Goal: Communication & Community: Answer question/provide support

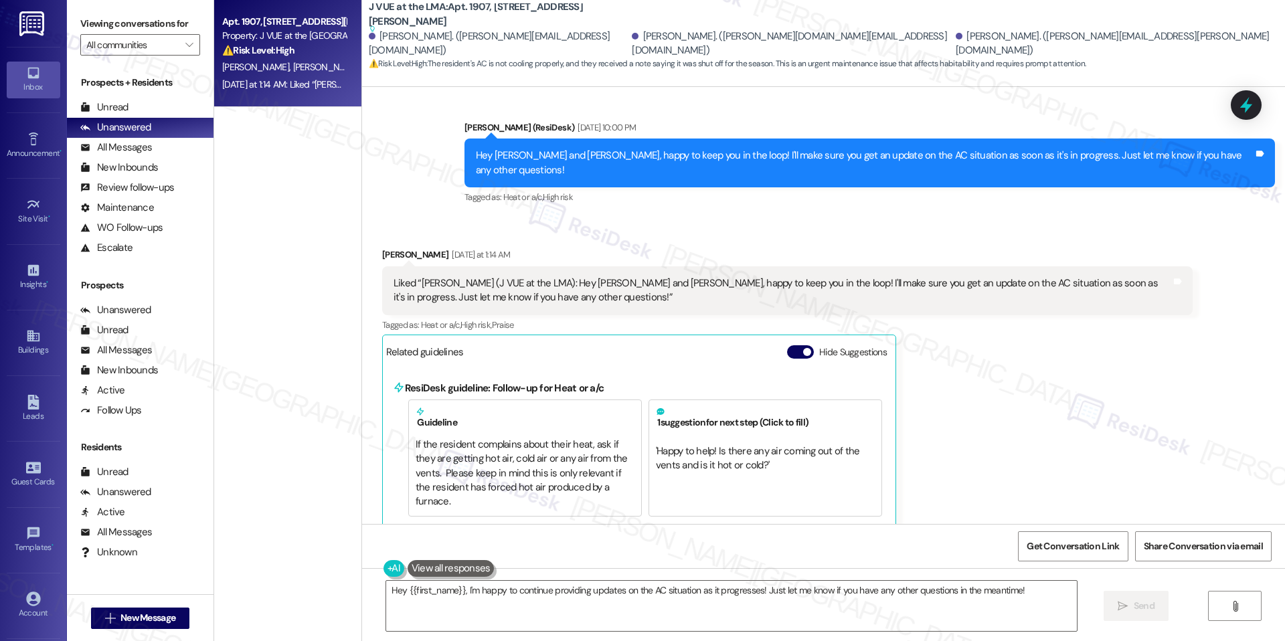
scroll to position [1502, 0]
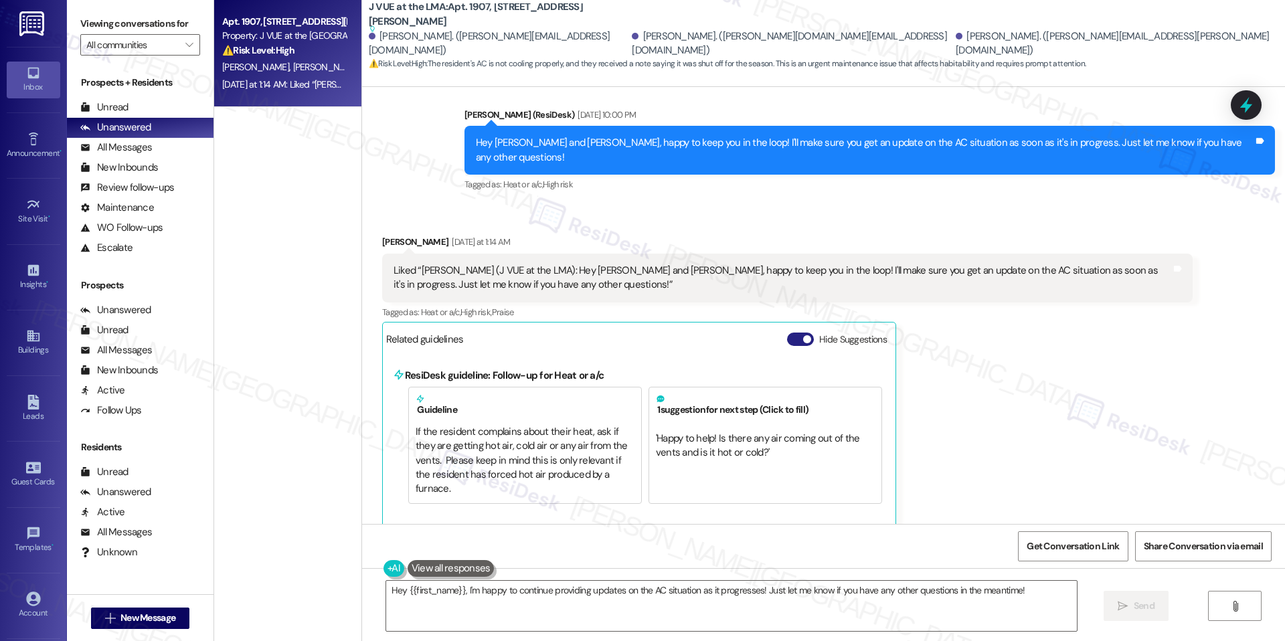
click at [791, 341] on button "Hide Suggestions" at bounding box center [800, 339] width 27 height 13
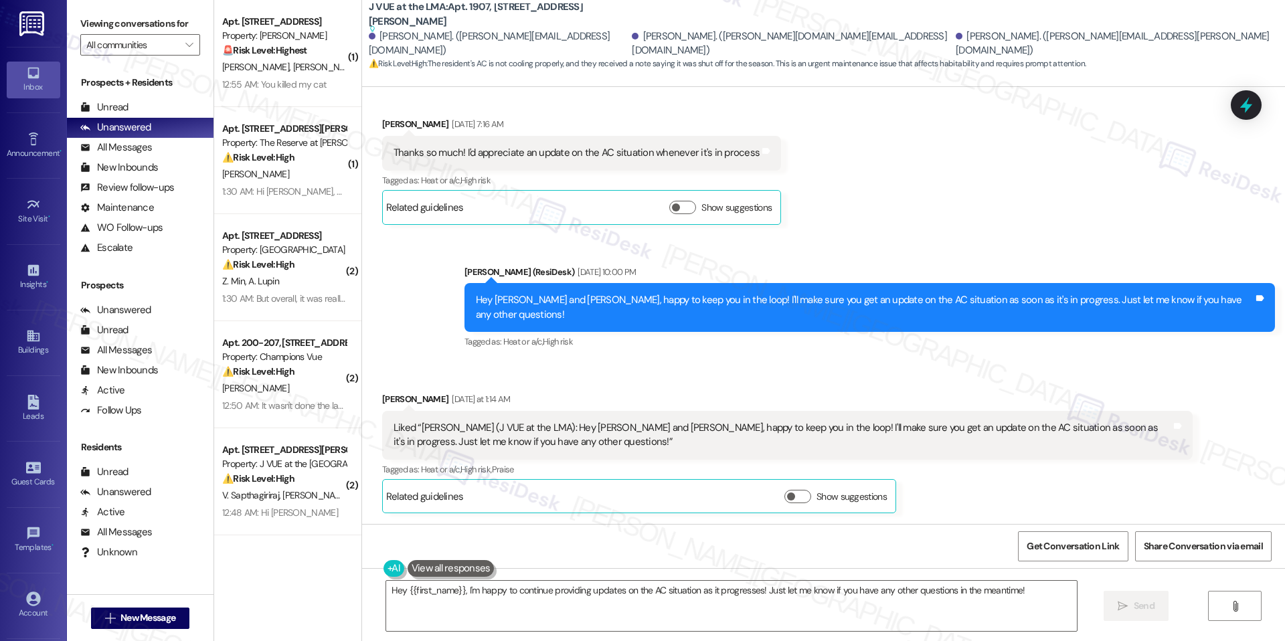
scroll to position [1345, 0]
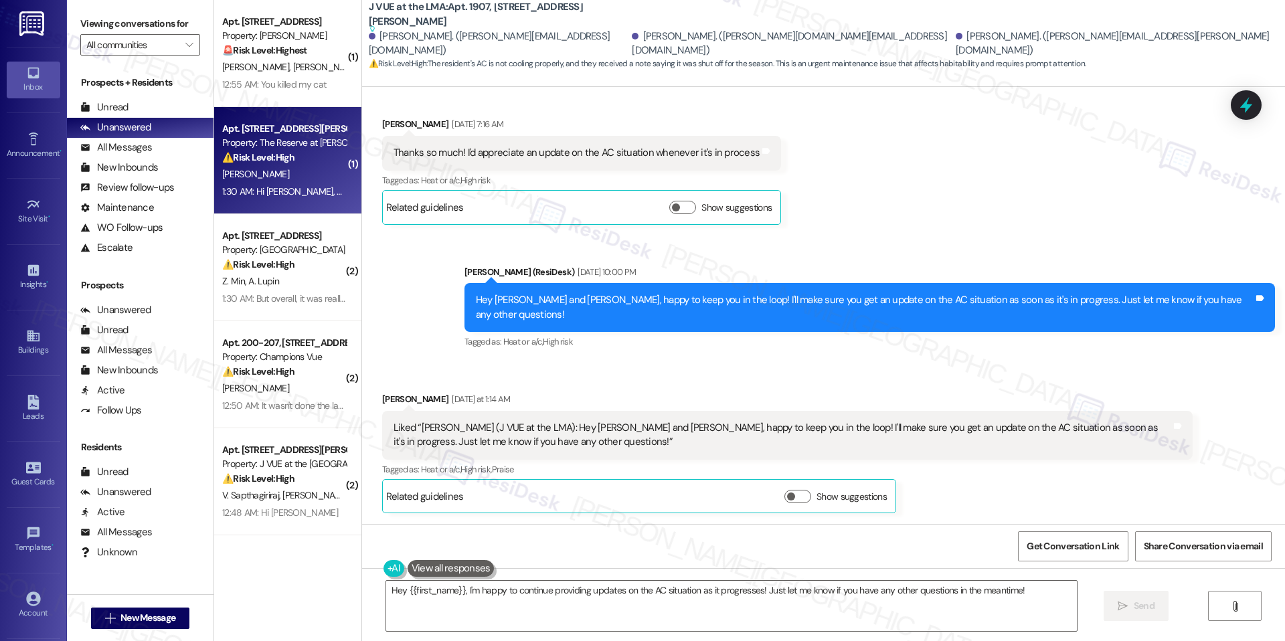
click at [312, 175] on div "M. Diefenbacher" at bounding box center [284, 174] width 126 height 17
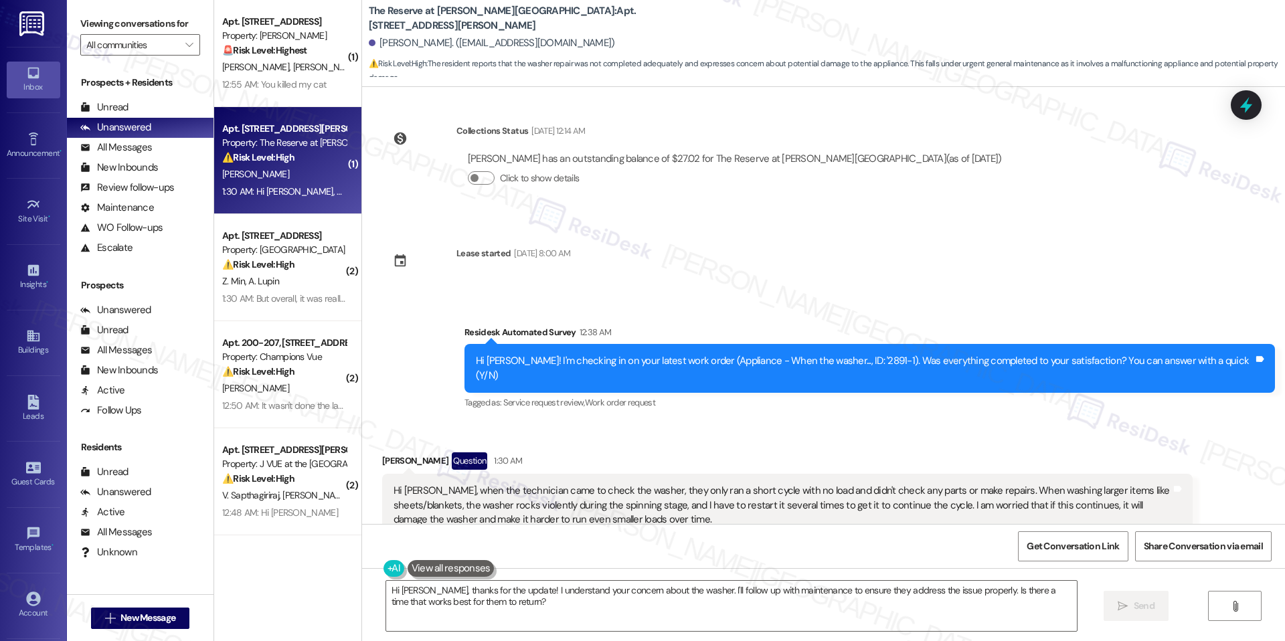
scroll to position [1023, 0]
click at [699, 592] on textarea "Hi Meghan, thanks for the update! I understand your concern about the washer. I…" at bounding box center [731, 606] width 690 height 50
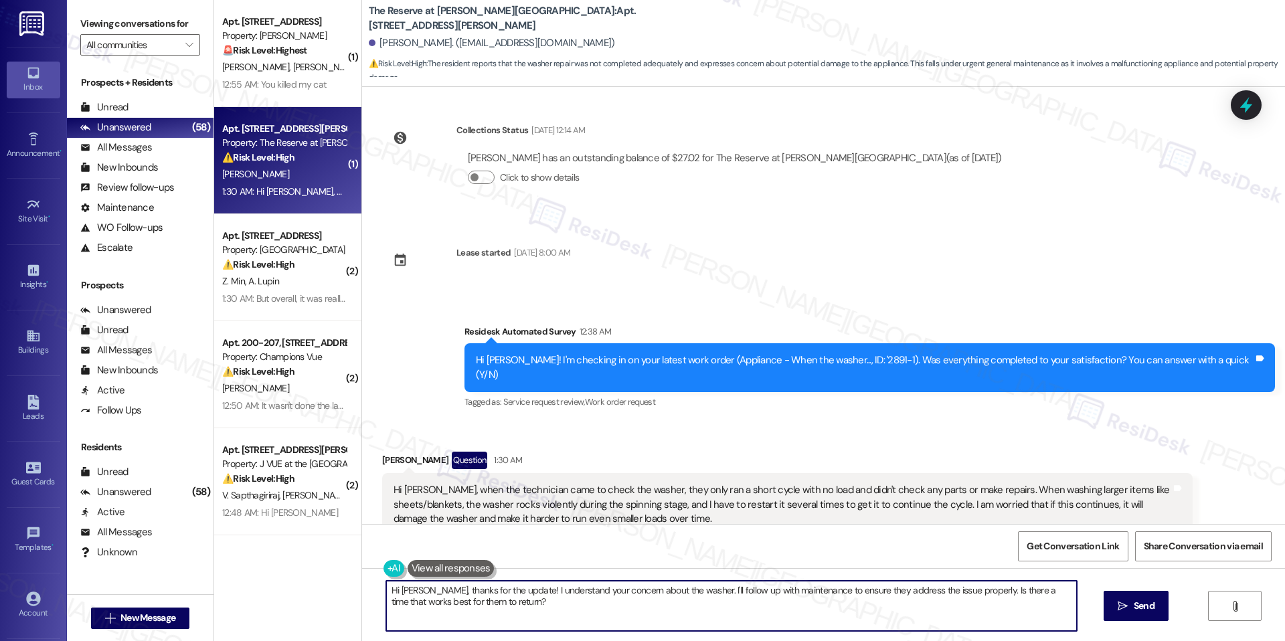
click at [699, 592] on textarea "Hi Meghan, thanks for the update! I understand your concern about the washer. I…" at bounding box center [731, 606] width 690 height 50
paste textarea "Thank you for sharing these details, Meghan—that’s very helpful. Were you able …"
click at [561, 598] on textarea "Thank you for sharing these details, Meghan—that’s very helpful. Were you able …" at bounding box center [731, 606] width 690 height 50
click at [561, 594] on textarea "Thank you for sharing these details, Meghan—that’s very helpful. Were you able …" at bounding box center [731, 606] width 690 height 50
click at [636, 608] on textarea "Thank you for sharing these details, Meghan, that’s very helpful. Were you able…" at bounding box center [731, 606] width 690 height 50
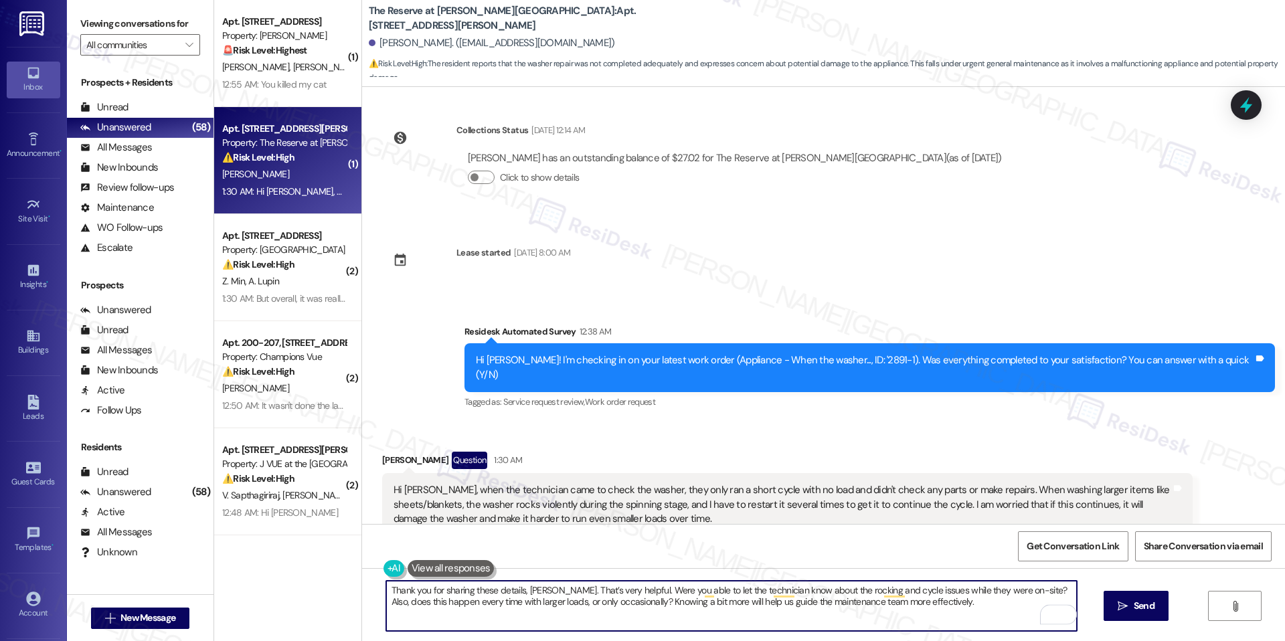
click at [675, 609] on textarea "Thank you for sharing these details, Meghan. That’s very helpful. Were you able…" at bounding box center [731, 606] width 690 height 50
click at [929, 601] on textarea "Thank you for sharing these details, Meghan. That’s very helpful. Were you able…" at bounding box center [731, 606] width 690 height 50
drag, startPoint x: 1013, startPoint y: 589, endPoint x: 985, endPoint y: 585, distance: 28.3
click at [985, 585] on textarea "Thank you for sharing these details, Meghan. That’s very helpful. Were you able…" at bounding box center [731, 606] width 690 height 50
click at [985, 598] on textarea "Thank you for sharing these details, Meghan. That’s very helpful. Were you able…" at bounding box center [731, 606] width 690 height 50
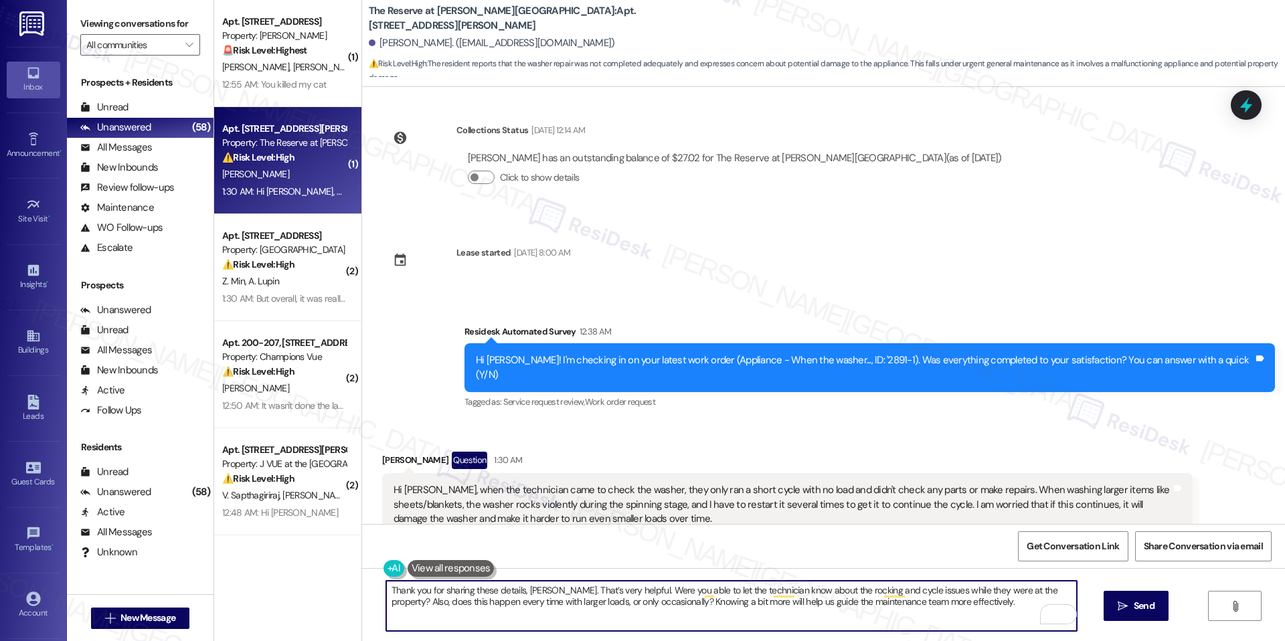
click at [986, 598] on textarea "Thank you for sharing these details, Meghan. That’s very helpful. Were you able…" at bounding box center [731, 606] width 690 height 50
click at [947, 618] on textarea "Thank you for sharing these details, Meghan. That’s very helpful. Were you able…" at bounding box center [731, 606] width 690 height 50
type textarea "Thank you for sharing these details, Meghan. That’s very helpful. Were you able…"
click at [1123, 611] on span " Send" at bounding box center [1136, 606] width 42 height 14
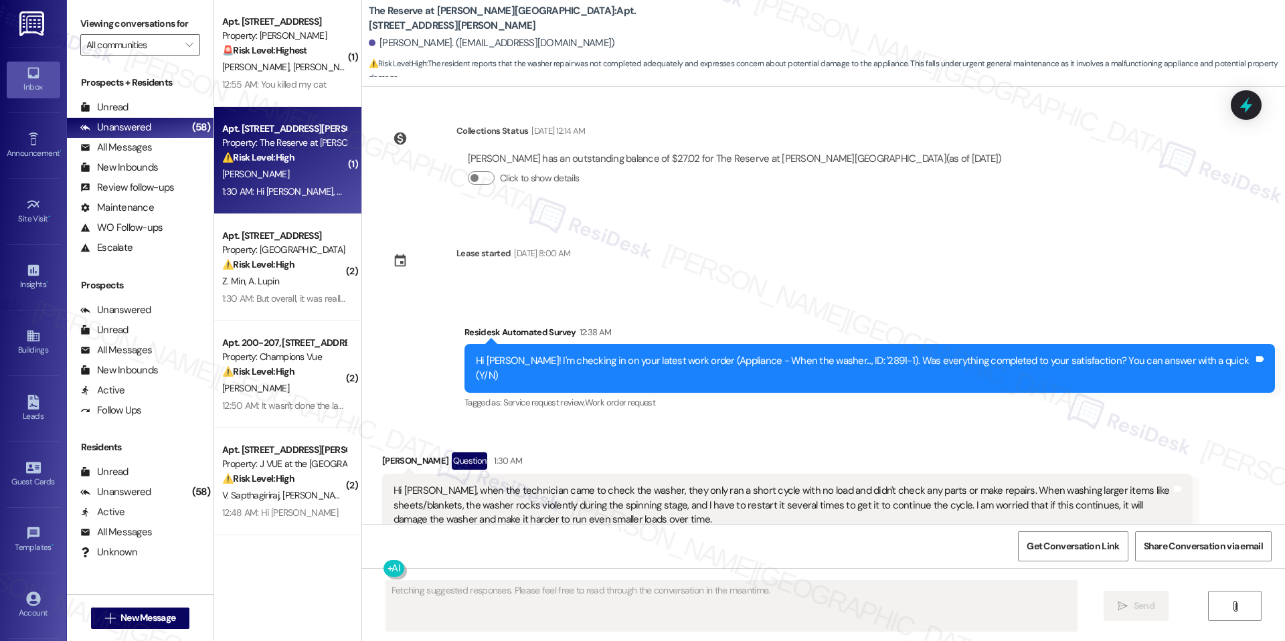
scroll to position [1130, 0]
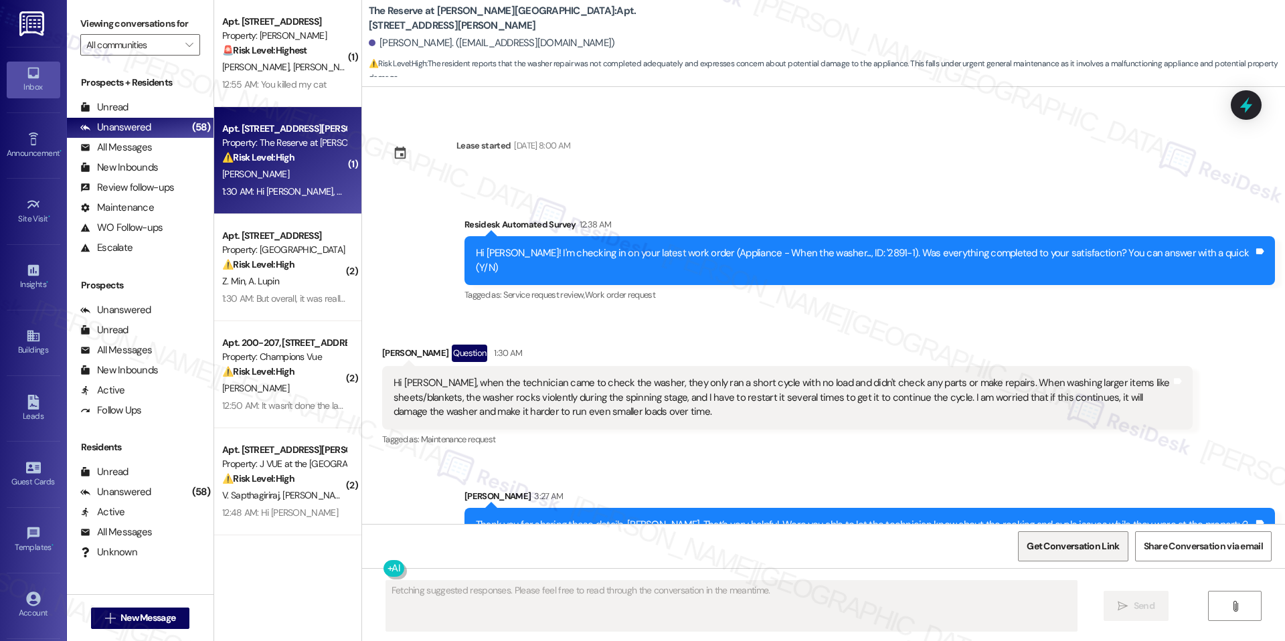
click at [1073, 532] on span "Get Conversation Link" at bounding box center [1073, 546] width 98 height 29
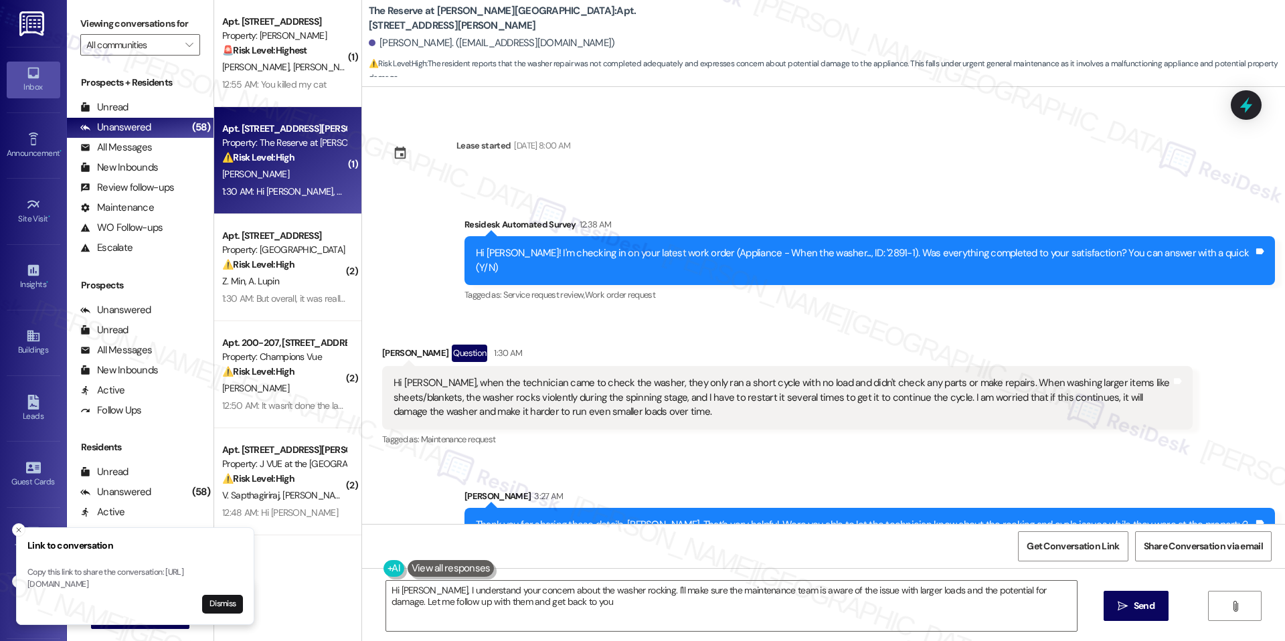
type textarea "Hi Meghan, I understand your concern about the washer rocking. I'll make sure t…"
click at [293, 198] on div "1:30 AM: Hi Jay, when the technician came to check the washer, they only ran a …" at bounding box center [284, 191] width 126 height 17
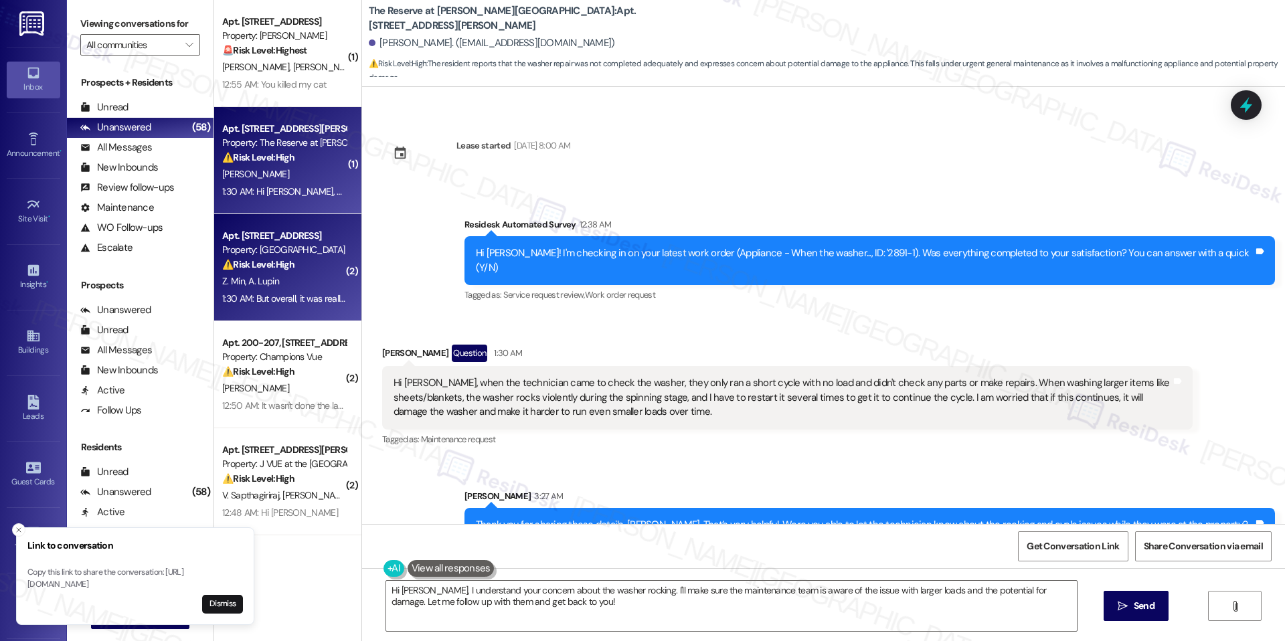
click at [291, 274] on div "Z. Min A. Lupin" at bounding box center [284, 281] width 126 height 17
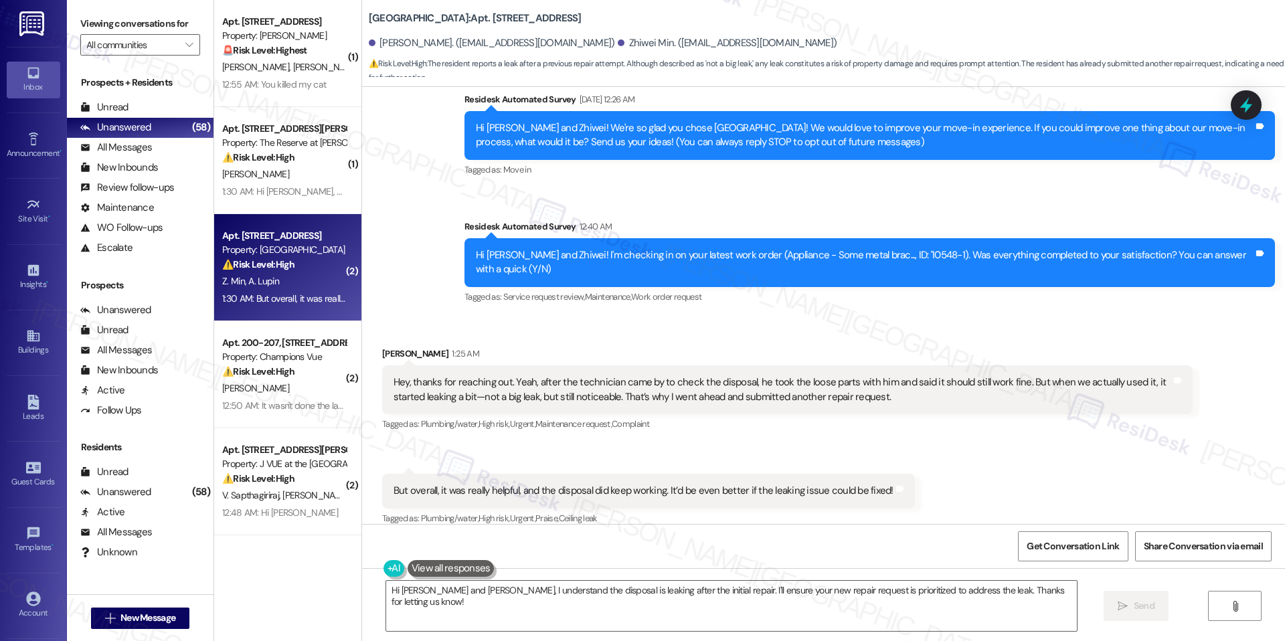
scroll to position [115, 0]
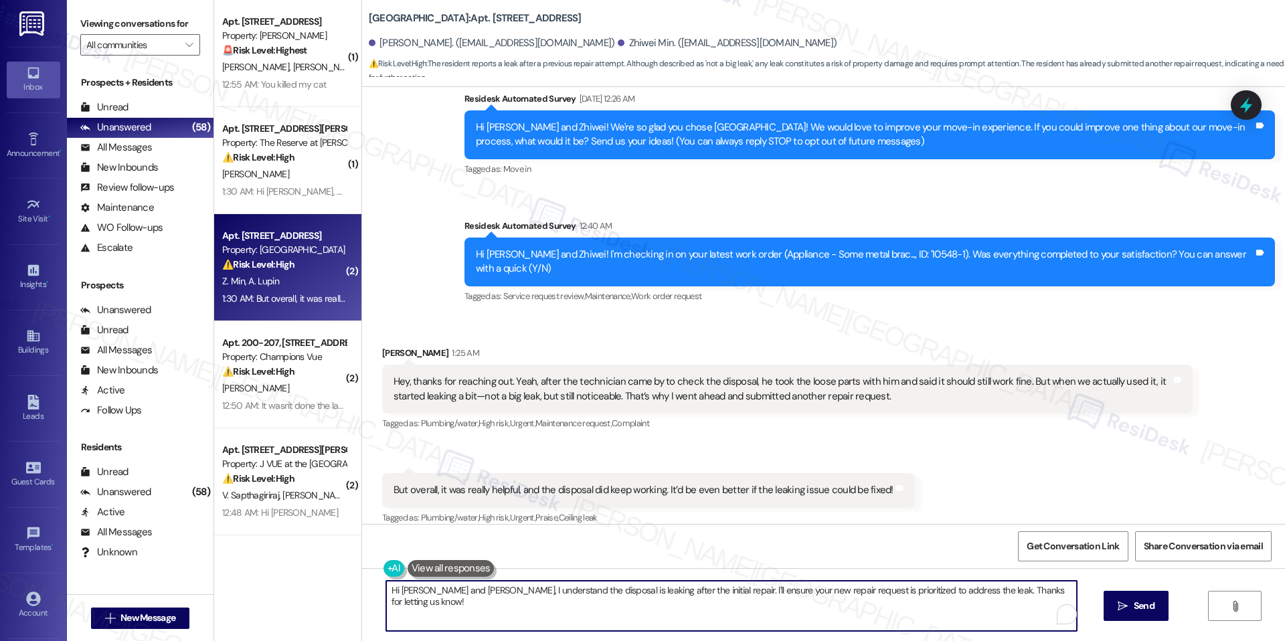
click at [686, 591] on textarea "Hi Aaron and Zhiwei, I understand the disposal is leaking after the initial rep…" at bounding box center [731, 606] width 690 height 50
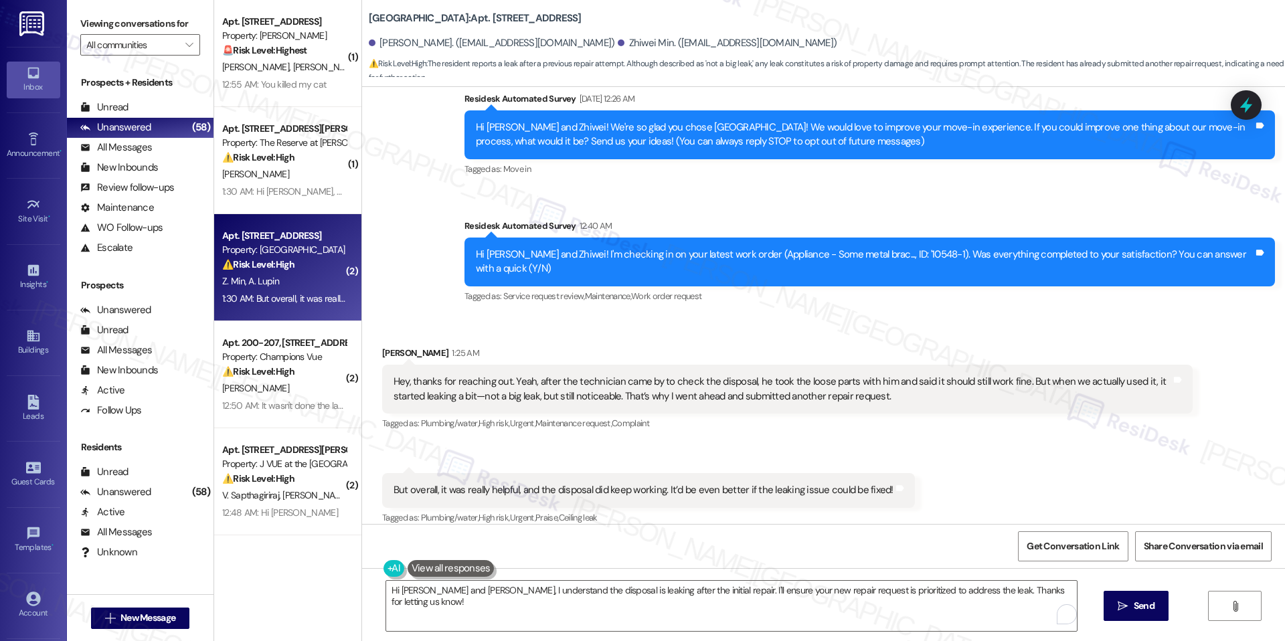
click at [775, 483] on div "But overall, it was really helpful, and the disposal did keep working. It’d be …" at bounding box center [643, 490] width 500 height 14
click at [682, 377] on div "Hey, thanks for reaching out. Yeah, after the technician came by to check the d…" at bounding box center [781, 389] width 777 height 29
click at [771, 463] on div "Received via SMS 1:30 AM Aaron Lupin 1:30 AM But overall, it was really helpful…" at bounding box center [648, 500] width 553 height 74
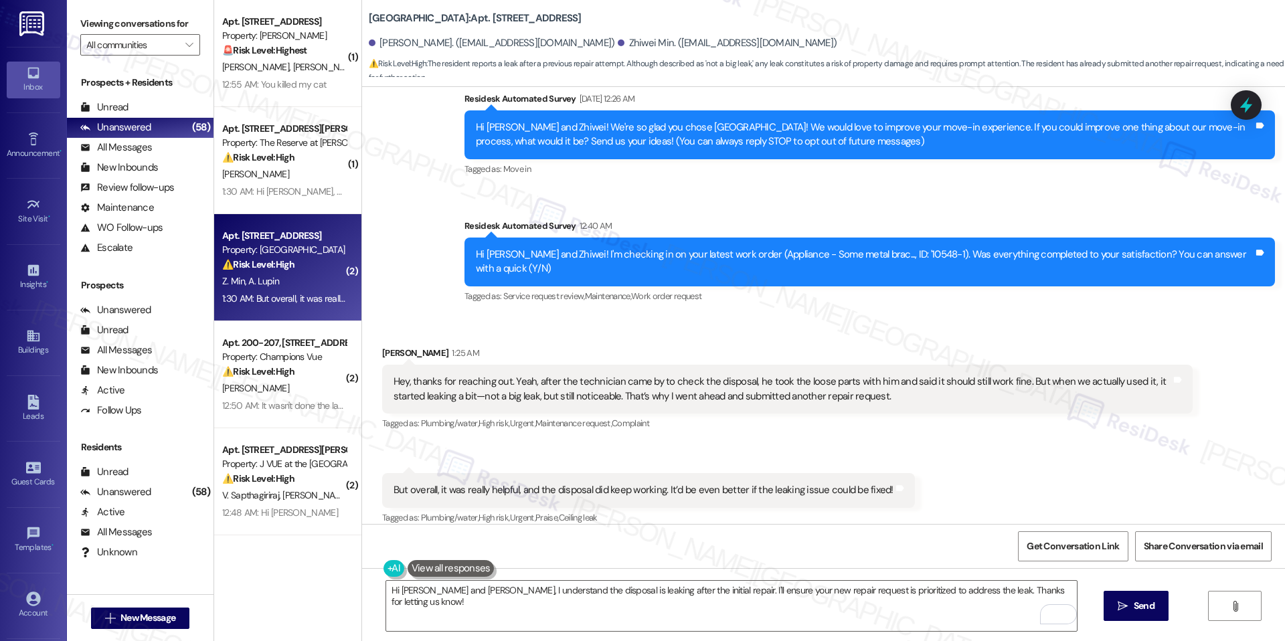
click at [702, 438] on div "Received via SMS Aaron Lupin 1:25 AM Hey, thanks for reaching out. Yeah, after …" at bounding box center [823, 426] width 923 height 221
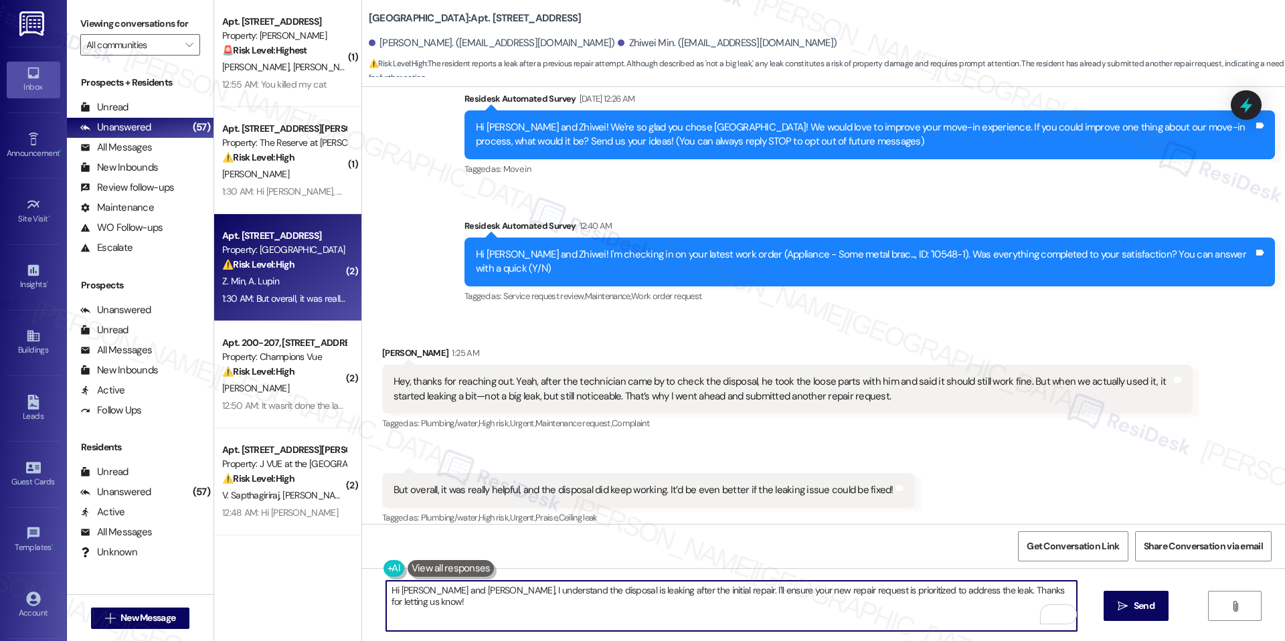
click at [565, 596] on textarea "Hi Aaron and Zhiwei, I understand the disposal is leaking after the initial rep…" at bounding box center [731, 606] width 690 height 50
paste textarea "Thank you for letting us know, Aaron. I’m sorry to hear the disposal started le…"
type textarea "Thank you for letting us know, Aaron. I’m sorry to hear the disposal started le…"
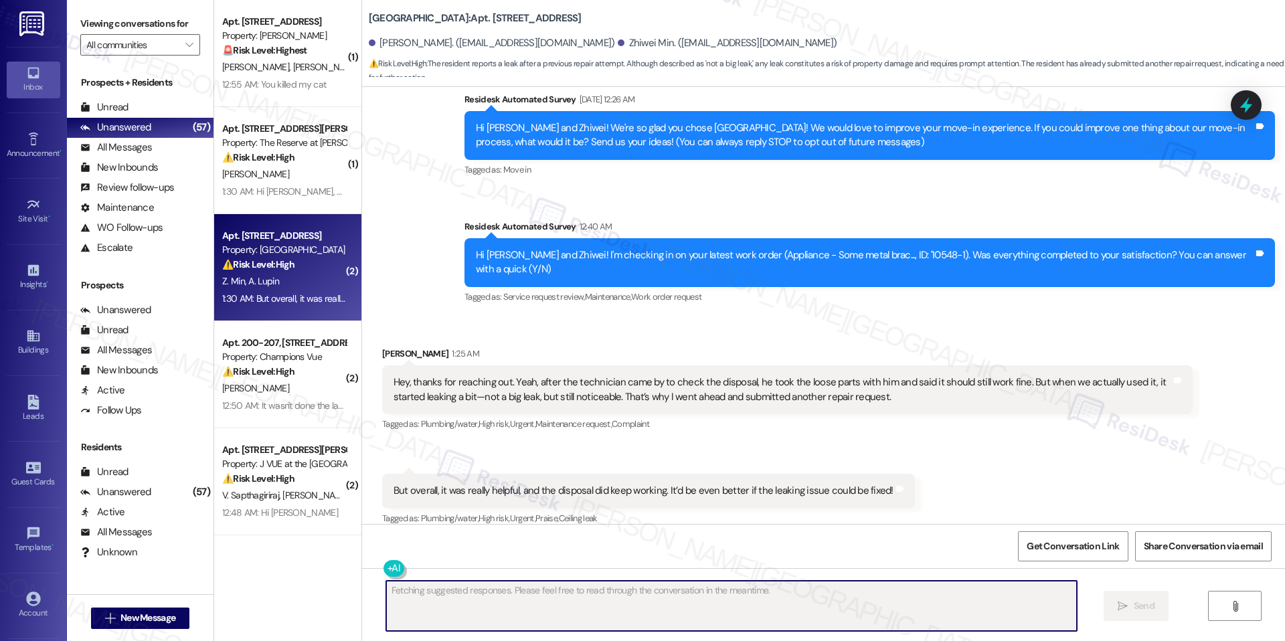
scroll to position [223, 0]
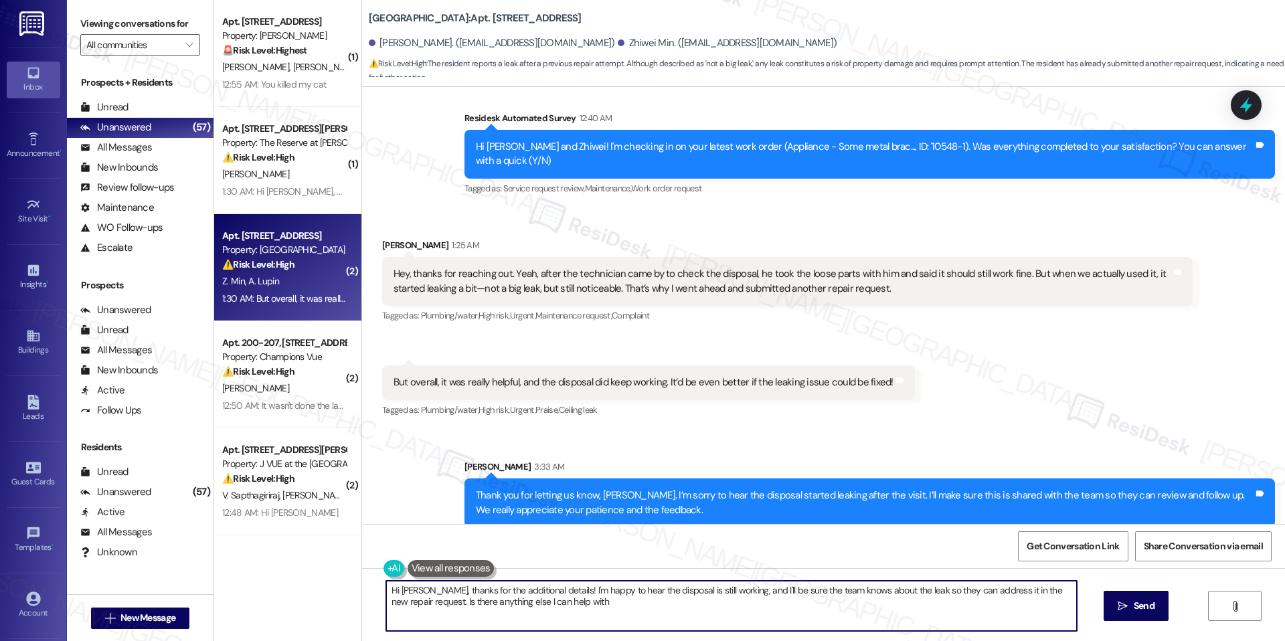
type textarea "Hi Aaron, thanks for the additional details! I'm happy to hear the disposal is …"
click at [1250, 107] on icon at bounding box center [1246, 105] width 16 height 21
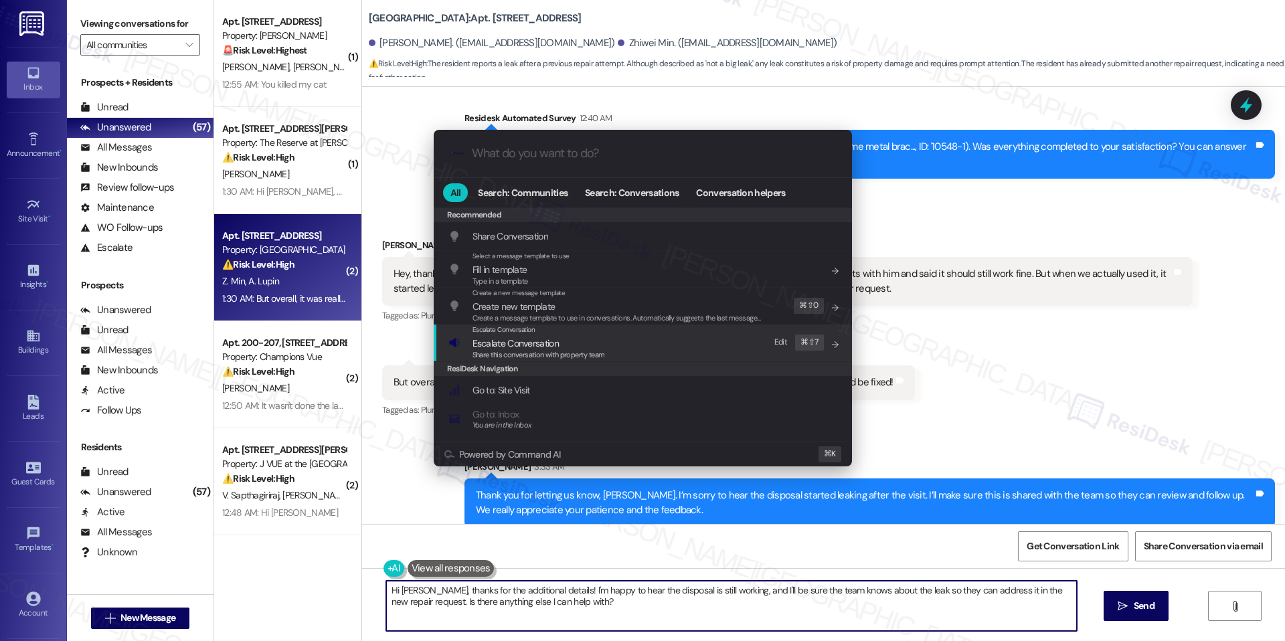
click at [574, 350] on span "Share this conversation with property team" at bounding box center [538, 354] width 132 height 9
click at [574, 442] on div "Powered by Command AI ⌘ K" at bounding box center [643, 454] width 418 height 25
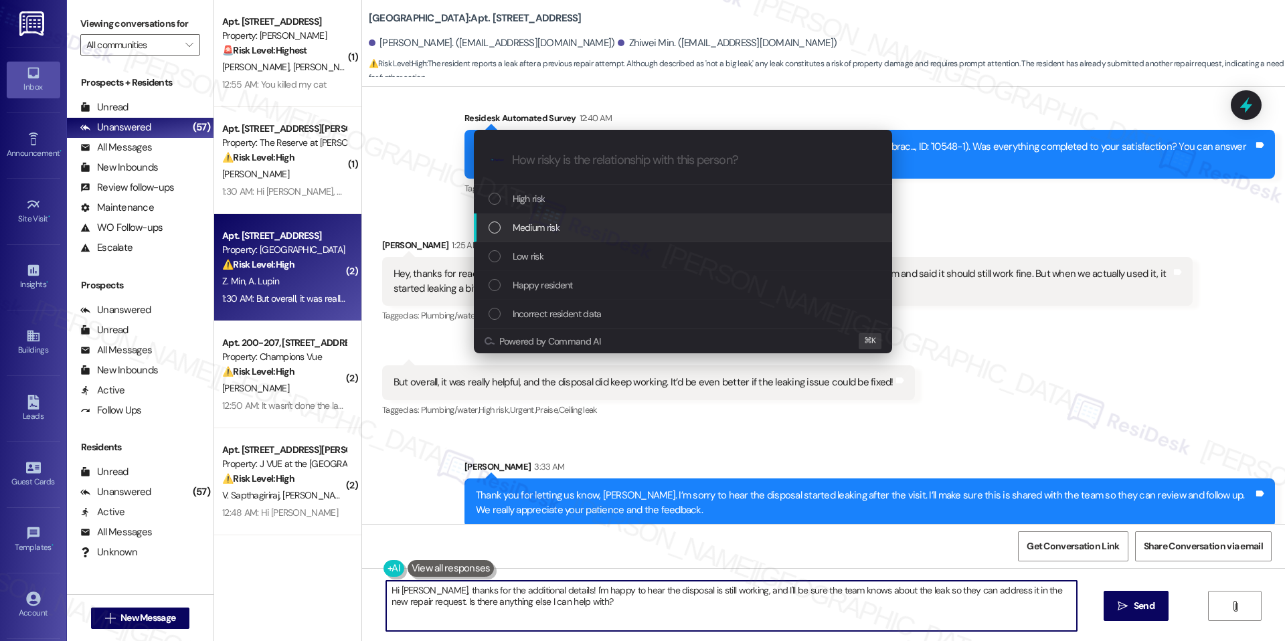
click at [615, 233] on div "Medium risk" at bounding box center [683, 227] width 391 height 15
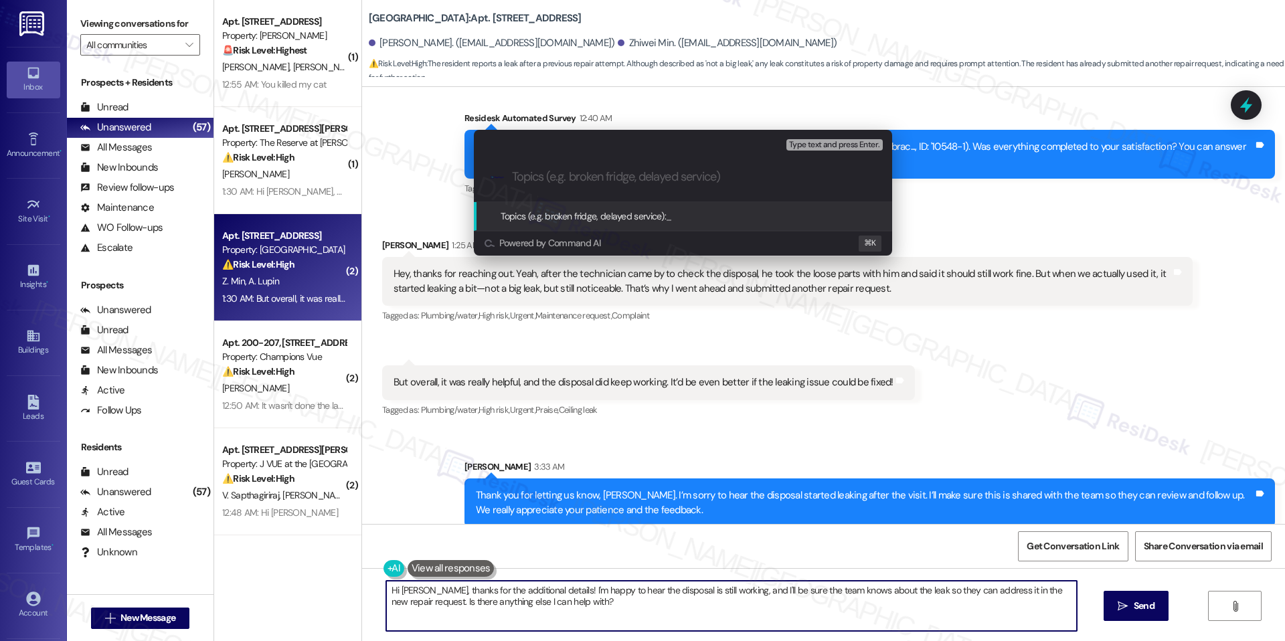
paste input "Disposal Leak After Technician Visit"
type input "Disposal Leak After Technician Visit"
click at [777, 215] on span "Disposal Leak After Technician Visit" at bounding box center [734, 216] width 136 height 12
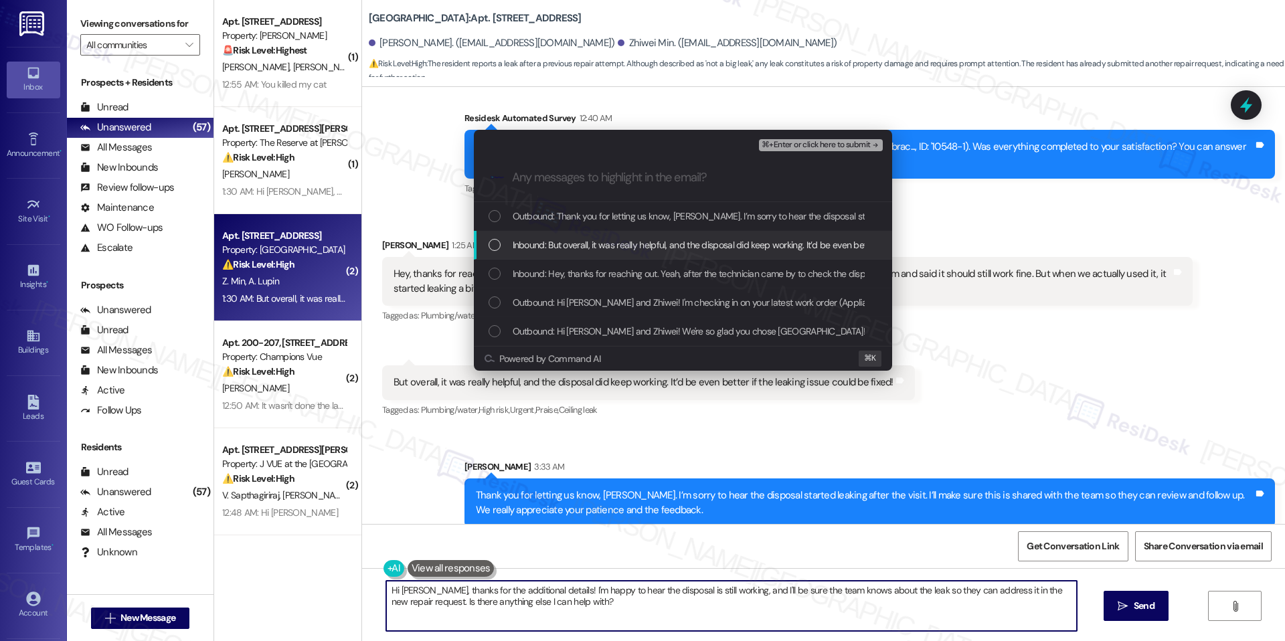
click at [719, 242] on span "Inbound: But overall, it was really helpful, and the disposal did keep working.…" at bounding box center [761, 245] width 498 height 15
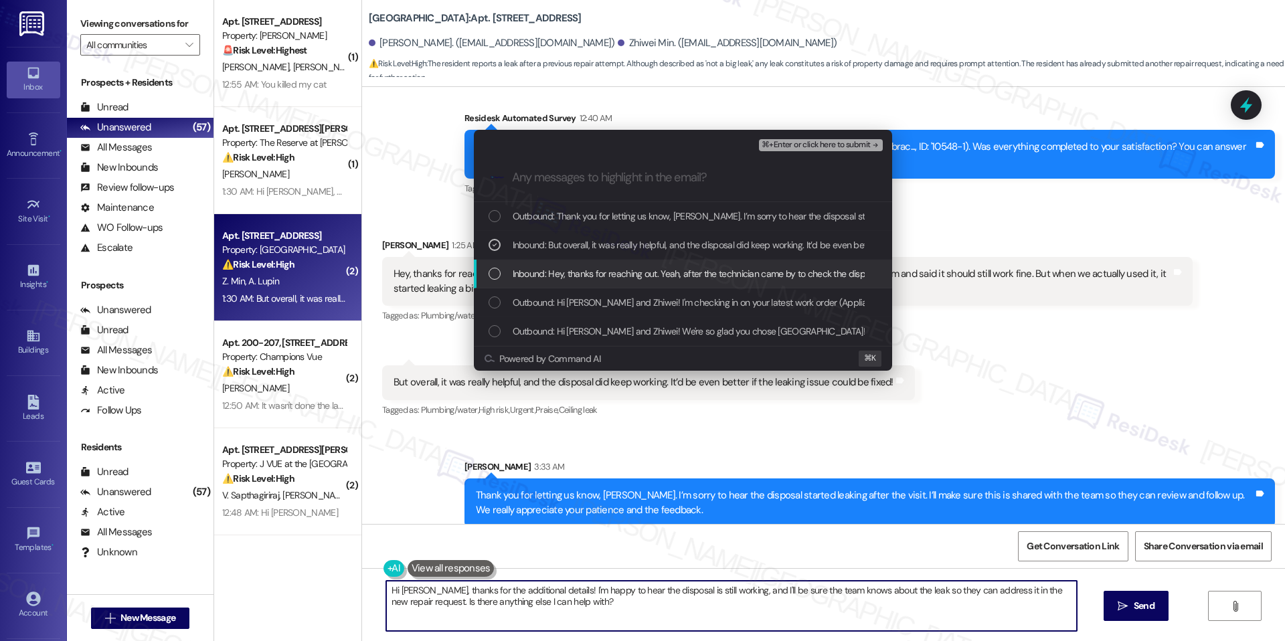
click at [703, 271] on span "Inbound: Hey, thanks for reaching out. Yeah, after the technician came by to ch…" at bounding box center [1113, 273] width 1202 height 15
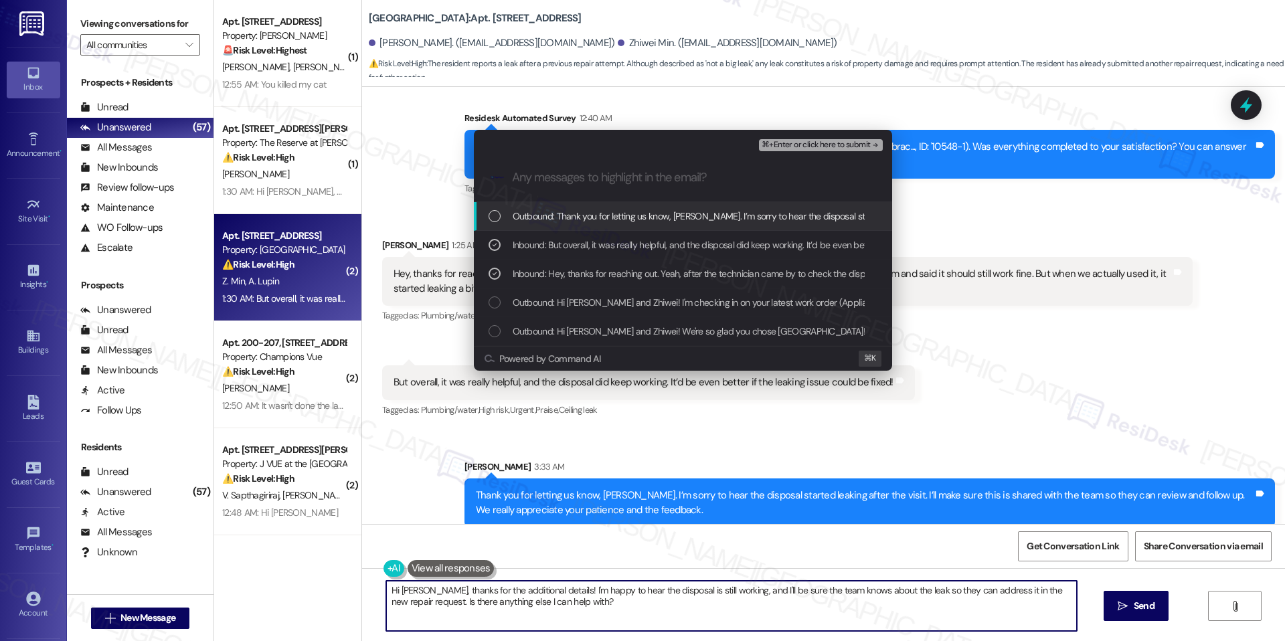
click at [850, 149] on span "⌘+Enter or click here to submit" at bounding box center [815, 144] width 108 height 9
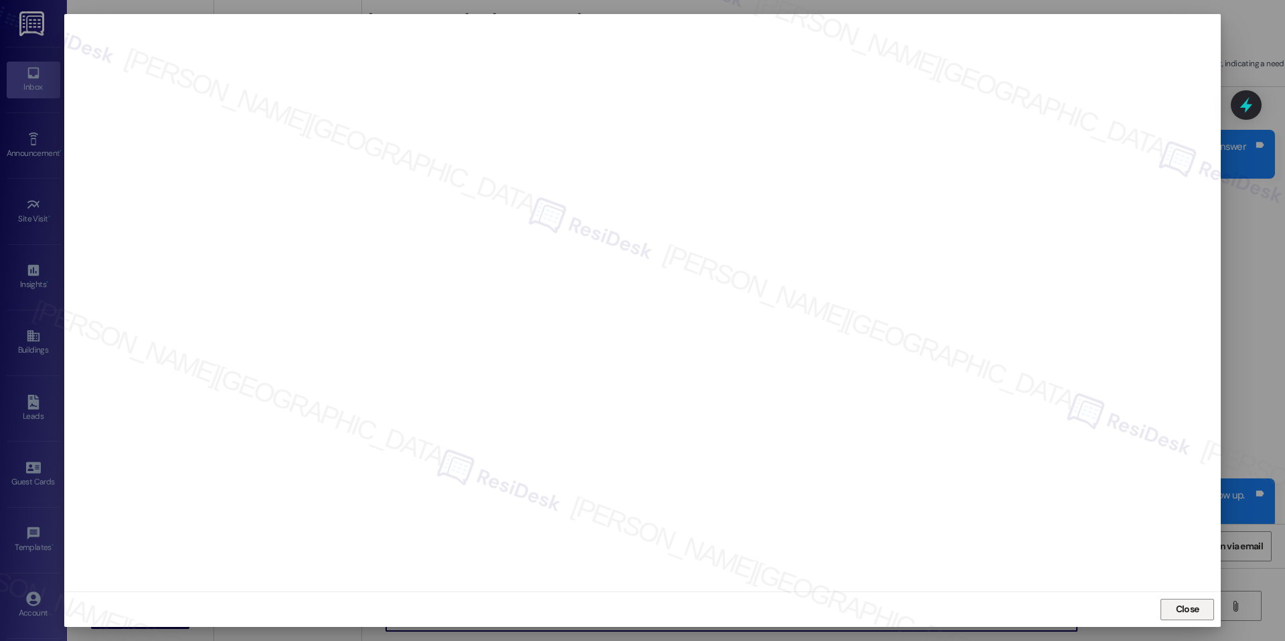
click at [1160, 607] on button "Close" at bounding box center [1187, 609] width 54 height 21
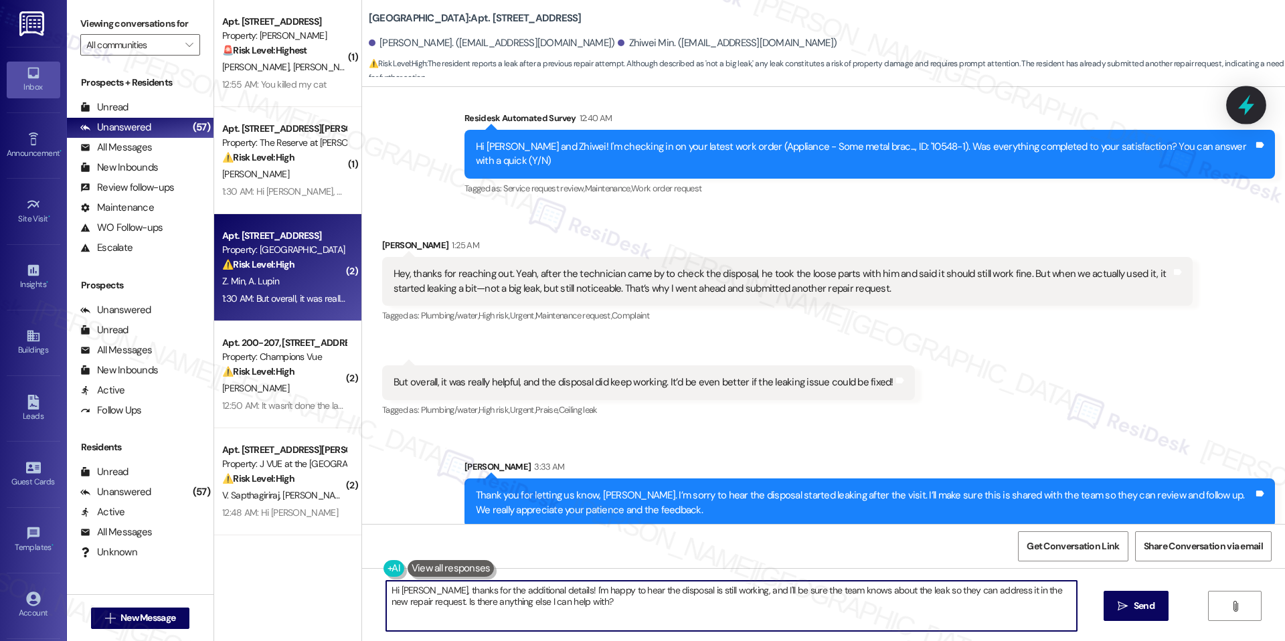
click at [1249, 114] on icon at bounding box center [1245, 105] width 23 height 23
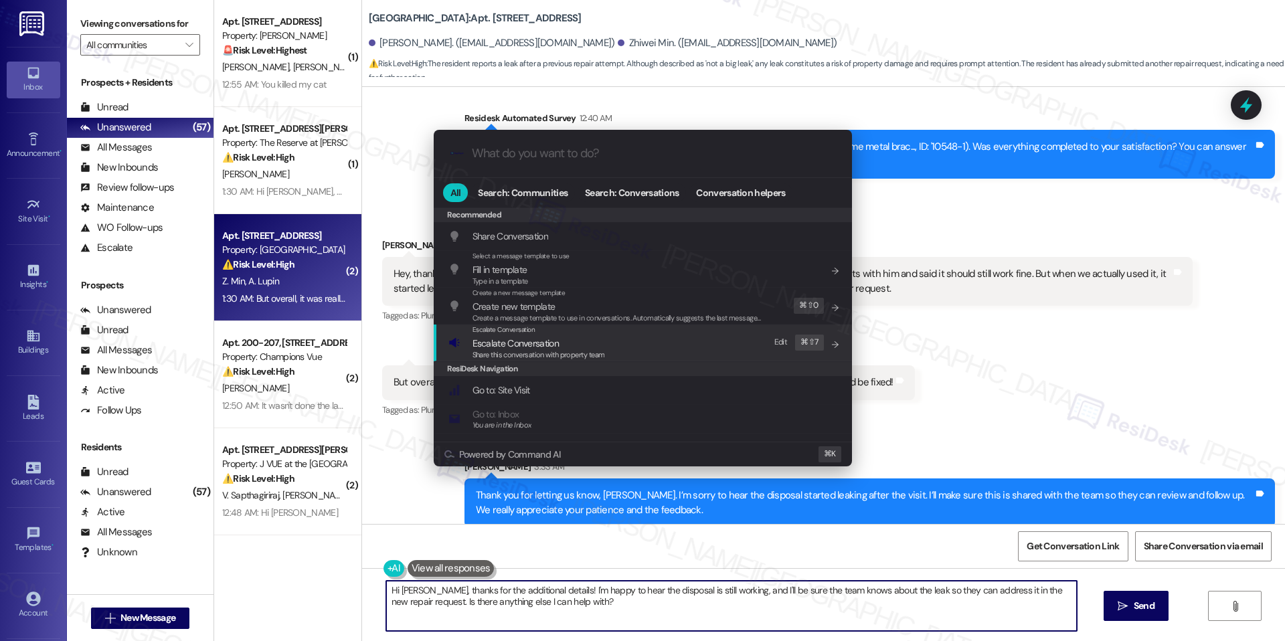
click at [648, 340] on div "Escalate Conversation Escalate Conversation Share this conversation with proper…" at bounding box center [643, 342] width 391 height 36
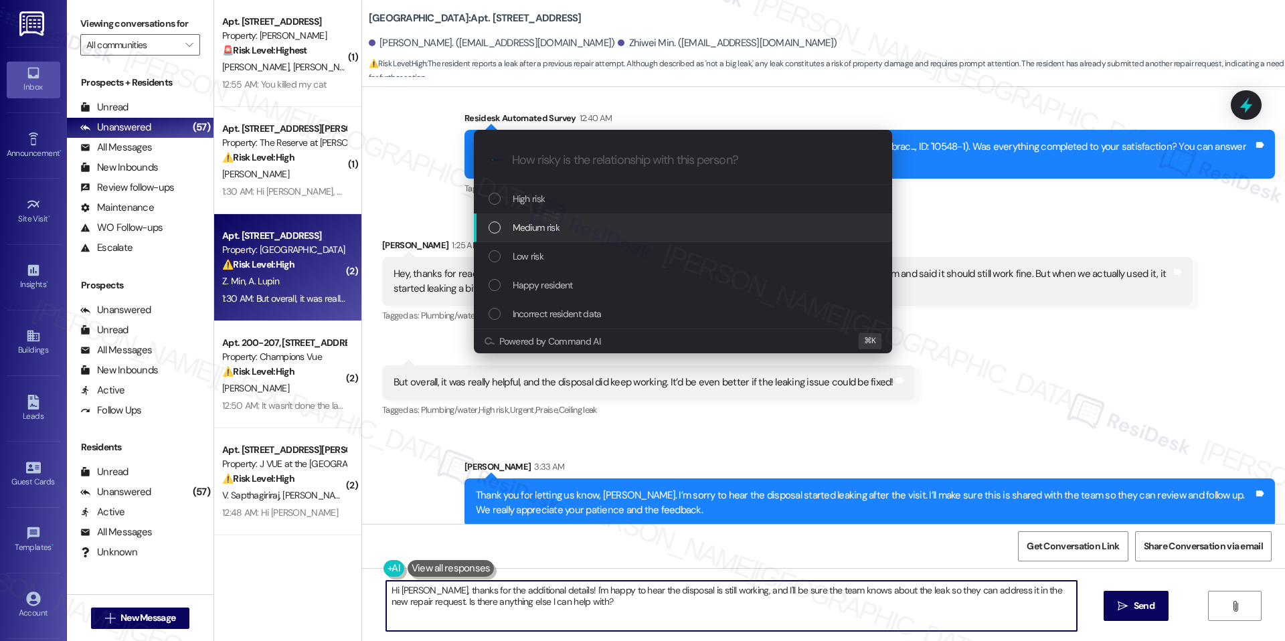
click at [582, 231] on div "Medium risk" at bounding box center [683, 227] width 391 height 15
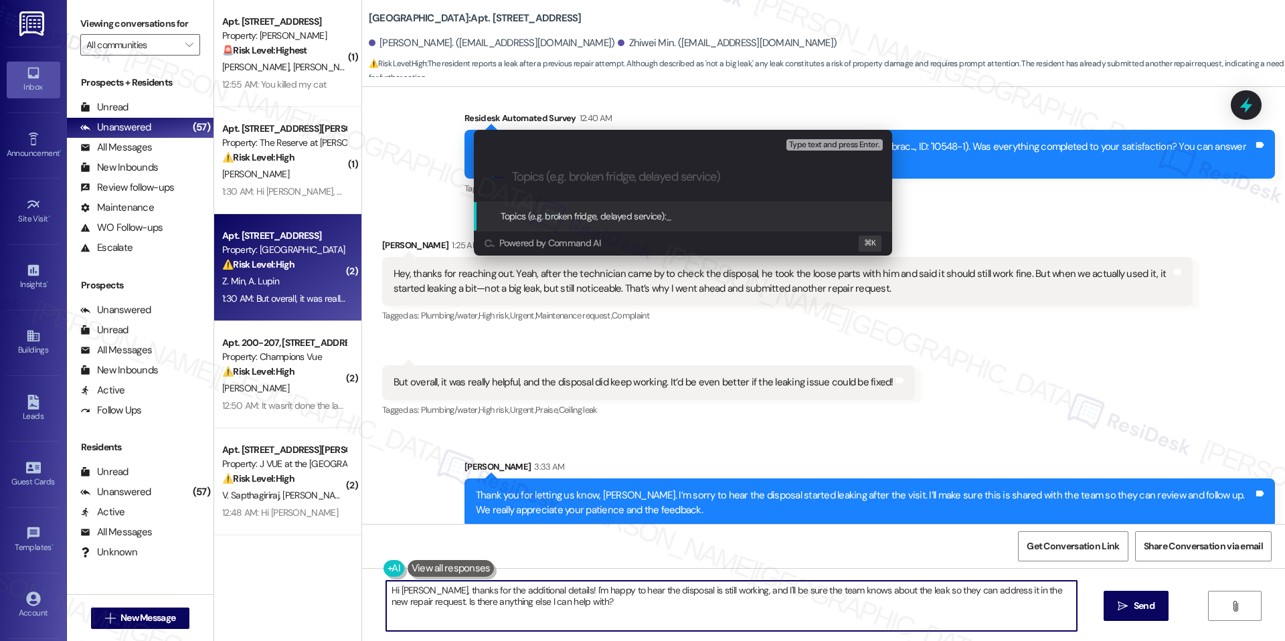
click at [567, 177] on input "Topics (e.g. broken fridge, delayed service)" at bounding box center [693, 177] width 363 height 14
paste input "Disposal Leak After Technician Visit"
type input "Disposal Leak After Technician Visit"
click at [698, 222] on div "Topics (e.g. broken fridge, delayed service): Disposal Leak After Technician Vi…" at bounding box center [651, 216] width 302 height 15
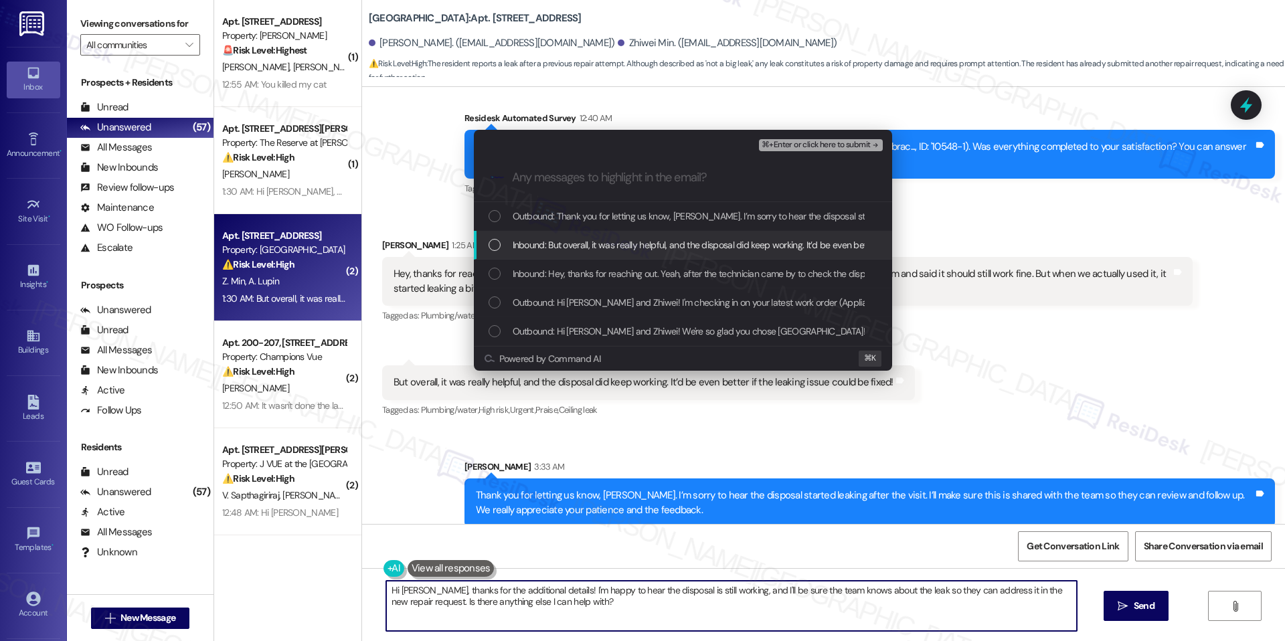
click at [661, 251] on span "Inbound: But overall, it was really helpful, and the disposal did keep working.…" at bounding box center [761, 245] width 498 height 15
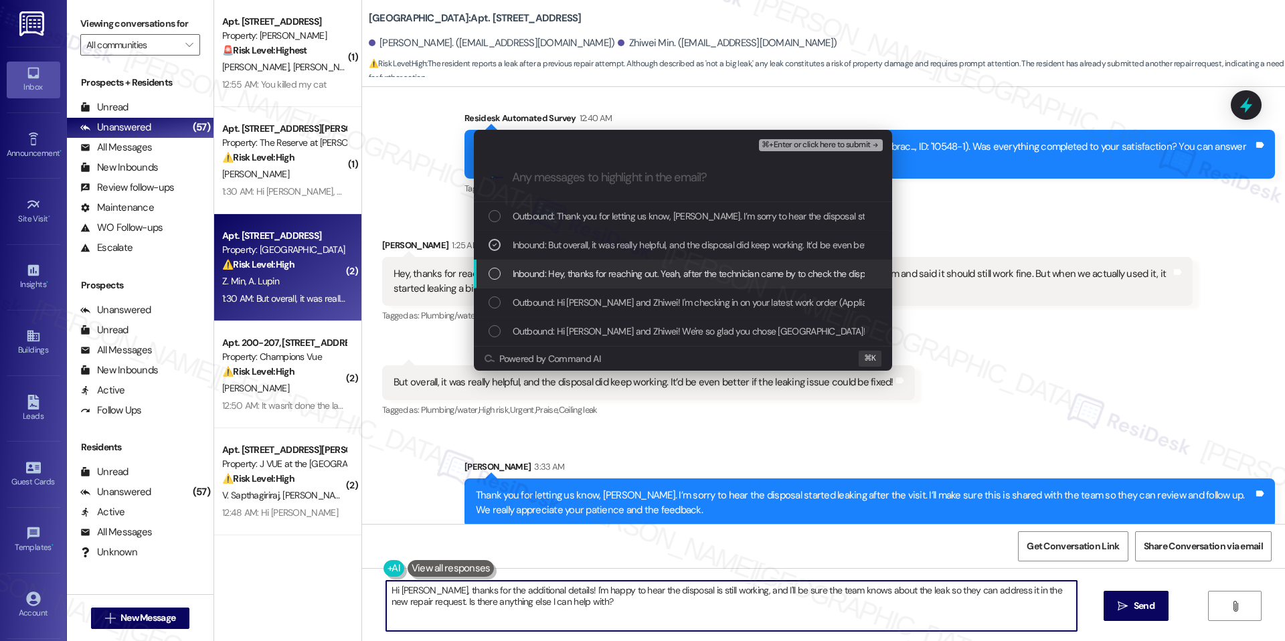
click at [628, 280] on span "Inbound: Hey, thanks for reaching out. Yeah, after the technician came by to ch…" at bounding box center [1113, 273] width 1202 height 15
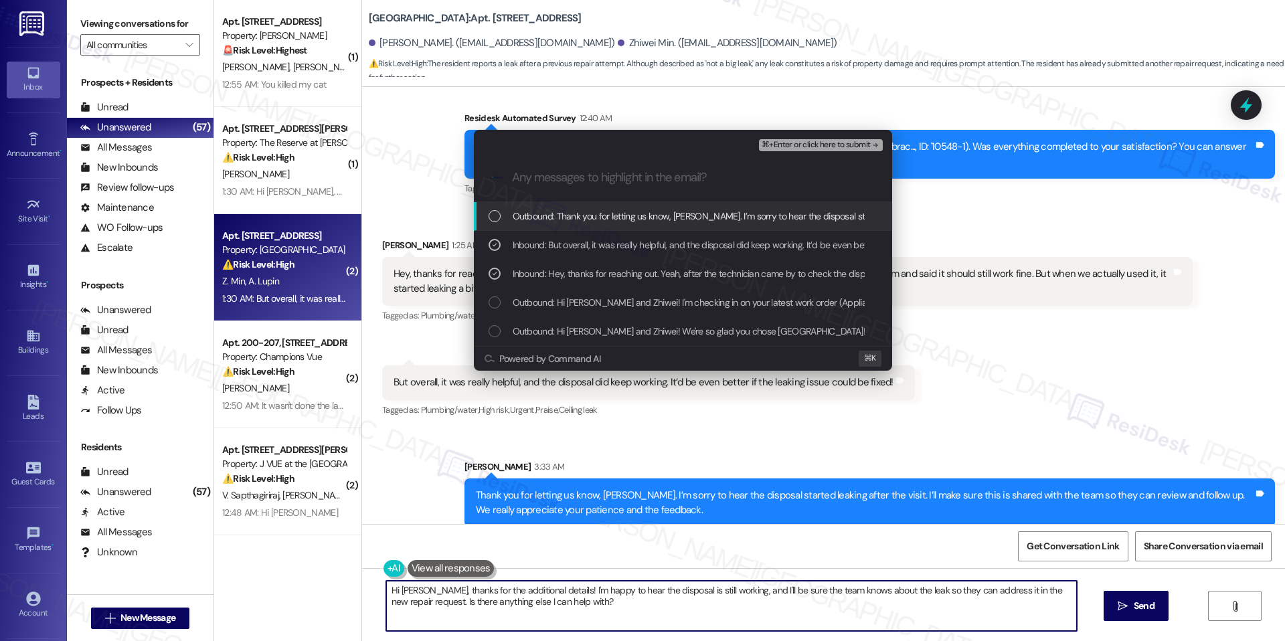
click at [770, 143] on span "⌘+Enter or click here to submit" at bounding box center [815, 144] width 108 height 9
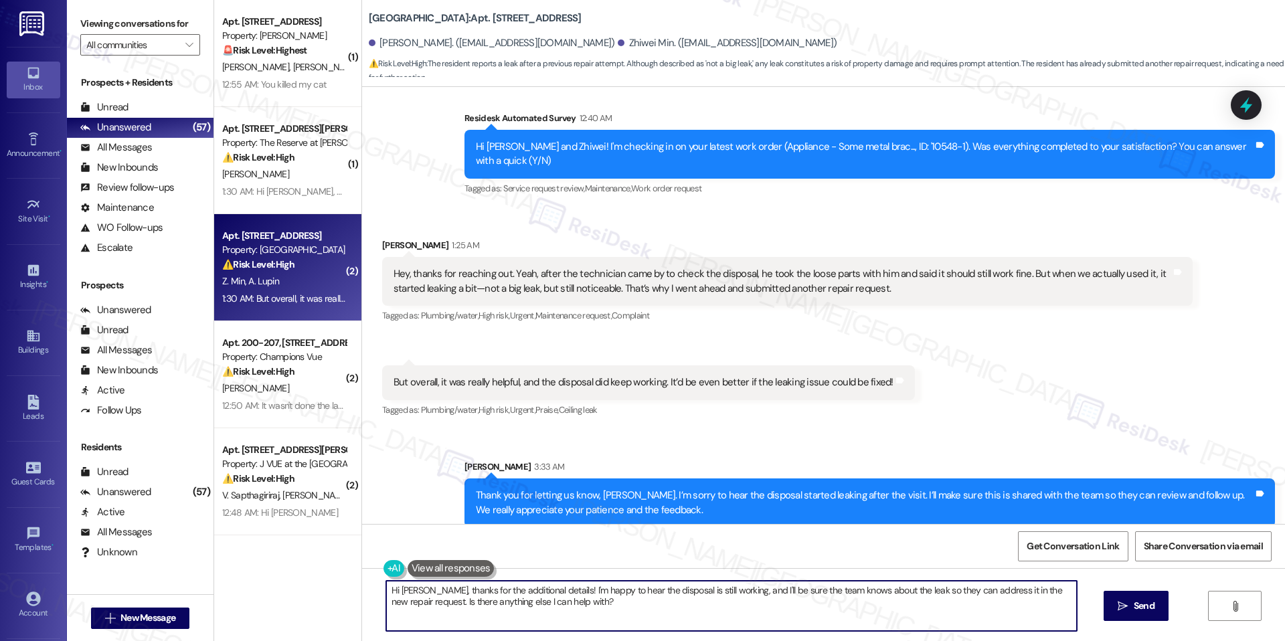
scroll to position [114, 0]
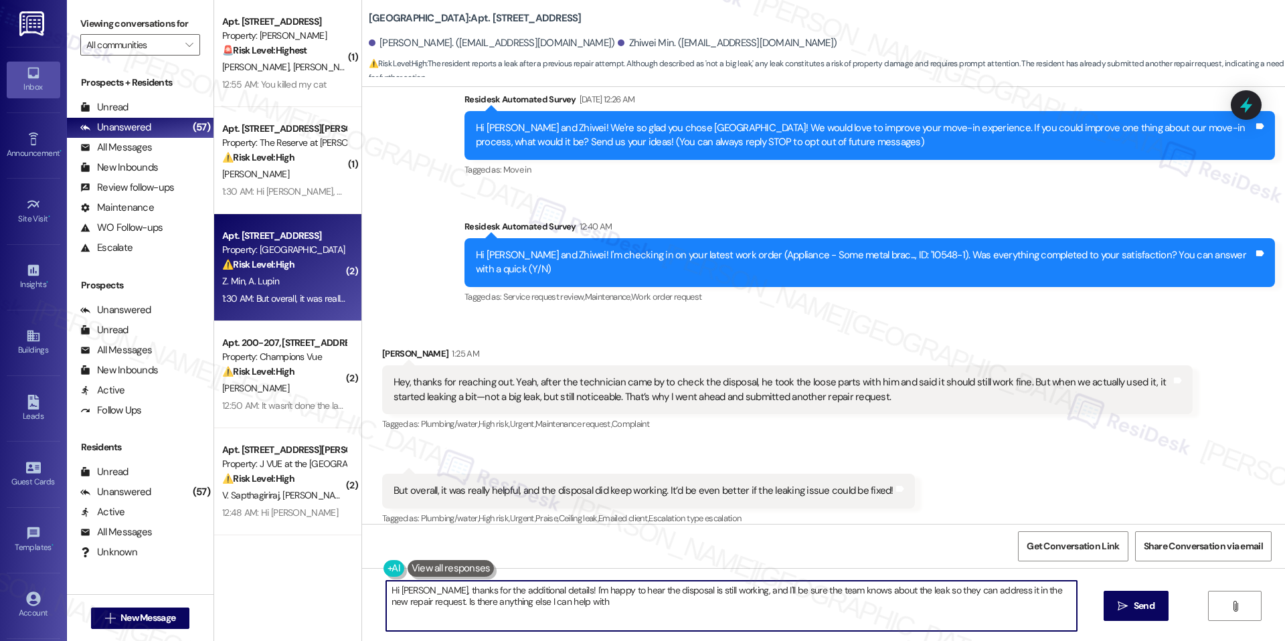
type textarea "Hi Aaron, thanks for the additional details! I'm happy to hear the disposal is …"
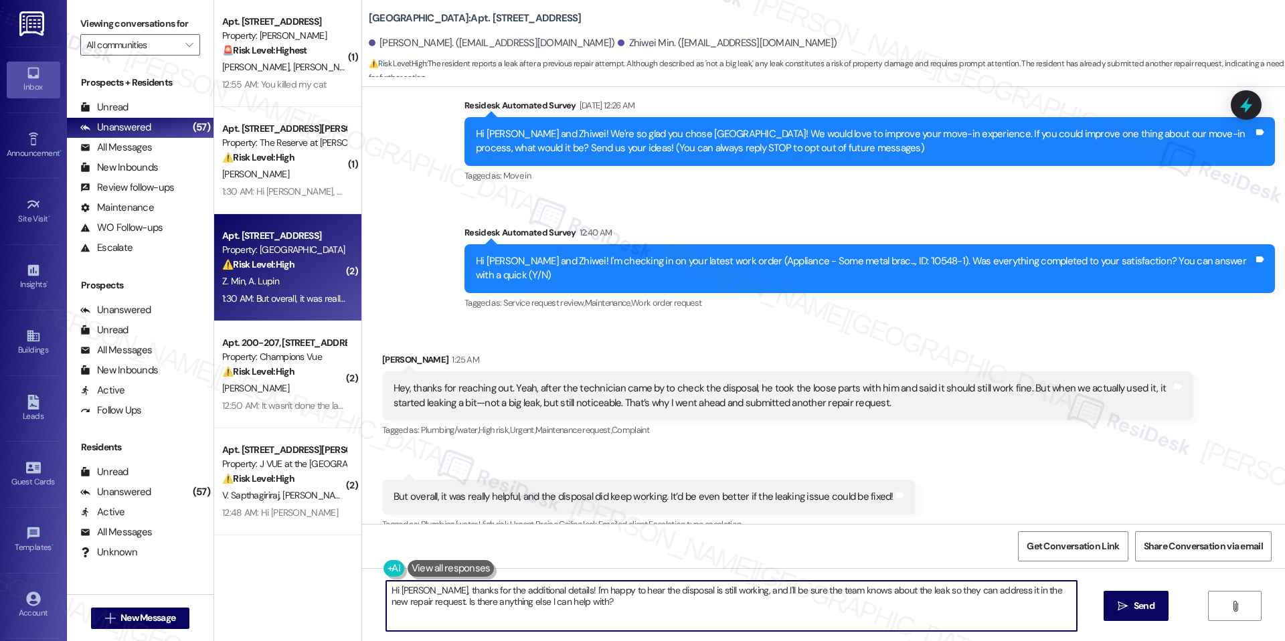
scroll to position [242, 0]
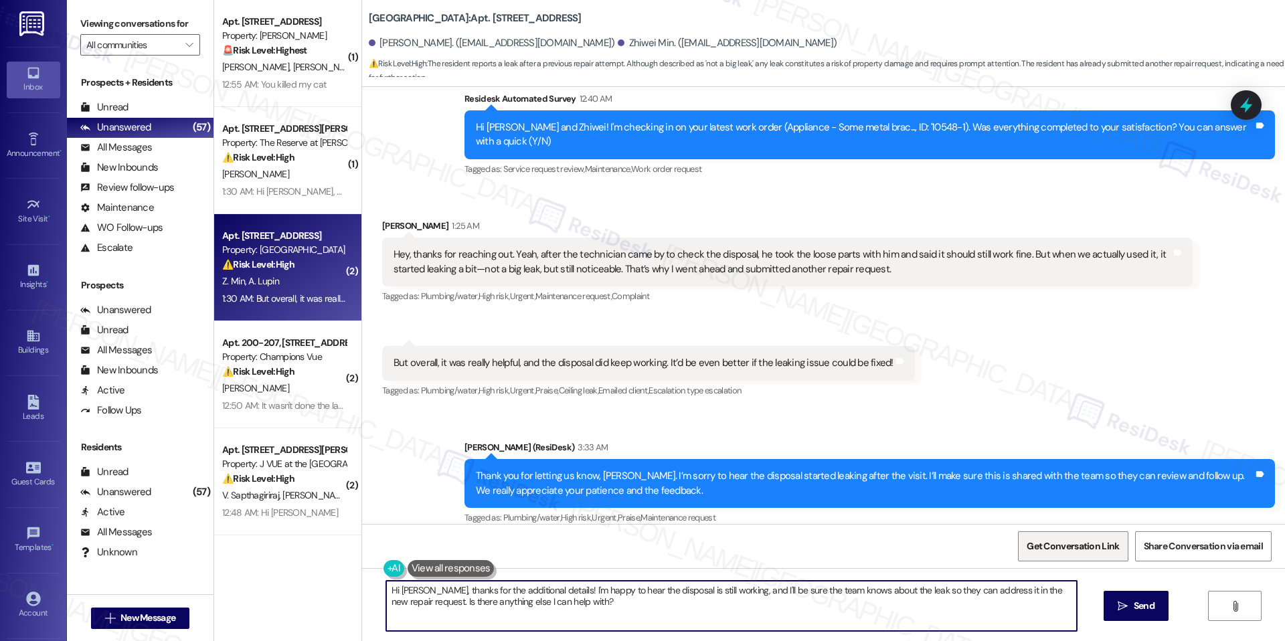
click at [1097, 538] on span "Get Conversation Link" at bounding box center [1073, 546] width 98 height 29
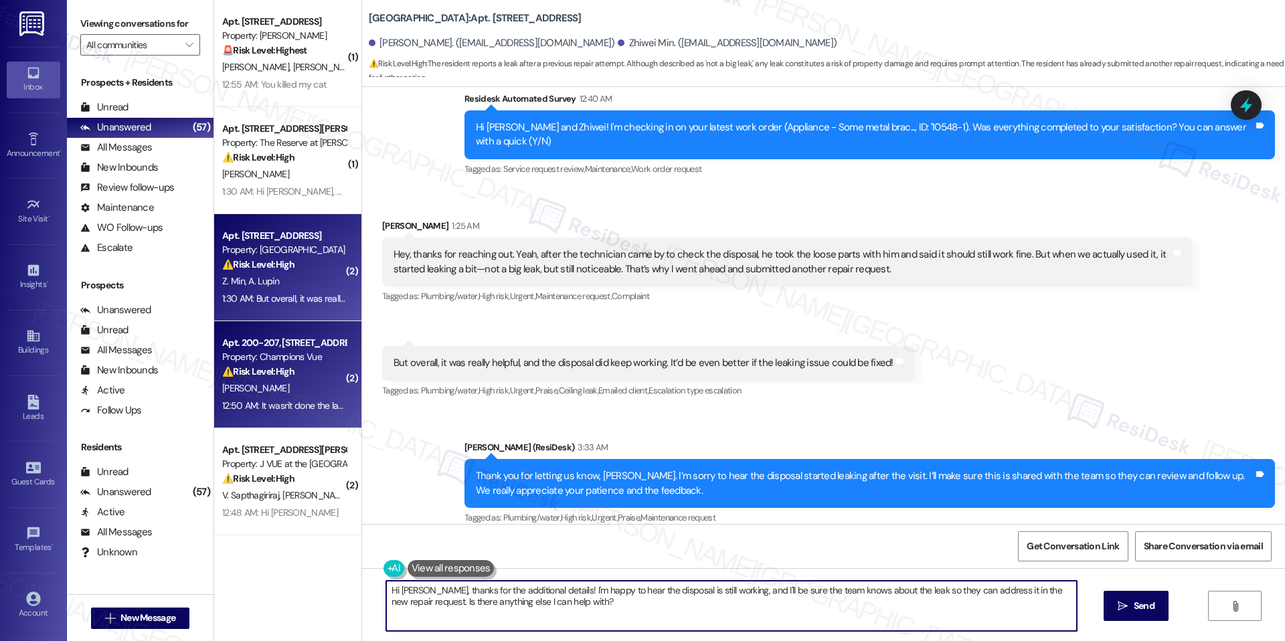
click at [325, 338] on div "Apt. 200-207, 101 Champions Vue Loop" at bounding box center [284, 343] width 124 height 14
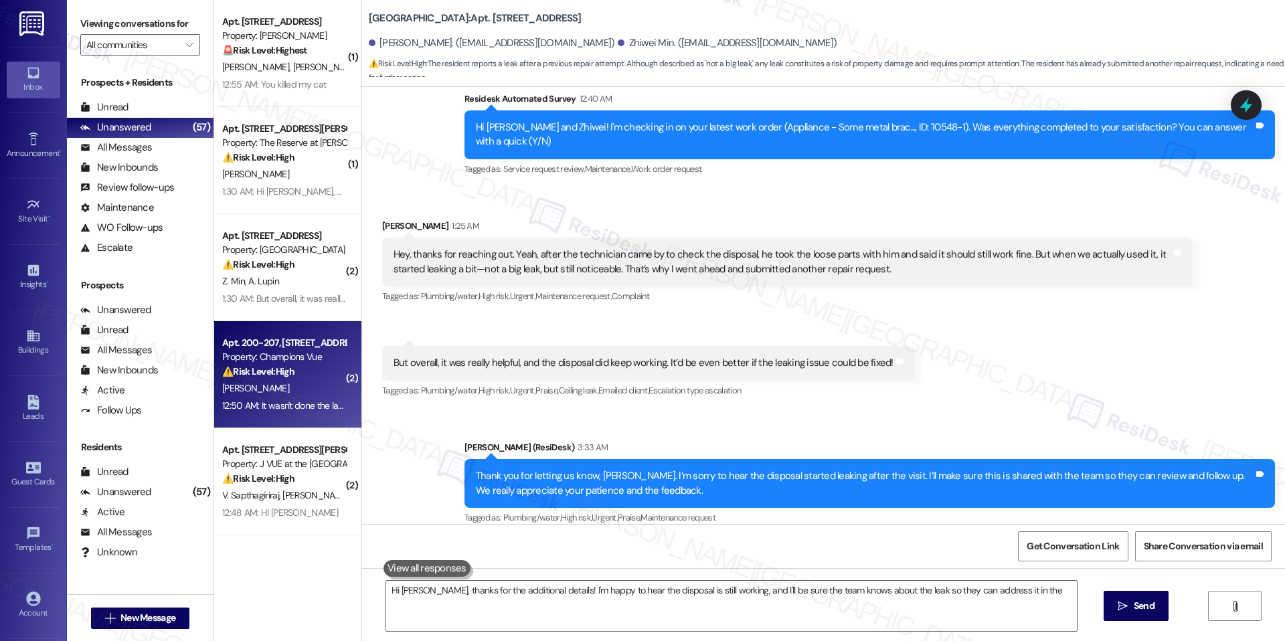
type textarea "Hi Aaron, thanks for the additional details! I'm happy to hear the disposal is …"
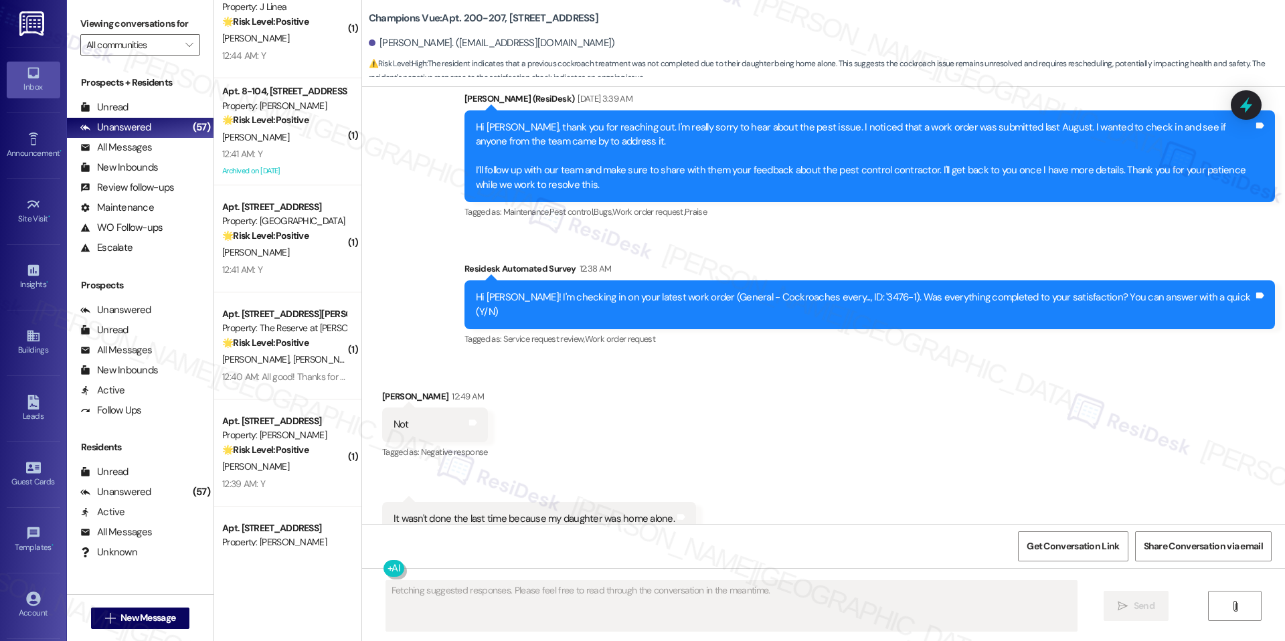
scroll to position [4806, 0]
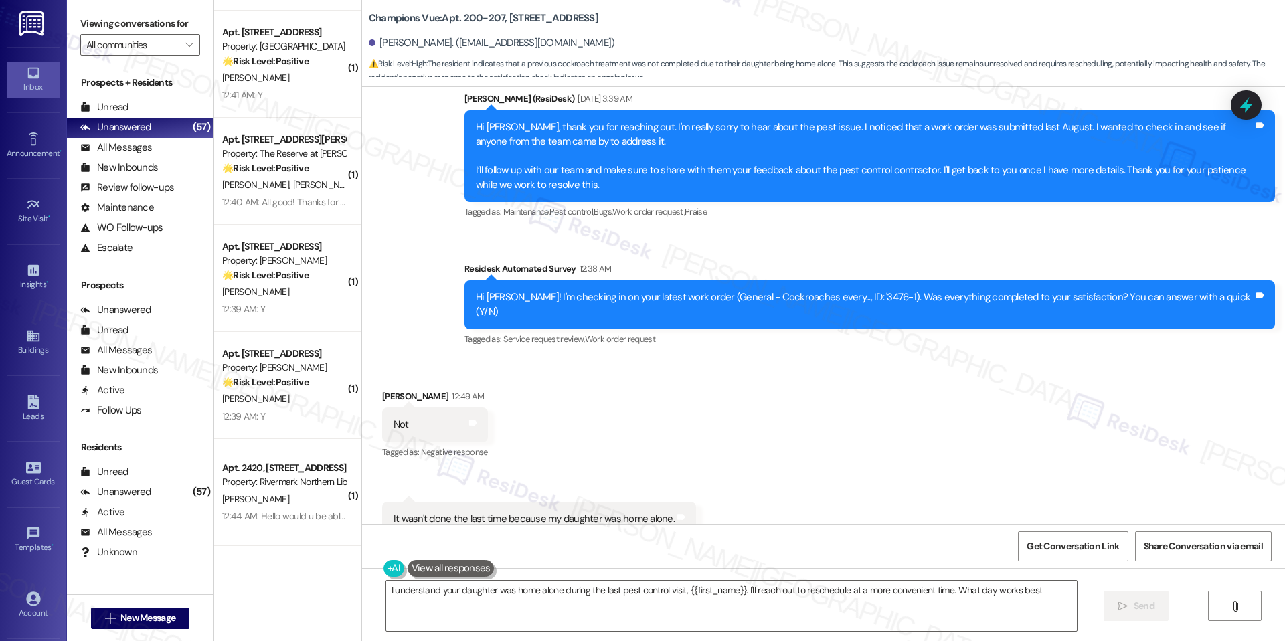
type textarea "I understand your daughter was home alone during the last pest control visit, {…"
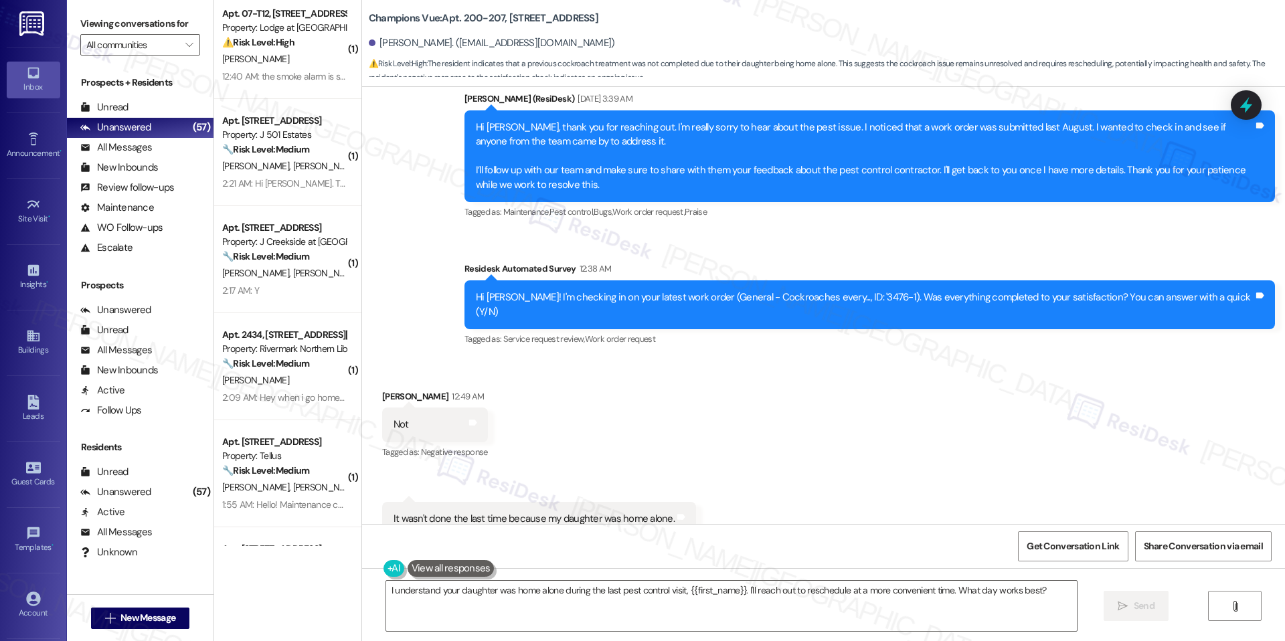
scroll to position [727, 0]
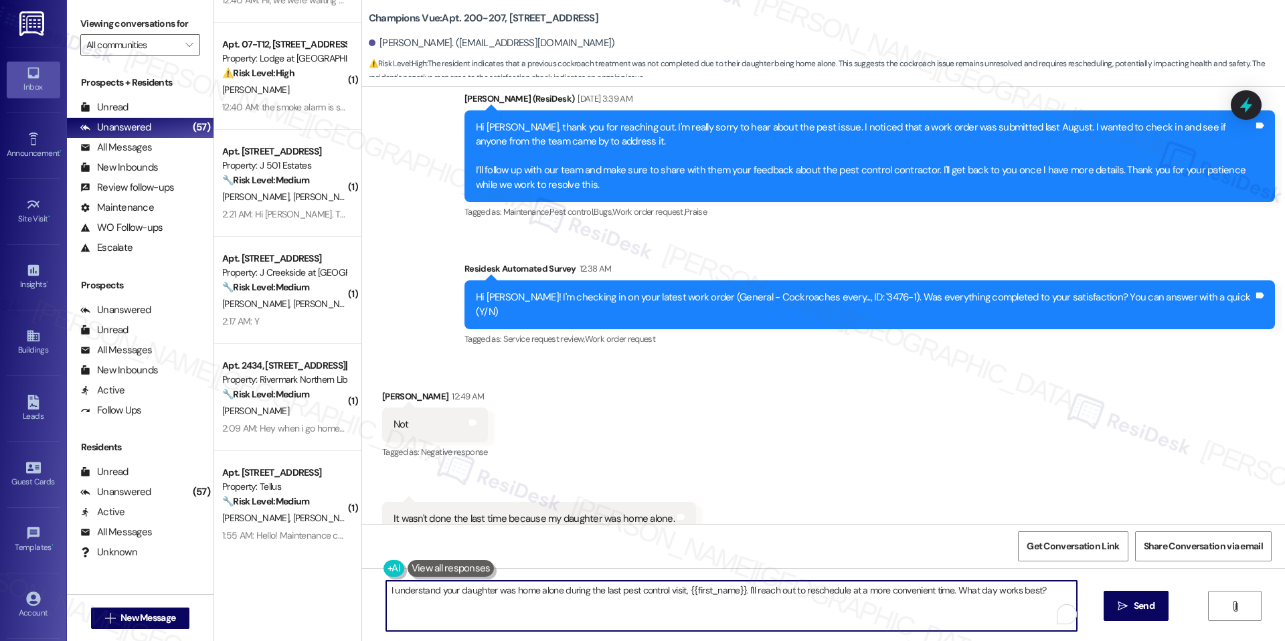
click at [1011, 623] on textarea "I understand your daughter was home alone during the last pest control visit, {…" at bounding box center [731, 606] width 690 height 50
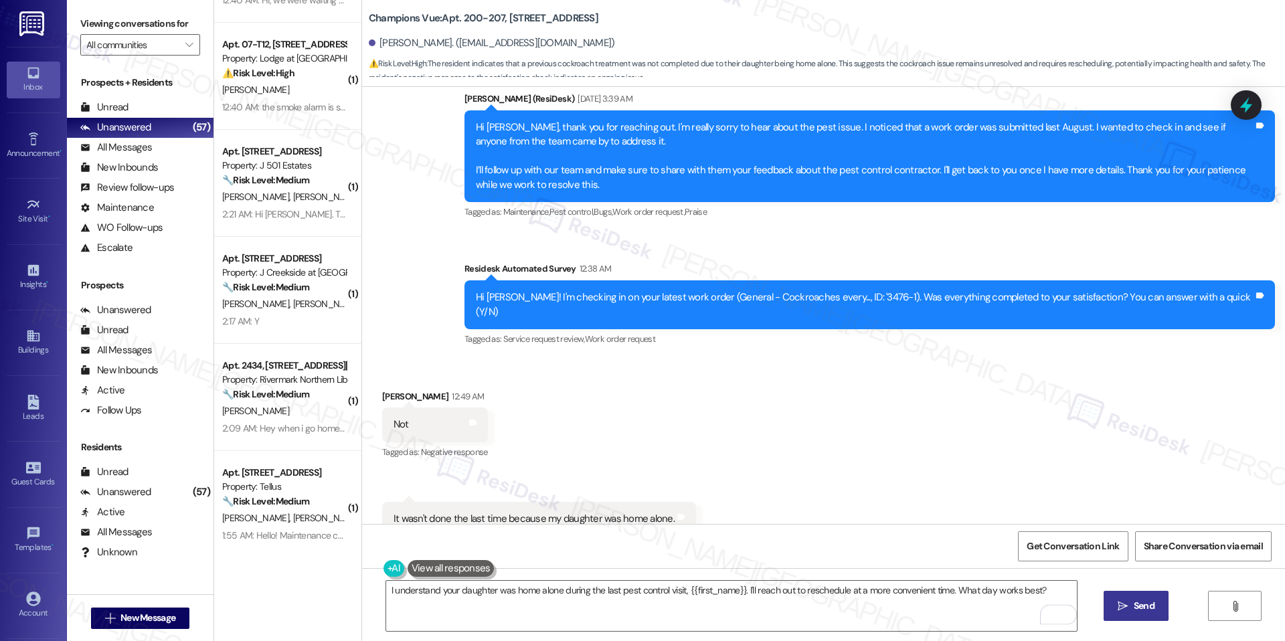
click at [1121, 607] on icon "" at bounding box center [1122, 606] width 10 height 11
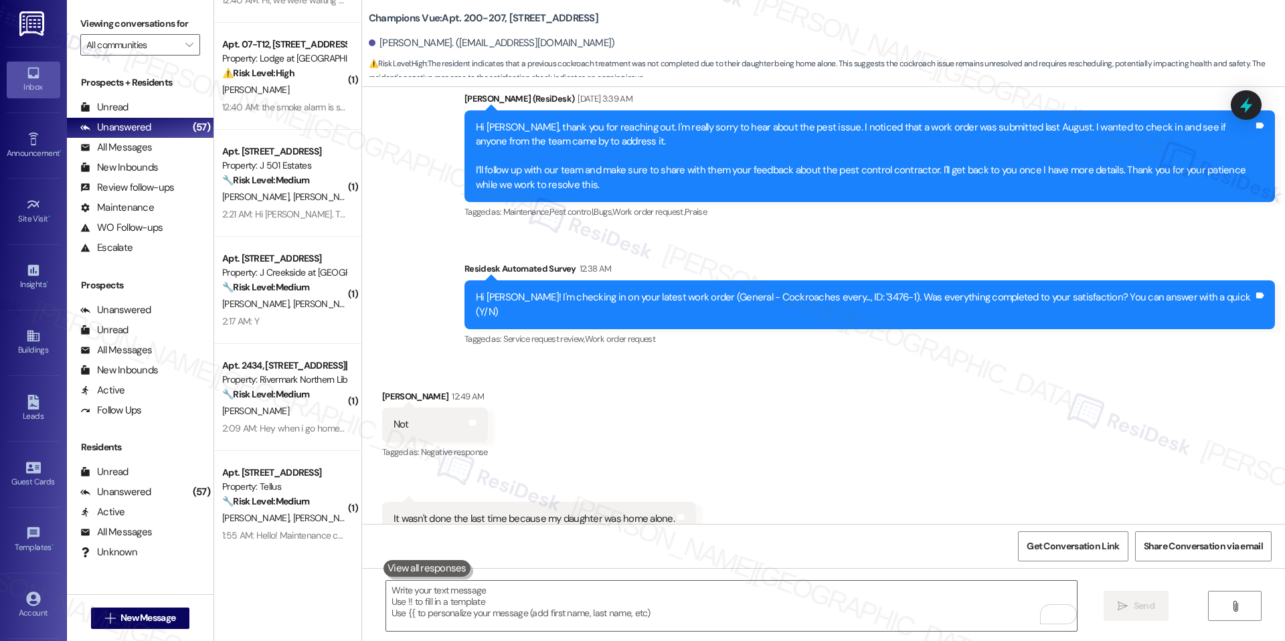
scroll to position [1985, 0]
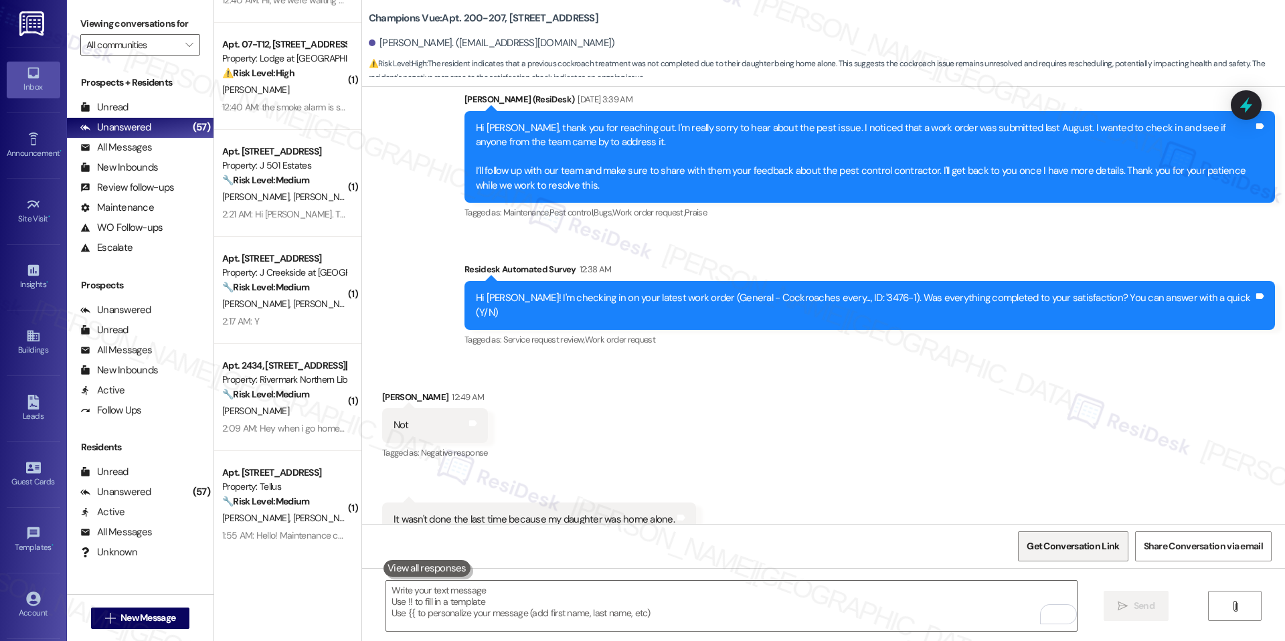
click at [1058, 536] on span "Get Conversation Link" at bounding box center [1073, 546] width 98 height 29
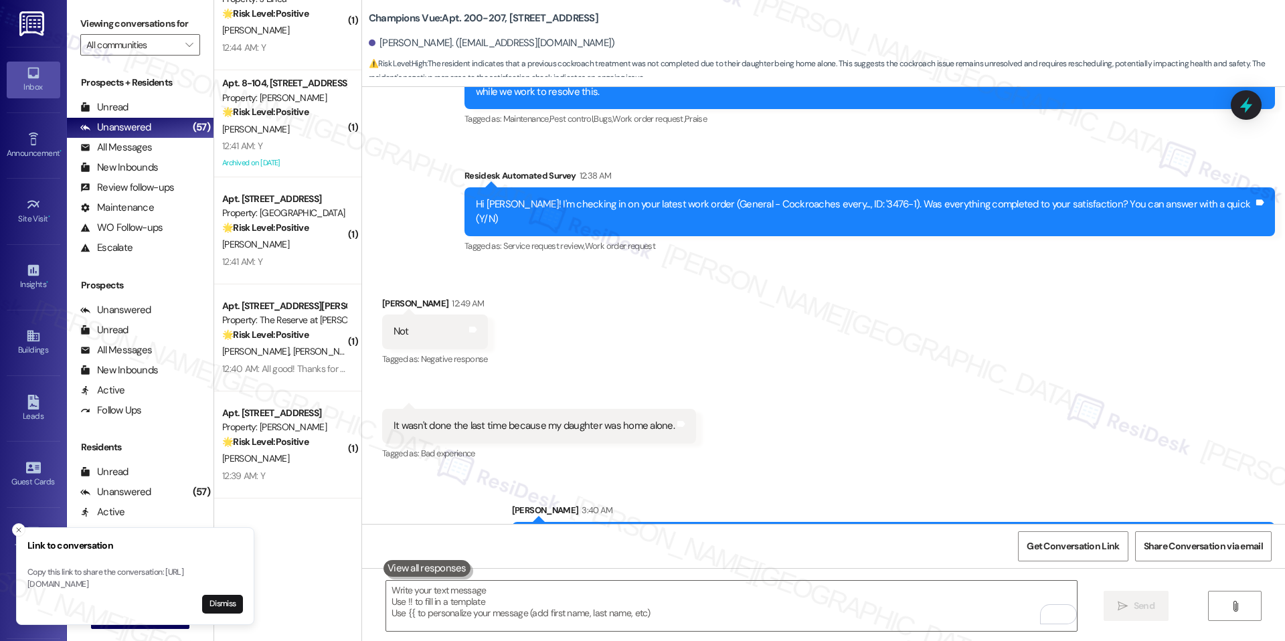
scroll to position [4806, 0]
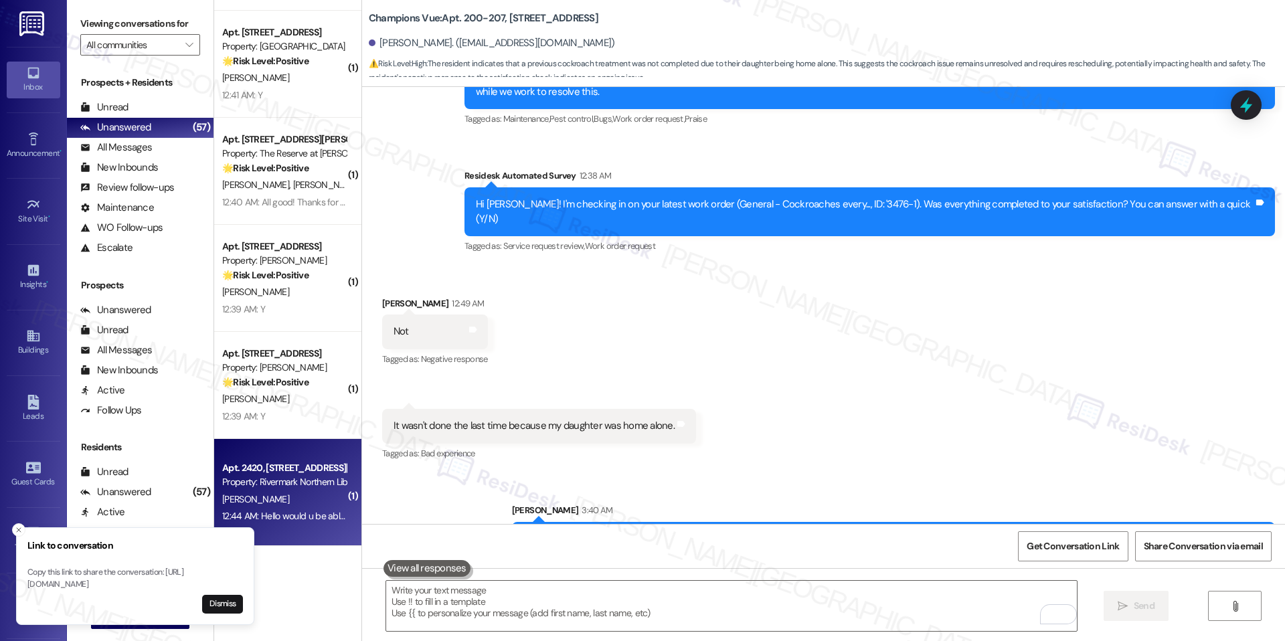
click at [276, 520] on div "12:44 AM: Hello would u be able to remove the other number you have listed for …" at bounding box center [604, 516] width 764 height 12
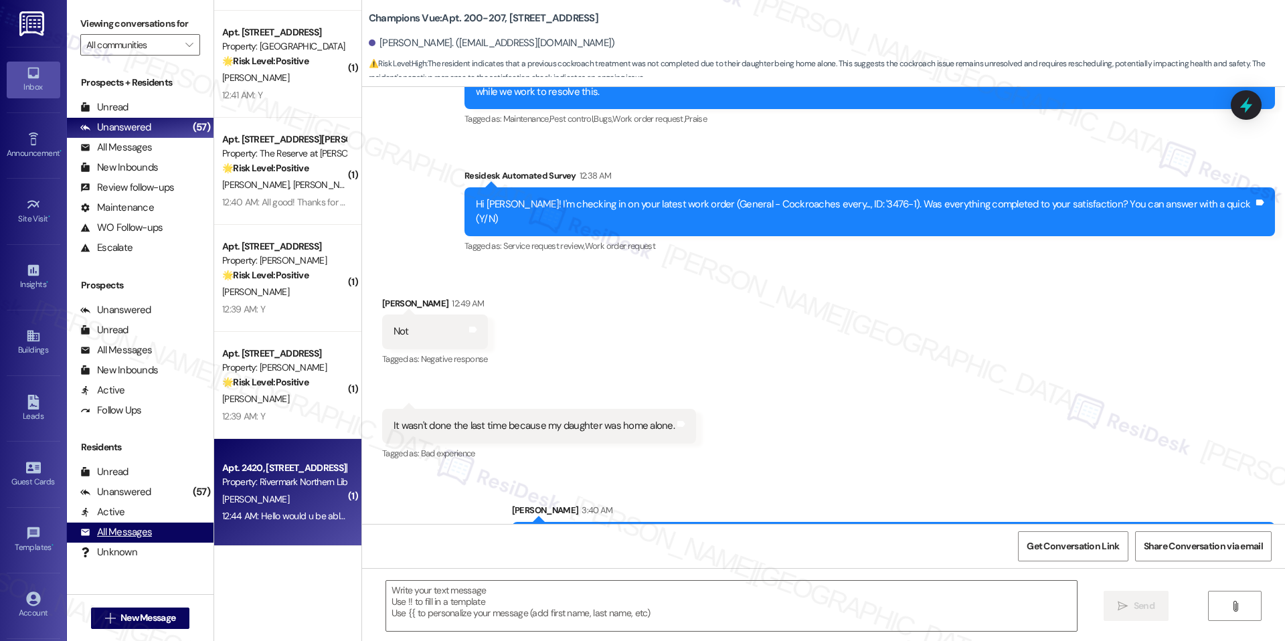
type textarea "Fetching suggested responses. Please feel free to read through the conversation…"
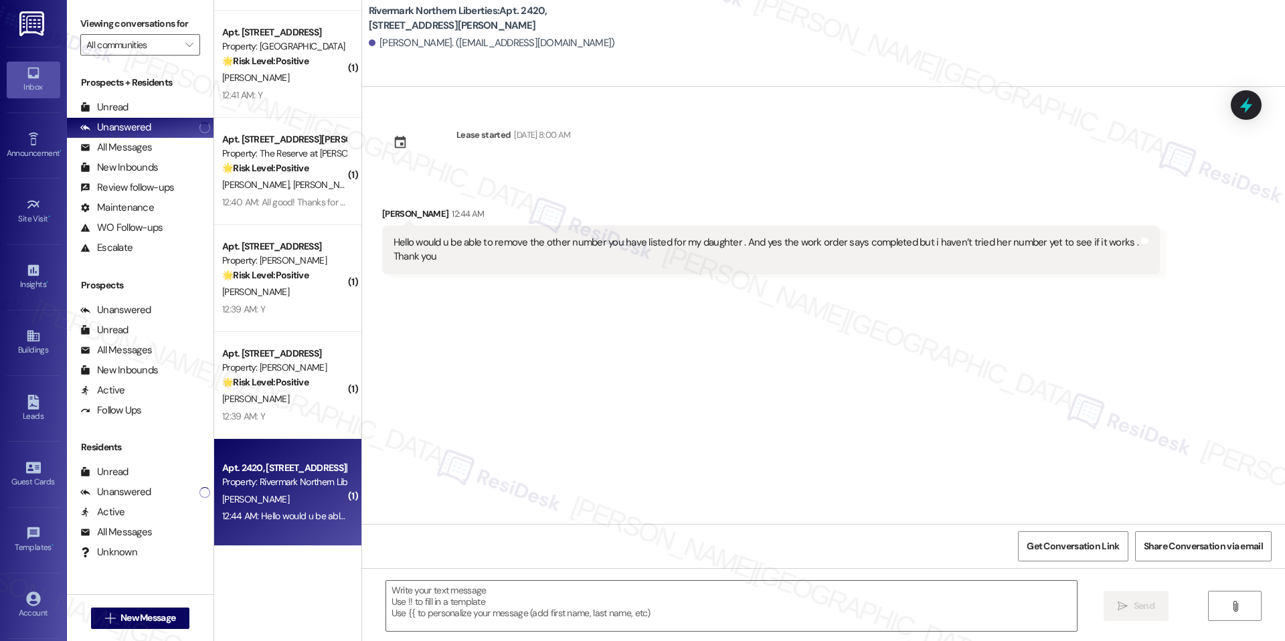
type textarea "Fetching suggested responses. Please feel free to read through the conversation…"
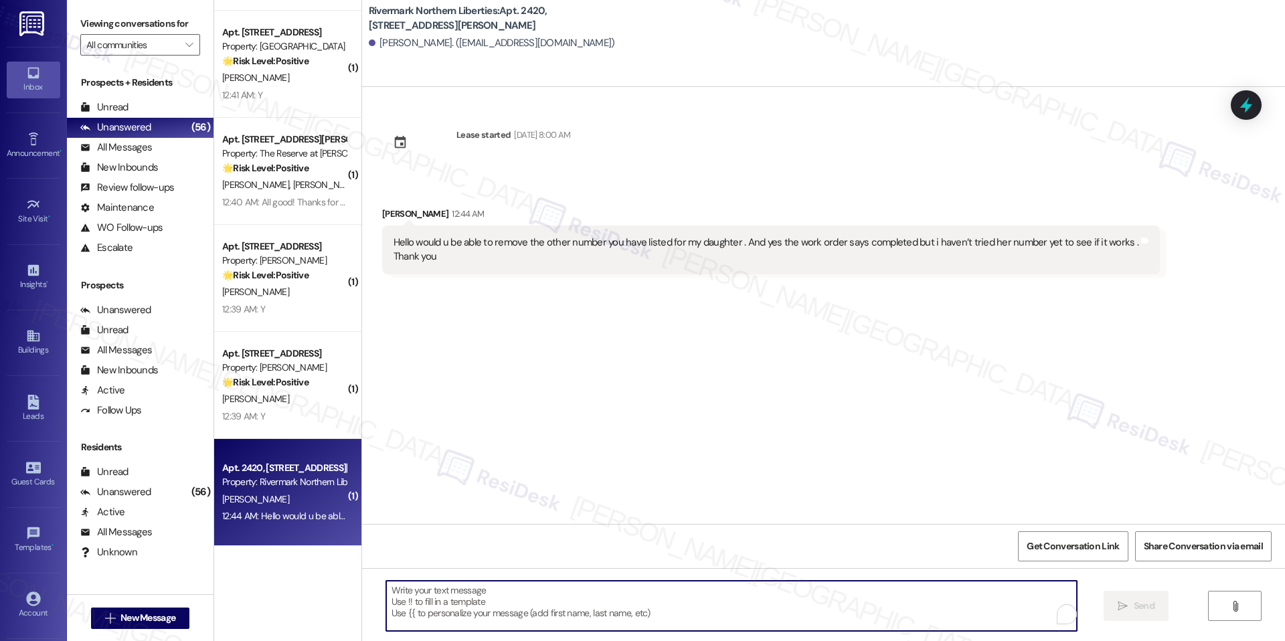
click at [710, 581] on textarea "To enrich screen reader interactions, please activate Accessibility in Grammarl…" at bounding box center [731, 606] width 690 height 50
click at [662, 588] on textarea "To enrich screen reader interactions, please activate Accessibility in Grammarl…" at bounding box center [731, 606] width 690 height 50
paste textarea "Hi Angel, thank you for reaching out. Could you confirm which number you’d like…"
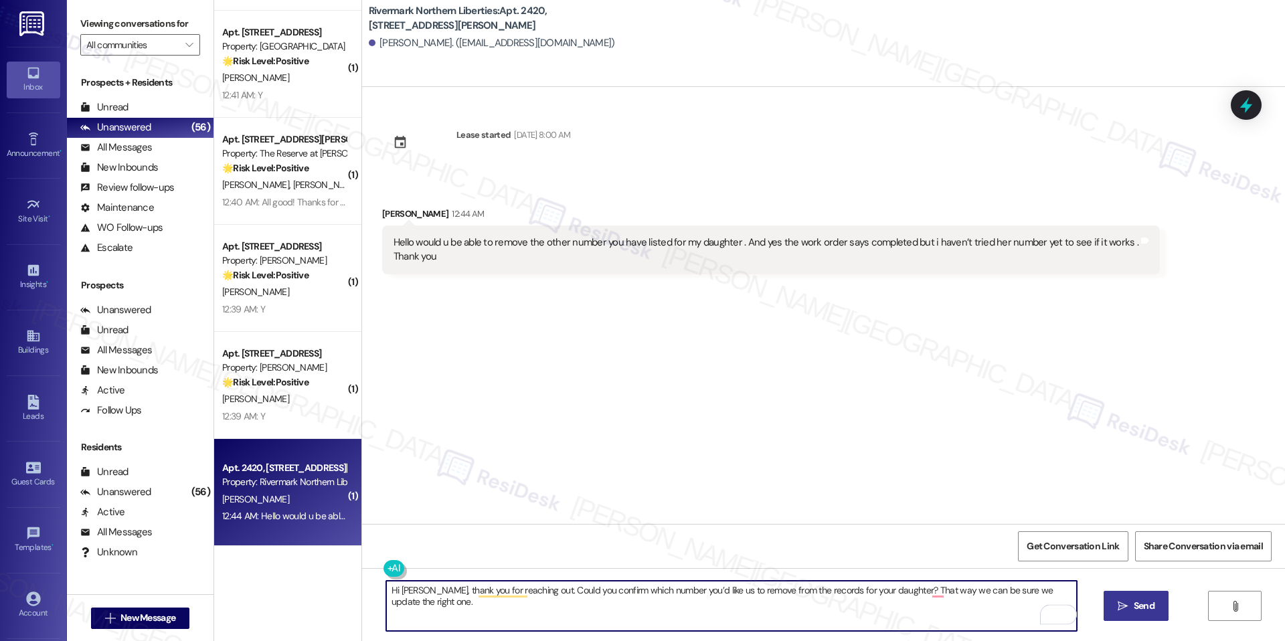
type textarea "Hi Angel, thank you for reaching out. Could you confirm which number you’d like…"
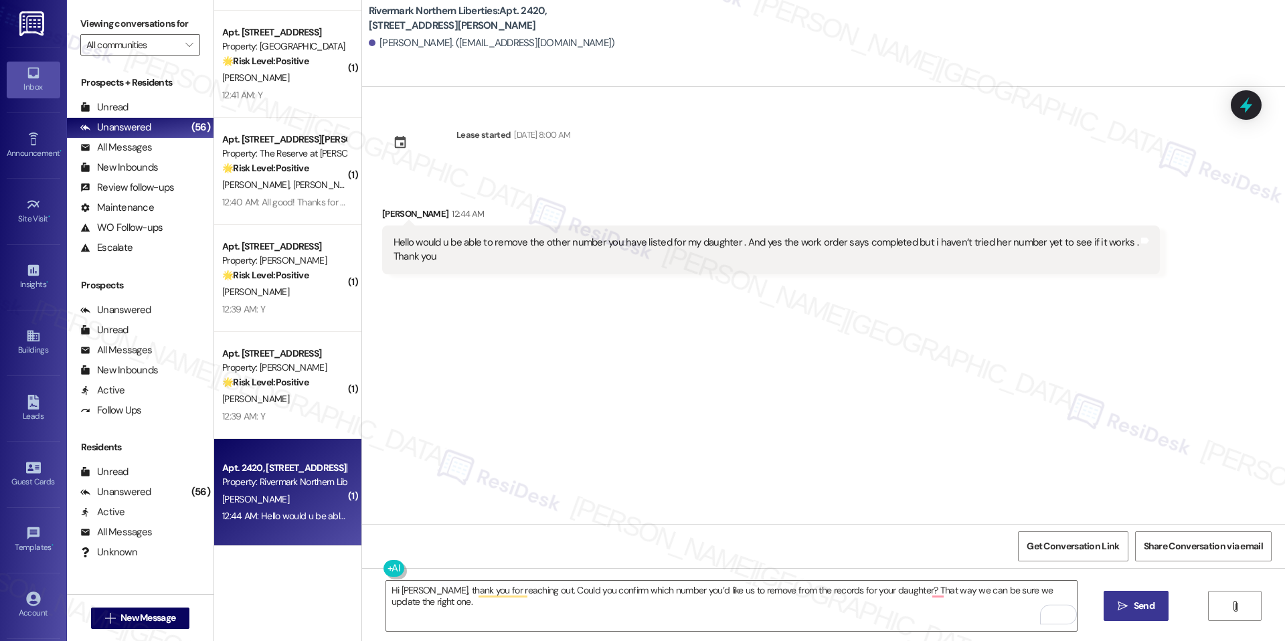
click at [1124, 606] on icon "" at bounding box center [1122, 606] width 10 height 11
click at [1037, 543] on span "Get Conversation Link" at bounding box center [1072, 546] width 92 height 14
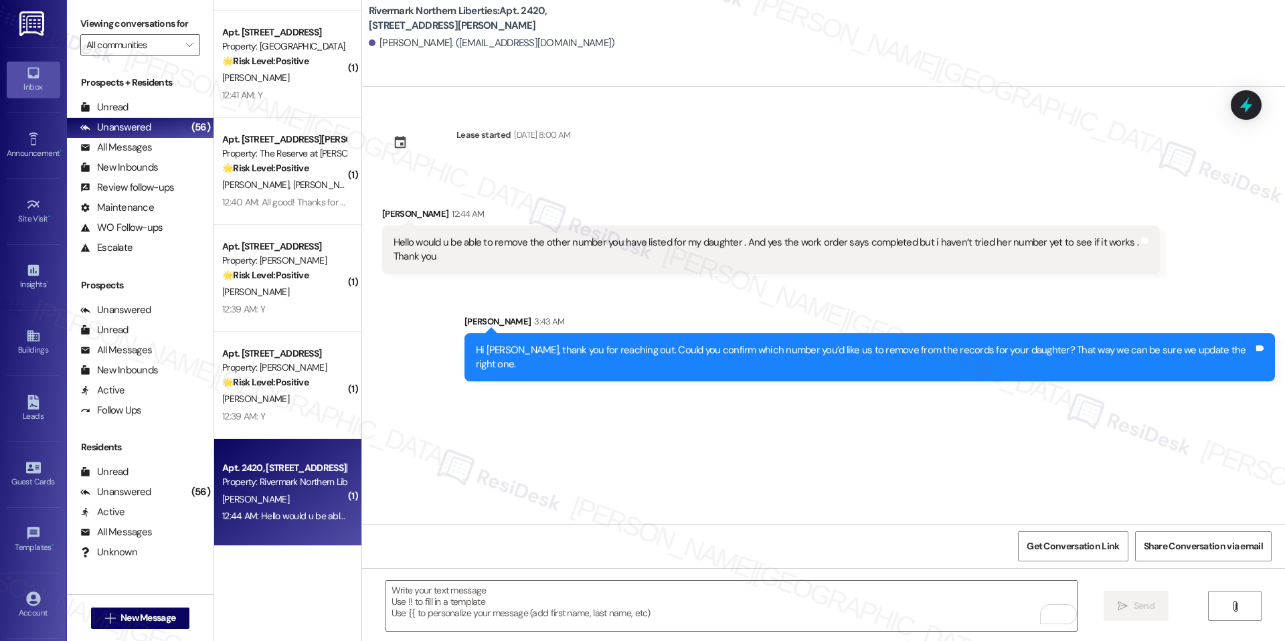
click at [1046, 525] on div "Get Conversation Link Share Conversation via email" at bounding box center [823, 546] width 923 height 44
click at [1044, 547] on span "Get Conversation Link" at bounding box center [1072, 546] width 92 height 14
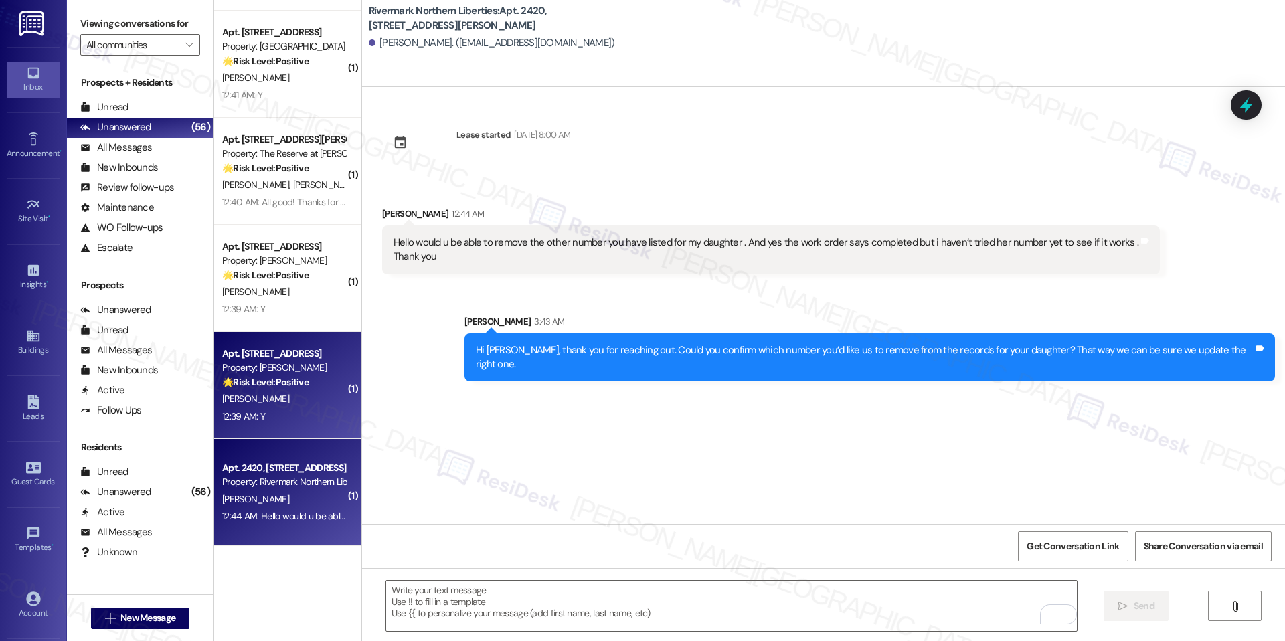
click at [266, 421] on div "12:39 AM: Y 12:39 AM: Y" at bounding box center [284, 416] width 126 height 17
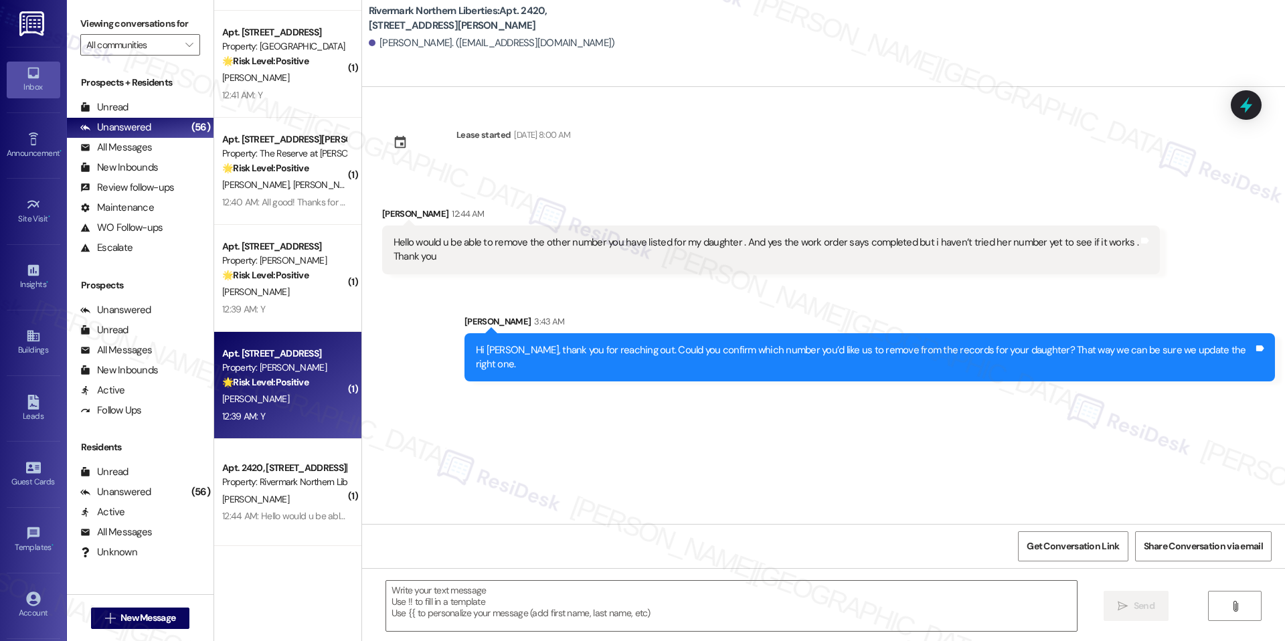
type textarea "Fetching suggested responses. Please feel free to read through the conversation…"
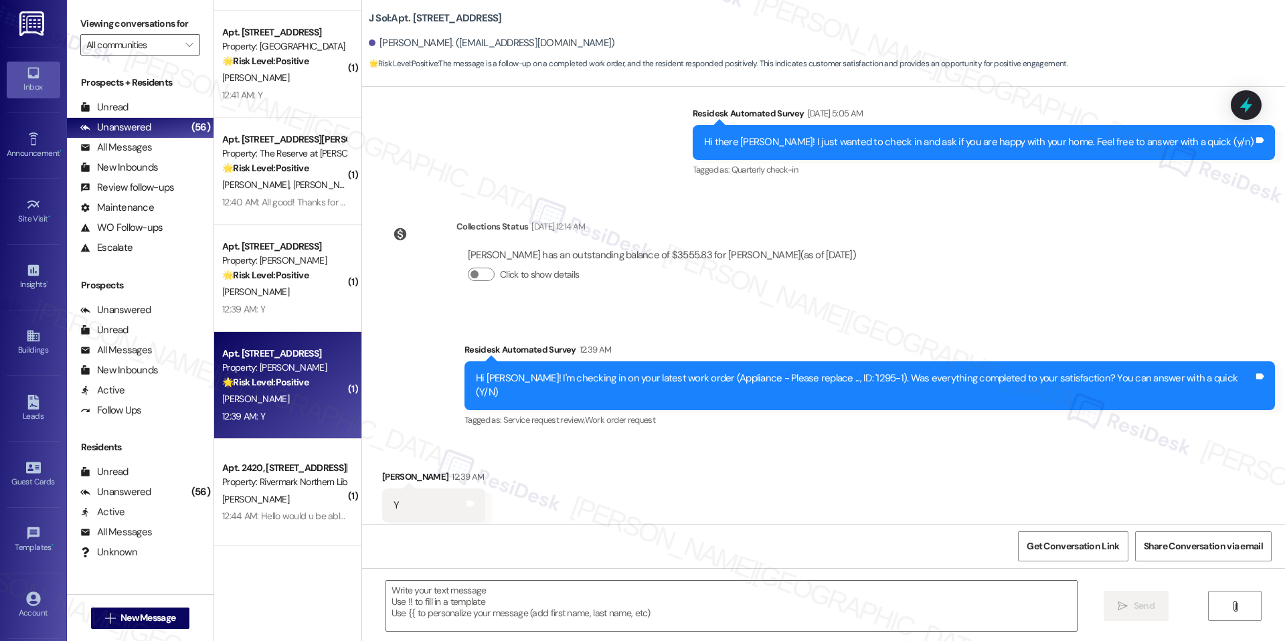
scroll to position [2531, 0]
click at [469, 616] on textarea at bounding box center [731, 606] width 690 height 50
paste textarea "I'm happy the work order was completed to your satisfaction! We'd also love to …"
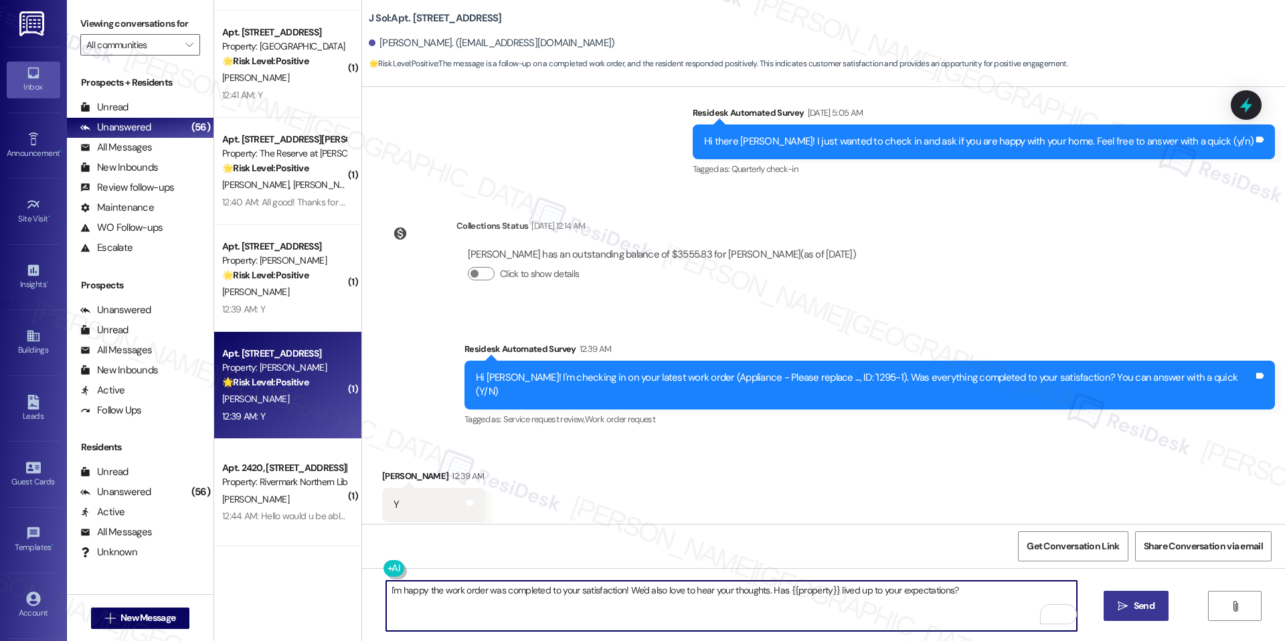
type textarea "I'm happy the work order was completed to your satisfaction! We'd also love to …"
click at [1121, 605] on icon "" at bounding box center [1122, 606] width 10 height 11
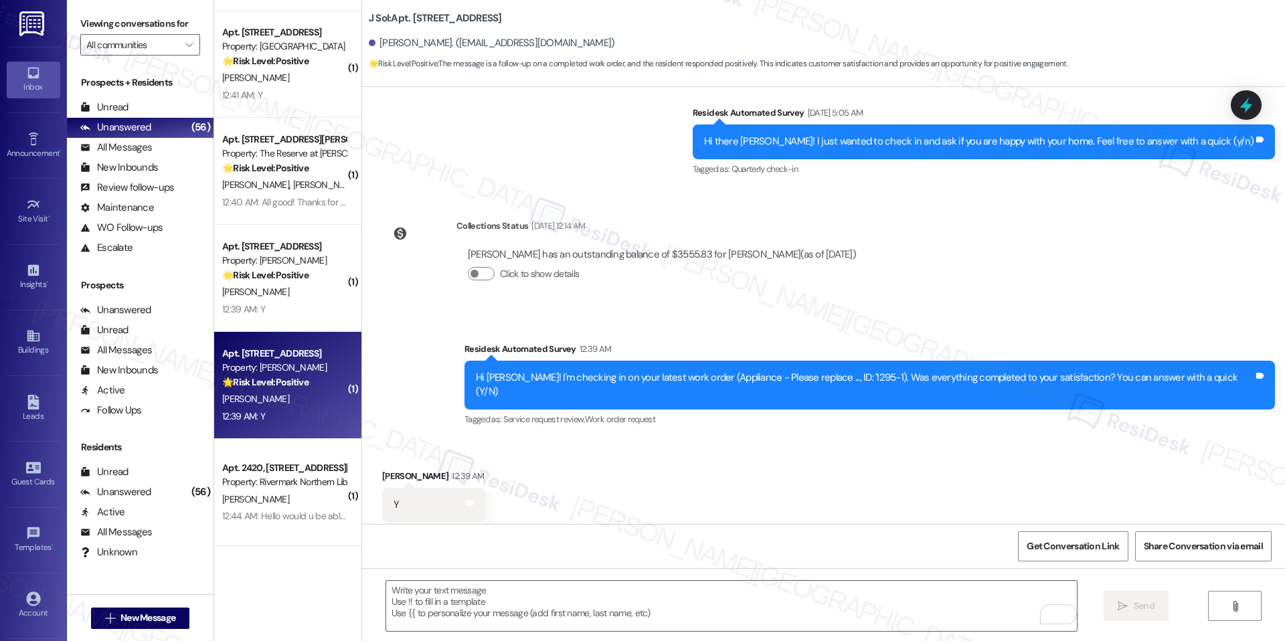
scroll to position [2530, 0]
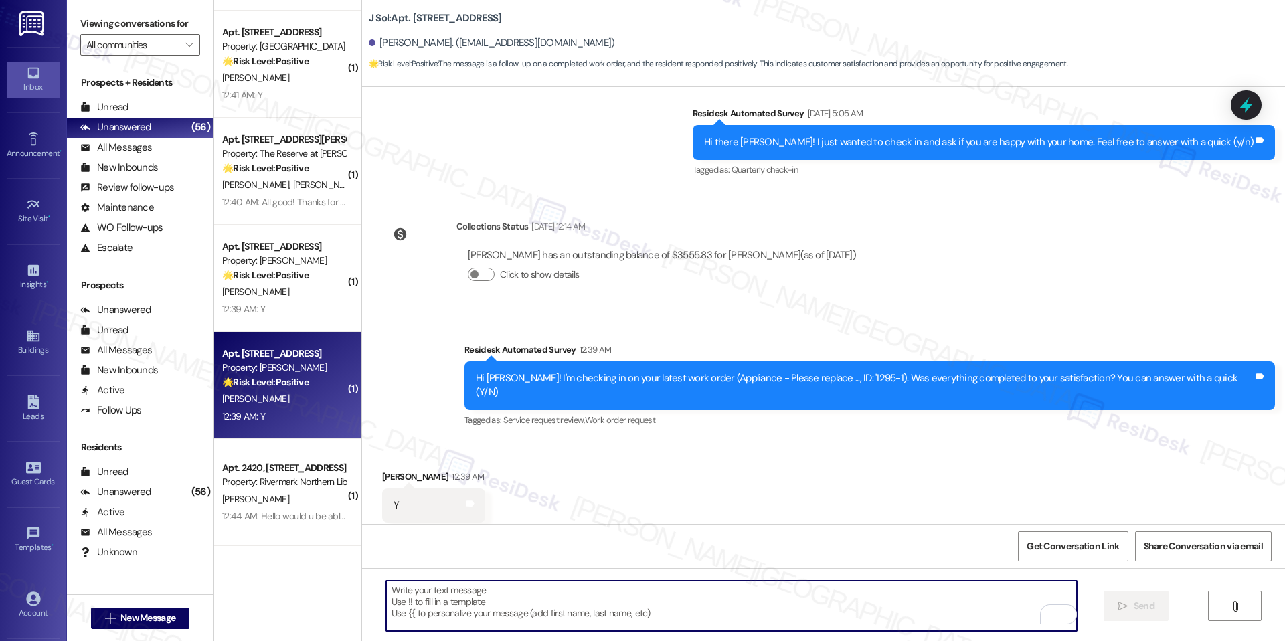
click at [749, 585] on textarea "To enrich screen reader interactions, please activate Accessibility in Grammarl…" at bounding box center [731, 606] width 690 height 50
paste textarea "I'm happy the work order was completed to your satisfaction! We'd also love to …"
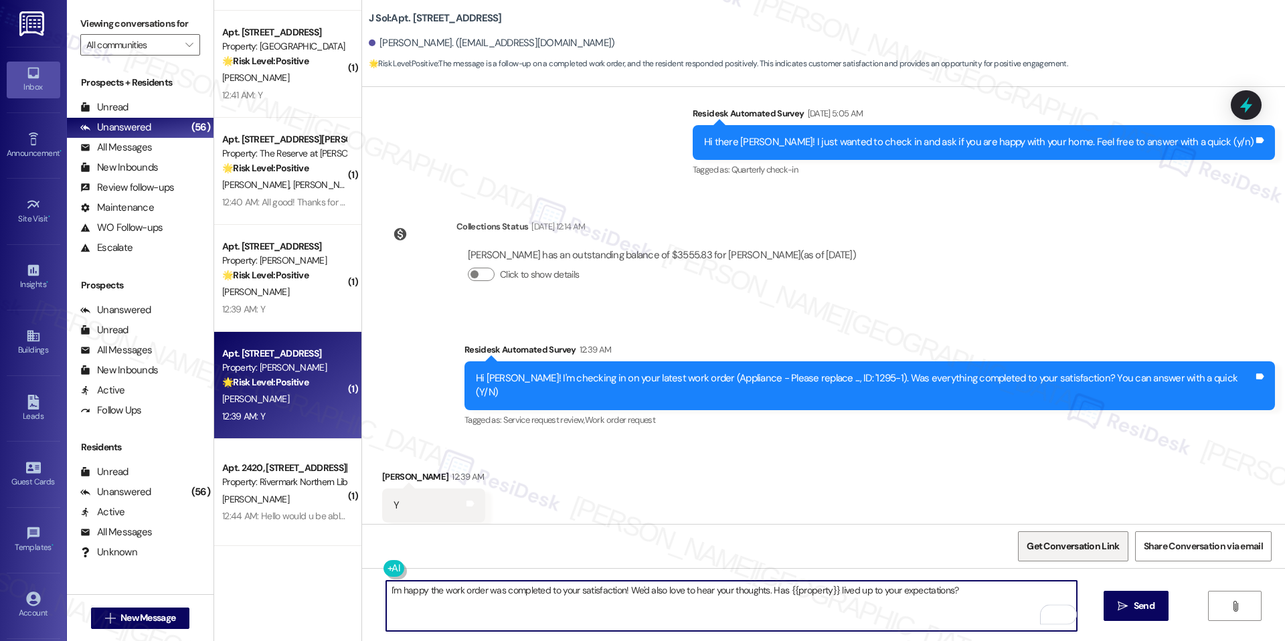
type textarea "I'm happy the work order was completed to your satisfaction! We'd also love to …"
click at [1067, 556] on span "Get Conversation Link" at bounding box center [1073, 546] width 98 height 29
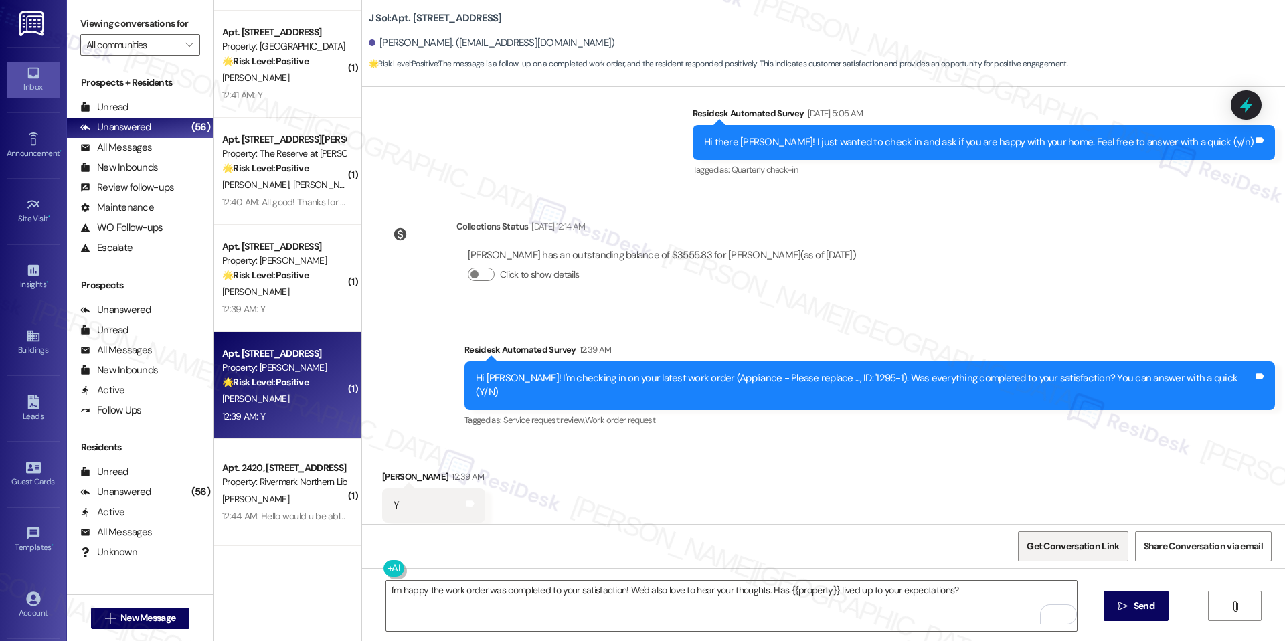
click at [1050, 535] on span "Get Conversation Link" at bounding box center [1073, 546] width 98 height 29
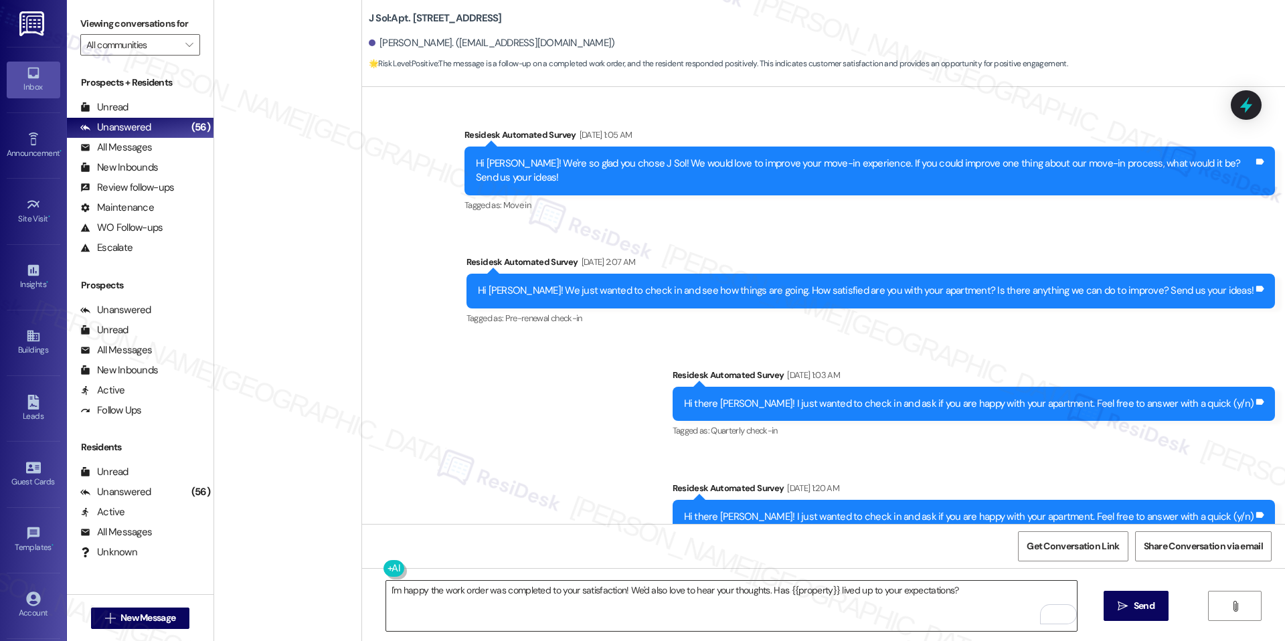
scroll to position [2530, 0]
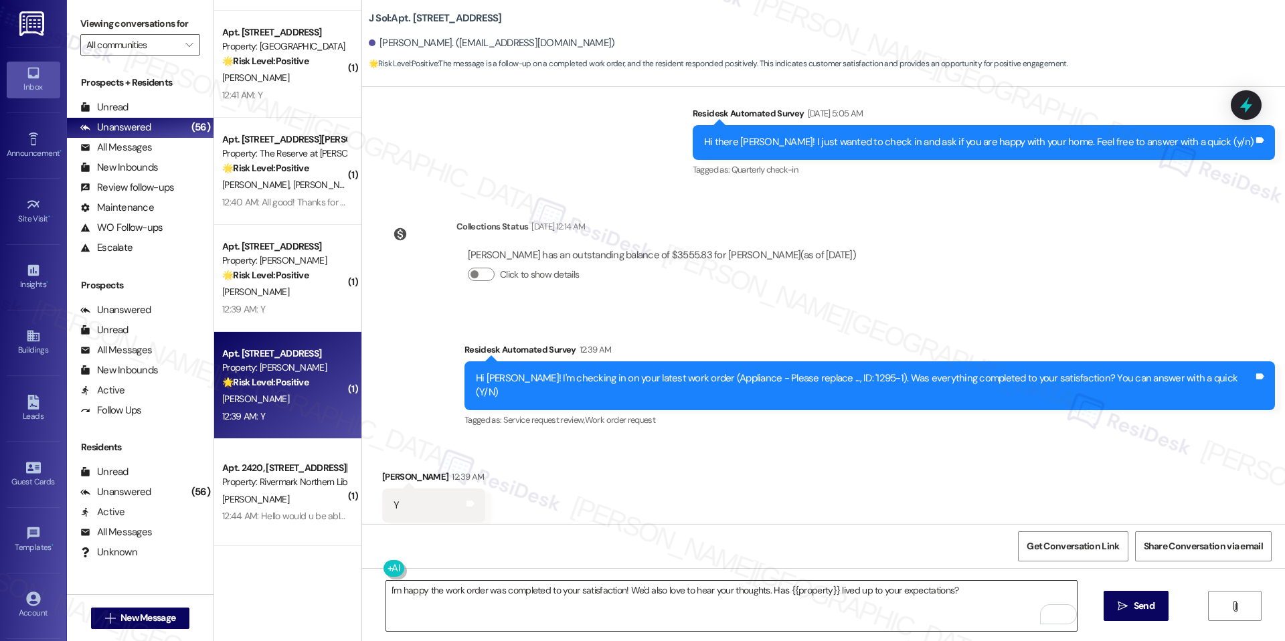
click at [448, 588] on textarea "I'm happy the work order was completed to your satisfaction! We'd also love to …" at bounding box center [731, 606] width 690 height 50
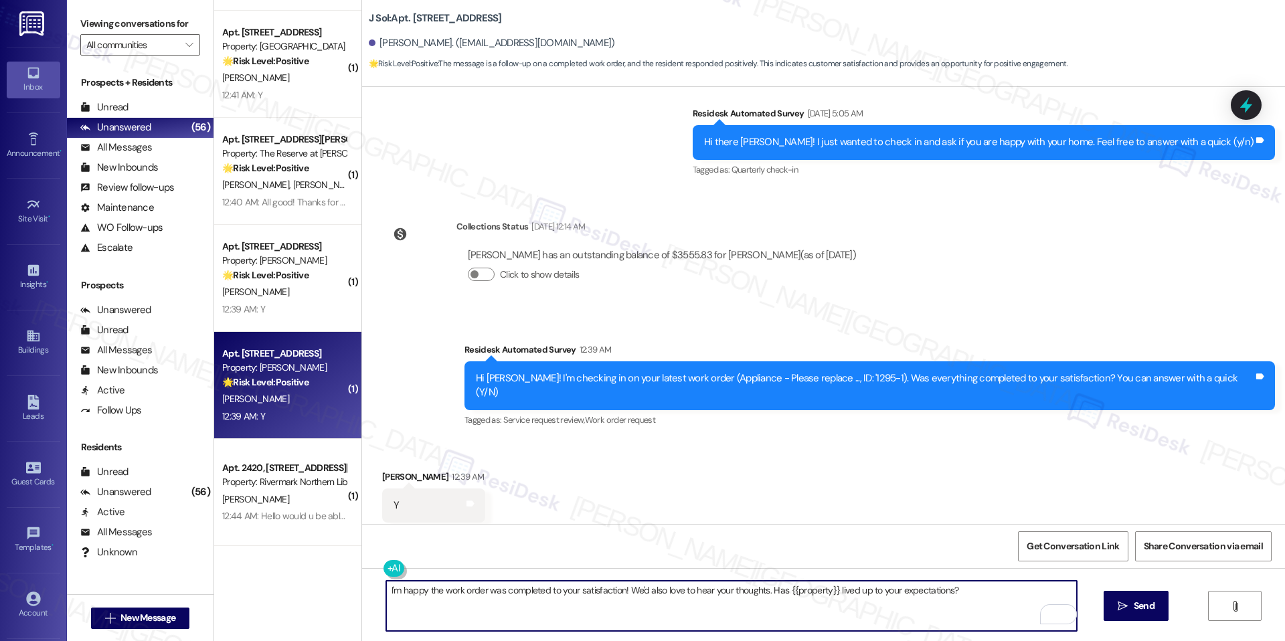
click at [448, 588] on textarea "I'm happy the work order was completed to your satisfaction! We'd also love to …" at bounding box center [731, 606] width 690 height 50
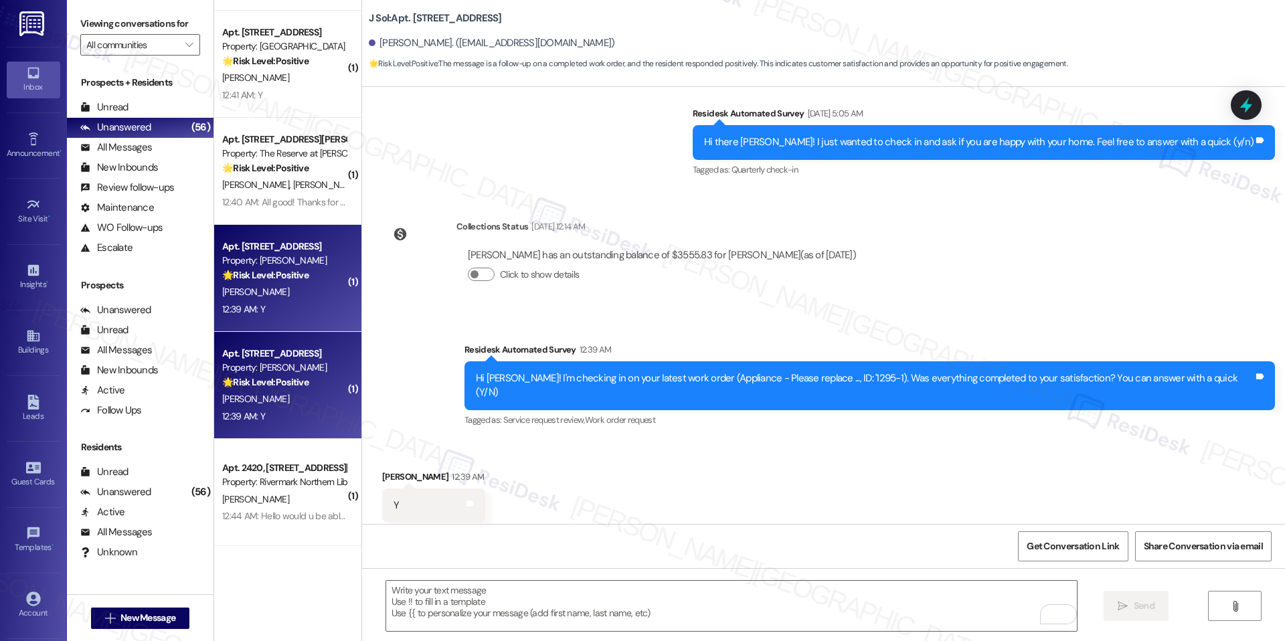
click at [274, 294] on div "[PERSON_NAME]" at bounding box center [284, 292] width 126 height 17
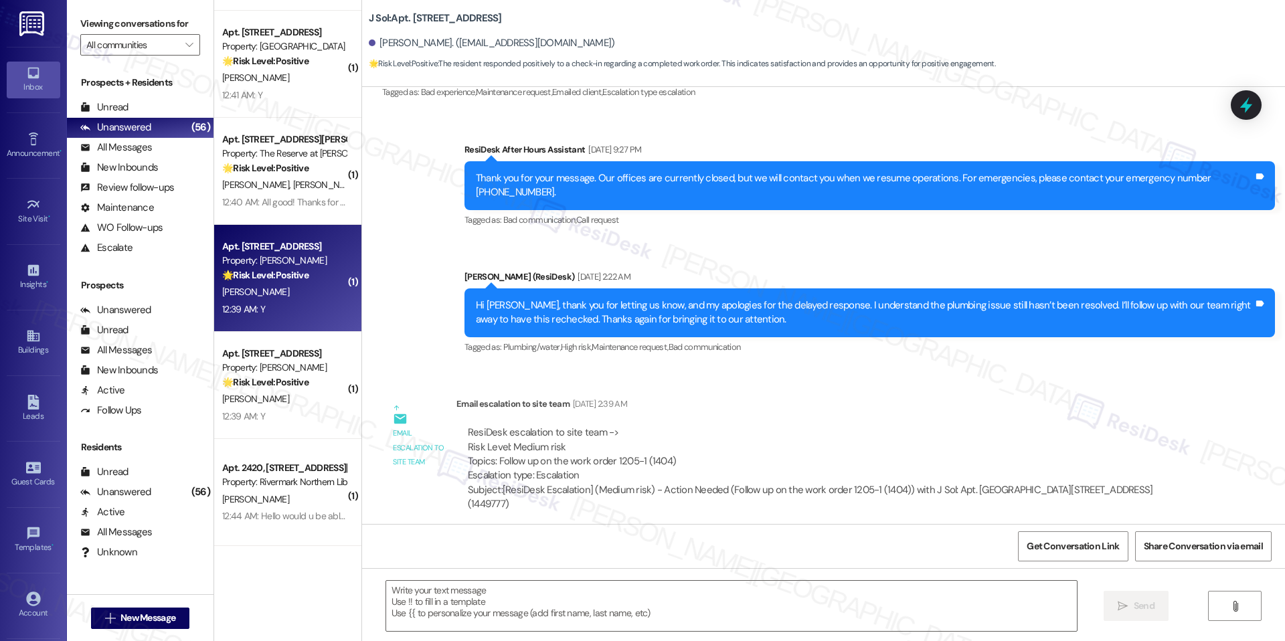
type textarea "Fetching suggested responses. Please feel free to read through the conversation…"
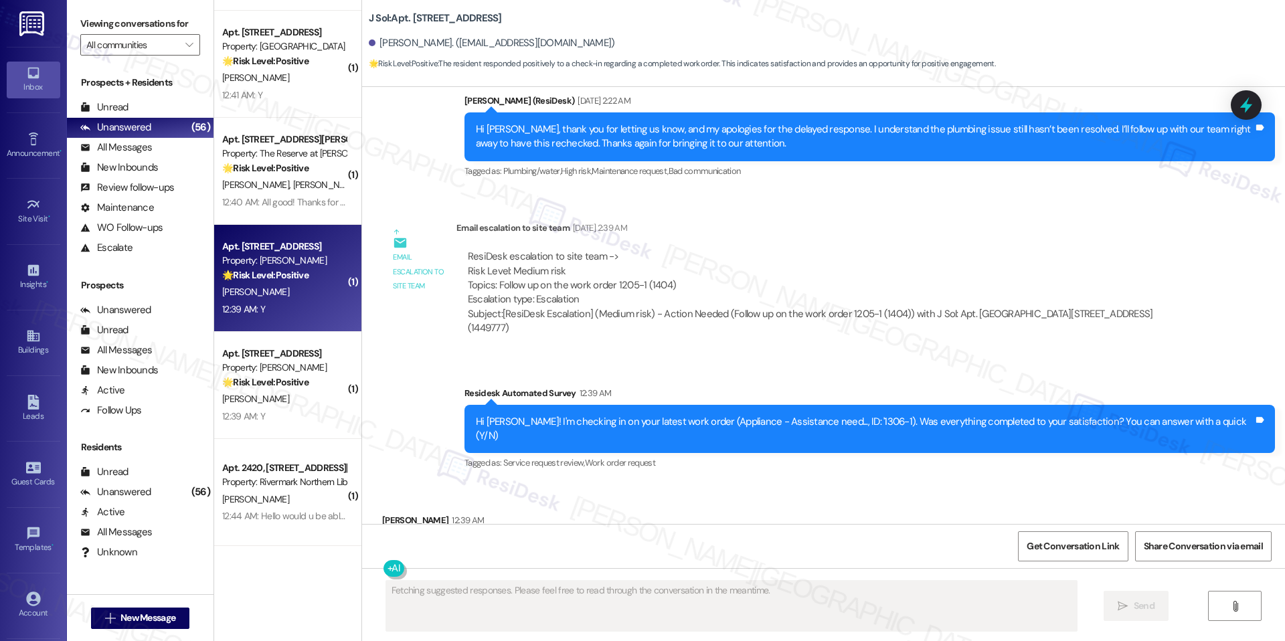
scroll to position [985, 0]
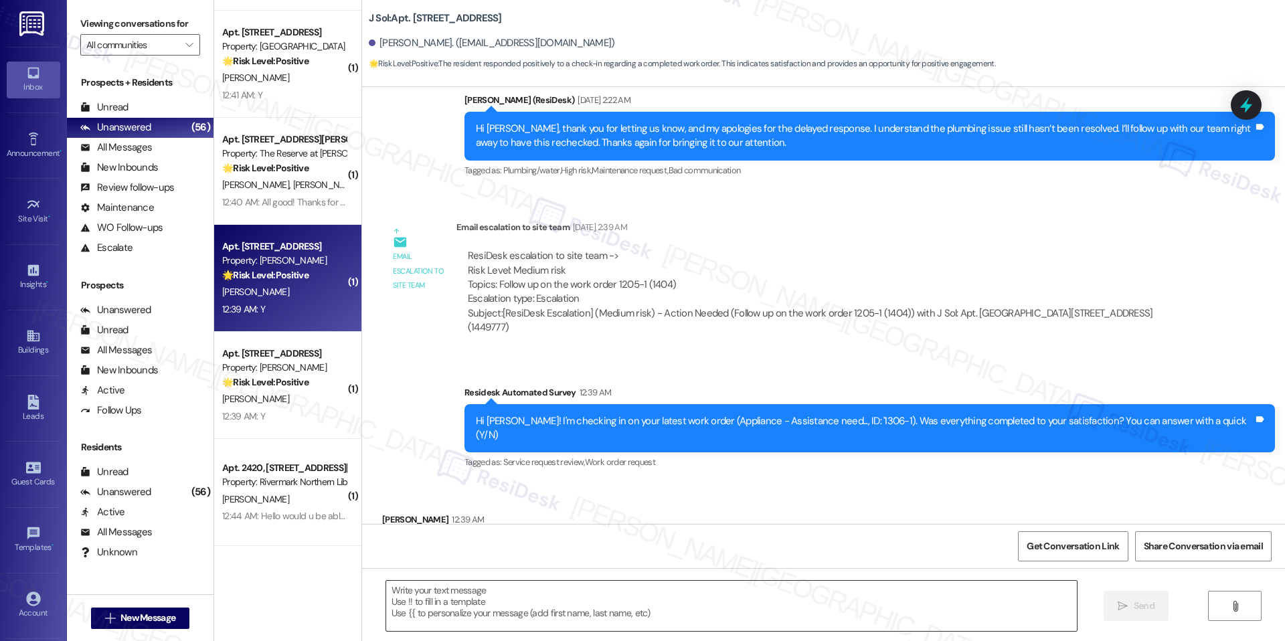
click at [531, 581] on textarea at bounding box center [731, 606] width 690 height 50
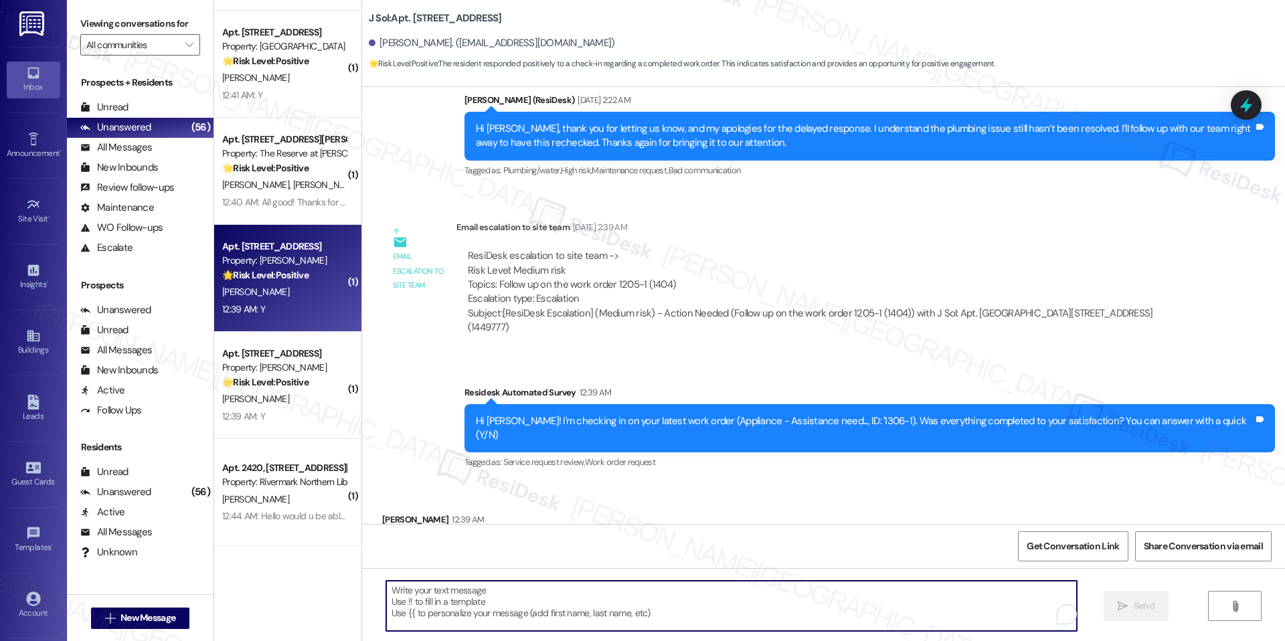
paste textarea "I'm happy the work order was completed to your satisfaction! We'd also love to …"
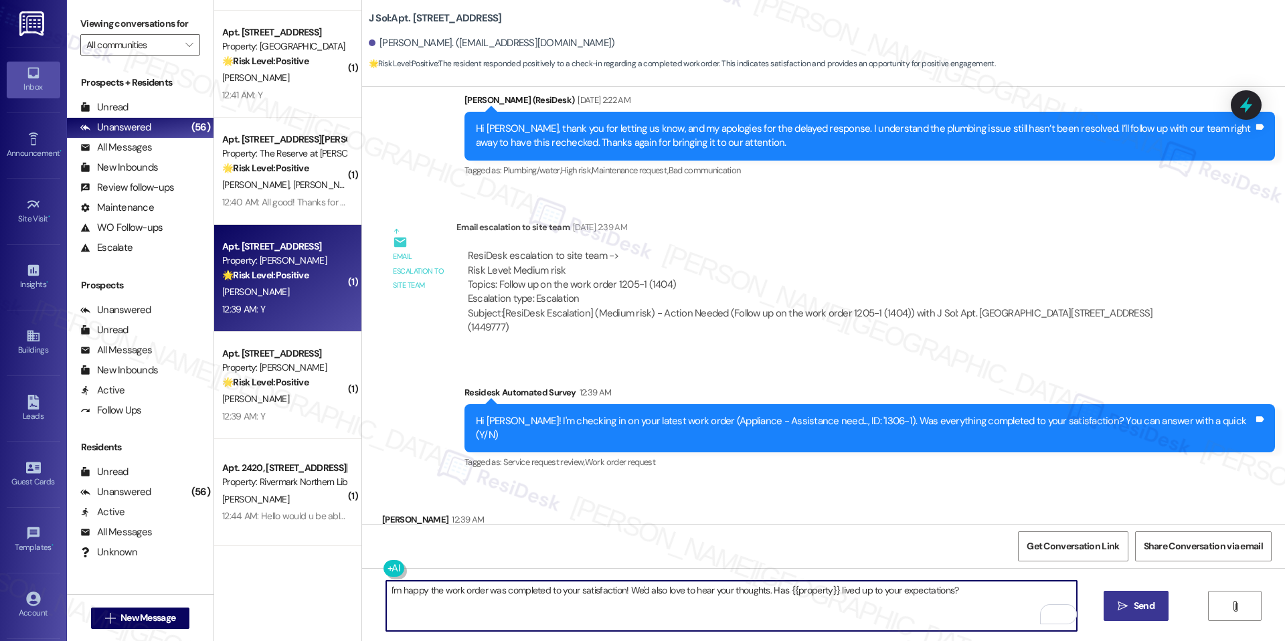
type textarea "I'm happy the work order was completed to your satisfaction! We'd also love to …"
click at [1135, 609] on span "Send" at bounding box center [1143, 606] width 21 height 14
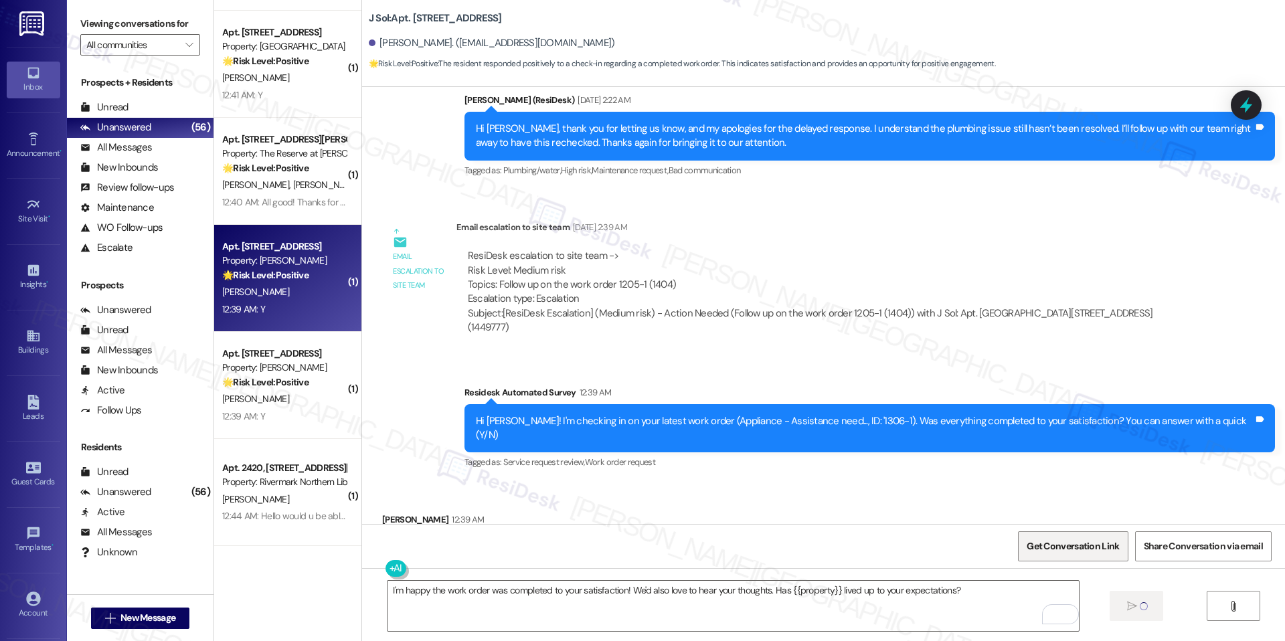
click at [1068, 547] on span "Get Conversation Link" at bounding box center [1072, 546] width 92 height 14
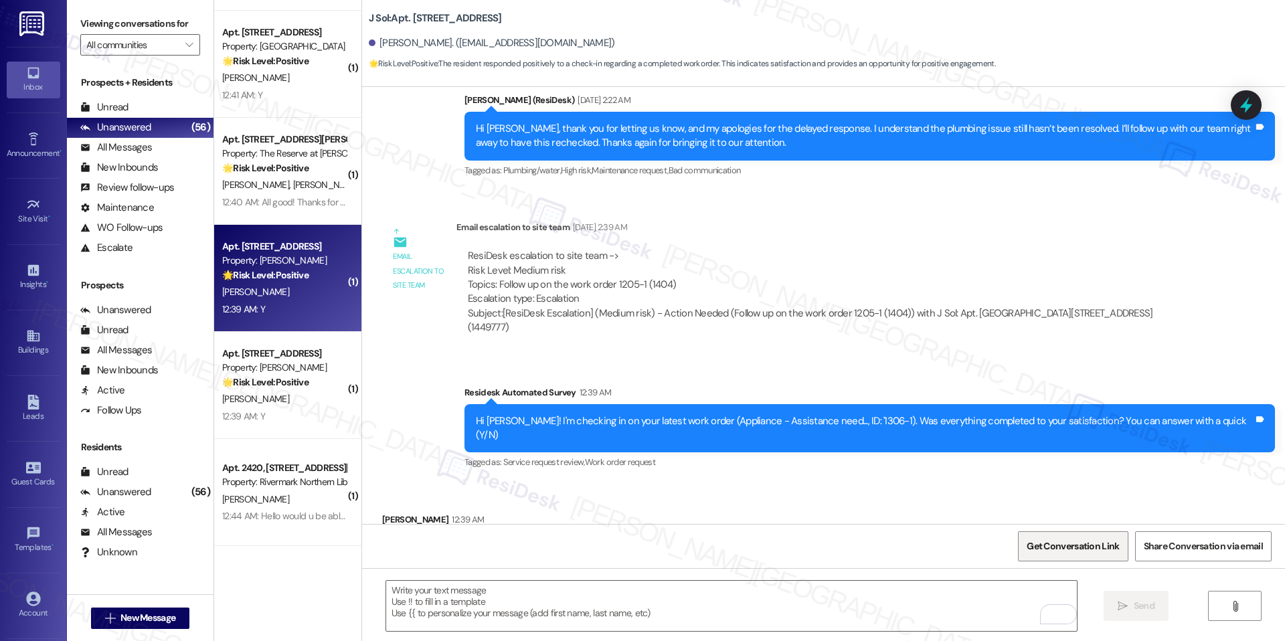
scroll to position [985, 0]
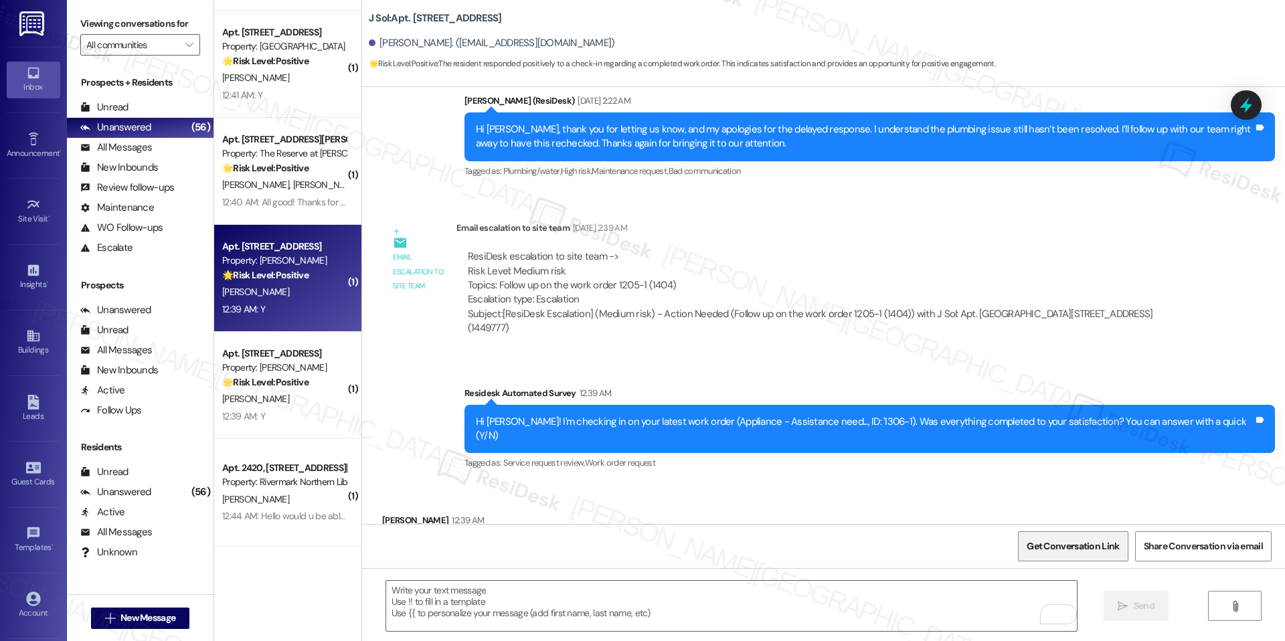
click at [1066, 546] on span "Get Conversation Link" at bounding box center [1072, 546] width 92 height 14
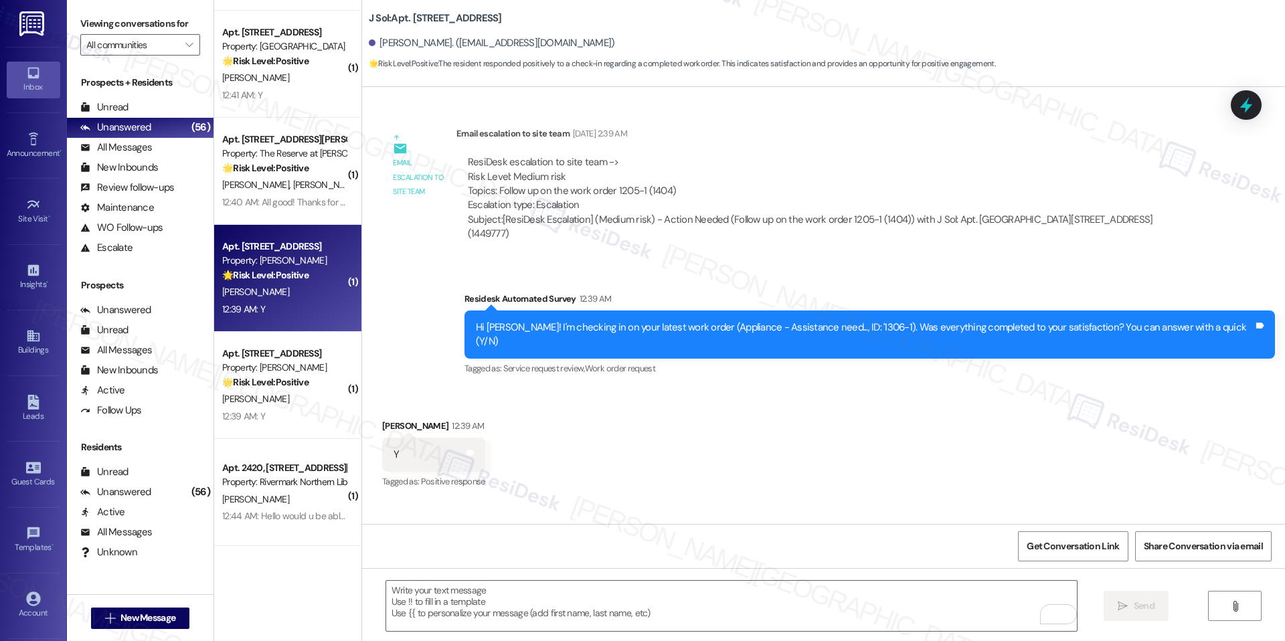
click at [273, 229] on div "Apt. 1404, 4000 Fairfax Blvd Property: J Sol 🌟 Risk Level: Positive The residen…" at bounding box center [287, 278] width 147 height 107
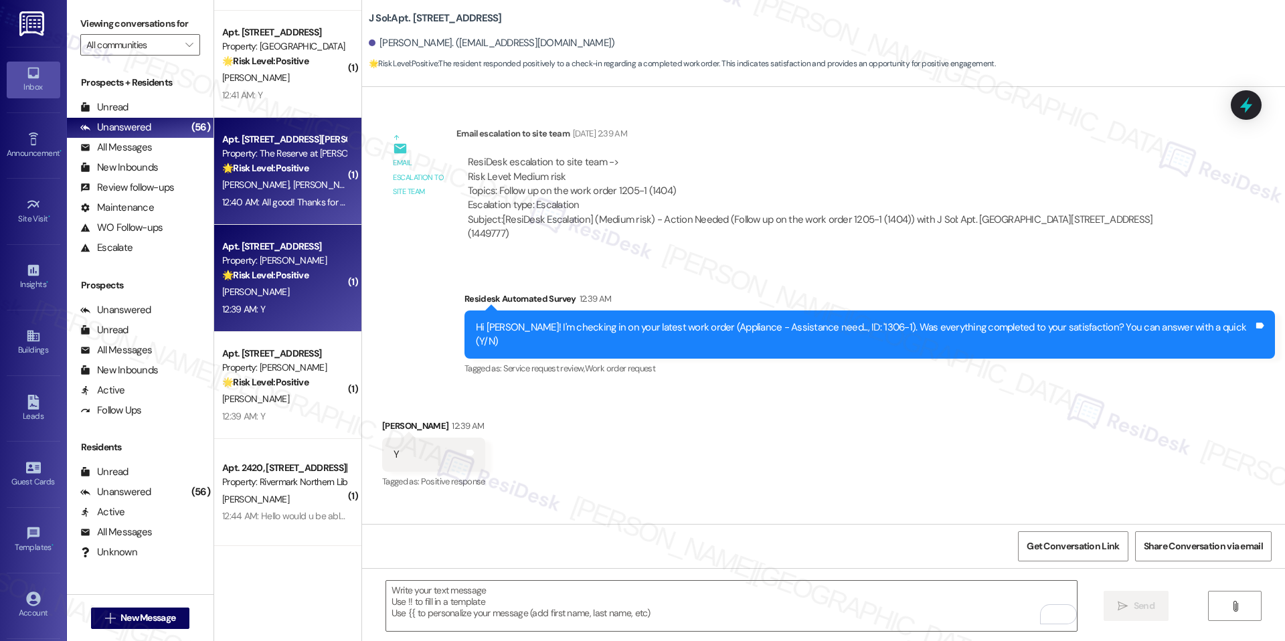
click at [294, 177] on div "T. Anderson J. Anderson" at bounding box center [284, 185] width 126 height 17
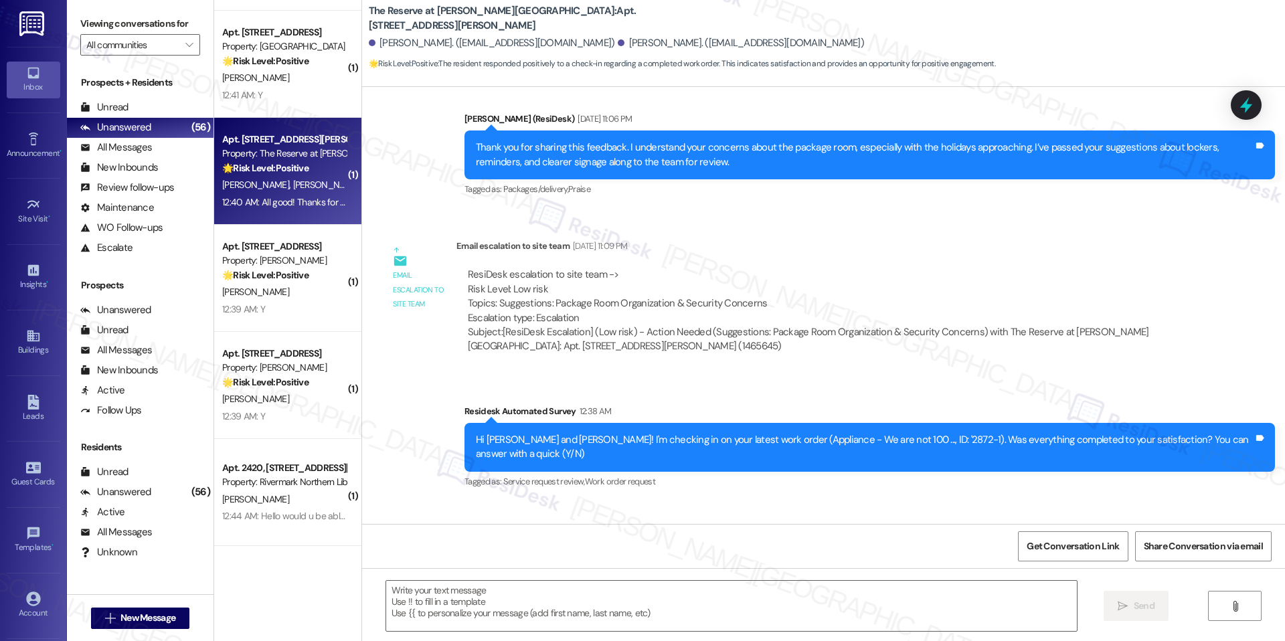
scroll to position [1343, 0]
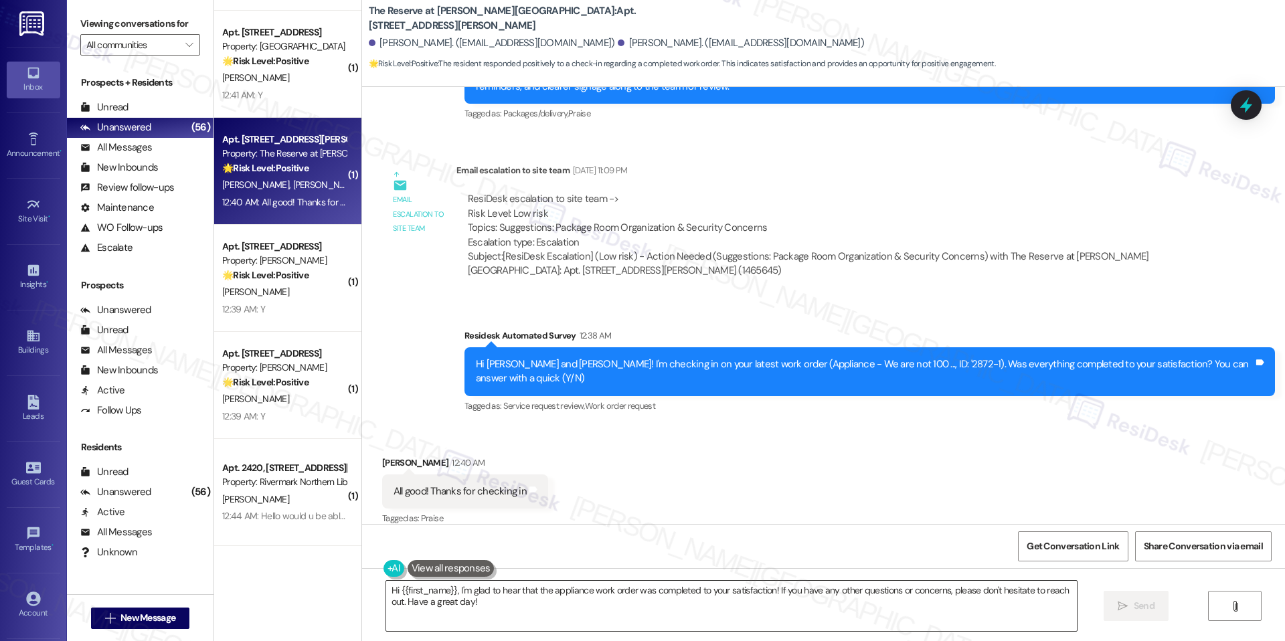
click at [486, 591] on textarea "Hi {{first_name}}, I'm glad to hear that the appliance work order was completed…" at bounding box center [731, 606] width 690 height 50
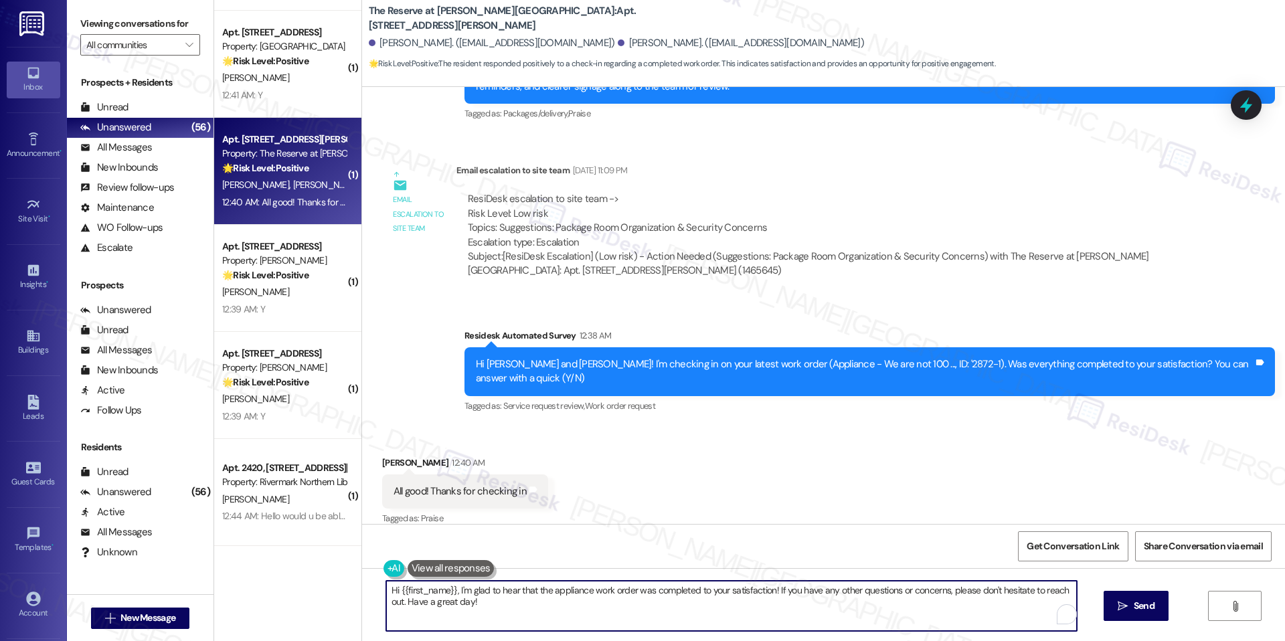
click at [486, 591] on textarea "Hi {{first_name}}, I'm glad to hear that the appliance work order was completed…" at bounding box center [731, 606] width 690 height 50
paste textarea "I'm happy the work order was completed to your satisfaction! We'd also love to …"
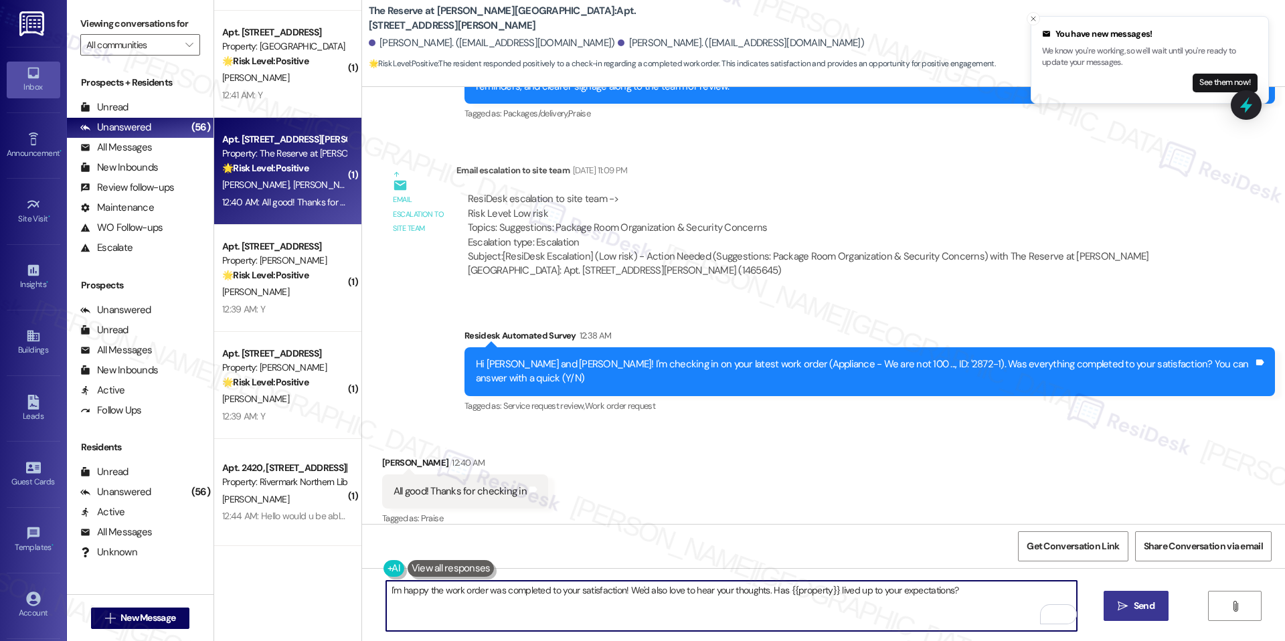
type textarea "I'm happy the work order was completed to your satisfaction! We'd also love to …"
click at [1133, 605] on span "Send" at bounding box center [1143, 606] width 21 height 14
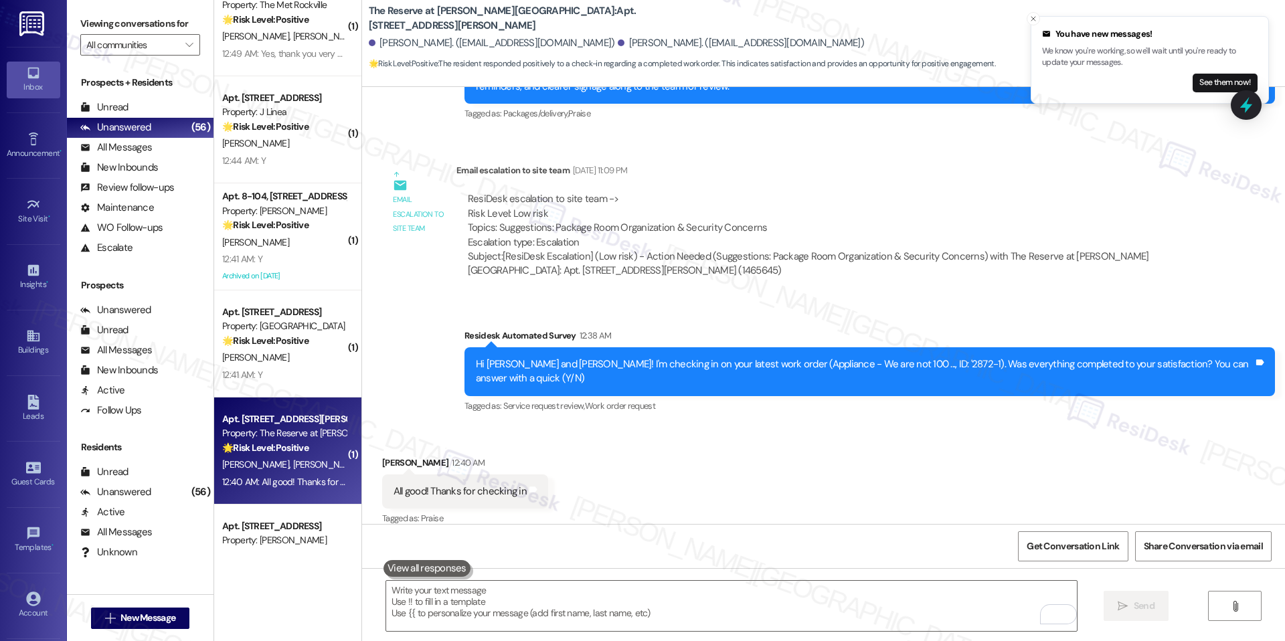
scroll to position [4525, 0]
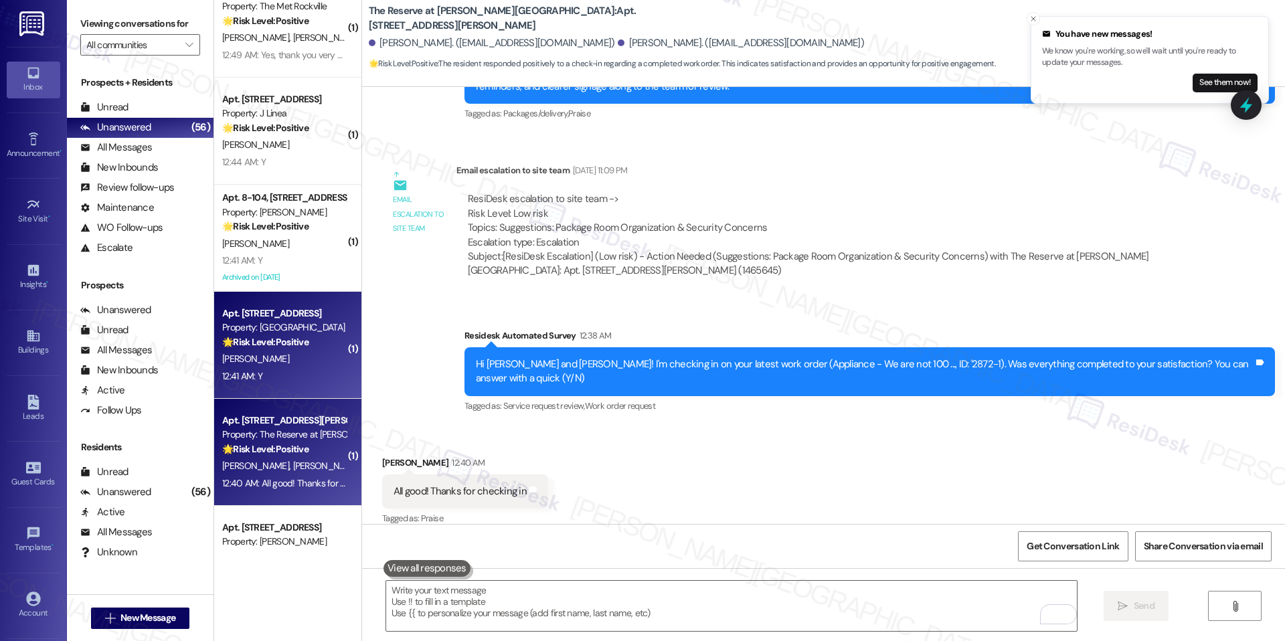
click at [294, 367] on div "[PERSON_NAME]" at bounding box center [284, 359] width 126 height 17
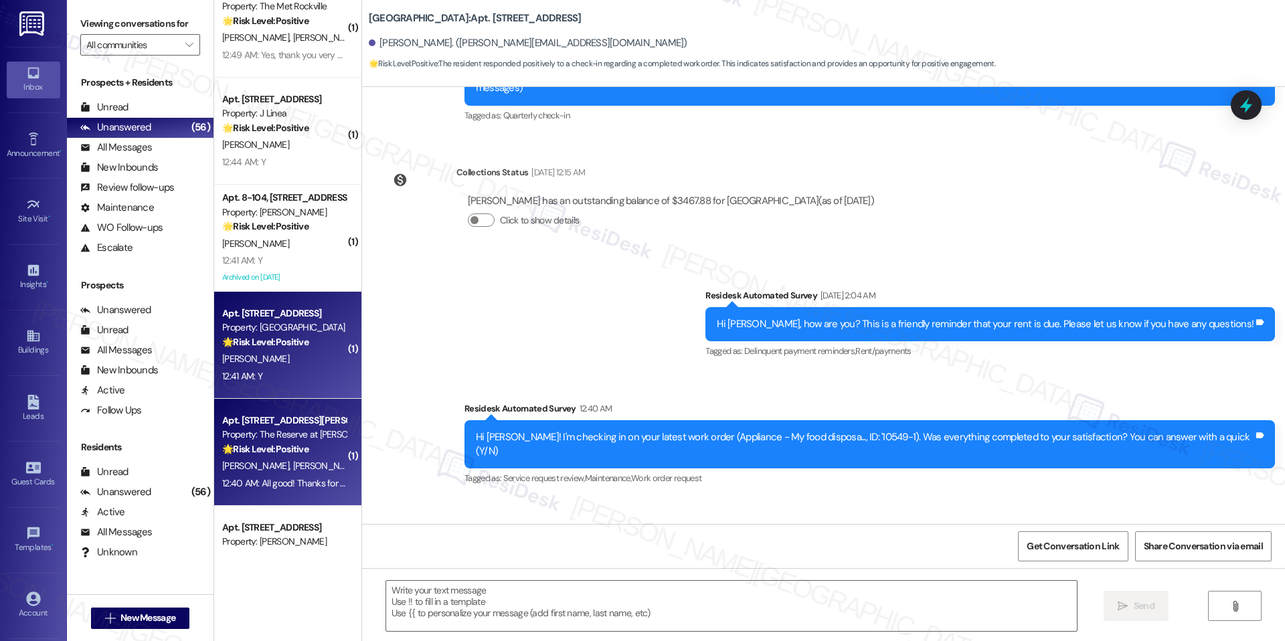
click at [288, 444] on strong "🌟 Risk Level: Positive" at bounding box center [265, 449] width 86 height 12
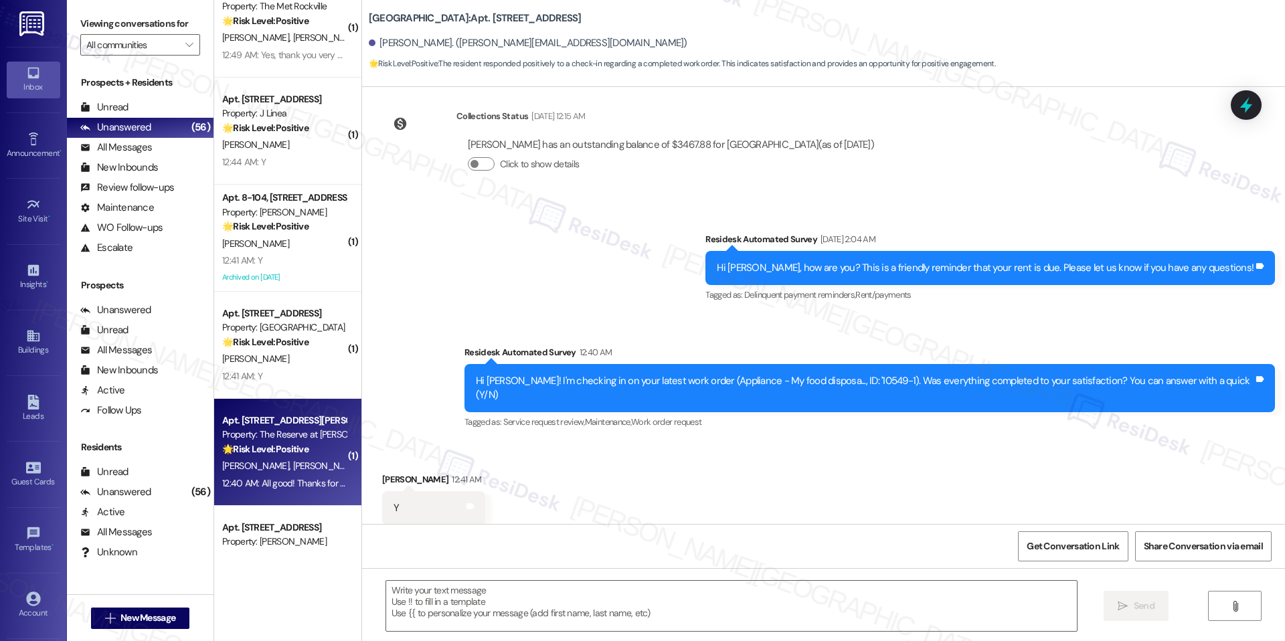
scroll to position [227, 0]
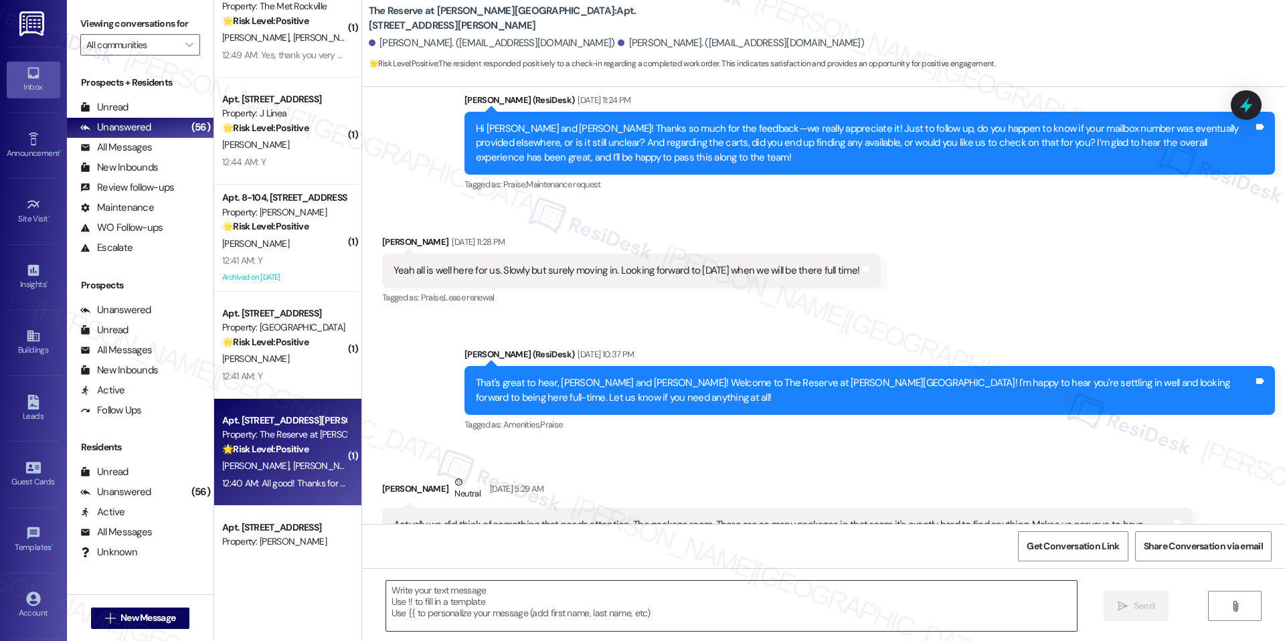
click at [521, 603] on textarea at bounding box center [731, 606] width 690 height 50
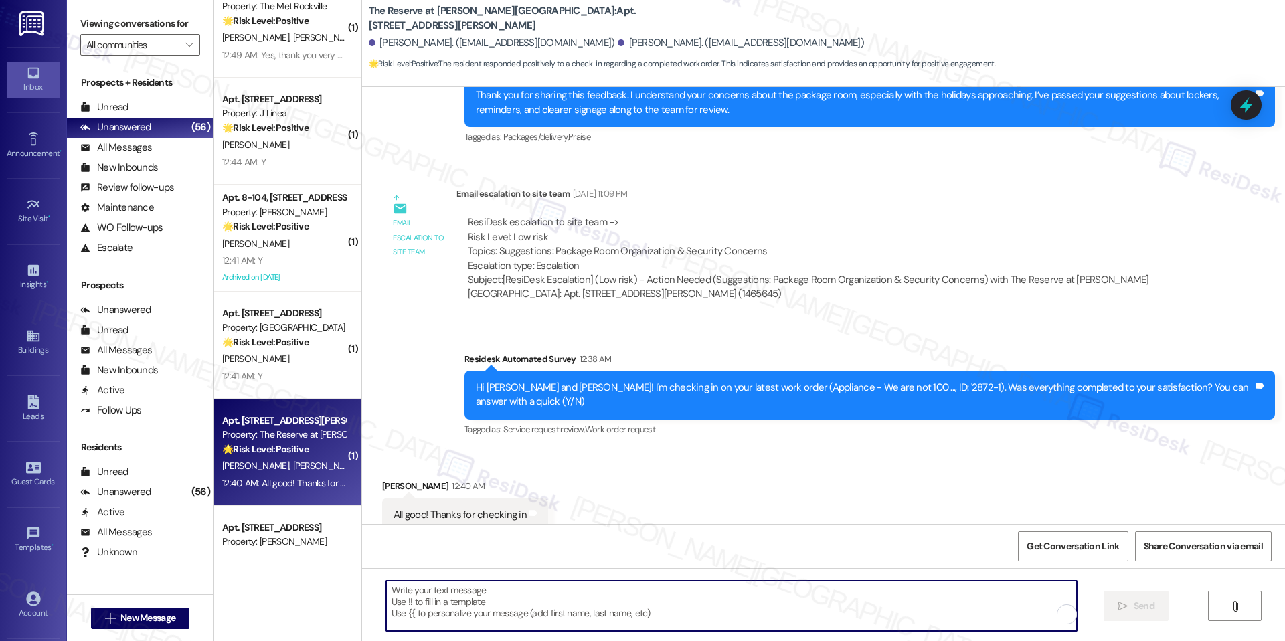
paste textarea "I'm happy the work order was completed to your satisfaction! We'd also love to …"
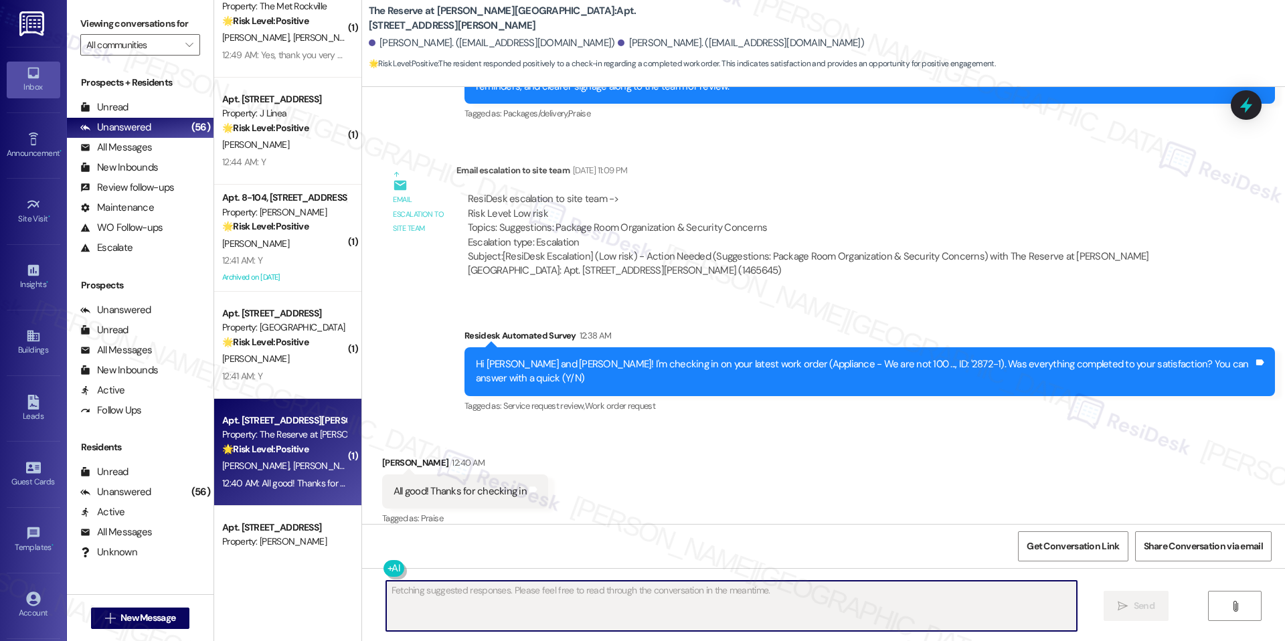
scroll to position [1456, 0]
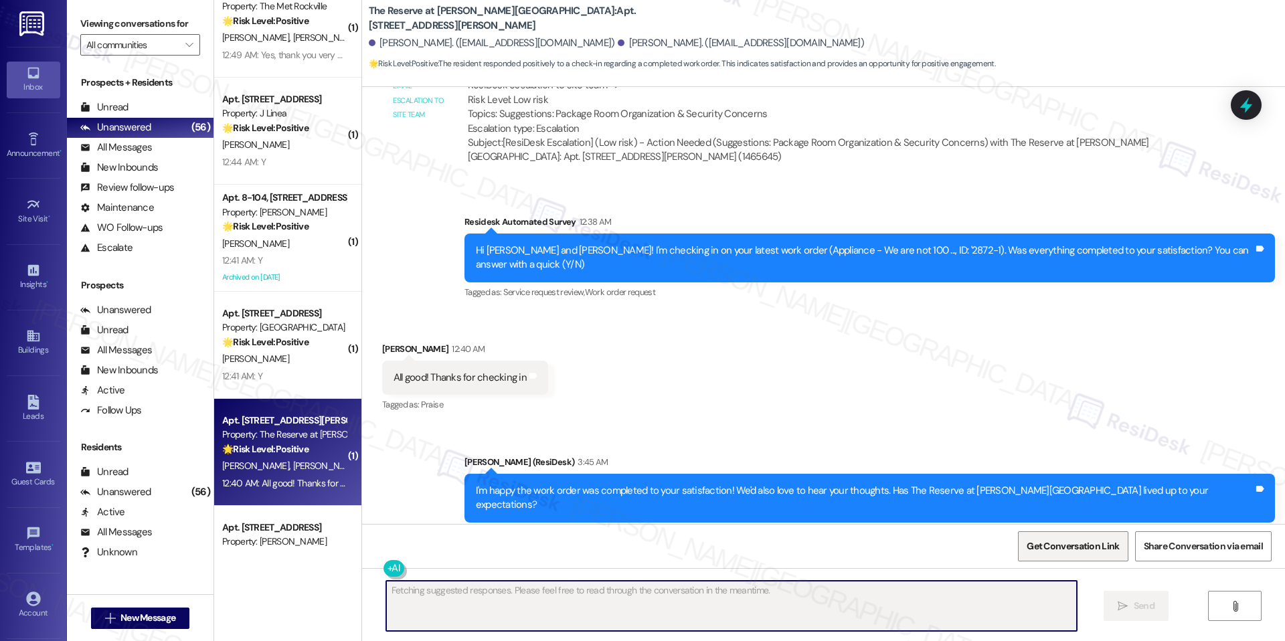
click at [1035, 557] on span "Get Conversation Link" at bounding box center [1073, 546] width 98 height 29
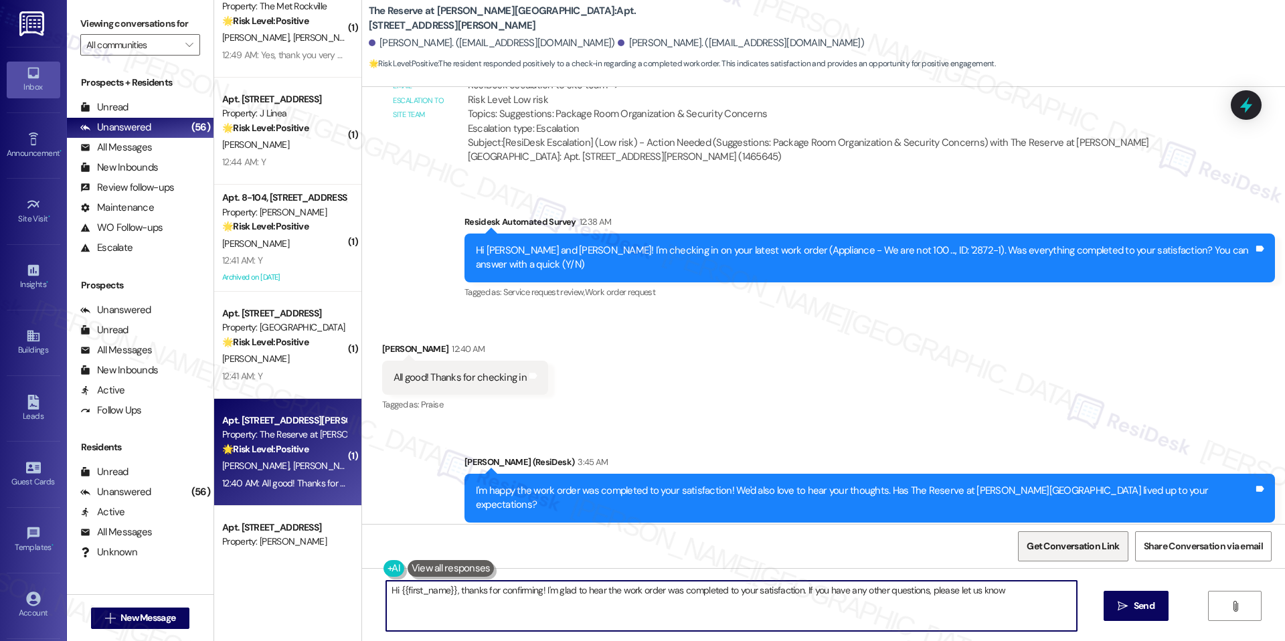
type textarea "Hi {{first_name}}, thanks for confirming! I'm glad to hear the work order was c…"
click at [453, 597] on textarea "Hi {{first_name}}, thanks for confirming! I'm glad to hear the work order was c…" at bounding box center [731, 606] width 690 height 50
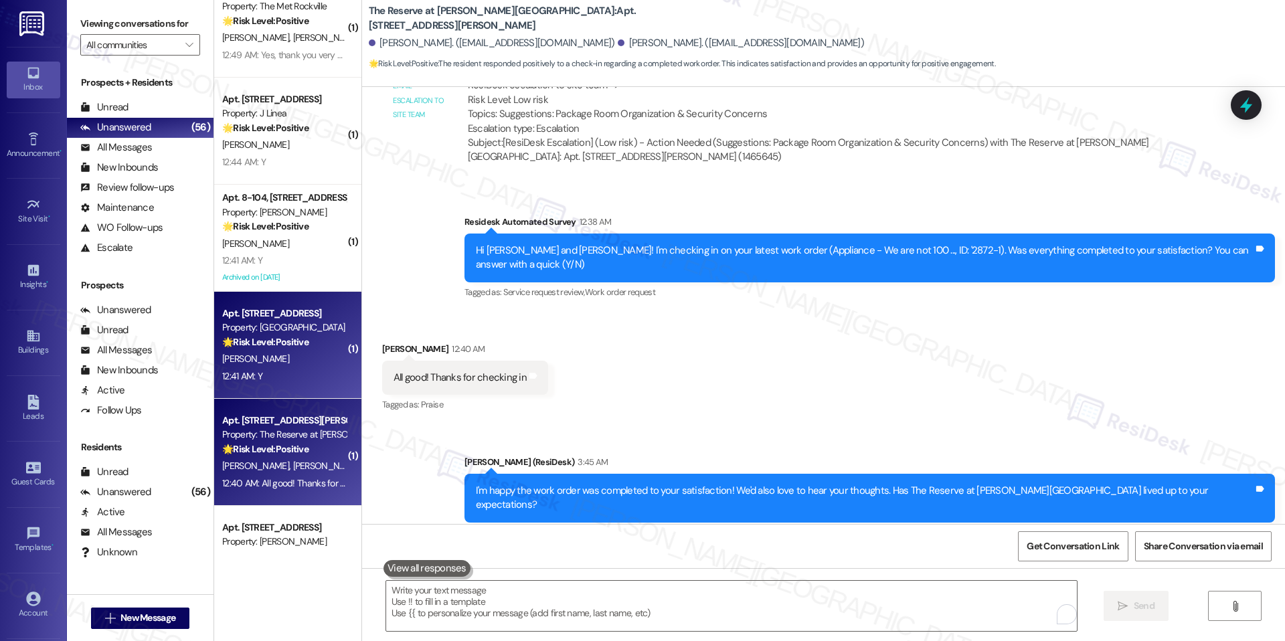
click at [286, 381] on div "12:41 AM: Y 12:41 AM: Y" at bounding box center [284, 376] width 126 height 17
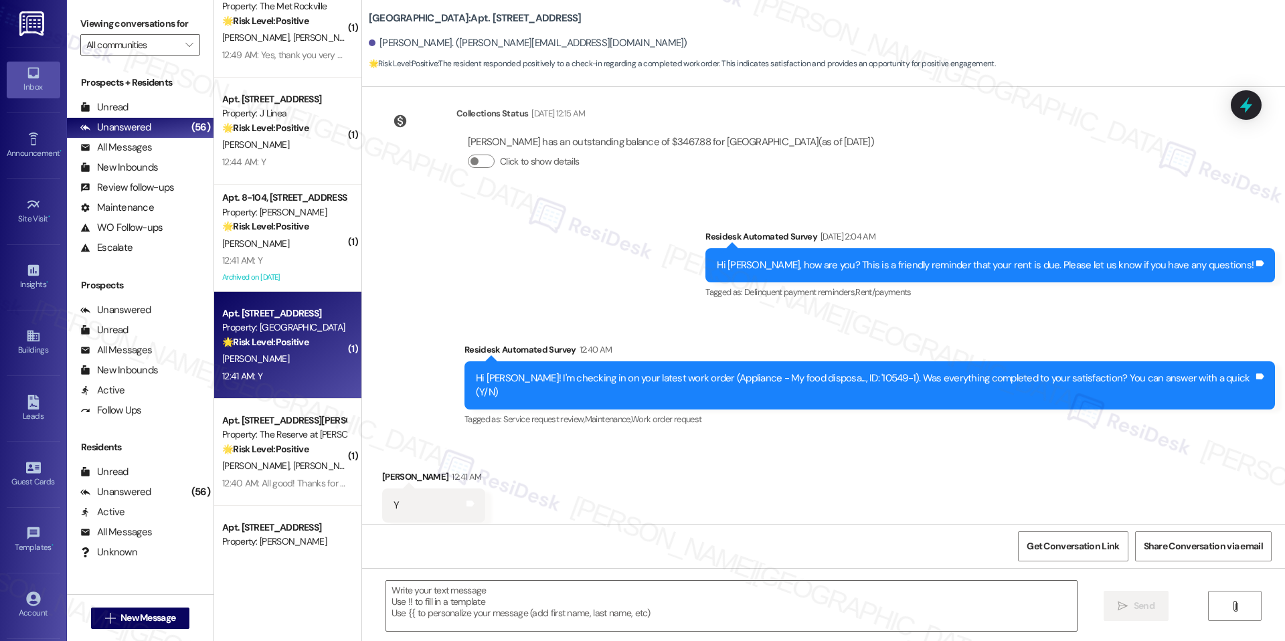
type textarea "Fetching suggested responses. Please feel free to read through the conversation…"
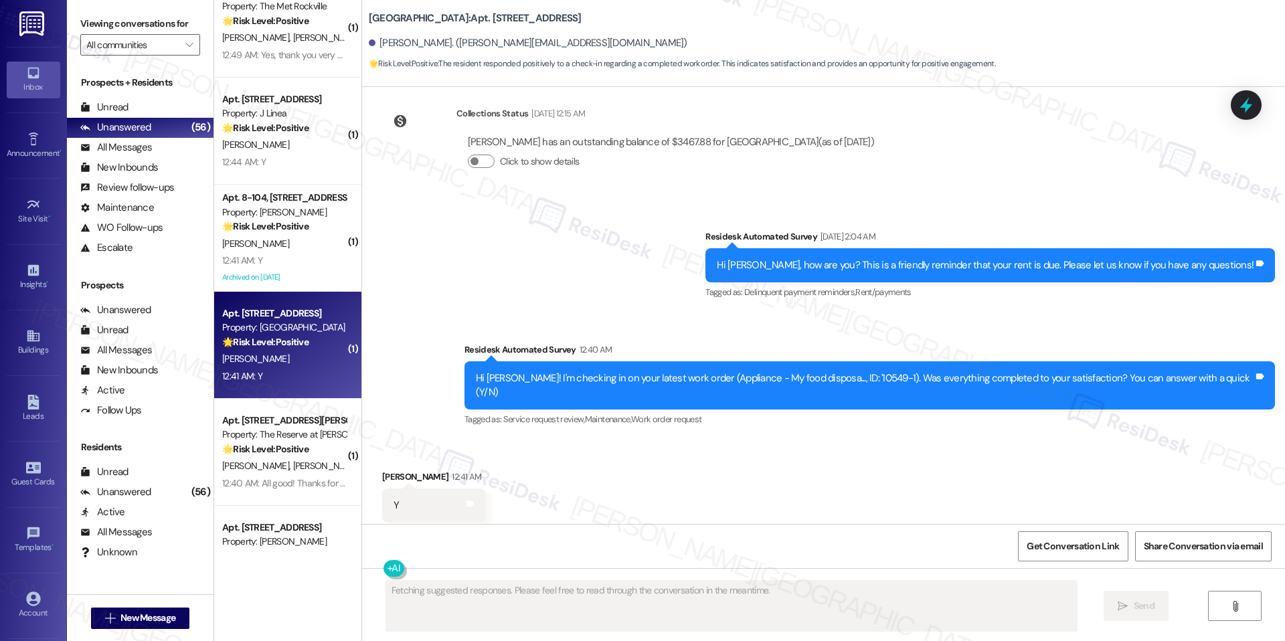
scroll to position [228, 0]
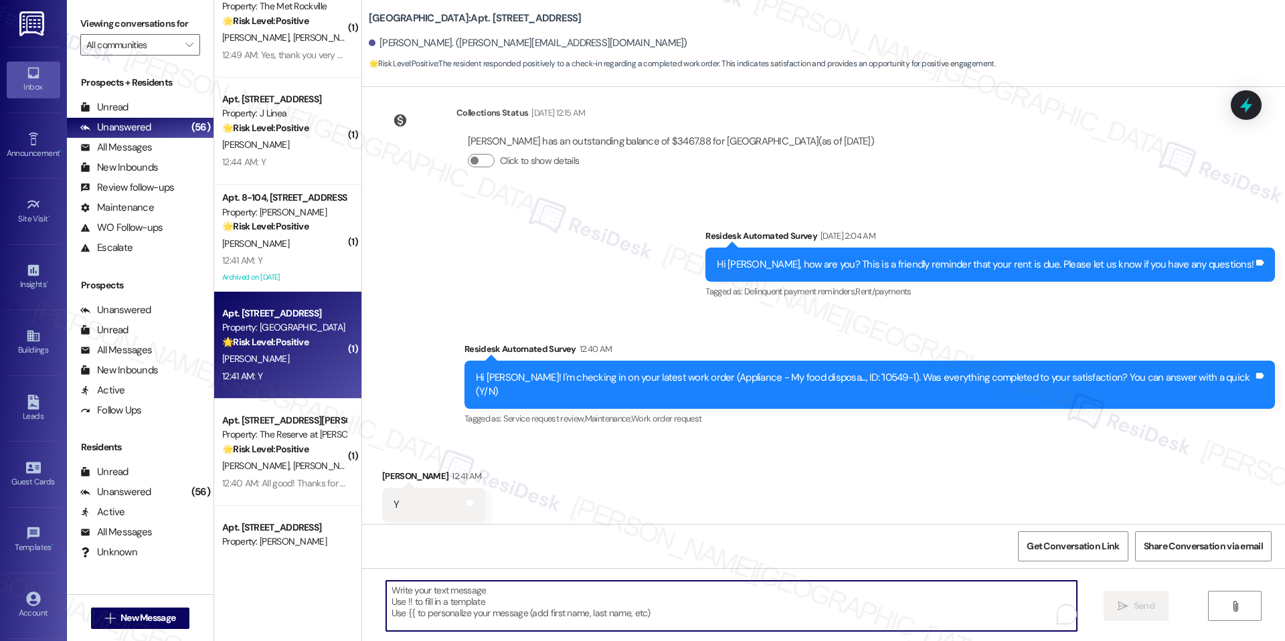
click at [468, 593] on textarea "To enrich screen reader interactions, please activate Accessibility in Grammarl…" at bounding box center [731, 606] width 690 height 50
paste textarea "Hi {{first_name}}, thanks for confirming! I'm glad to hear the work order was c…"
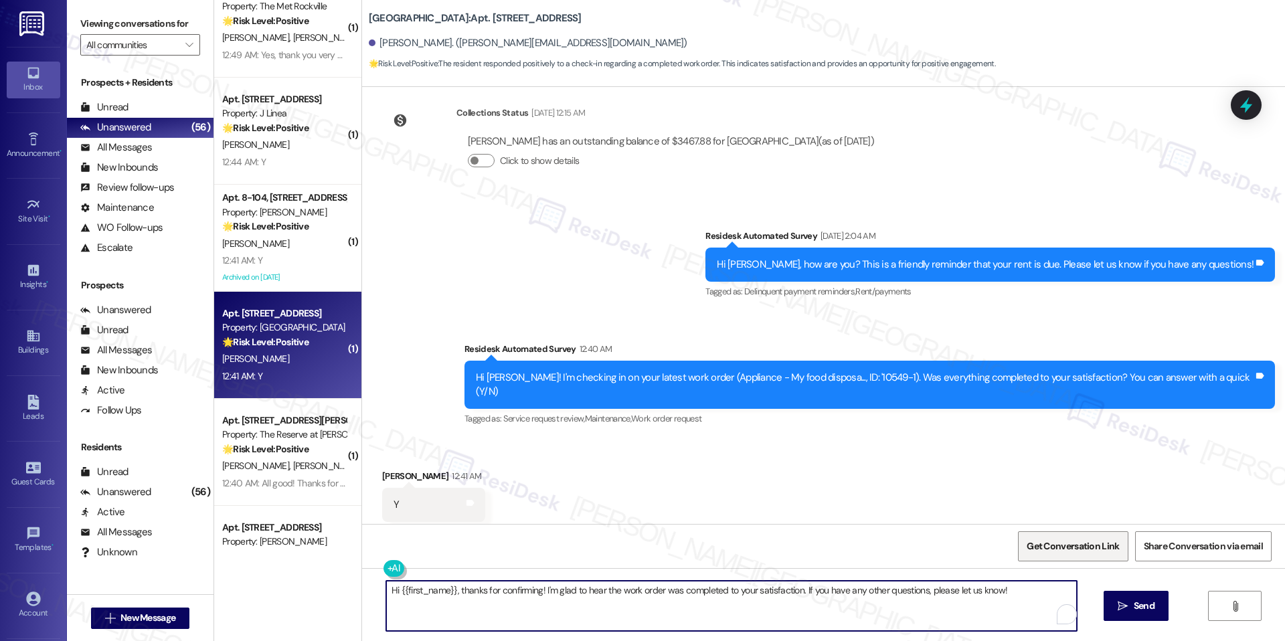
type textarea "Hi {{first_name}}, thanks for confirming! I'm glad to hear the work order was c…"
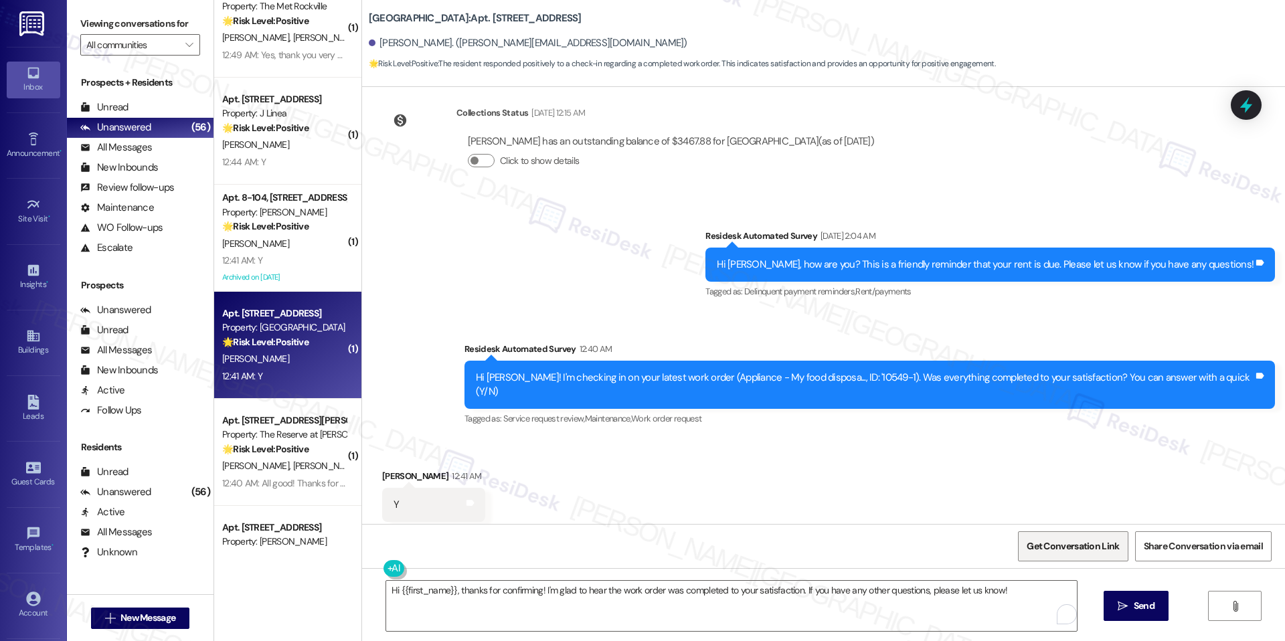
click at [1053, 548] on span "Get Conversation Link" at bounding box center [1072, 546] width 92 height 14
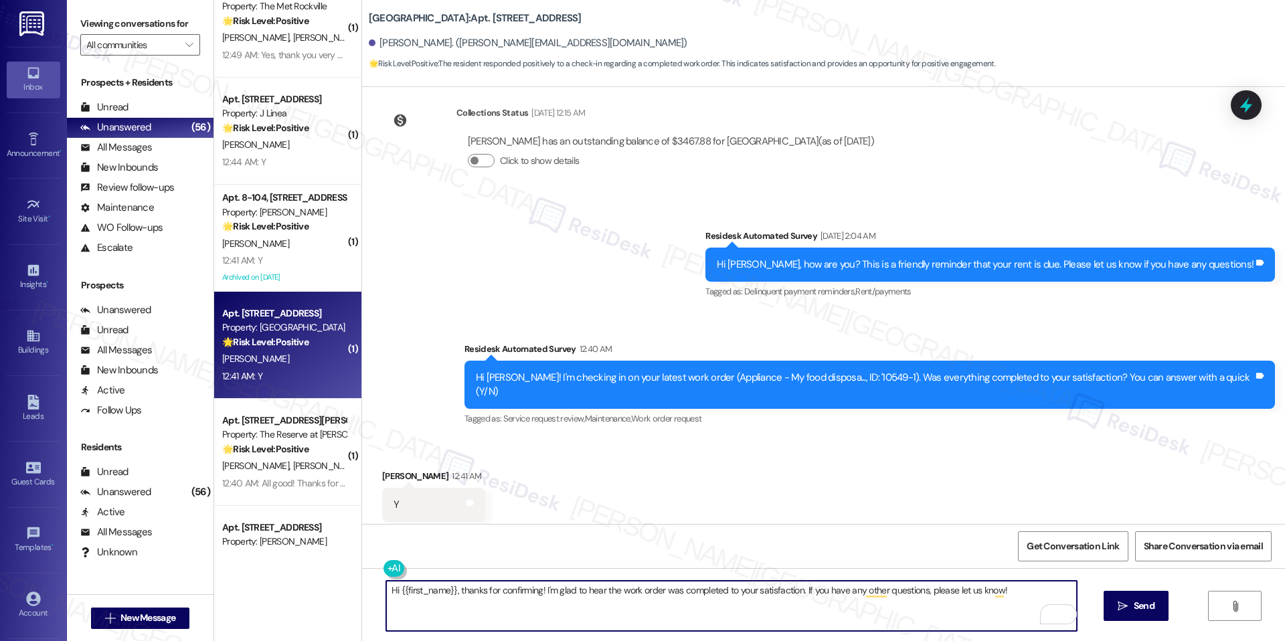
click at [513, 591] on textarea "Hi {{first_name}}, thanks for confirming! I'm glad to hear the work order was c…" at bounding box center [731, 606] width 690 height 50
click at [1127, 624] on div "Hi {{first_name}}, thanks for confirming! I'm glad to hear the work order was c…" at bounding box center [823, 618] width 923 height 100
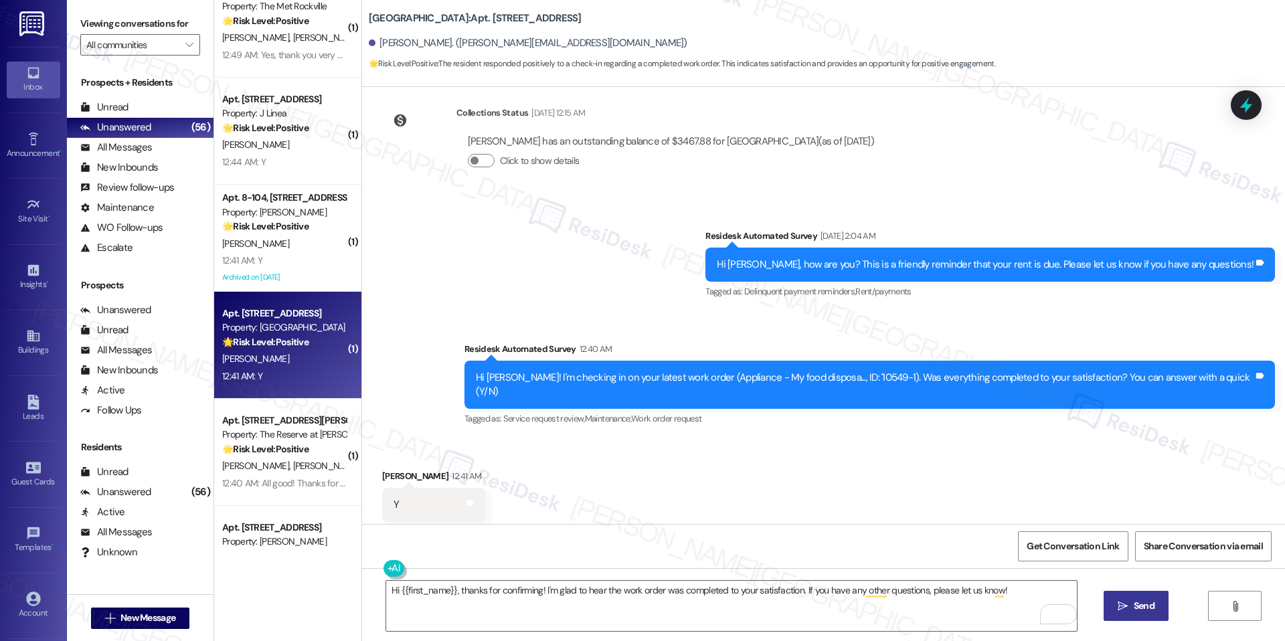
click at [1123, 609] on icon "" at bounding box center [1122, 606] width 10 height 11
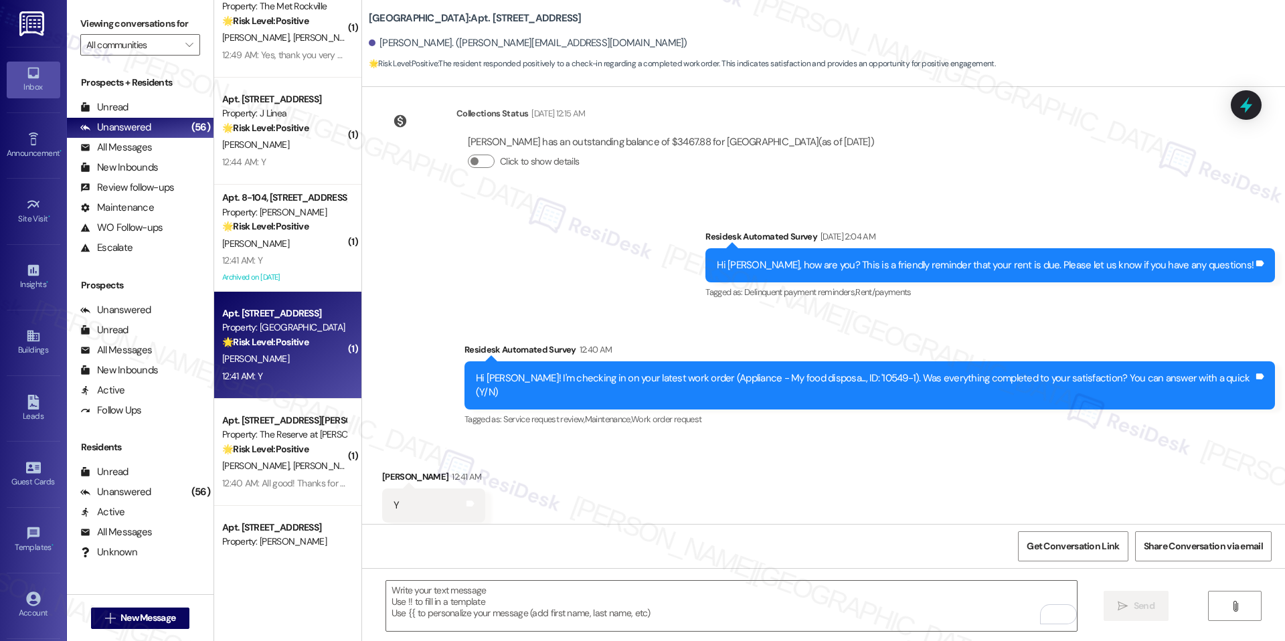
scroll to position [321, 0]
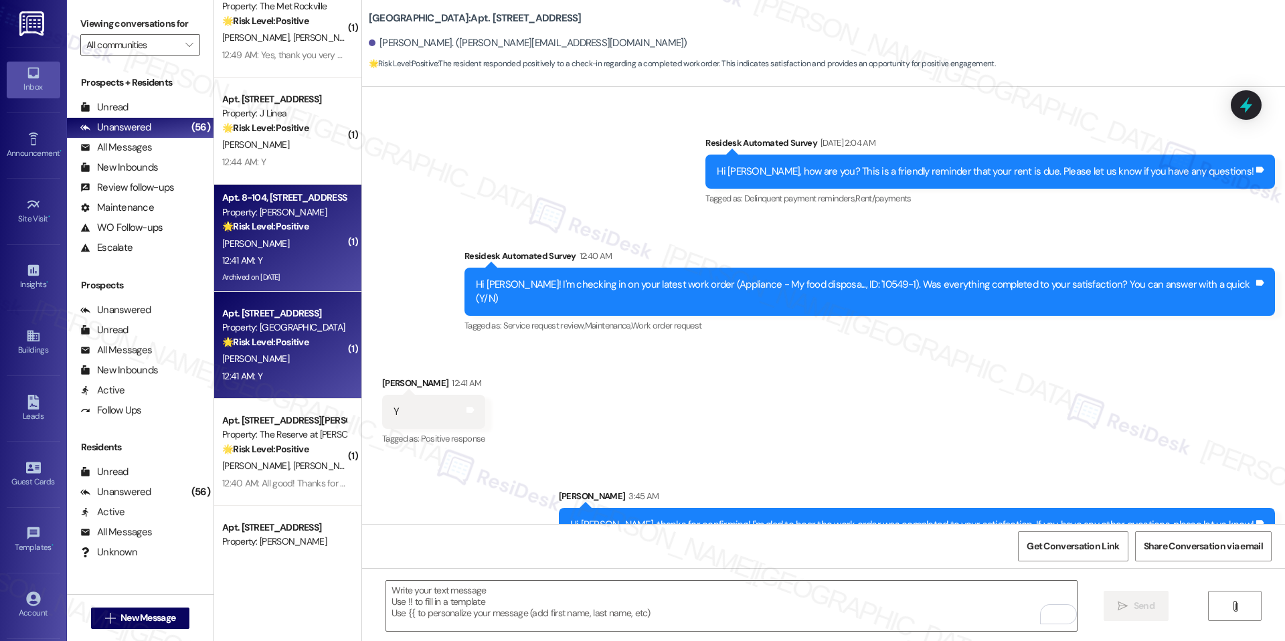
click at [280, 253] on div "12:41 AM: Y 12:41 AM: Y" at bounding box center [284, 260] width 126 height 17
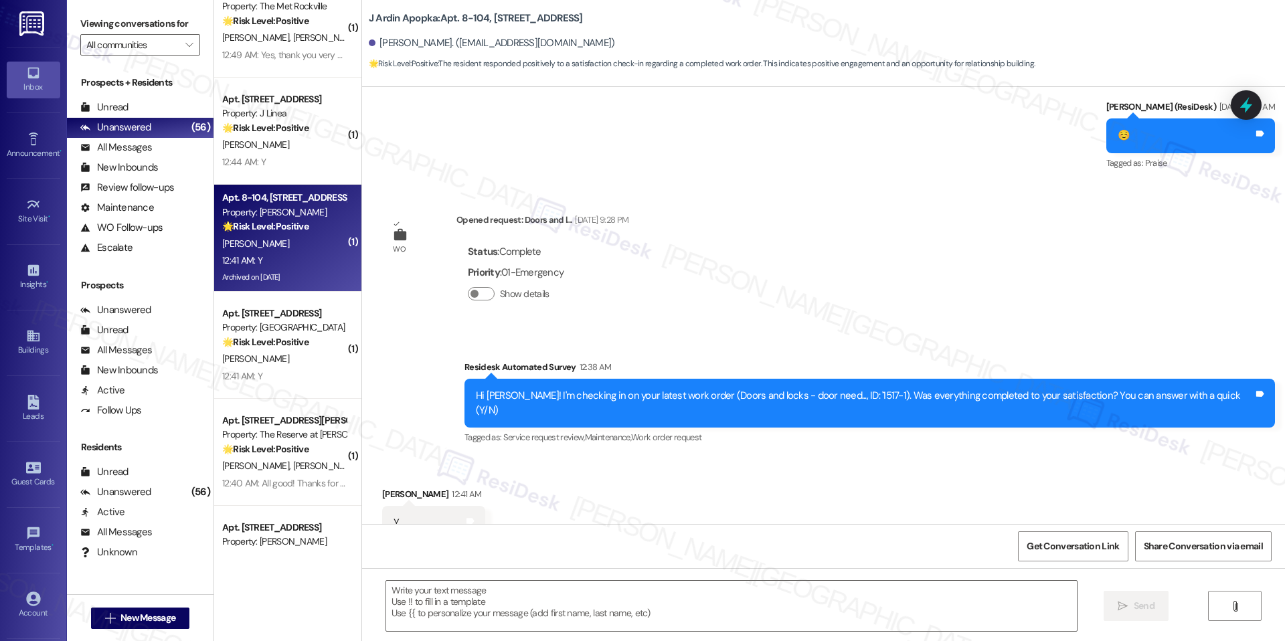
scroll to position [2833, 0]
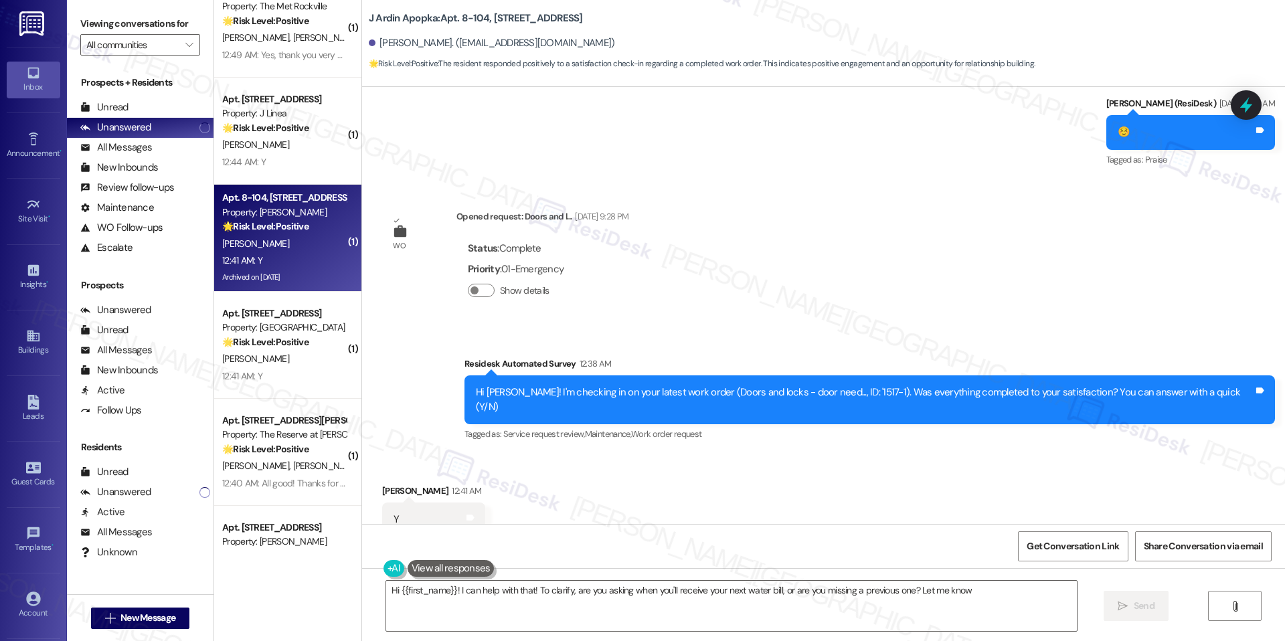
type textarea "Hi {{first_name}}! I can help with that! To clarify, are you asking when you'll…"
click at [1074, 555] on span "Get Conversation Link" at bounding box center [1073, 546] width 98 height 29
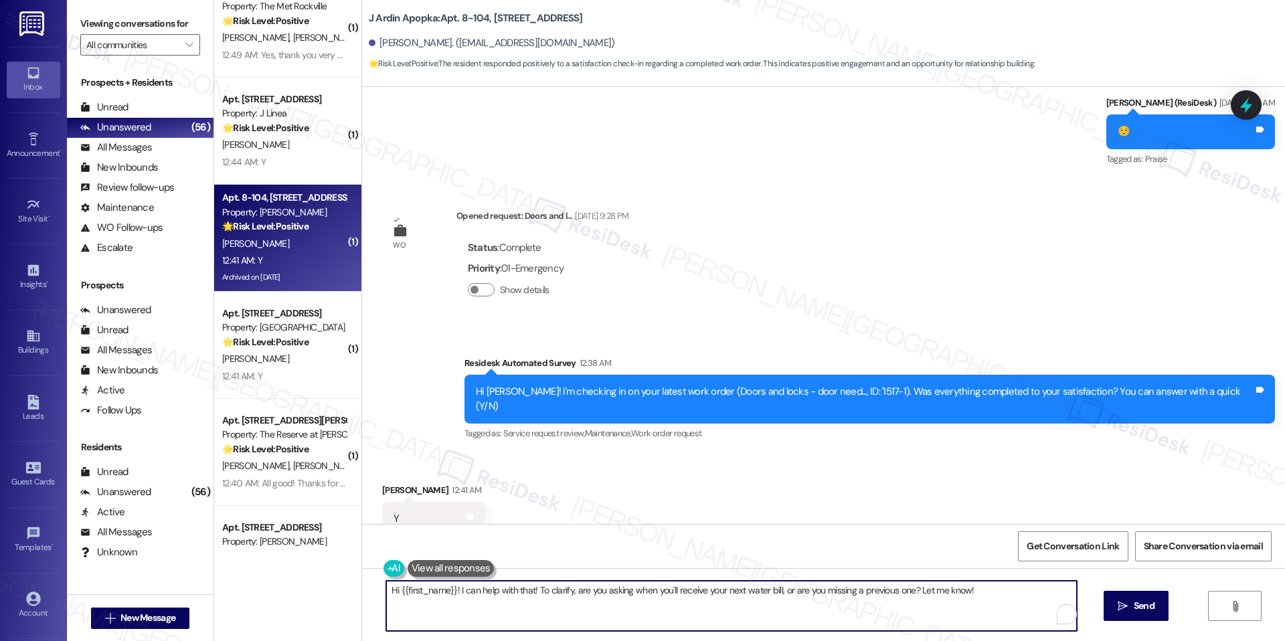
click at [941, 581] on textarea "Hi {{first_name}}! I can help with that! To clarify, are you asking when you'll…" at bounding box center [731, 606] width 690 height 50
click at [938, 591] on textarea "Hi {{first_name}}! I can help with that! To clarify, are you asking when you'll…" at bounding box center [731, 606] width 690 height 50
click at [1141, 591] on button " Send" at bounding box center [1135, 606] width 65 height 30
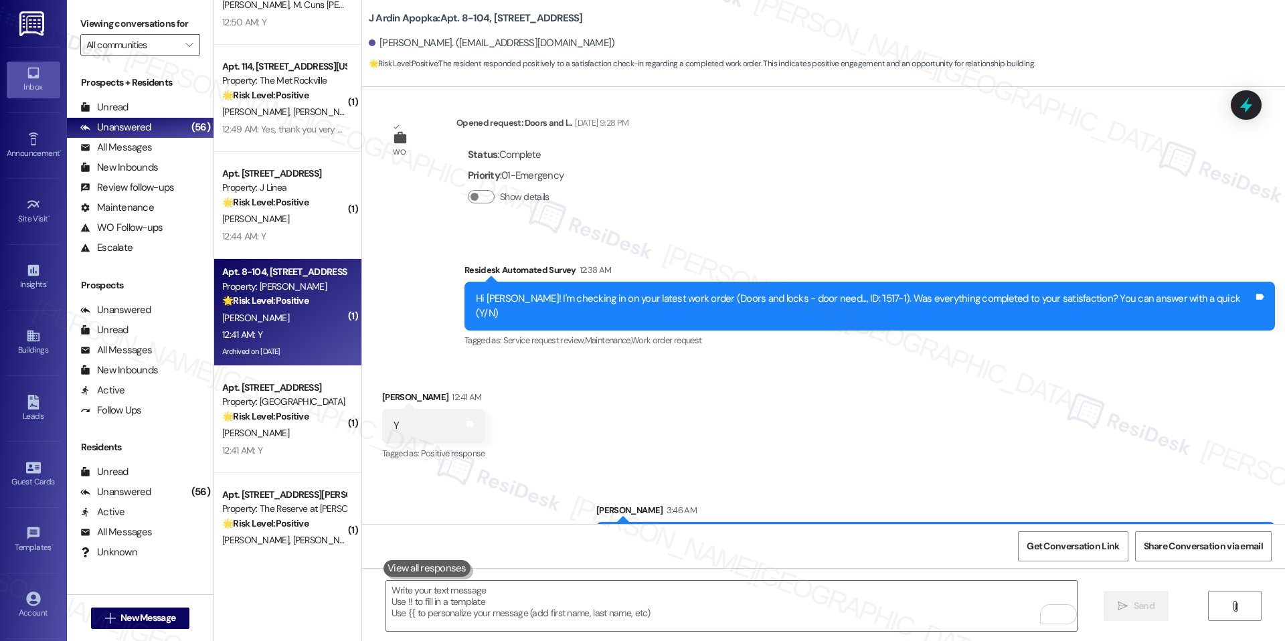
scroll to position [4447, 0]
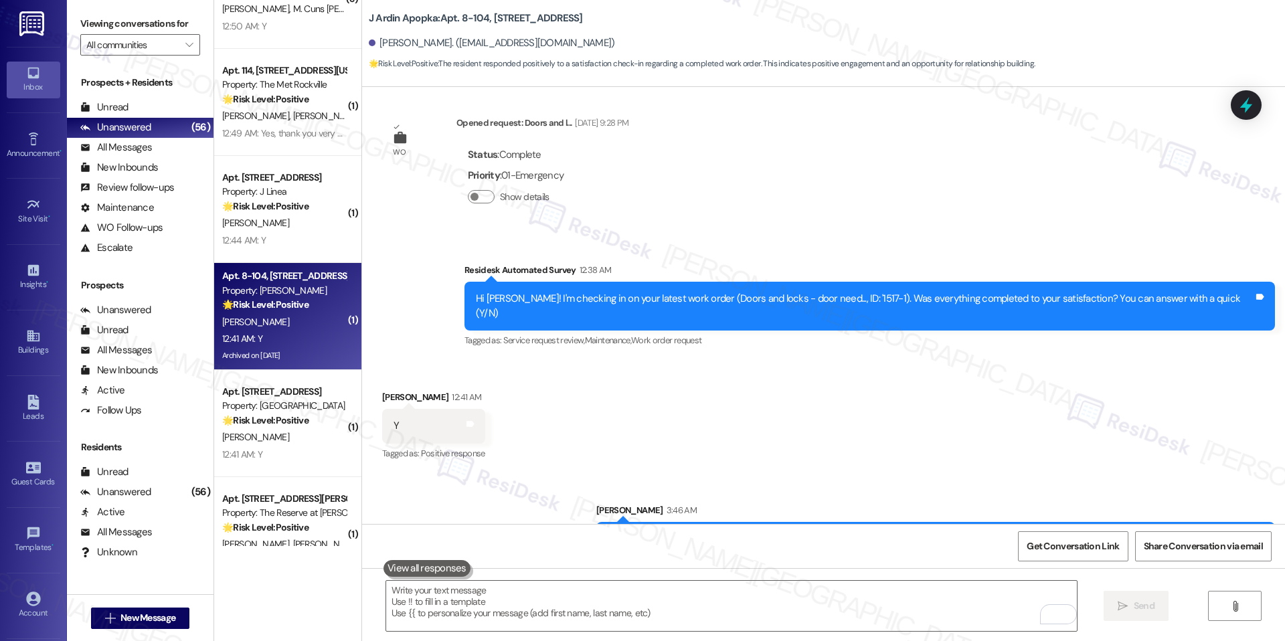
click at [312, 312] on div "🌟 Risk Level: Positive The resident responded positively to a satisfaction chec…" at bounding box center [284, 305] width 124 height 14
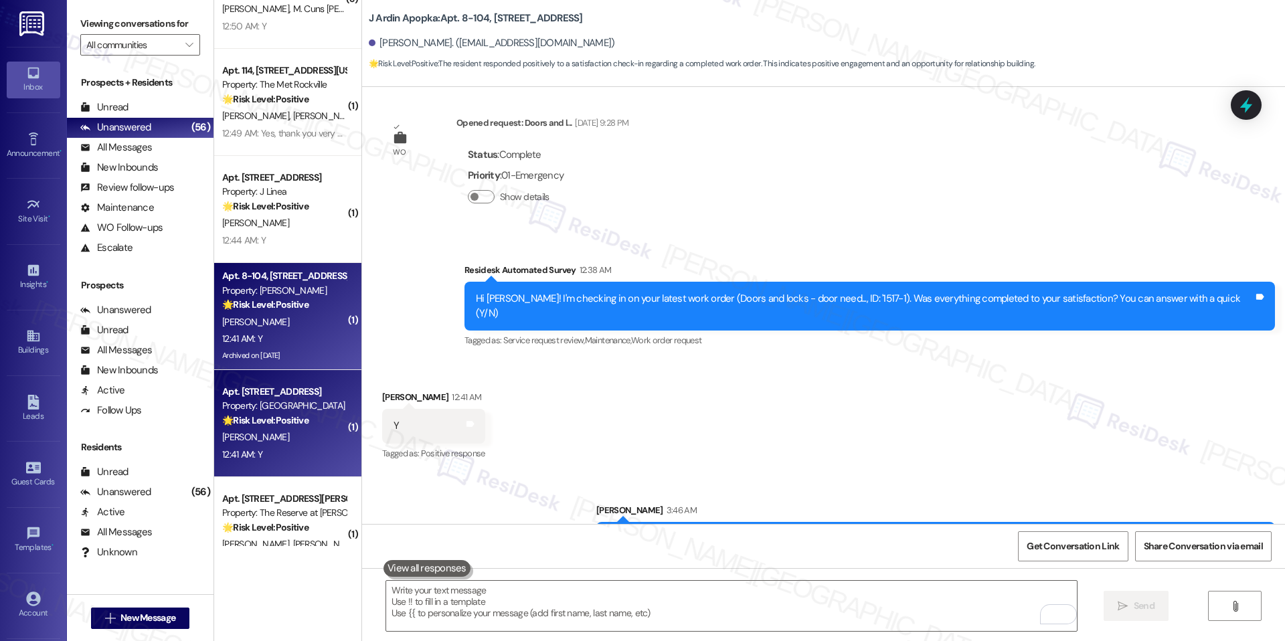
click at [282, 405] on div "Property: [GEOGRAPHIC_DATA]" at bounding box center [284, 406] width 124 height 14
type textarea "Fetching suggested responses. Please feel free to read through the conversation…"
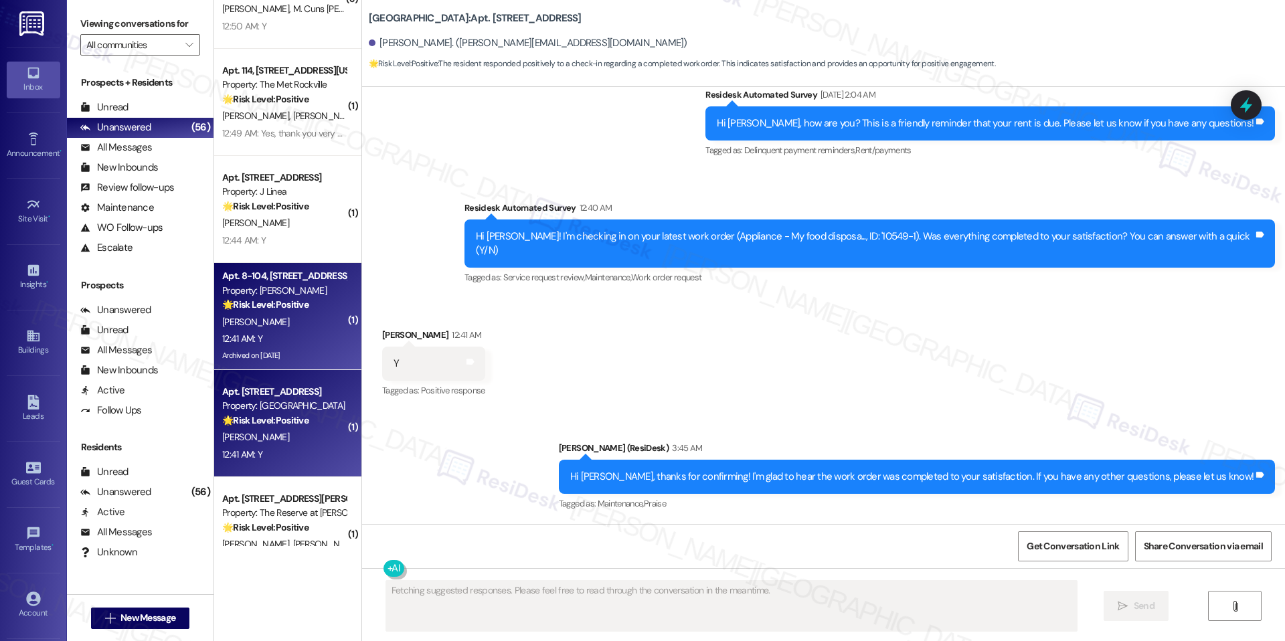
scroll to position [341, 0]
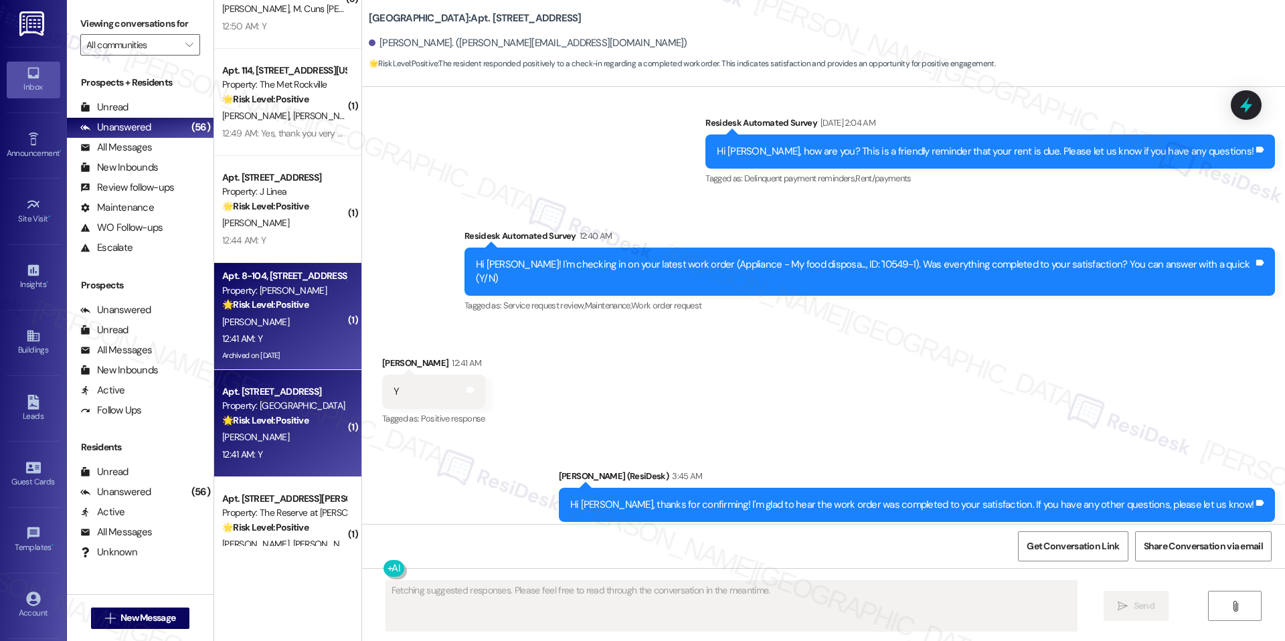
click at [288, 324] on div "[PERSON_NAME]" at bounding box center [284, 322] width 126 height 17
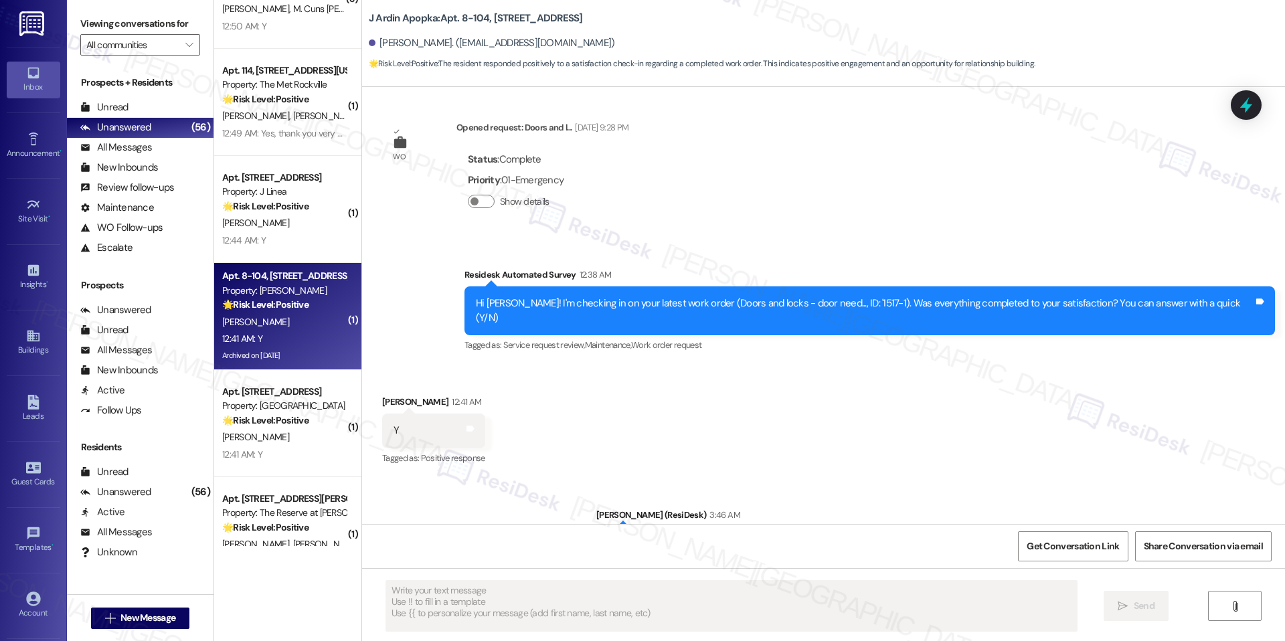
scroll to position [2946, 0]
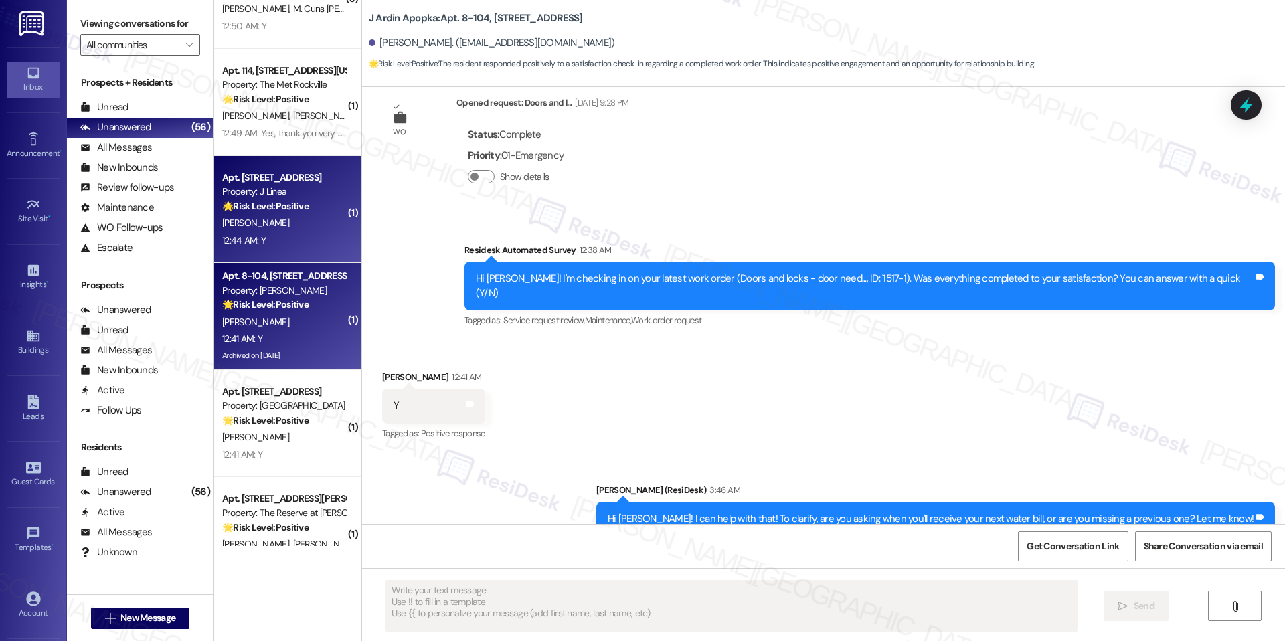
click at [284, 220] on div "[PERSON_NAME]" at bounding box center [284, 223] width 126 height 17
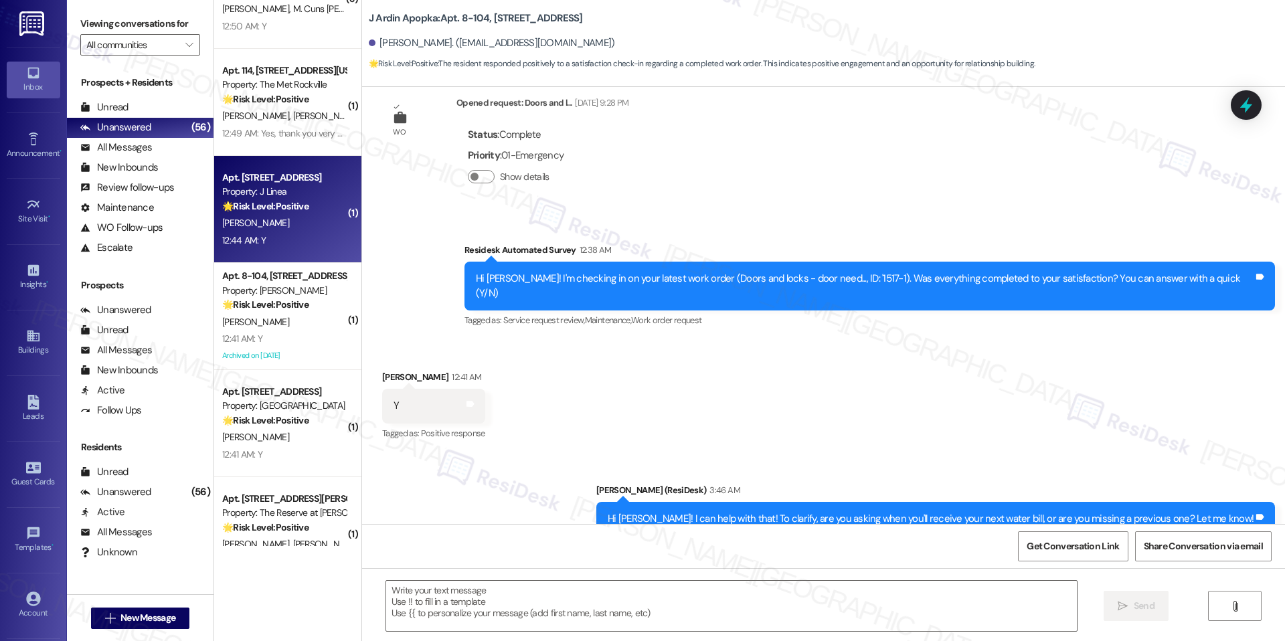
type textarea "Fetching suggested responses. Please feel free to read through the conversation…"
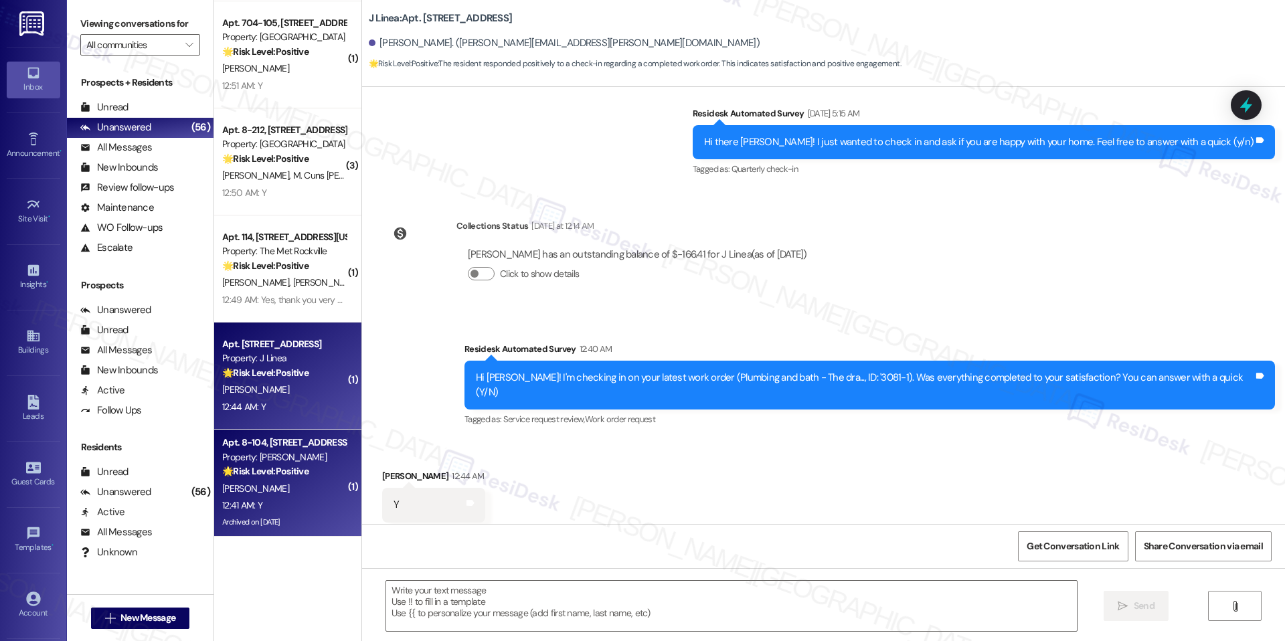
scroll to position [4265, 0]
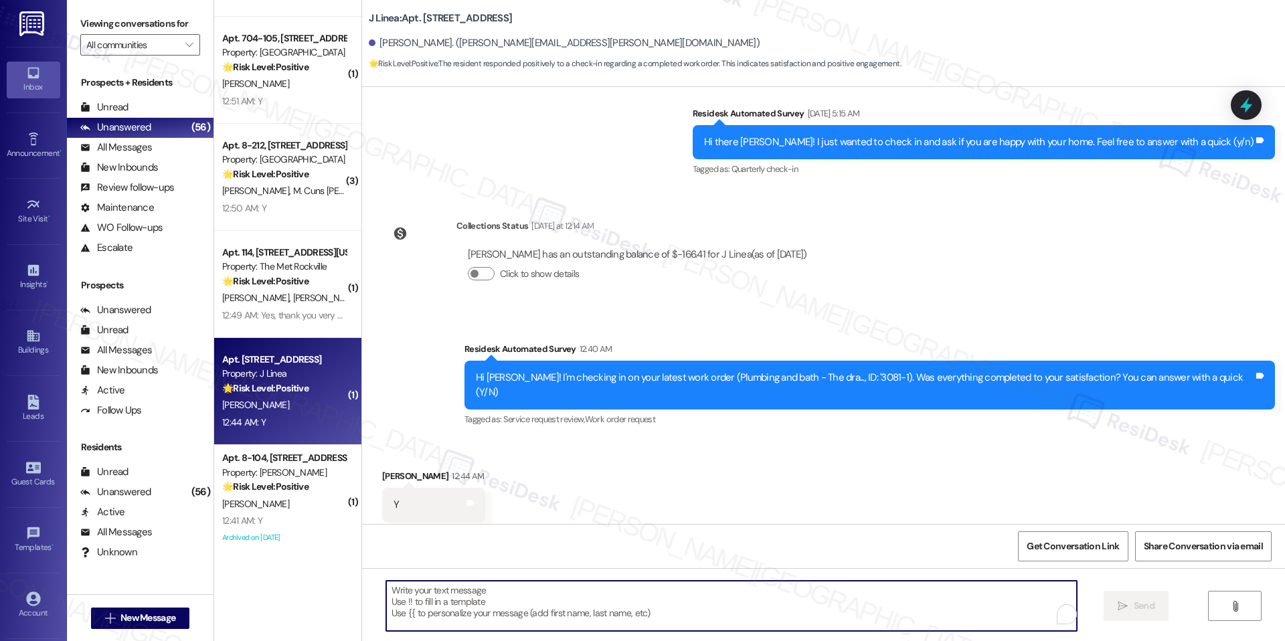
click at [494, 594] on textarea "To enrich screen reader interactions, please activate Accessibility in Grammarl…" at bounding box center [731, 606] width 690 height 50
paste textarea "Hi {{first_name}}! I can help with that! To clarify, are you asking when you'll…"
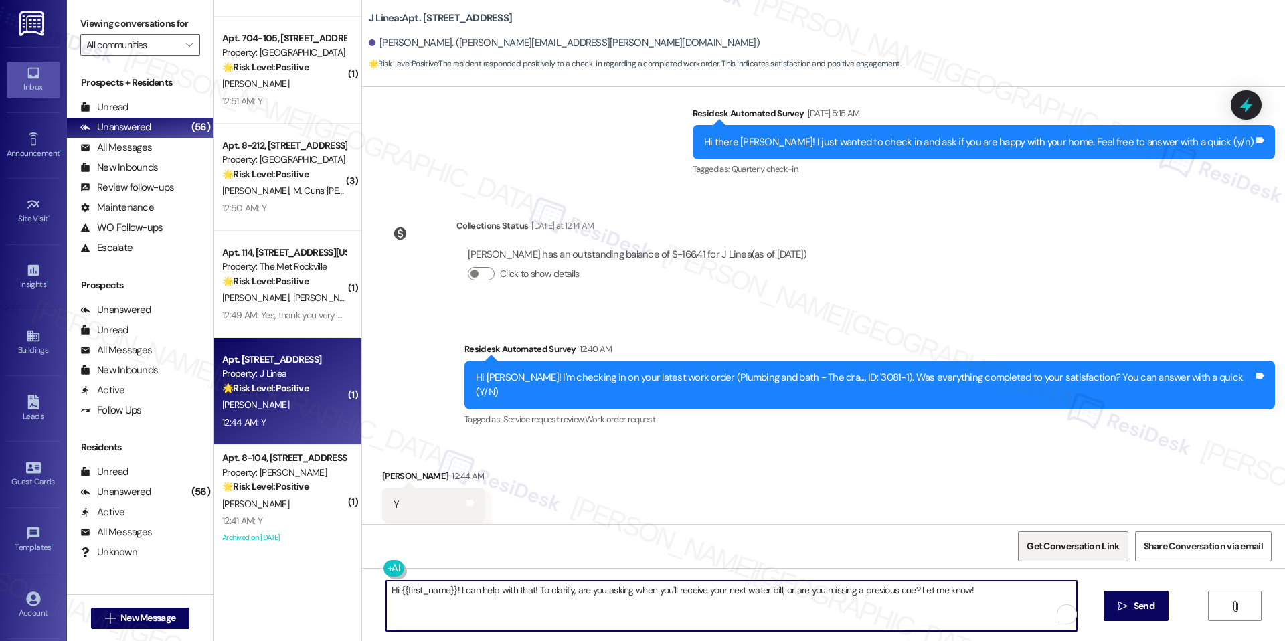
type textarea "Hi {{first_name}}! I can help with that! To clarify, are you asking when you'll…"
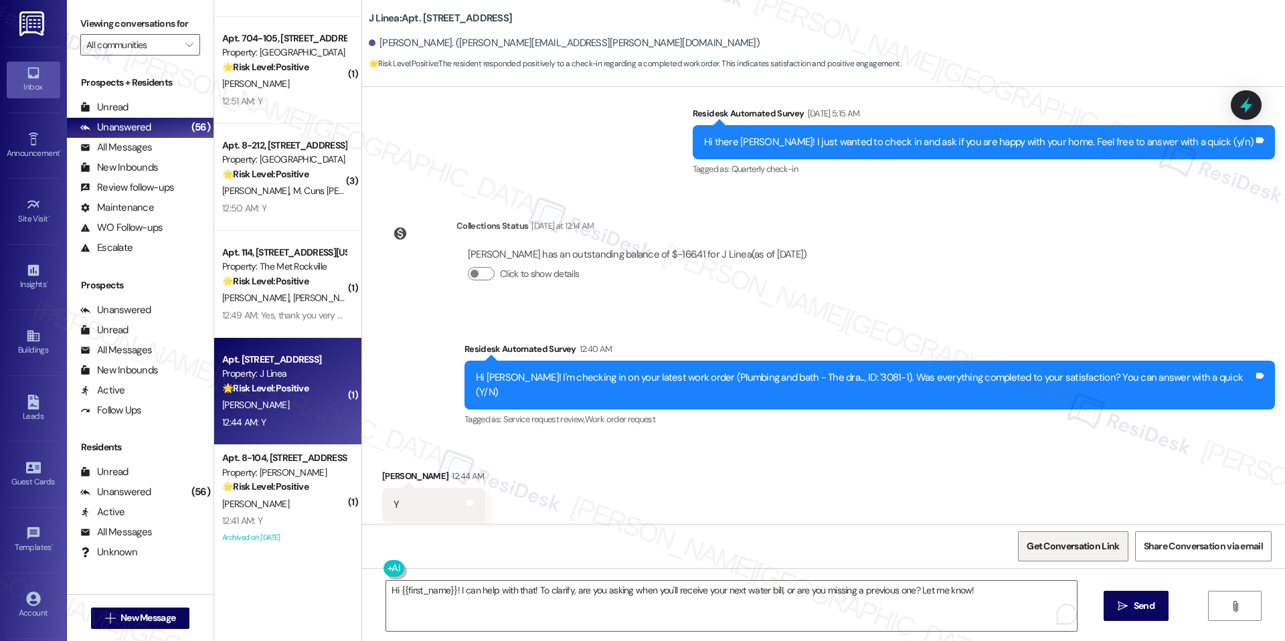
click at [1074, 537] on span "Get Conversation Link" at bounding box center [1073, 546] width 98 height 29
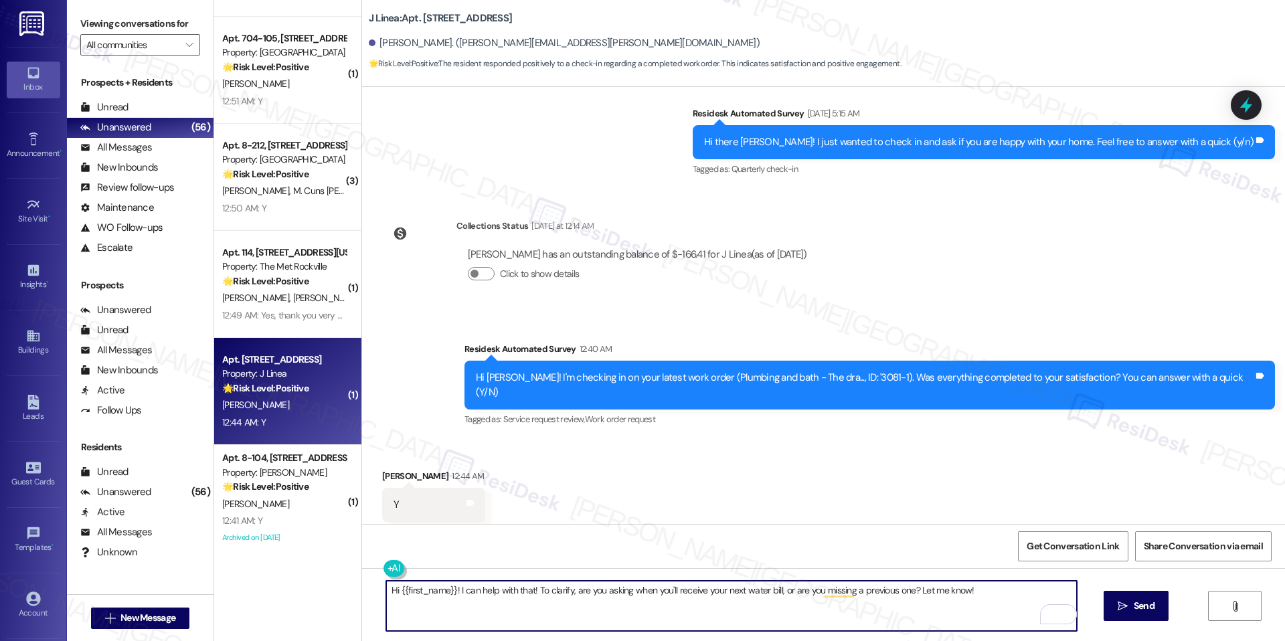
click at [565, 587] on textarea "Hi {{first_name}}! I can help with that! To clarify, are you asking when you'll…" at bounding box center [731, 606] width 690 height 50
click at [1151, 607] on span "Send" at bounding box center [1143, 606] width 21 height 14
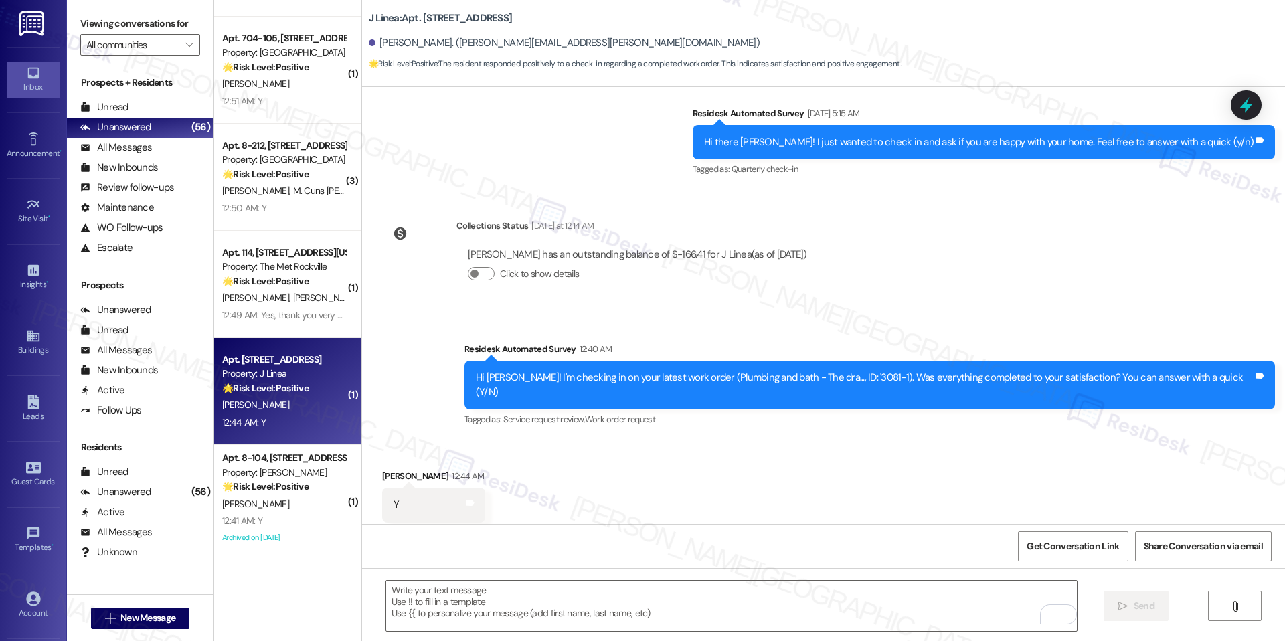
scroll to position [2091, 0]
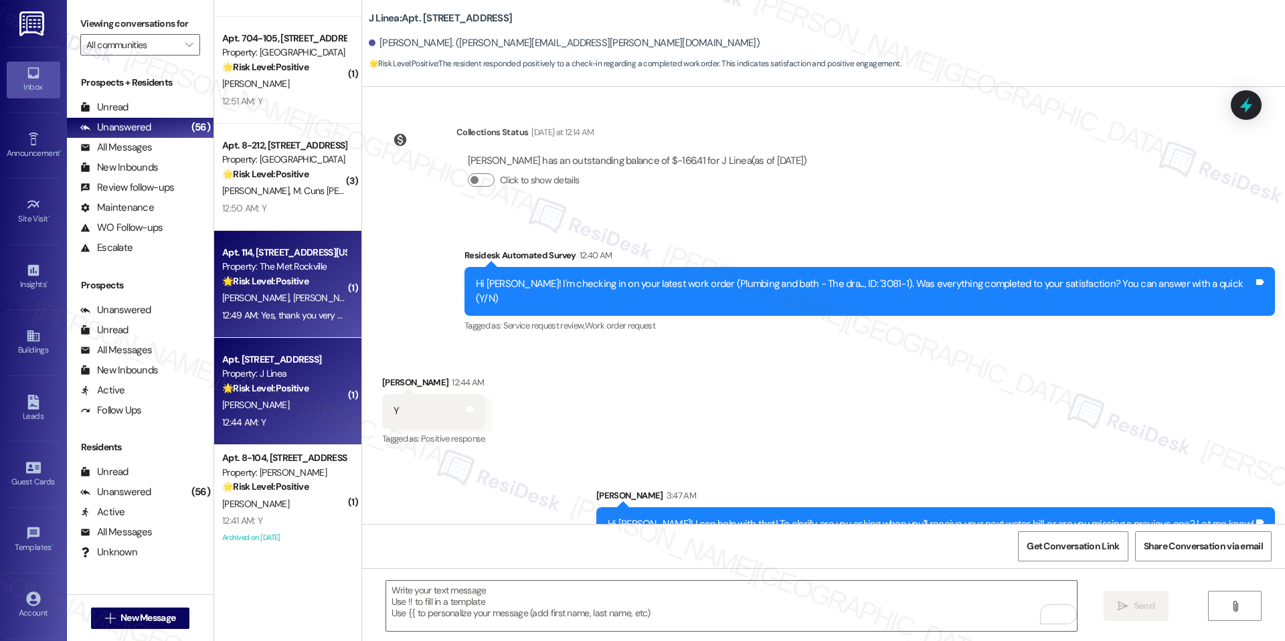
click at [278, 278] on strong "🌟 Risk Level: Positive" at bounding box center [265, 281] width 86 height 12
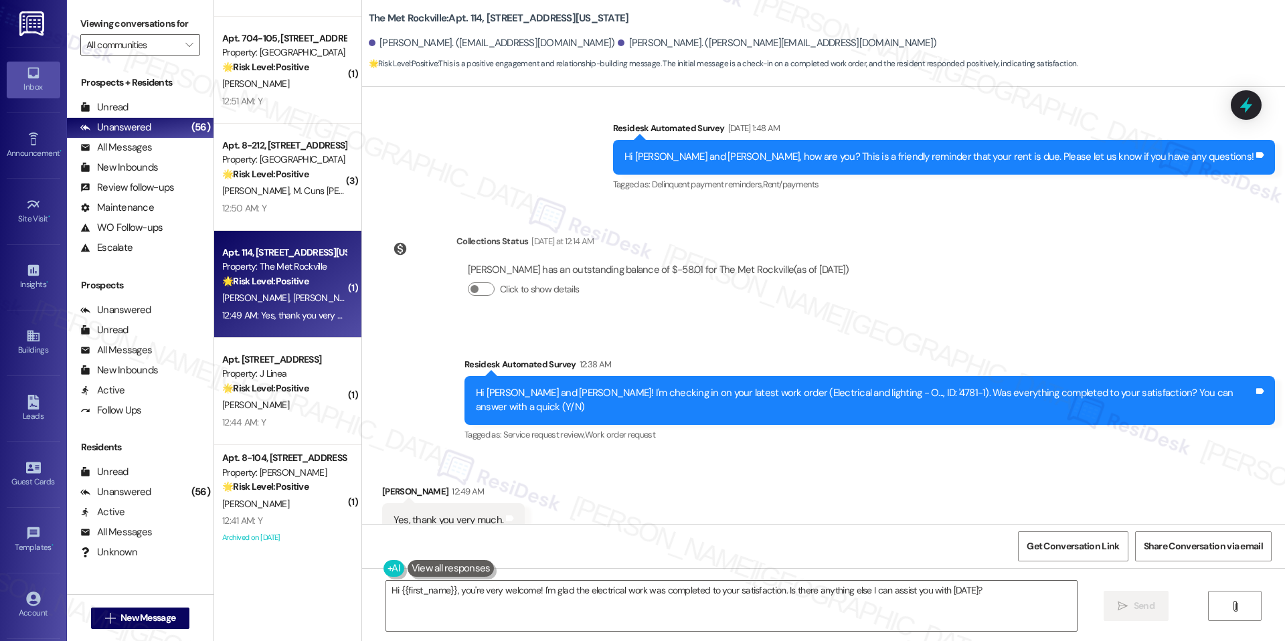
scroll to position [2521, 0]
click at [555, 585] on textarea "Hi {{first_name}}, you're very welcome! I'm glad the electrical work was comple…" at bounding box center [731, 606] width 690 height 50
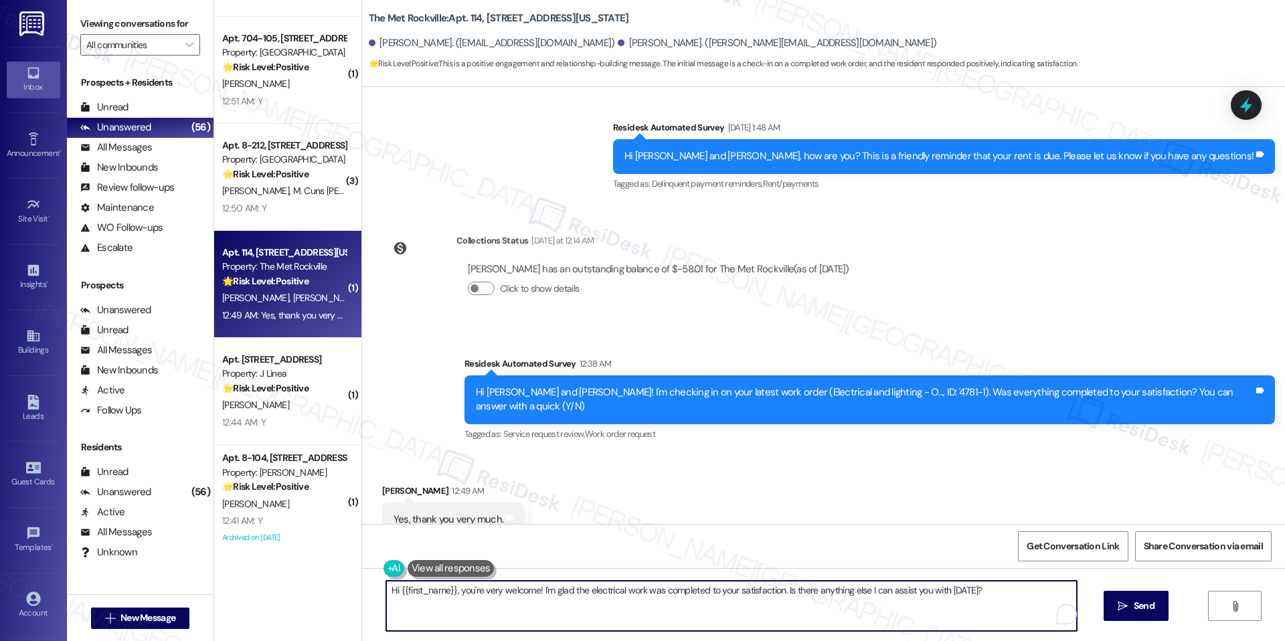
click at [555, 585] on textarea "Hi {{first_name}}, you're very welcome! I'm glad the electrical work was comple…" at bounding box center [731, 606] width 690 height 50
paste textarea "! I can help with that! To clarify, are you asking when you'll receive your nex…"
type textarea "Hi {{first_name}}! I can help with that! To clarify, are you asking when you'll…"
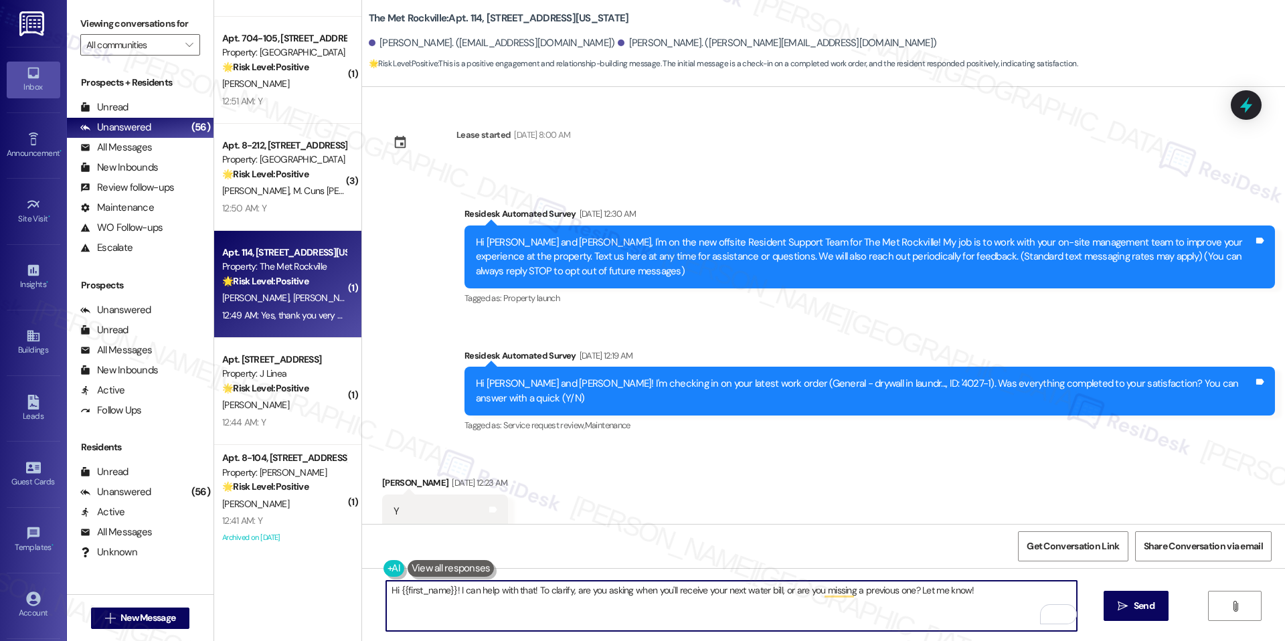
scroll to position [2521, 0]
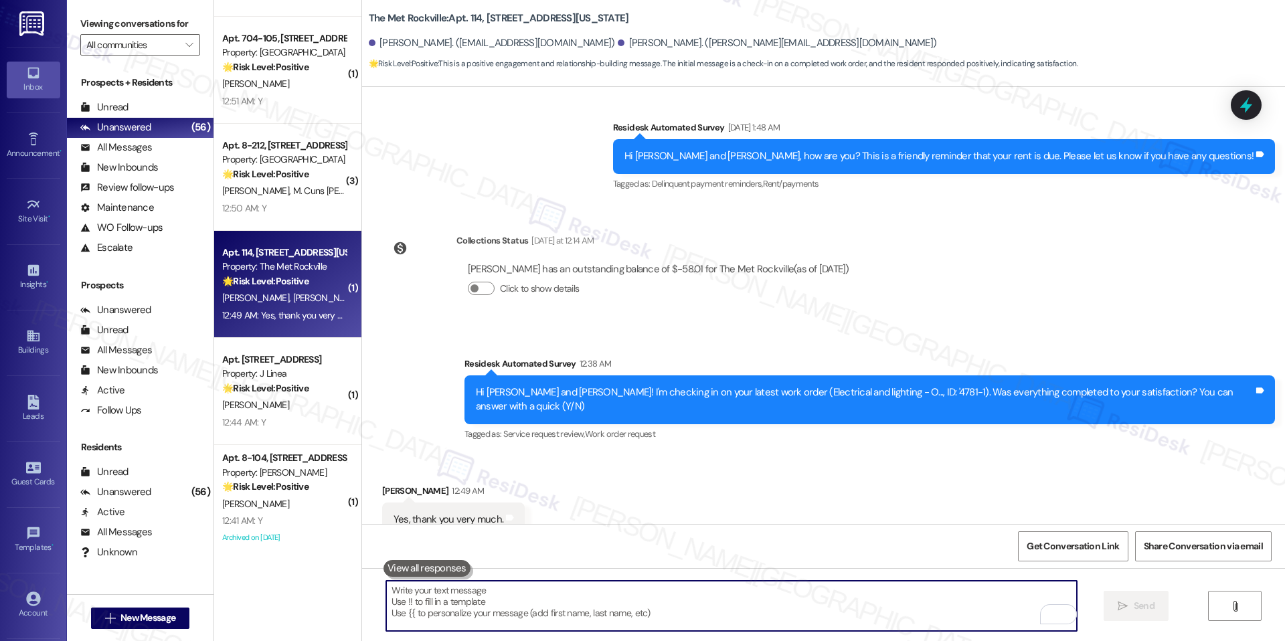
click at [625, 611] on textarea "To enrich screen reader interactions, please activate Accessibility in Grammarl…" at bounding box center [731, 606] width 690 height 50
paste textarea "I'm happy the work order was completed to your satisfaction! We'd also love to …"
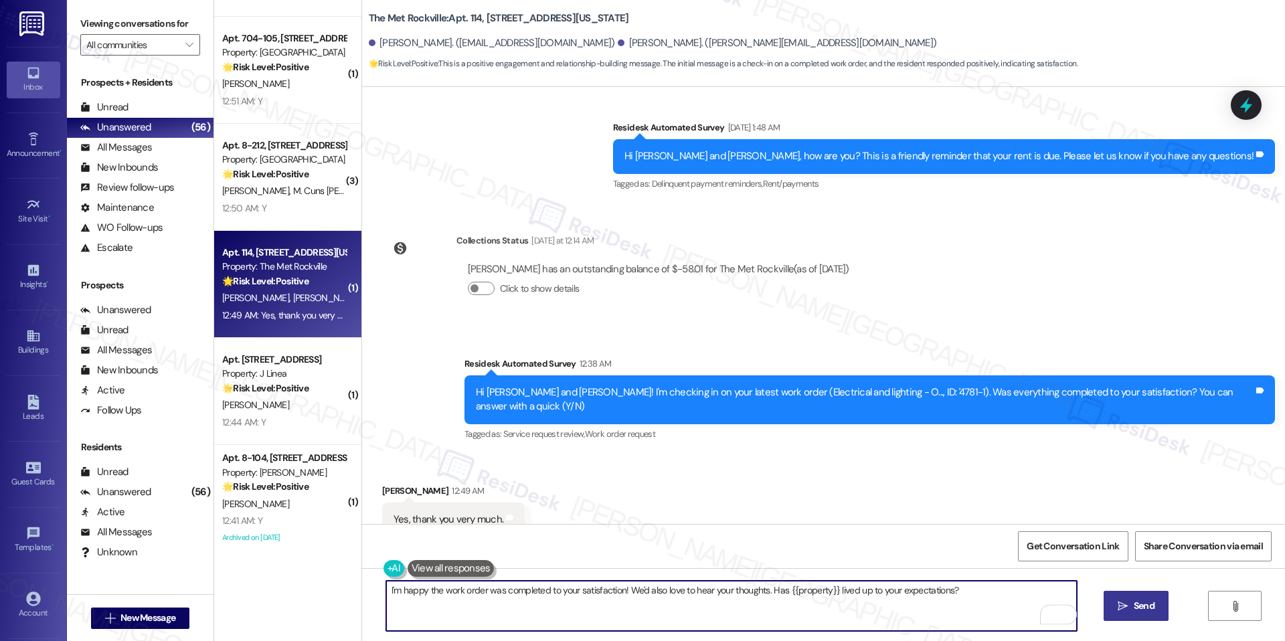
type textarea "I'm happy the work order was completed to your satisfaction! We'd also love to …"
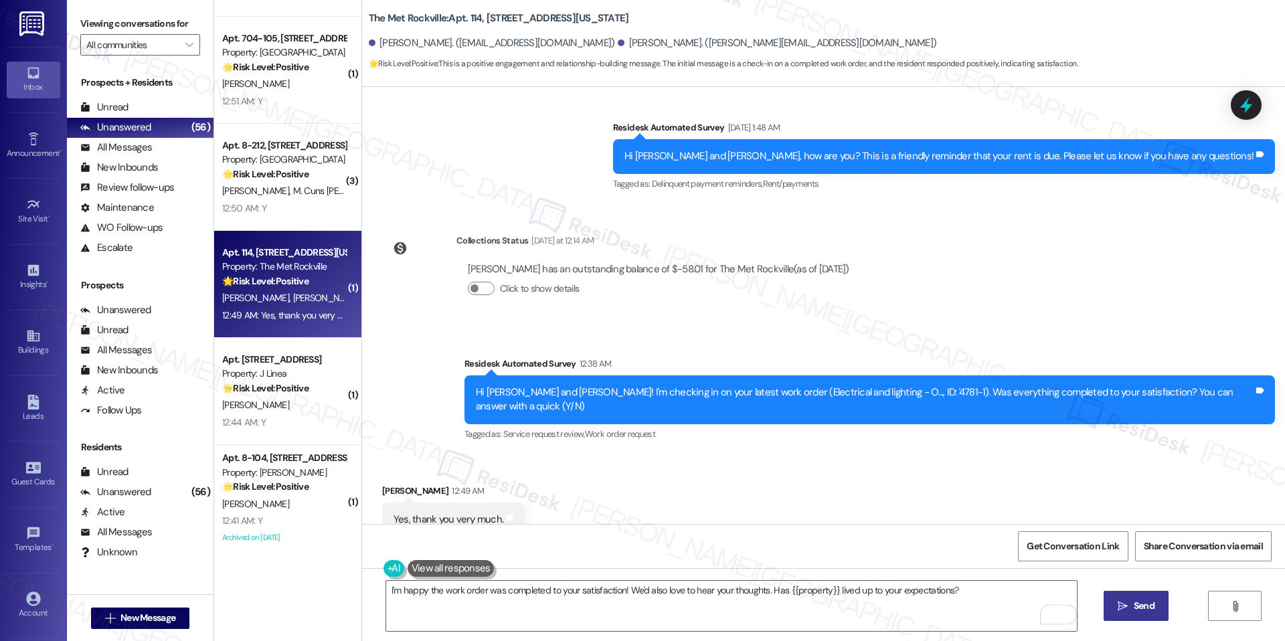
click at [1139, 608] on span "Send" at bounding box center [1143, 606] width 21 height 14
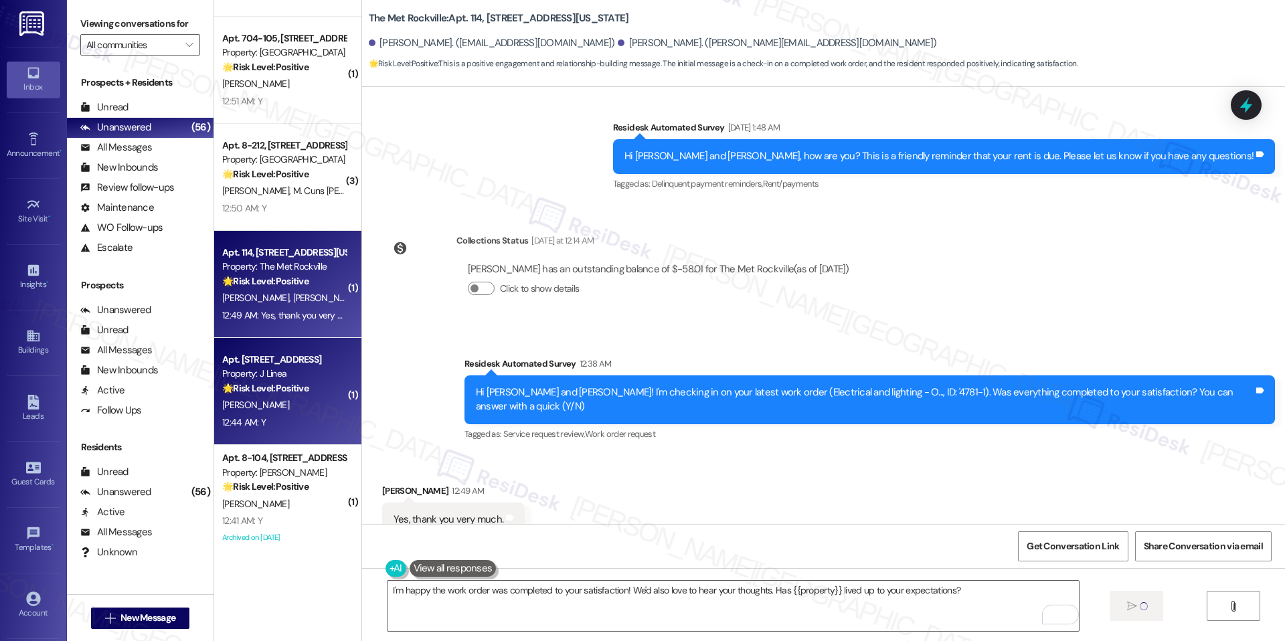
click at [233, 403] on span "[PERSON_NAME]" at bounding box center [255, 405] width 67 height 12
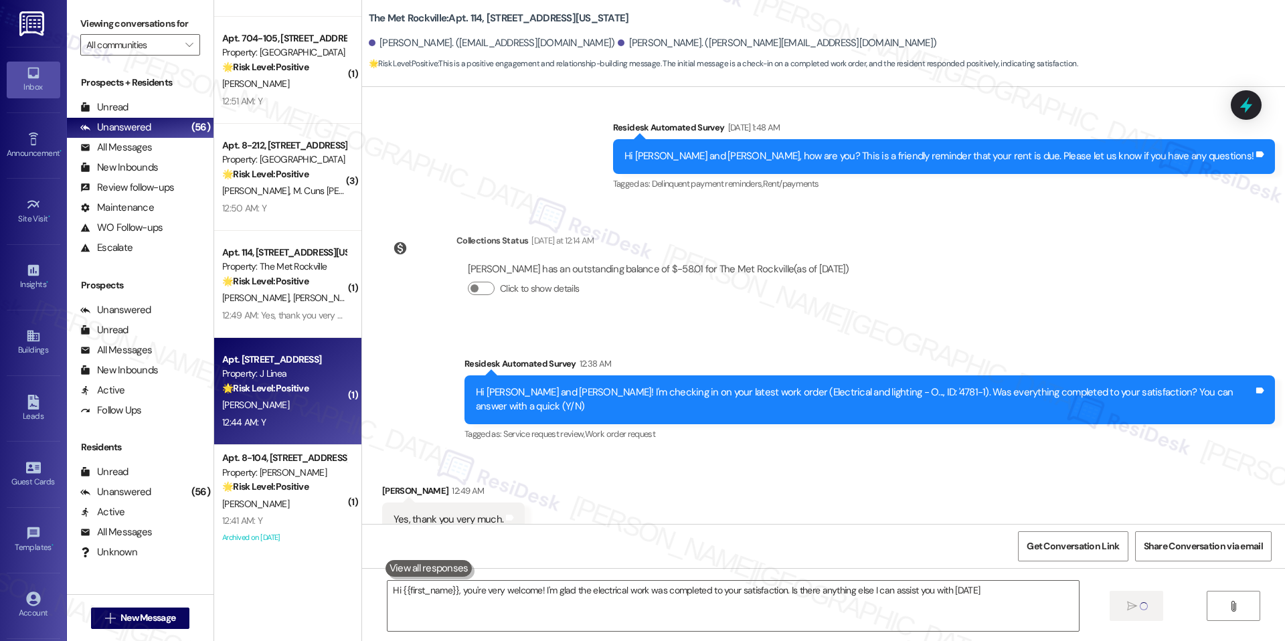
type textarea "Hi {{first_name}}, you're very welcome! I'm glad the electrical work was comple…"
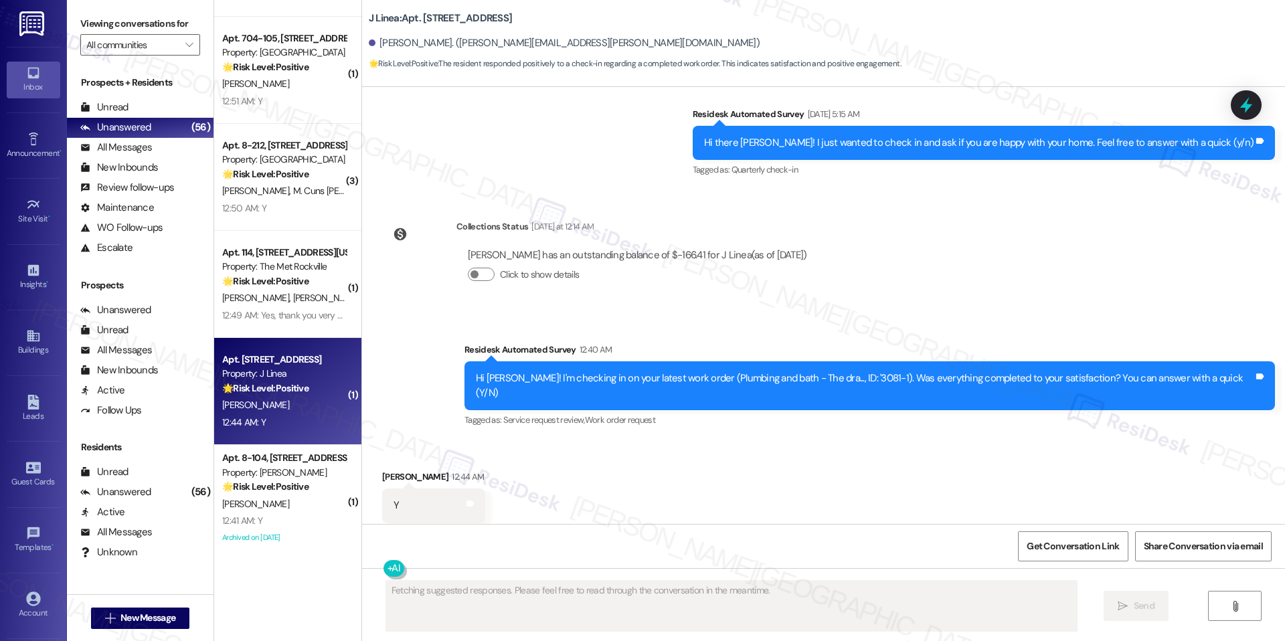
scroll to position [2110, 0]
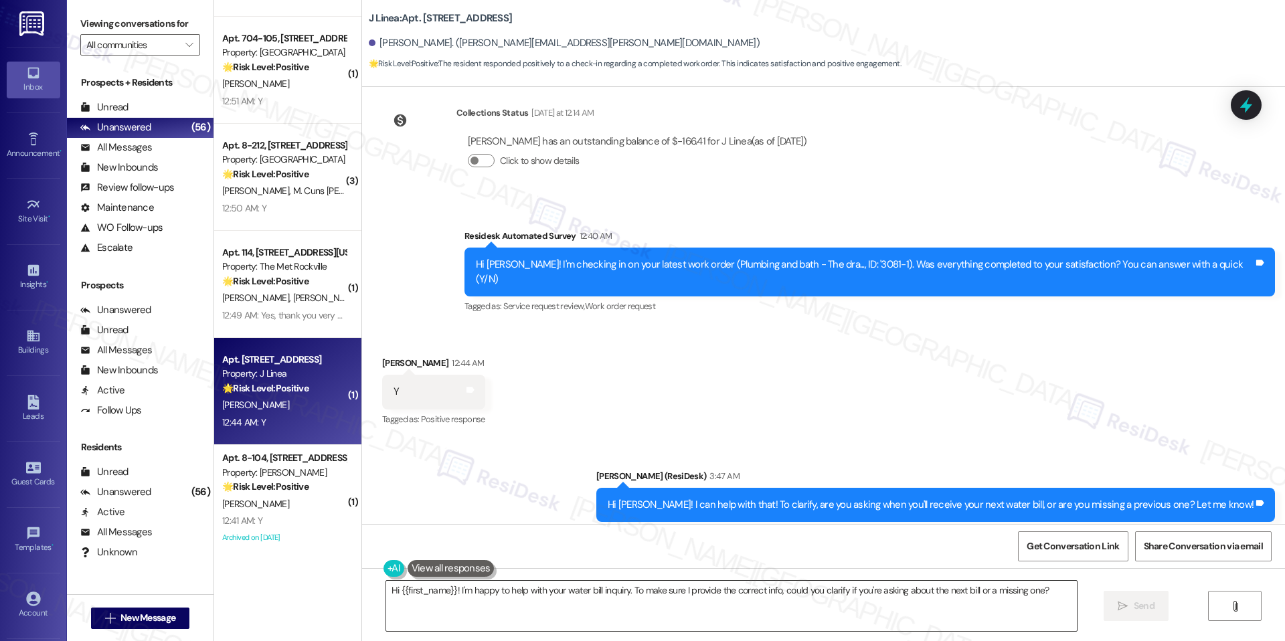
click at [698, 585] on textarea "Hi {{first_name}}! I'm happy to help with your water bill inquiry. To make sure…" at bounding box center [731, 606] width 690 height 50
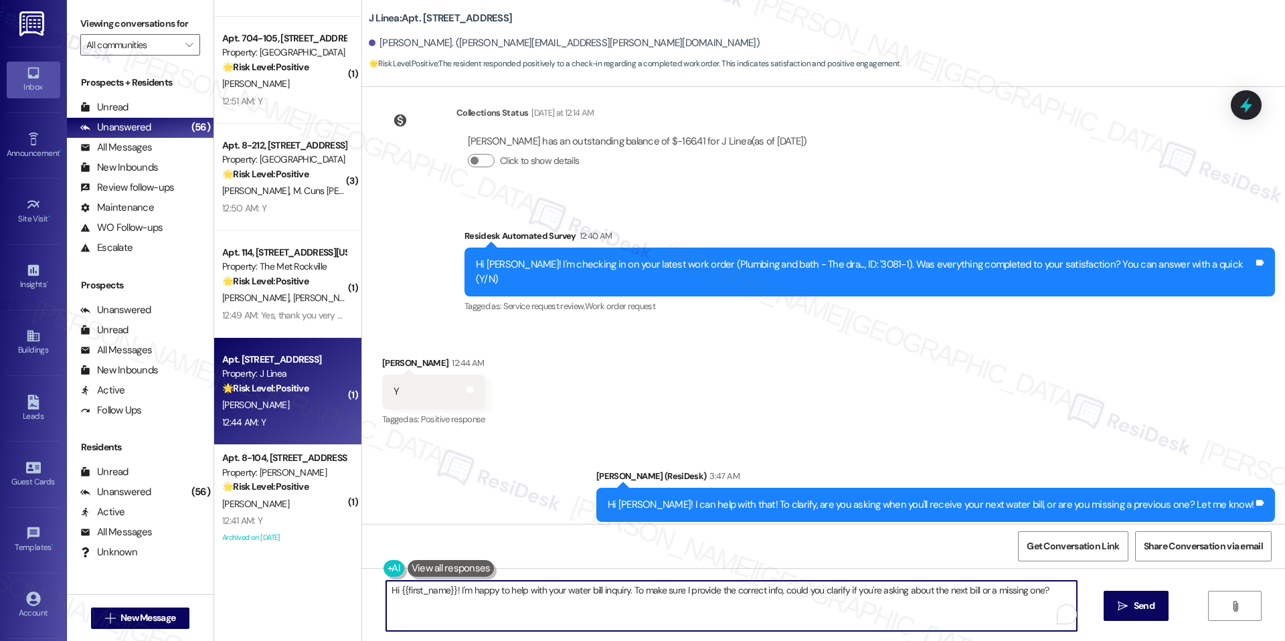
click at [698, 585] on textarea "Hi {{first_name}}! I'm happy to help with your water bill inquiry. To make sure…" at bounding box center [731, 606] width 690 height 50
paste textarea "I'm happy the work order was completed to your satisfaction! We'd also love to …"
click at [386, 594] on textarea "I'm happy the work order was completed to your satisfaction! We'd also love to …" at bounding box center [731, 606] width 690 height 50
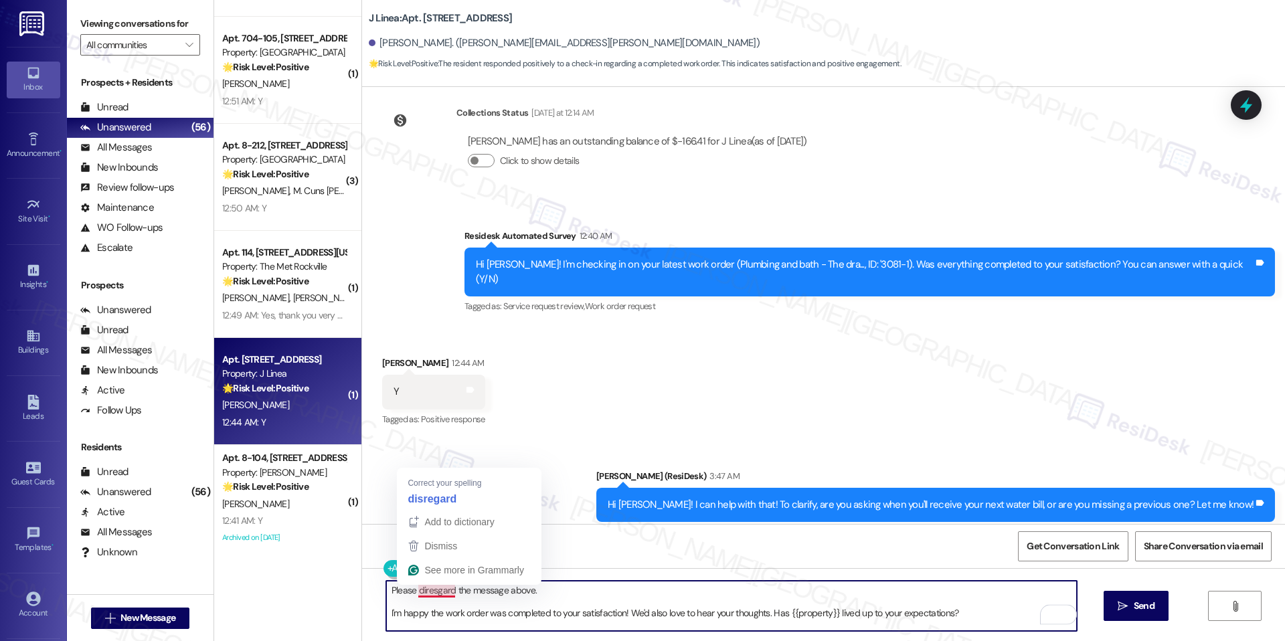
click at [430, 592] on textarea "Please diresgard the message above. I'm happy the work order was completed to y…" at bounding box center [731, 606] width 690 height 50
click at [395, 612] on textarea "Please disregard the message above. I'm happy the work order was completed to y…" at bounding box center [731, 606] width 690 height 50
click at [537, 620] on textarea "Please disregard the message above. I'm just happy the work order was completed…" at bounding box center [731, 606] width 690 height 50
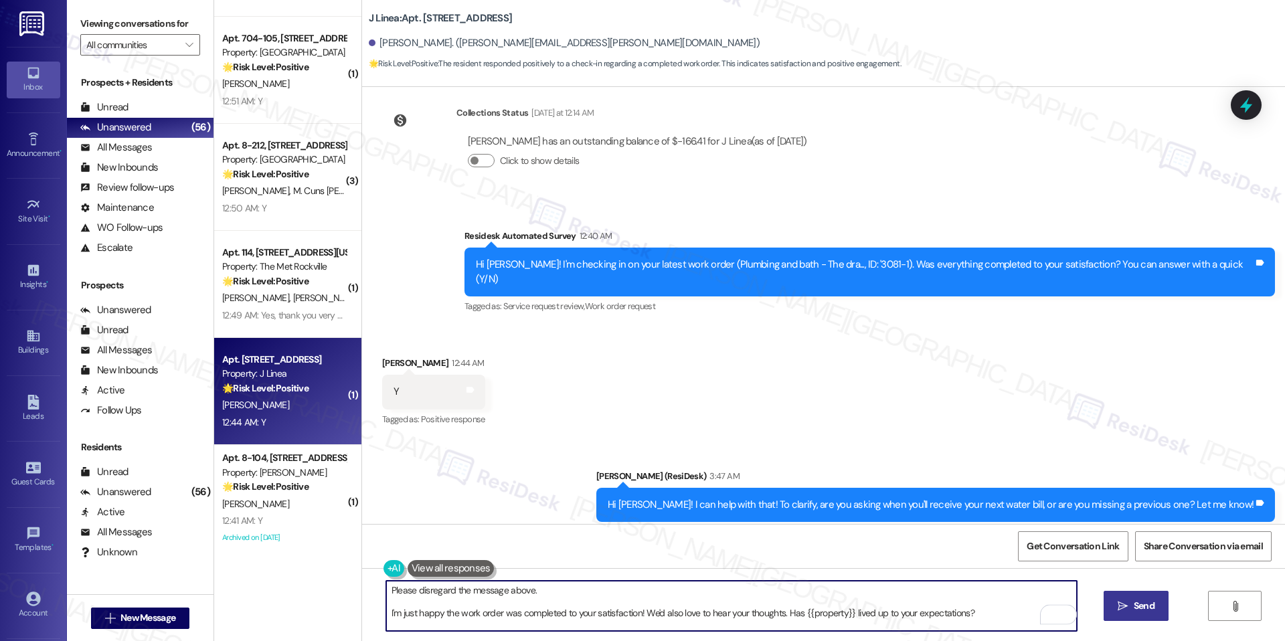
type textarea "Please disregard the message above. I'm just happy the work order was completed…"
click at [1131, 609] on span "Send" at bounding box center [1144, 606] width 26 height 14
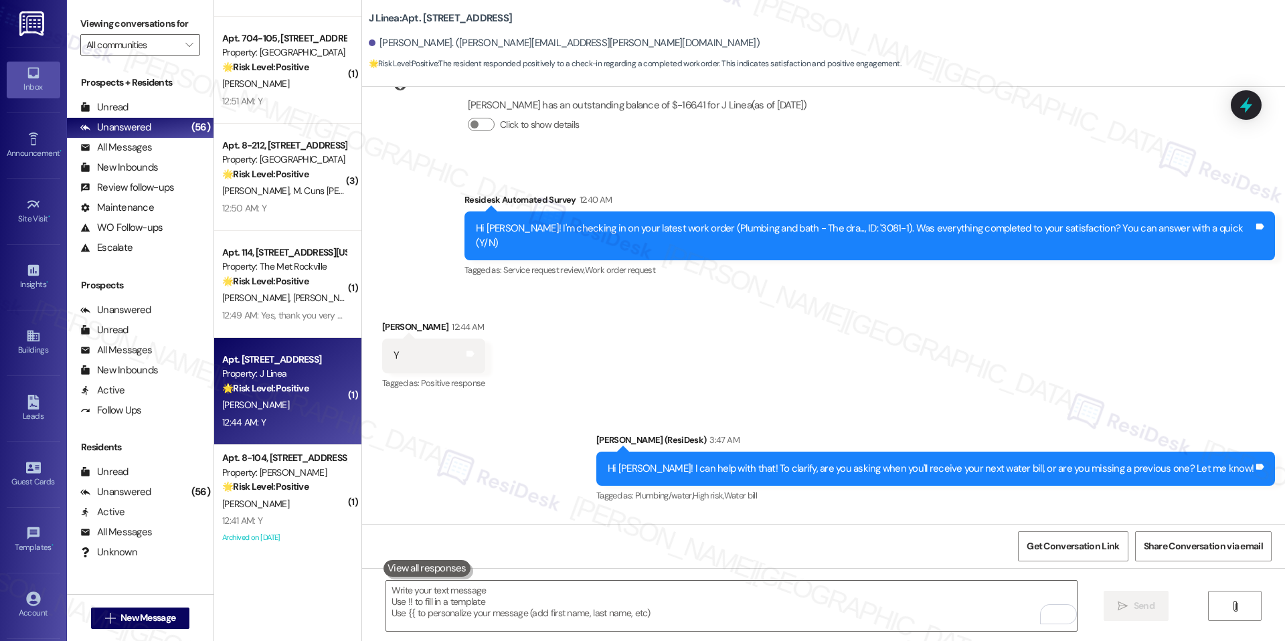
scroll to position [2232, 0]
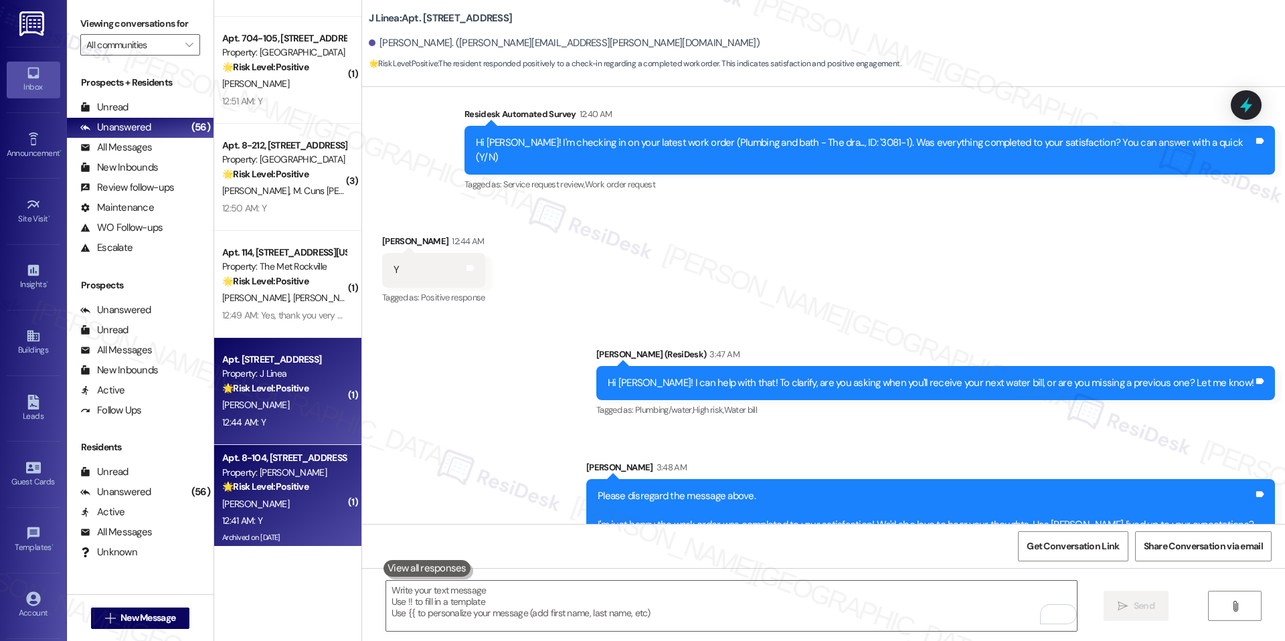
click at [282, 468] on div "Property: [PERSON_NAME]" at bounding box center [284, 473] width 124 height 14
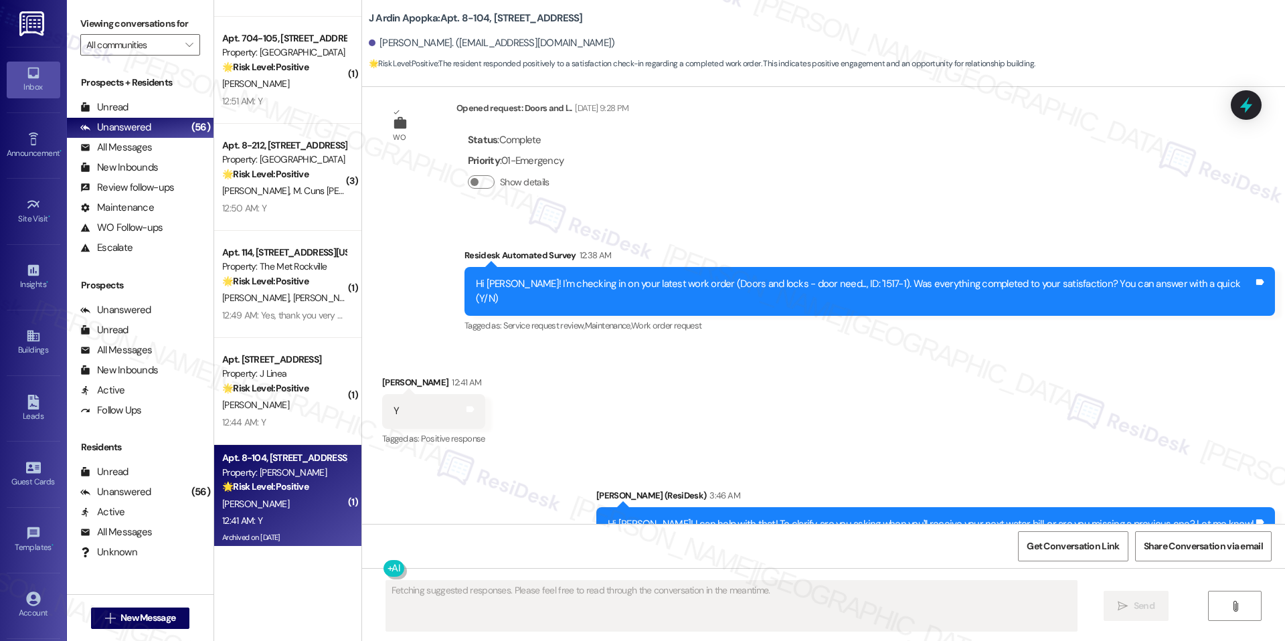
scroll to position [2946, 0]
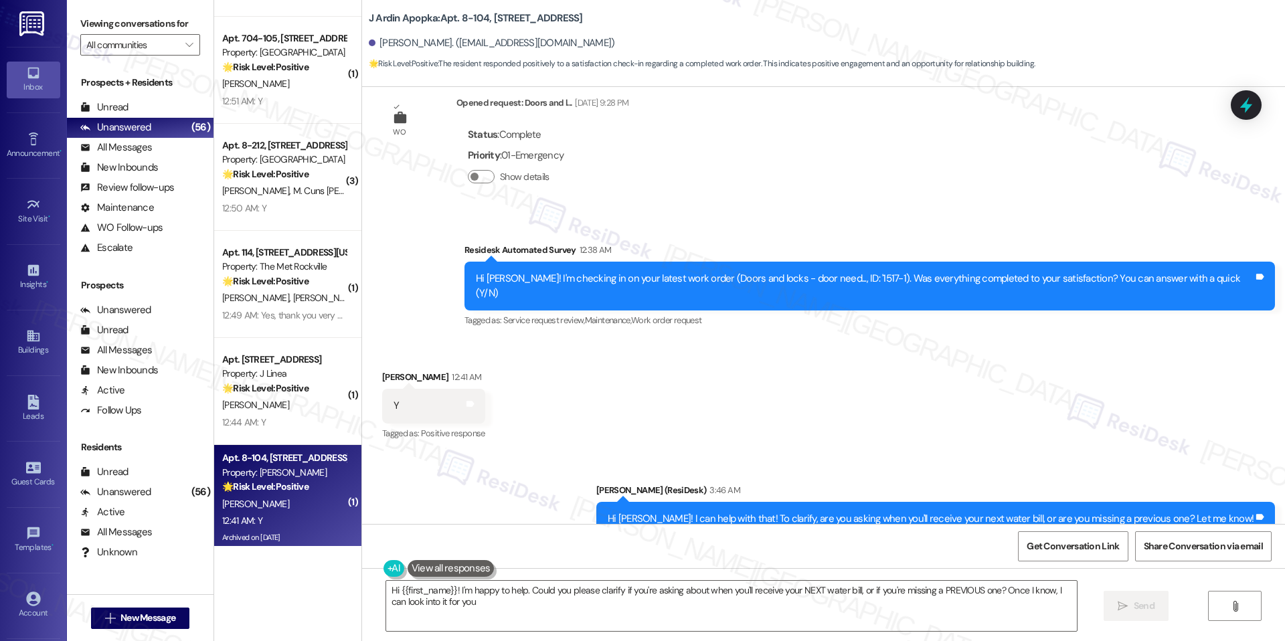
type textarea "Hi {{first_name}}! I'm happy to help. Could you please clarify if you're asking…"
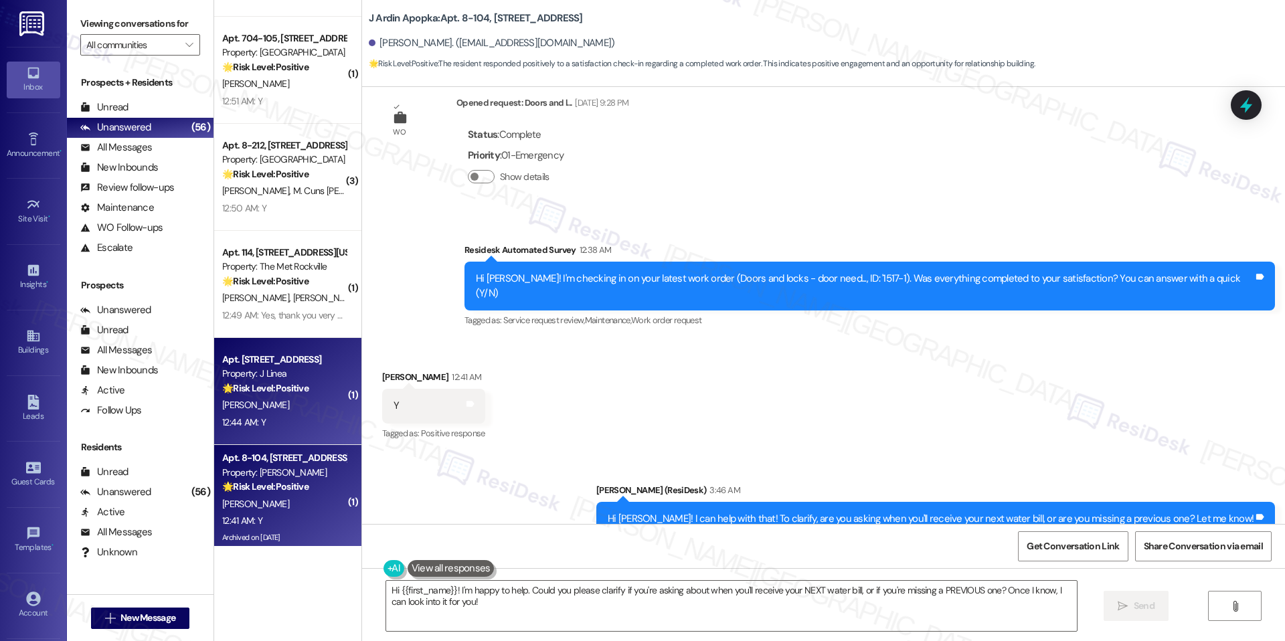
click at [261, 389] on strong "🌟 Risk Level: Positive" at bounding box center [265, 388] width 86 height 12
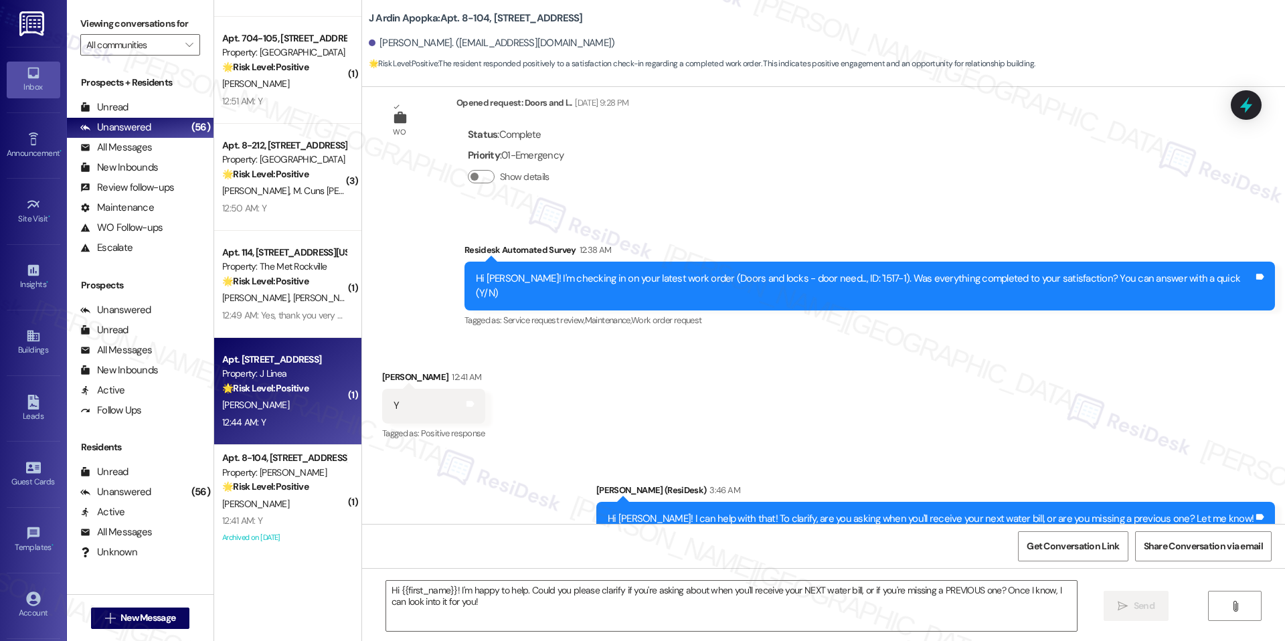
type textarea "Fetching suggested responses. Please feel free to read through the conversation…"
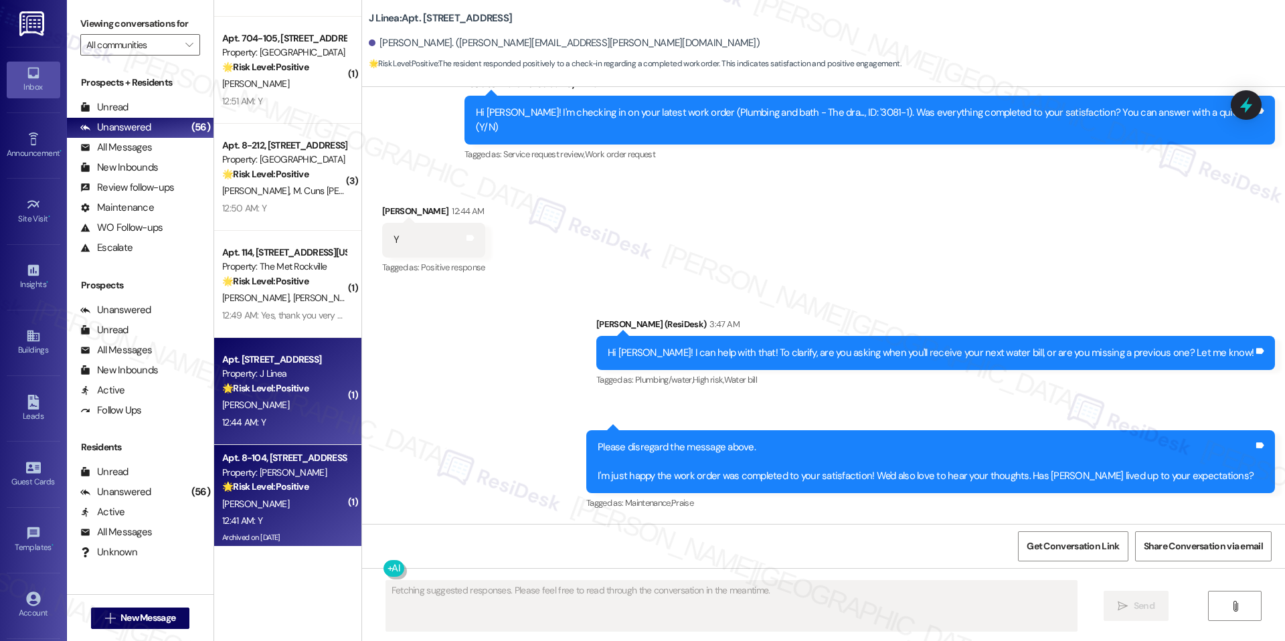
scroll to position [2233, 0]
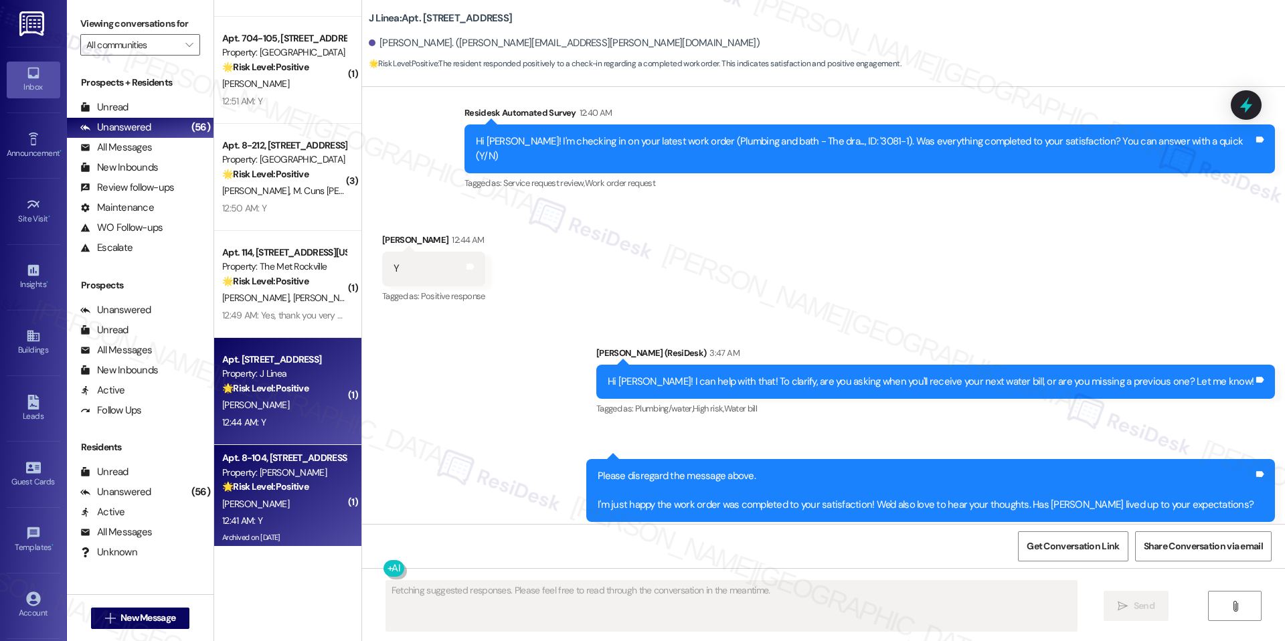
click at [251, 480] on strong "🌟 Risk Level: Positive" at bounding box center [265, 486] width 86 height 12
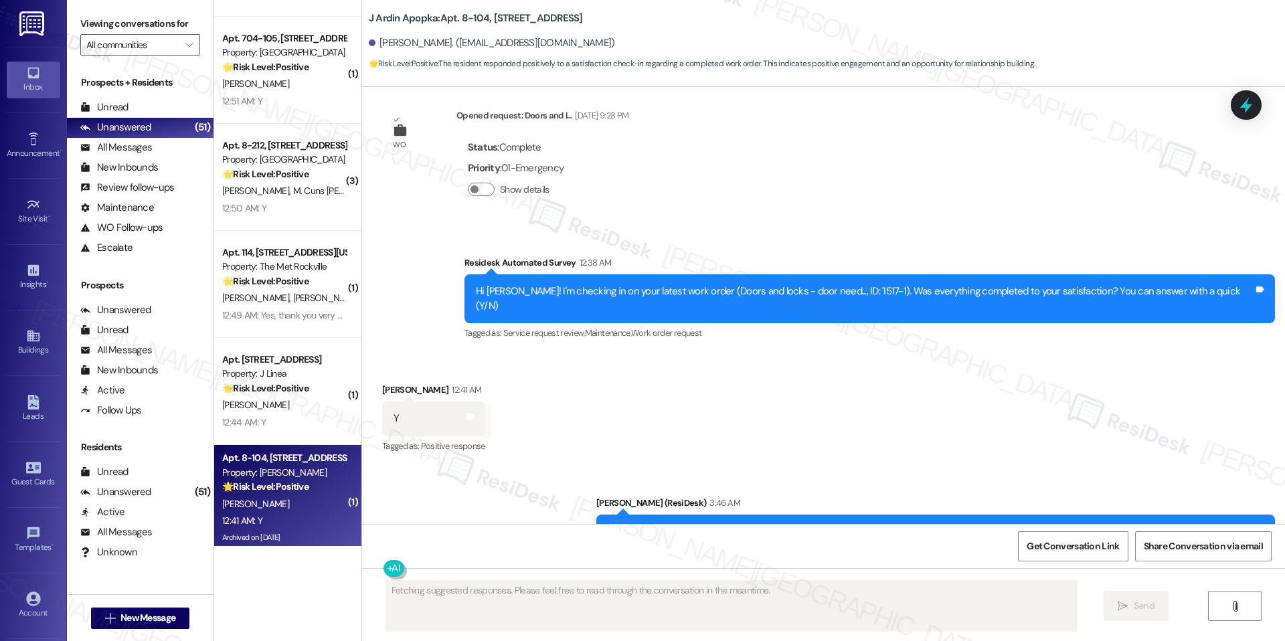
scroll to position [2946, 0]
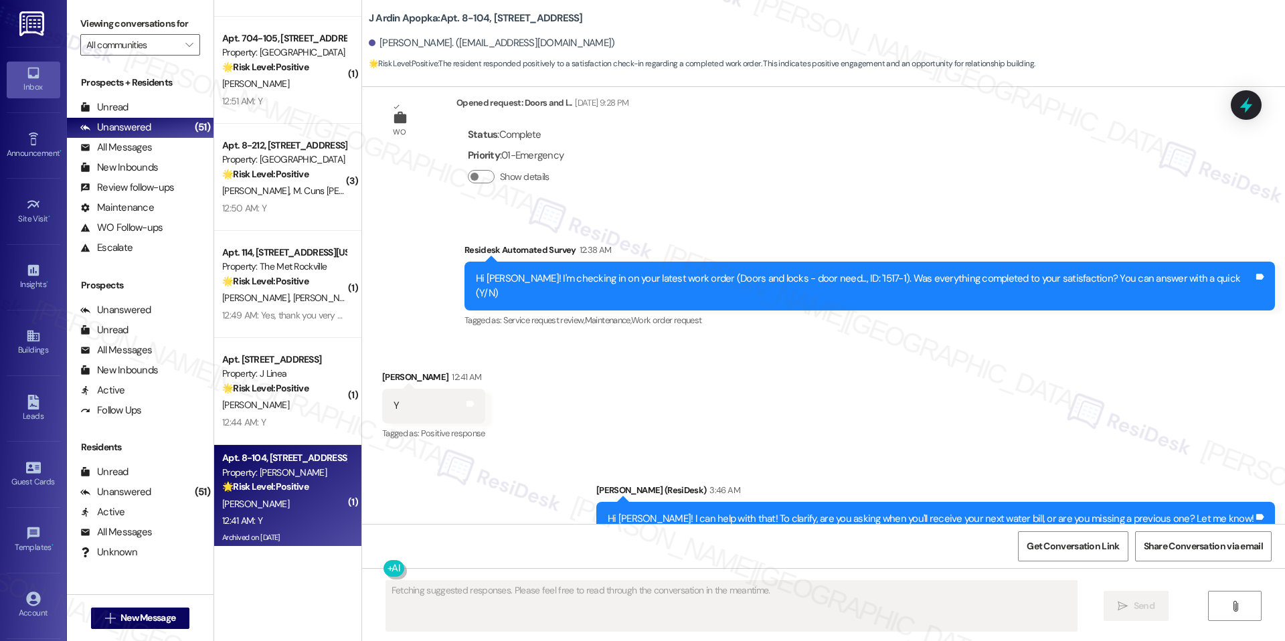
click at [527, 580] on div "Fetching suggested responses. Please feel free to read through the conversation…" at bounding box center [731, 606] width 692 height 52
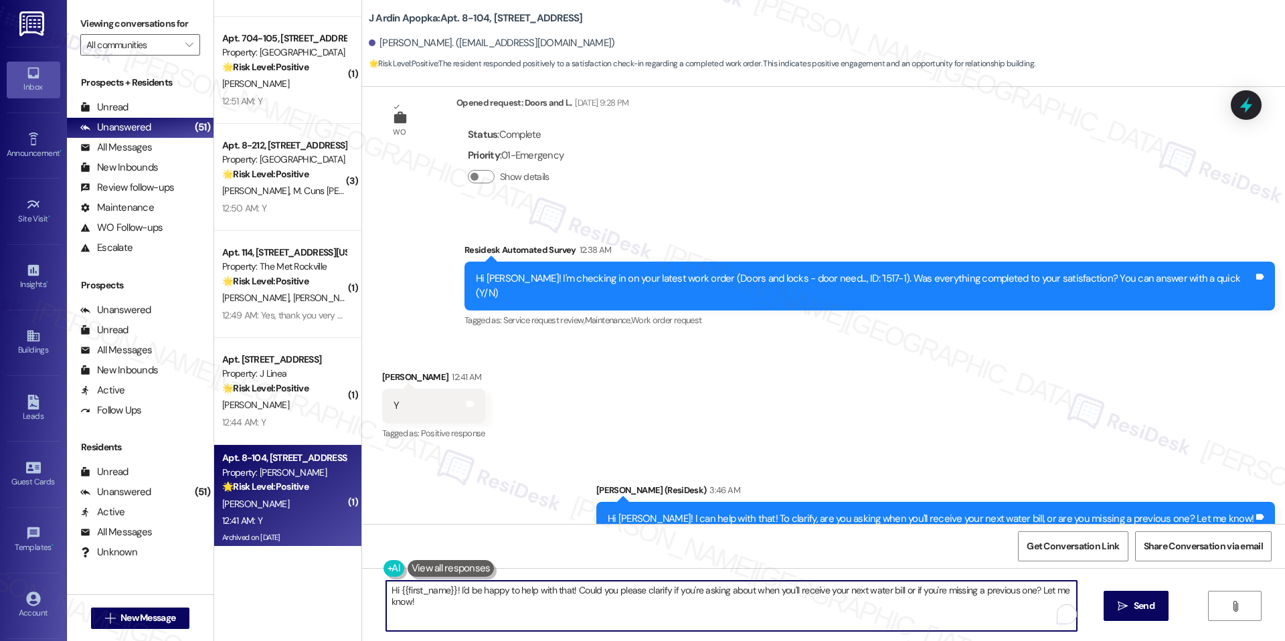
click at [525, 589] on textarea "Hi {{first_name}}! I'd be happy to help with that! Could you please clarify if …" at bounding box center [731, 606] width 690 height 50
paste textarea "I'm happy the work order was completed to your satisfaction! We'd also love to …"
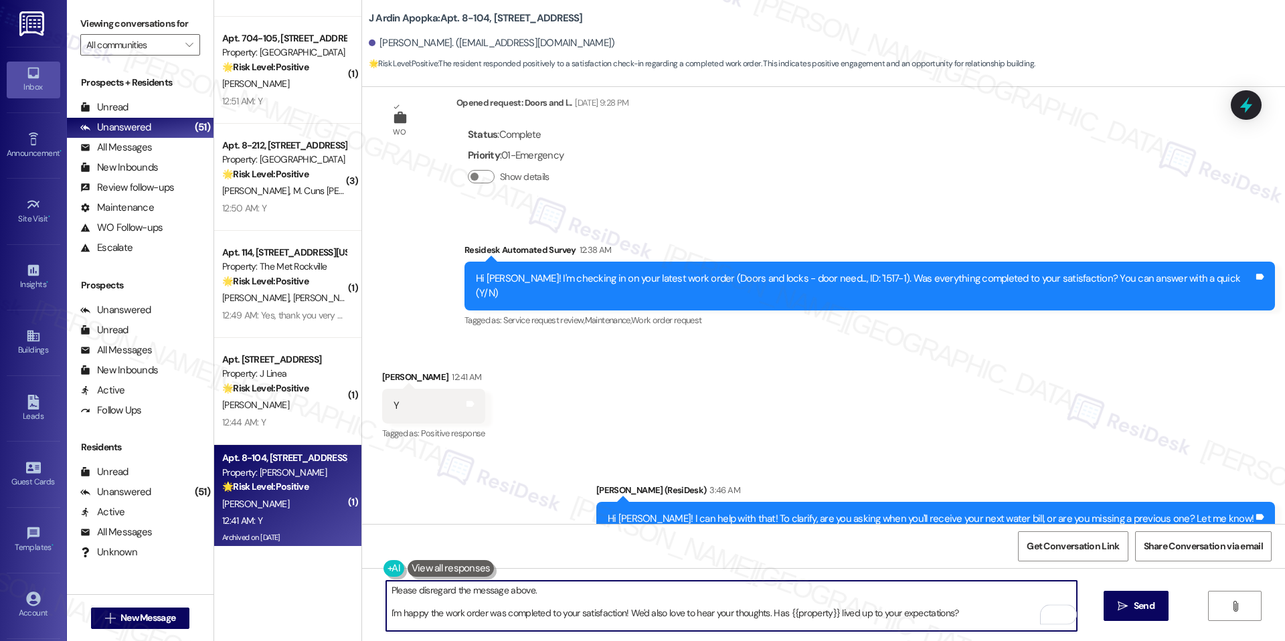
click at [390, 616] on textarea "Please disregard the message above. I'm happy the work order was completed to y…" at bounding box center [731, 606] width 690 height 50
type textarea "Please disregard the message above. I'm just happy the work order was completed…"
click at [1127, 605] on span " Send" at bounding box center [1136, 606] width 42 height 14
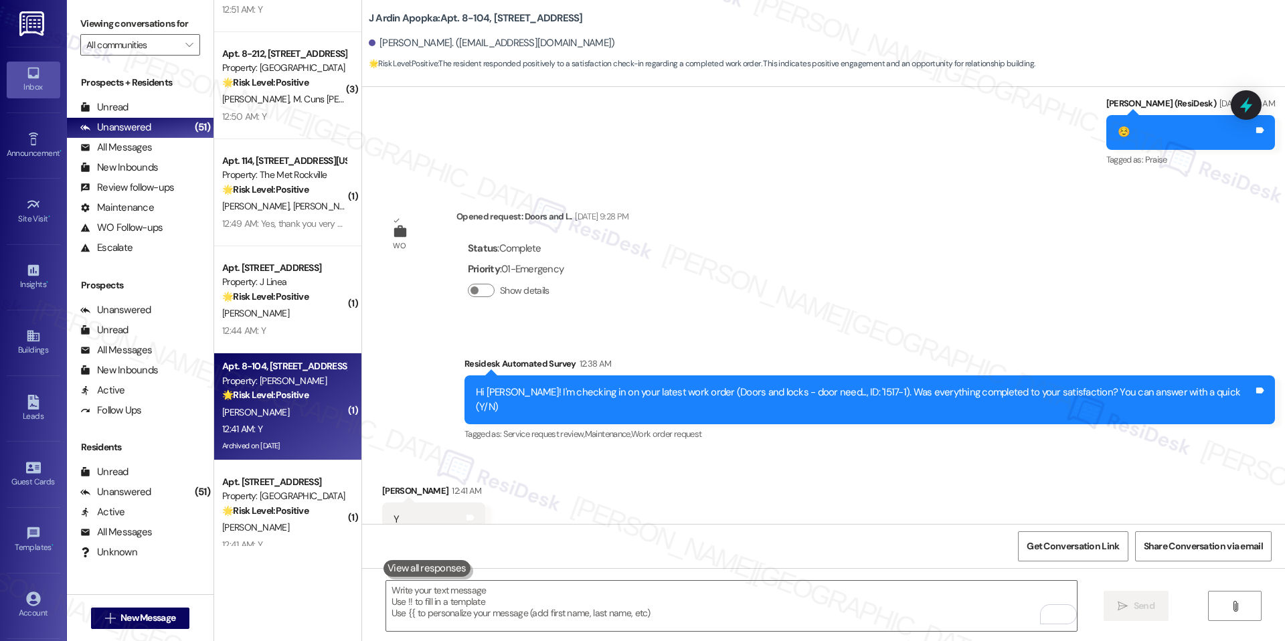
scroll to position [3068, 0]
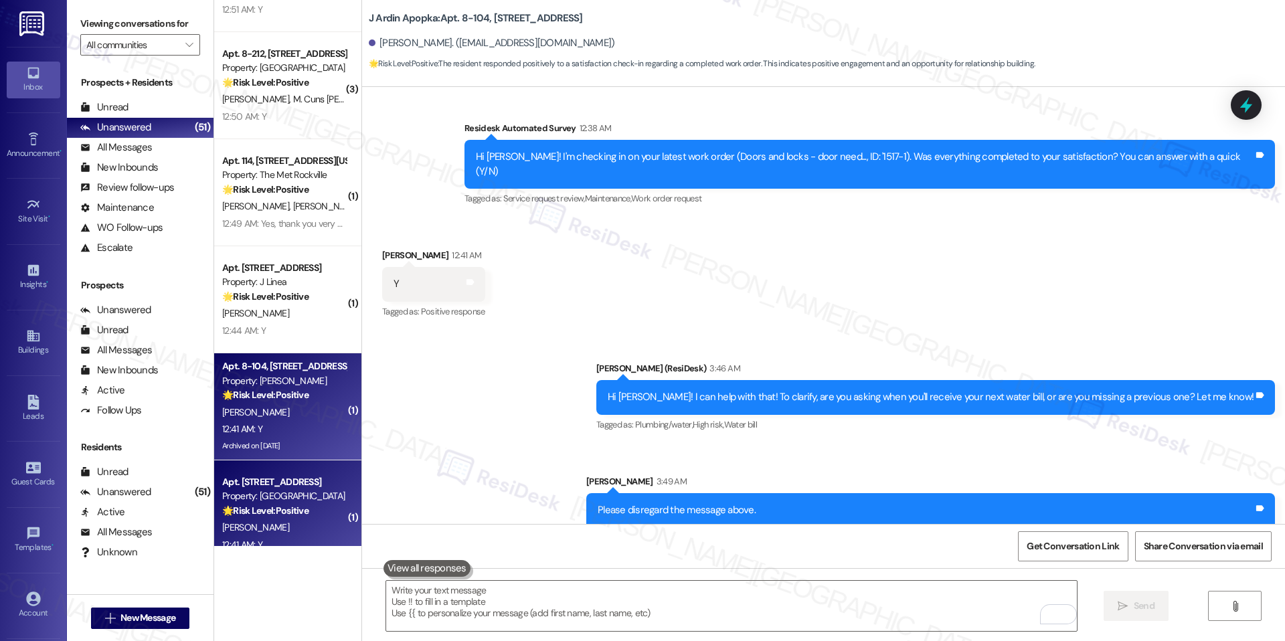
click at [260, 488] on div "Apt. [STREET_ADDRESS]" at bounding box center [284, 482] width 124 height 14
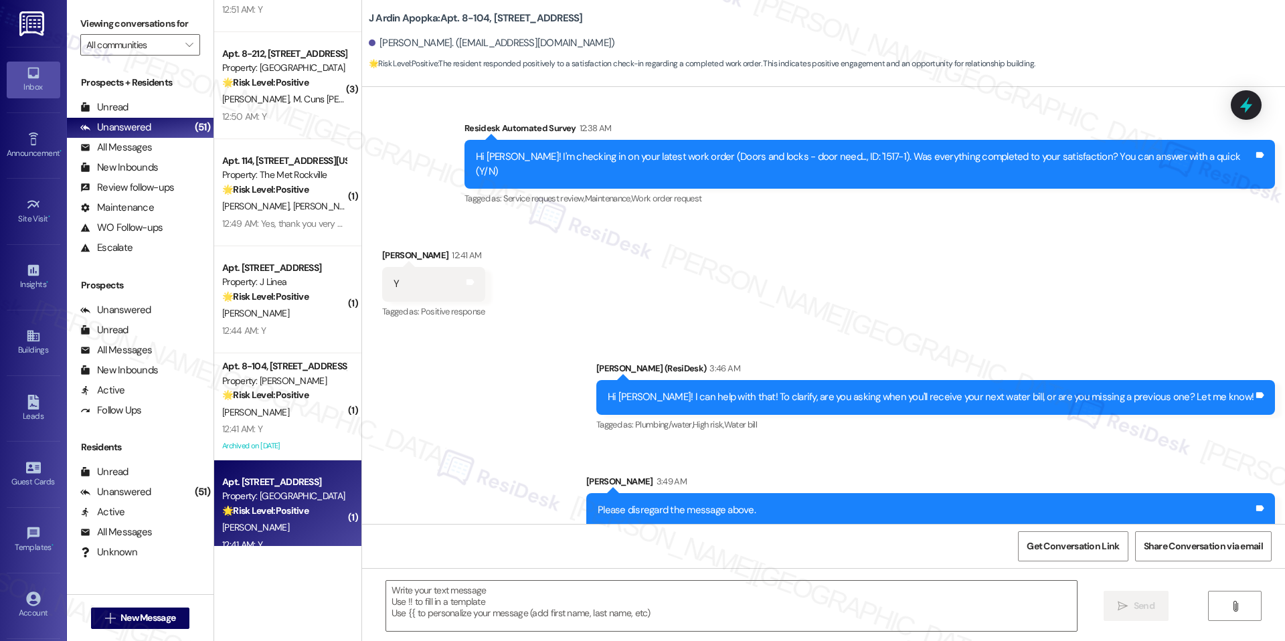
type textarea "Fetching suggested responses. Please feel free to read through the conversation…"
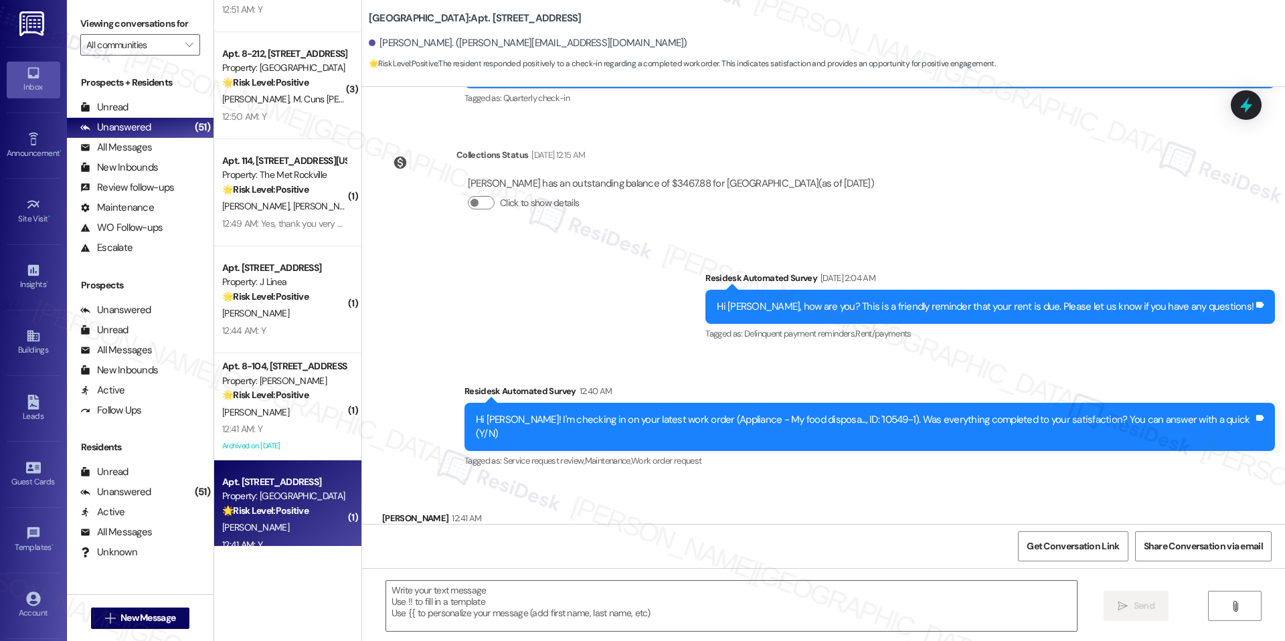
type textarea "Fetching suggested responses. Please feel free to read through the conversation…"
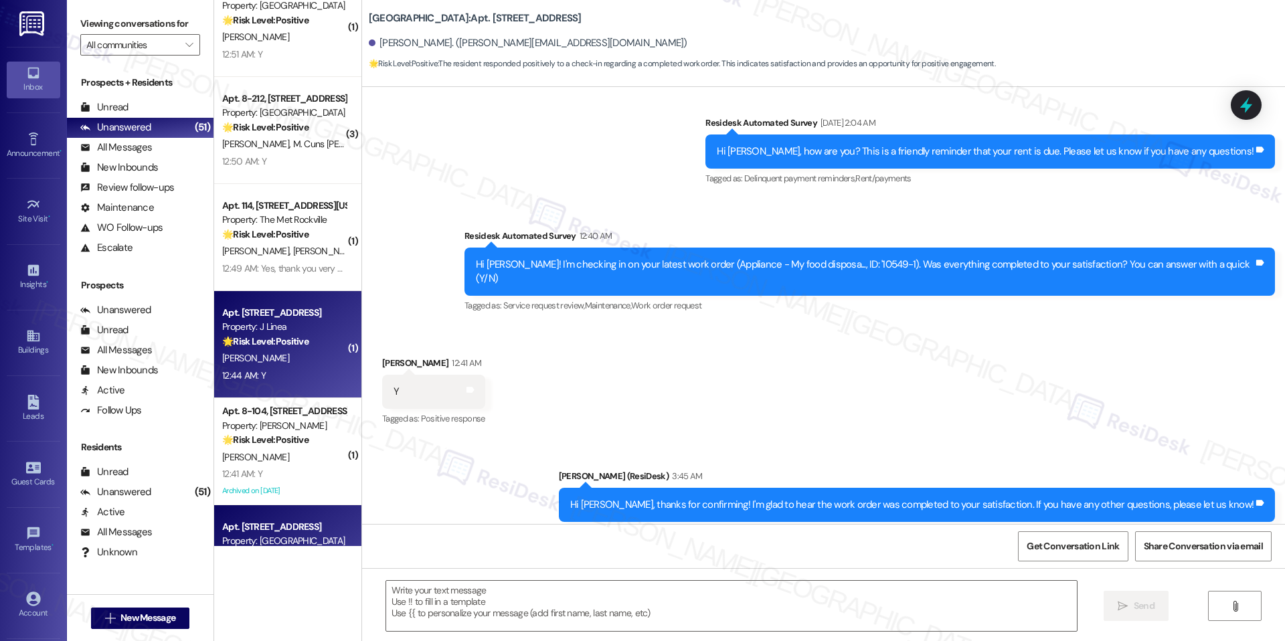
scroll to position [4294, 0]
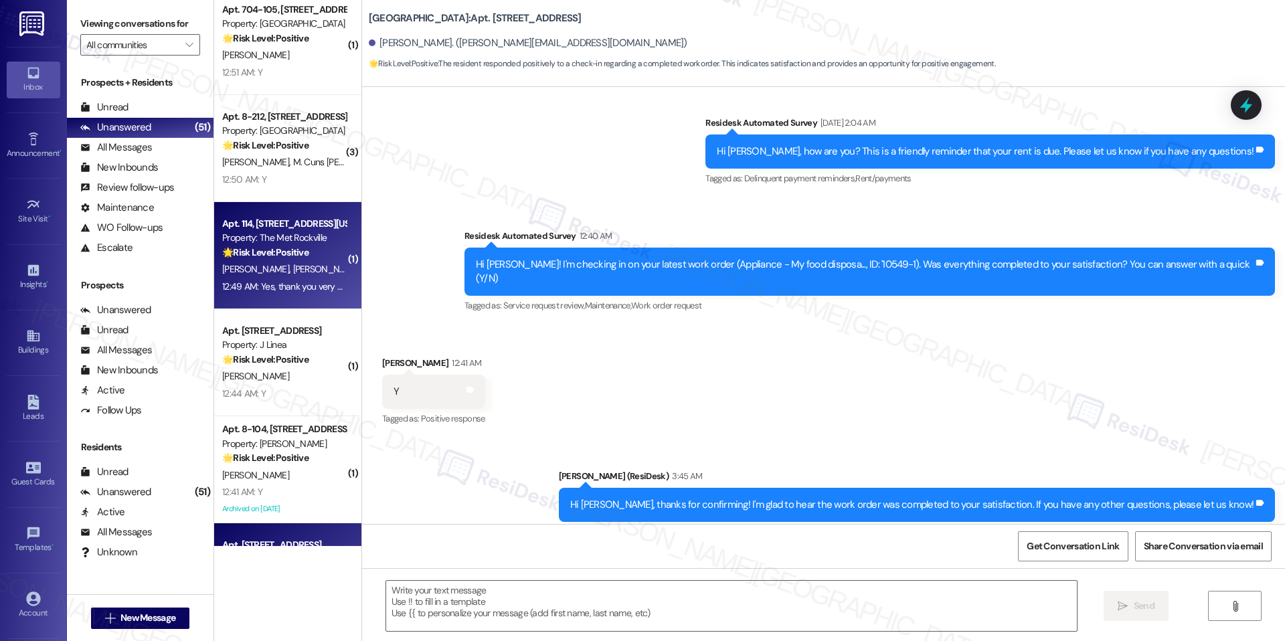
click at [263, 288] on div "12:49 AM: Yes, thank you very much. 12:49 AM: Yes, thank you very much." at bounding box center [291, 286] width 139 height 12
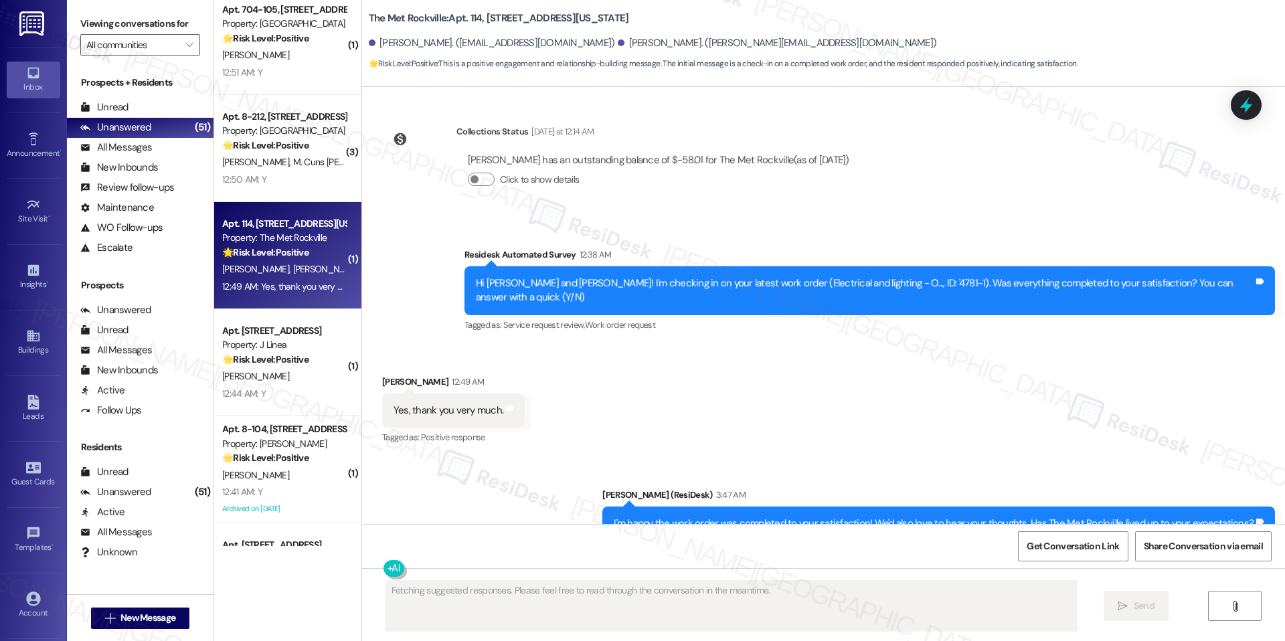
scroll to position [2634, 0]
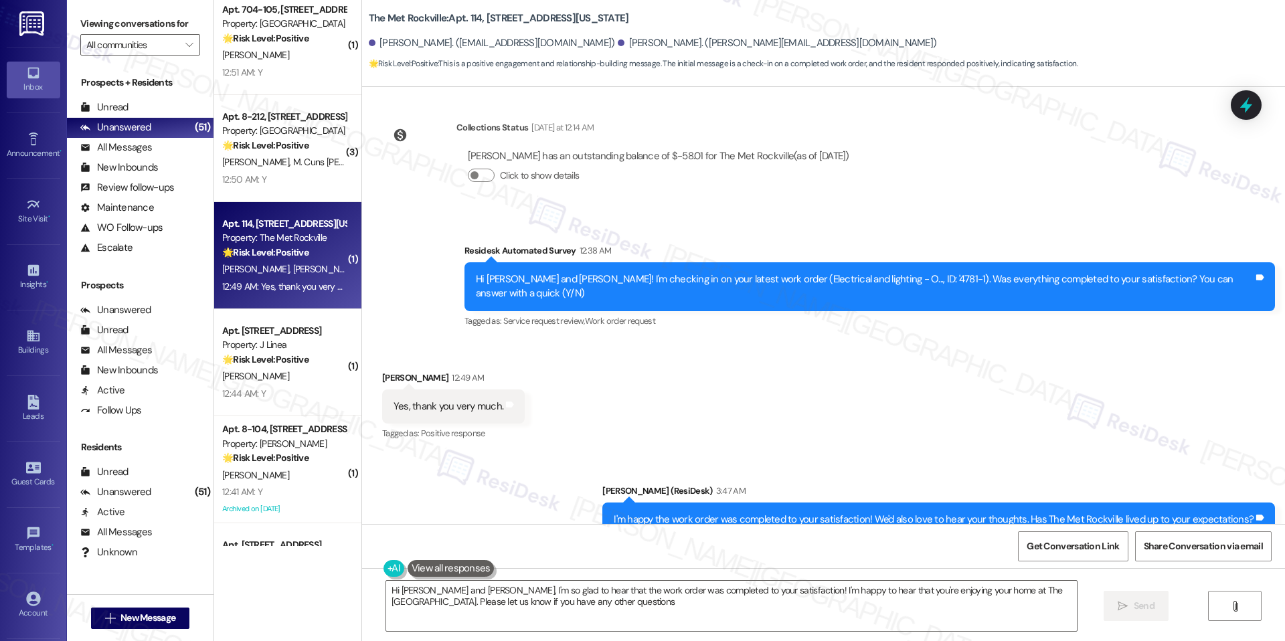
type textarea "Hi [PERSON_NAME] and [PERSON_NAME], I'm so glad to hear that the work order was…"
click at [1089, 542] on span "Get Conversation Link" at bounding box center [1072, 546] width 92 height 14
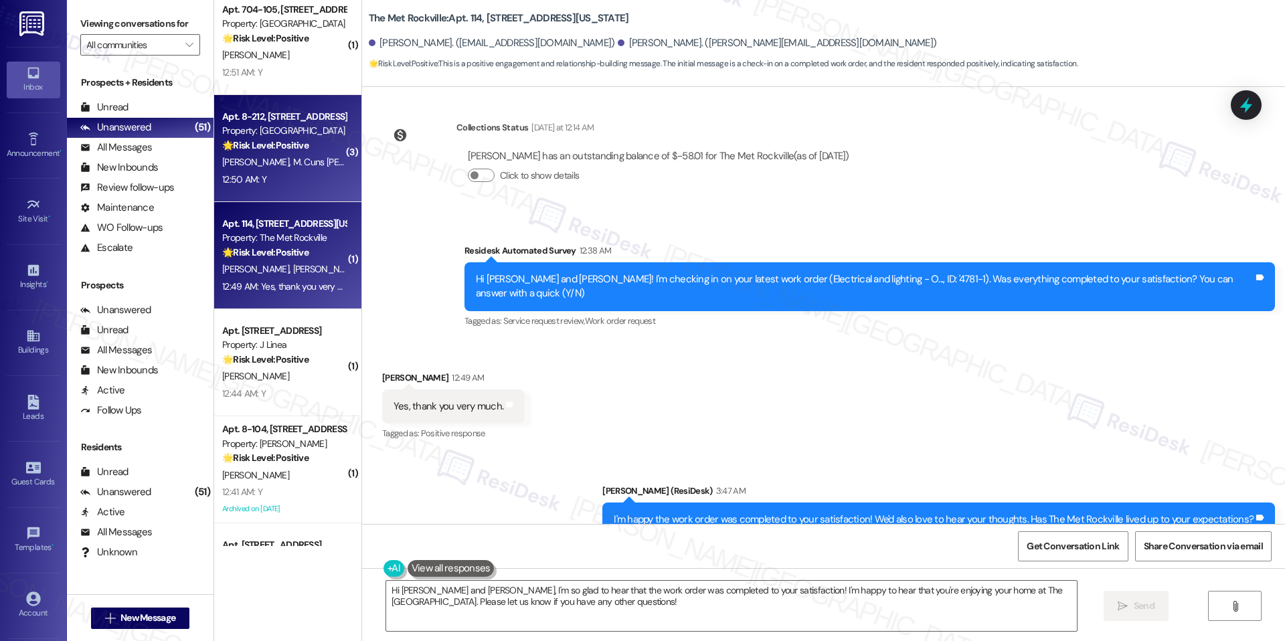
click at [289, 181] on div "12:50 AM: Y 12:50 AM: Y" at bounding box center [284, 179] width 126 height 17
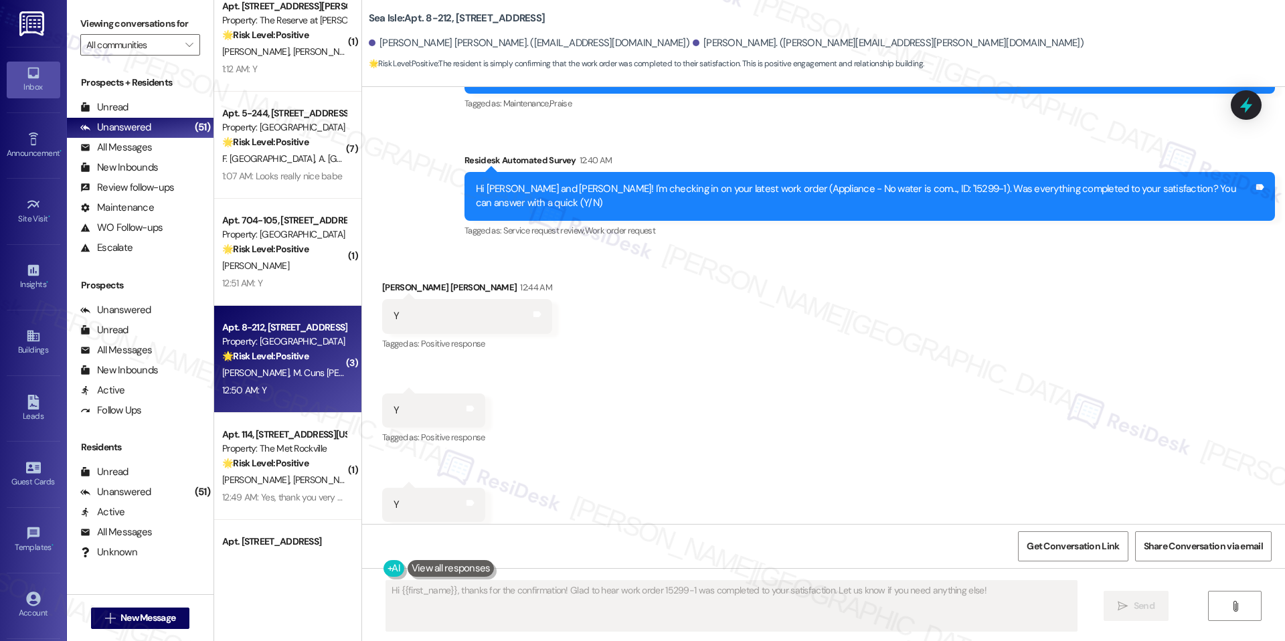
scroll to position [3999, 0]
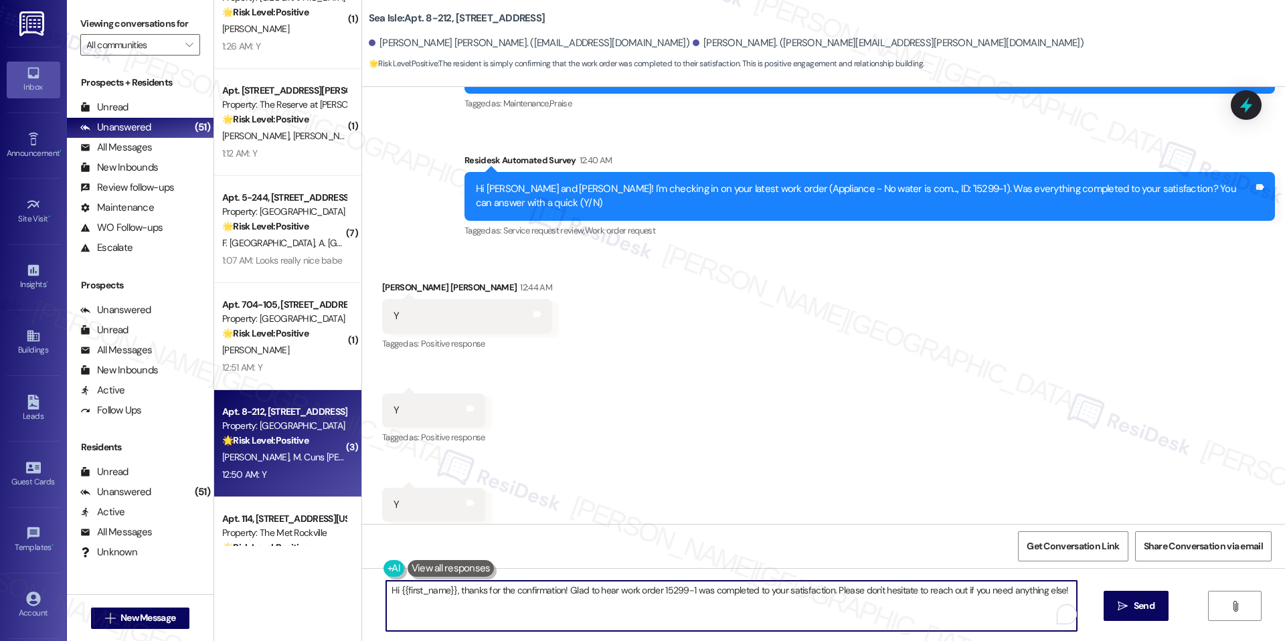
click at [492, 600] on textarea "Hi {{first_name}}, thanks for the confirmation! Glad to hear work order 15299-1…" at bounding box center [731, 606] width 690 height 50
click at [500, 594] on textarea "Hi {{first_name}}, thanks for the confirmation! Glad to hear work order 15299-1…" at bounding box center [731, 606] width 690 height 50
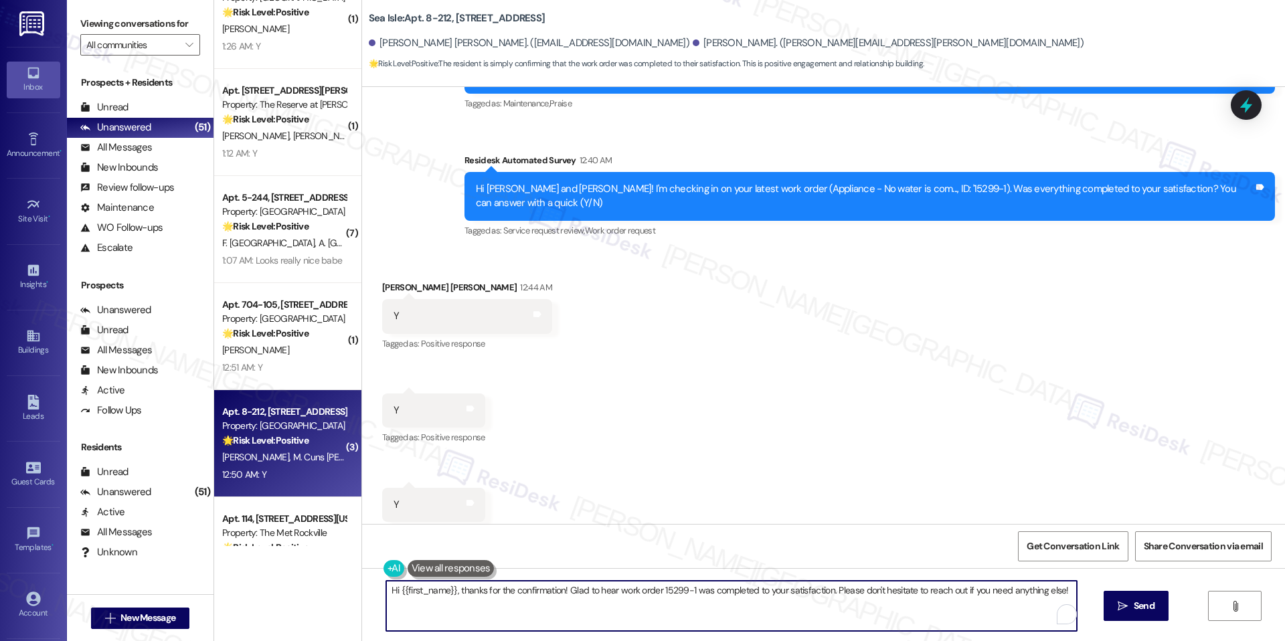
paste textarea "I'm happy the work order was completed to your satisfaction! We'd also love to …"
type textarea "I'm happy the work order was completed to your satisfaction! We'd also love to …"
click at [1142, 597] on button " Send" at bounding box center [1135, 606] width 65 height 30
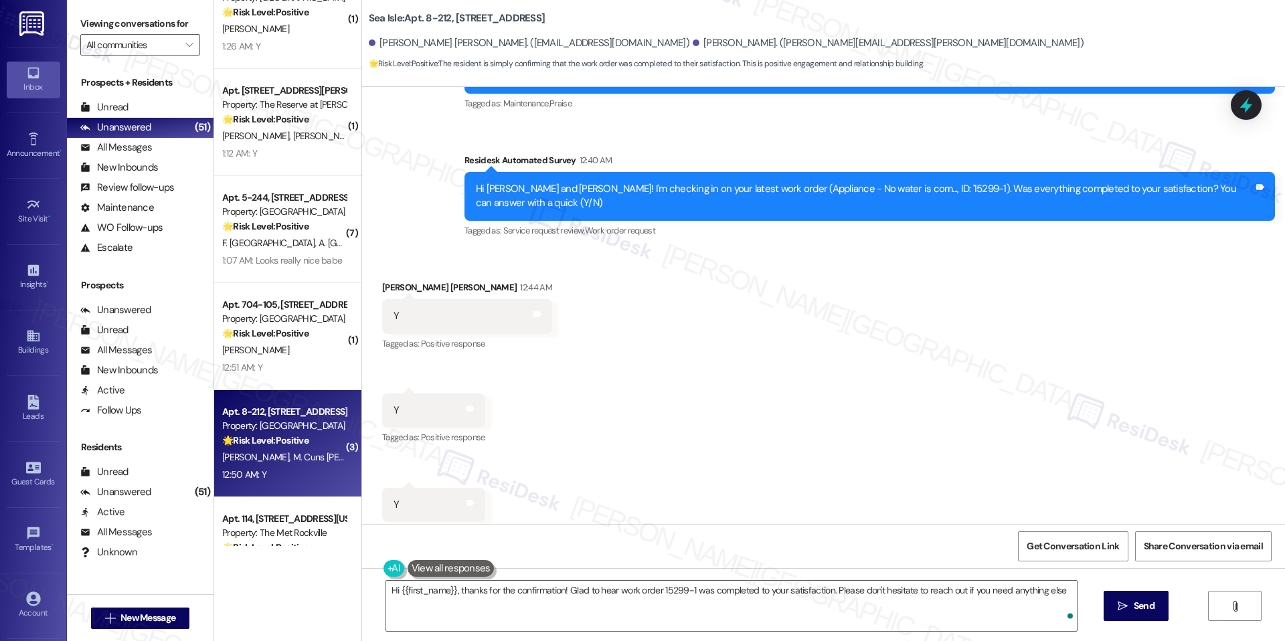
type textarea "Hi {{first_name}}, thanks for the confirmation! Glad to hear work order 15299-1…"
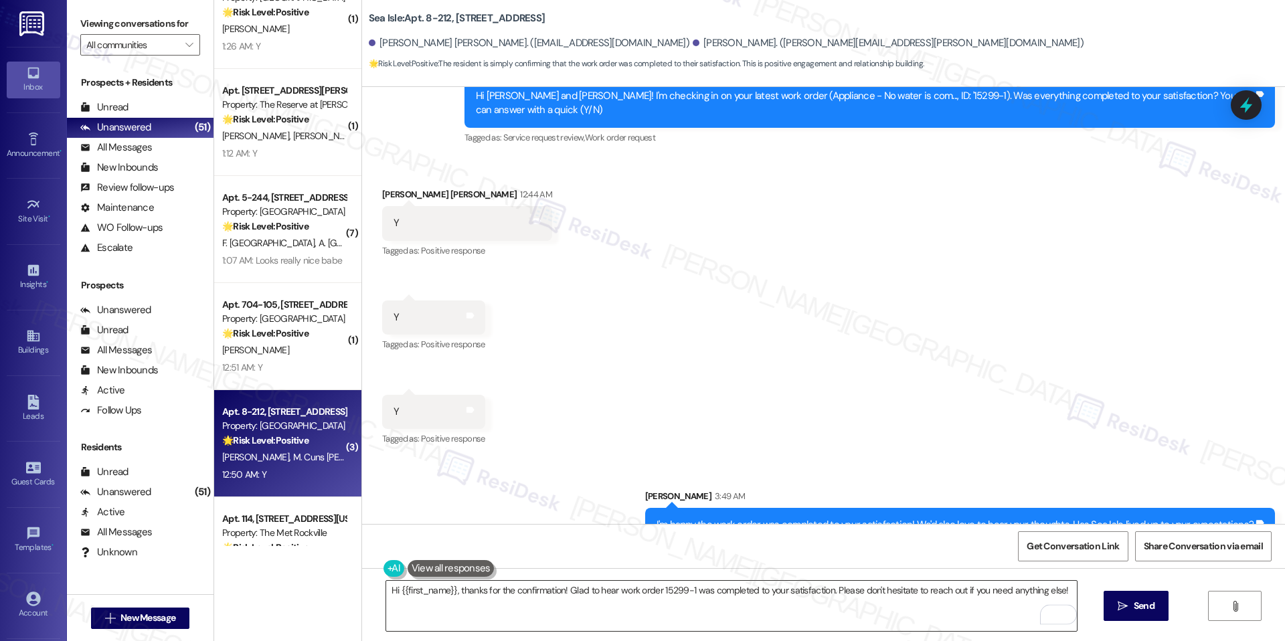
click at [724, 597] on textarea "Hi {{first_name}}, thanks for the confirmation! Glad to hear work order 15299-1…" at bounding box center [731, 606] width 690 height 50
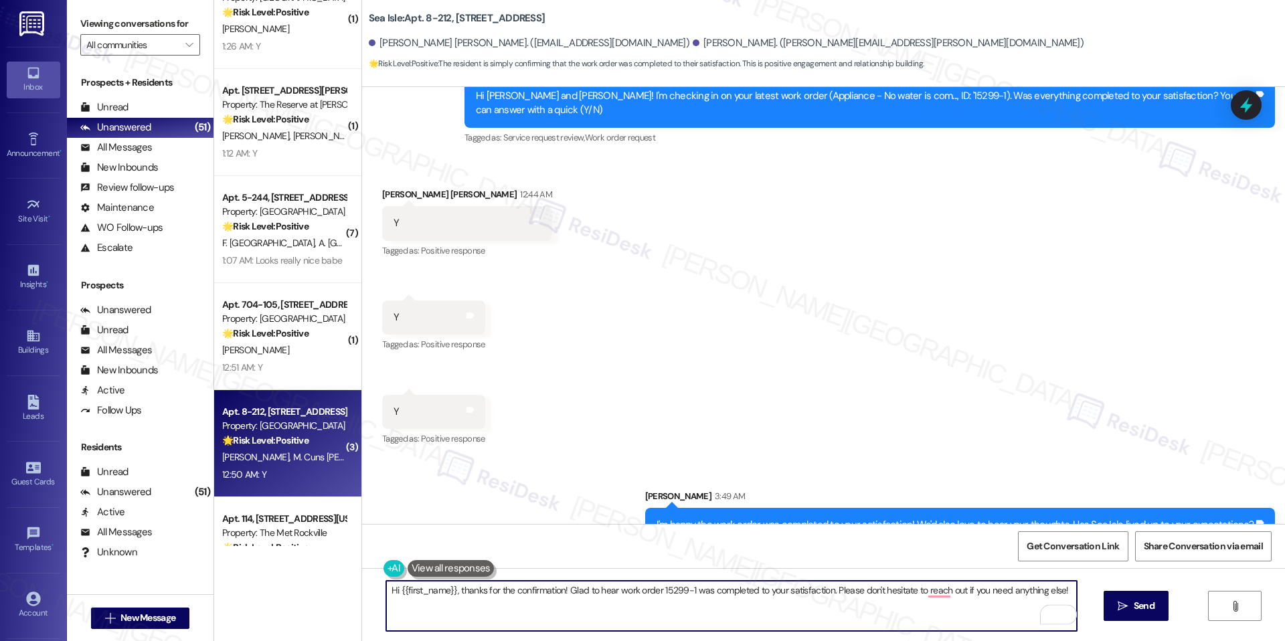
click at [724, 597] on textarea "Hi {{first_name}}, thanks for the confirmation! Glad to hear work order 15299-1…" at bounding box center [731, 606] width 690 height 50
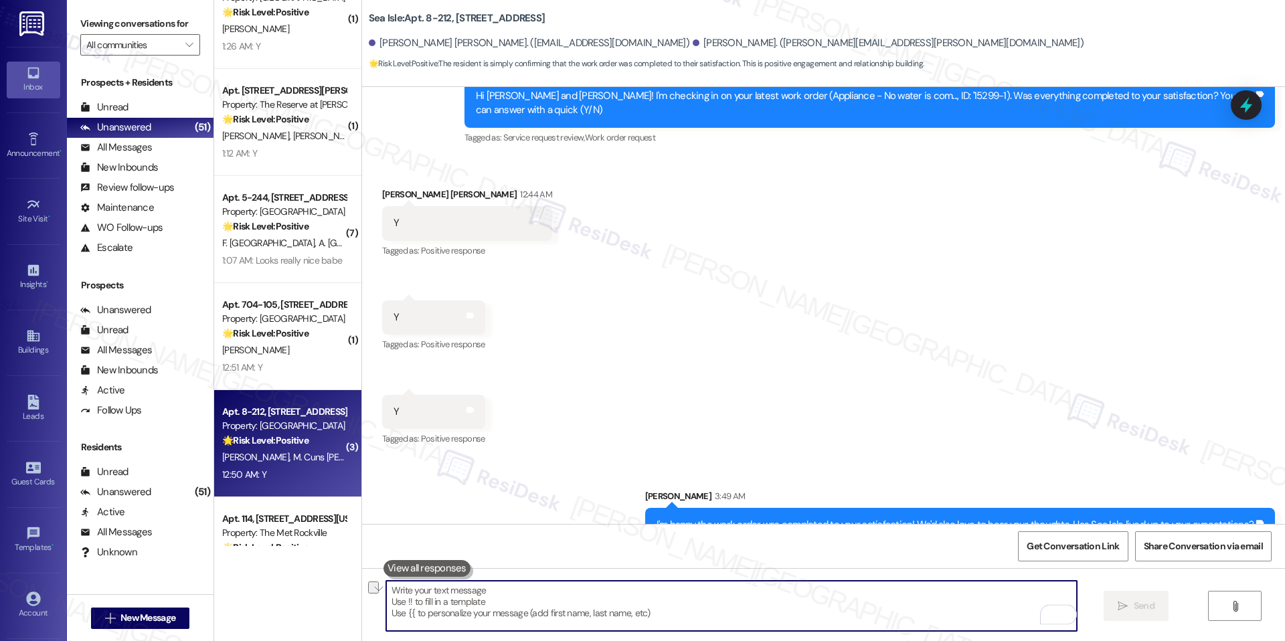
paste textarea "I'm happy the work order was completed to your satisfaction! We'd also love to …"
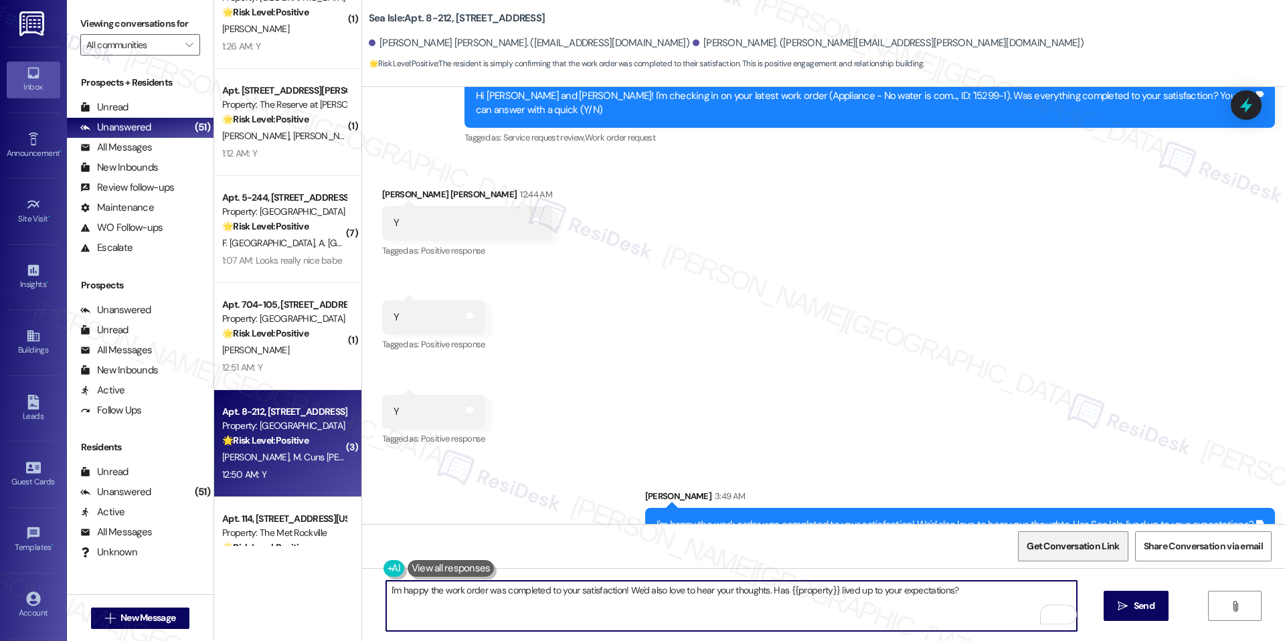
type textarea "I'm happy the work order was completed to your satisfaction! We'd also love to …"
click at [1052, 537] on span "Get Conversation Link" at bounding box center [1073, 546] width 98 height 29
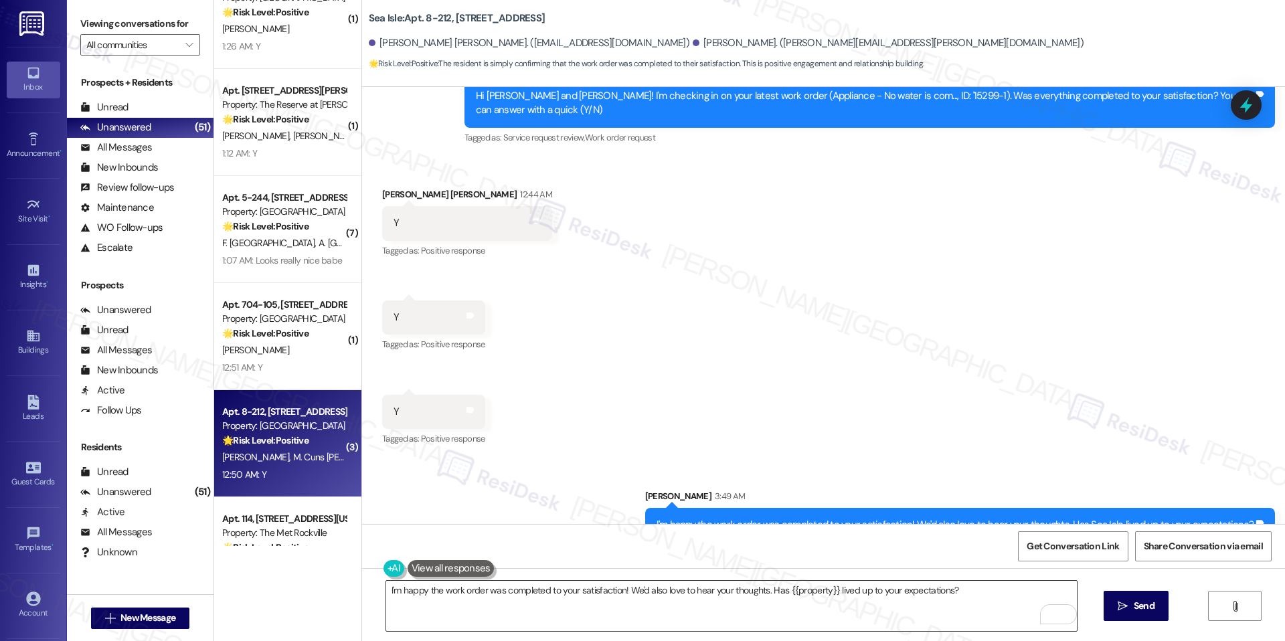
click at [569, 590] on textarea "I'm happy the work order was completed to your satisfaction! We'd also love to …" at bounding box center [731, 606] width 690 height 50
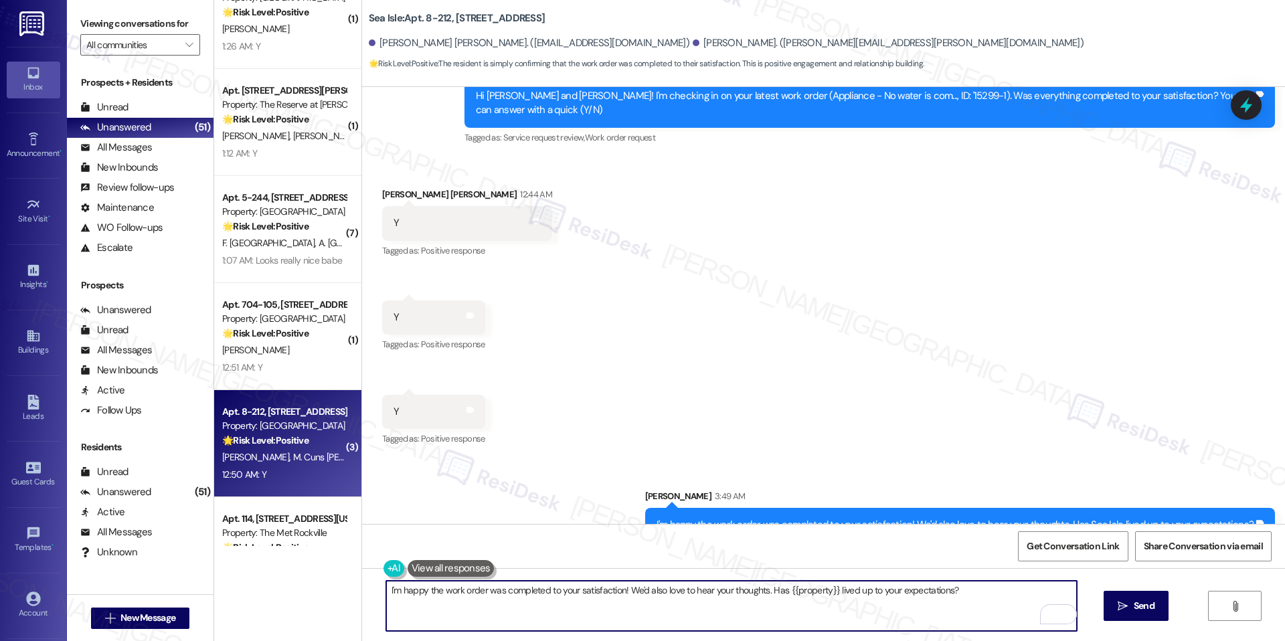
click at [569, 590] on textarea "I'm happy the work order was completed to your satisfaction! We'd also love to …" at bounding box center [731, 606] width 690 height 50
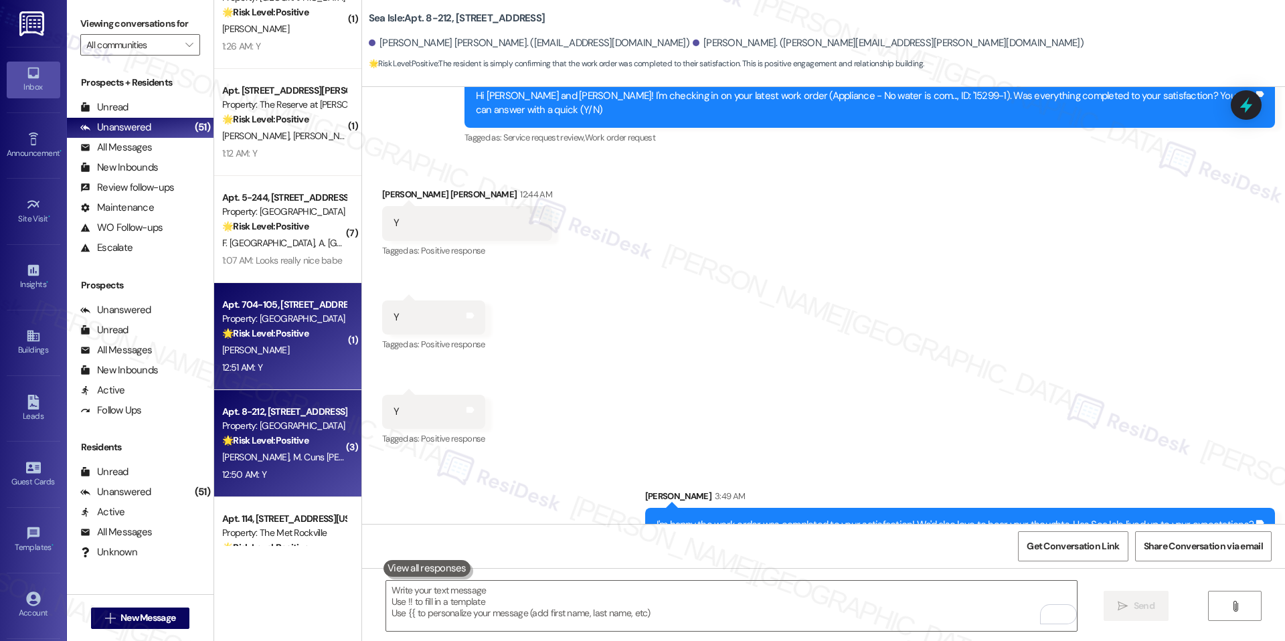
click at [288, 372] on div "12:51 AM: Y 12:51 AM: Y" at bounding box center [284, 367] width 126 height 17
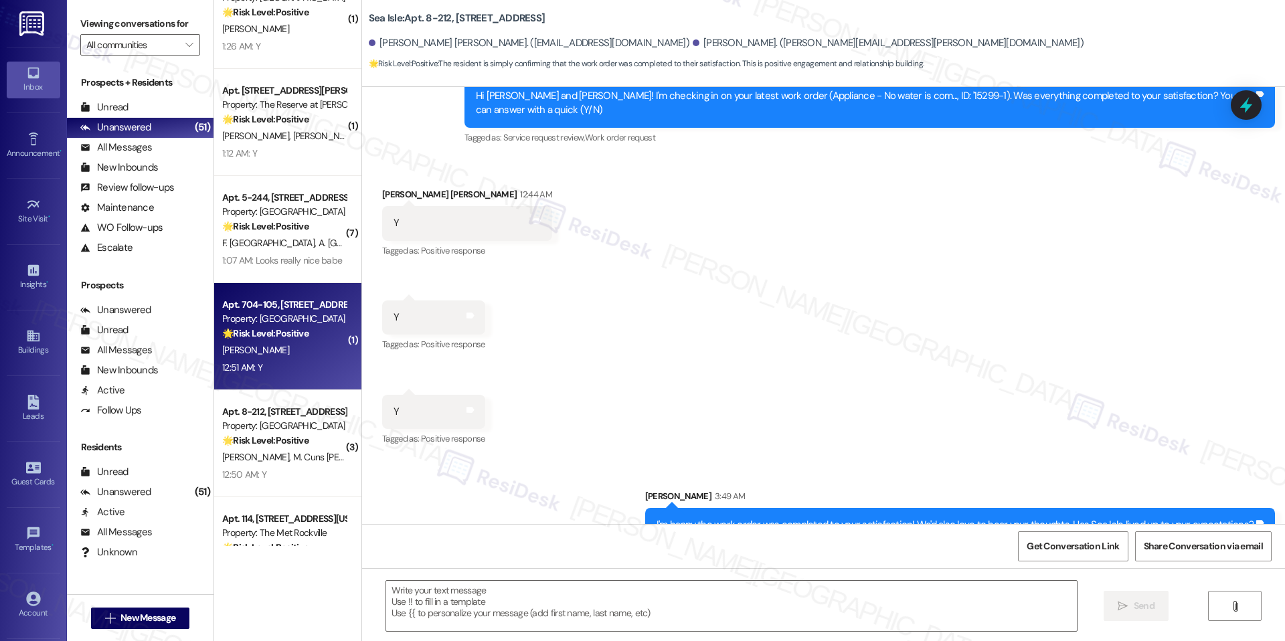
type textarea "Fetching suggested responses. Please feel free to read through the conversation…"
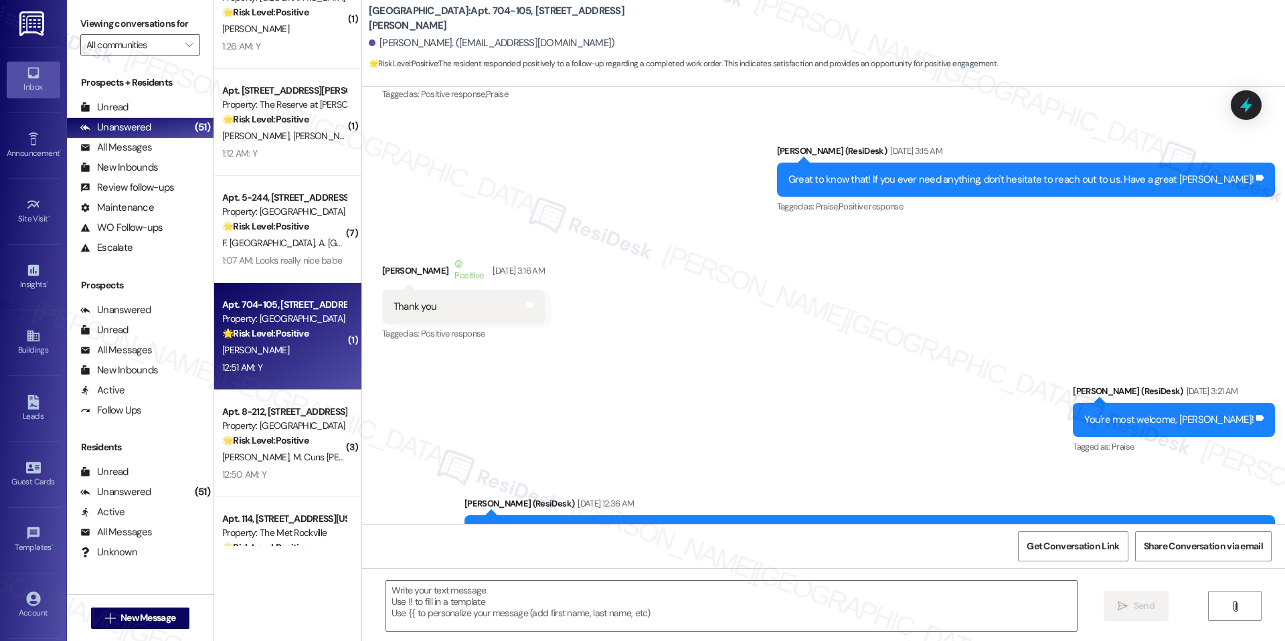
type textarea "Fetching suggested responses. Please feel free to read through the conversation…"
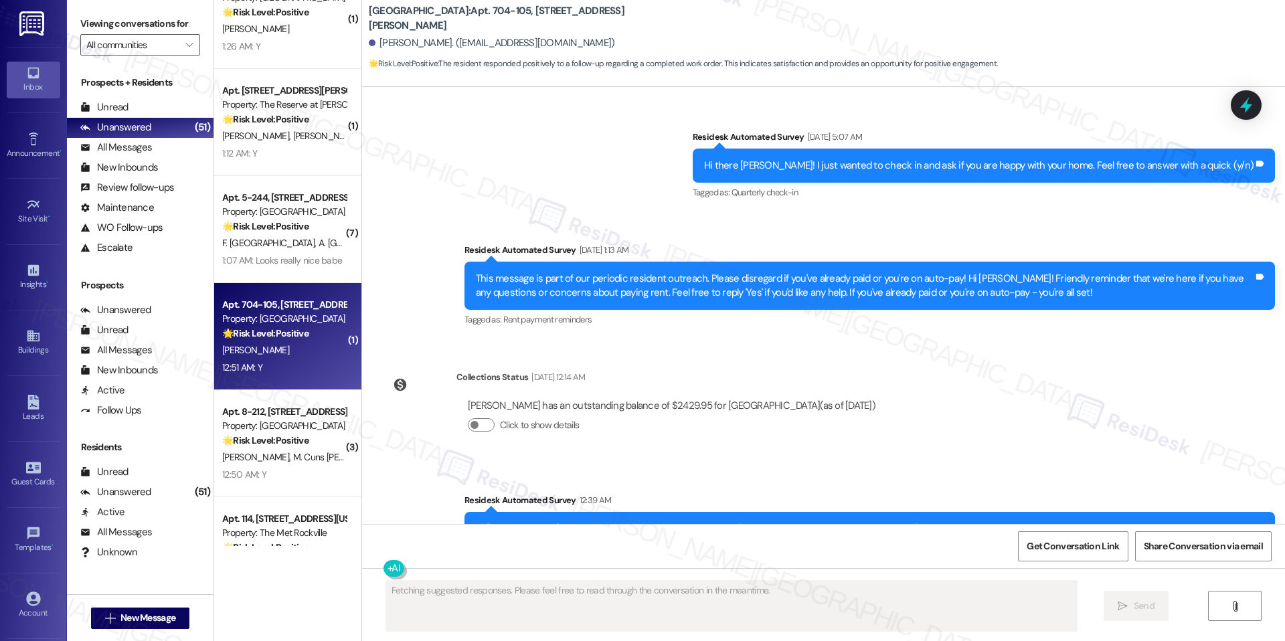
scroll to position [11442, 0]
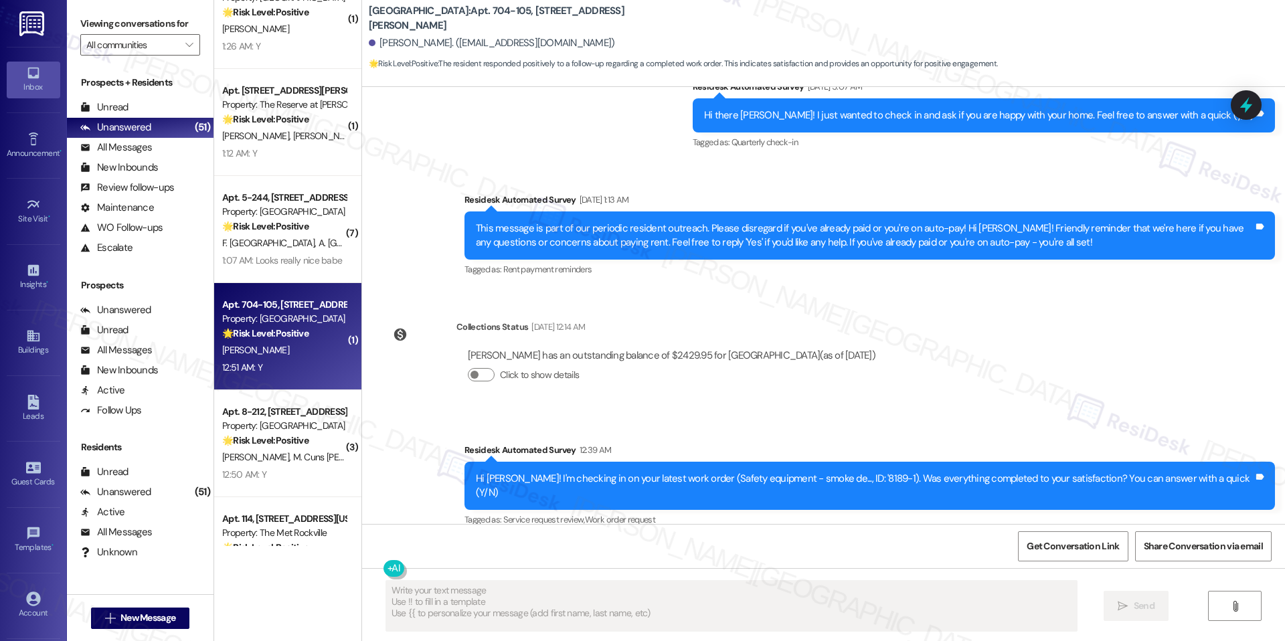
click at [498, 597] on textarea "Fetching suggested responses. Please feel free to read through the conversation…" at bounding box center [731, 606] width 690 height 50
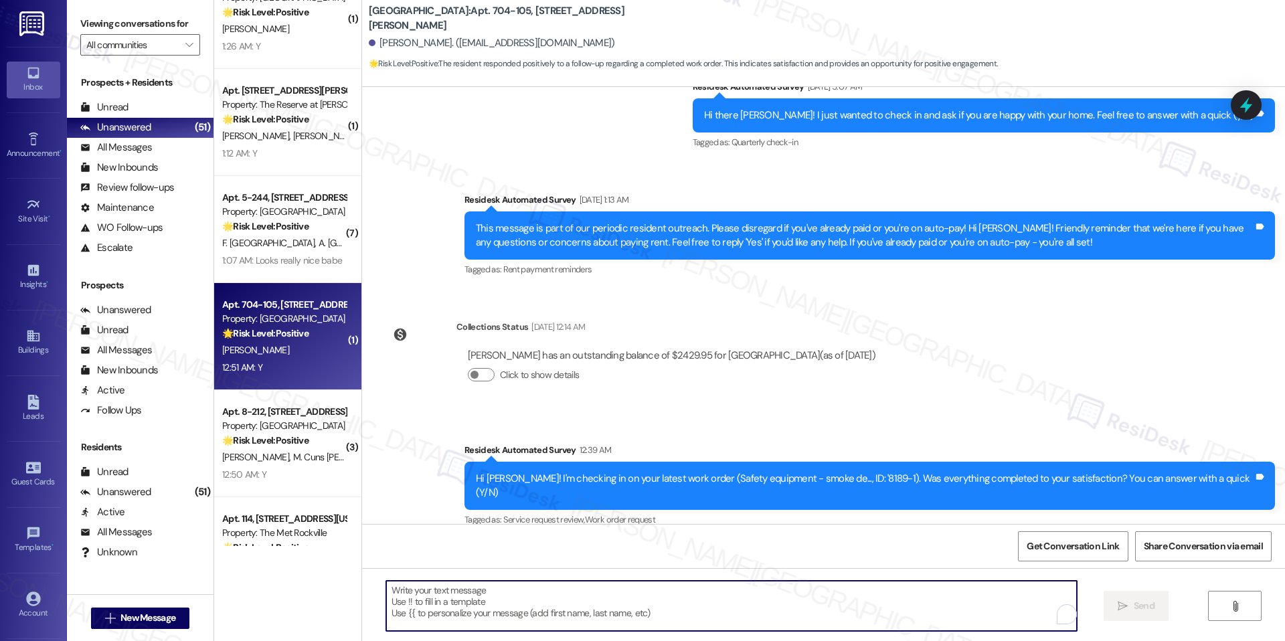
paste textarea "I'm happy the work order was completed to your satisfaction! We'd also love to …"
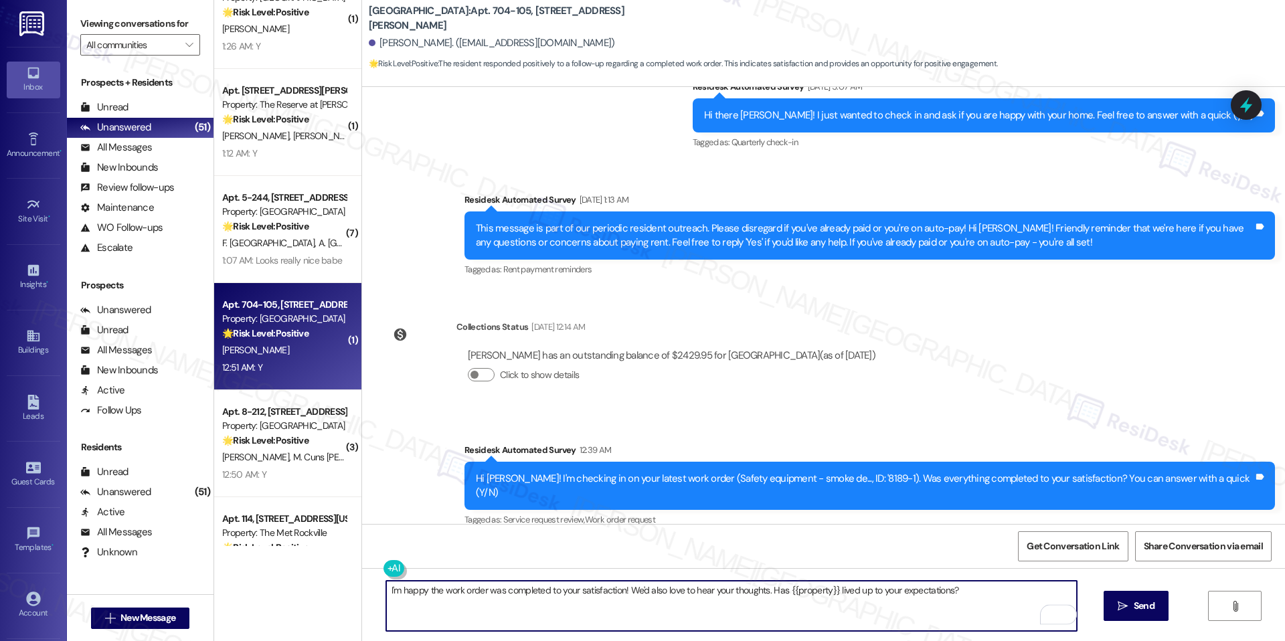
scroll to position [11442, 0]
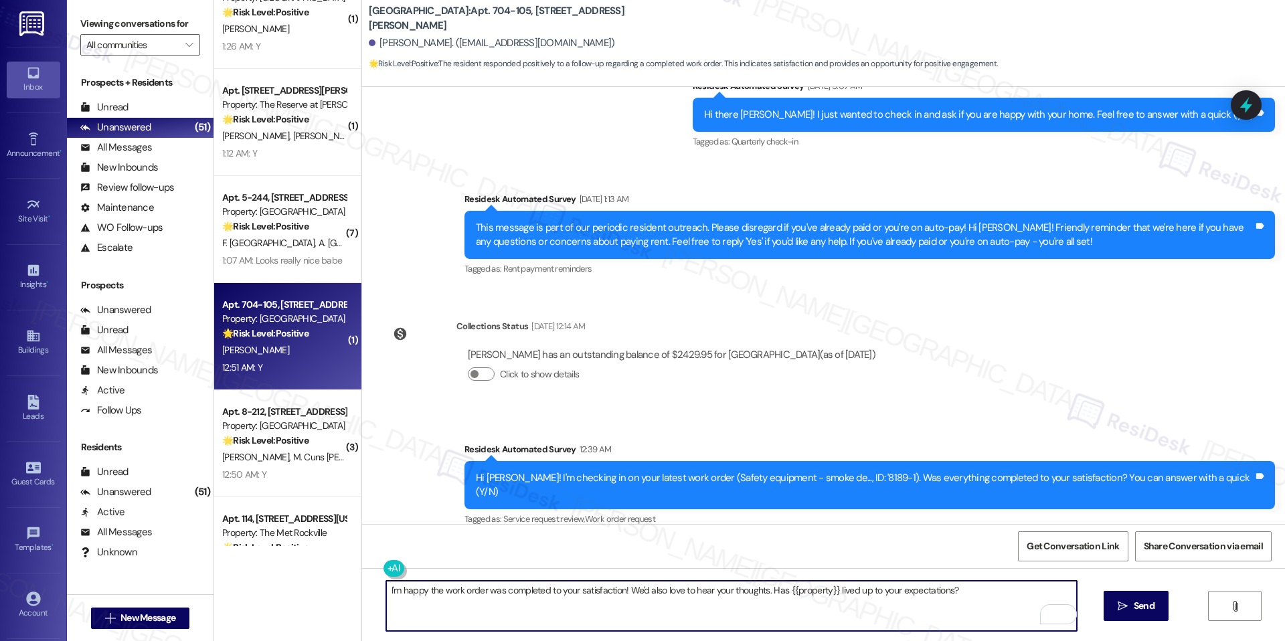
type textarea "I'm happy the work order was completed to your satisfaction! We'd also love to …"
click at [1121, 587] on div "I'm happy the work order was completed to your satisfaction! We'd also love to …" at bounding box center [823, 618] width 923 height 100
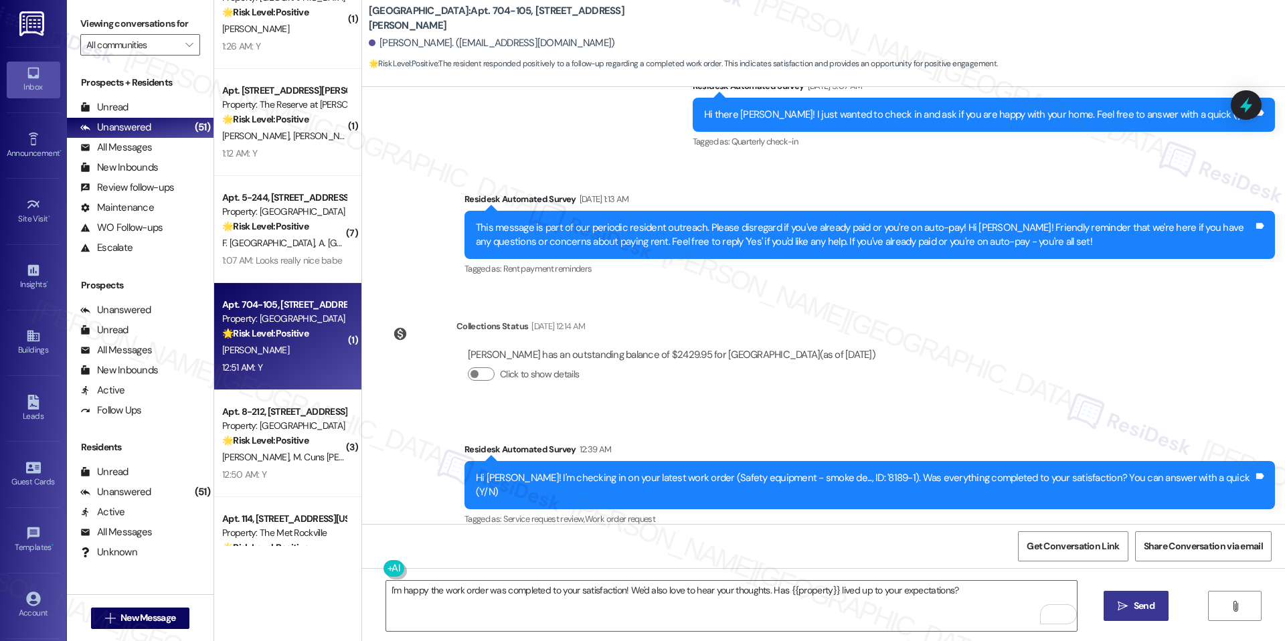
click at [1120, 591] on button " Send" at bounding box center [1135, 606] width 65 height 30
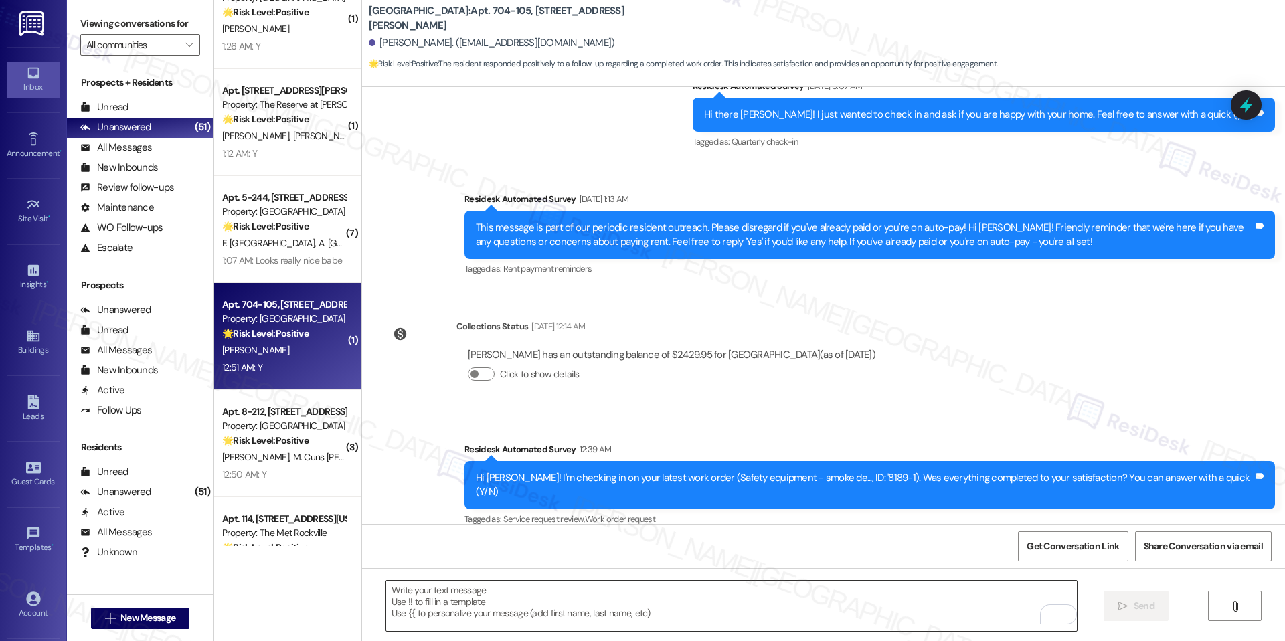
scroll to position [11442, 0]
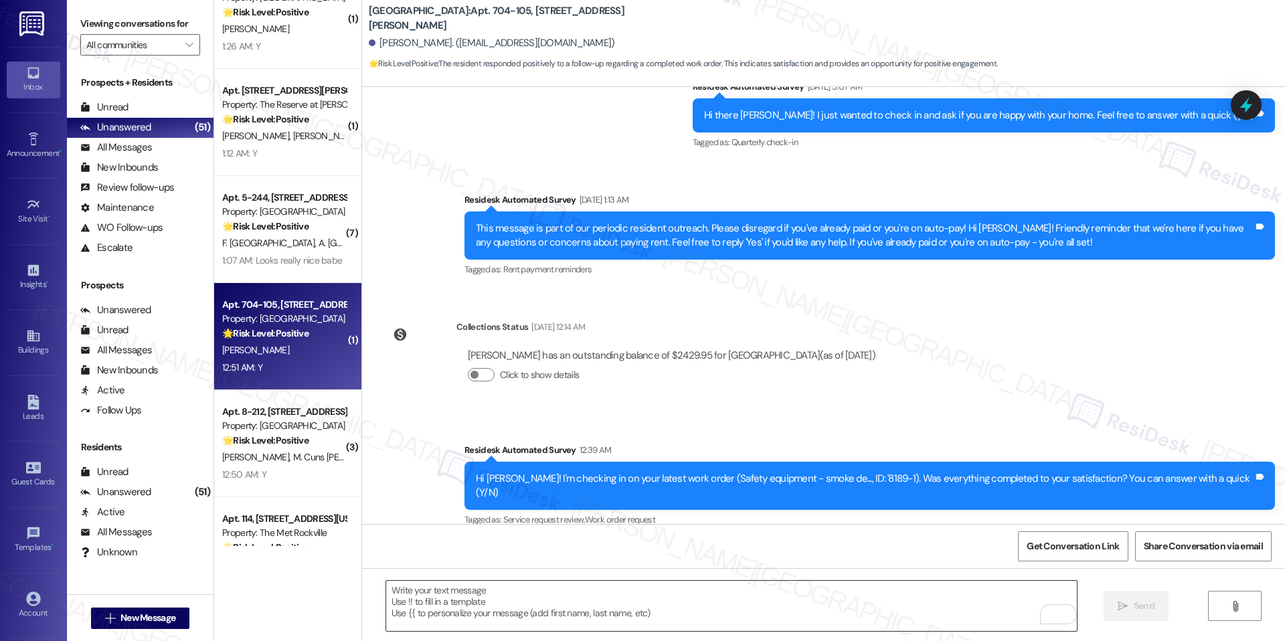
click at [981, 593] on textarea "To enrich screen reader interactions, please activate Accessibility in Grammarl…" at bounding box center [731, 606] width 690 height 50
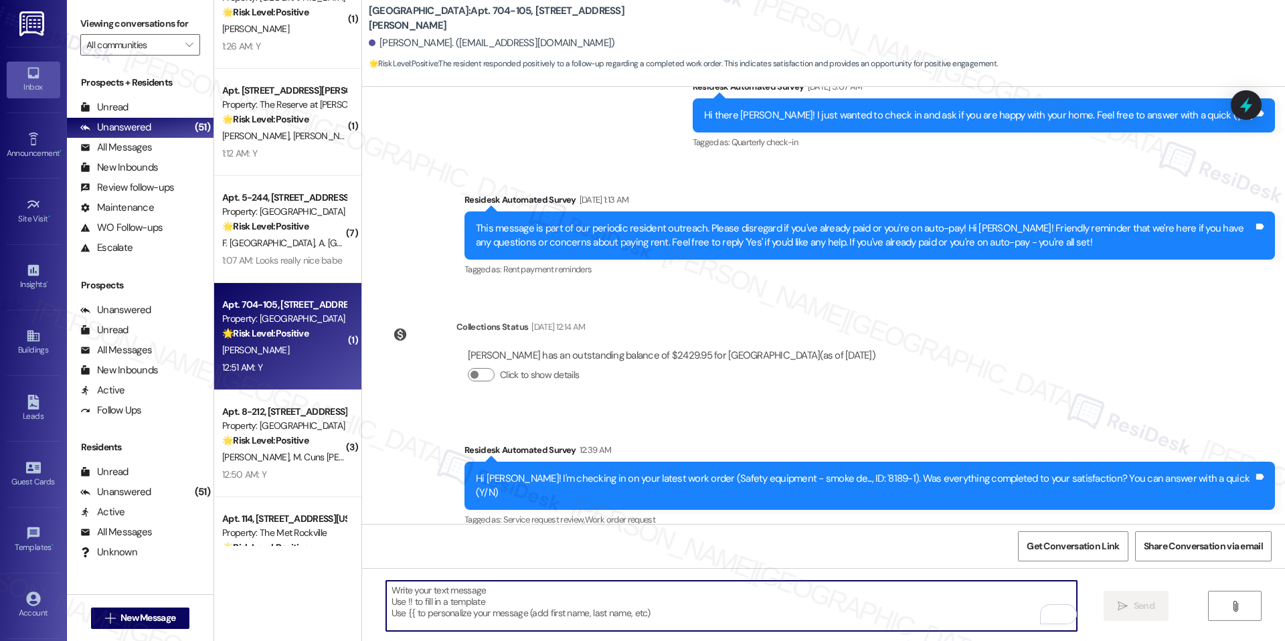
paste textarea "I'm happy the work order was completed to your satisfaction! We'd also love to …"
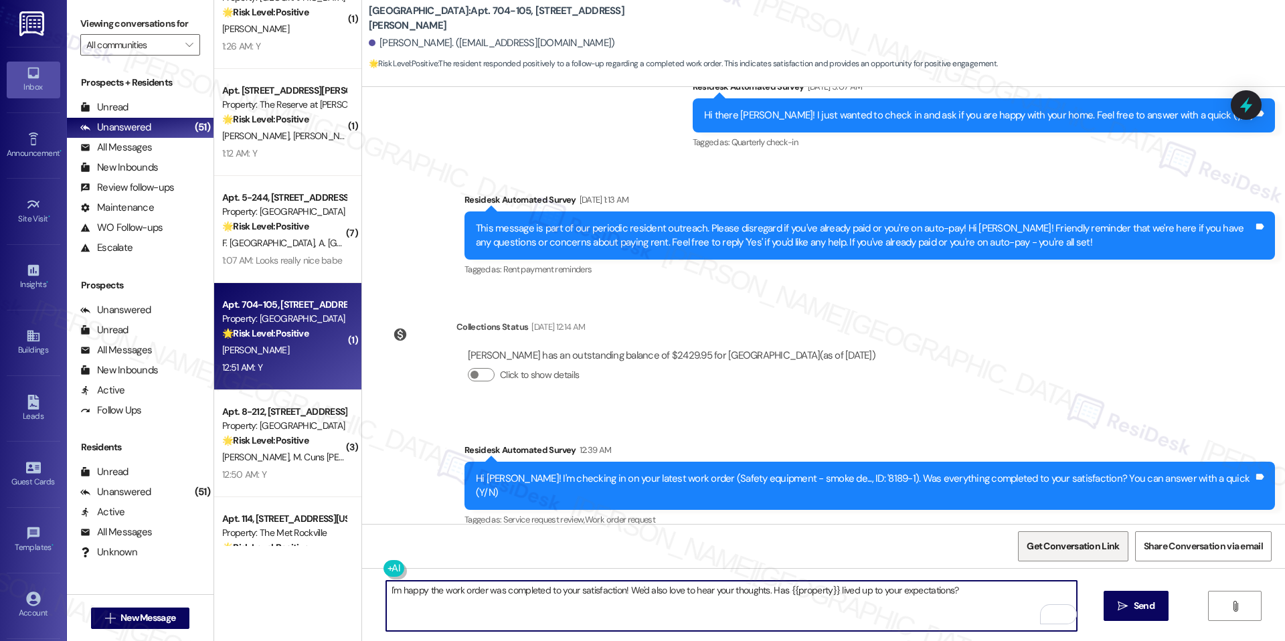
type textarea "I'm happy the work order was completed to your satisfaction! We'd also love to …"
click at [1062, 554] on span "Get Conversation Link" at bounding box center [1073, 546] width 98 height 29
click at [529, 588] on textarea "I'm happy the work order was completed to your satisfaction! We'd also love to …" at bounding box center [731, 606] width 690 height 50
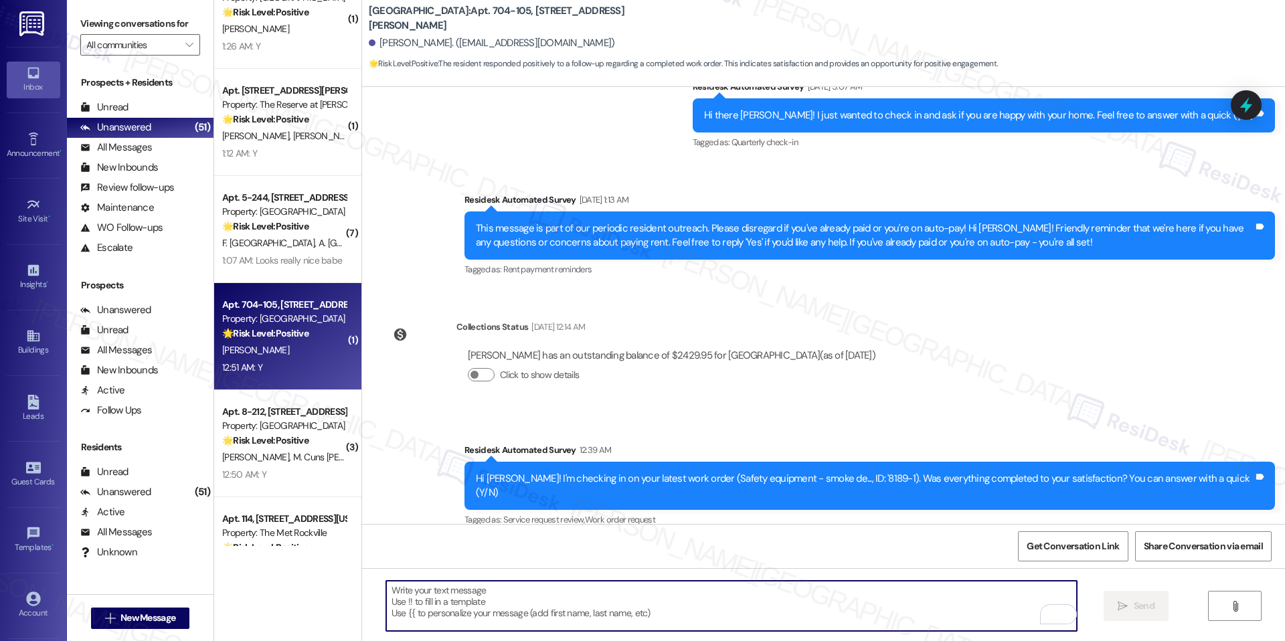
scroll to position [11535, 0]
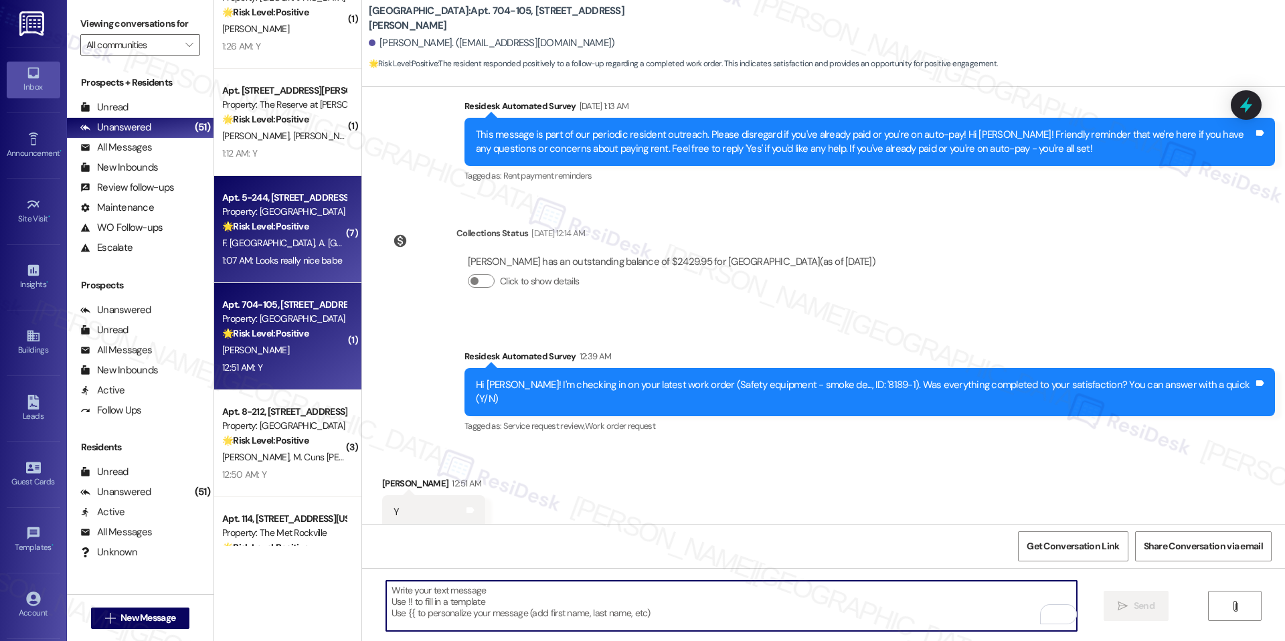
click at [318, 244] on span "A. Salem" at bounding box center [365, 243] width 94 height 12
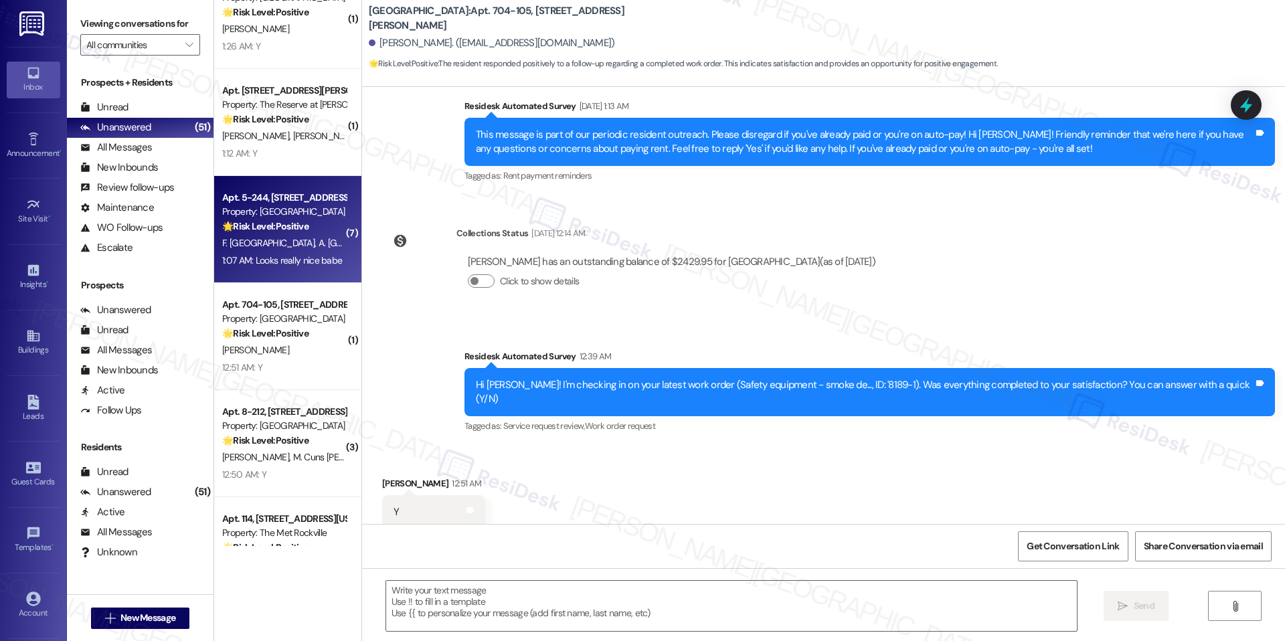
type textarea "Fetching suggested responses. Please feel free to read through the conversation…"
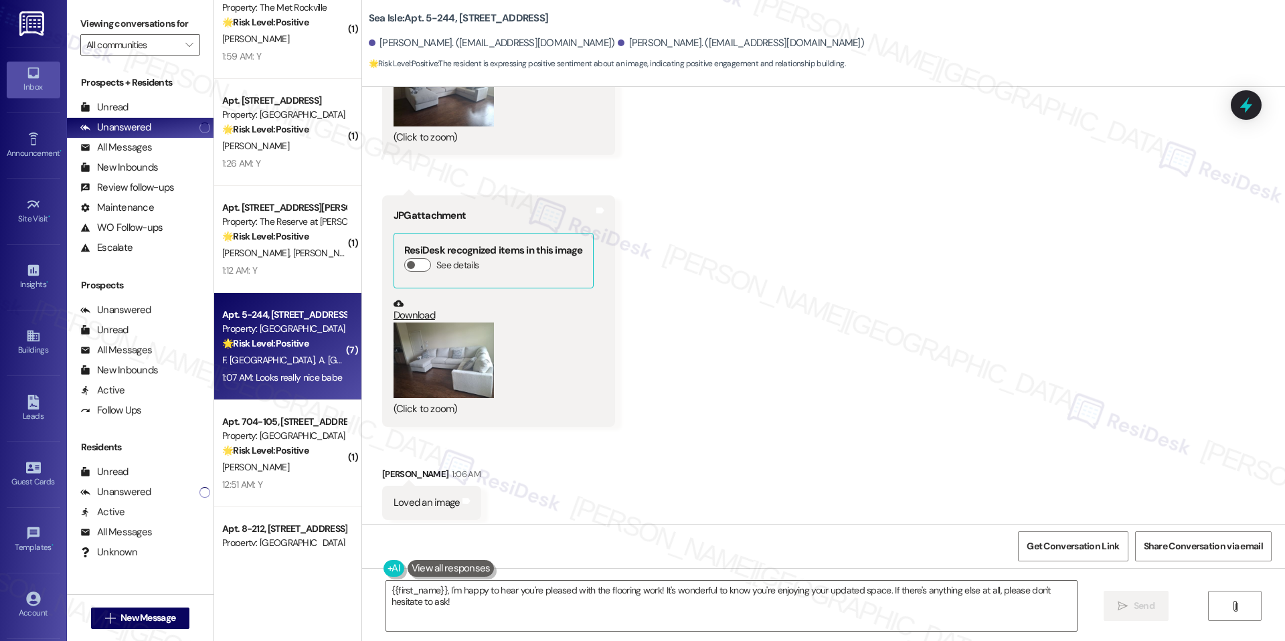
scroll to position [783, 0]
click at [418, 371] on button "Zoom image" at bounding box center [443, 359] width 100 height 76
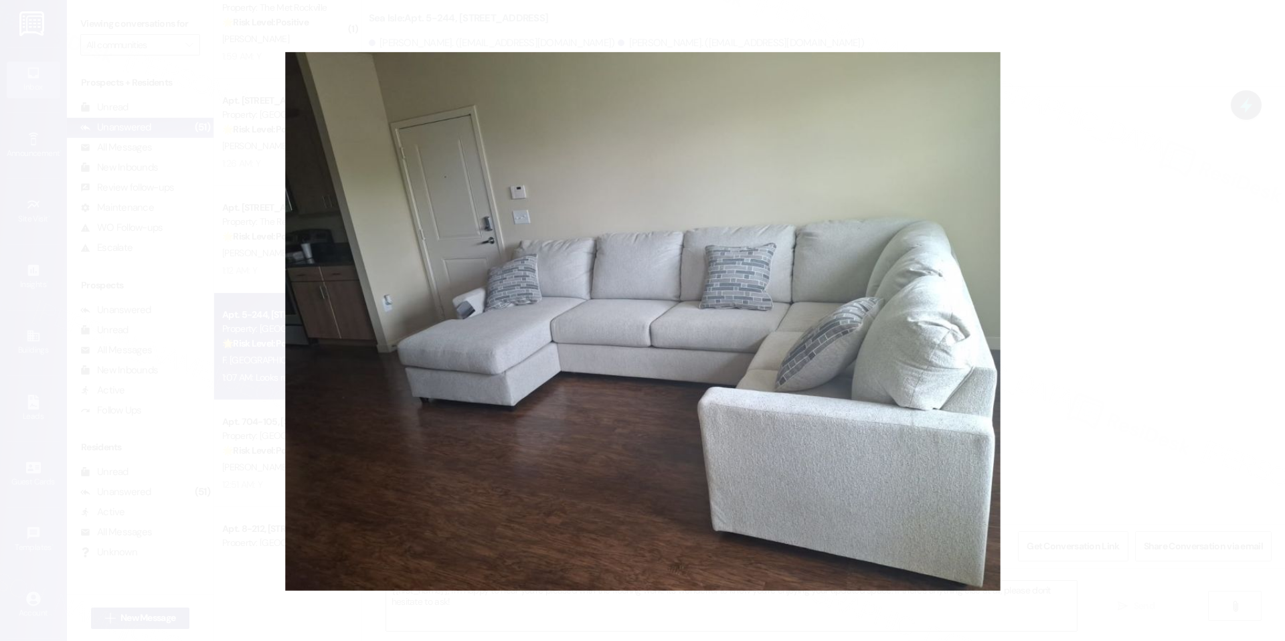
click at [1051, 297] on button "Unzoom image" at bounding box center [642, 320] width 1285 height 641
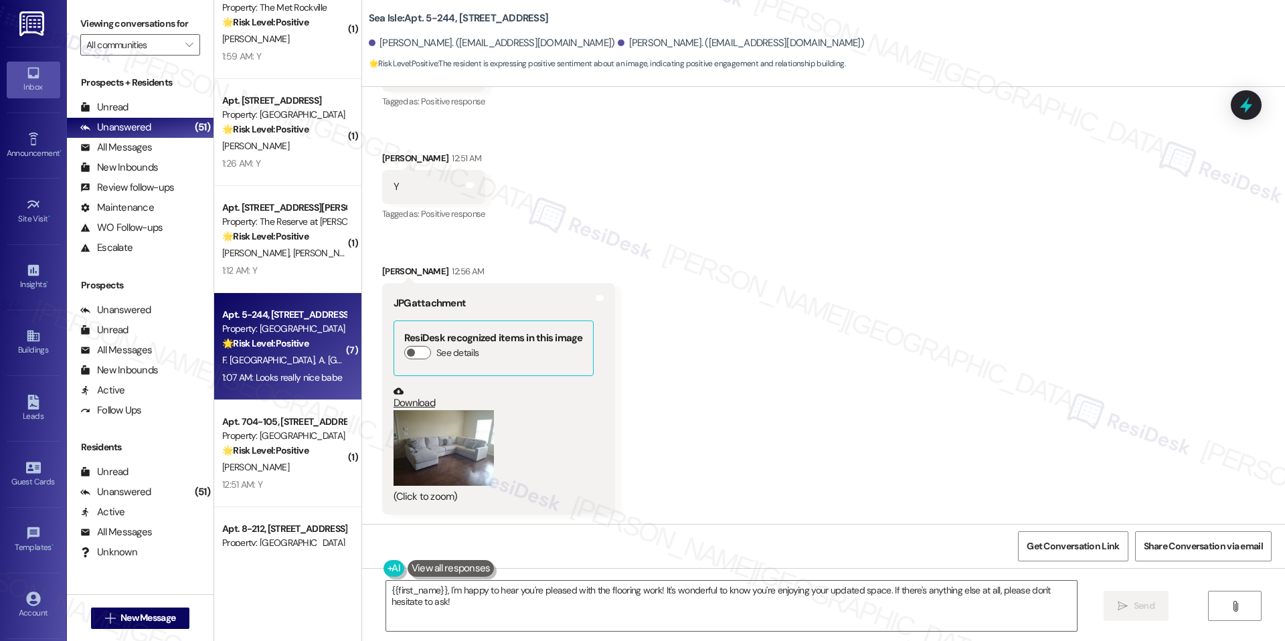
scroll to position [422, 0]
click at [428, 455] on button "Zoom image" at bounding box center [443, 449] width 100 height 76
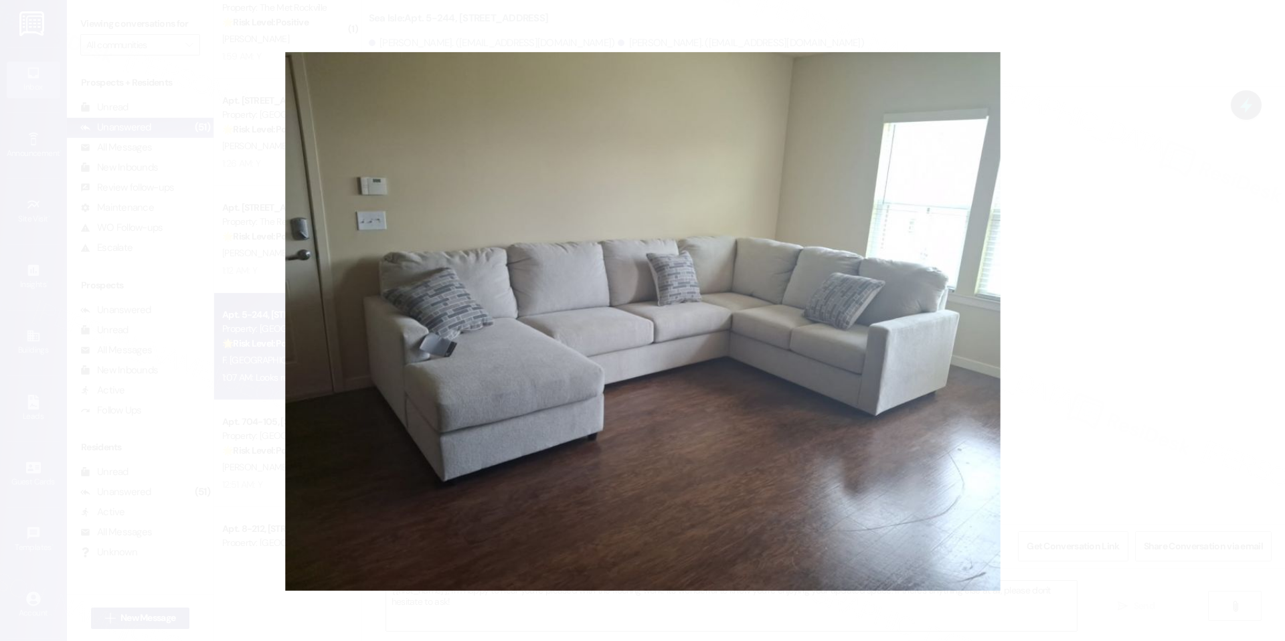
click at [1110, 201] on button "Unzoom image" at bounding box center [642, 320] width 1285 height 641
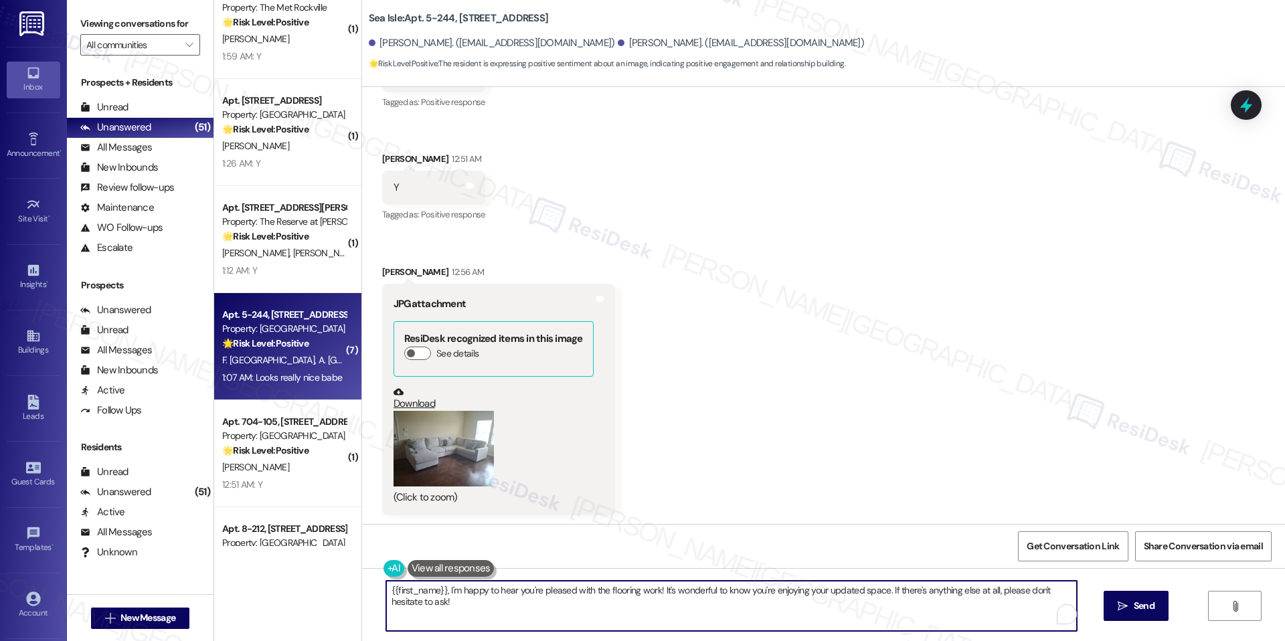
click at [586, 589] on textarea "{{first_name}}, I'm happy to hear you're pleased with the flooring work! It's w…" at bounding box center [731, 606] width 690 height 50
paste textarea "I'm happy the work order was completed to your satisfaction! We'd also love to …"
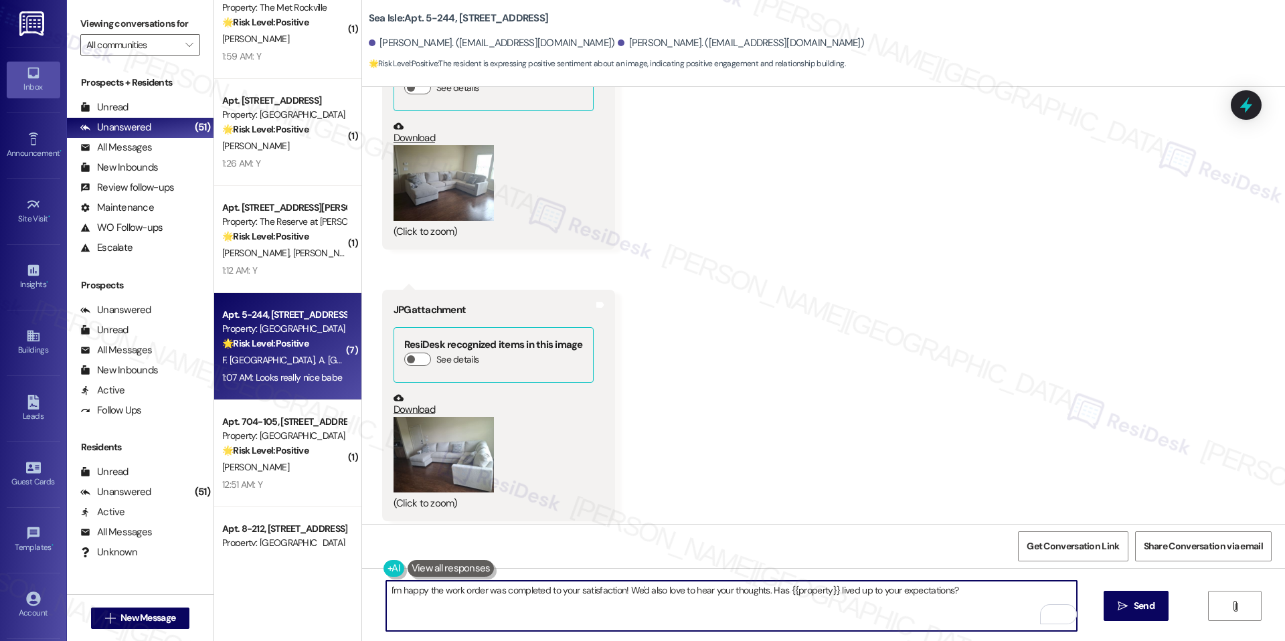
scroll to position [690, 0]
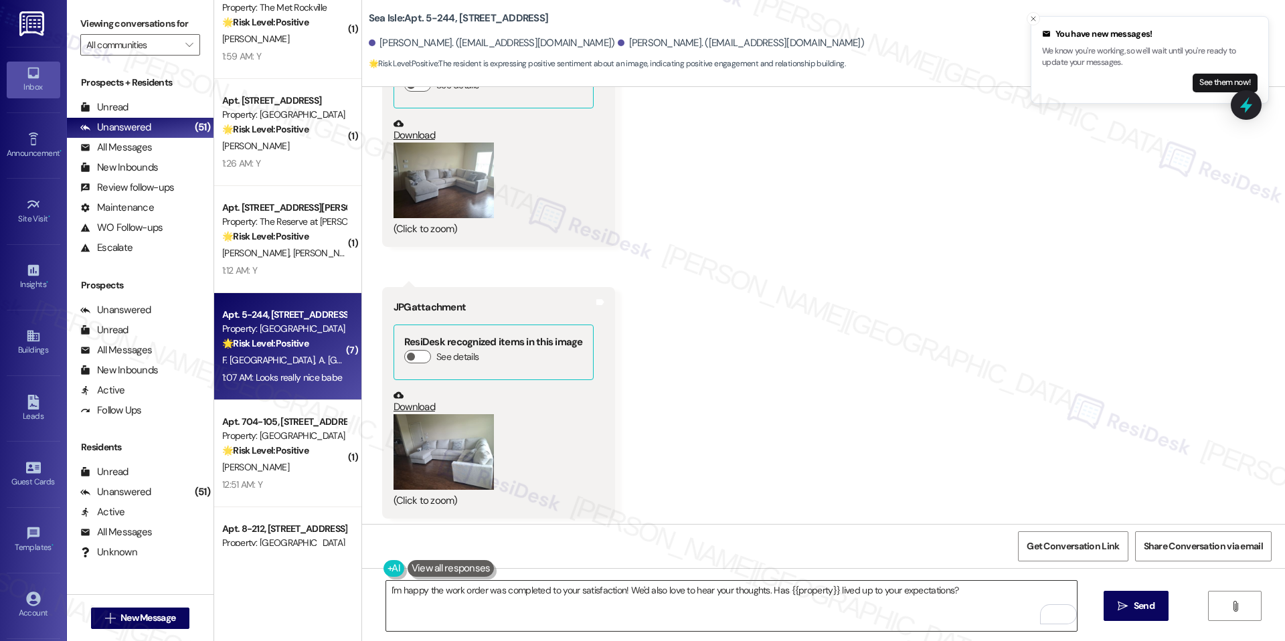
click at [502, 589] on textarea "I'm happy the work order was completed to your satisfaction! We'd also love to …" at bounding box center [731, 606] width 690 height 50
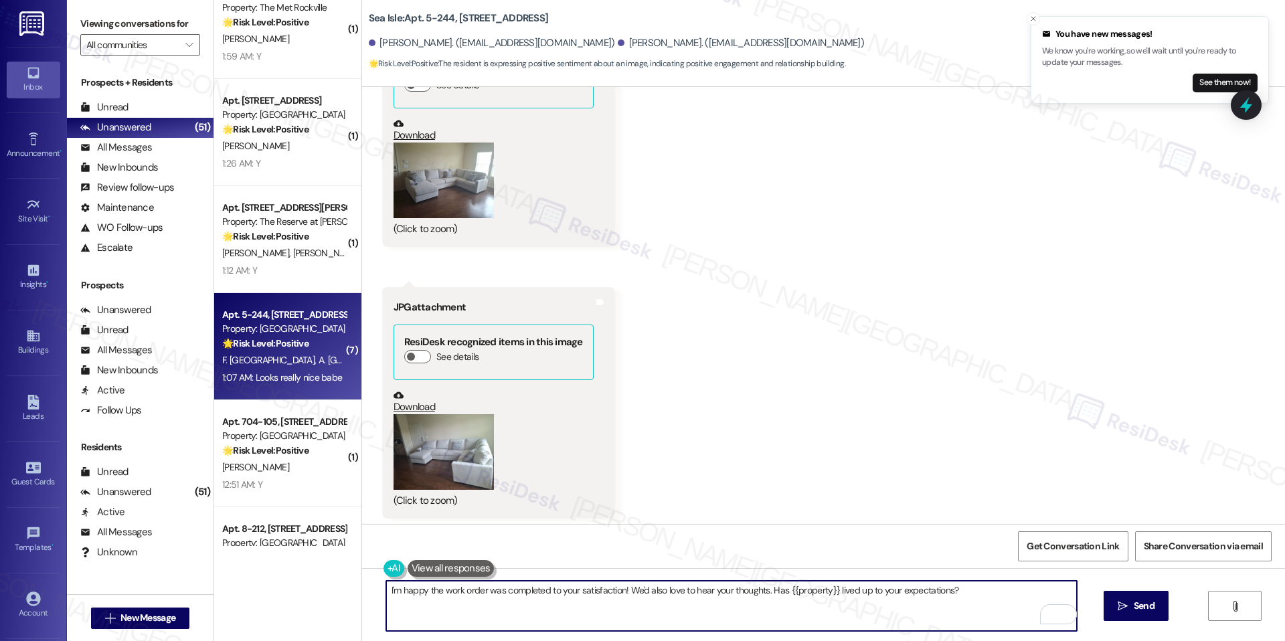
click at [502, 589] on textarea "I'm happy the work order was completed to your satisfaction! We'd also love to …" at bounding box center [731, 606] width 690 height 50
paste textarea "Thank you, Alexandra and Feras! I’m so glad to hear the flooring work order was…"
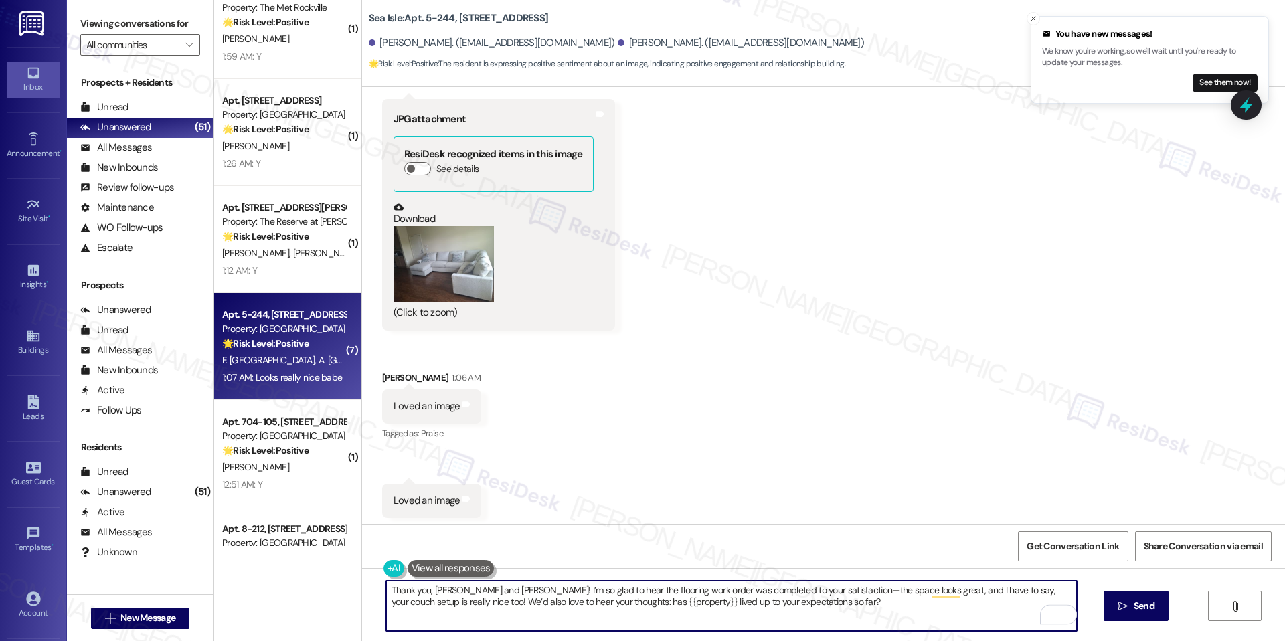
scroll to position [1016, 0]
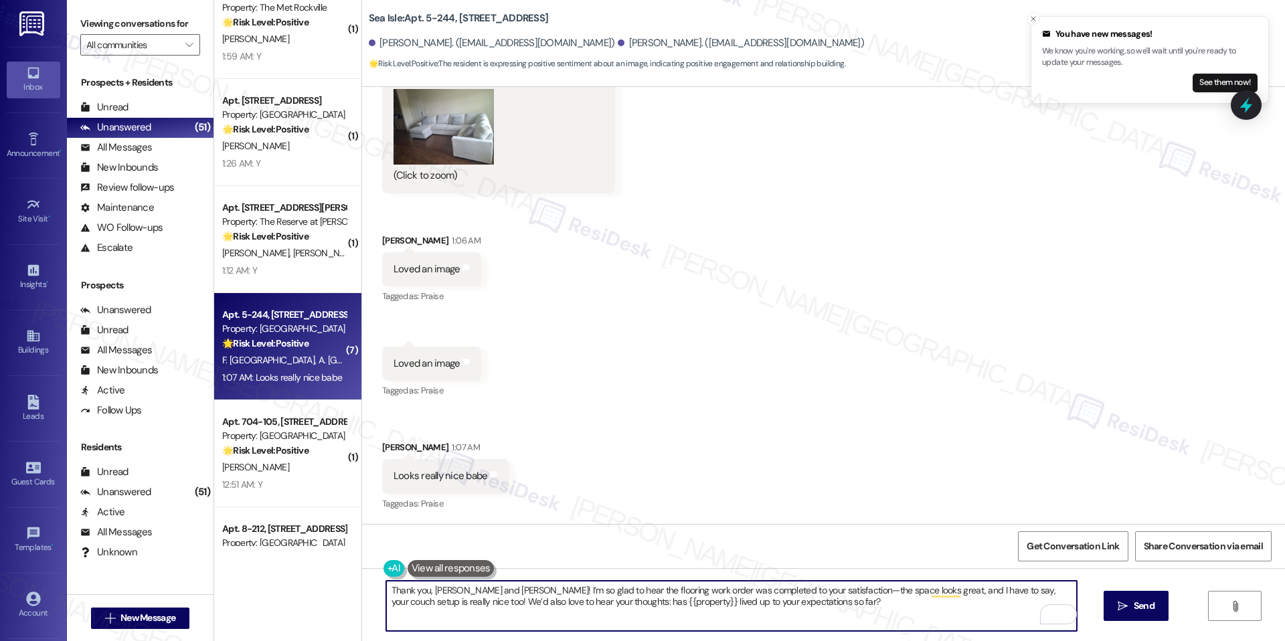
drag, startPoint x: 816, startPoint y: 591, endPoint x: 807, endPoint y: 592, distance: 8.8
click at [807, 592] on textarea "Thank you, Alexandra and Feras! I’m so glad to hear the flooring work order was…" at bounding box center [731, 606] width 690 height 50
click at [811, 598] on textarea "Thank you, Alexandra and Feras! I’m so glad to hear the flooring work order was…" at bounding box center [731, 606] width 690 height 50
click at [419, 600] on textarea "Thank you, Alexandra and Feras! I’m so glad to hear the flooring work order was…" at bounding box center [731, 606] width 690 height 50
drag, startPoint x: 419, startPoint y: 600, endPoint x: 775, endPoint y: 611, distance: 355.4
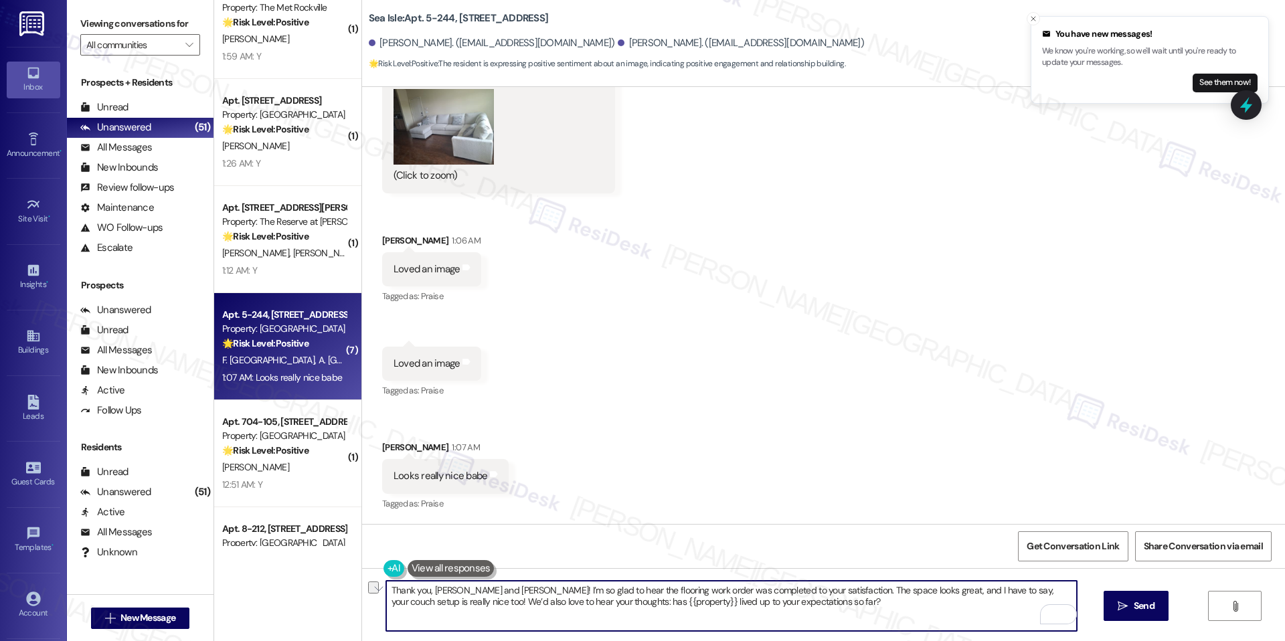
click at [775, 611] on textarea "Thank you, Alexandra and Feras! I’m so glad to hear the flooring work order was…" at bounding box center [731, 606] width 690 height 50
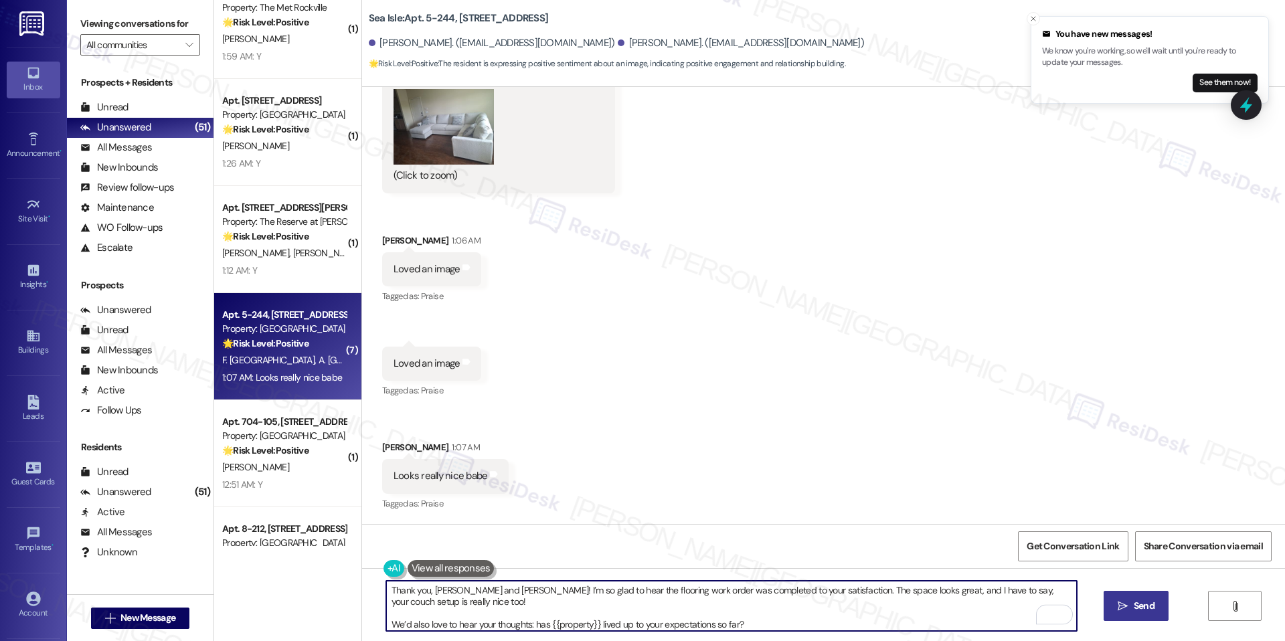
type textarea "Thank you, Alexandra and Feras! I’m so glad to hear the flooring work order was…"
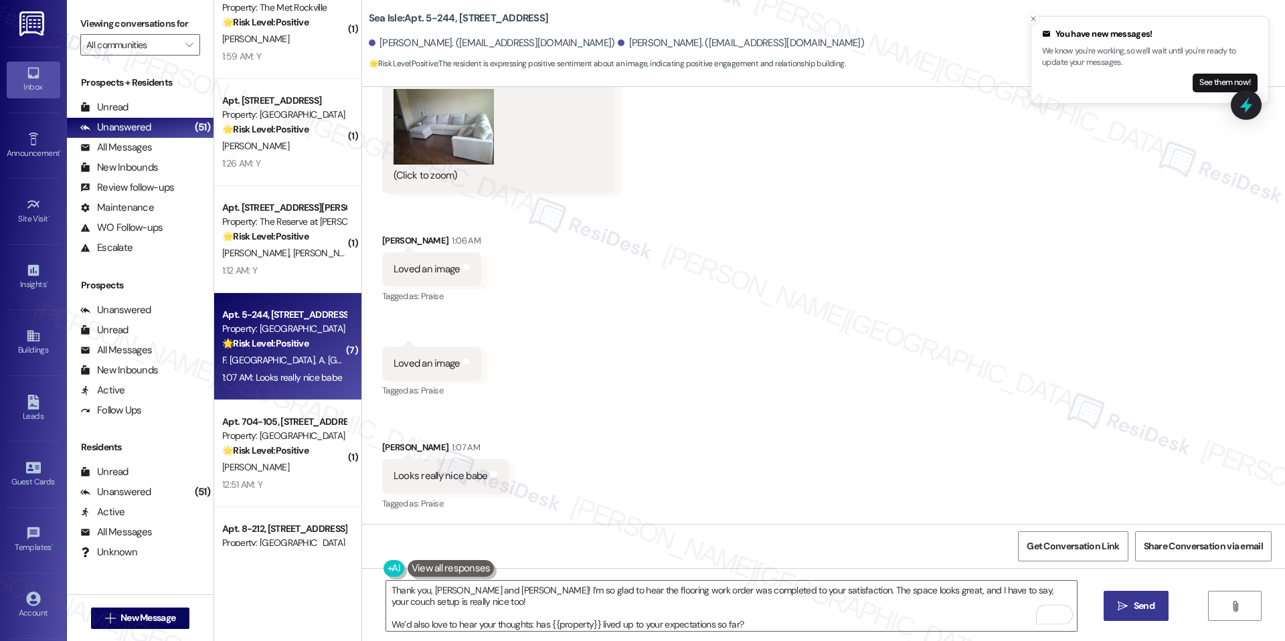
click at [1127, 616] on button " Send" at bounding box center [1135, 606] width 65 height 30
click at [1059, 547] on span "Get Conversation Link" at bounding box center [1072, 546] width 92 height 14
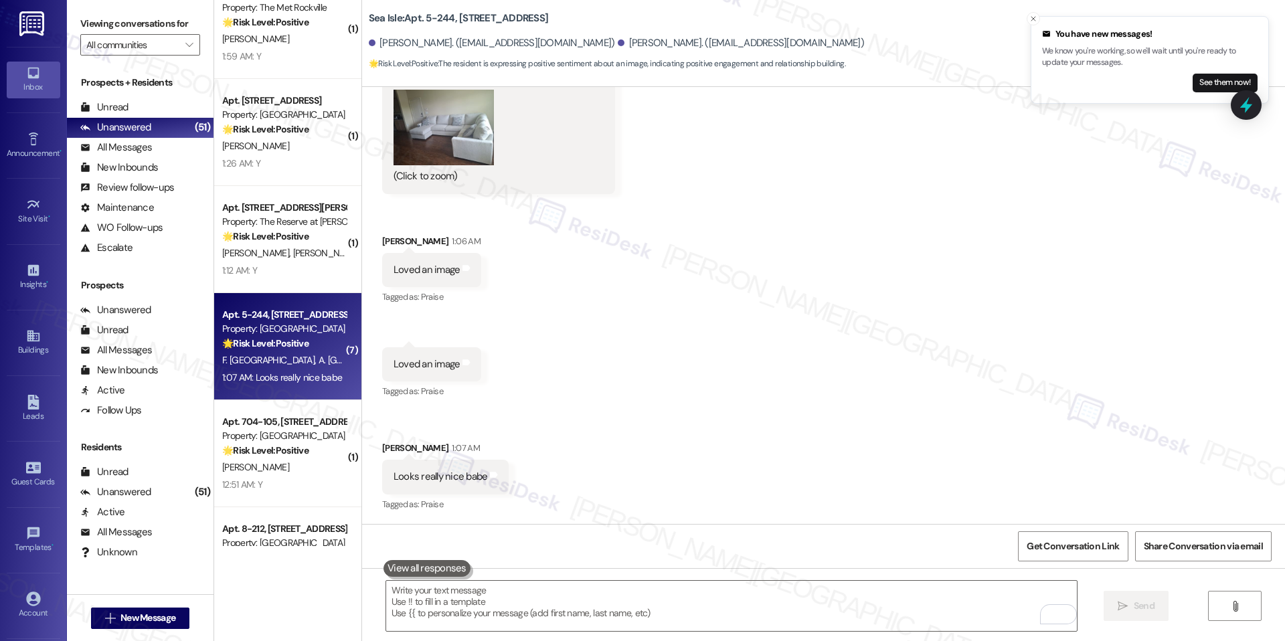
scroll to position [1137, 0]
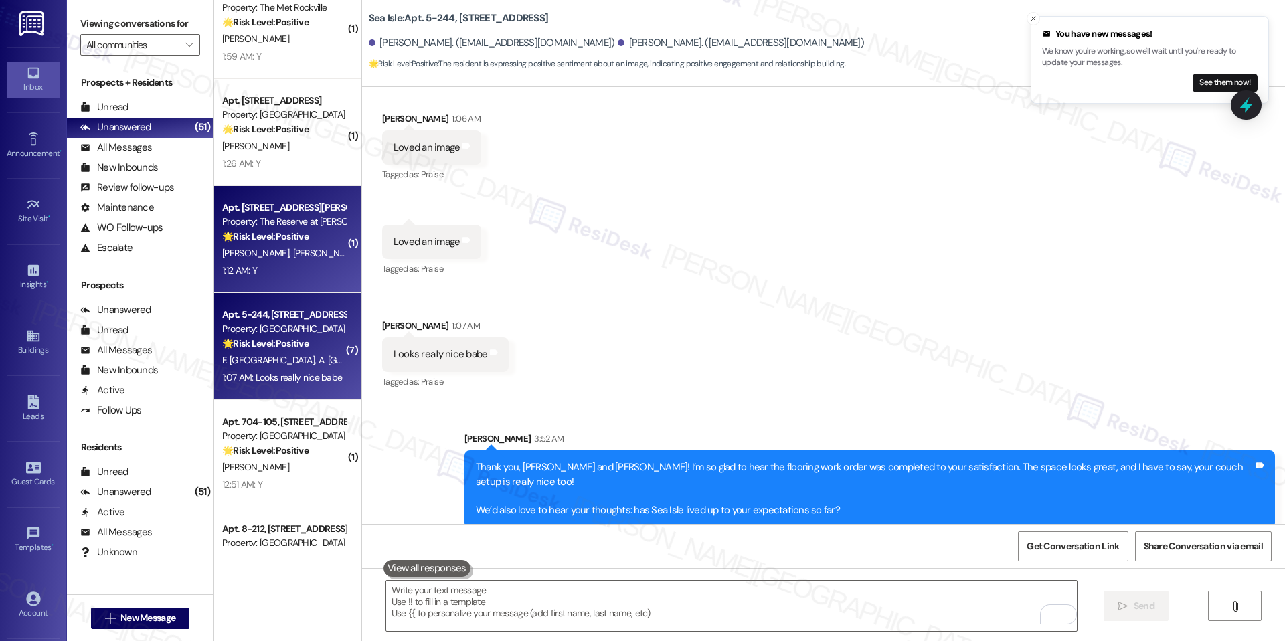
click at [304, 249] on div "T. Penn T. Smith" at bounding box center [284, 253] width 126 height 17
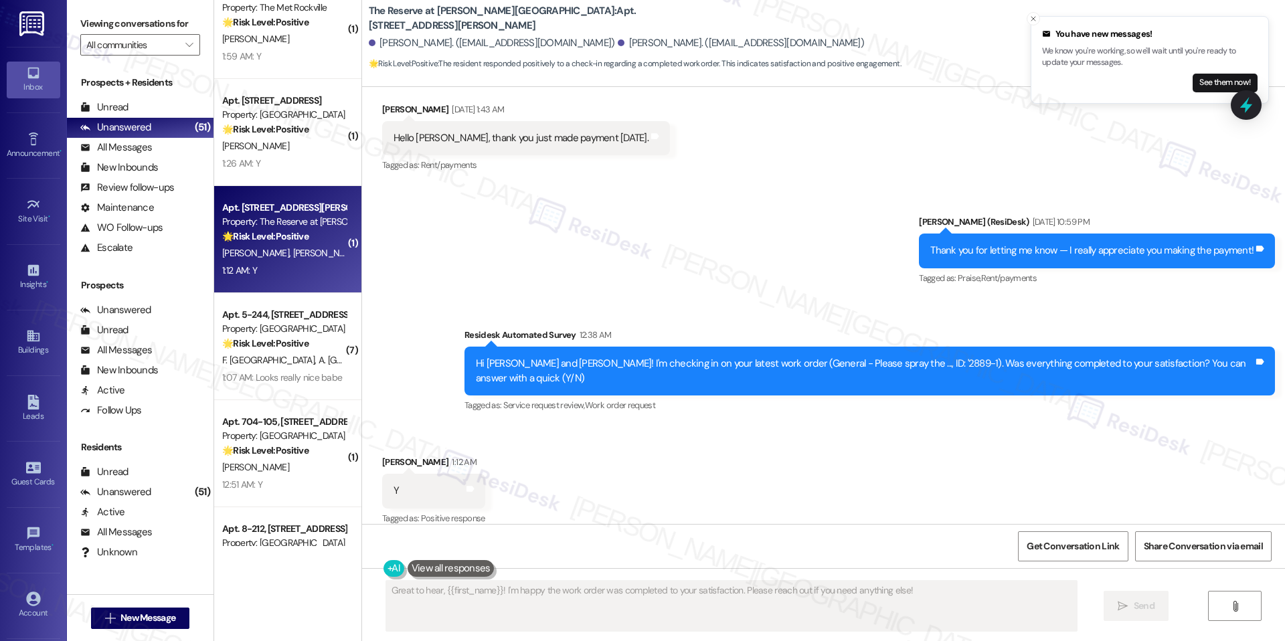
scroll to position [468, 0]
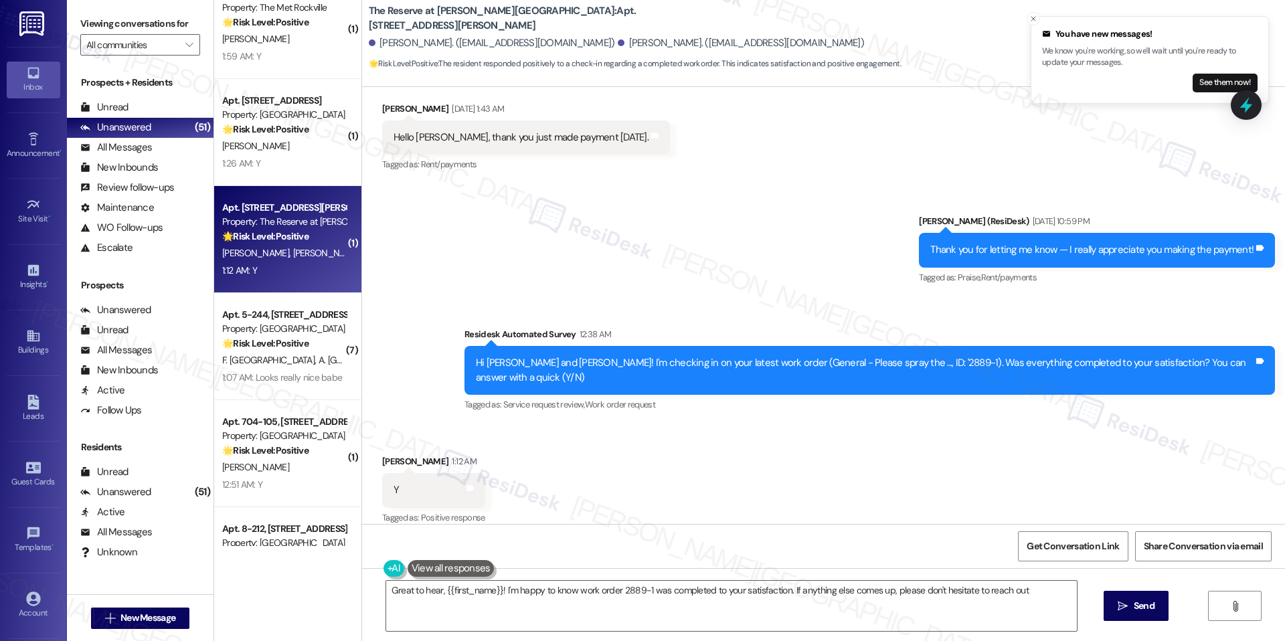
type textarea "Great to hear, {{first_name}}! I'm happy to know work order 2889-1 was complete…"
click at [500, 589] on textarea "Great to hear, {{first_name}}! I'm happy to know work order 2889-1 was complete…" at bounding box center [731, 606] width 690 height 50
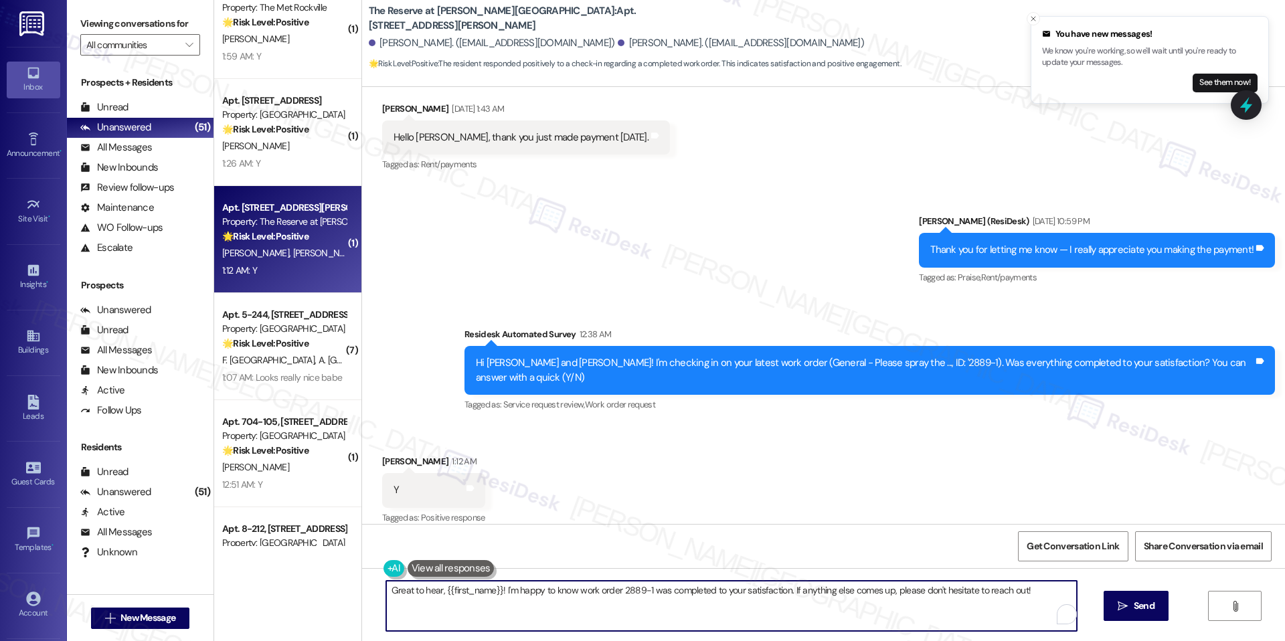
click at [500, 589] on textarea "Great to hear, {{first_name}}! I'm happy to know work order 2889-1 was complete…" at bounding box center [731, 606] width 690 height 50
click at [849, 618] on textarea "Great to hear, {{first_name}}! I'm happy to know work order 2889-1 was complete…" at bounding box center [731, 606] width 690 height 50
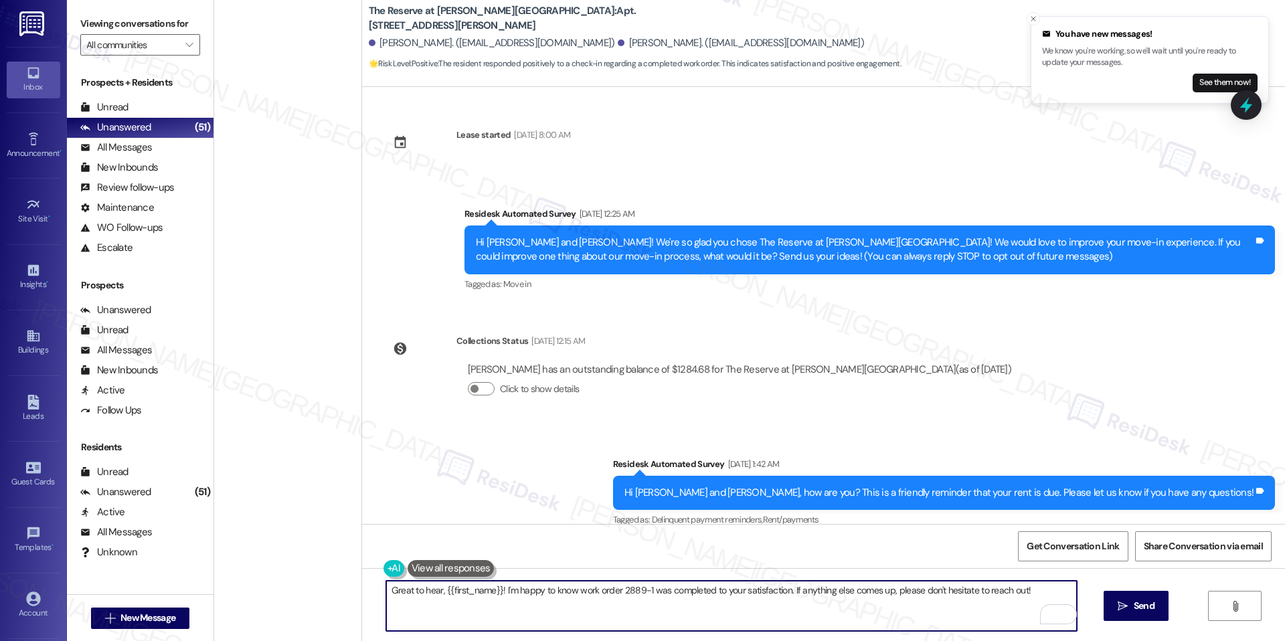
scroll to position [468, 0]
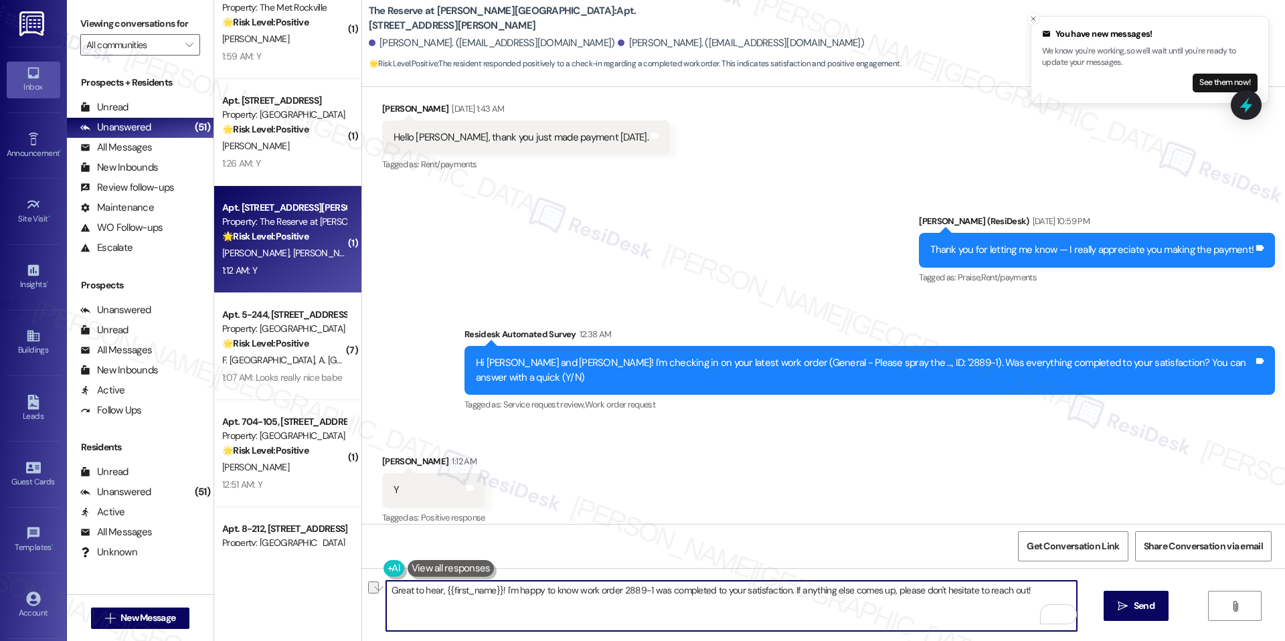
drag, startPoint x: 822, startPoint y: 594, endPoint x: 991, endPoint y: 609, distance: 170.0
click at [991, 609] on textarea "Great to hear, {{first_name}}! I'm happy to know work order 2889-1 was complete…" at bounding box center [731, 606] width 690 height 50
type textarea "Great to hear, {{first_name}}! I'm happy to know work order 2889-1 was complete…"
click at [1124, 617] on button " Send" at bounding box center [1135, 606] width 65 height 30
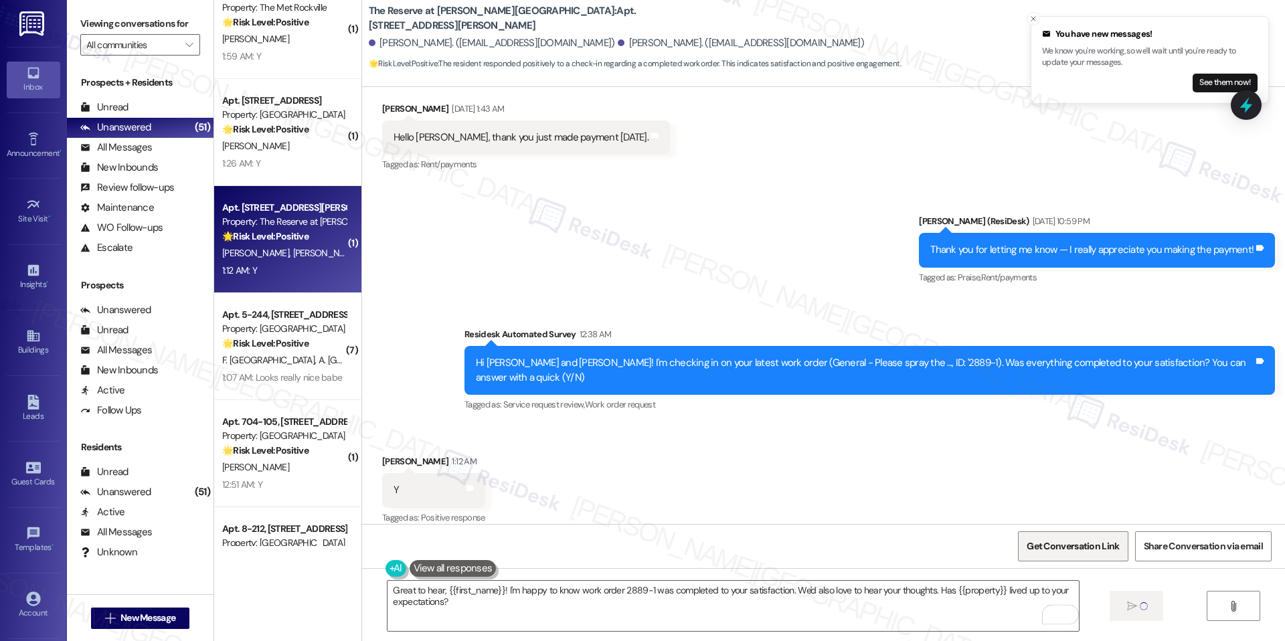
click at [1085, 553] on span "Get Conversation Link" at bounding box center [1073, 546] width 98 height 29
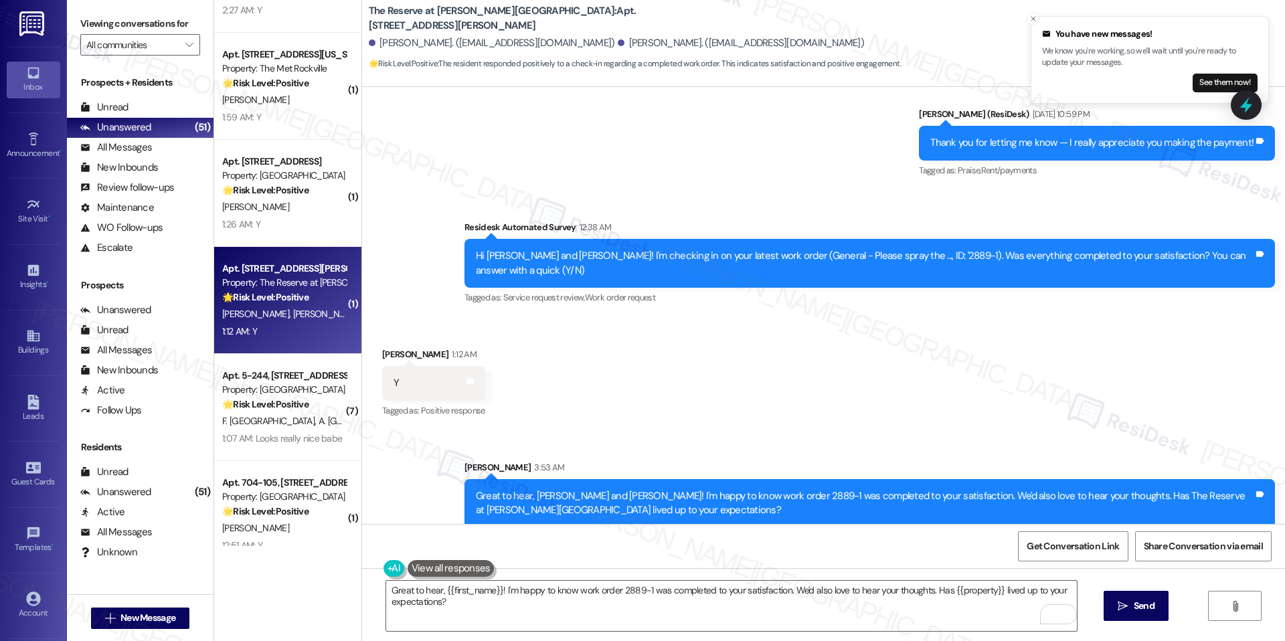
scroll to position [3818, 0]
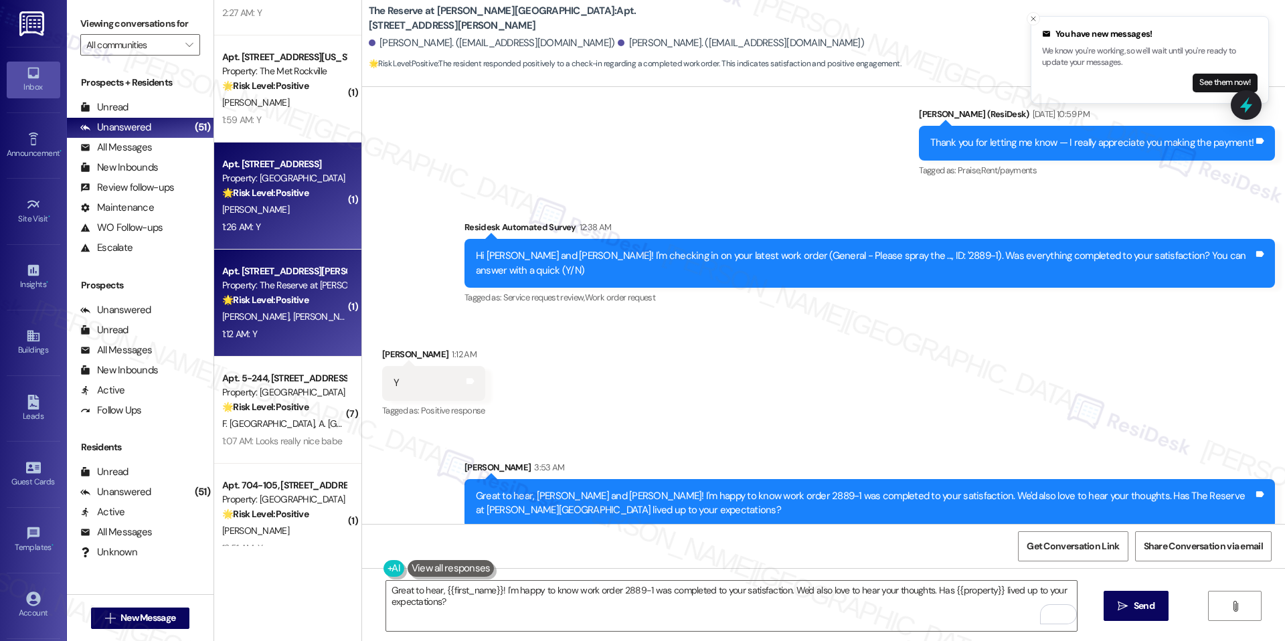
click at [300, 223] on div "1:26 AM: Y 1:26 AM: Y" at bounding box center [284, 227] width 126 height 17
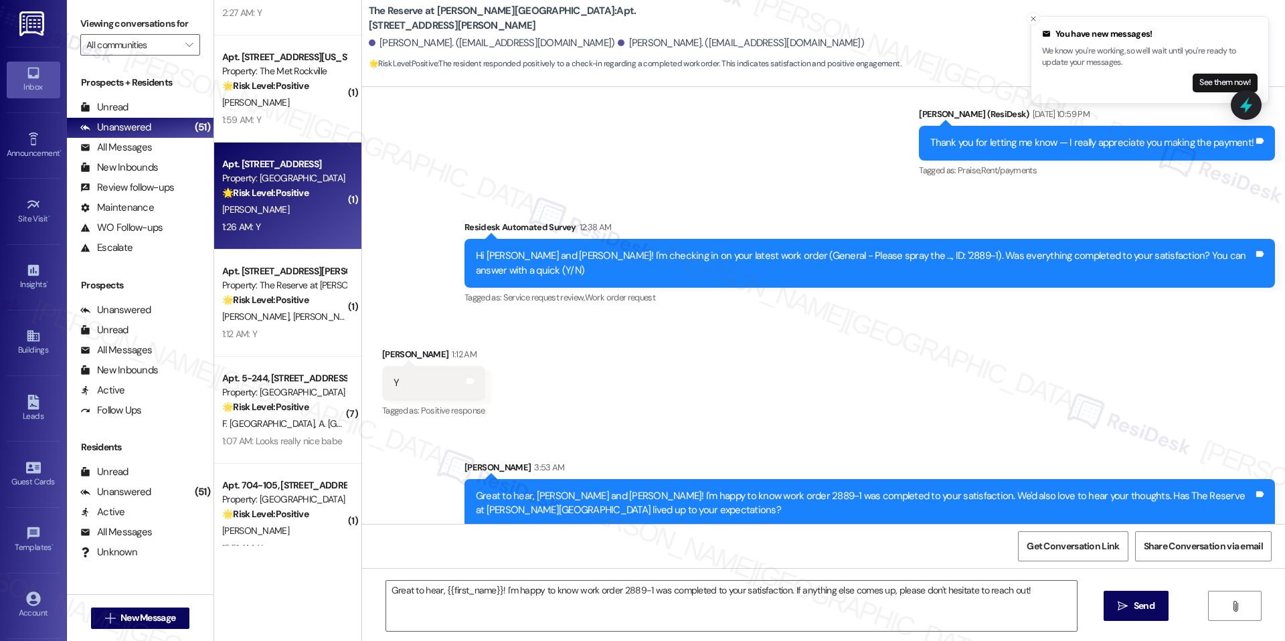
type textarea "Fetching suggested responses. Please feel free to read through the conversation…"
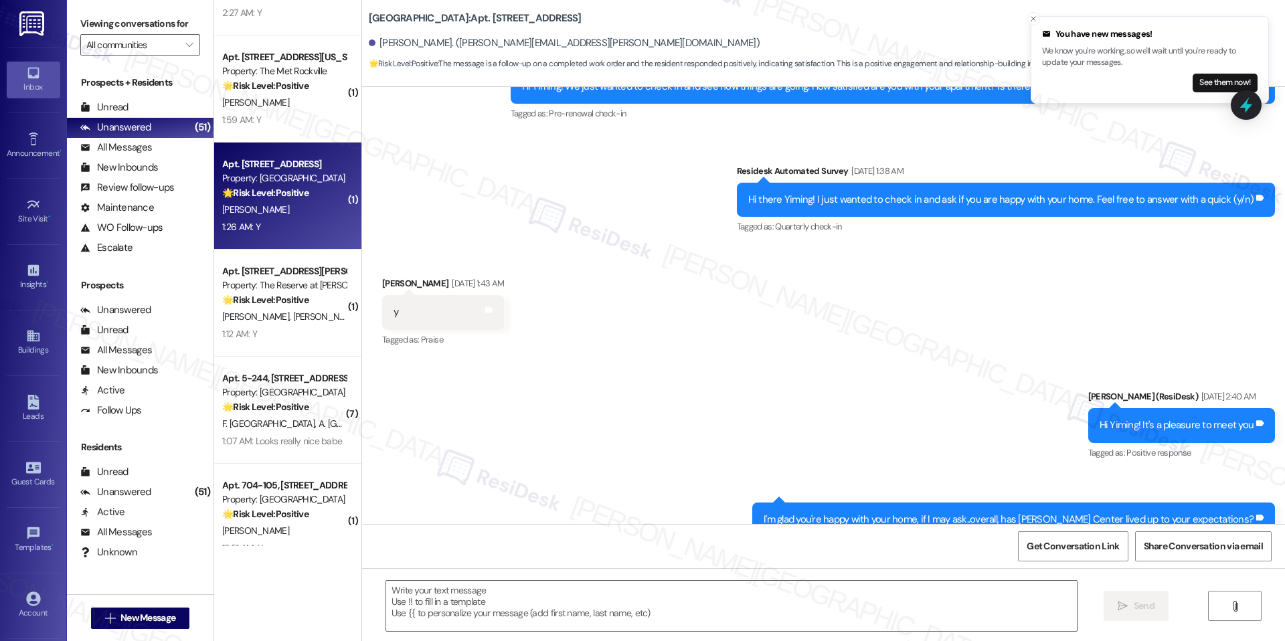
scroll to position [979, 0]
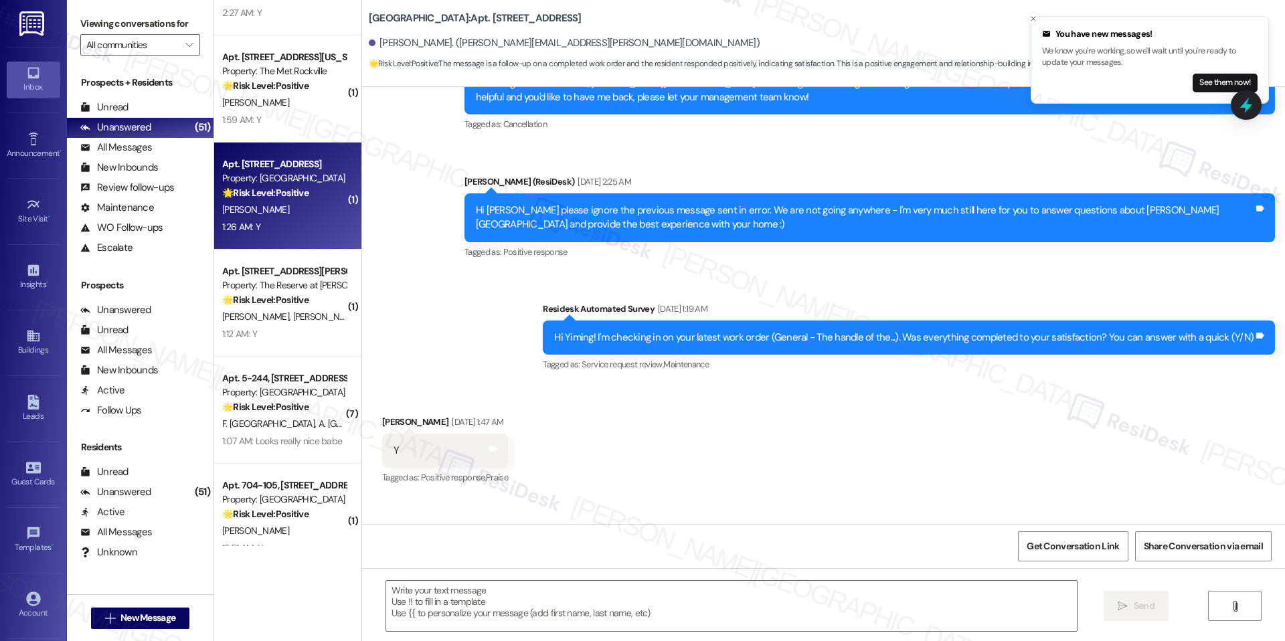
type textarea "Fetching suggested responses. Please feel free to read through the conversation…"
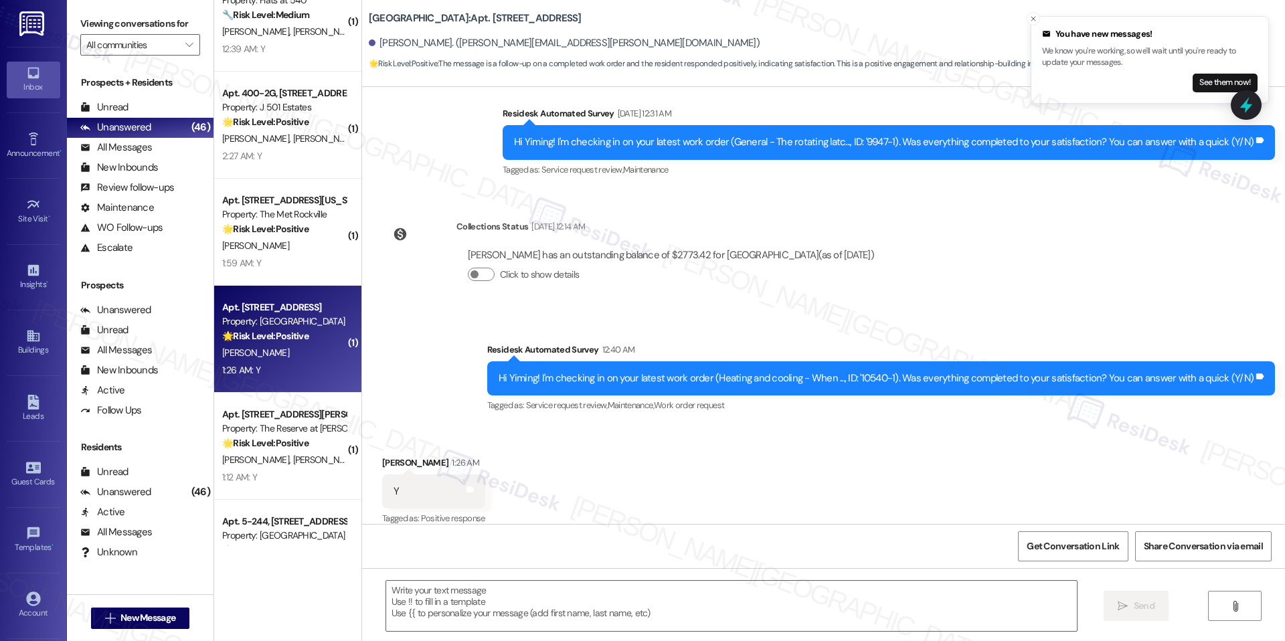
scroll to position [3673, 0]
click at [535, 629] on textarea at bounding box center [731, 606] width 690 height 50
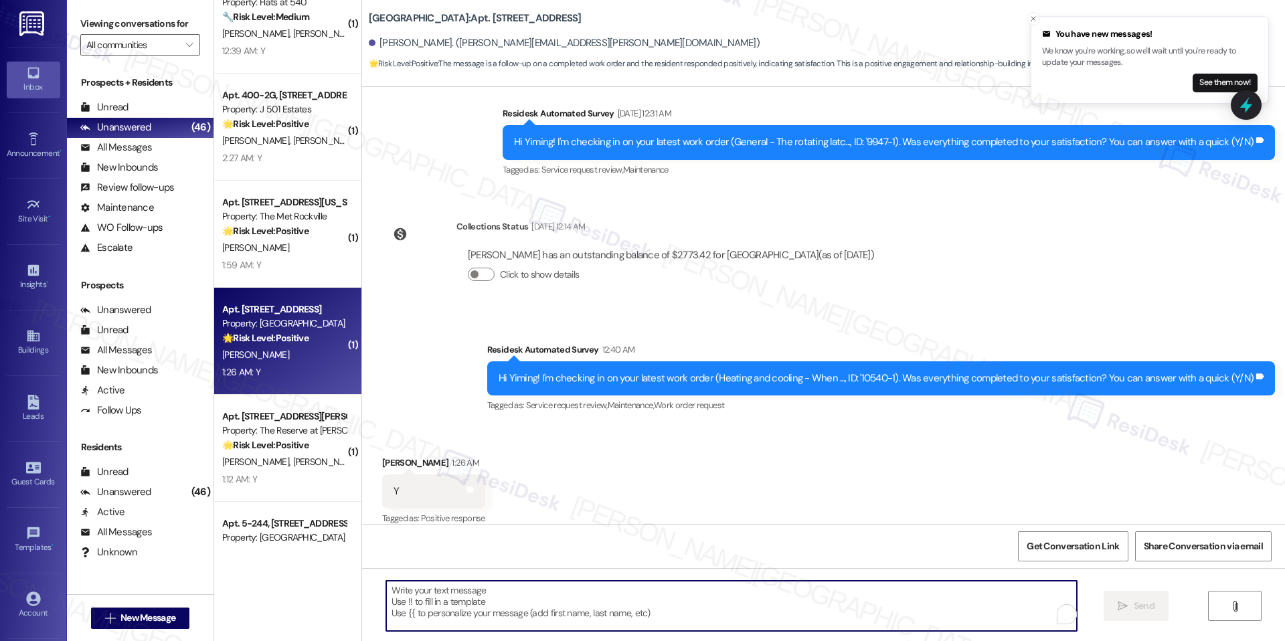
paste textarea "I'm happy the work order was completed to your satisfaction! We'd also love to …"
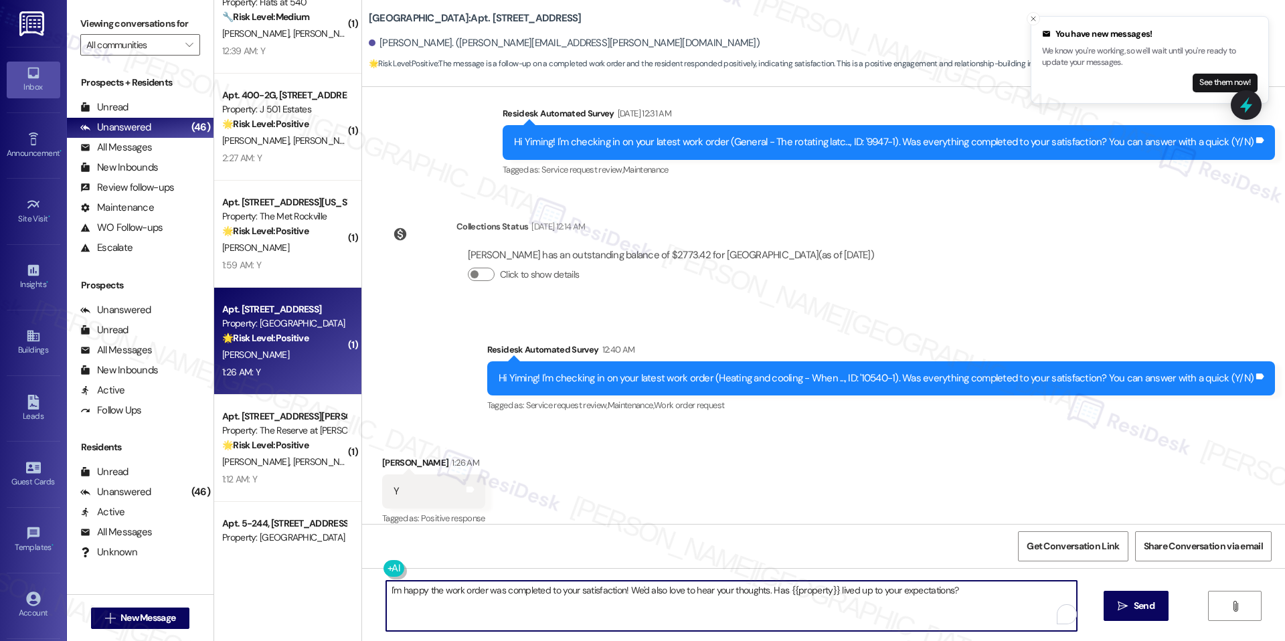
scroll to position [4225, 0]
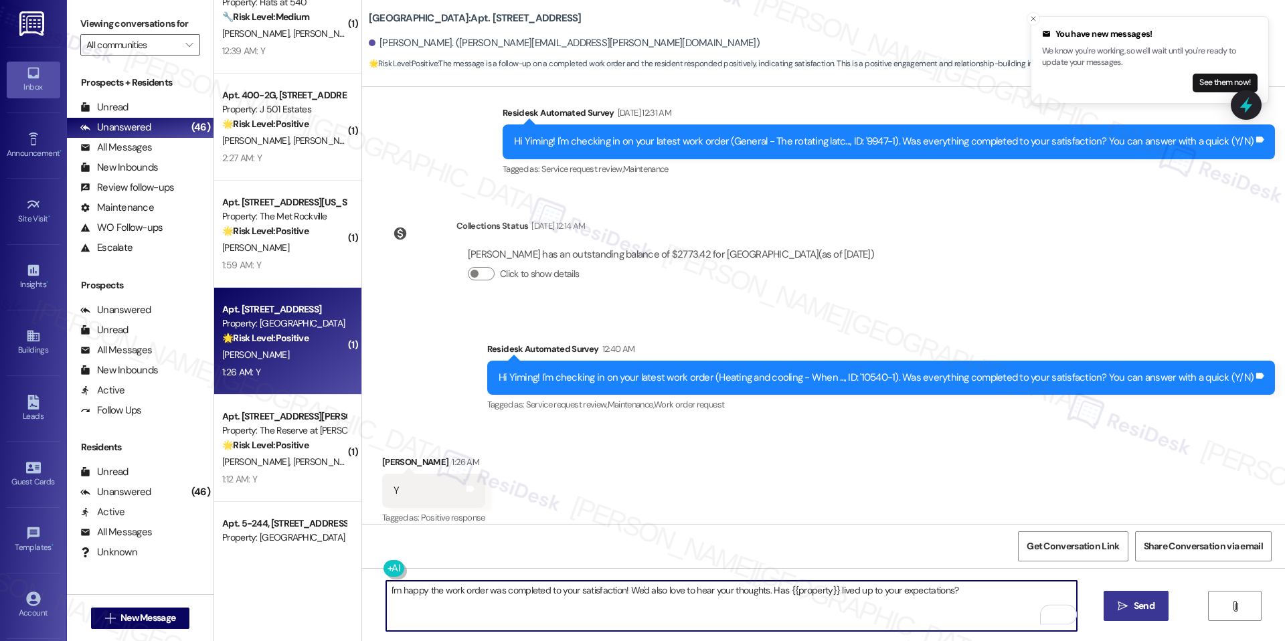
type textarea "I'm happy the work order was completed to your satisfaction! We'd also love to …"
click at [1120, 592] on button " Send" at bounding box center [1135, 606] width 65 height 30
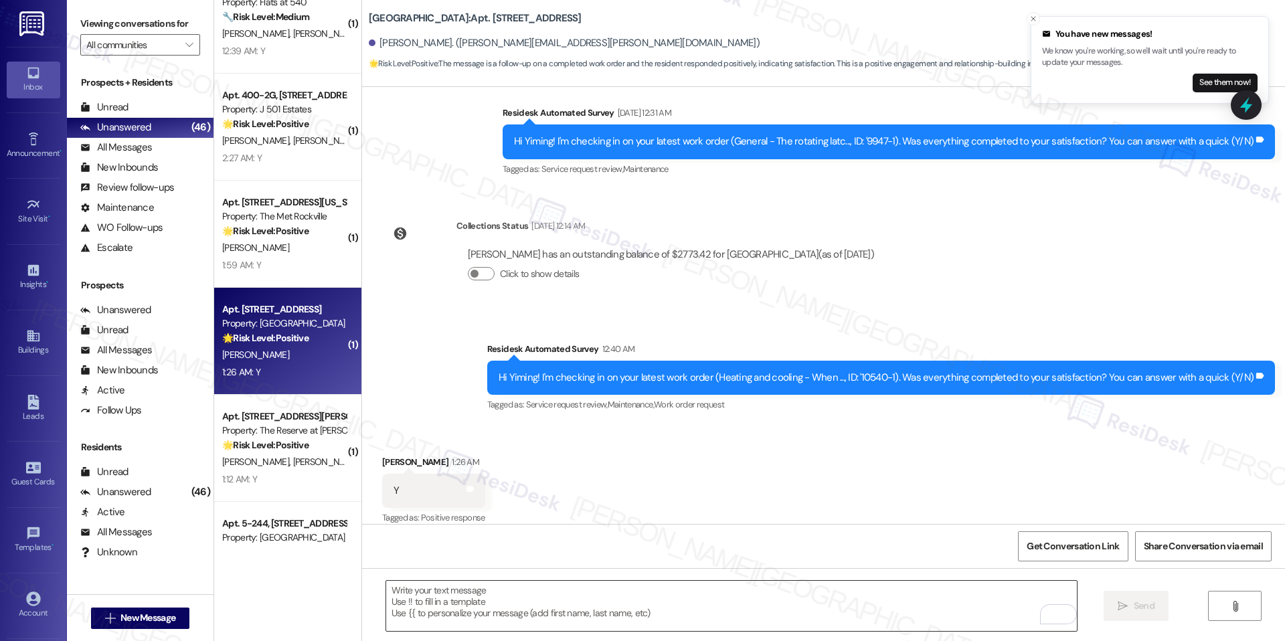
scroll to position [4224, 0]
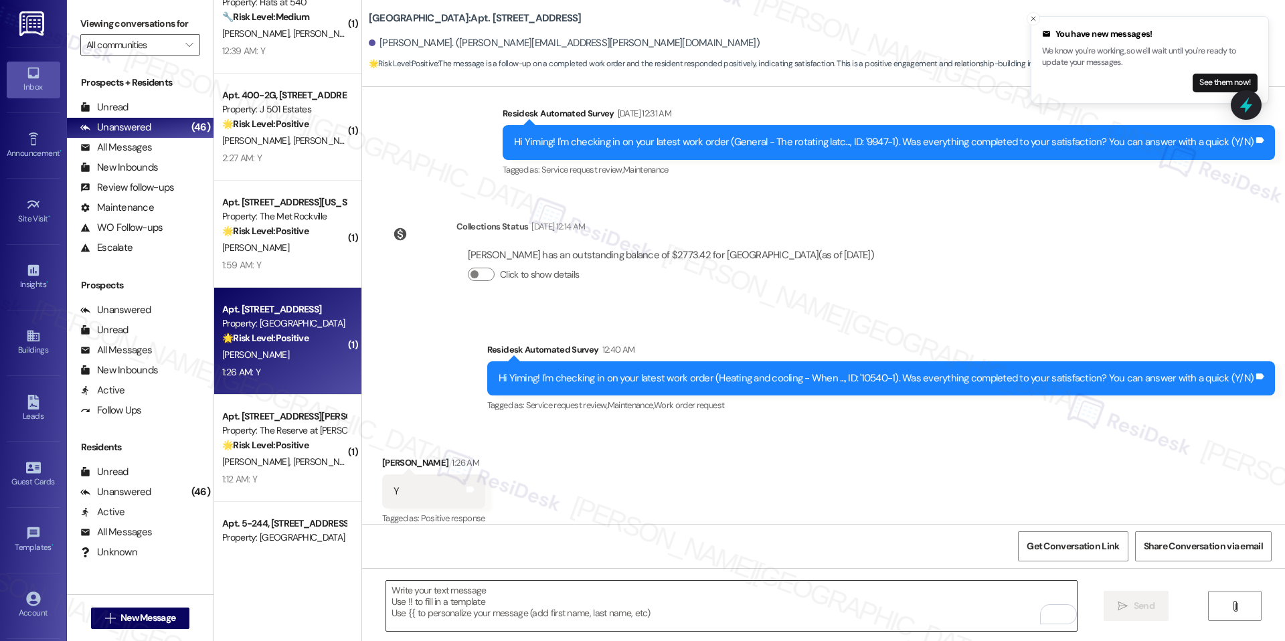
click at [929, 601] on textarea "To enrich screen reader interactions, please activate Accessibility in Grammarl…" at bounding box center [731, 606] width 690 height 50
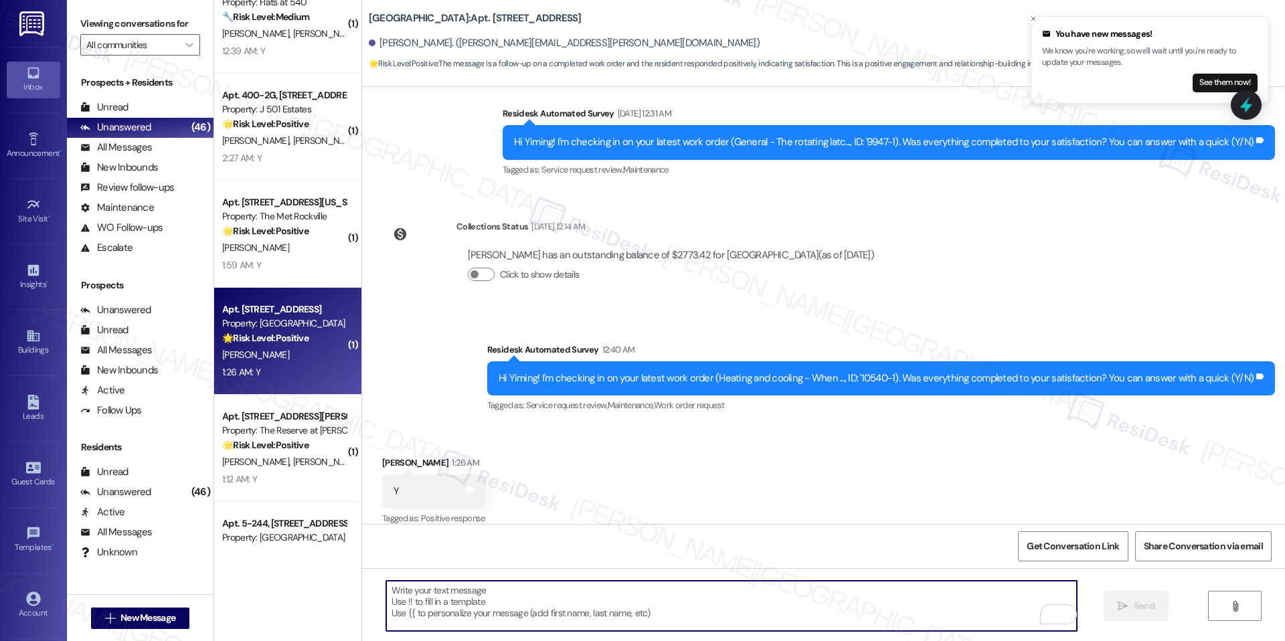
paste textarea "I'm happy the work order was completed to your satisfaction! We'd also love to …"
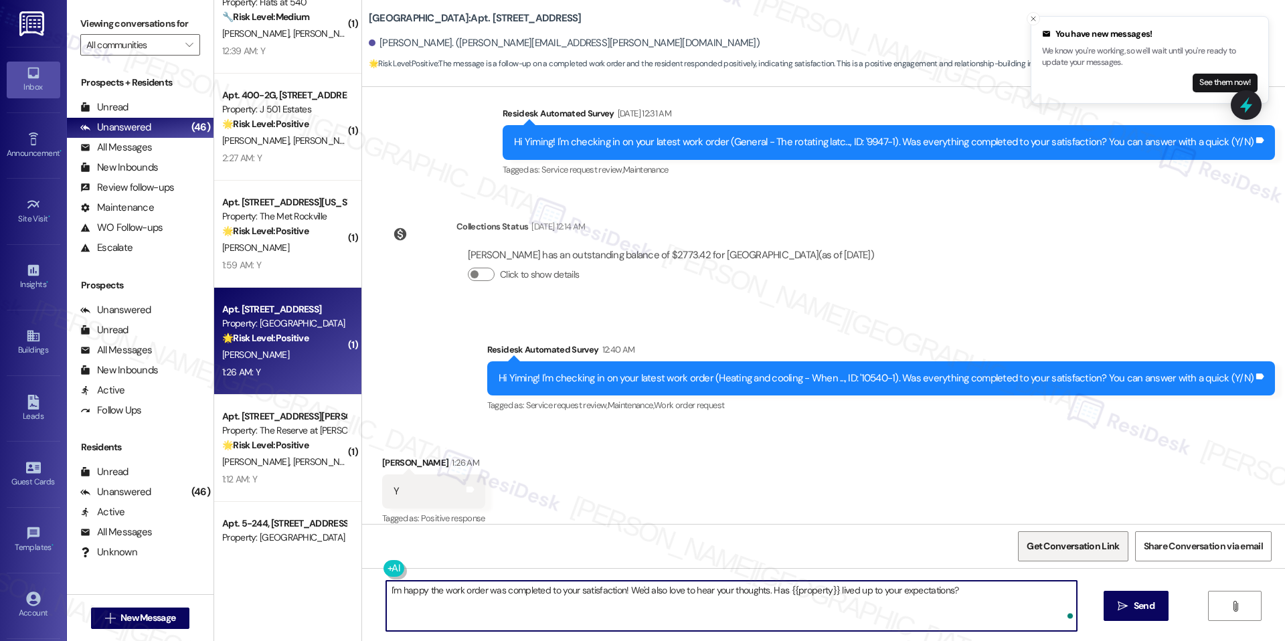
type textarea "I'm happy the work order was completed to your satisfaction! We'd also love to …"
click at [1054, 551] on span "Get Conversation Link" at bounding box center [1072, 546] width 92 height 14
click at [556, 589] on textarea "I'm happy the work order was completed to your satisfaction! We'd also love to …" at bounding box center [731, 606] width 690 height 50
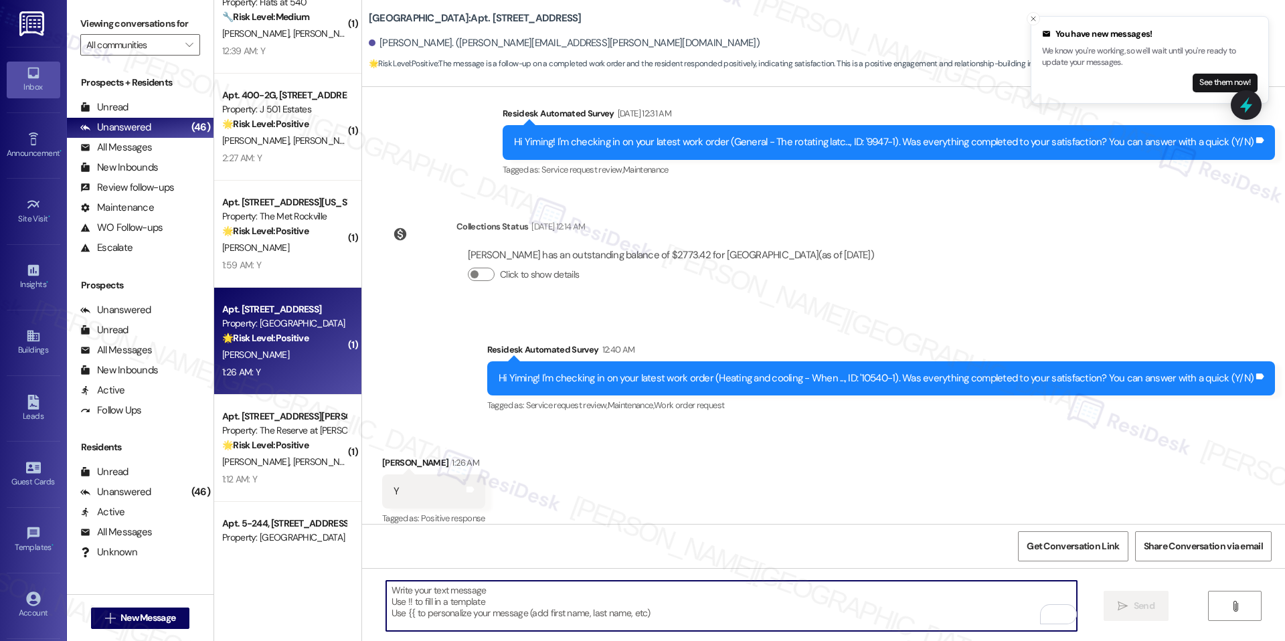
scroll to position [4318, 0]
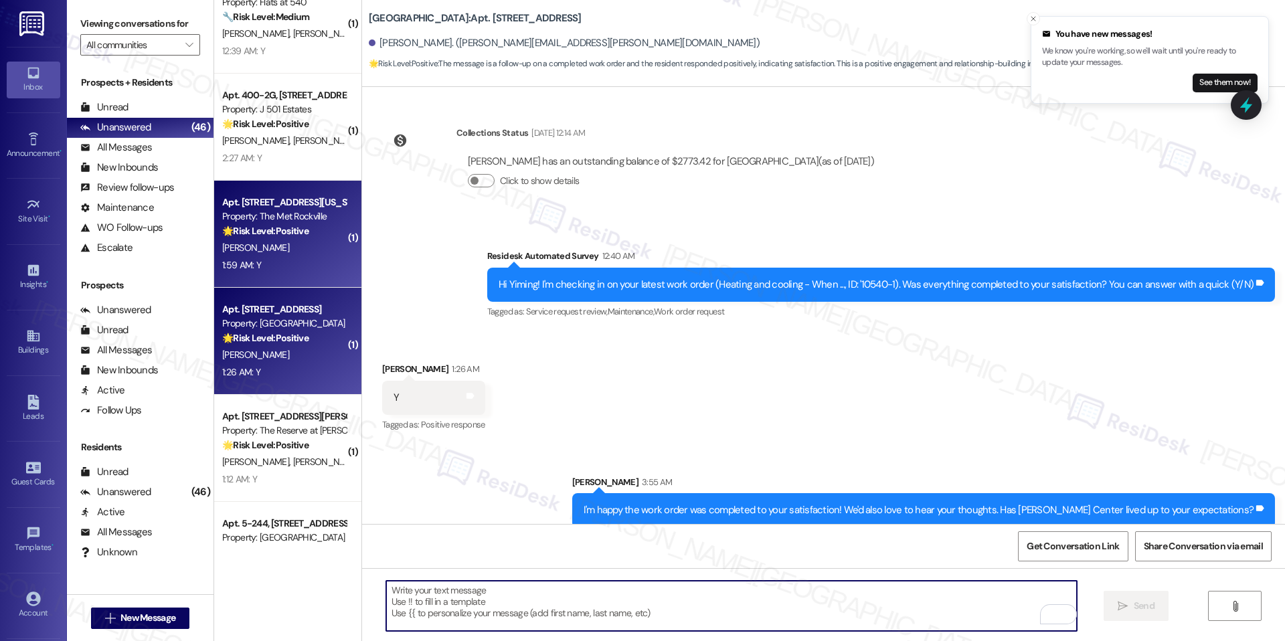
click at [264, 242] on div "[PERSON_NAME]" at bounding box center [284, 248] width 126 height 17
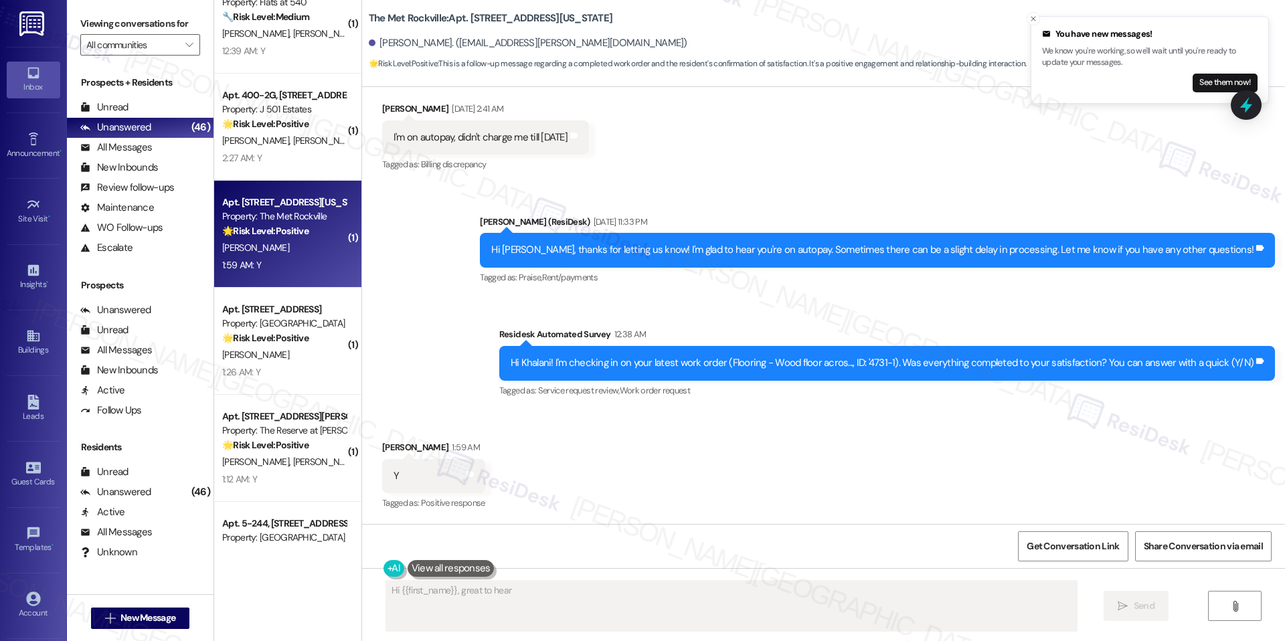
scroll to position [1076, 0]
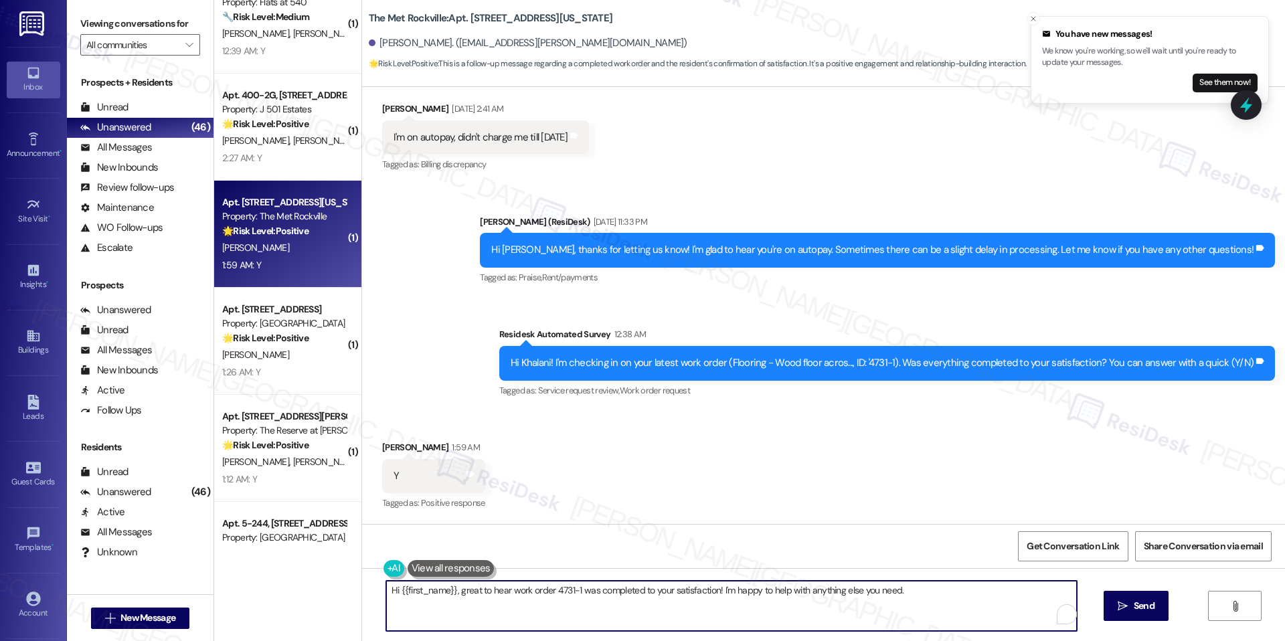
click at [470, 589] on textarea "Hi {{first_name}}, great to hear work order 4731-1 was completed to your satisf…" at bounding box center [731, 606] width 690 height 50
click at [543, 597] on textarea "Hi {{first_name}}, great to hear work order 4731-1 was completed to your satisf…" at bounding box center [731, 606] width 690 height 50
drag, startPoint x: 711, startPoint y: 589, endPoint x: 913, endPoint y: 597, distance: 202.2
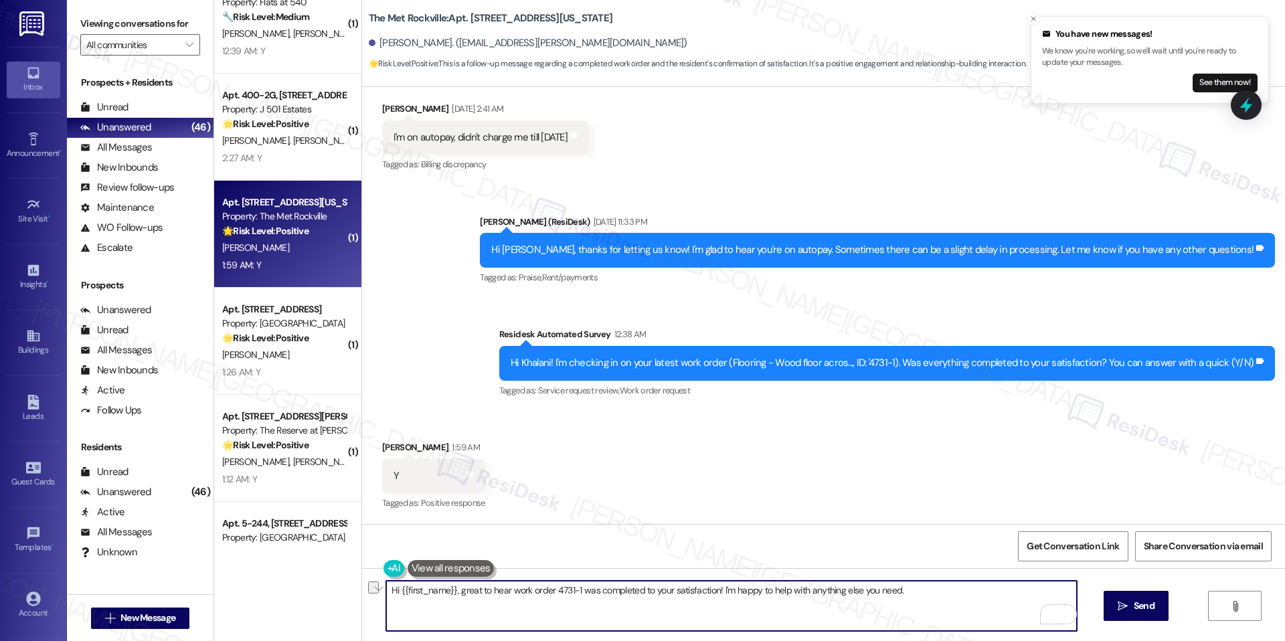
click at [913, 597] on textarea "Hi {{first_name}}, great to hear work order 4731-1 was completed to your satisf…" at bounding box center [731, 606] width 690 height 50
paste textarea "We'd also love to hear your thoughts. Has {{property}} lived up to your expecta…"
type textarea "Hi {{first_name}}, great to hear work order 4731-1 was completed to your satisf…"
click at [1120, 603] on icon "" at bounding box center [1122, 606] width 10 height 11
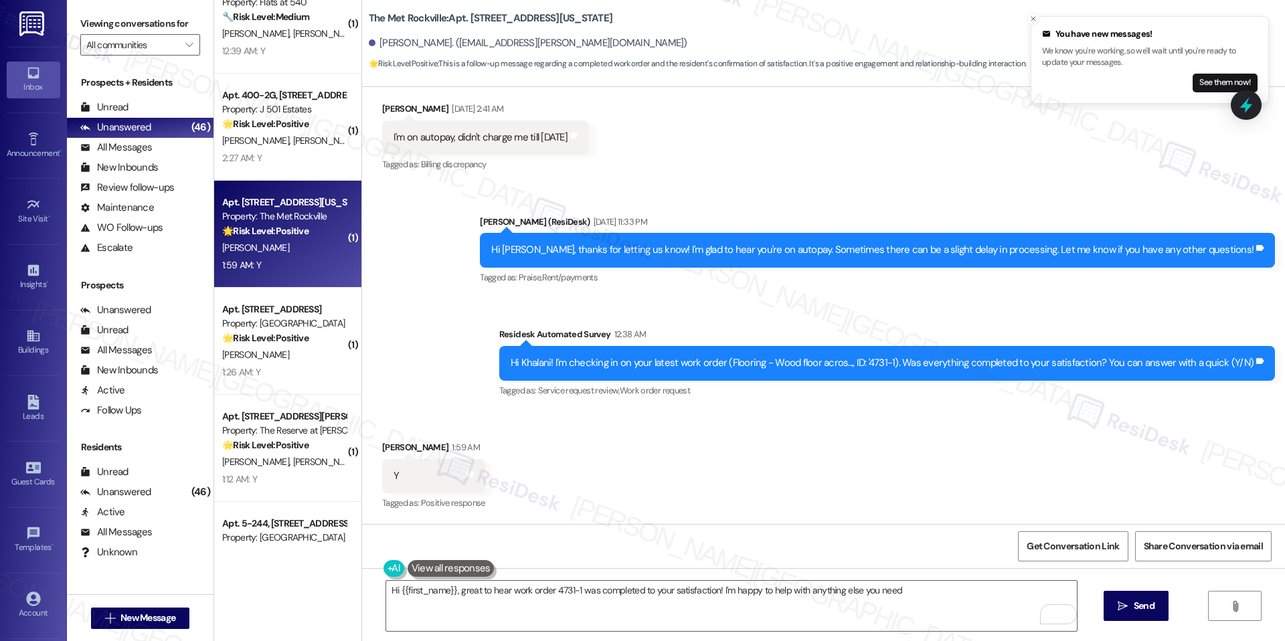
type textarea "Hi {{first_name}}, great to hear work order 4731-1 was completed to your satisf…"
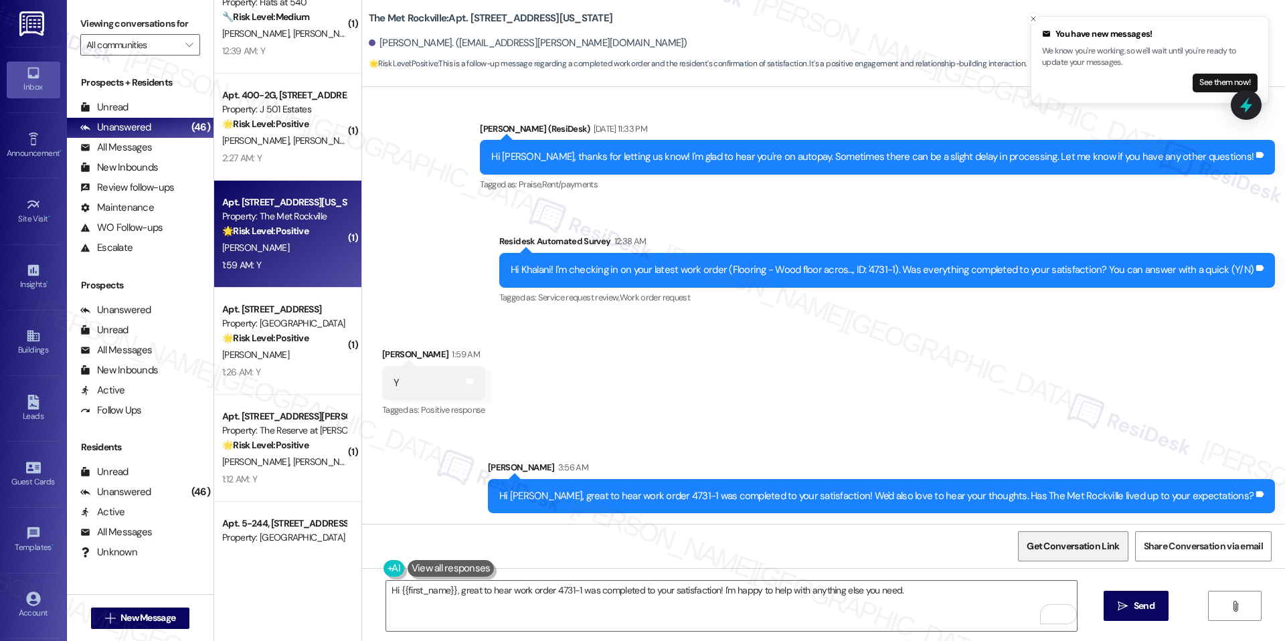
click at [1035, 537] on span "Get Conversation Link" at bounding box center [1073, 546] width 98 height 29
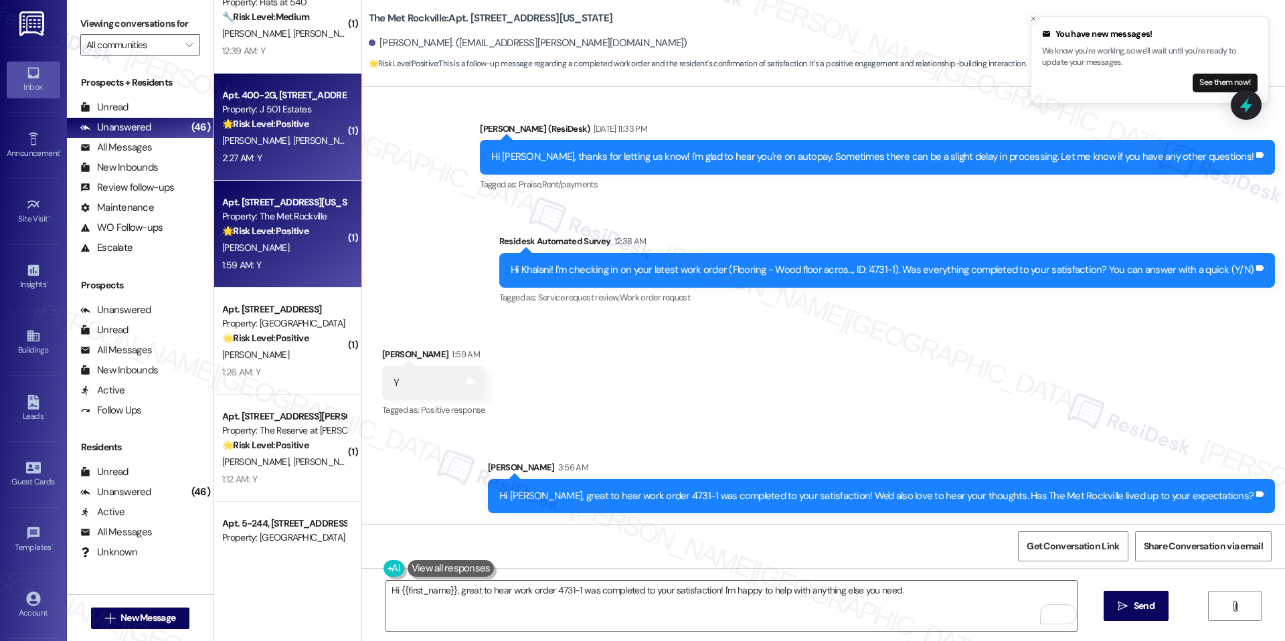
click at [279, 114] on div "Property: J 501 Estates" at bounding box center [284, 109] width 124 height 14
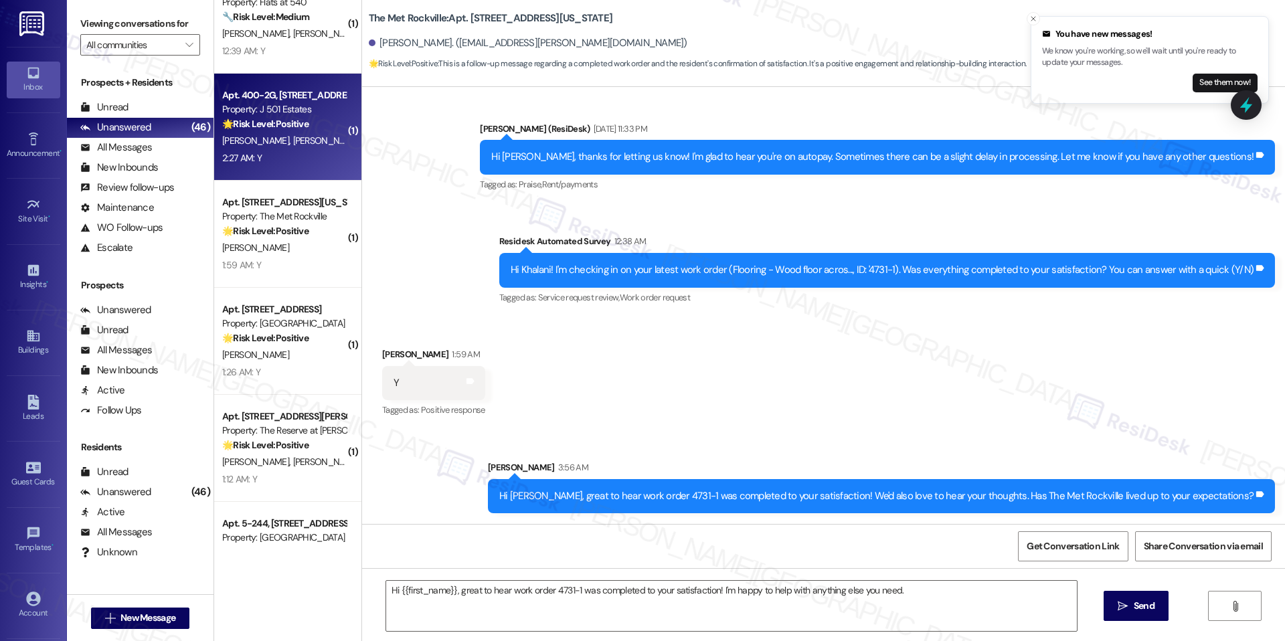
type textarea "Fetching suggested responses. Please feel free to read through the conversation…"
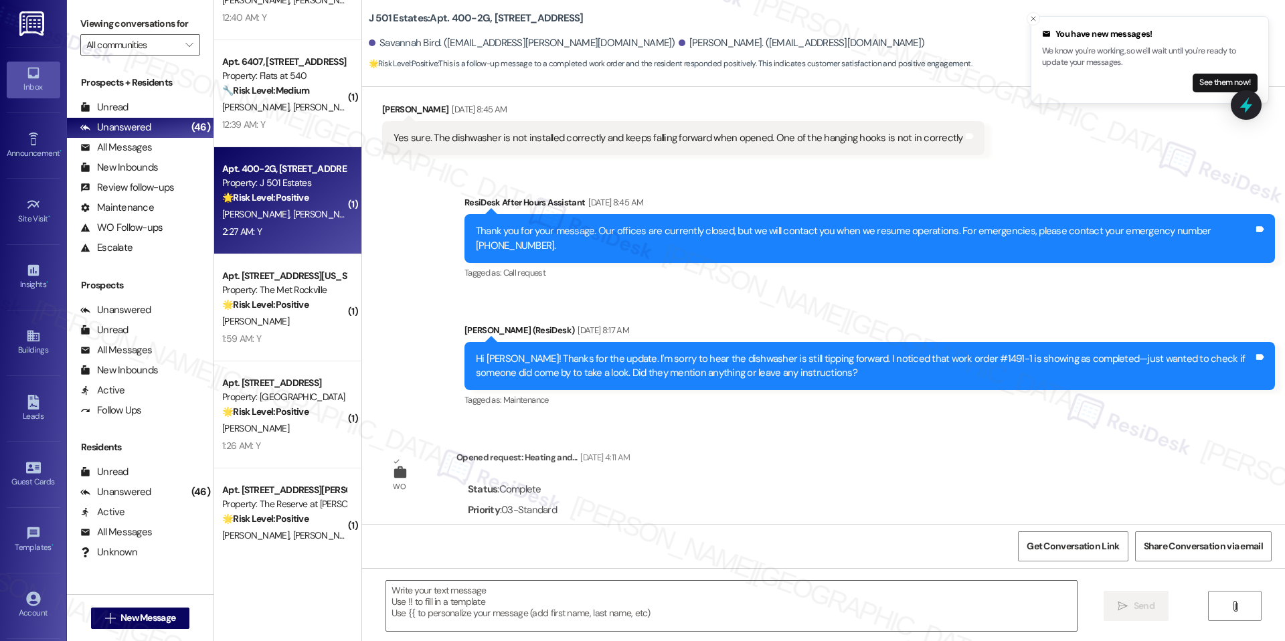
scroll to position [3482, 0]
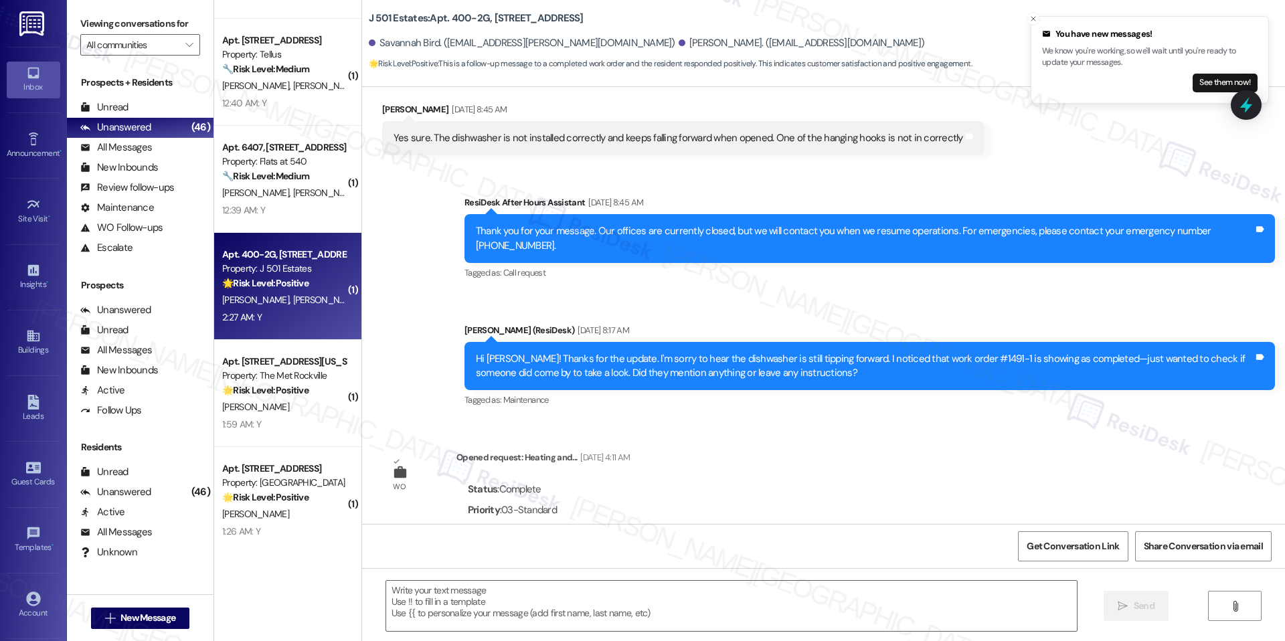
type textarea "Fetching suggested responses. Please feel free to read through the conversation…"
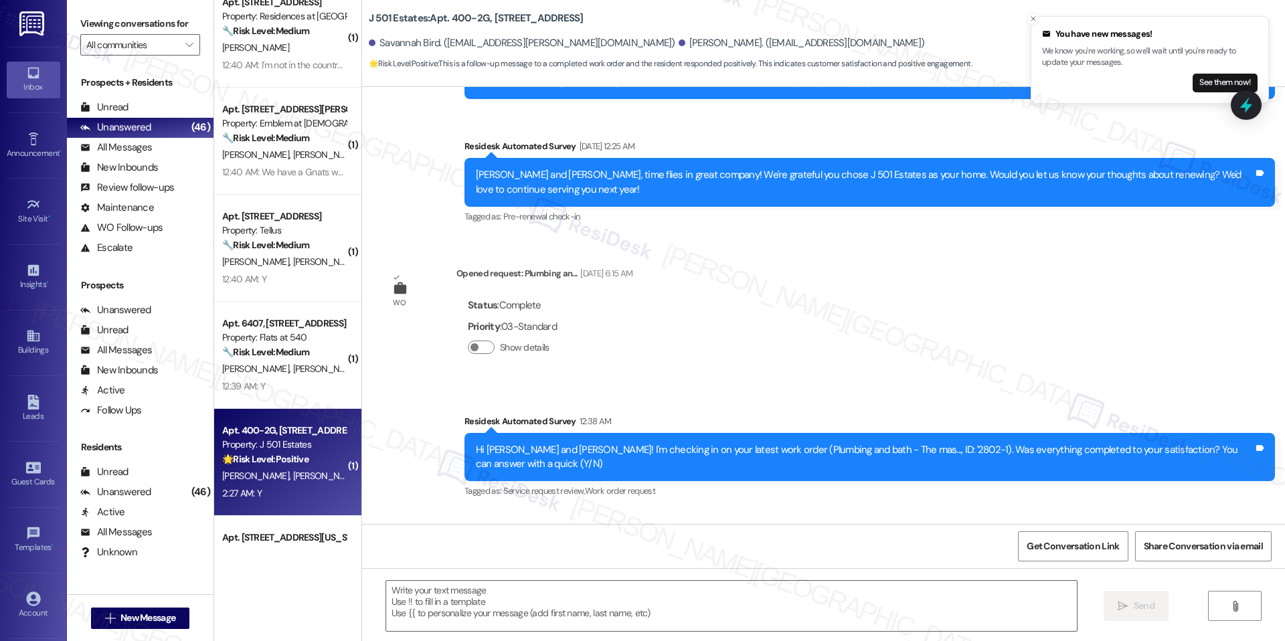
scroll to position [3045, 0]
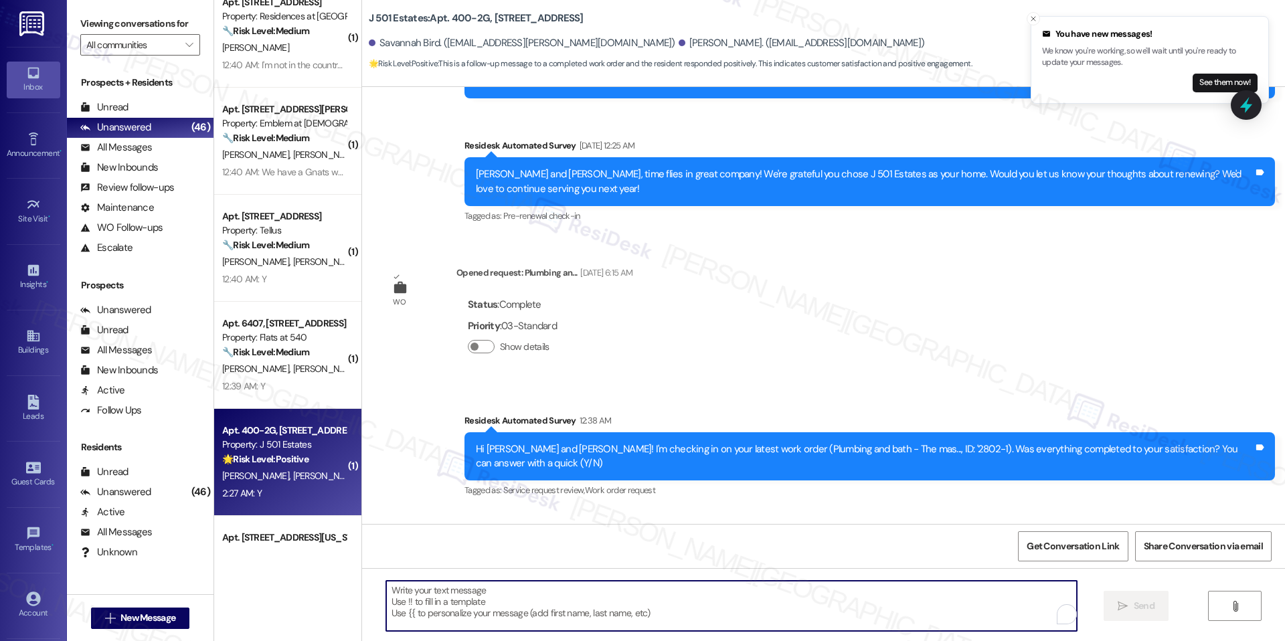
click at [481, 627] on textarea "To enrich screen reader interactions, please activate Accessibility in Grammarl…" at bounding box center [731, 606] width 690 height 50
paste textarea "I'm happy the work order was completed to your satisfaction! We'd also love to …"
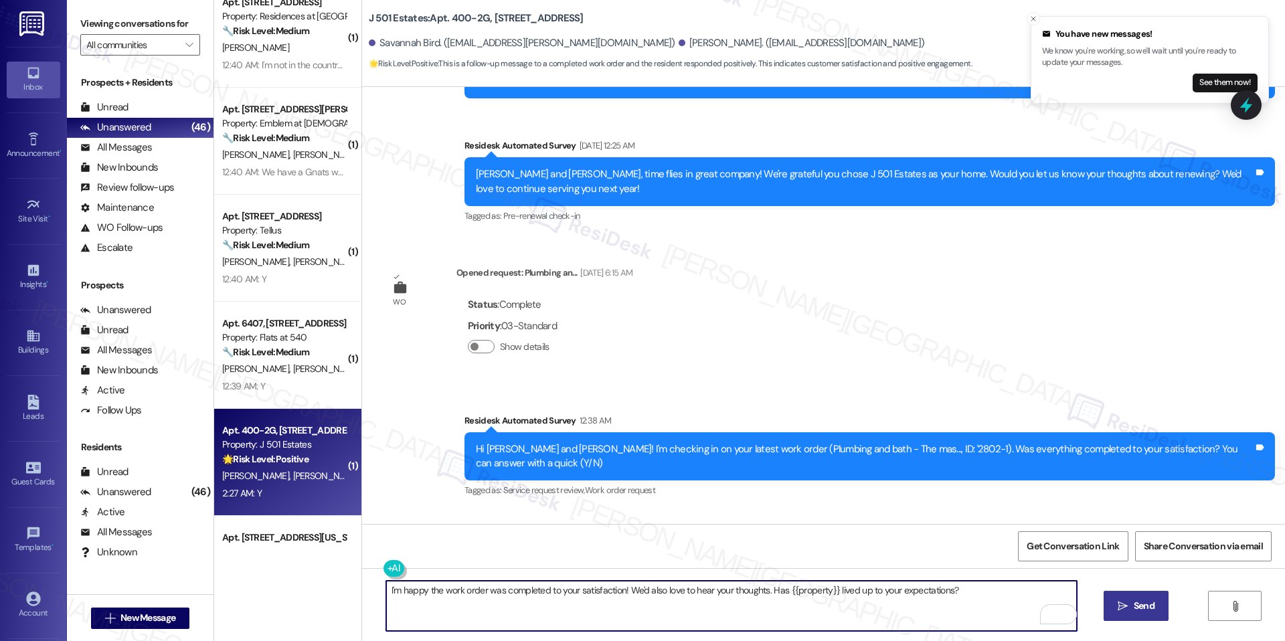
type textarea "I'm happy the work order was completed to your satisfaction! We'd also love to …"
click at [1148, 603] on span "Send" at bounding box center [1143, 606] width 21 height 14
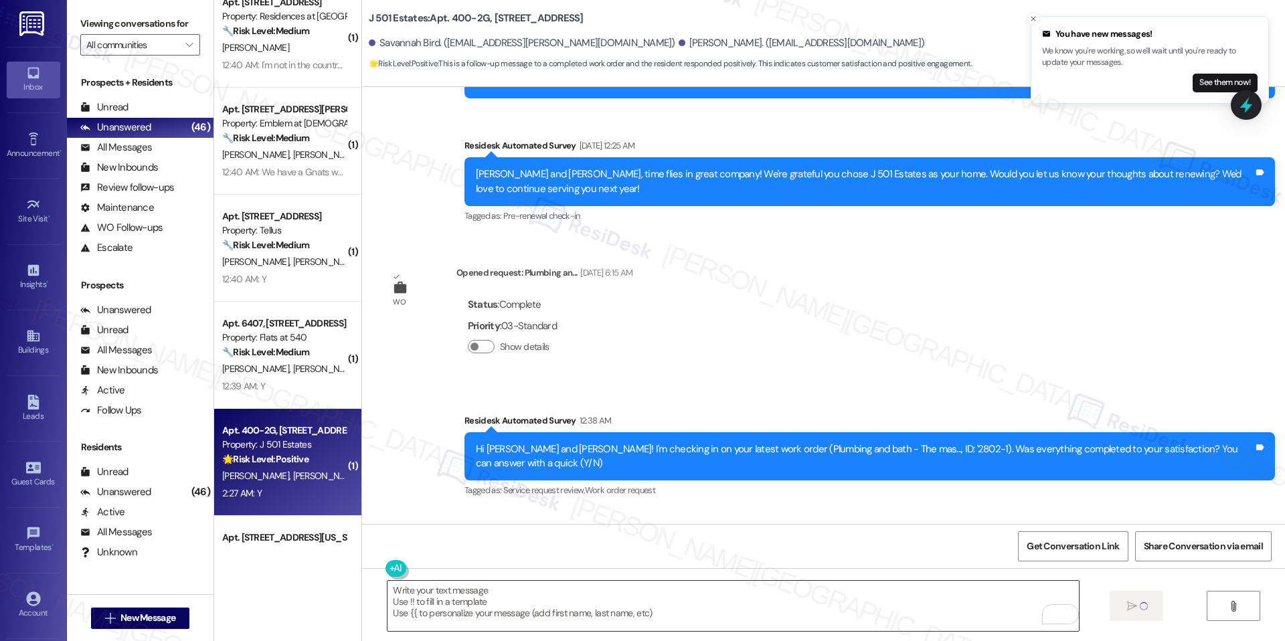
scroll to position [3045, 0]
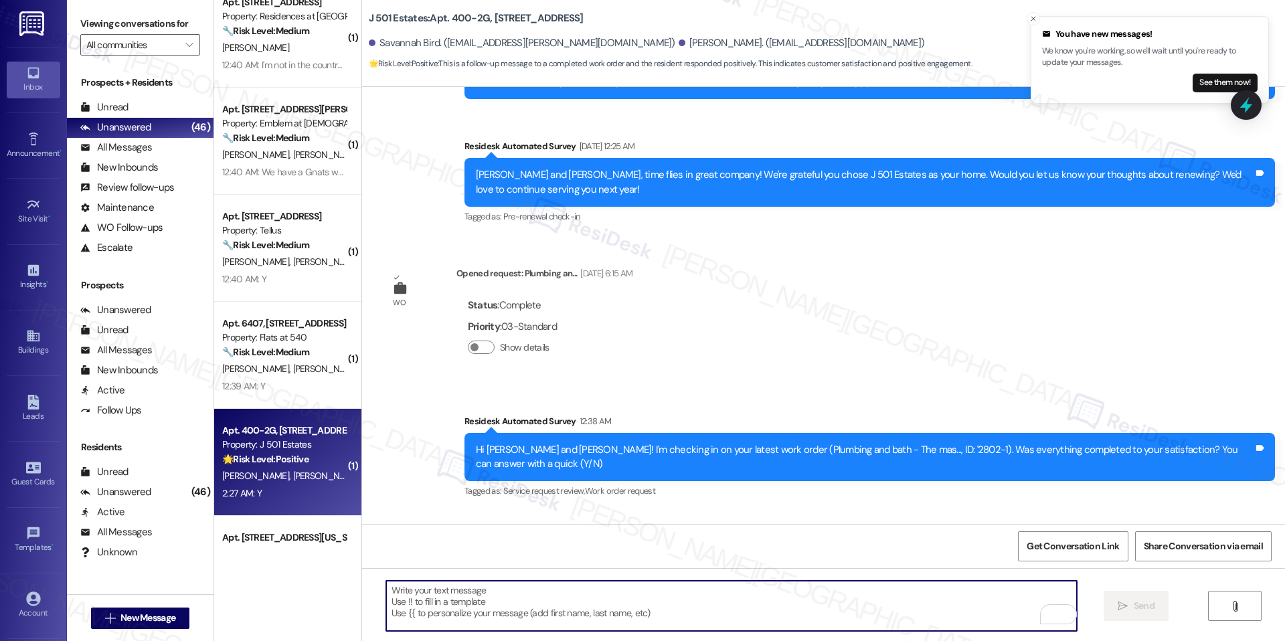
click at [937, 616] on textarea "To enrich screen reader interactions, please activate Accessibility in Grammarl…" at bounding box center [731, 606] width 690 height 50
paste textarea "I'm happy the work order was completed to your satisfaction! We'd also love to …"
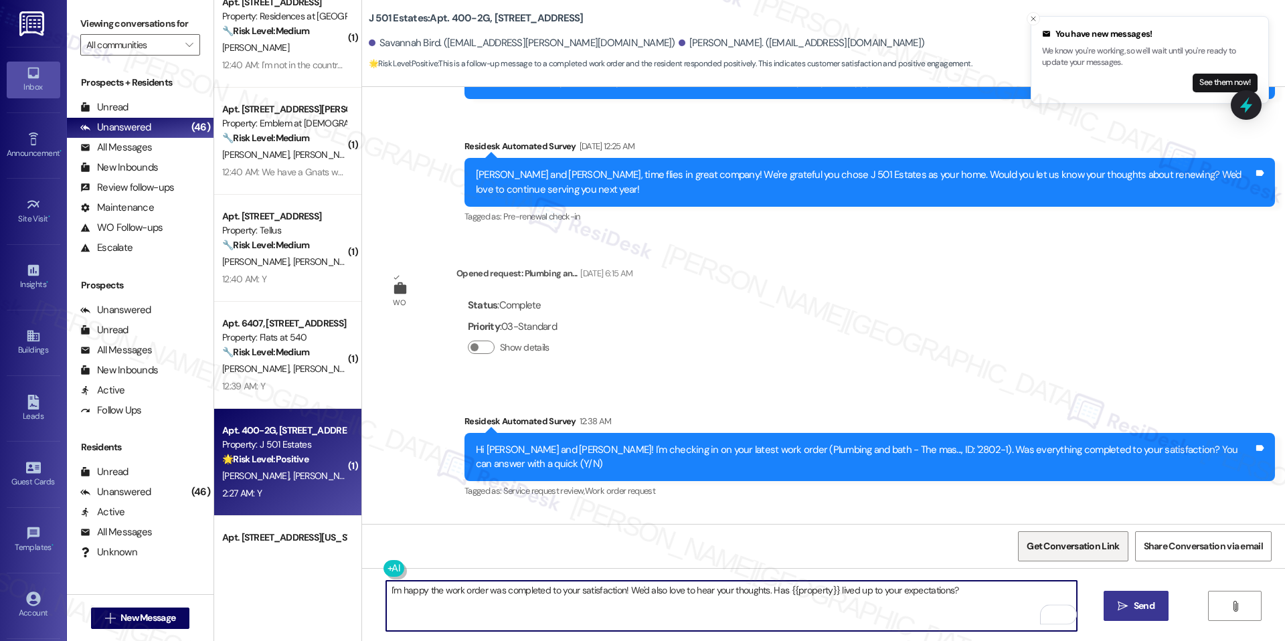
type textarea "I'm happy the work order was completed to your satisfaction! We'd also love to …"
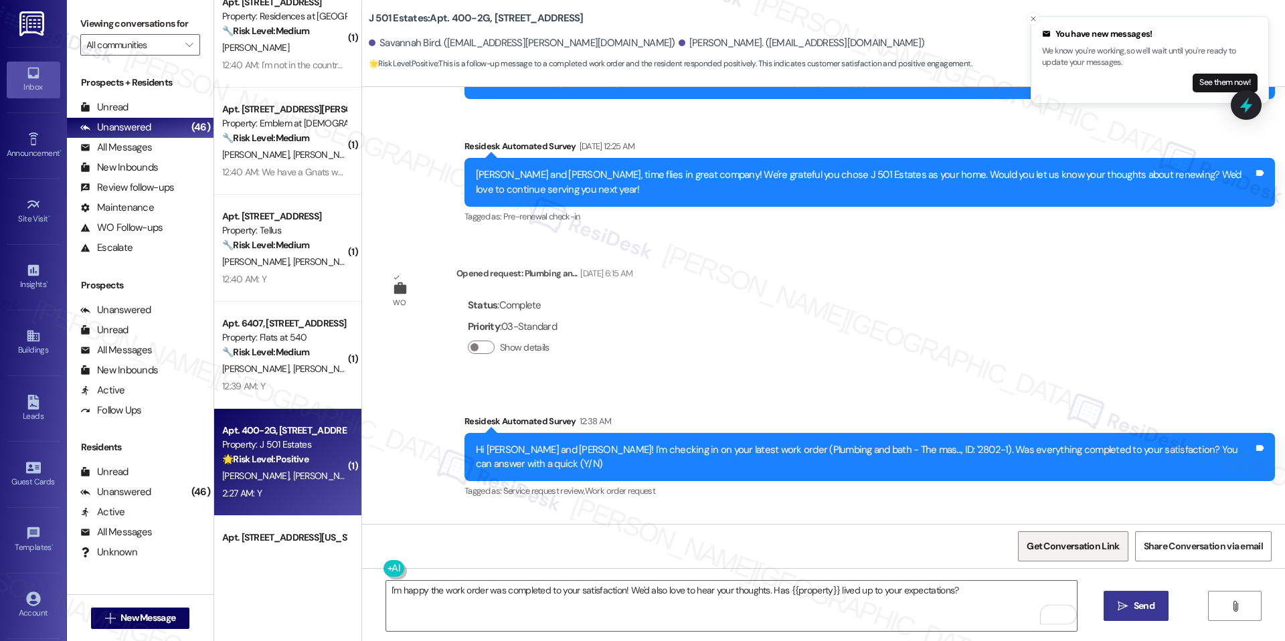
click at [1043, 545] on span "Get Conversation Link" at bounding box center [1072, 546] width 92 height 14
click at [537, 585] on textarea "I'm happy the work order was completed to your satisfaction! We'd also love to …" at bounding box center [731, 606] width 690 height 50
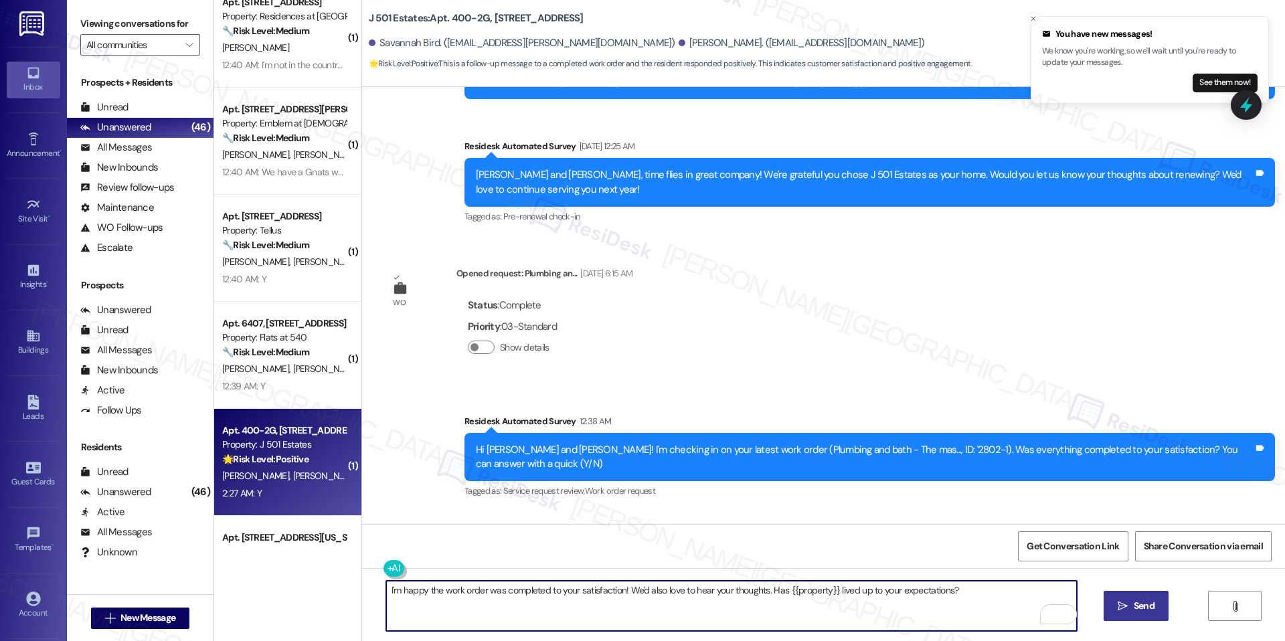
click at [537, 585] on textarea "I'm happy the work order was completed to your satisfaction! We'd also love to …" at bounding box center [731, 606] width 690 height 50
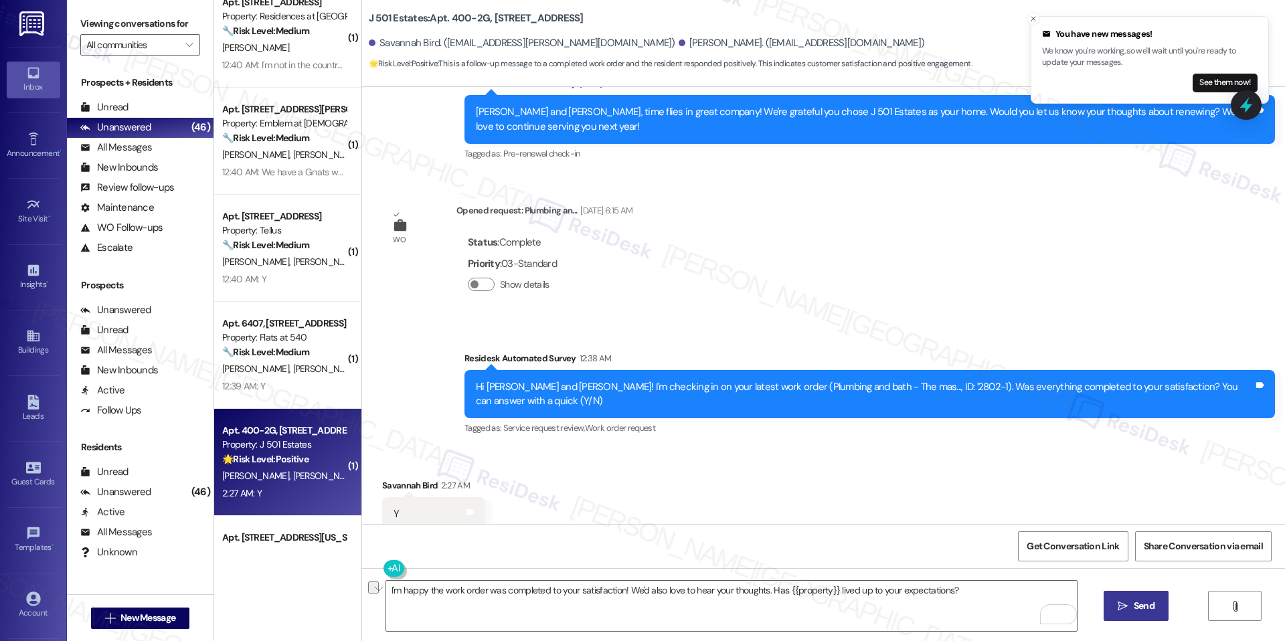
scroll to position [3138, 0]
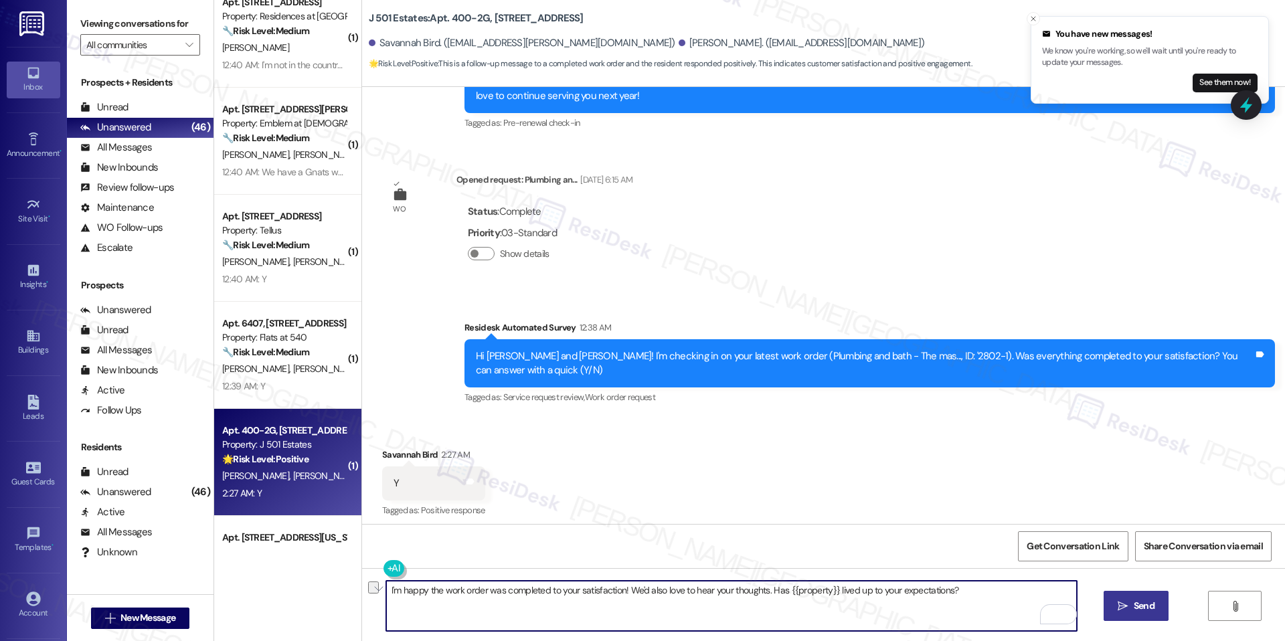
click at [507, 589] on textarea "I'm happy the work order was completed to your satisfaction! We'd also love to …" at bounding box center [731, 606] width 690 height 50
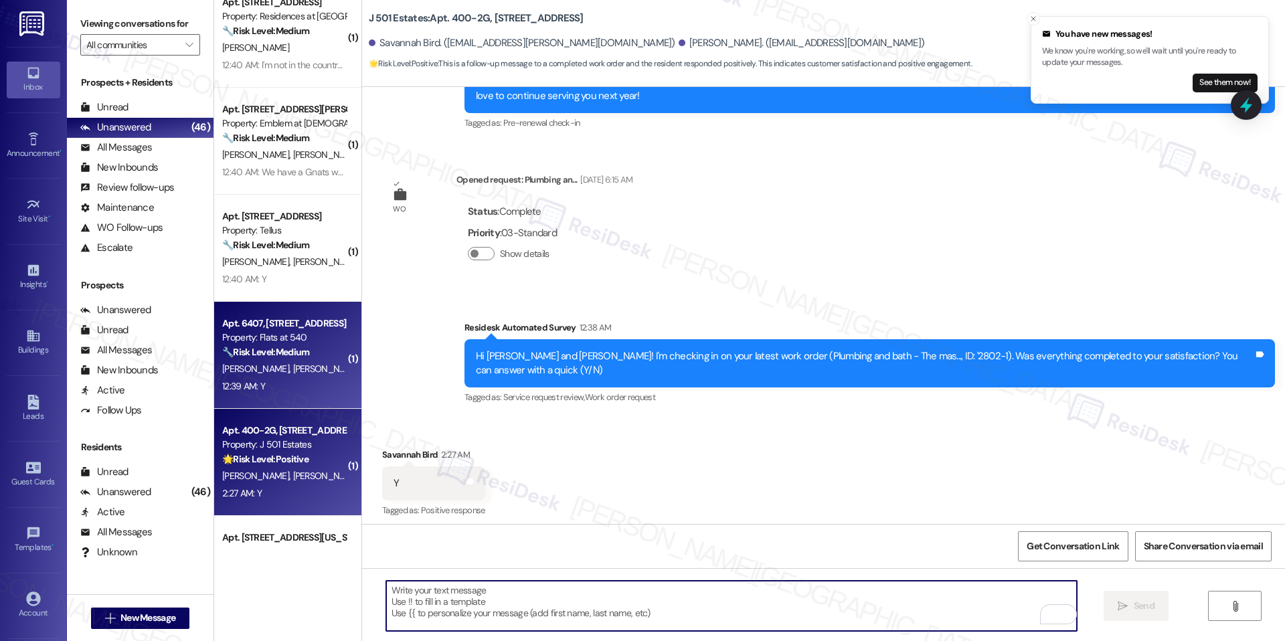
click at [316, 361] on div "M. Chang C. Andino" at bounding box center [284, 369] width 126 height 17
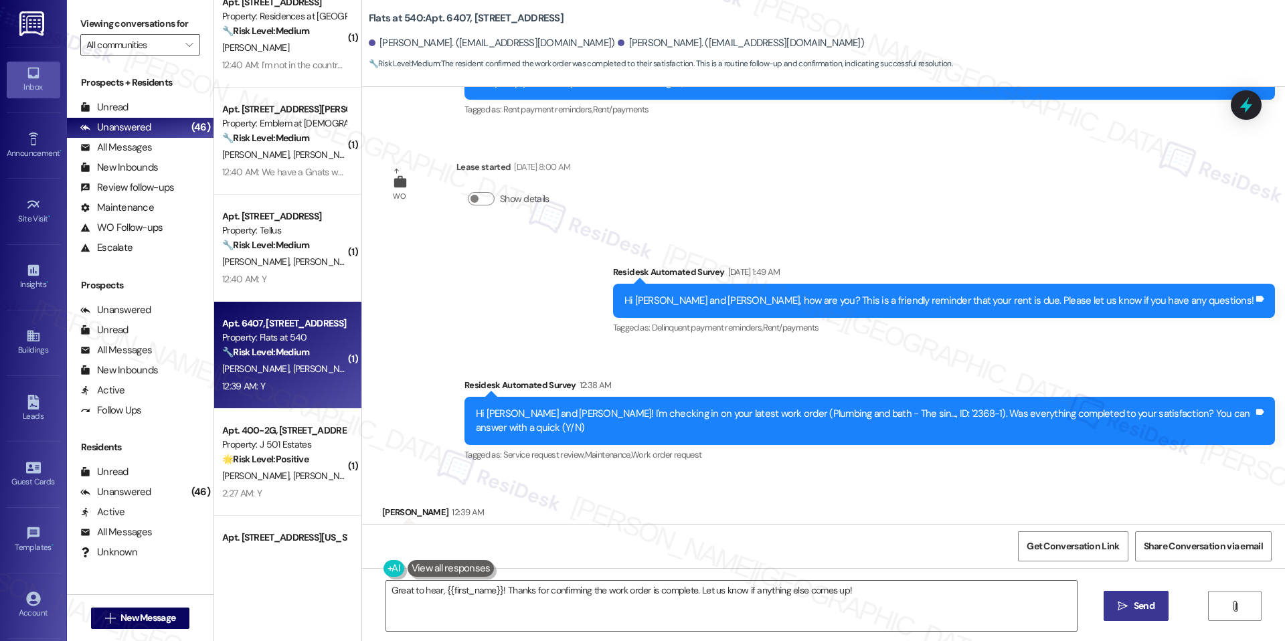
scroll to position [160, 0]
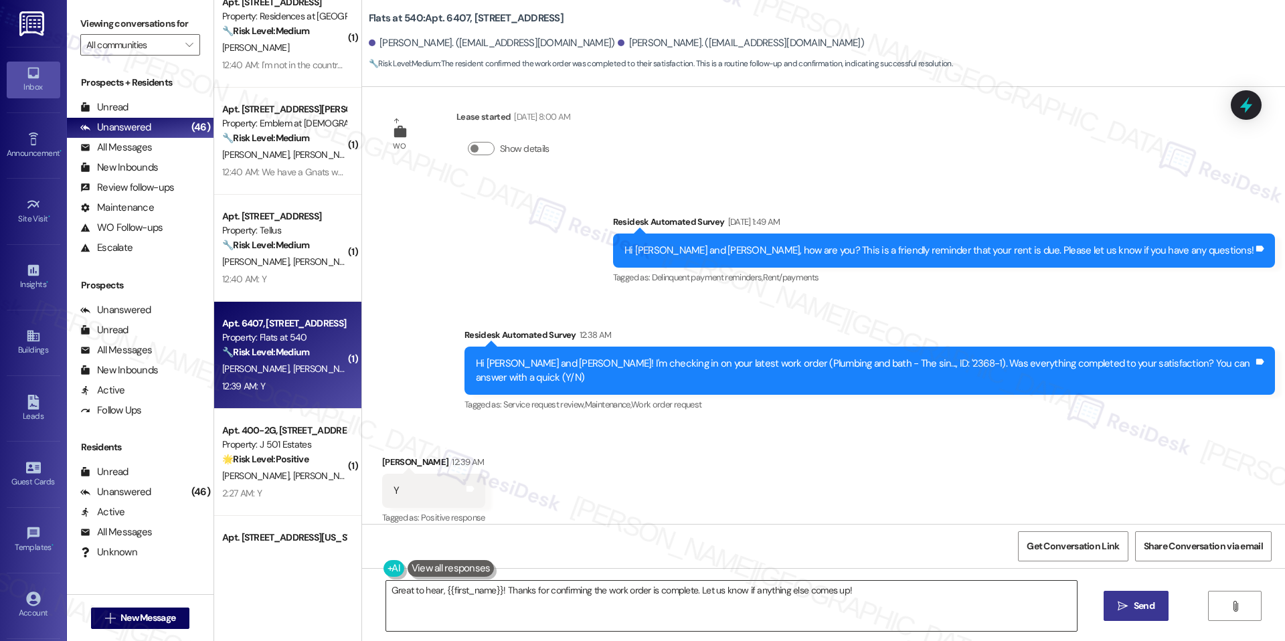
click at [688, 589] on textarea "Great to hear, {{first_name}}! Thanks for confirming the work order is complete…" at bounding box center [731, 606] width 690 height 50
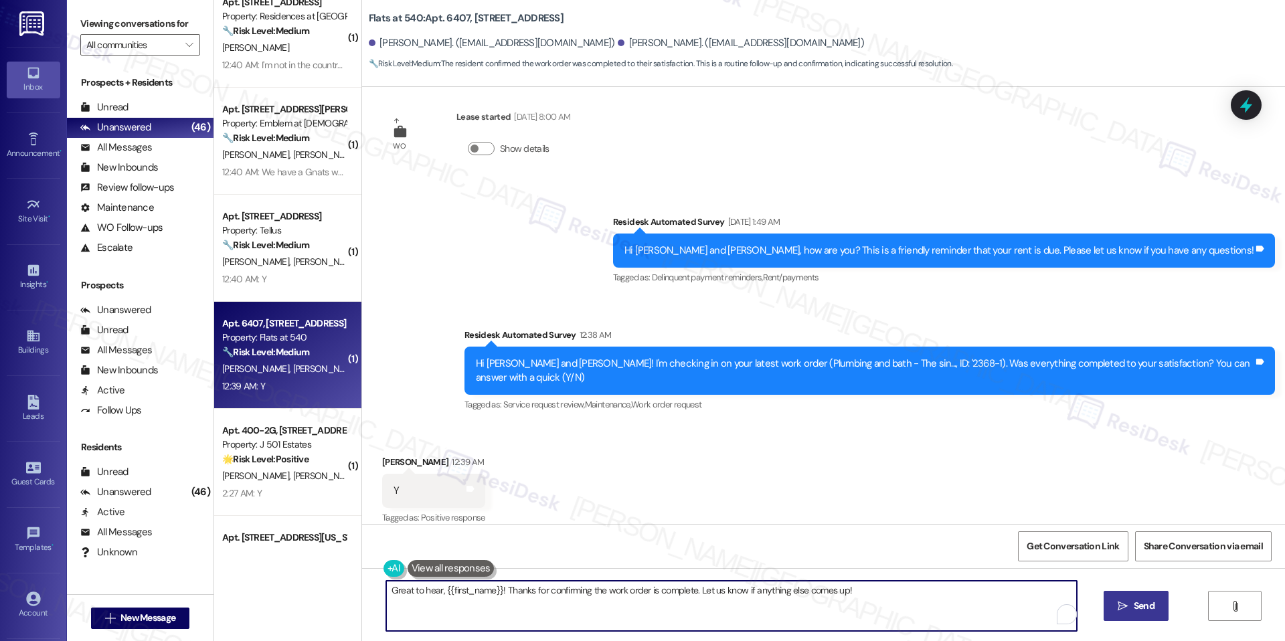
click at [688, 589] on textarea "Great to hear, {{first_name}}! Thanks for confirming the work order is complete…" at bounding box center [731, 606] width 690 height 50
paste textarea "I'm happy the work order was completed to your satisfaction! We'd also love to …"
type textarea "I'm happy the work order was completed to your satisfaction! We'd also love to …"
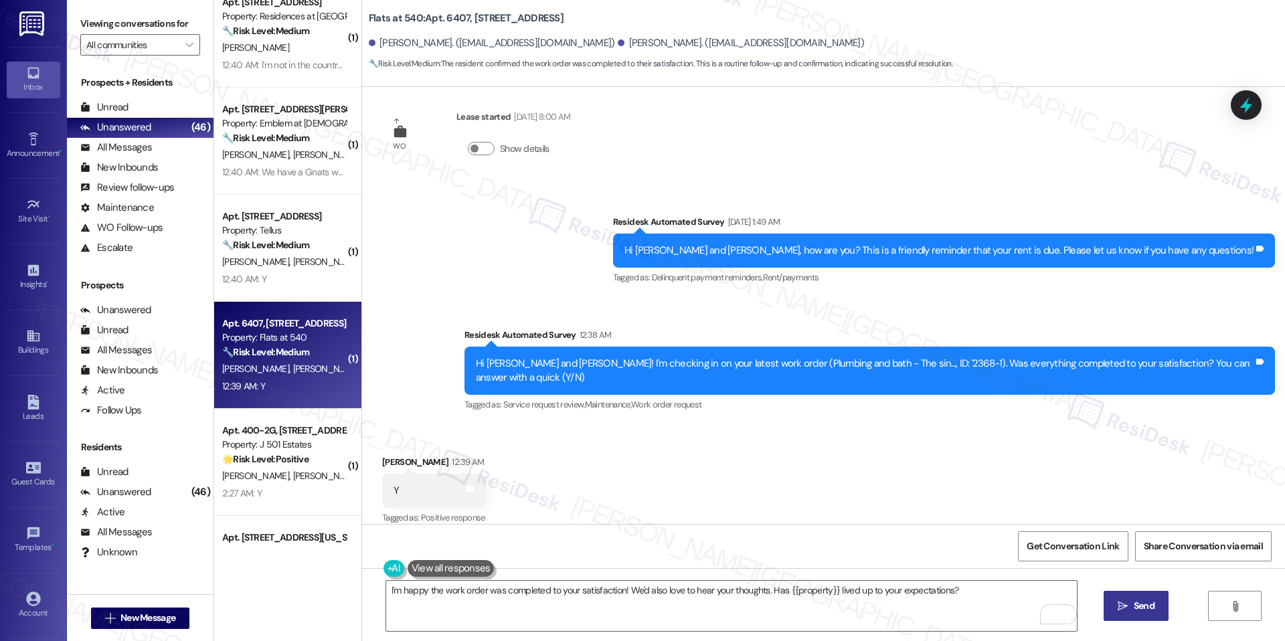
click at [1115, 599] on span " Send" at bounding box center [1136, 606] width 42 height 14
click at [1074, 558] on span "Get Conversation Link" at bounding box center [1073, 546] width 98 height 29
type textarea "Great to hear, {{first_name}}! Thanks for confirming the work order is complete…"
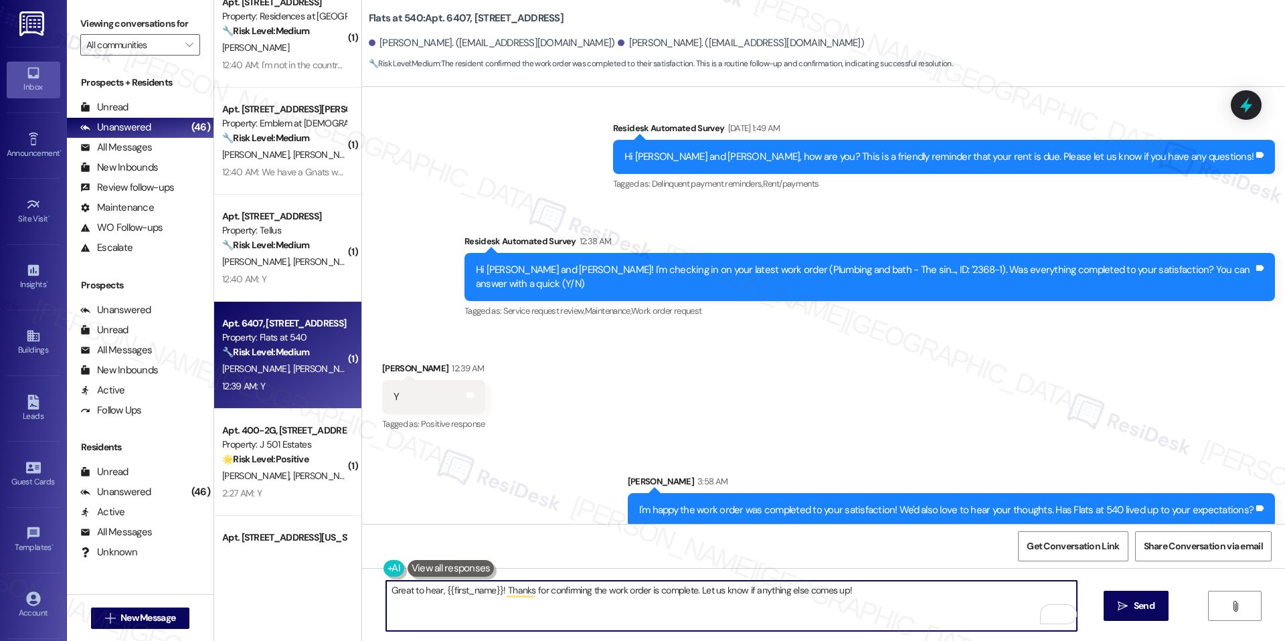
click at [536, 587] on textarea "Great to hear, {{first_name}}! Thanks for confirming the work order is complete…" at bounding box center [731, 606] width 690 height 50
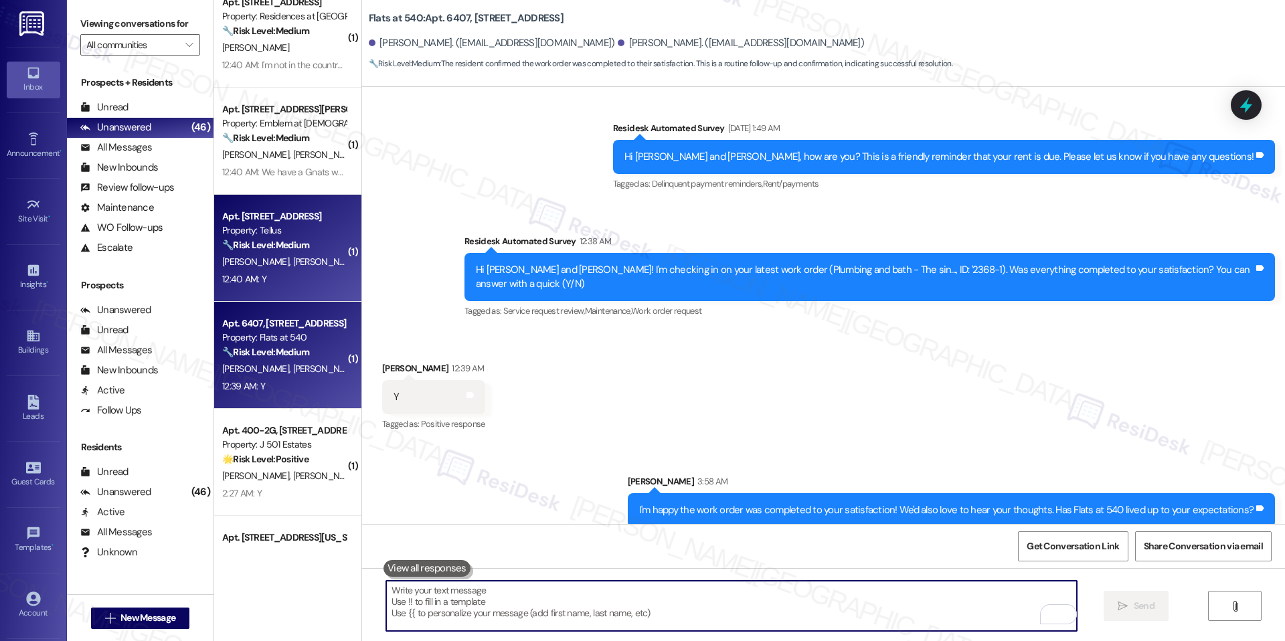
click at [314, 273] on div "12:40 AM: Y 12:40 AM: Y" at bounding box center [284, 279] width 126 height 17
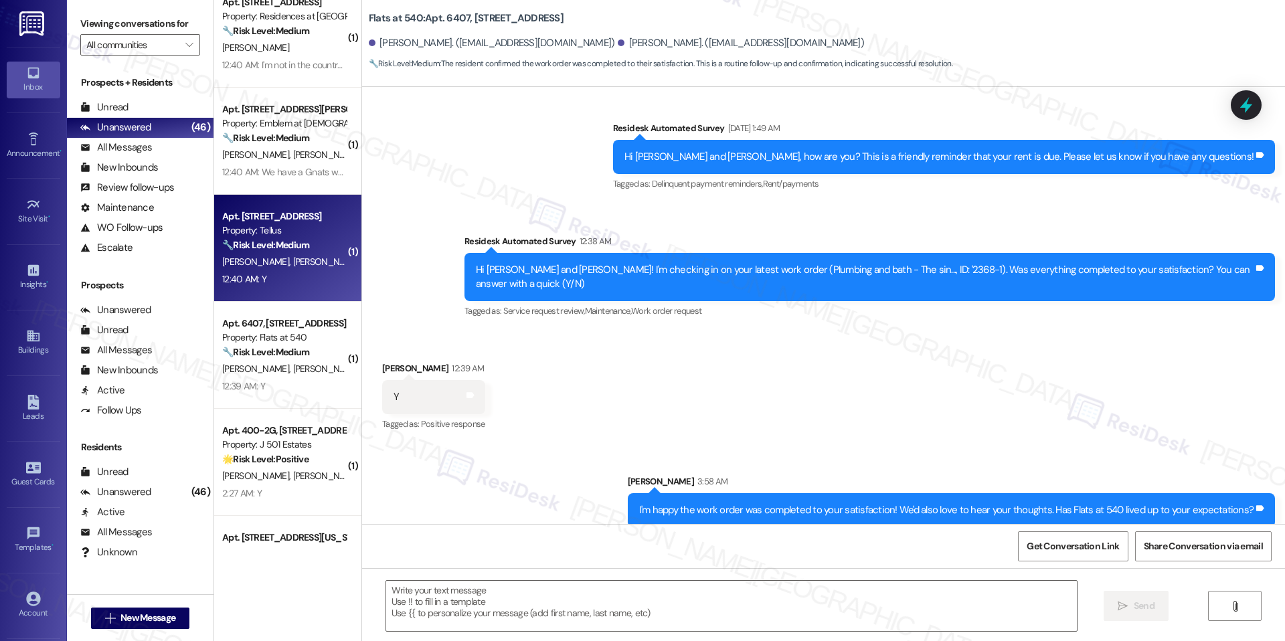
type textarea "Fetching suggested responses. Please feel free to read through the conversation…"
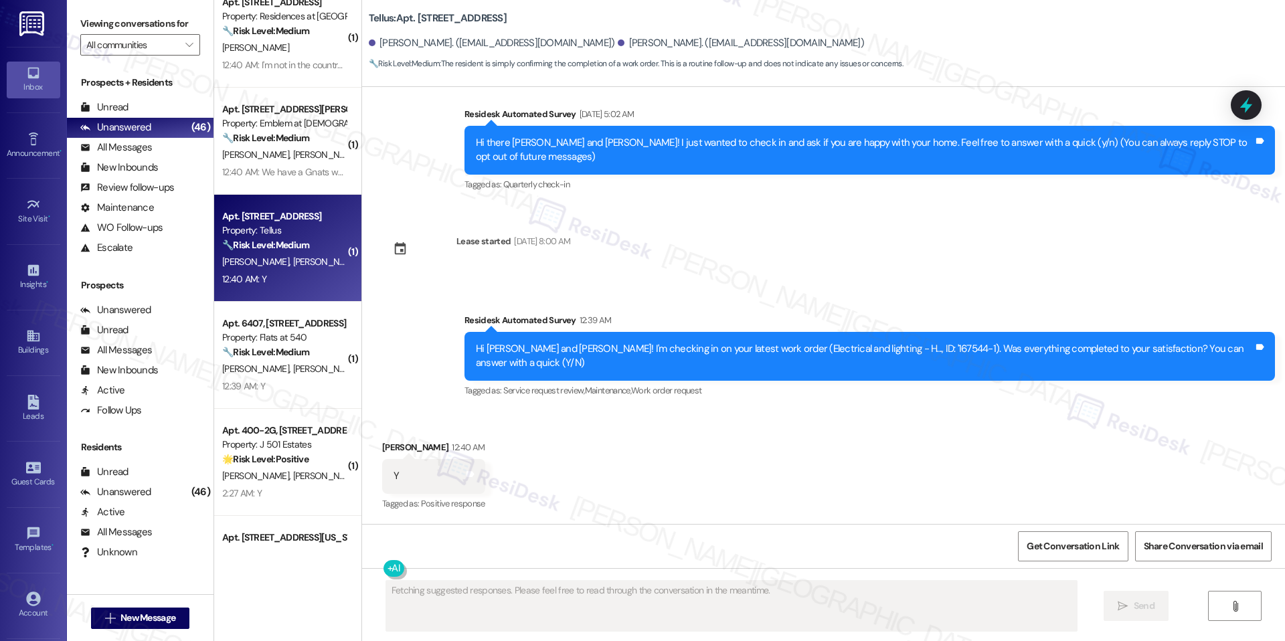
scroll to position [0, 0]
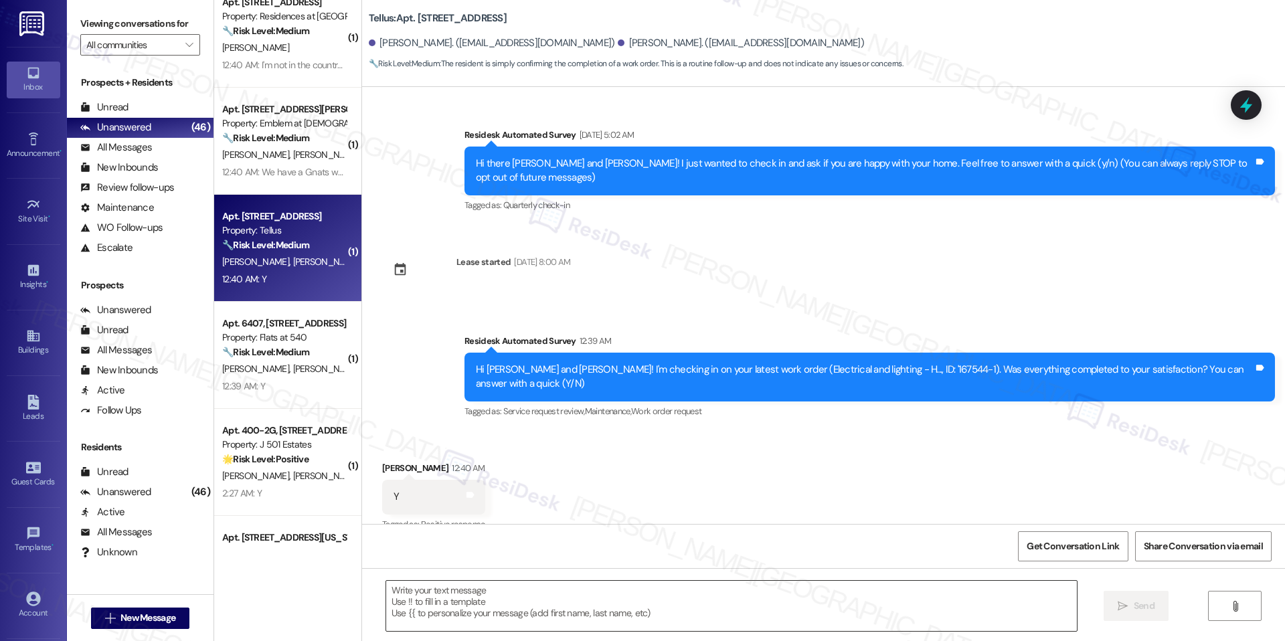
click at [457, 589] on textarea at bounding box center [731, 606] width 690 height 50
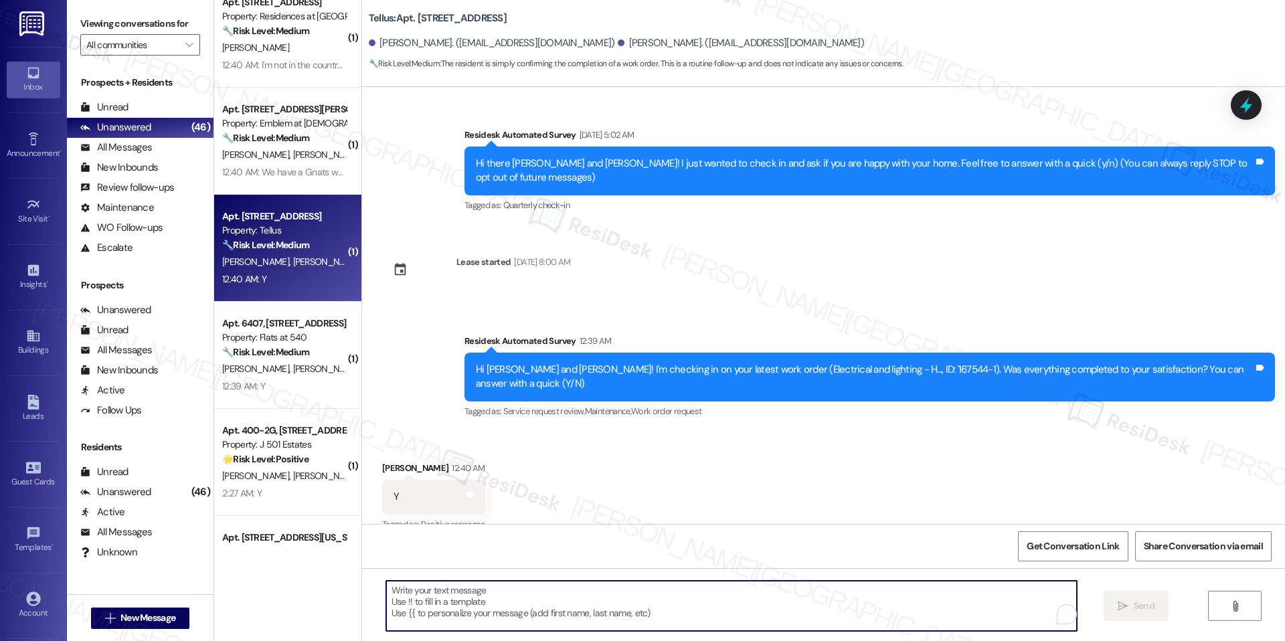
paste textarea "I'm happy the work order was completed to your satisfaction! We'd also love to …"
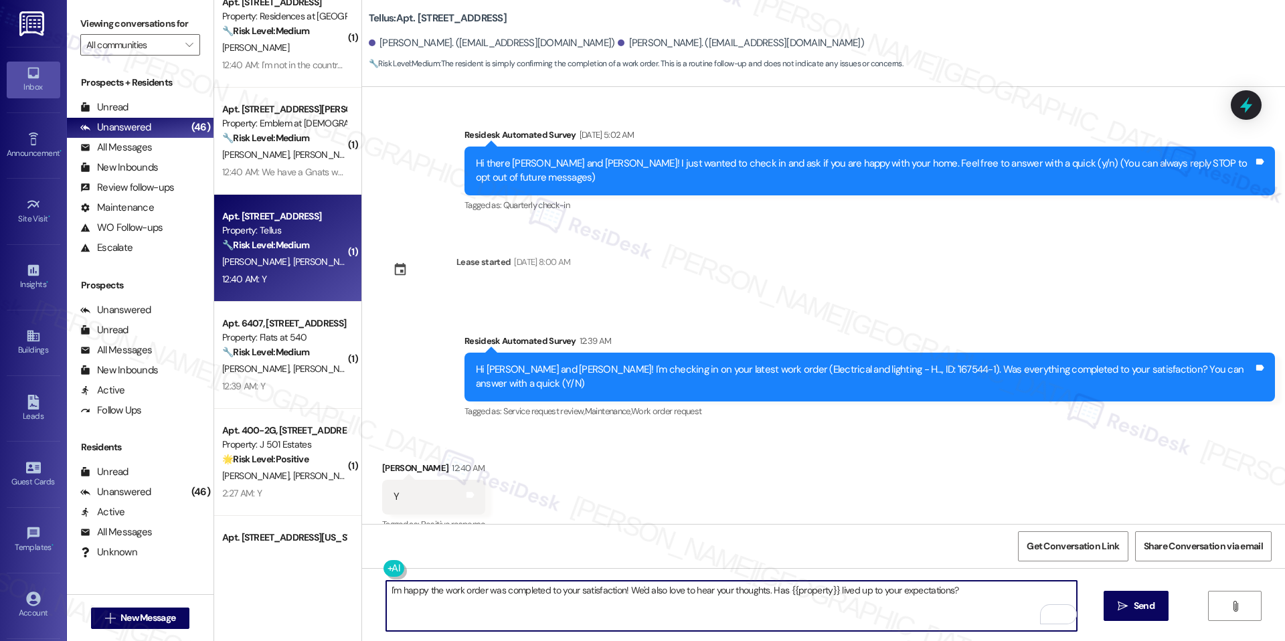
type textarea "I'm happy the work order was completed to your satisfaction! We'd also love to …"
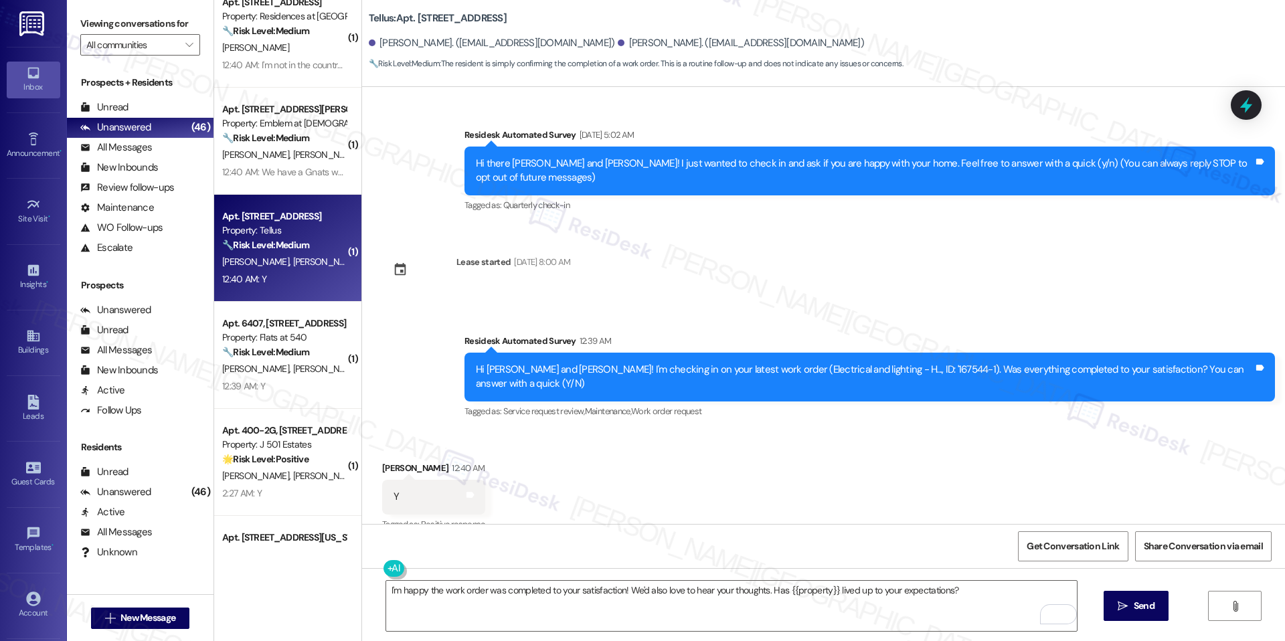
click at [750, 482] on div "Received via SMS Erika Hansen 12:40 AM Y Tags and notes Tagged as: Positive res…" at bounding box center [823, 487] width 923 height 113
click at [1135, 602] on span "Send" at bounding box center [1143, 606] width 21 height 14
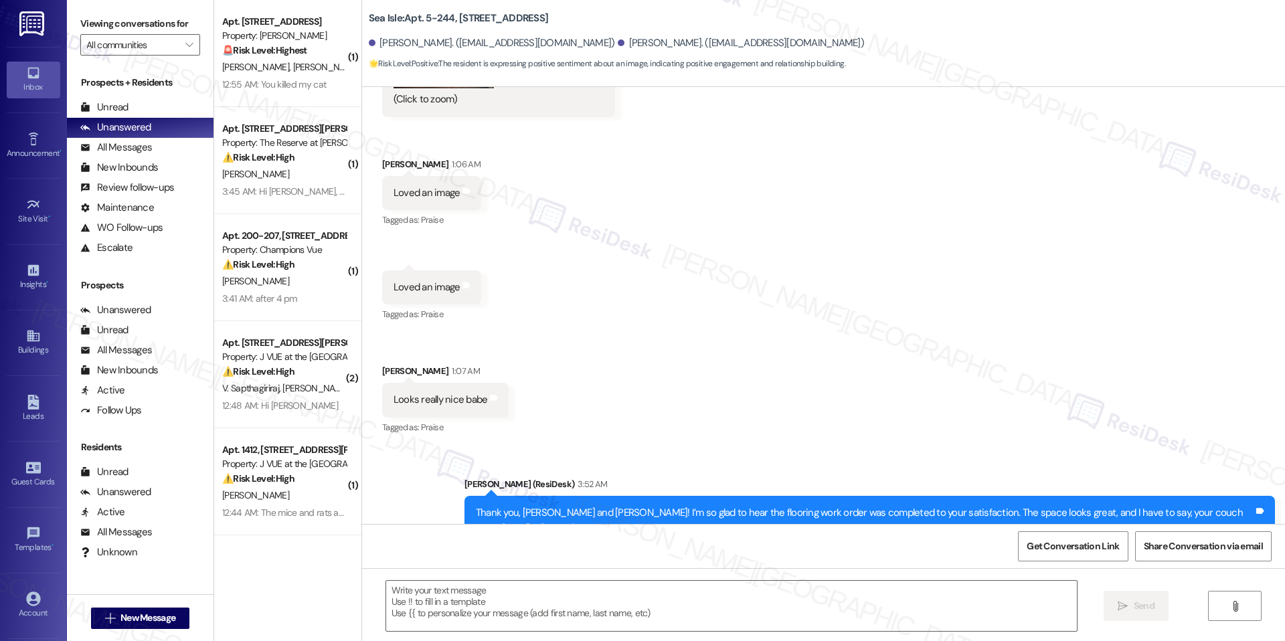
scroll to position [1157, 0]
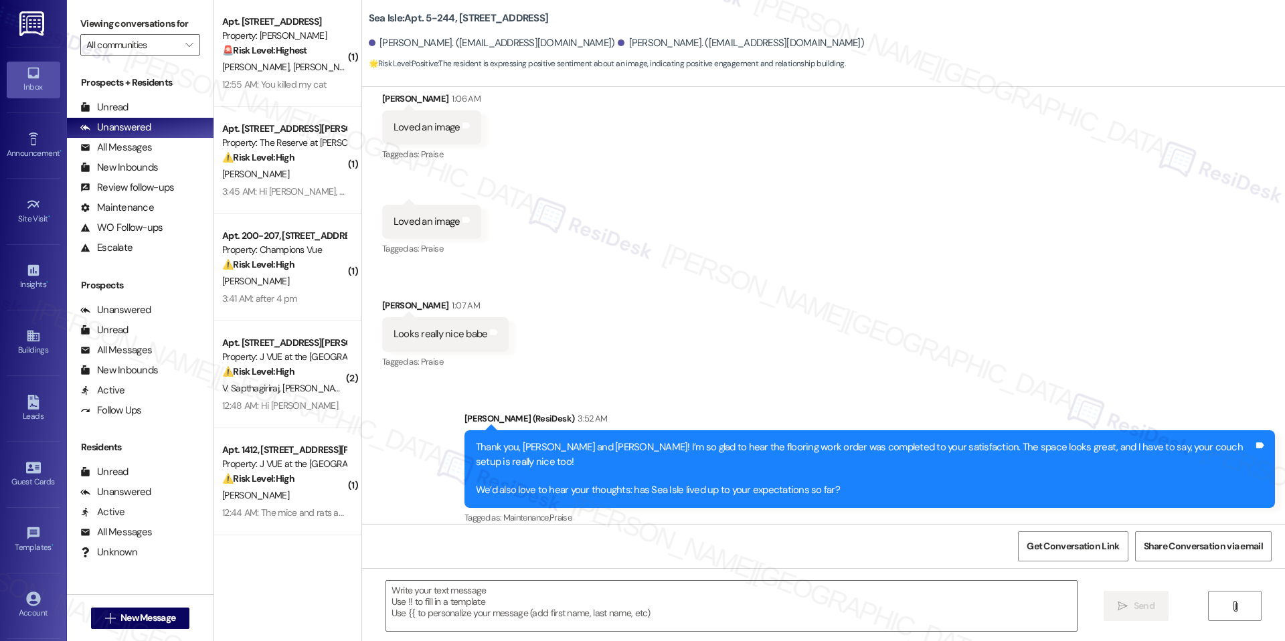
type textarea "Fetching suggested responses. Please feel free to read through the conversation…"
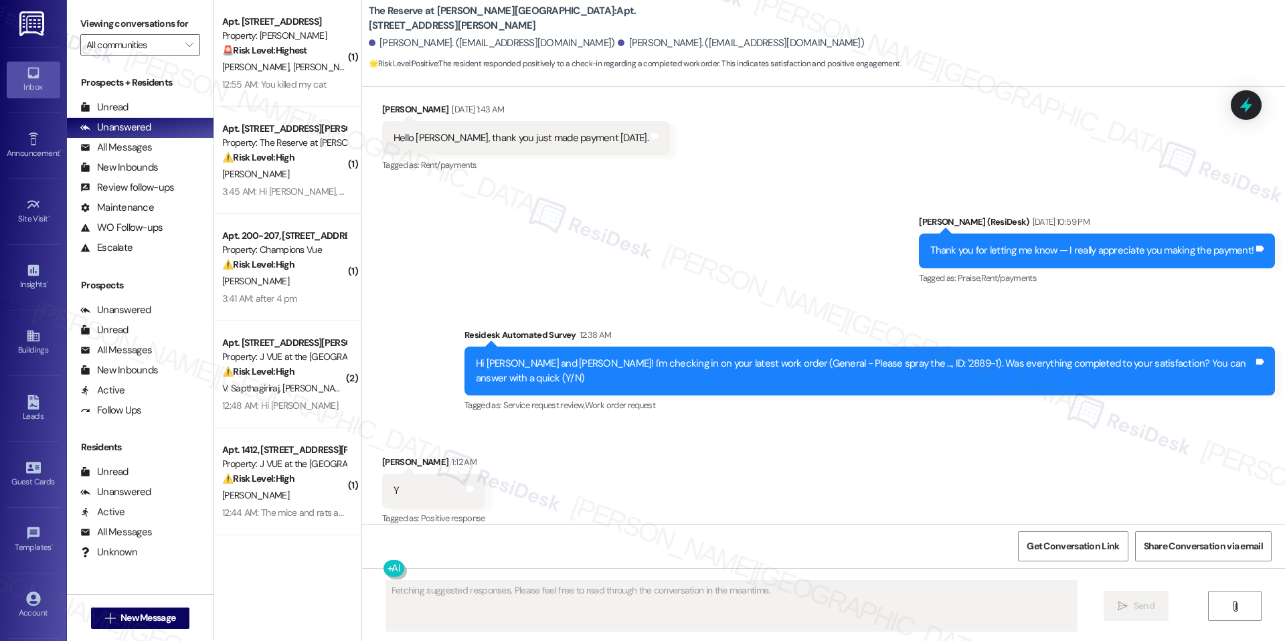
scroll to position [595, 0]
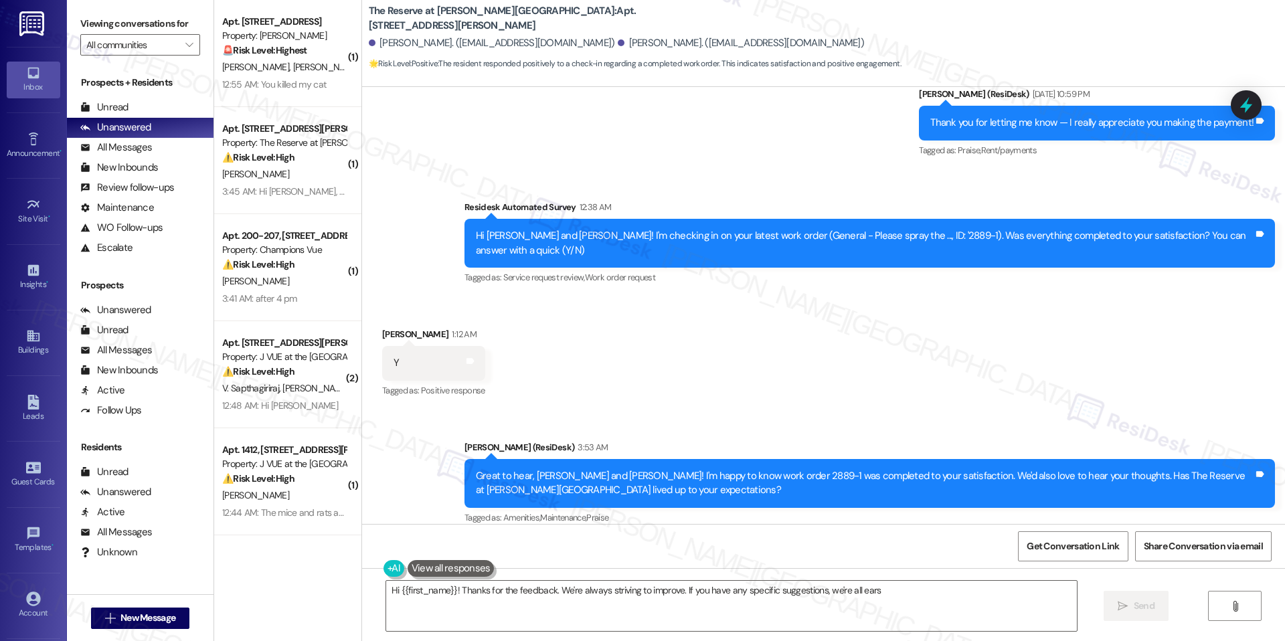
type textarea "Hi {{first_name}}! Thanks for the feedback. We're always striving to improve. I…"
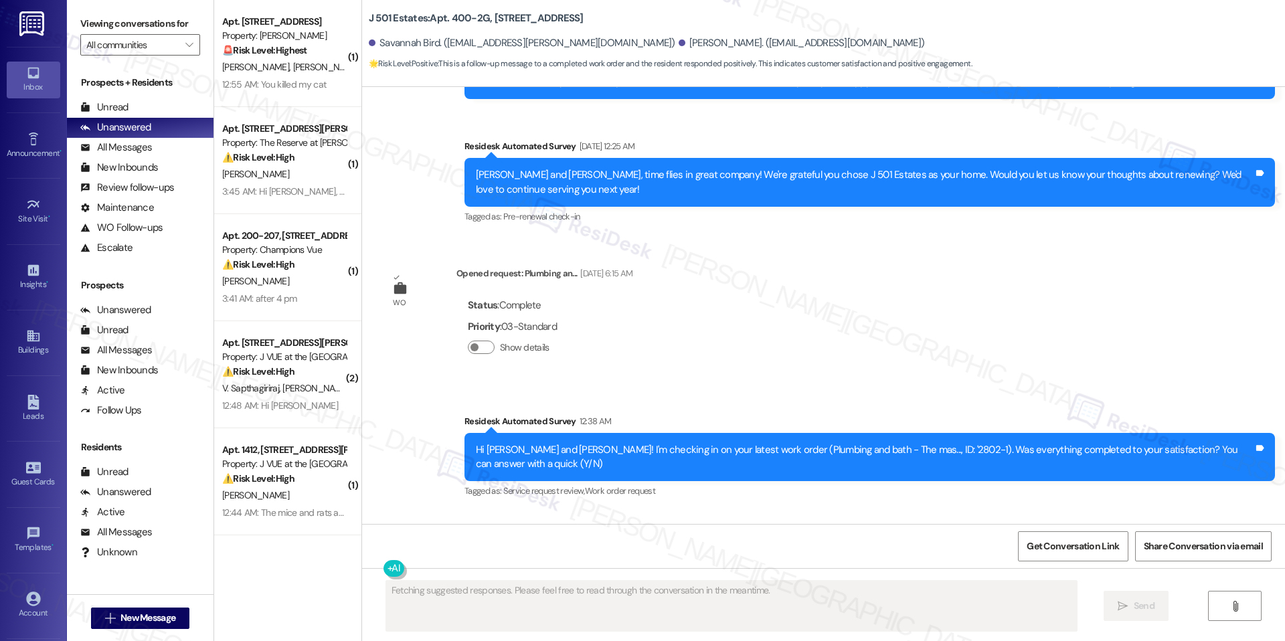
scroll to position [3158, 0]
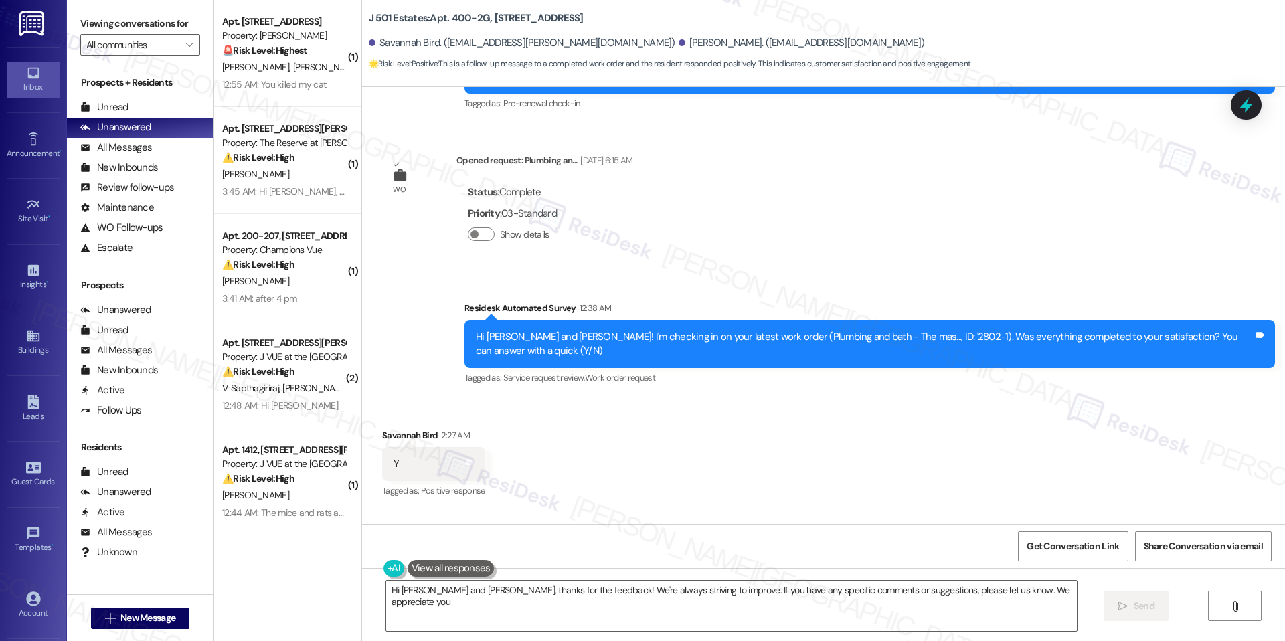
type textarea "Hi [PERSON_NAME] and [PERSON_NAME], thanks for the feedback! We're always striv…"
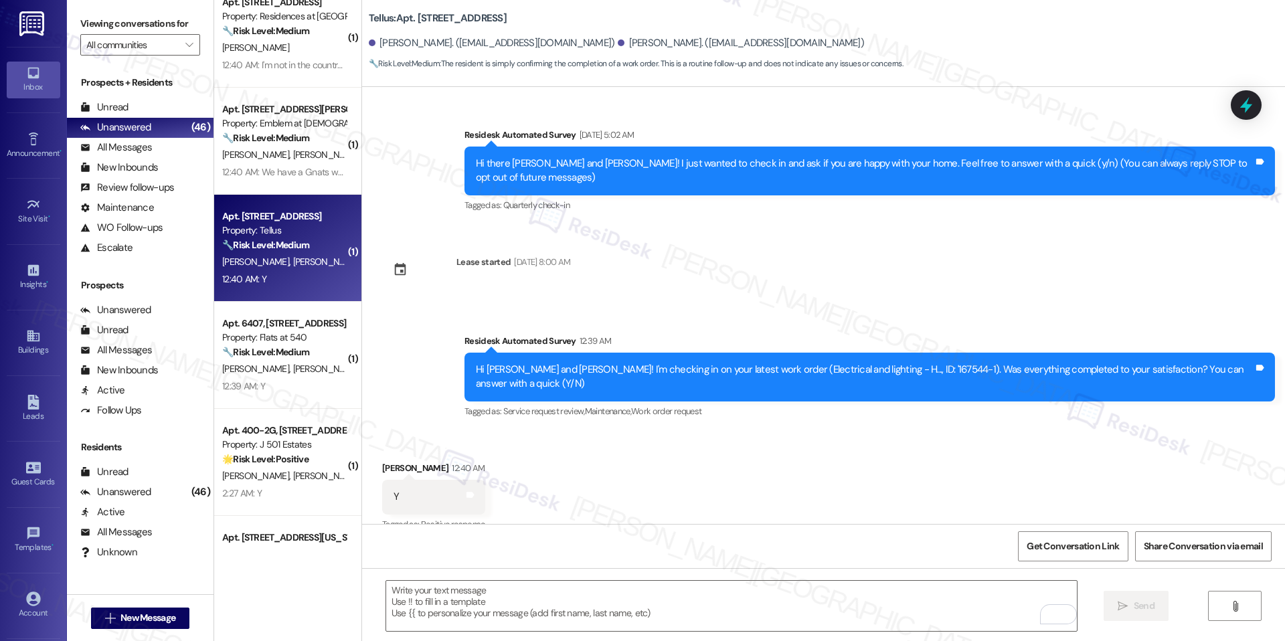
scroll to position [86, 0]
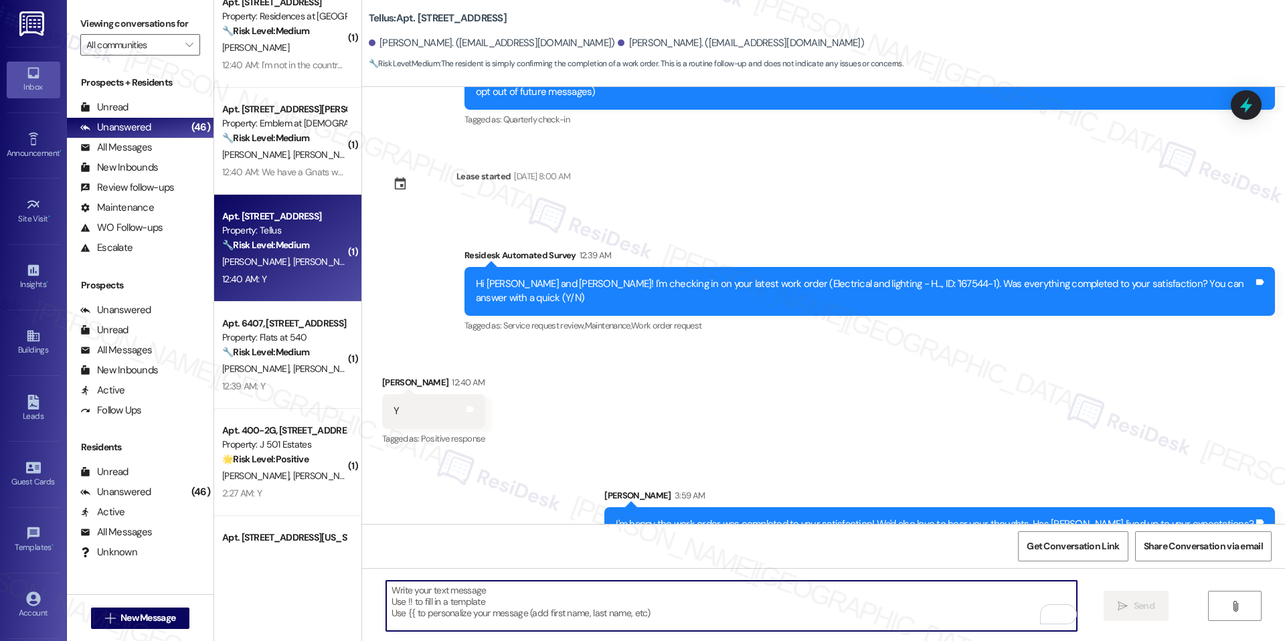
click at [753, 603] on textarea "To enrich screen reader interactions, please activate Accessibility in Grammarl…" at bounding box center [731, 606] width 690 height 50
paste textarea "I'm happy the work order was completed to your satisfaction! We'd also love to …"
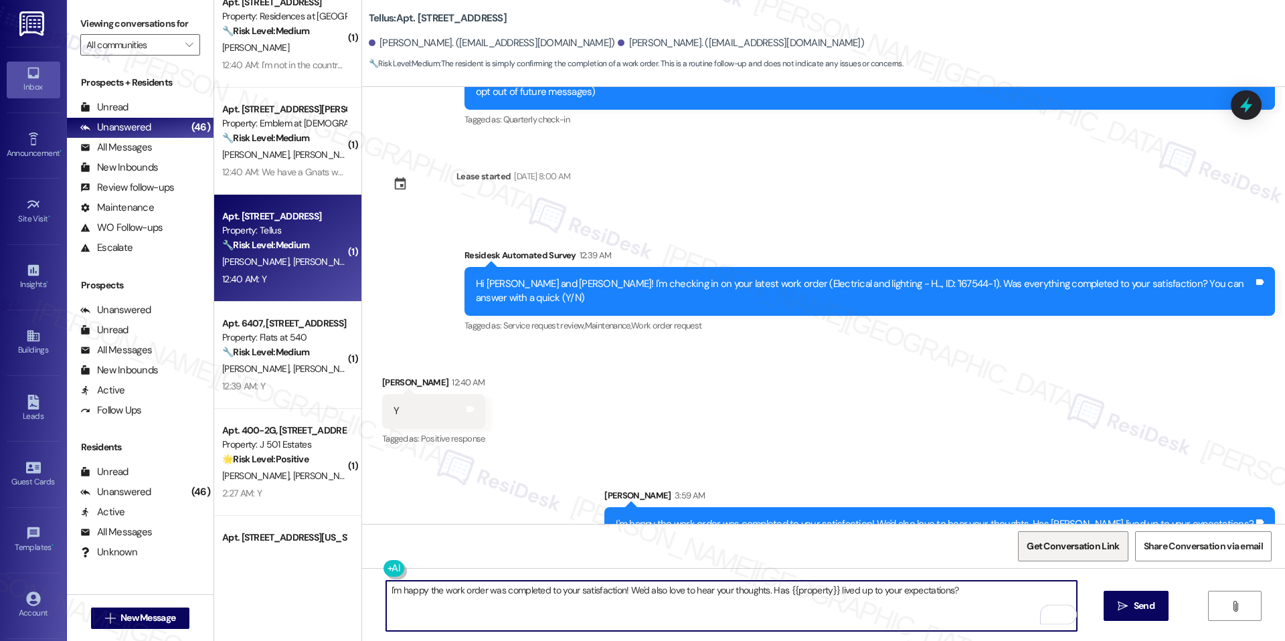
type textarea "I'm happy the work order was completed to your satisfaction! We'd also love to …"
click at [1085, 539] on span "Get Conversation Link" at bounding box center [1072, 546] width 92 height 14
click at [496, 590] on textarea "I'm happy the work order was completed to your satisfaction! We'd also love to …" at bounding box center [731, 606] width 690 height 50
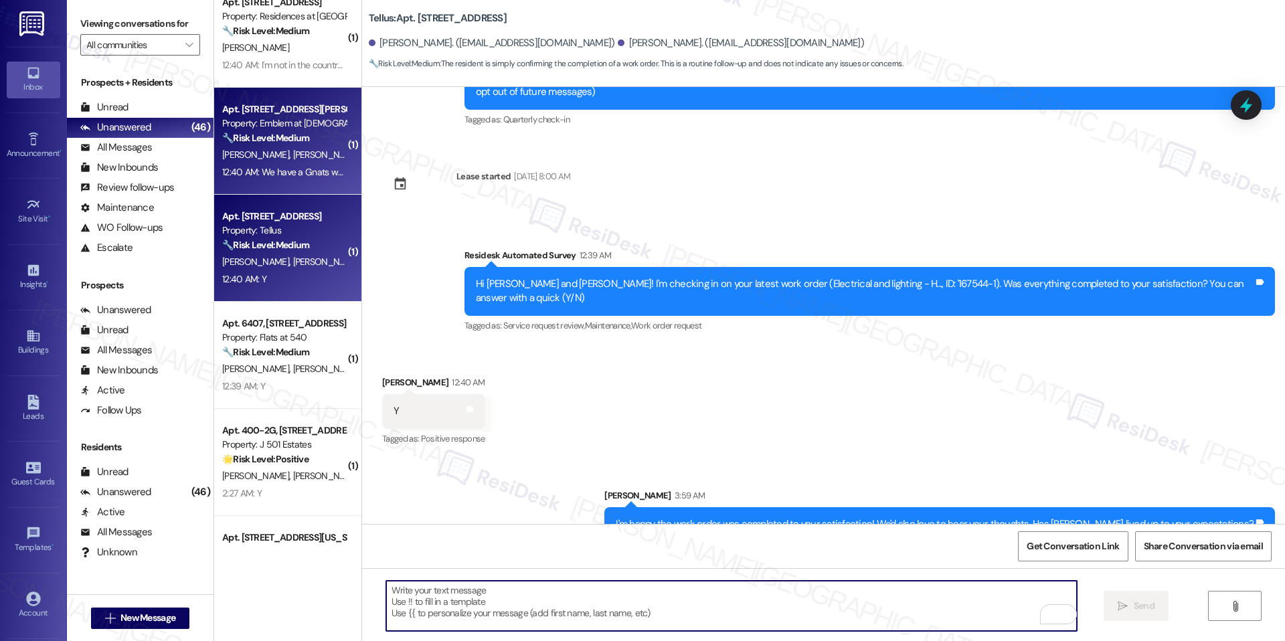
click at [298, 169] on div "12:40 AM: We have a Gnats work order that needs to be completed 12:40 AM: We ha…" at bounding box center [353, 172] width 263 height 12
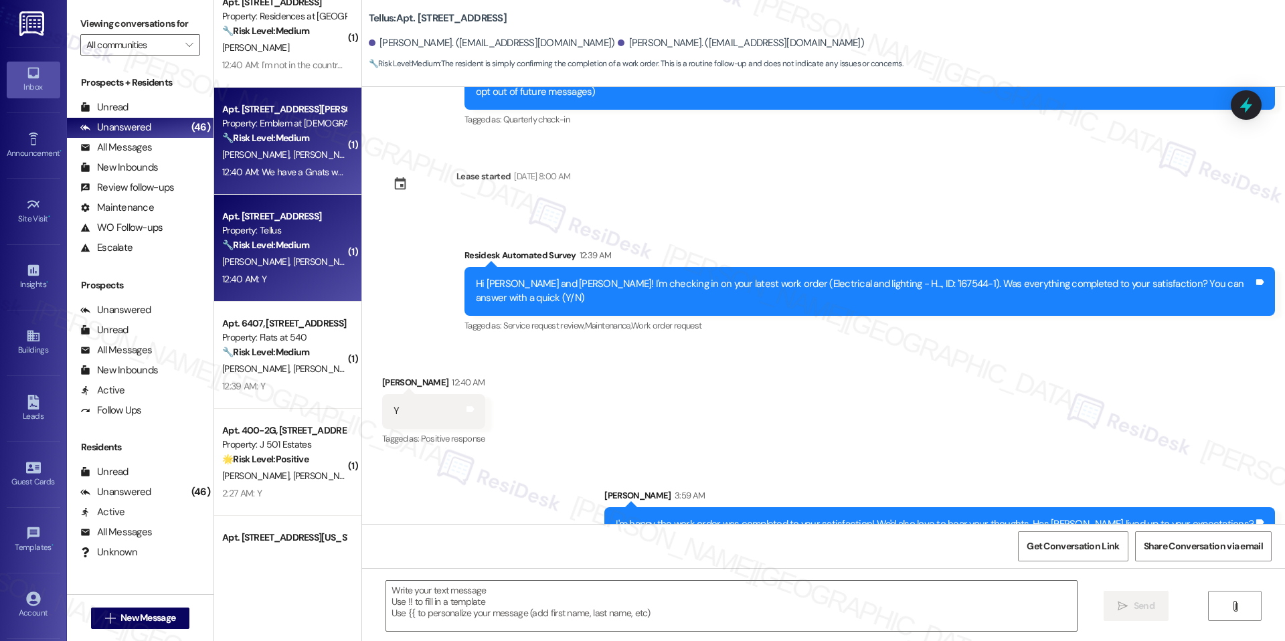
type textarea "Fetching suggested responses. Please feel free to read through the conversation…"
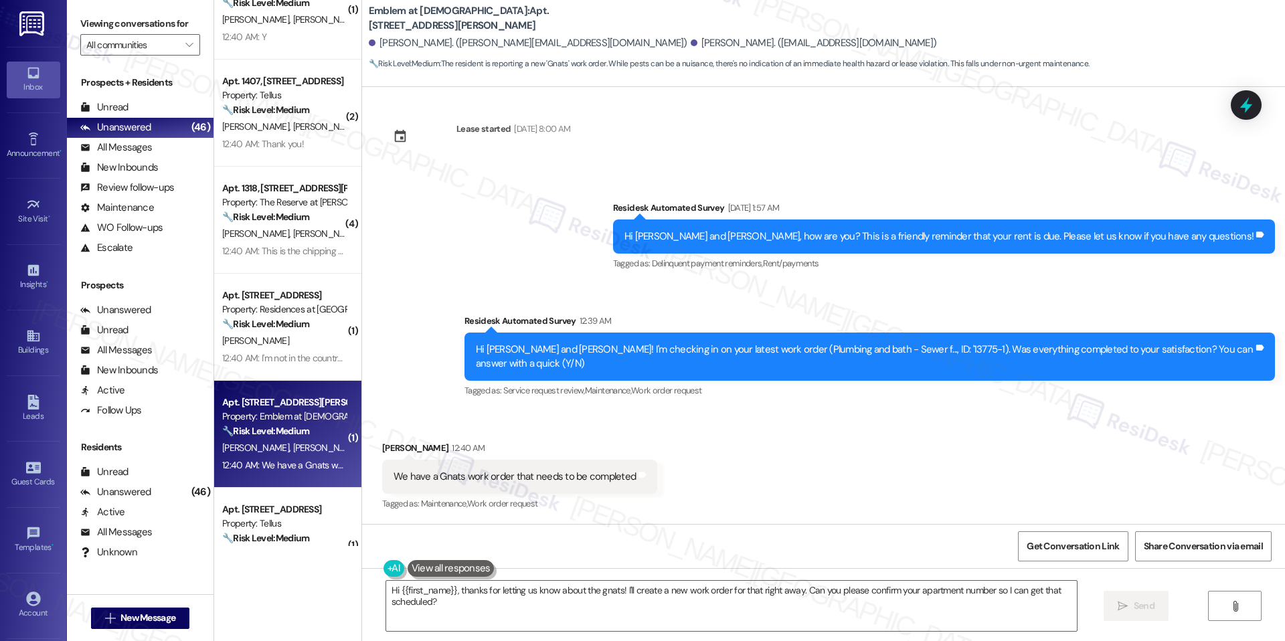
scroll to position [247, 0]
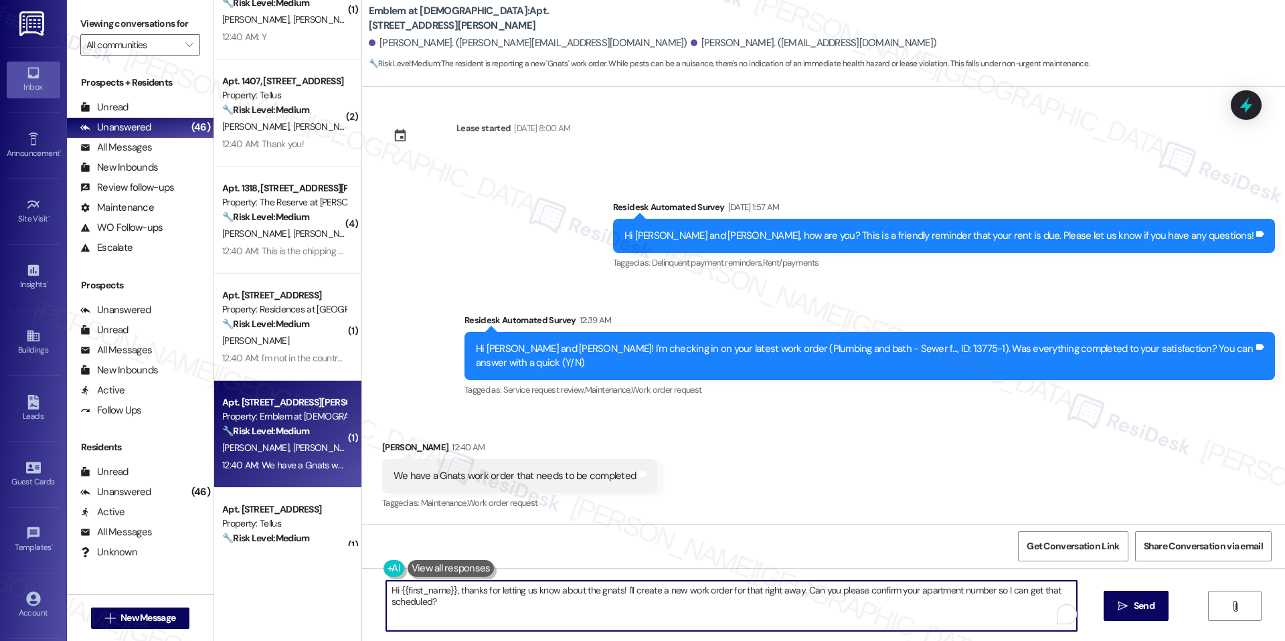
click at [554, 591] on textarea "Hi {{first_name}}, thanks for letting us know about the gnats! I'll create a ne…" at bounding box center [731, 606] width 690 height 50
paste textarea "Thank you for letting us know, Melissa. I’ll go ahead and escalate this so the …"
type textarea "Thank you for letting us know, Melissa. I’ll go ahead and escalate this so the …"
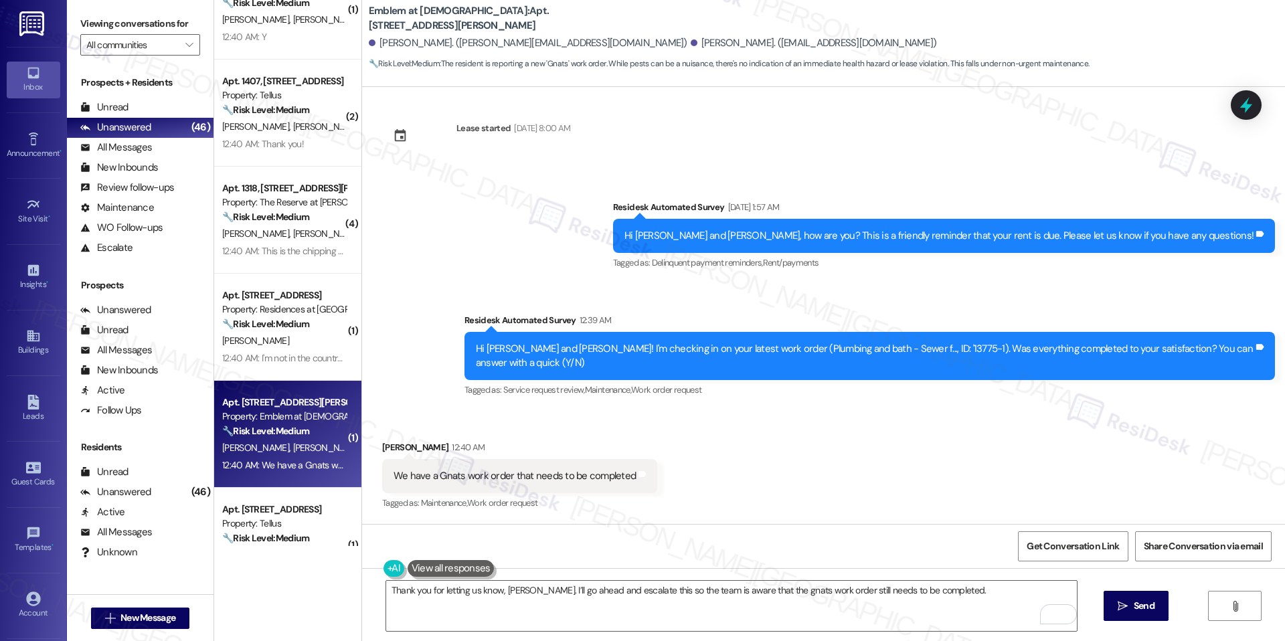
drag, startPoint x: 476, startPoint y: 15, endPoint x: 519, endPoint y: 15, distance: 42.8
click at [519, 15] on b "Emblem at Christiana: Apt. 1000-106, 1150 Helen Drive" at bounding box center [503, 18] width 268 height 29
drag, startPoint x: 519, startPoint y: 15, endPoint x: 478, endPoint y: 19, distance: 41.6
click at [478, 19] on b "Emblem at Christiana: Apt. 1000-106, 1150 Helen Drive" at bounding box center [503, 18] width 268 height 29
copy b "1000-106"
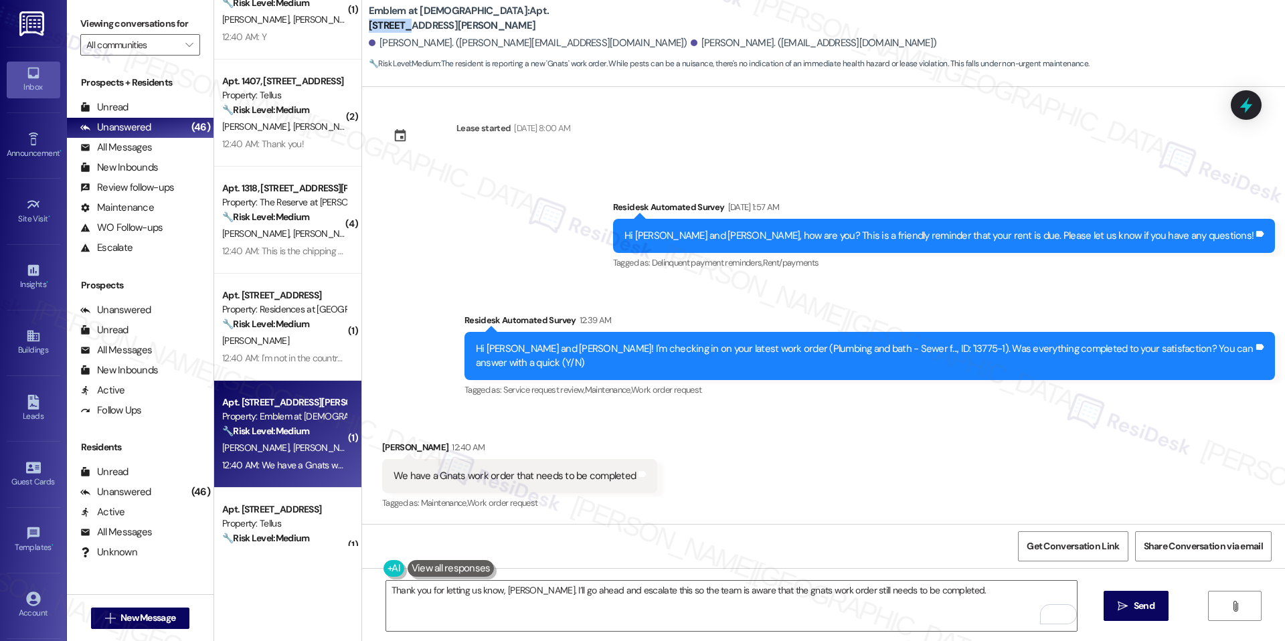
copy b "1000-106"
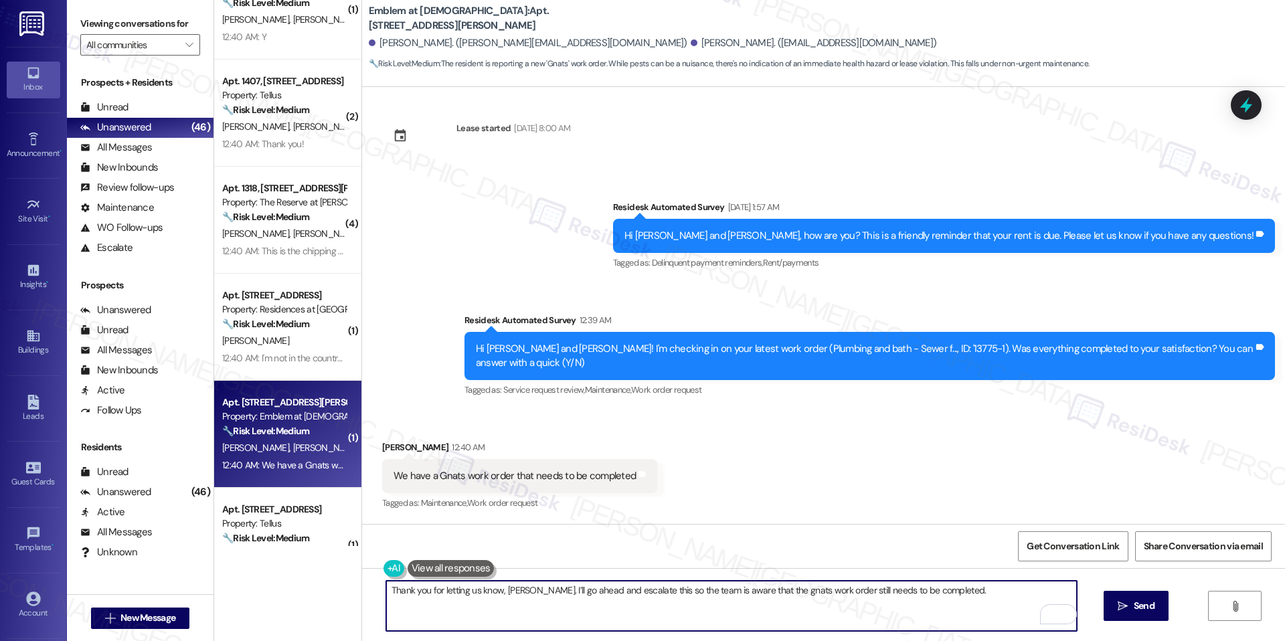
click at [537, 585] on textarea "Thank you for letting us know, Melissa. I’ll go ahead and escalate this so the …" at bounding box center [731, 606] width 690 height 50
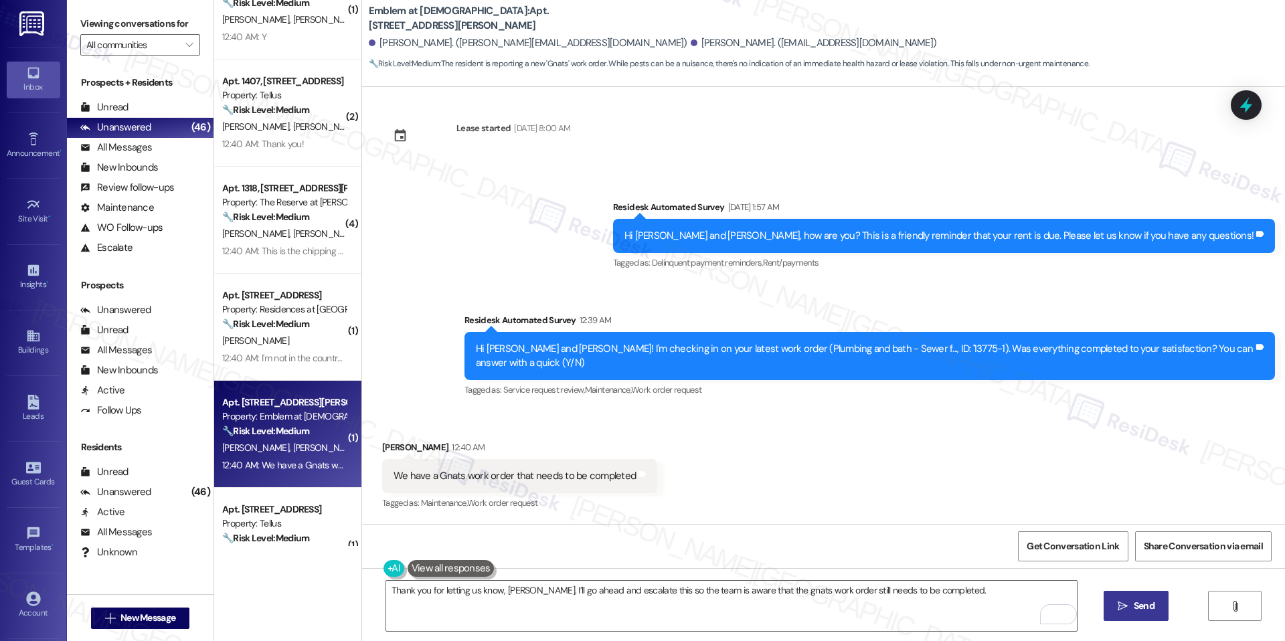
click at [1103, 596] on button " Send" at bounding box center [1135, 606] width 65 height 30
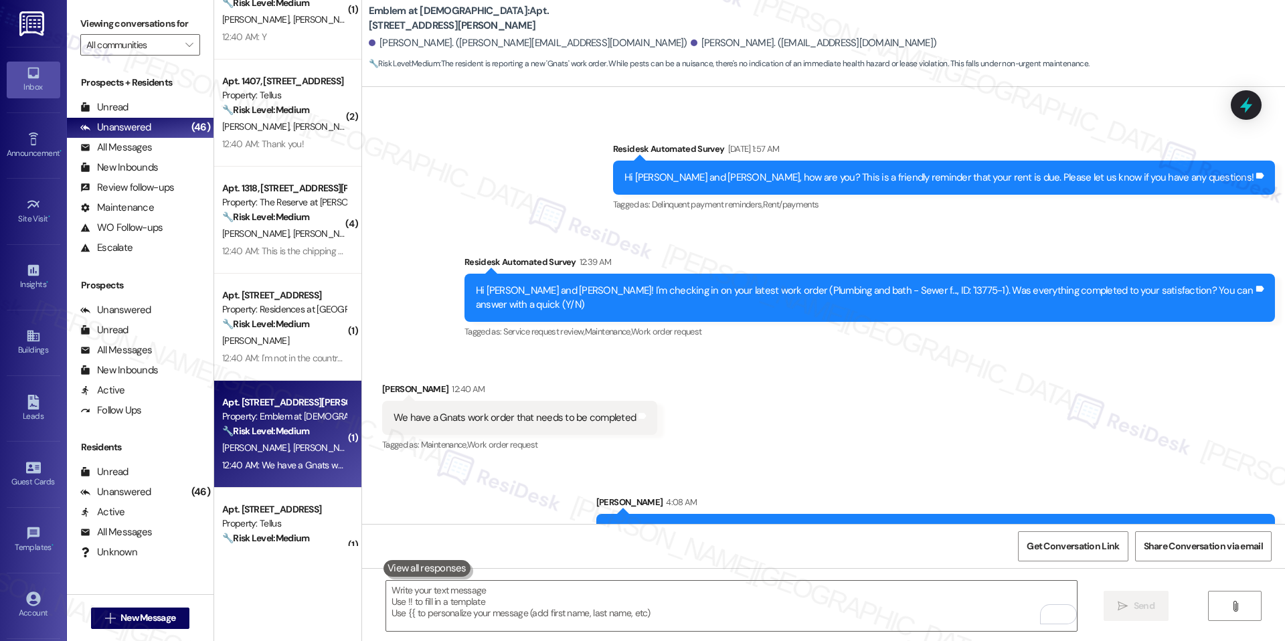
scroll to position [340, 0]
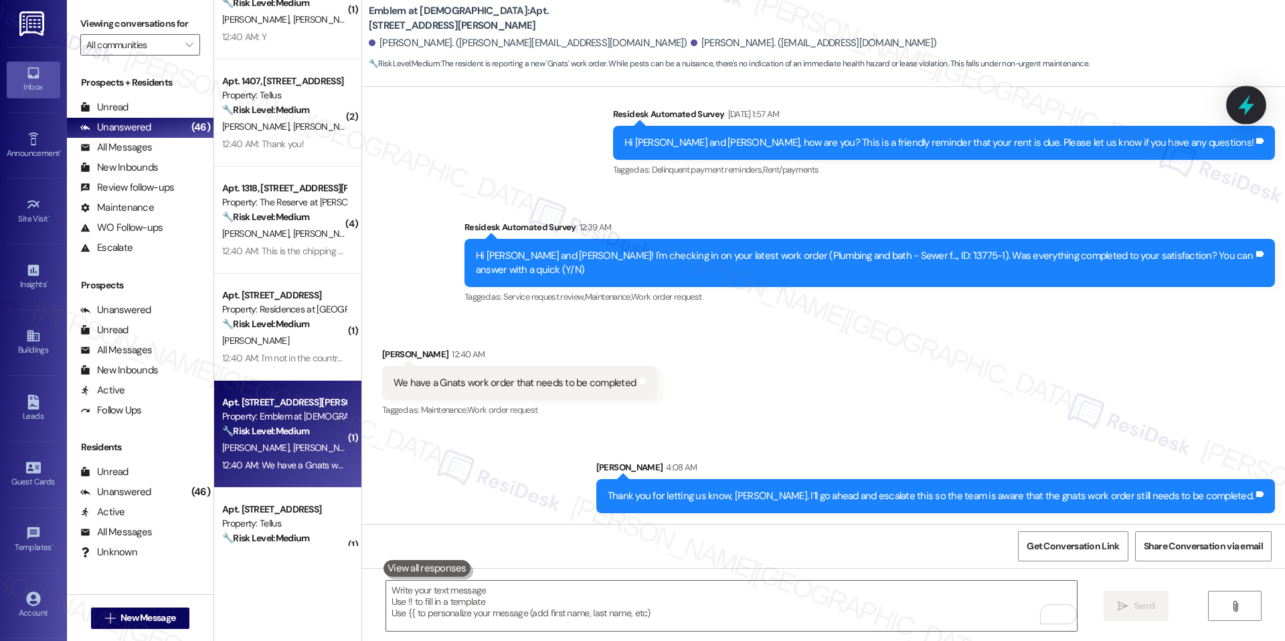
click at [1244, 105] on icon at bounding box center [1246, 105] width 16 height 21
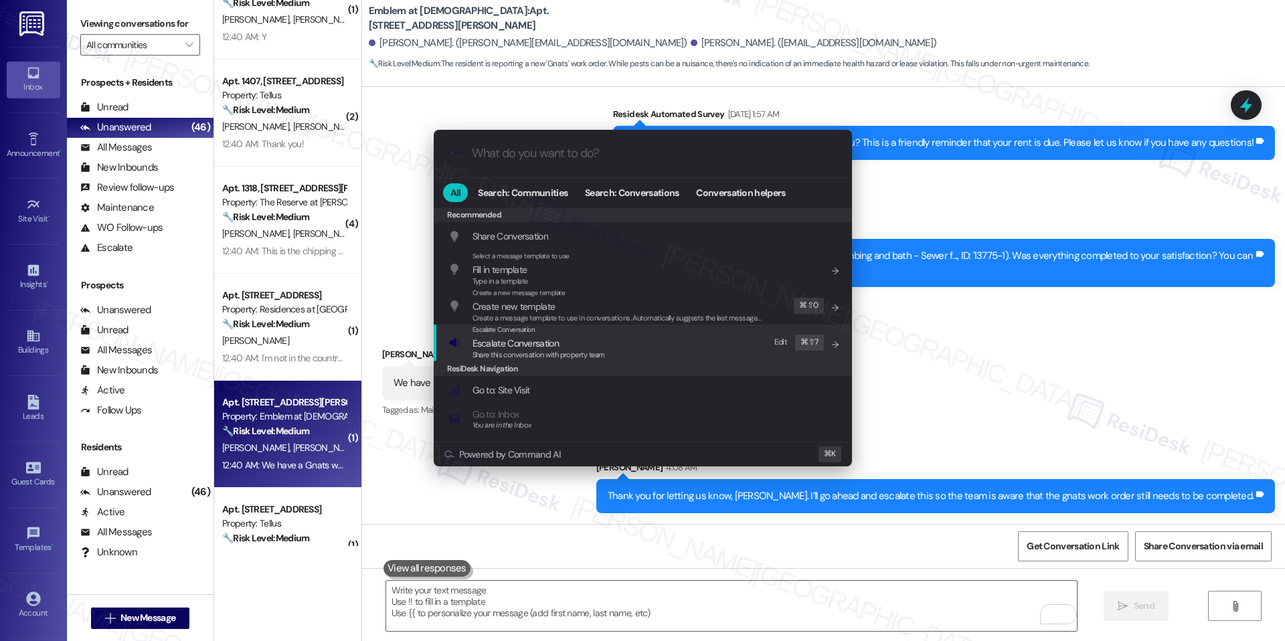
click at [617, 341] on div "Escalate Conversation Escalate Conversation Share this conversation with proper…" at bounding box center [643, 342] width 391 height 36
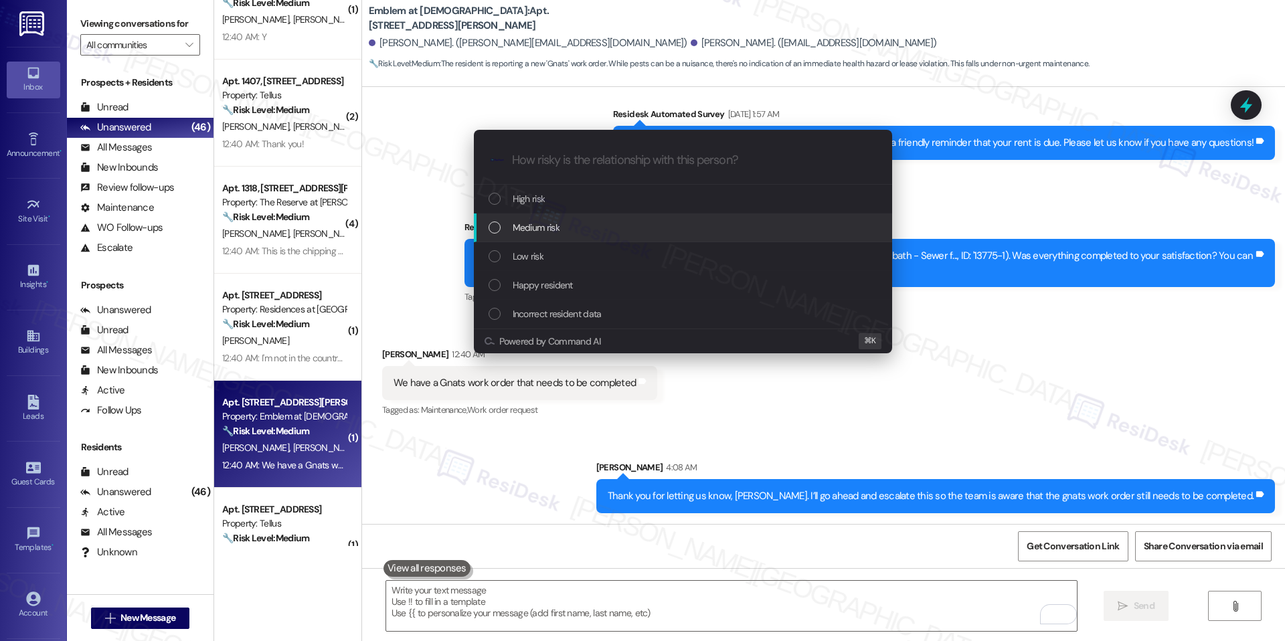
click at [566, 231] on div "Medium risk" at bounding box center [683, 227] width 391 height 15
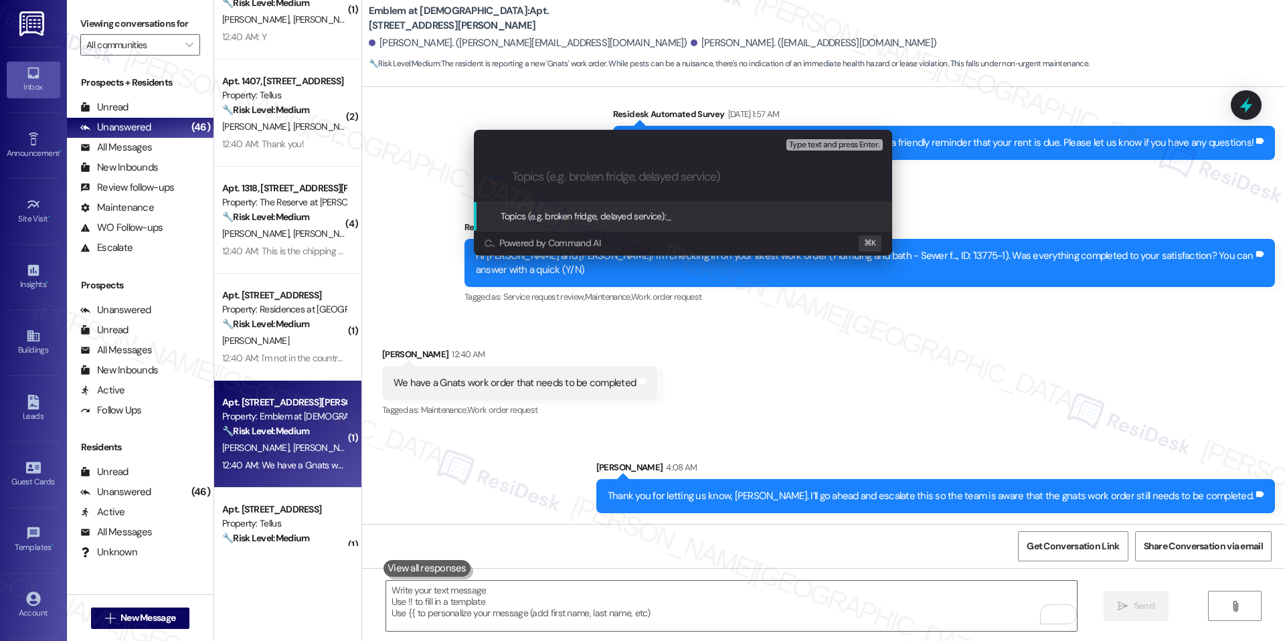
paste input "Gnats Work Order Incomplete"
type input "Gnats Work Order Incomplete"
click at [707, 213] on span "Gnats Work Order Incomplete" at bounding box center [724, 216] width 117 height 12
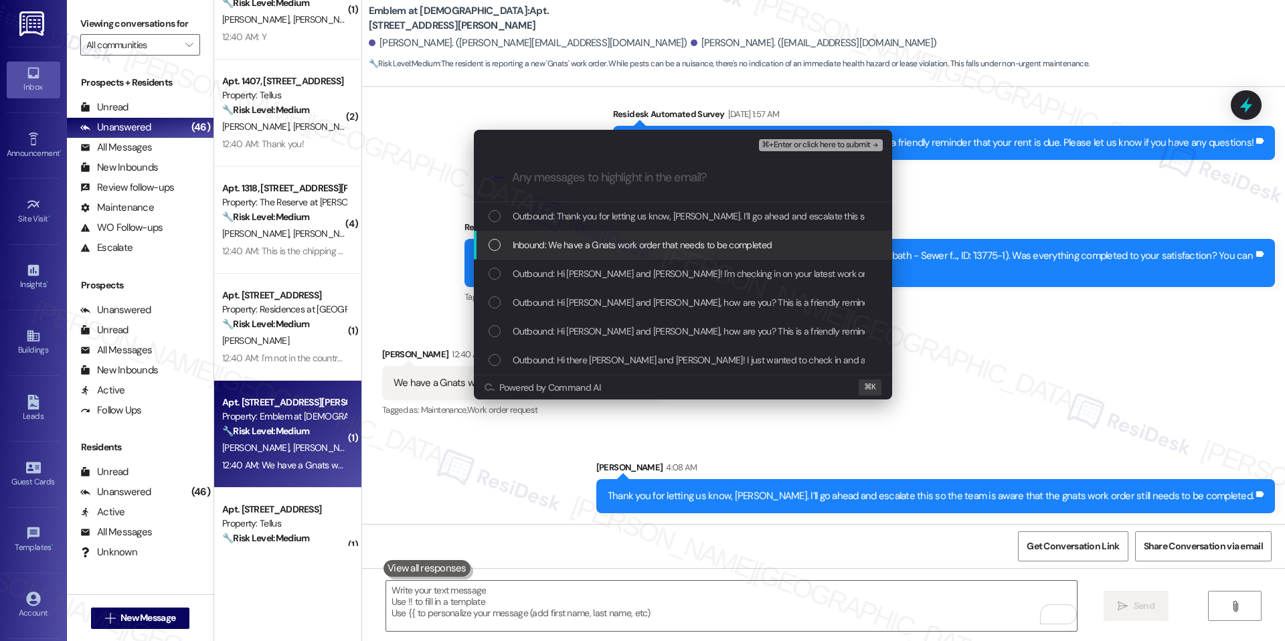
click at [649, 238] on span "Inbound: We have a Gnats work order that needs to be completed" at bounding box center [642, 245] width 260 height 15
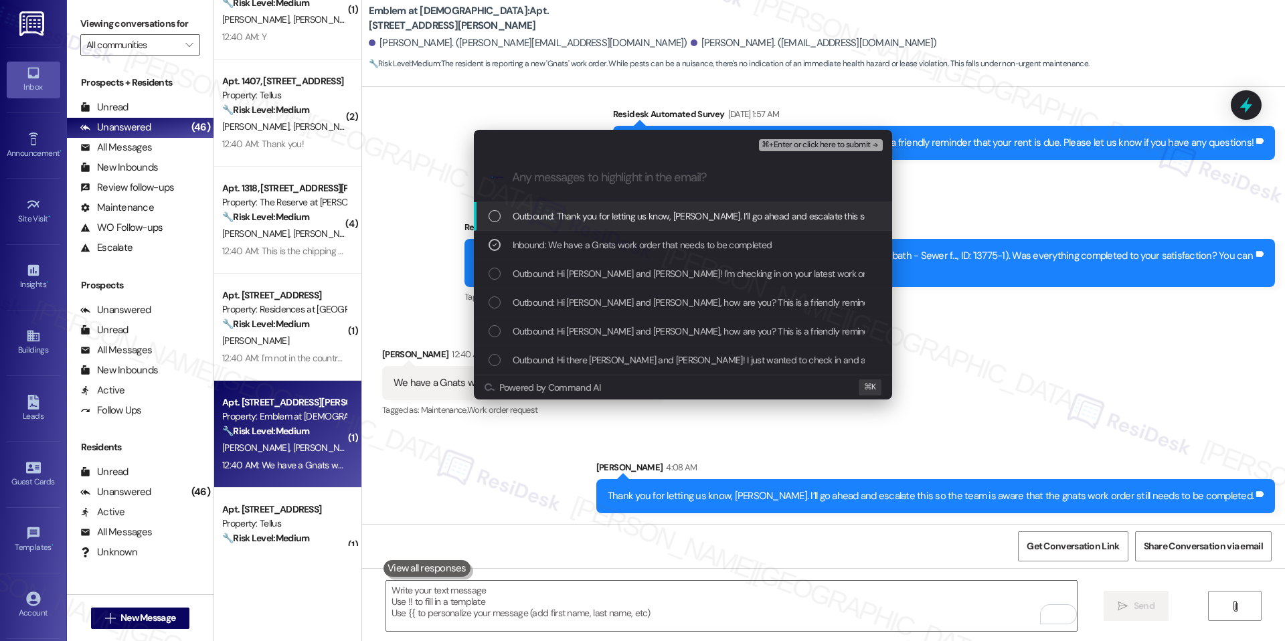
click at [804, 140] on span "⌘+Enter or click here to submit" at bounding box center [815, 144] width 108 height 9
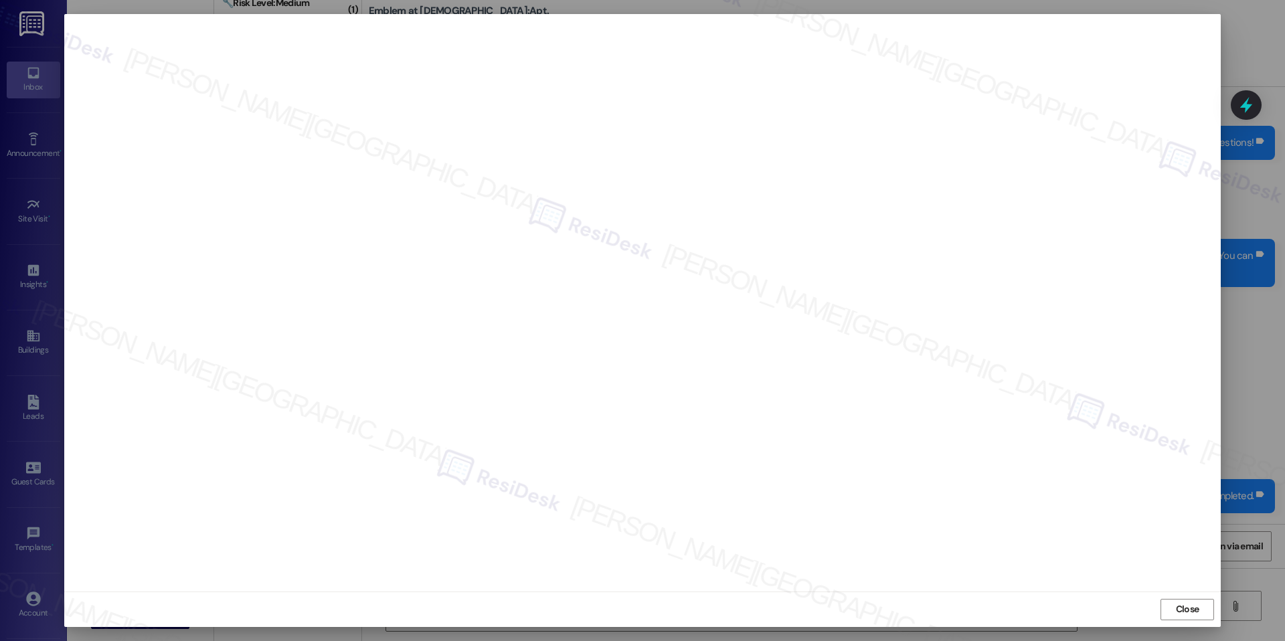
click at [1155, 597] on div "Close" at bounding box center [642, 608] width 1156 height 35
click at [1167, 599] on button "Close" at bounding box center [1187, 609] width 54 height 21
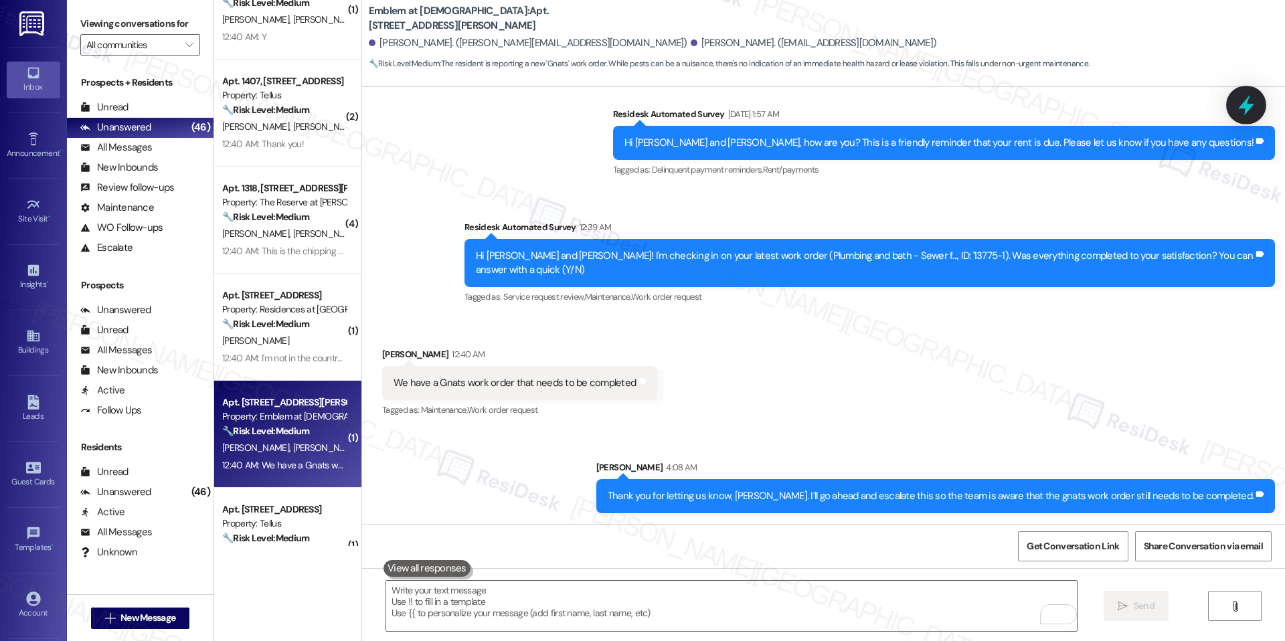
click at [1250, 102] on icon at bounding box center [1245, 105] width 23 height 23
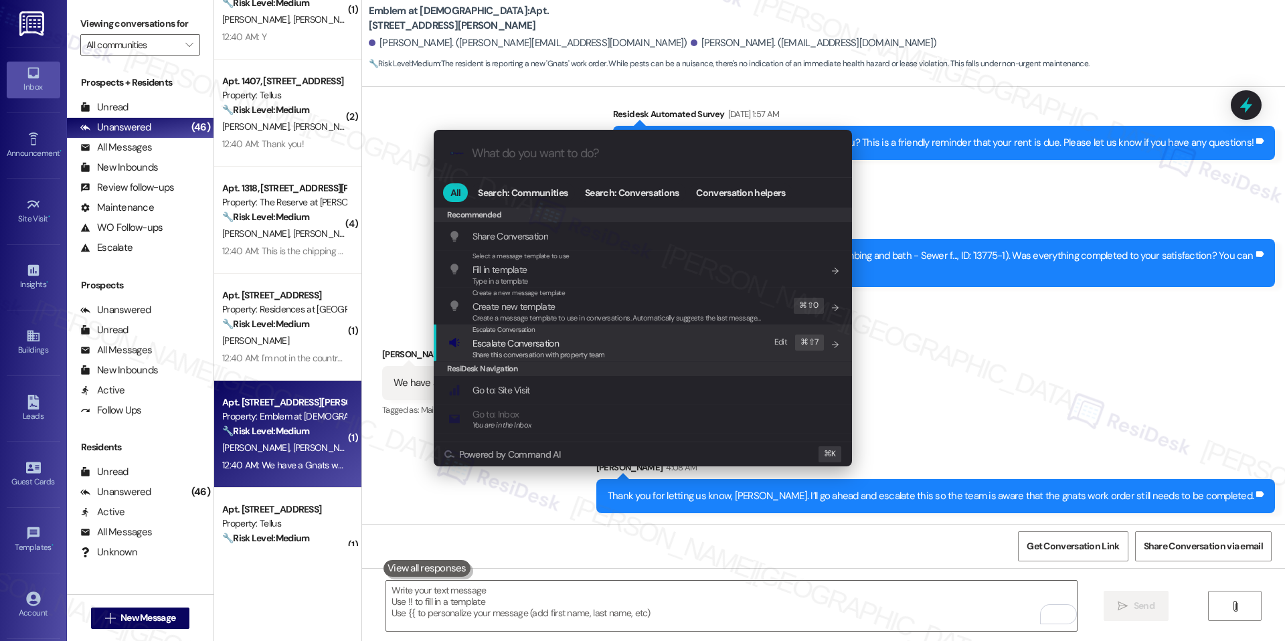
click at [573, 338] on span "Escalate Conversation" at bounding box center [538, 343] width 132 height 15
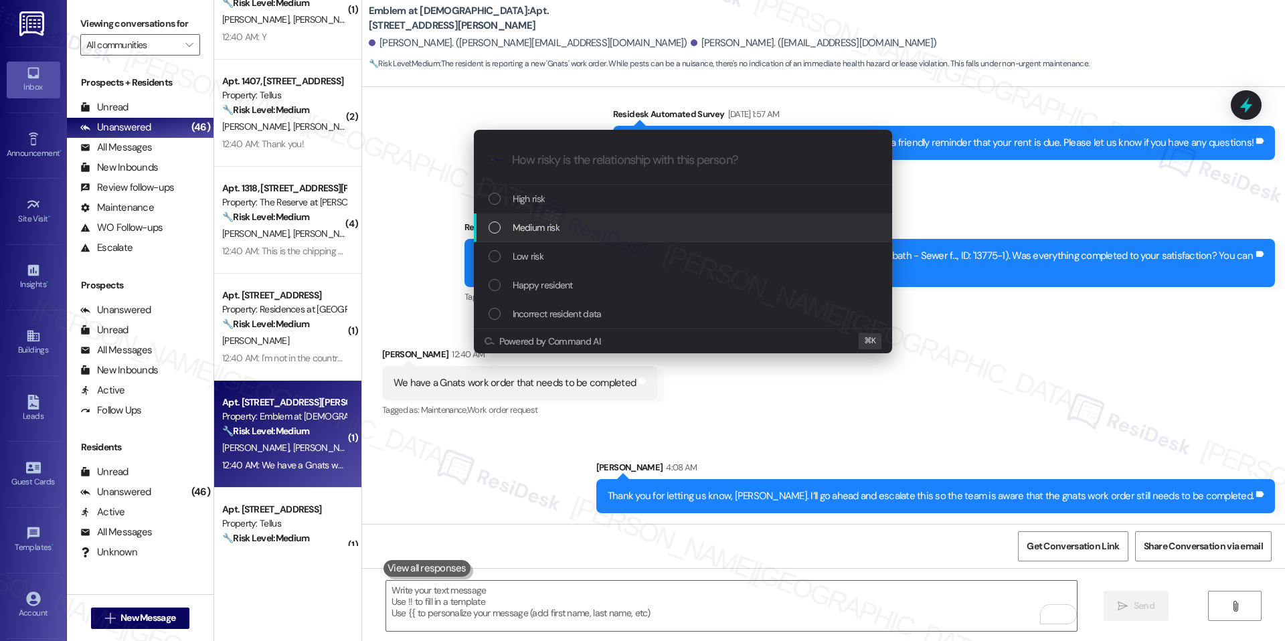
click at [638, 235] on div "Medium risk" at bounding box center [683, 227] width 418 height 29
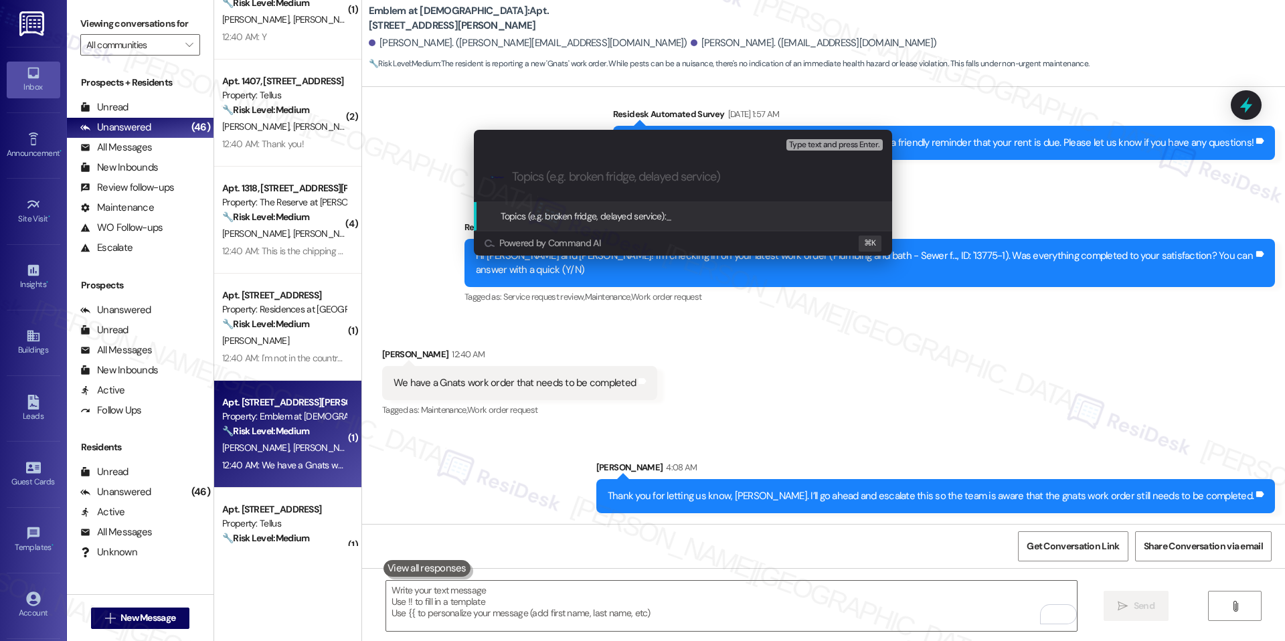
paste input "Gnats Work Order Incomplete"
type input "Gnats Work Order Incomplete"
click at [718, 218] on span "Gnats Work Order Incomplete" at bounding box center [724, 216] width 117 height 12
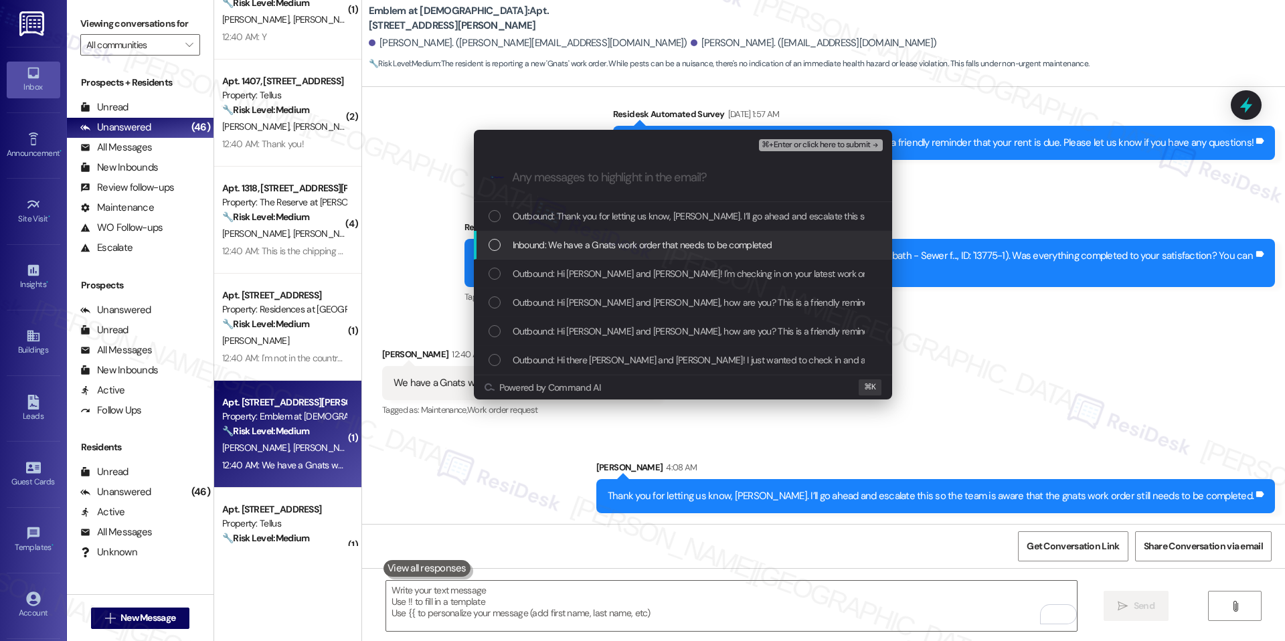
click at [743, 244] on span "Inbound: We have a Gnats work order that needs to be completed" at bounding box center [642, 245] width 260 height 15
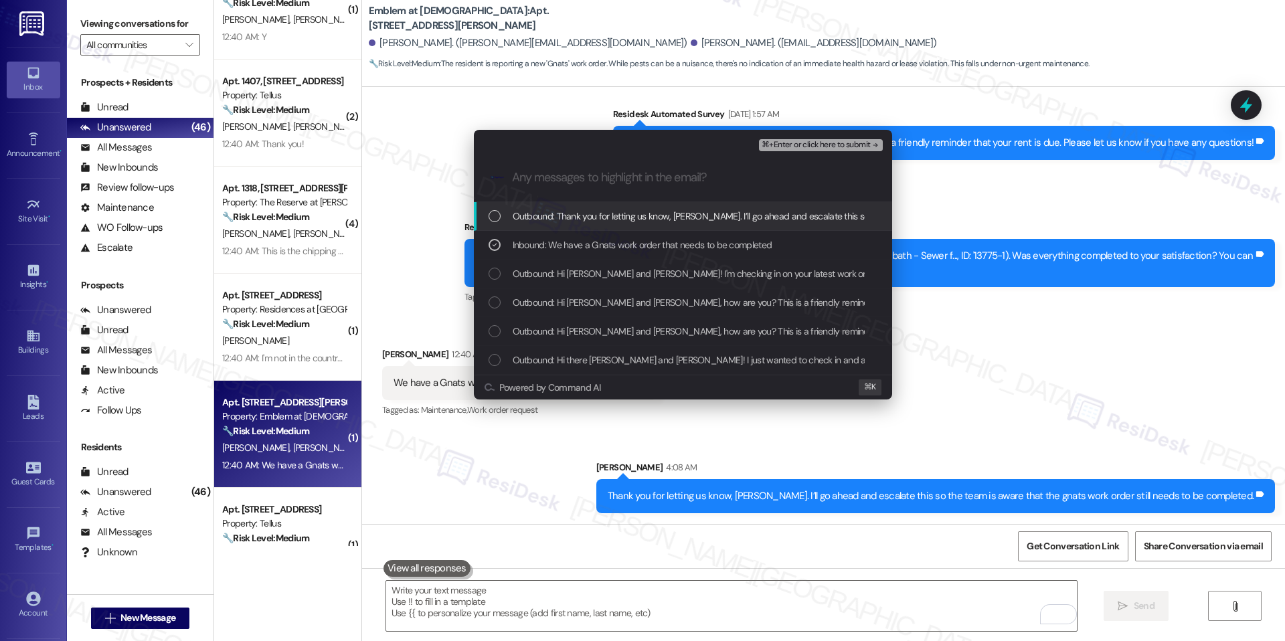
click at [845, 136] on div "⌘+Enter or click here to submit" at bounding box center [822, 144] width 126 height 17
click at [844, 140] on span "⌘+Enter or click here to submit" at bounding box center [815, 144] width 108 height 9
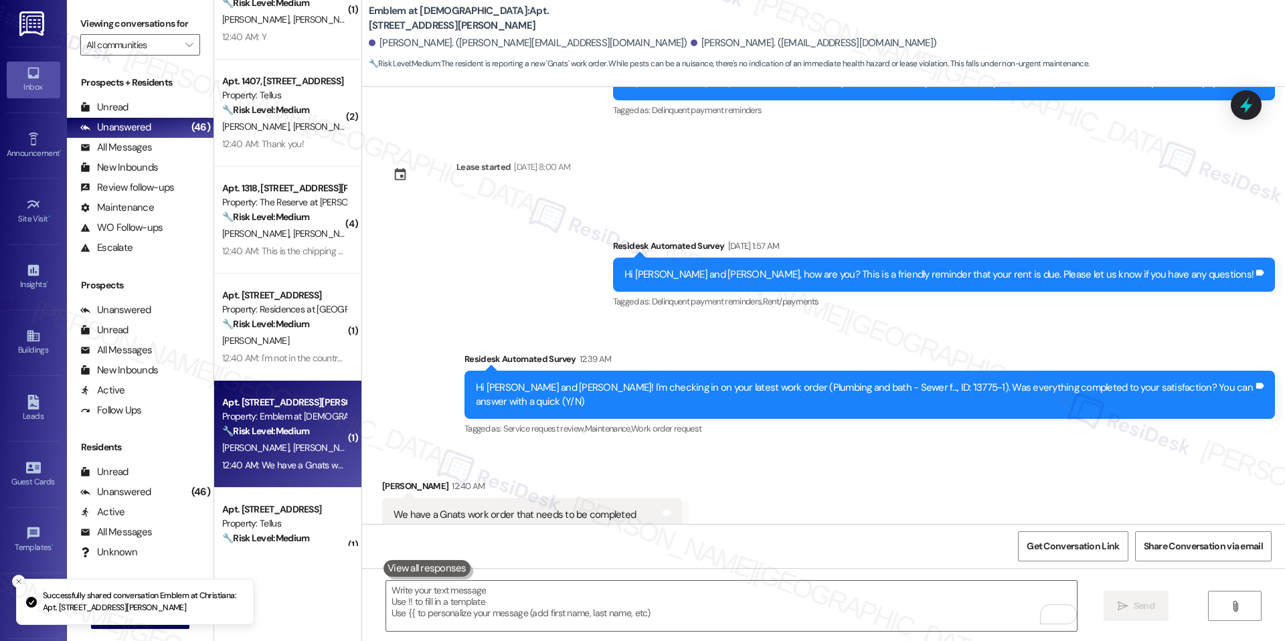
scroll to position [359, 0]
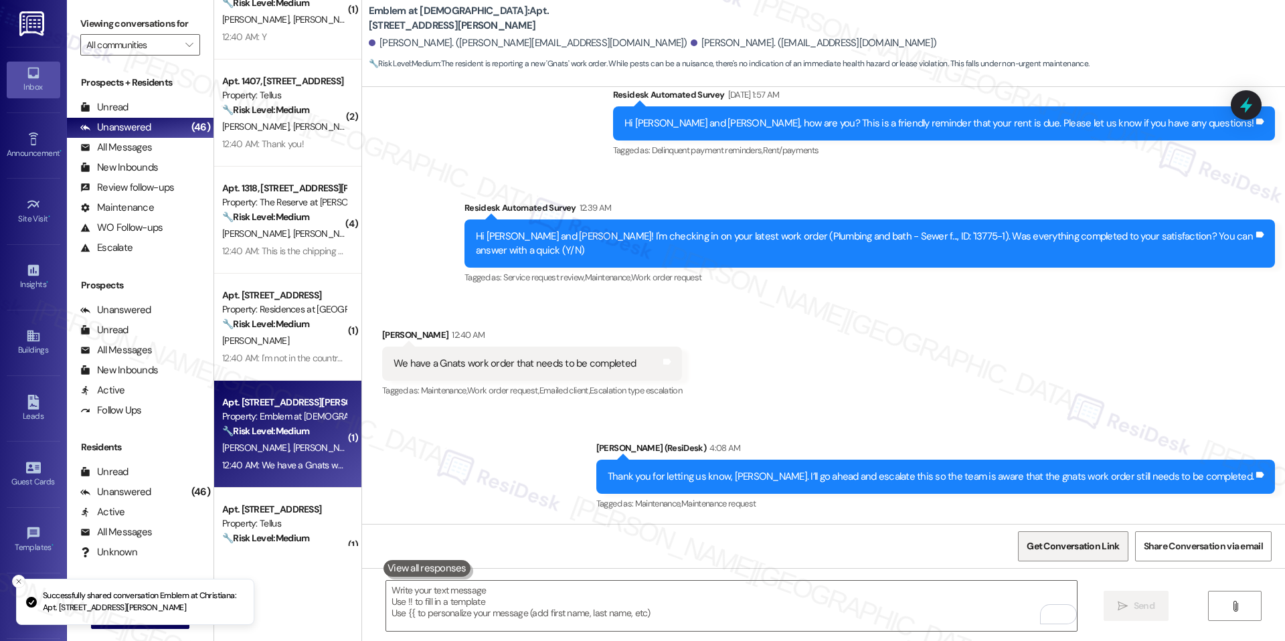
click at [1070, 535] on span "Get Conversation Link" at bounding box center [1073, 546] width 98 height 29
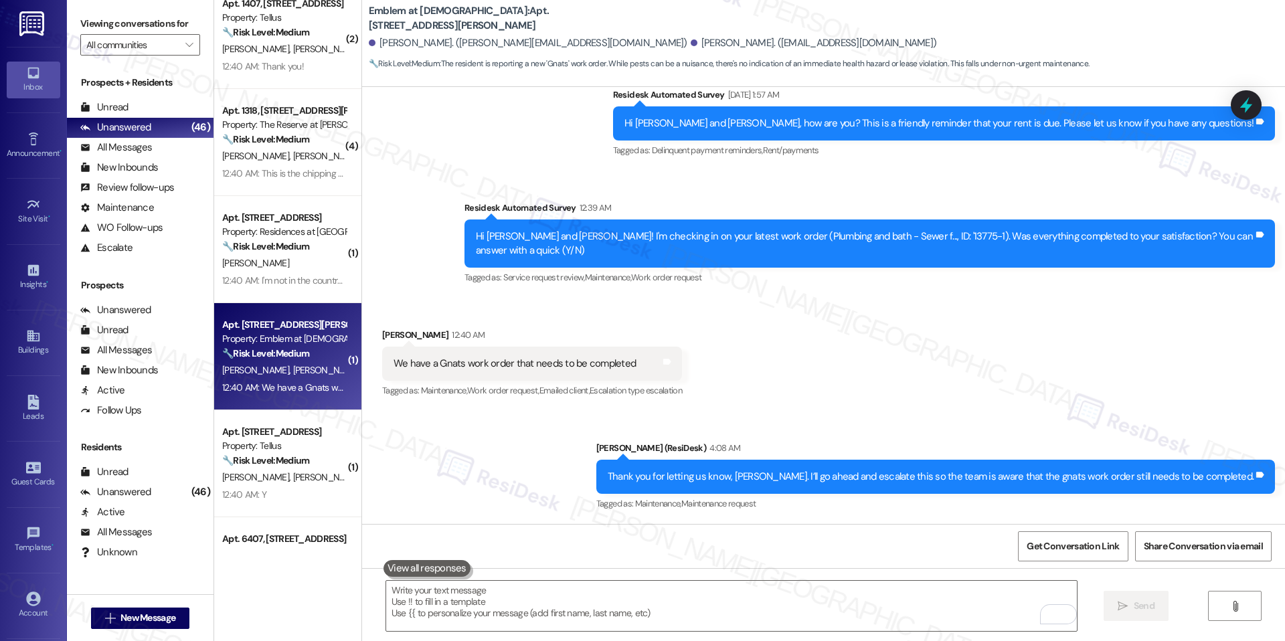
scroll to position [3120, 0]
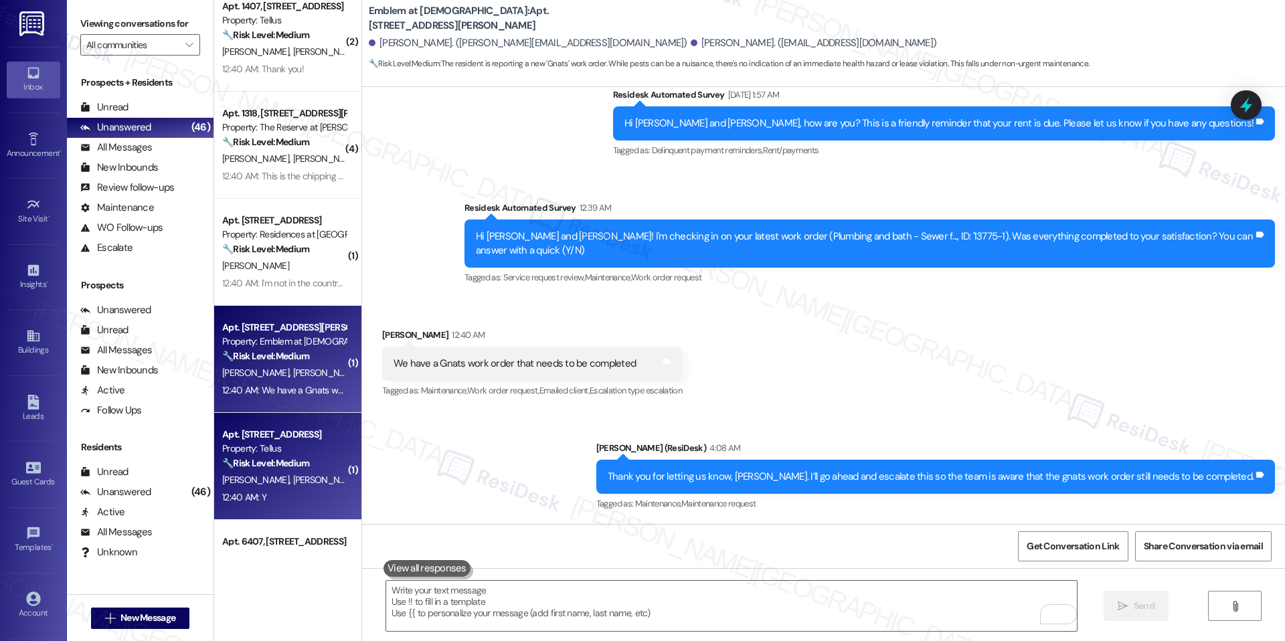
click at [244, 474] on span "E. Hansen" at bounding box center [257, 480] width 71 height 12
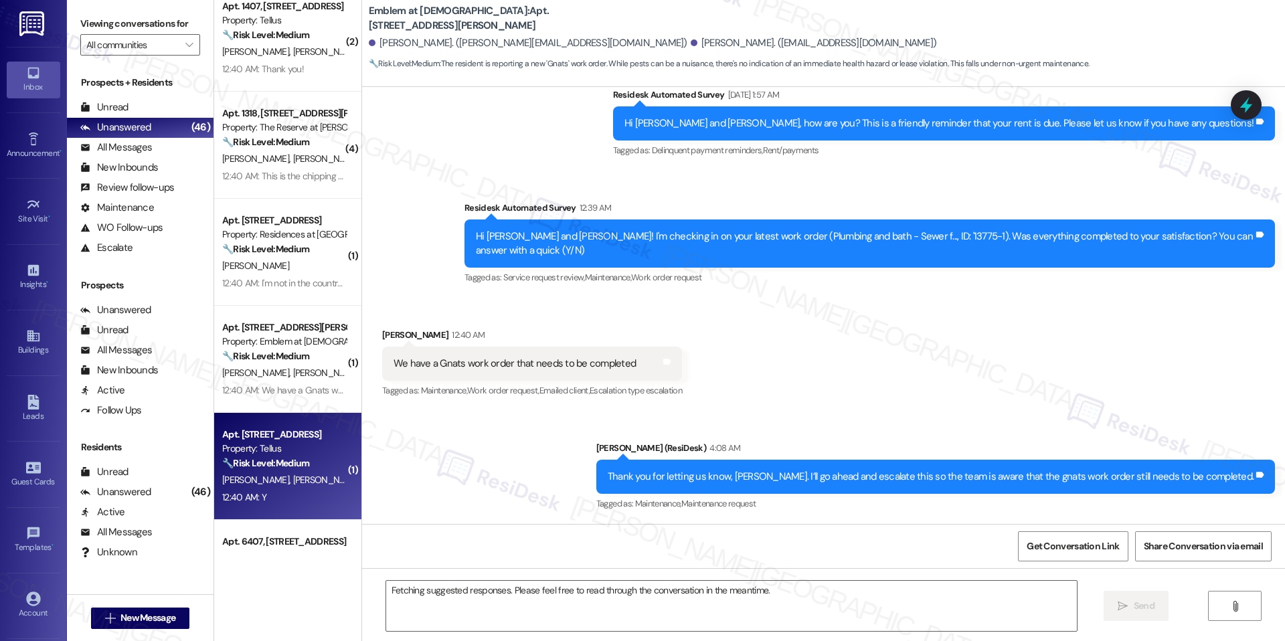
scroll to position [105, 0]
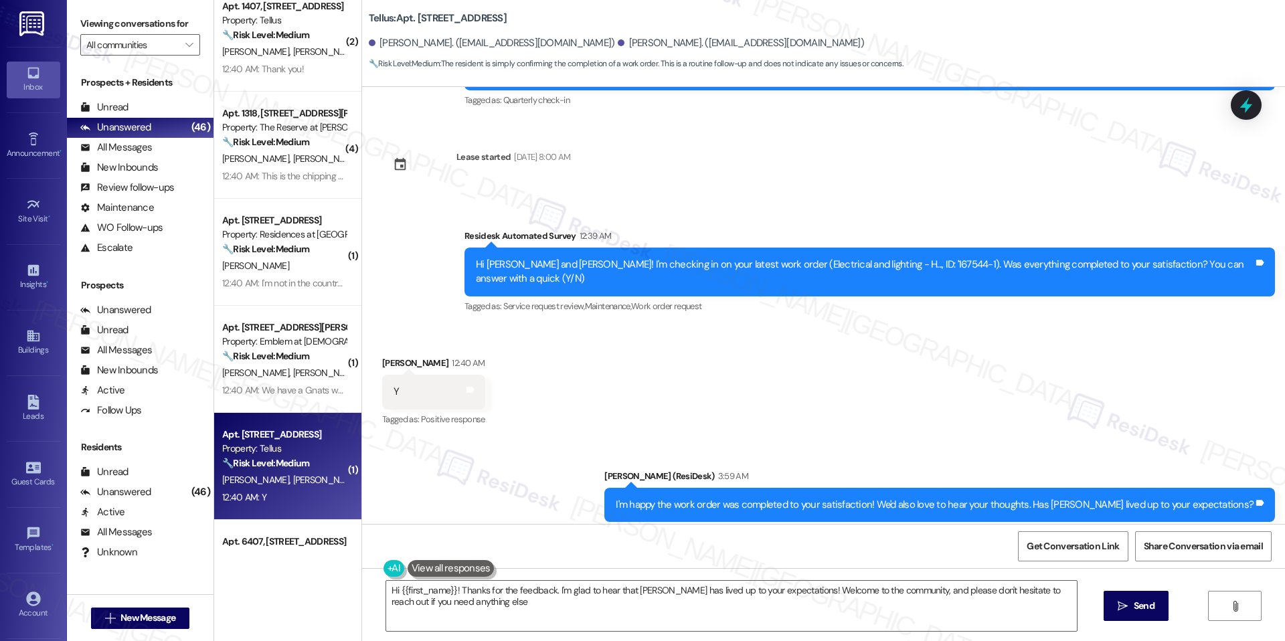
type textarea "Hi {{first_name}}! Thanks for the feedback. I'm glad to hear that Tellus has li…"
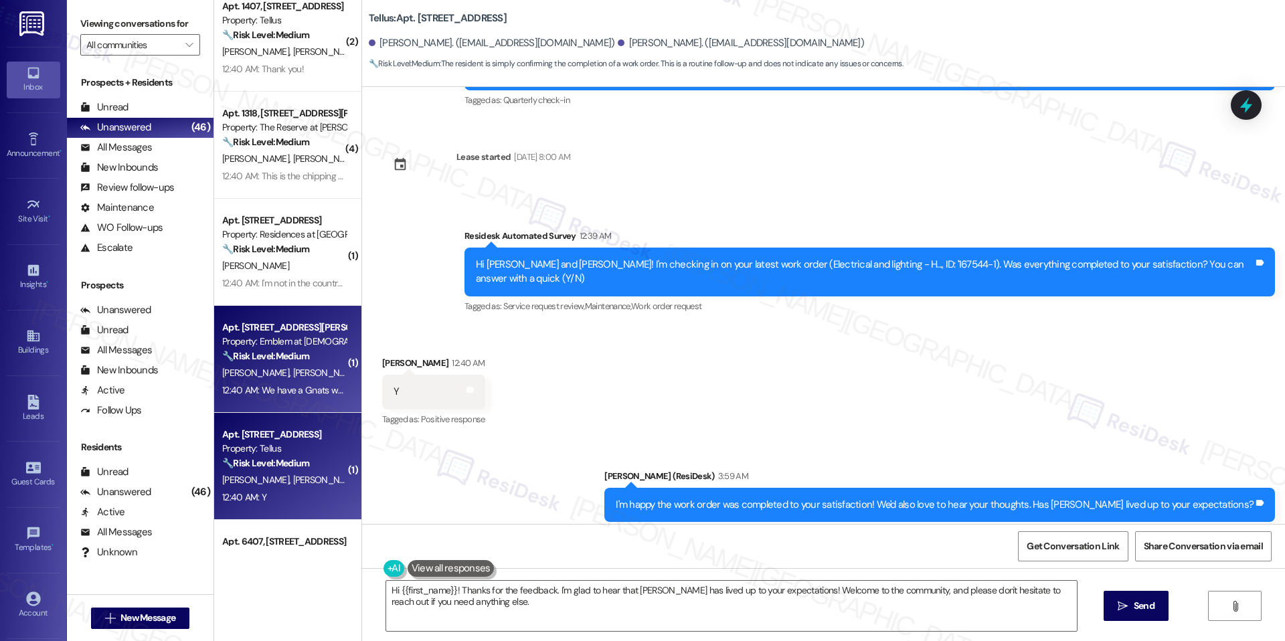
click at [248, 330] on div "Apt. 1000-106, 1150 Helen Drive" at bounding box center [284, 327] width 124 height 14
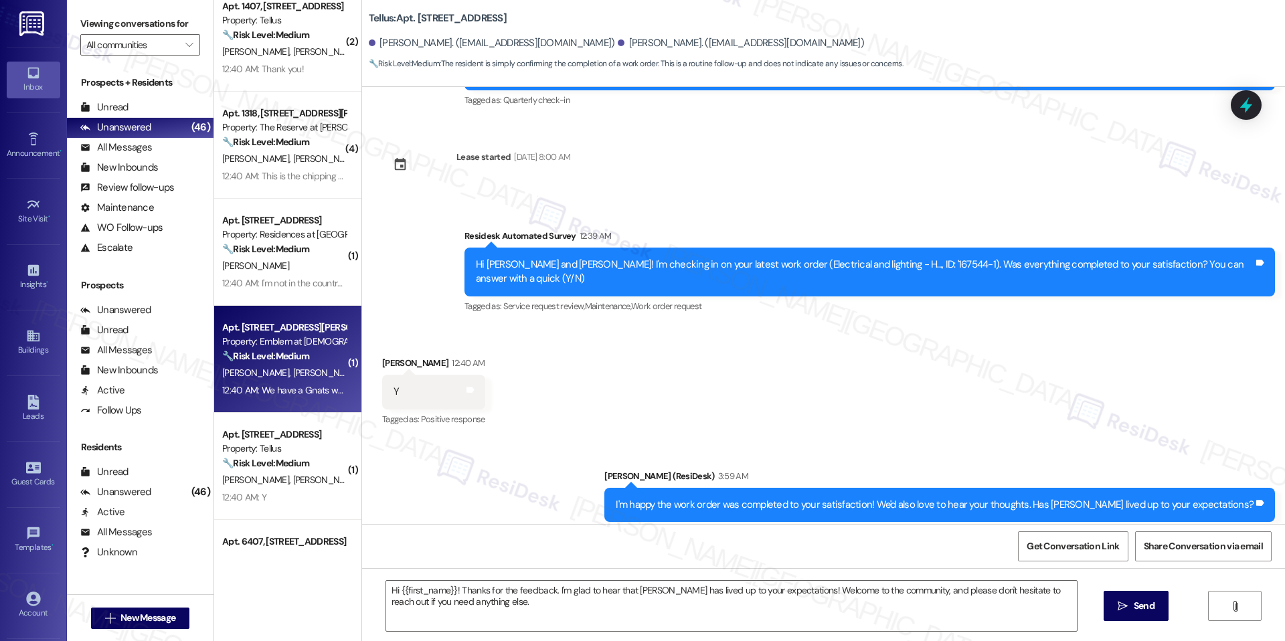
type textarea "Fetching suggested responses. Please feel free to read through the conversation…"
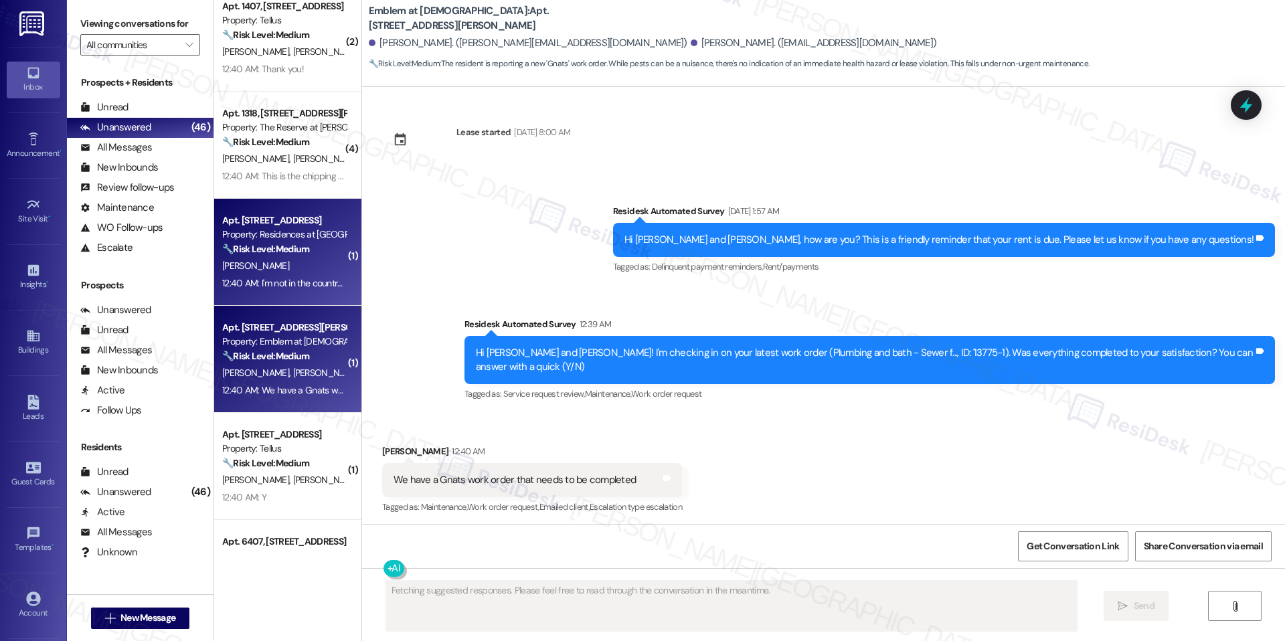
scroll to position [246, 0]
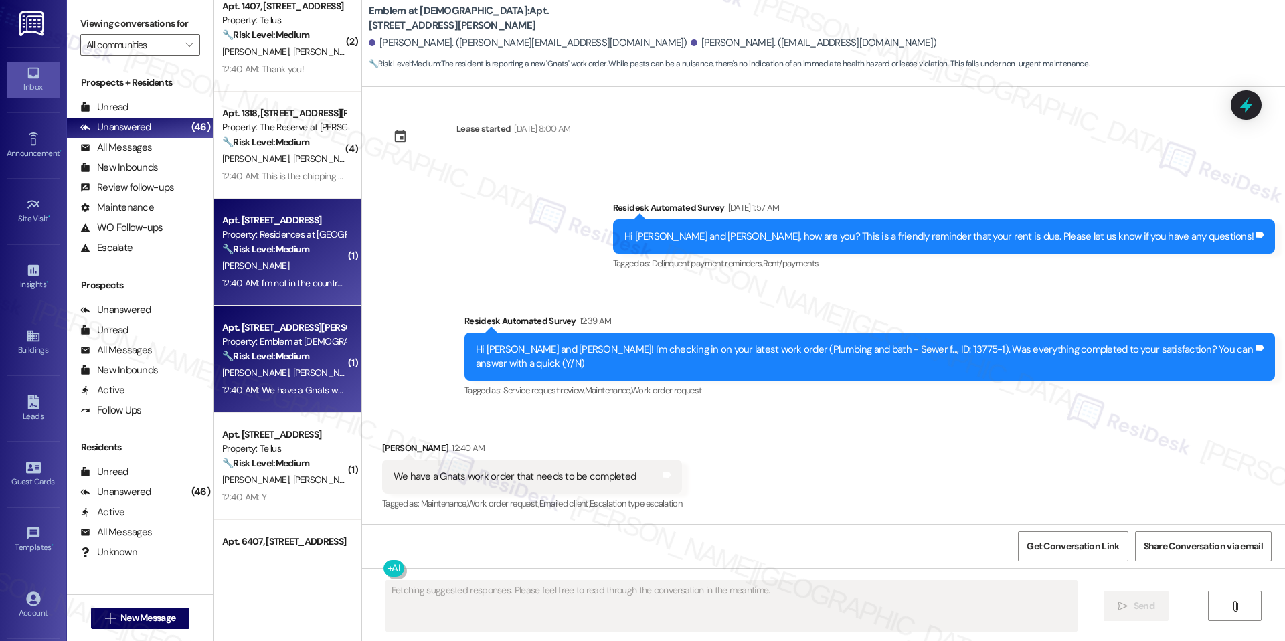
click at [270, 276] on div "12:40 AM: I'm not in the country to check, but I'm sure it was taken care of. 1…" at bounding box center [284, 283] width 126 height 17
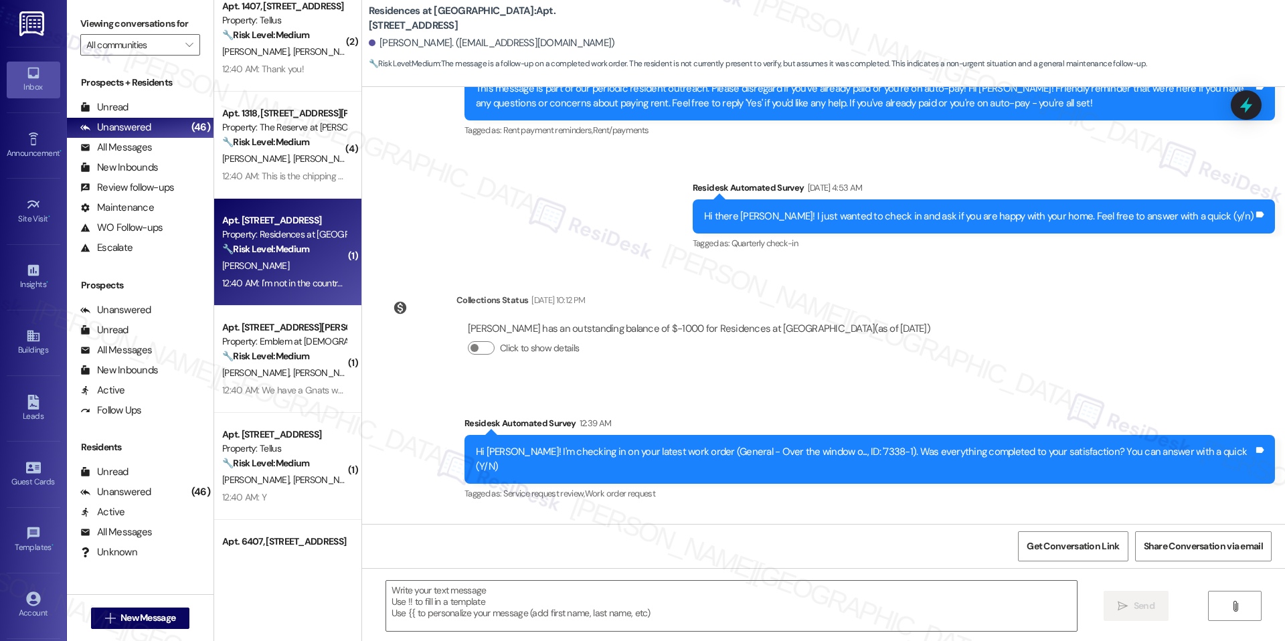
type textarea "Fetching suggested responses. Please feel free to read through the conversation…"
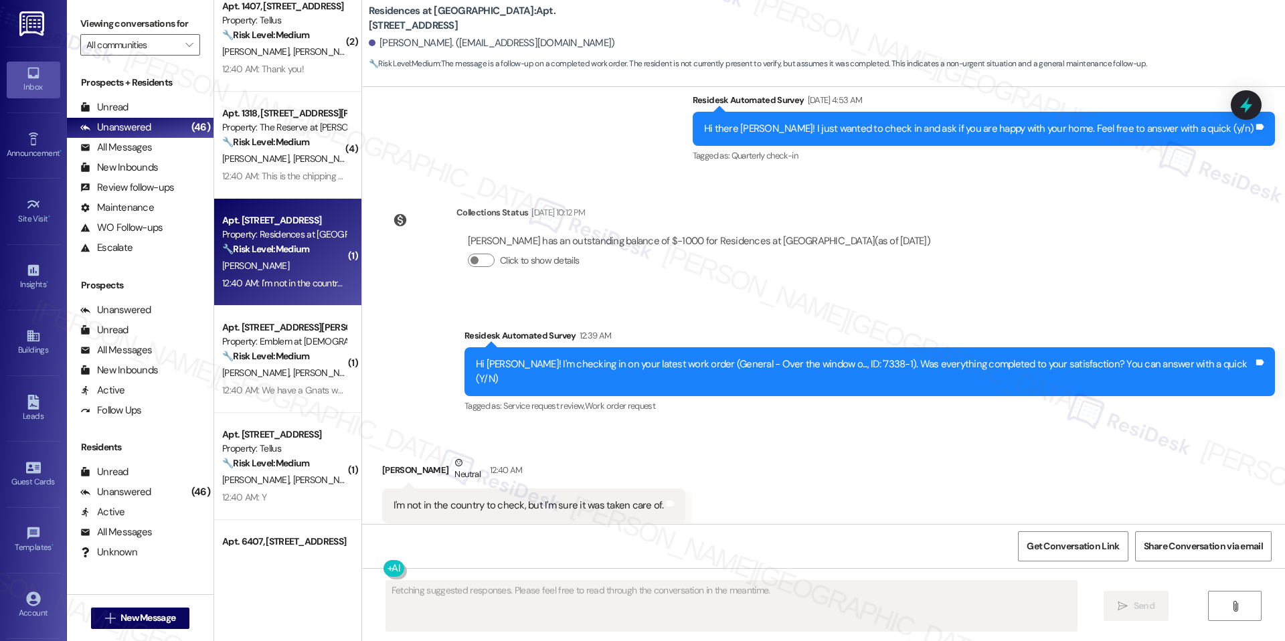
scroll to position [383, 0]
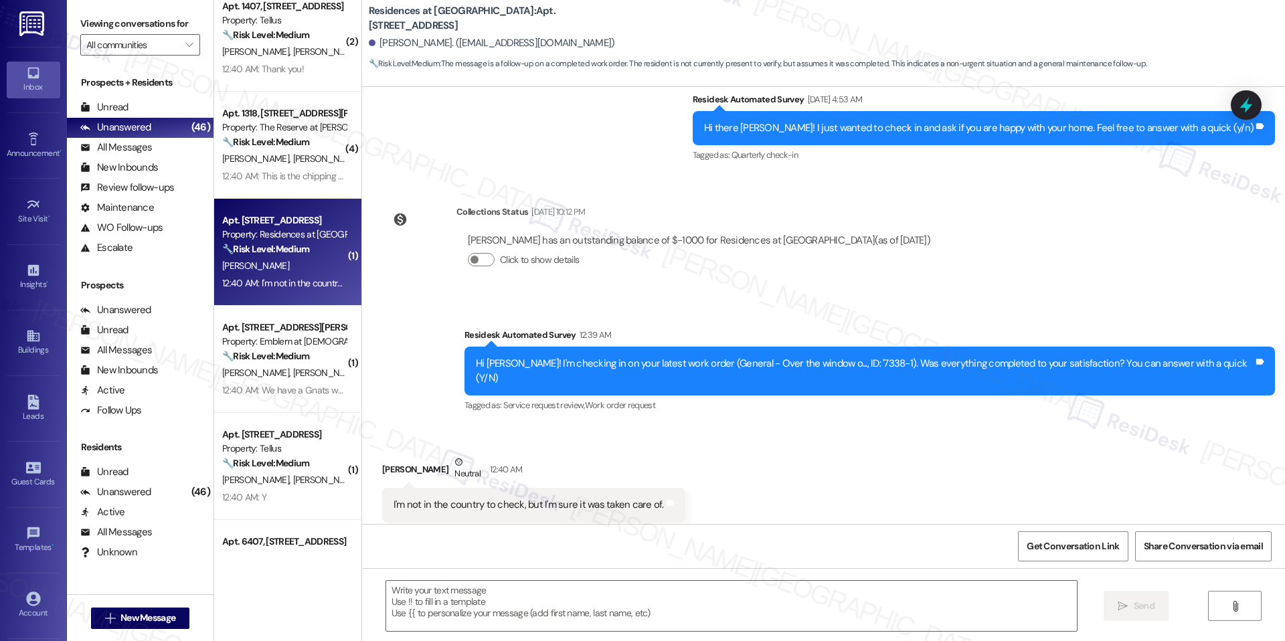
click at [531, 498] on div "I'm not in the country to check, but I'm sure it was taken care of." at bounding box center [528, 505] width 270 height 14
click at [440, 580] on div at bounding box center [731, 606] width 692 height 52
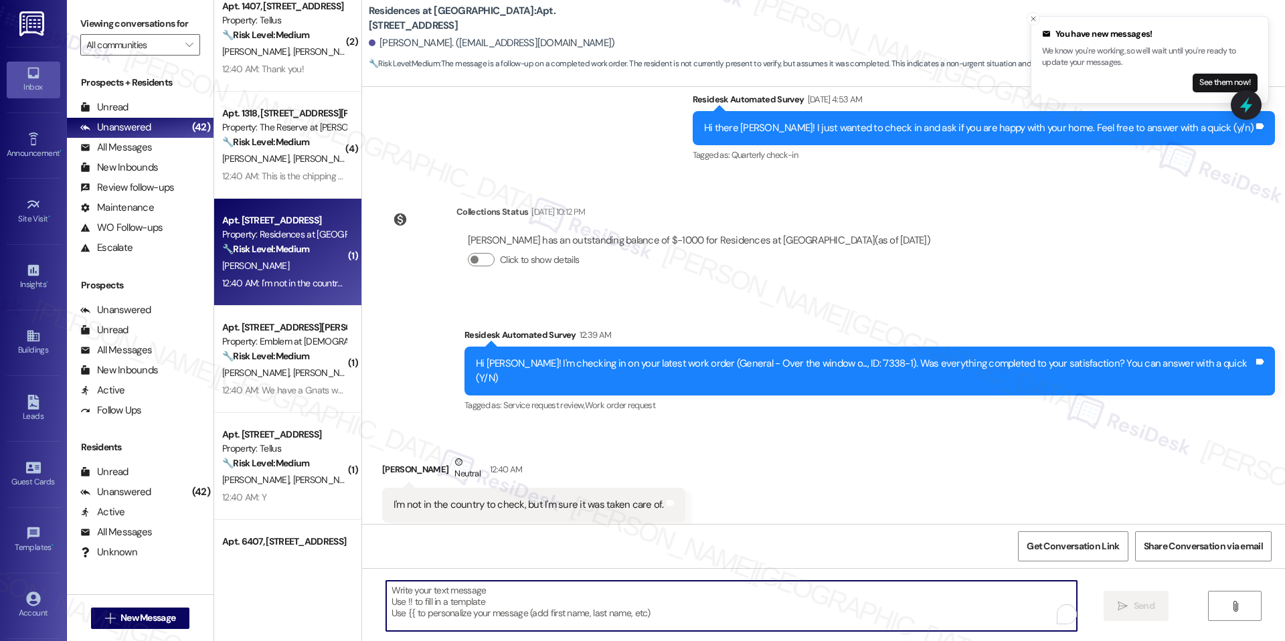
click at [440, 590] on textarea "To enrich screen reader interactions, please activate Accessibility in Grammarl…" at bounding box center [731, 606] width 690 height 50
paste textarea "Thank you, Gina. When you’re back, please check and let us know if there’s anyt…"
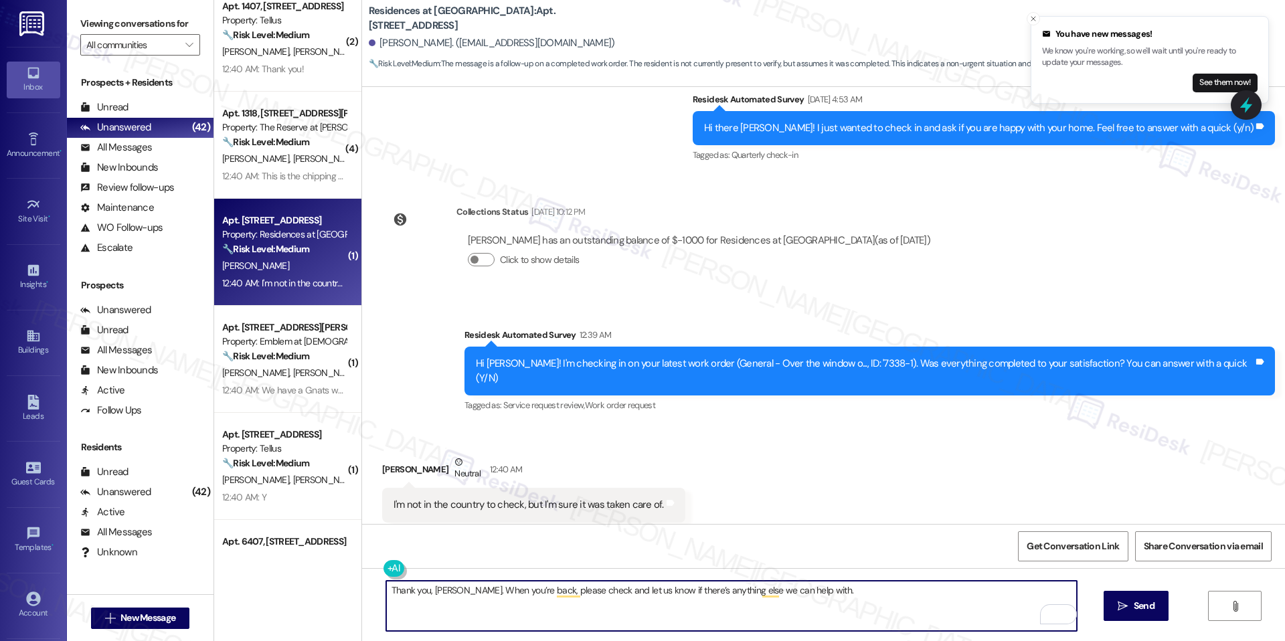
click at [616, 601] on textarea "Thank you, Gina. When you’re back, please check and let us know if there’s anyt…" at bounding box center [731, 606] width 690 height 50
type textarea "Thank you, Gina. When you’re back, please check and let us know if there’s anyt…"
click at [1138, 601] on span "Send" at bounding box center [1143, 606] width 21 height 14
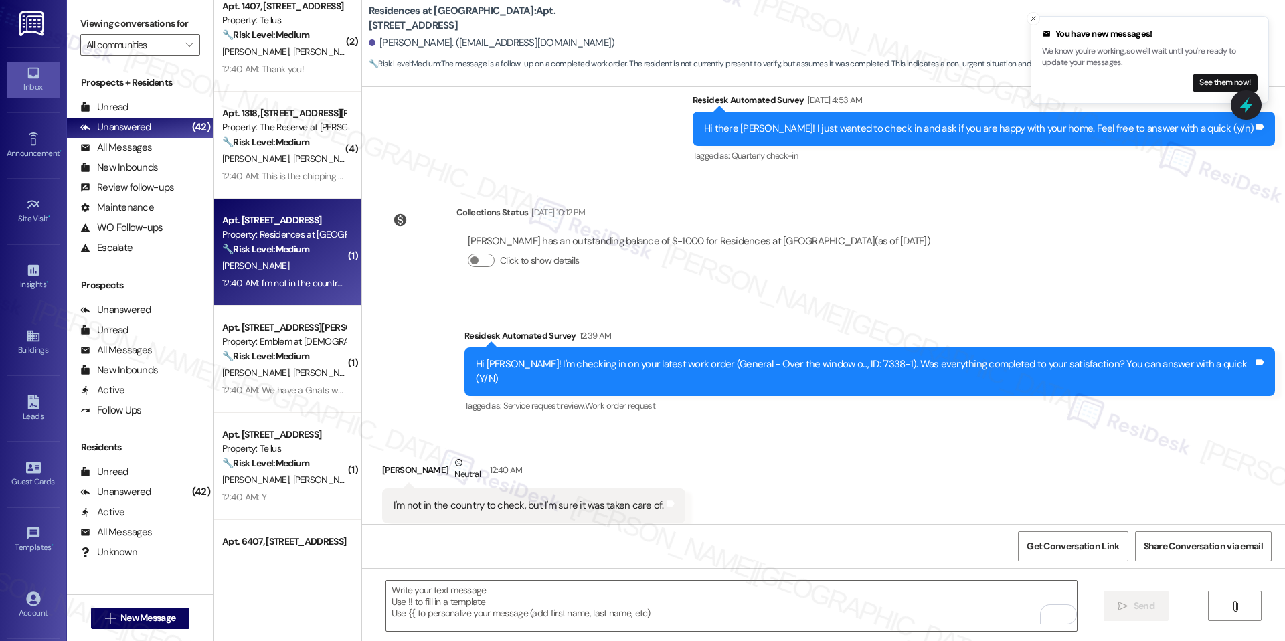
scroll to position [477, 0]
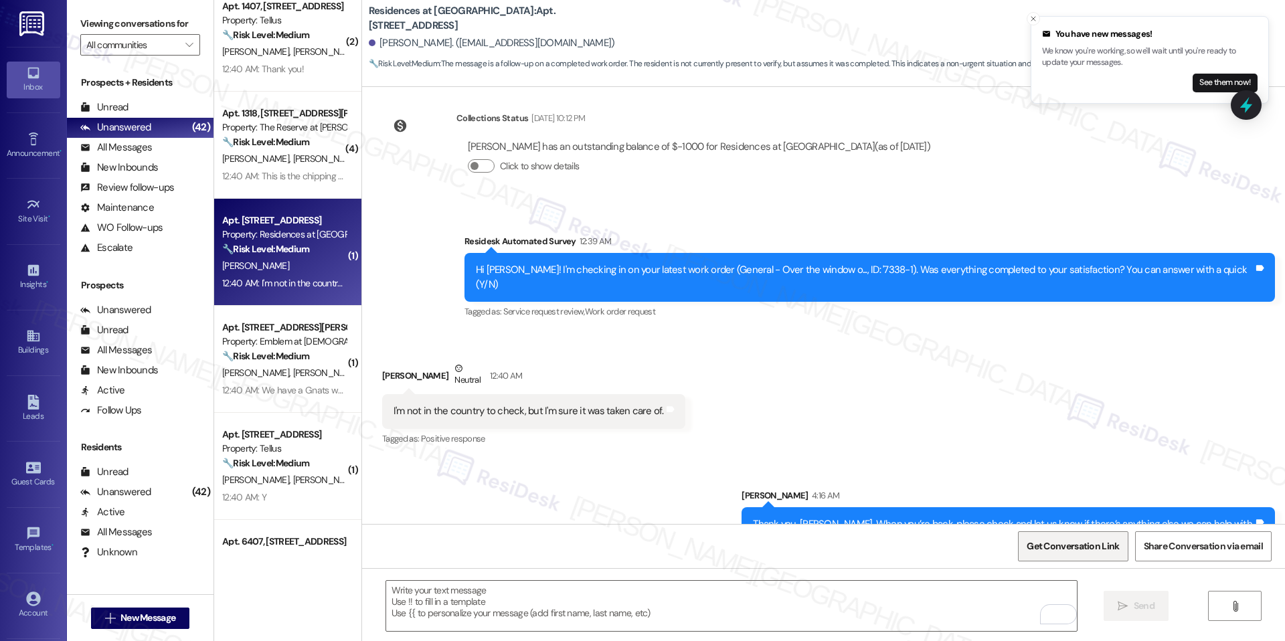
click at [1039, 557] on span "Get Conversation Link" at bounding box center [1073, 546] width 98 height 29
click at [1036, 548] on span "Get Conversation Link" at bounding box center [1072, 546] width 92 height 14
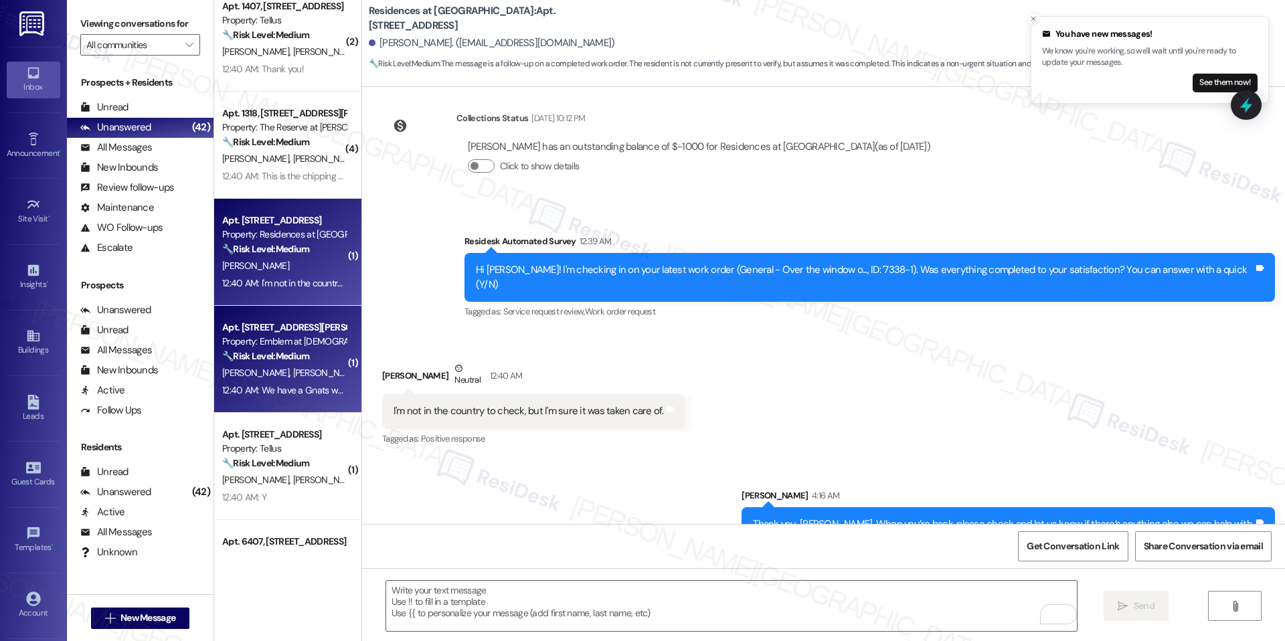
click at [265, 328] on div "Apt. 1000-106, 1150 Helen Drive" at bounding box center [284, 327] width 124 height 14
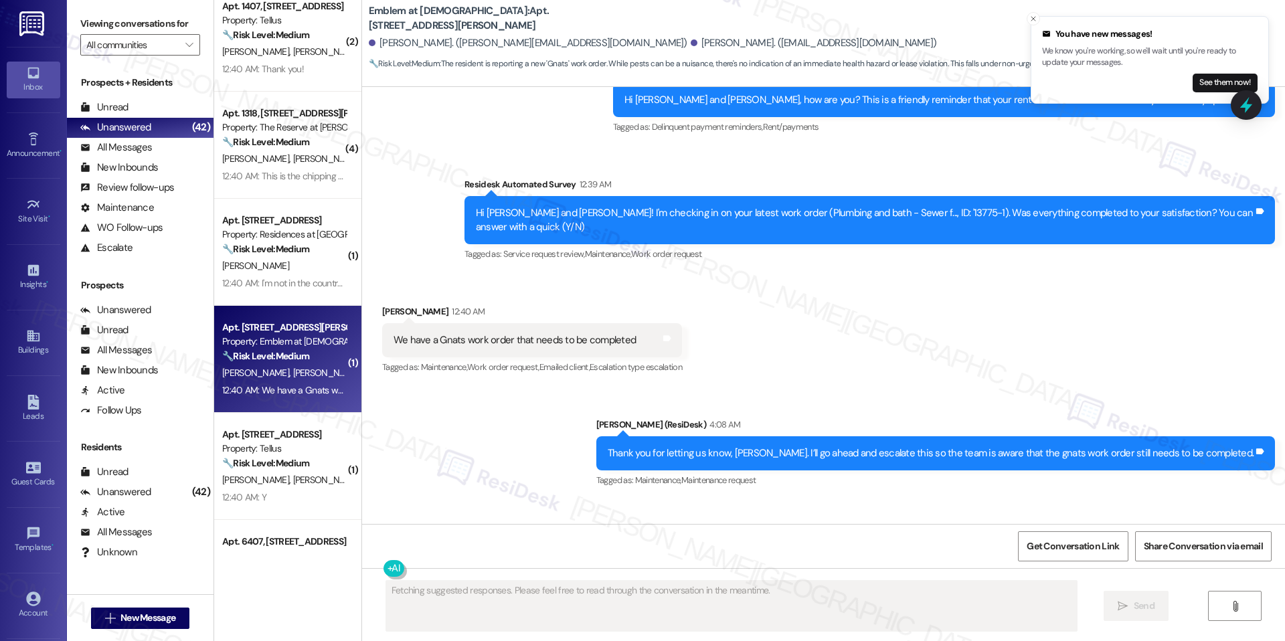
scroll to position [510, 0]
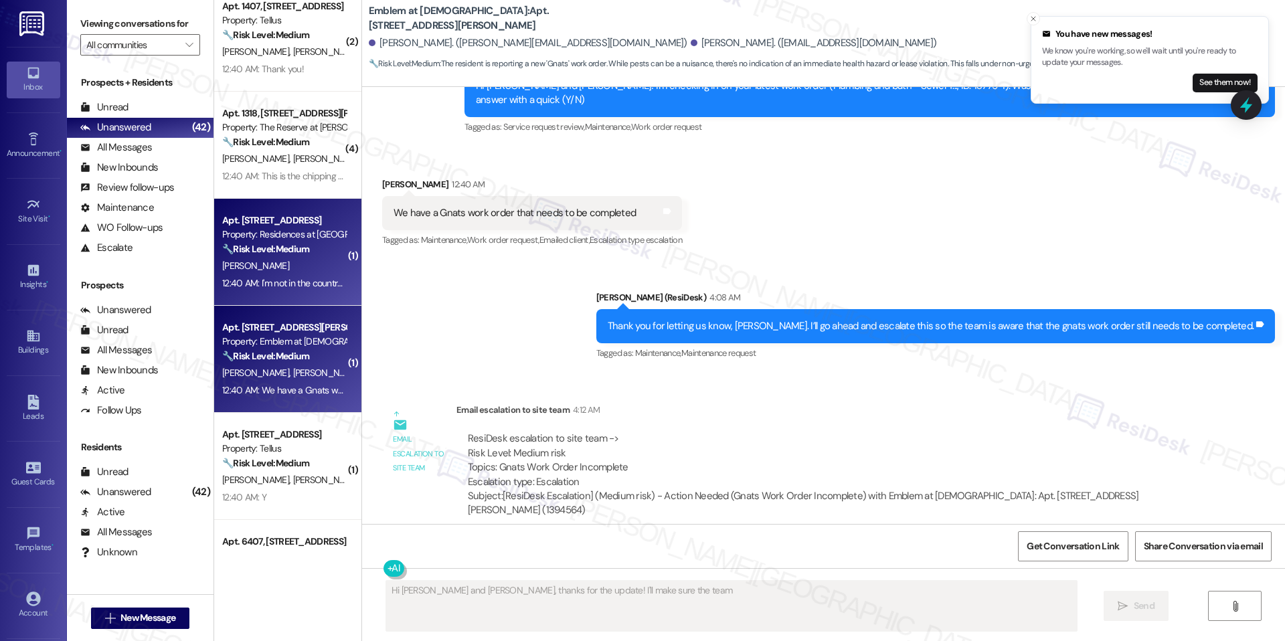
type textarea "Hi Melissa and Michael, thanks for the update! I'll make sure the team knows"
click at [282, 220] on div "Apt. 437, 10125 Junction Drive" at bounding box center [284, 220] width 124 height 14
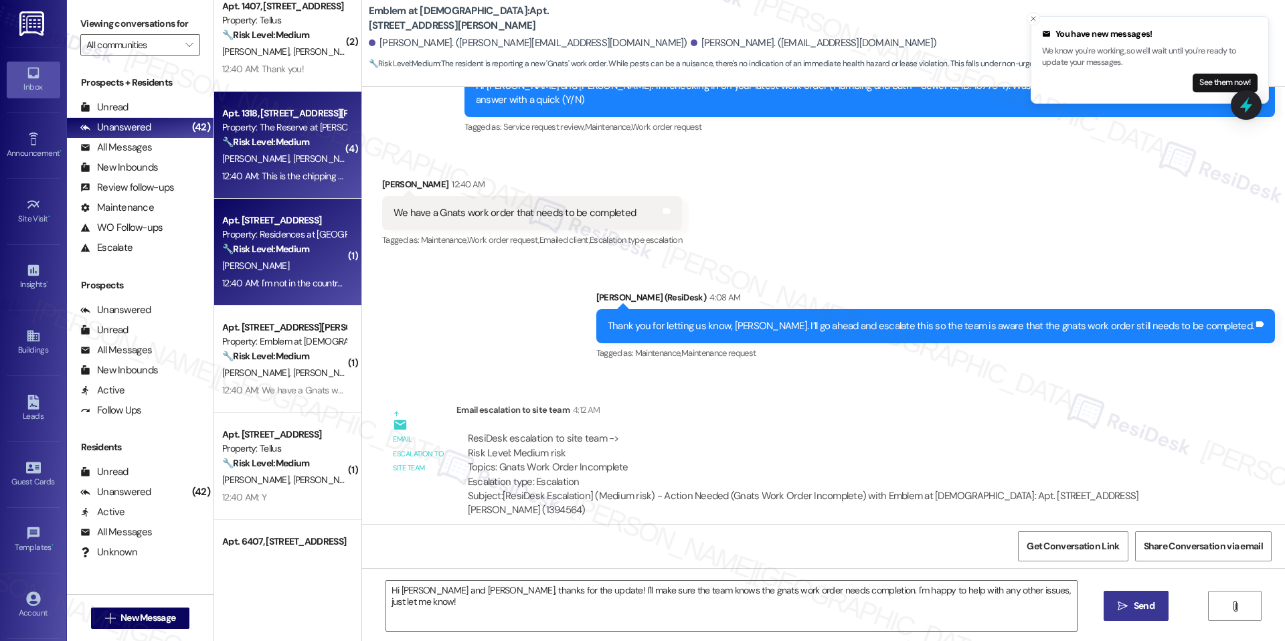
type textarea "Fetching suggested responses. Please feel free to read through the conversation…"
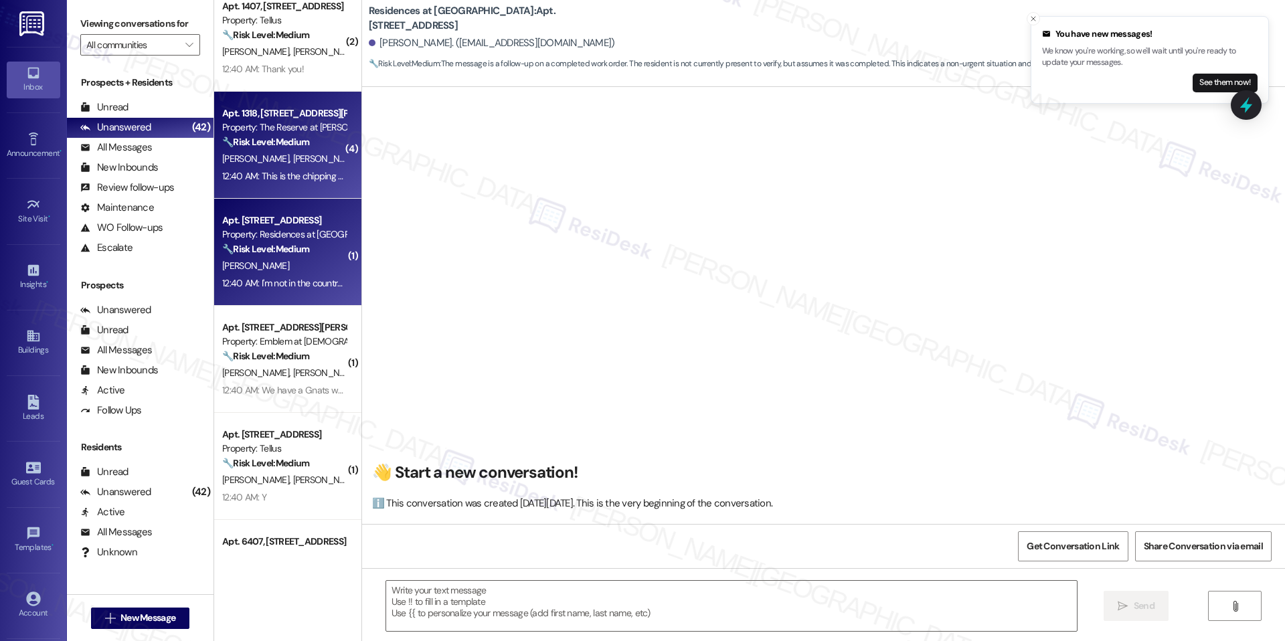
click at [278, 120] on div "Apt. 1318, 1055 Stillwell Drive" at bounding box center [284, 113] width 124 height 14
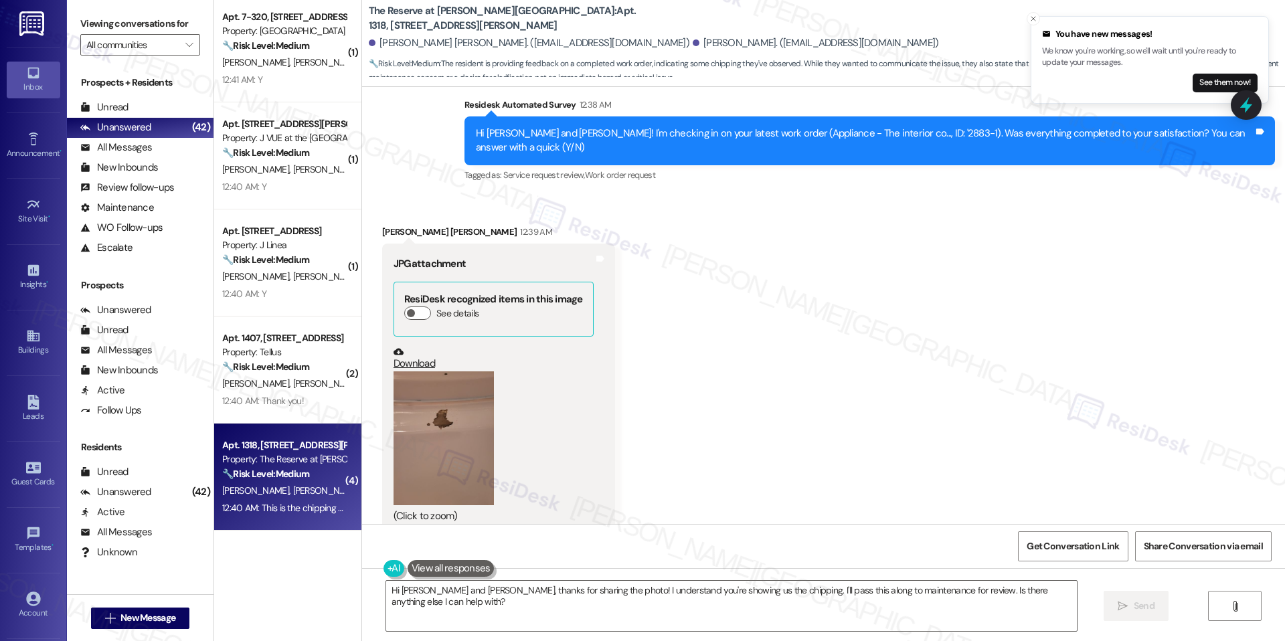
scroll to position [2782, 0]
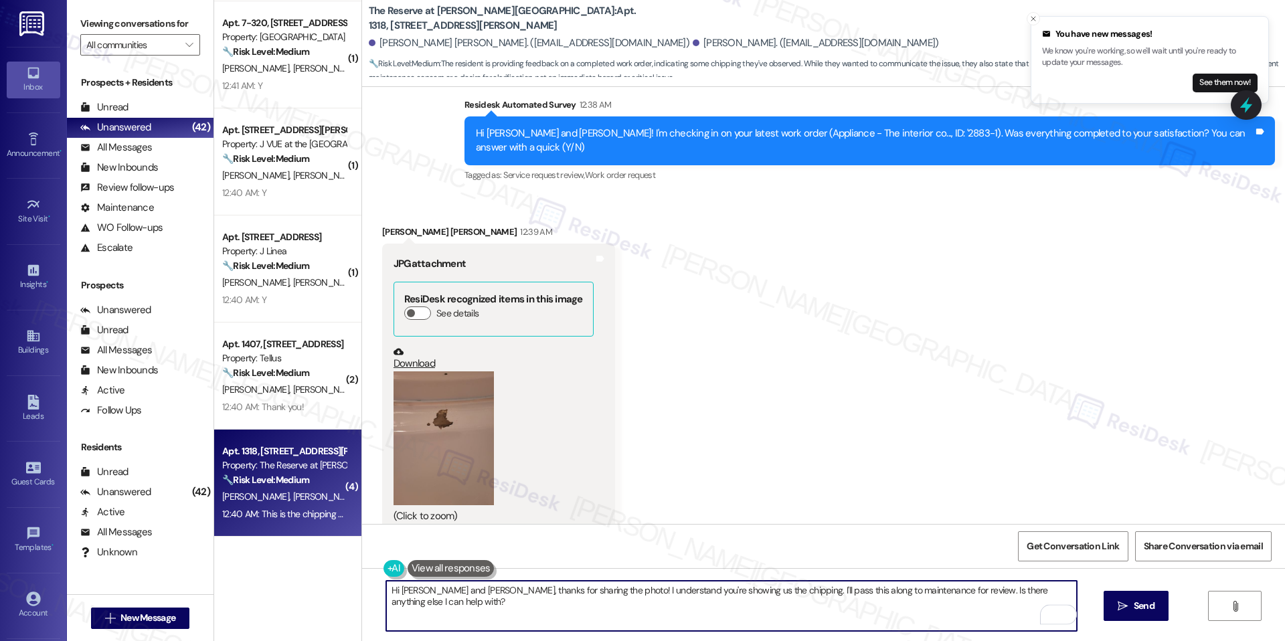
drag, startPoint x: 464, startPoint y: 593, endPoint x: 424, endPoint y: 590, distance: 40.3
click at [424, 590] on textarea "Hi Jackson and Skyler, thanks for sharing the photo! I understand you're showin…" at bounding box center [731, 606] width 690 height 50
click at [812, 593] on textarea "Hi Jackson, thanks for sharing the photo! I understand you're showing us the ch…" at bounding box center [731, 606] width 690 height 50
drag, startPoint x: 853, startPoint y: 589, endPoint x: 1068, endPoint y: 616, distance: 217.1
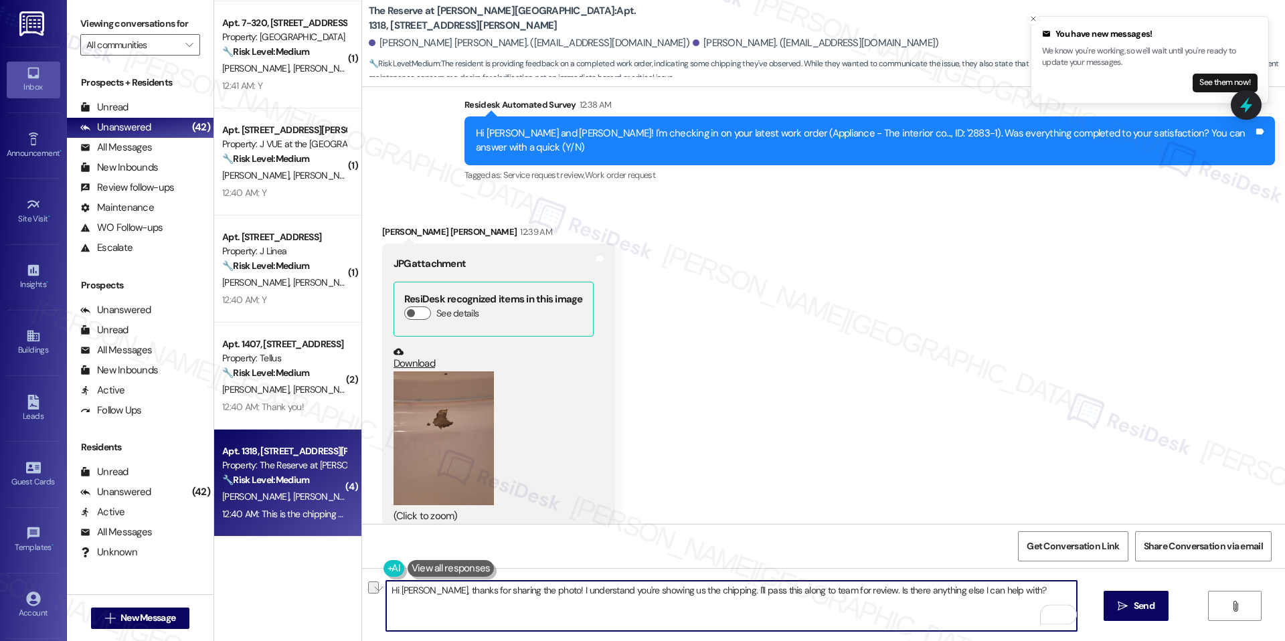
click at [1068, 616] on textarea "Hi Jackson, thanks for sharing the photo! I understand you're showing us the ch…" at bounding box center [731, 606] width 690 height 50
paste textarea "In the meantime, please don’t hesitate to let me know if there’s anything else …"
click at [1005, 601] on textarea "Hi Jackson, thanks for sharing the photo! I understand you're showing us the ch…" at bounding box center [731, 606] width 690 height 50
type textarea "Hi Jackson, thanks for sharing the photo! I understand you're showing us the ch…"
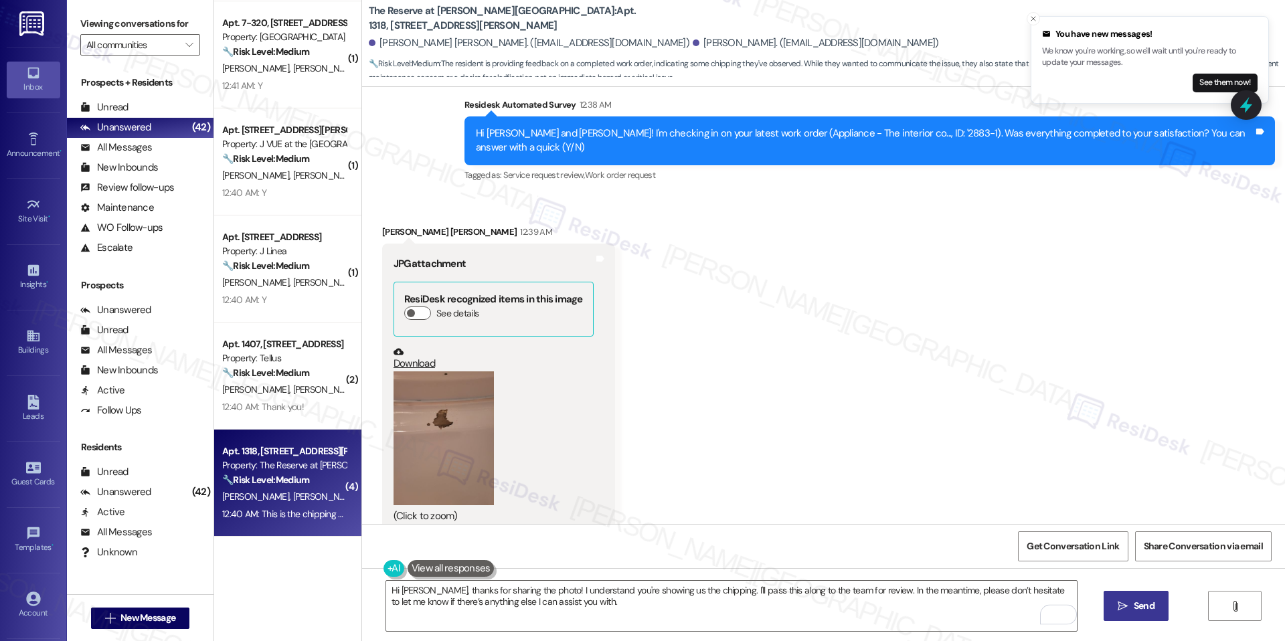
click at [1139, 613] on span "Send" at bounding box center [1143, 606] width 21 height 14
click at [1030, 13] on button "Close toast" at bounding box center [1032, 18] width 13 height 13
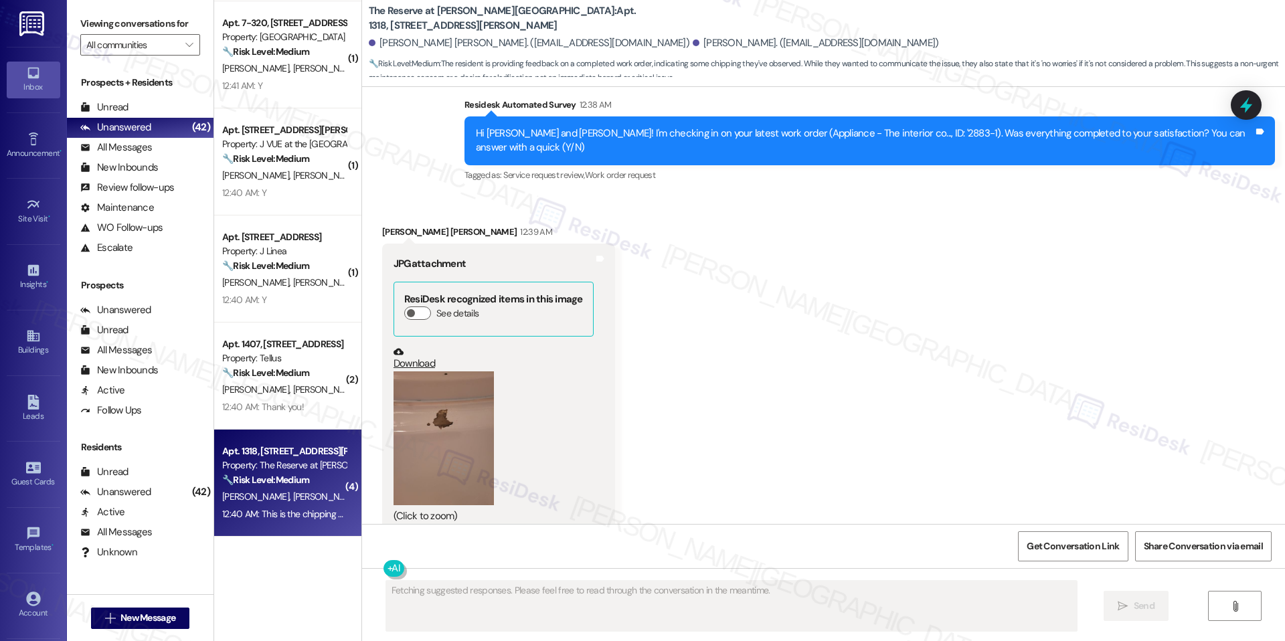
scroll to position [2746, 0]
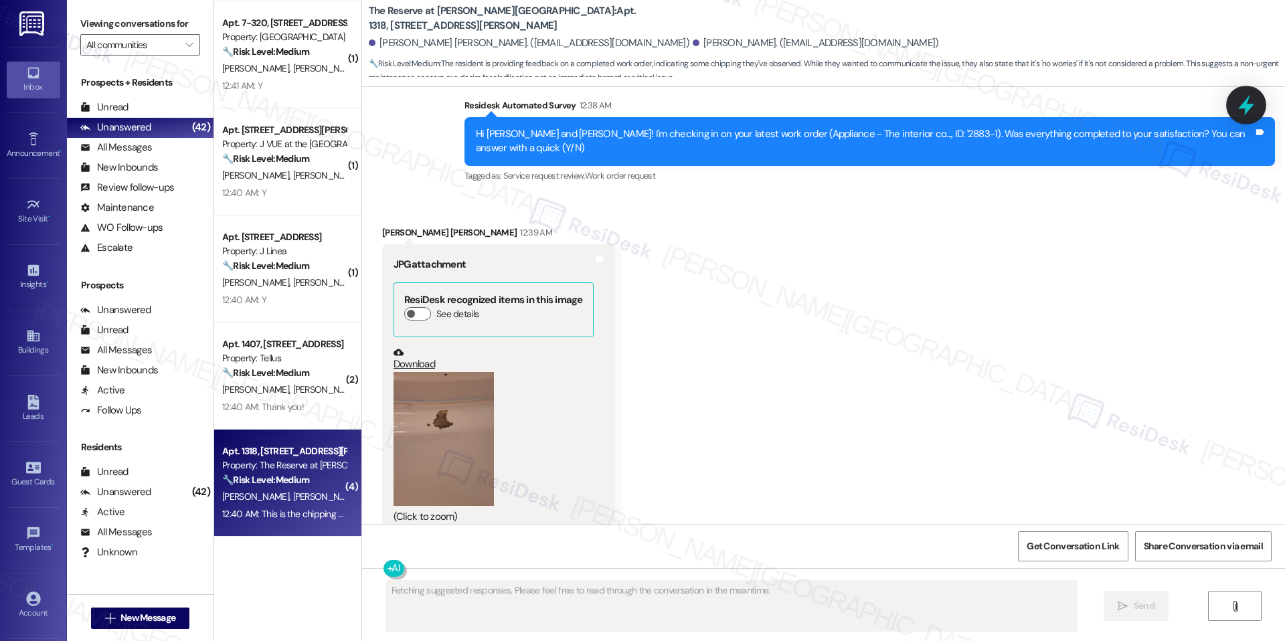
click at [1246, 106] on icon at bounding box center [1246, 105] width 16 height 21
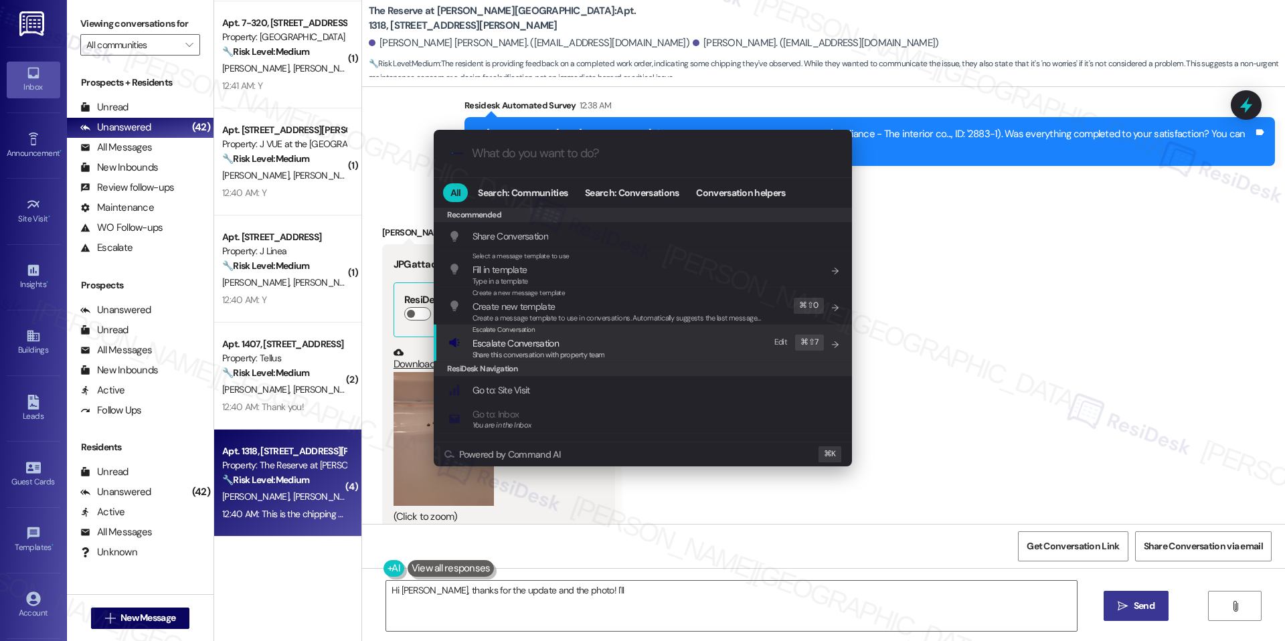
click at [577, 344] on span "Escalate Conversation" at bounding box center [538, 343] width 132 height 15
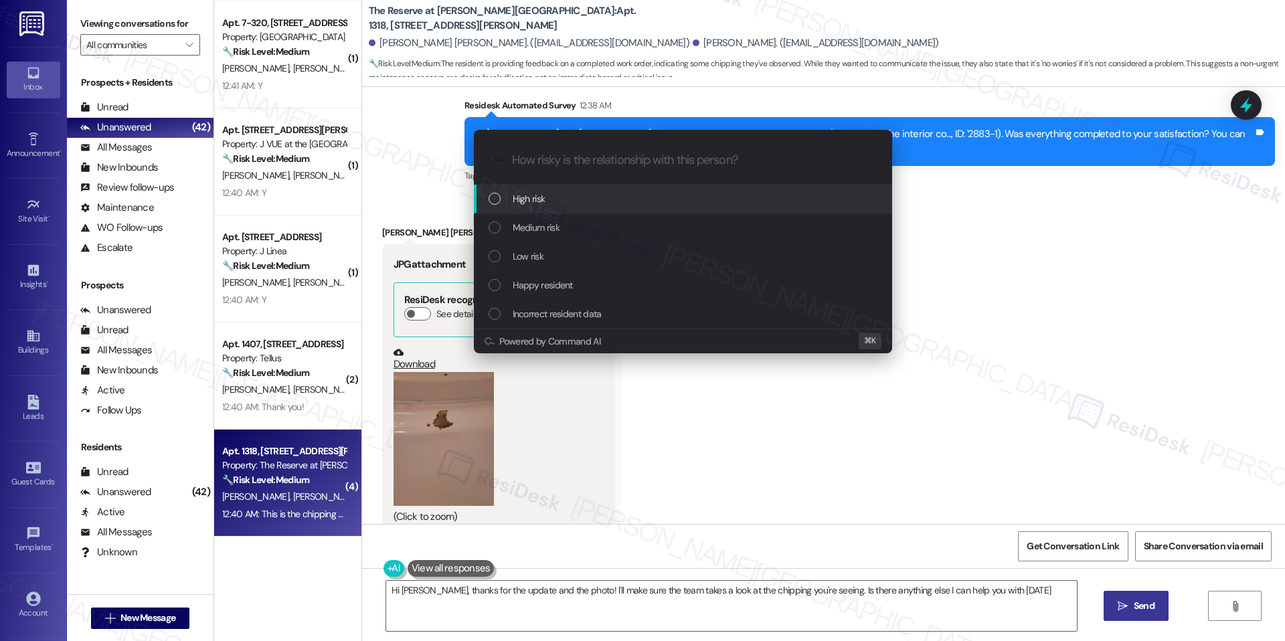
type textarea "Hi Jackson, thanks for the update and the photo! I'll make sure the team takes …"
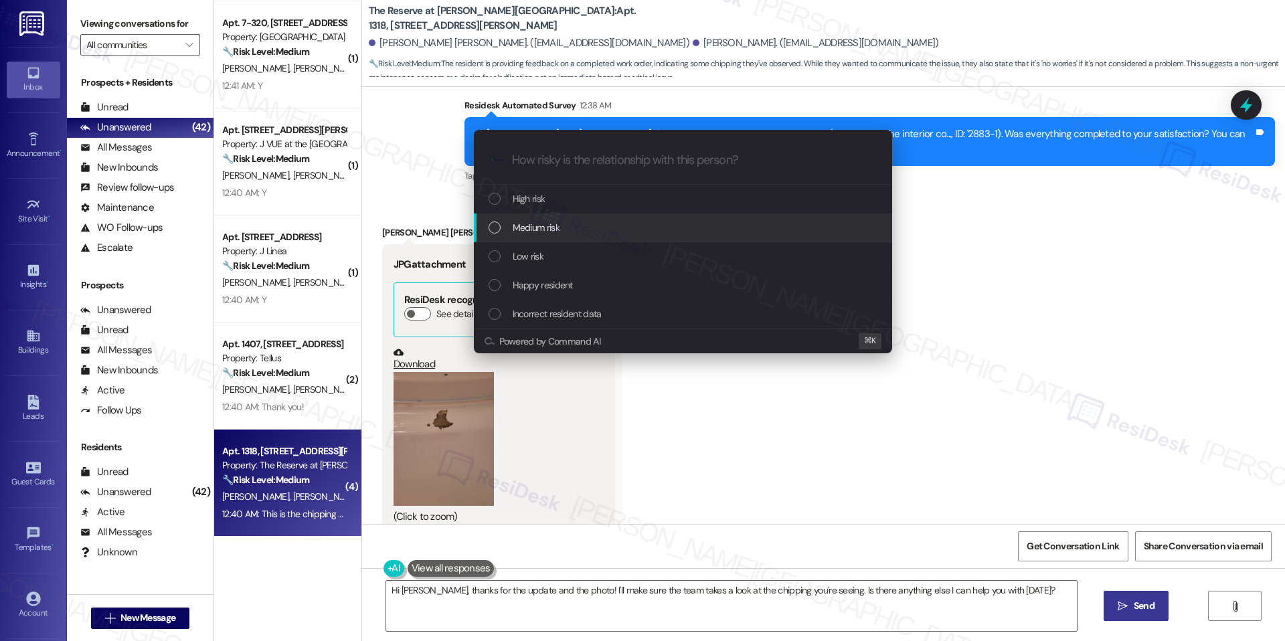
click at [601, 231] on div "Medium risk" at bounding box center [683, 227] width 391 height 15
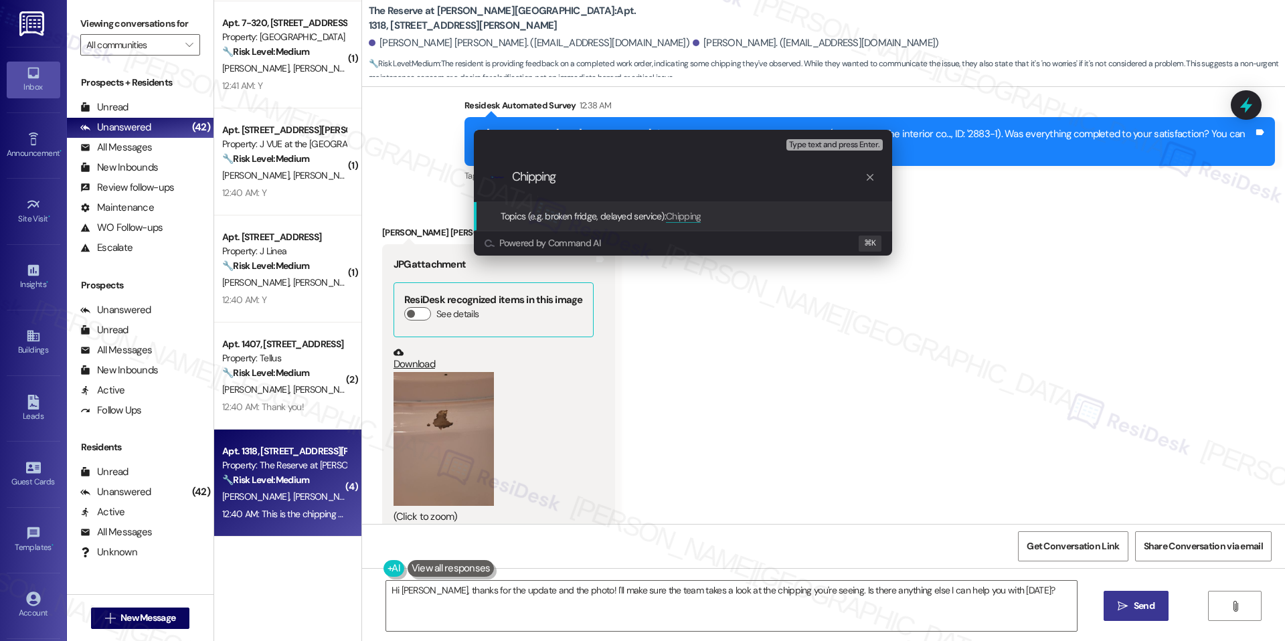
type input "Chipping"
click at [682, 219] on span "Chipping" at bounding box center [683, 216] width 35 height 12
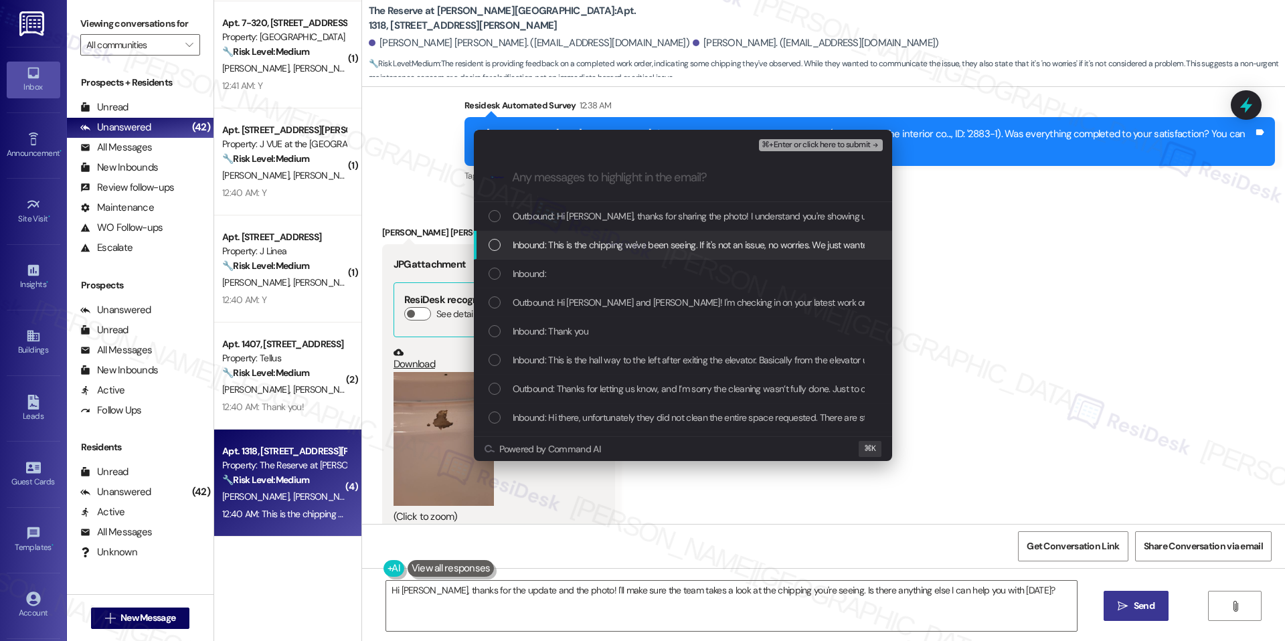
click at [611, 241] on span "Inbound: This is the chipping we've been seeing. If it's not an issue, no worri…" at bounding box center [729, 245] width 434 height 15
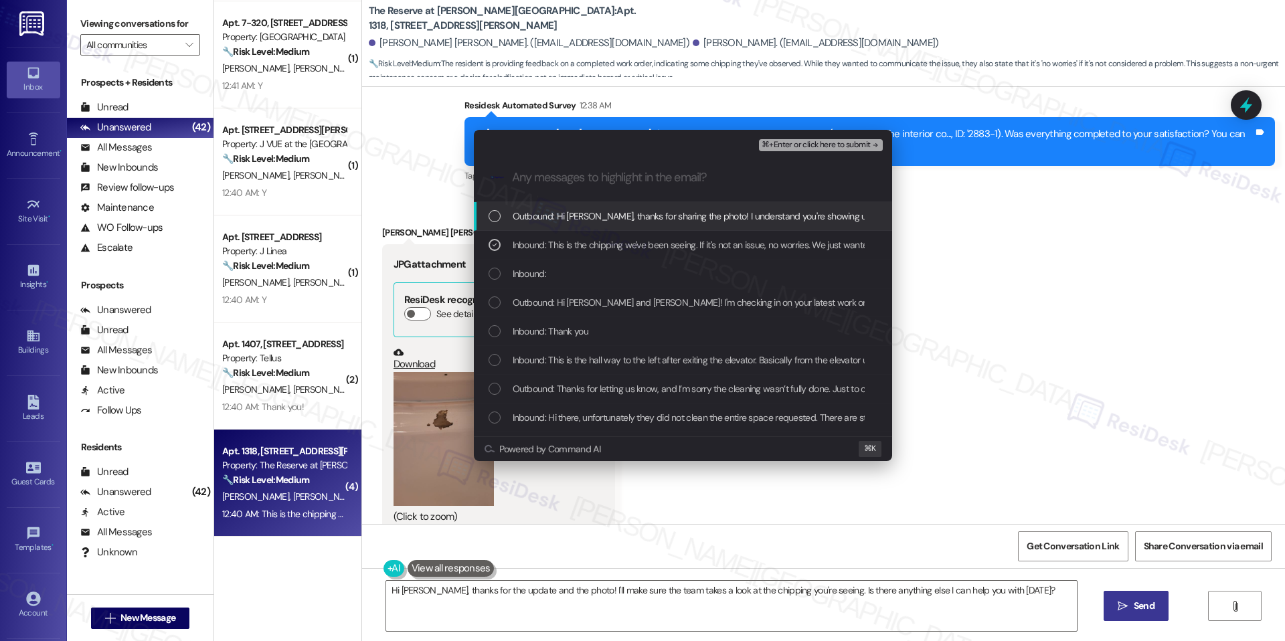
click at [803, 148] on span "⌘+Enter or click here to submit" at bounding box center [815, 144] width 108 height 9
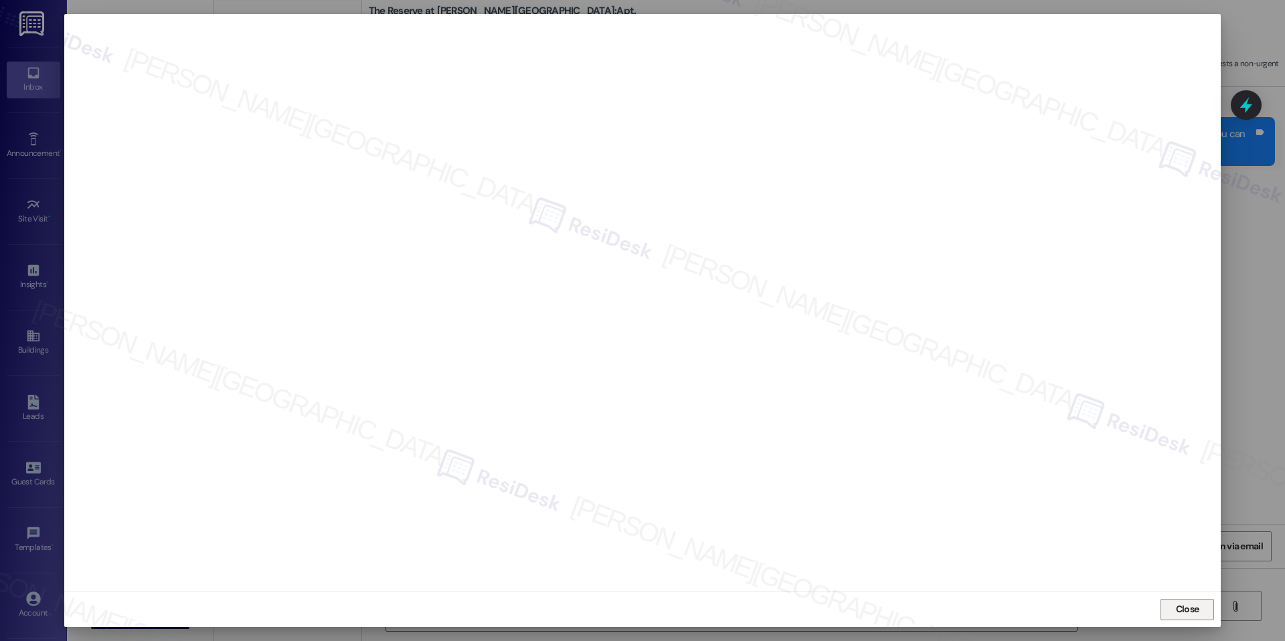
click at [1163, 601] on button "Close" at bounding box center [1187, 609] width 54 height 21
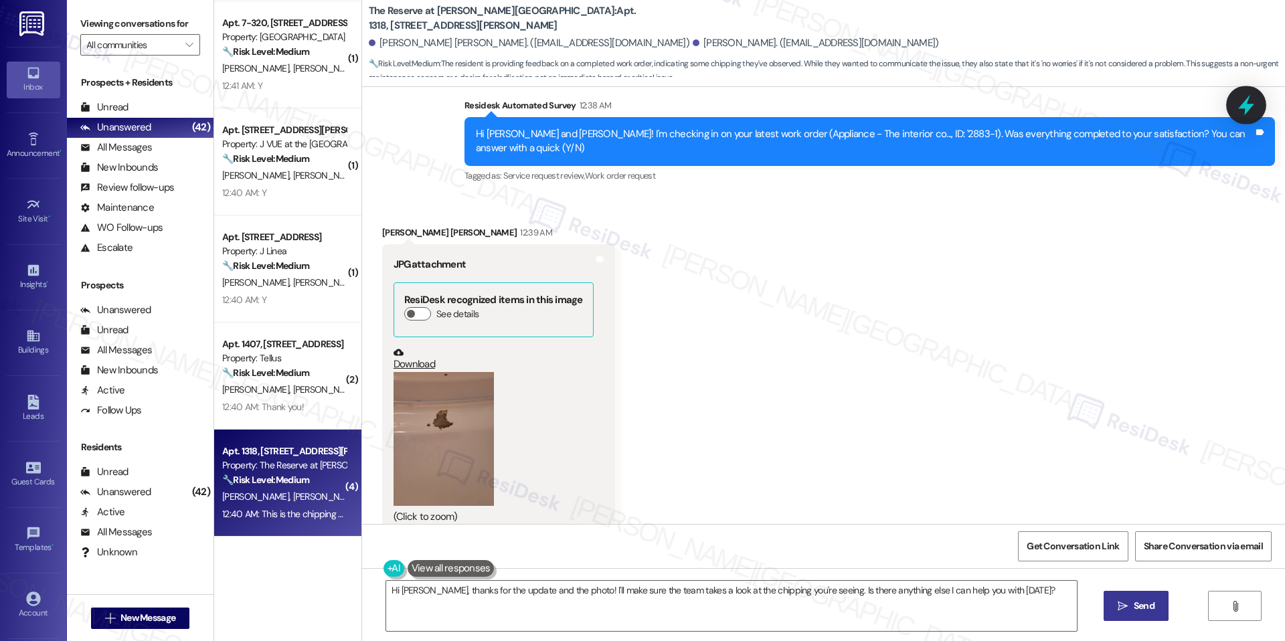
click at [1241, 101] on icon at bounding box center [1245, 105] width 23 height 23
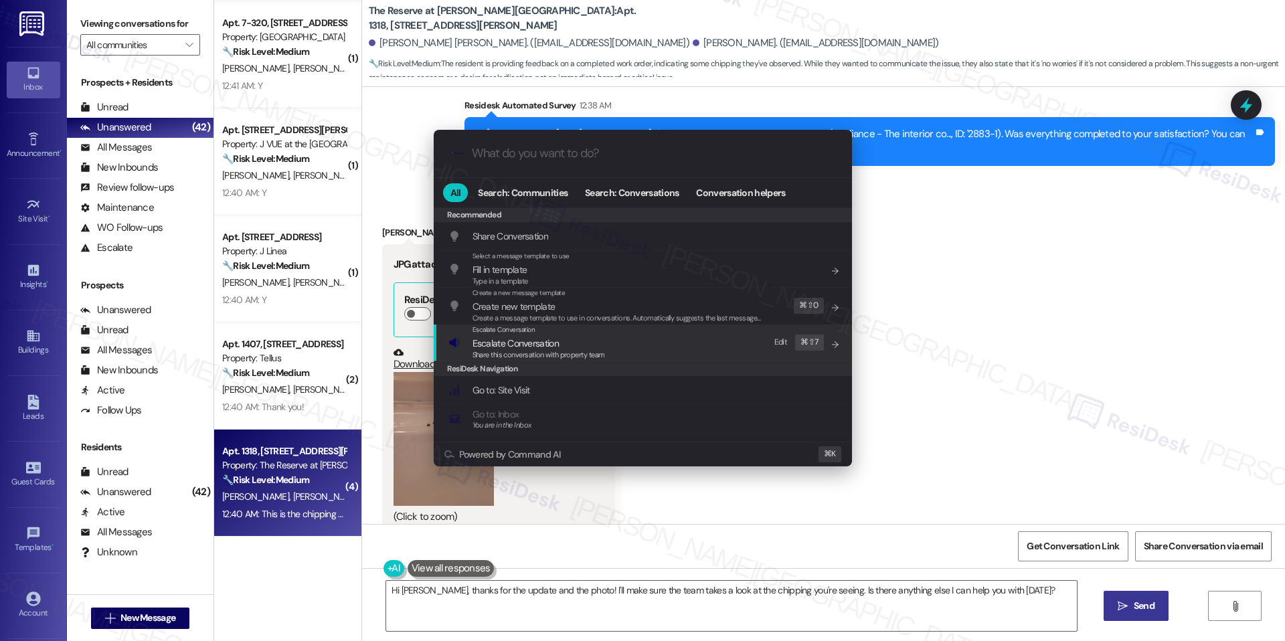
click at [581, 355] on span "Share this conversation with property team" at bounding box center [538, 354] width 132 height 9
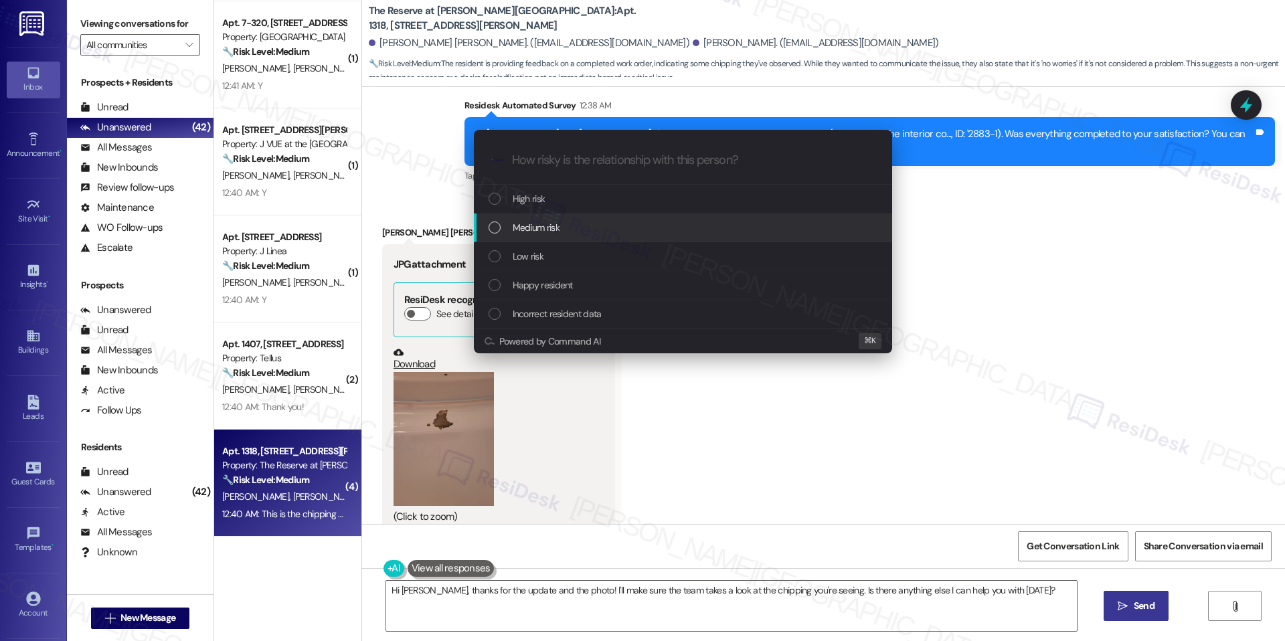
click at [582, 226] on div "Medium risk" at bounding box center [683, 227] width 391 height 15
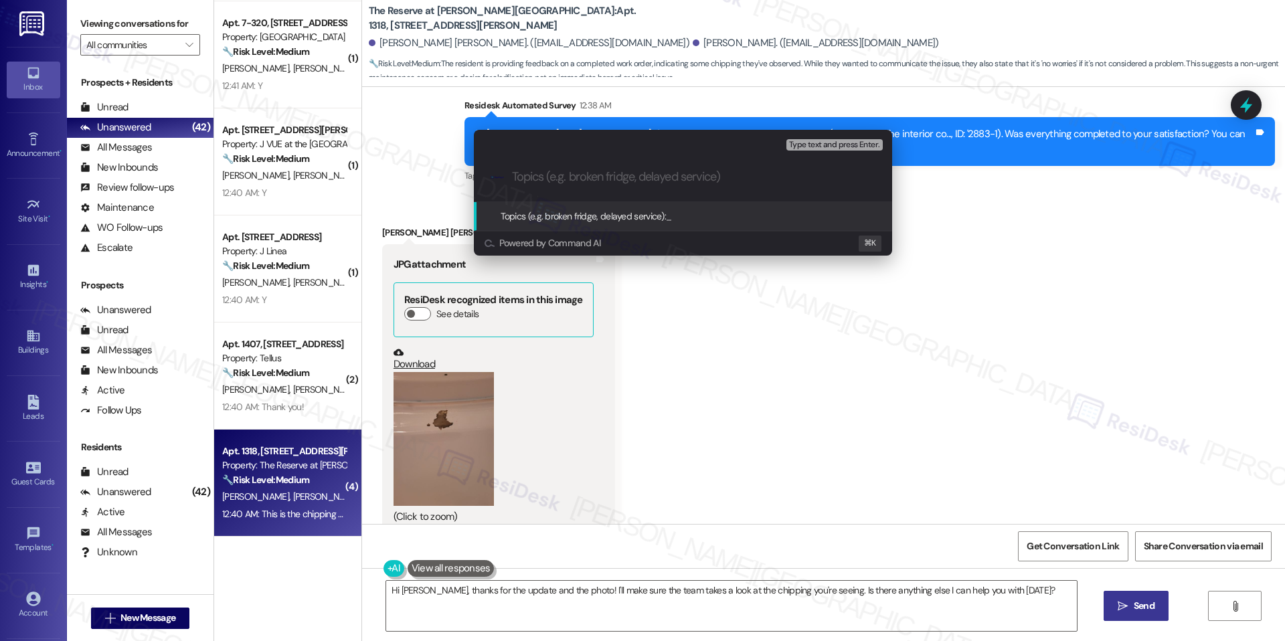
paste input "Chipping"
type input "Chipping"
click at [668, 214] on span "Chipping" at bounding box center [683, 216] width 35 height 12
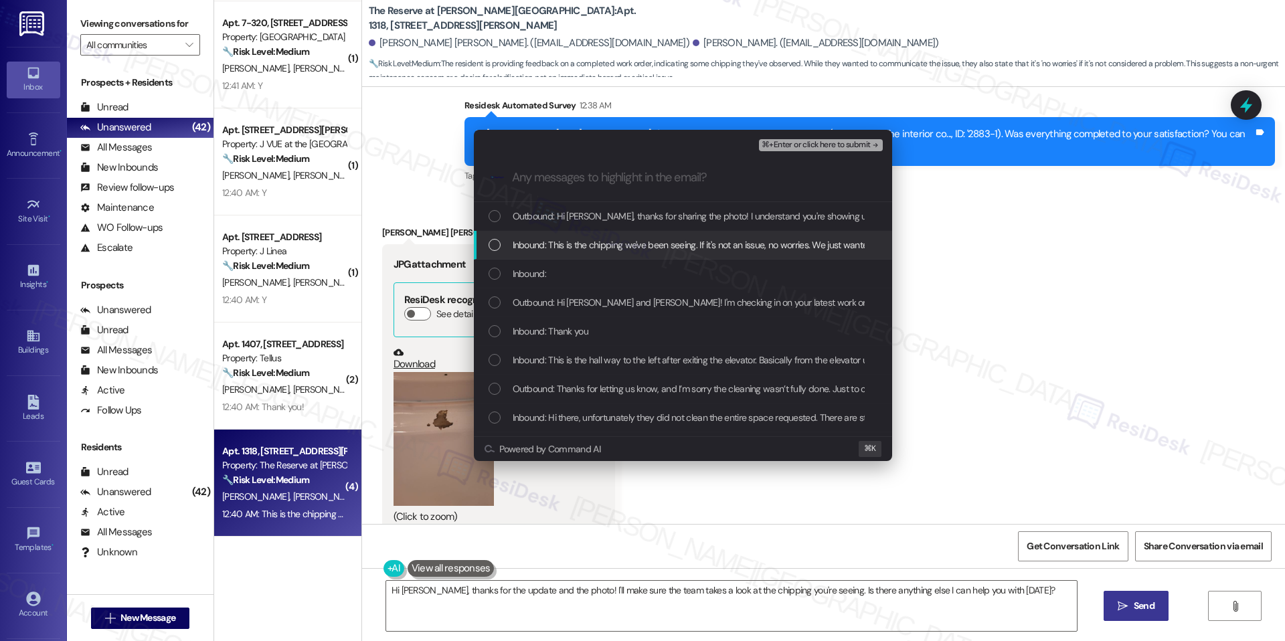
click at [611, 252] on span "Inbound: This is the chipping we've been seeing. If it's not an issue, no worri…" at bounding box center [729, 245] width 434 height 15
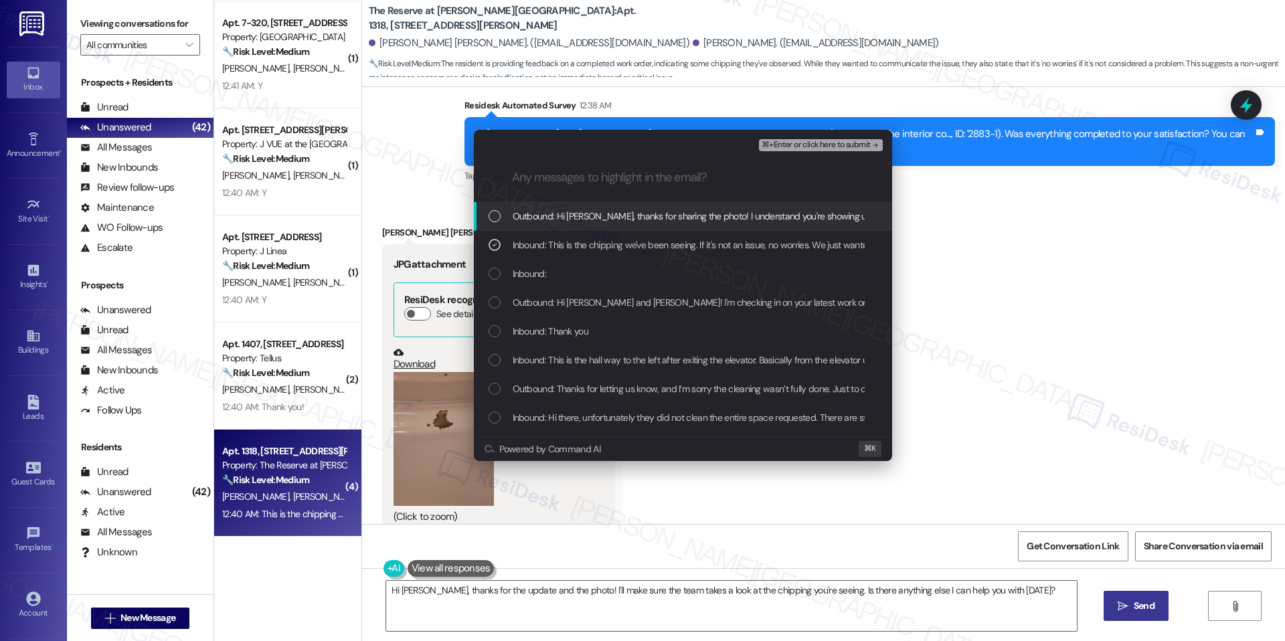
click at [862, 145] on span "⌘+Enter or click here to submit" at bounding box center [815, 144] width 108 height 9
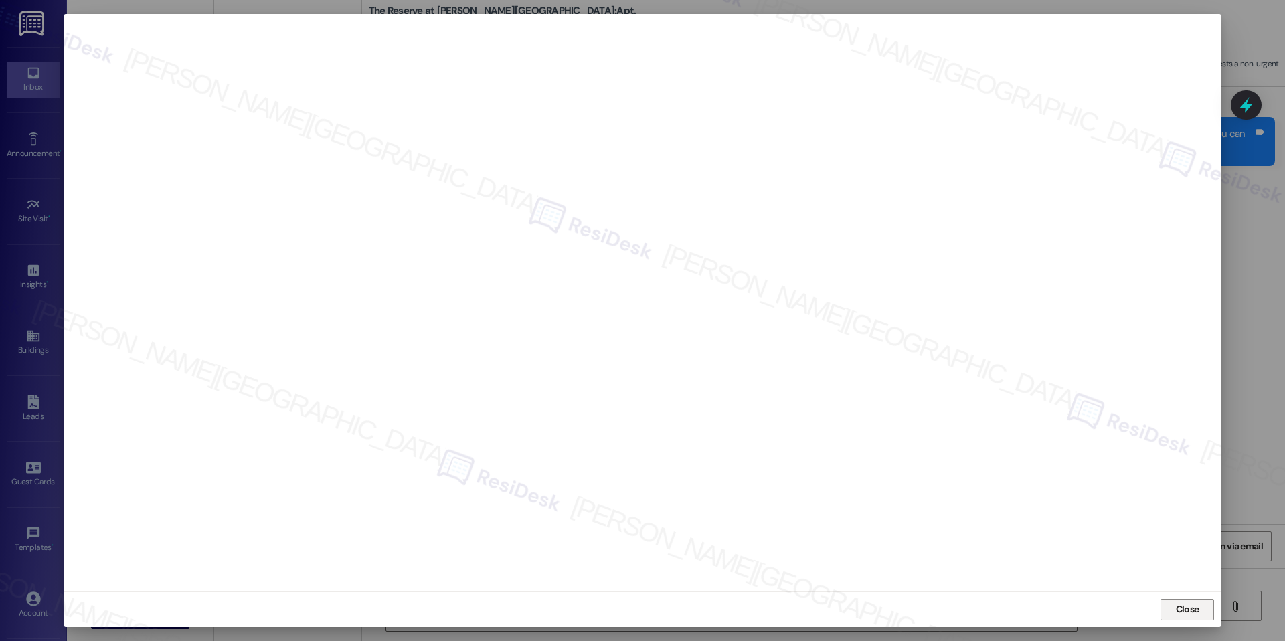
click at [1189, 602] on span "Close" at bounding box center [1186, 609] width 23 height 14
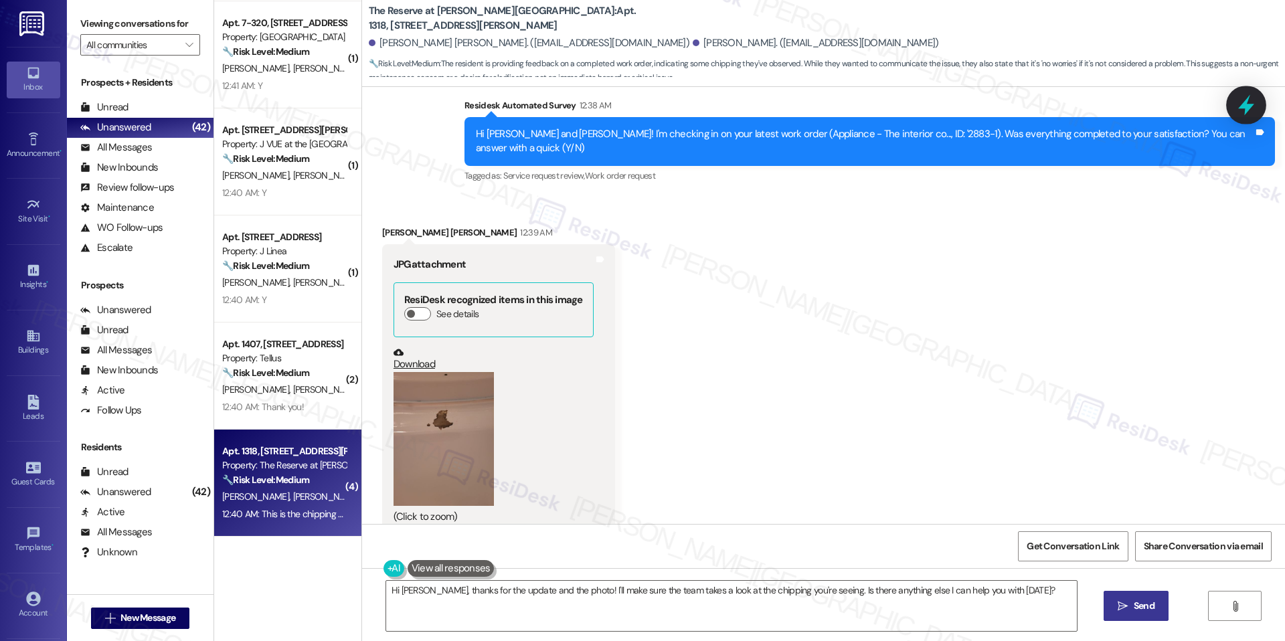
click at [1243, 114] on icon at bounding box center [1245, 105] width 23 height 23
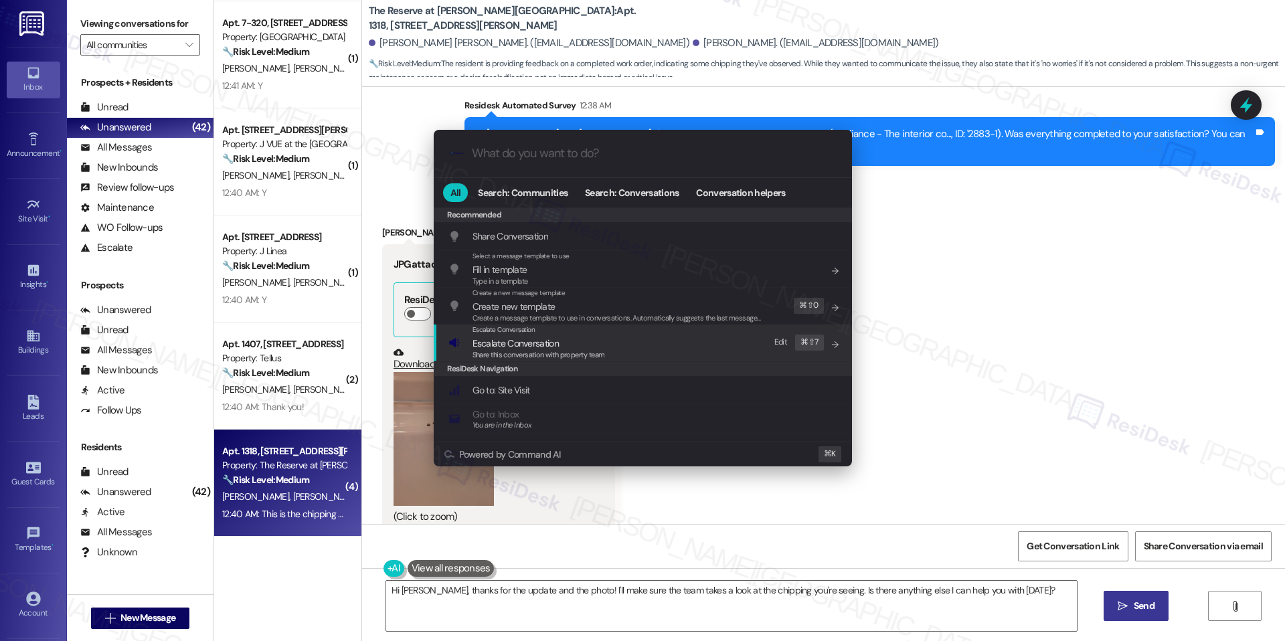
click at [571, 339] on span "Escalate Conversation" at bounding box center [538, 343] width 132 height 15
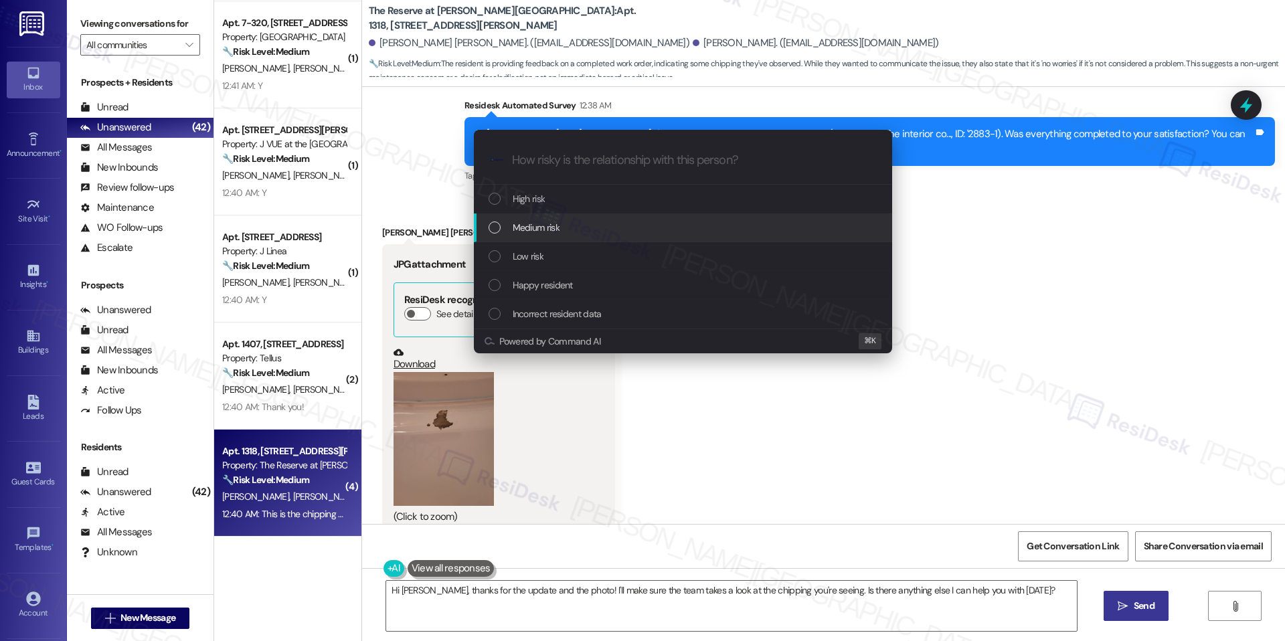
click at [565, 225] on div "Medium risk" at bounding box center [683, 227] width 391 height 15
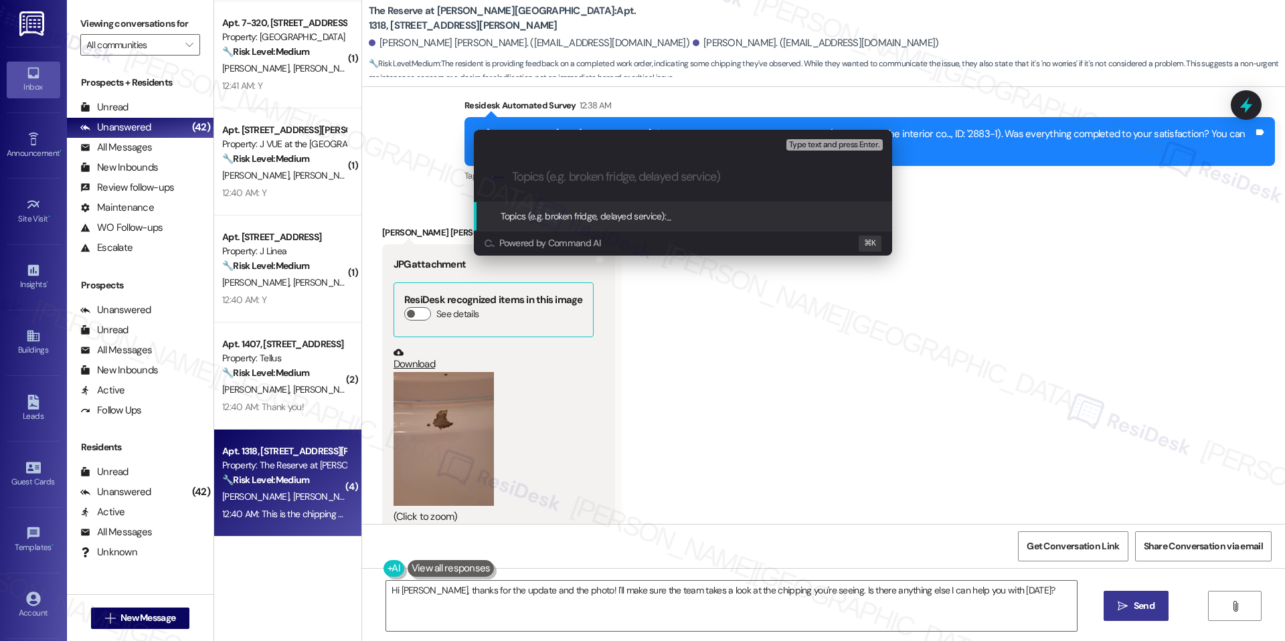
paste input "Chipping"
type input "Chipping"
click at [690, 217] on span "Chipping" at bounding box center [683, 216] width 35 height 12
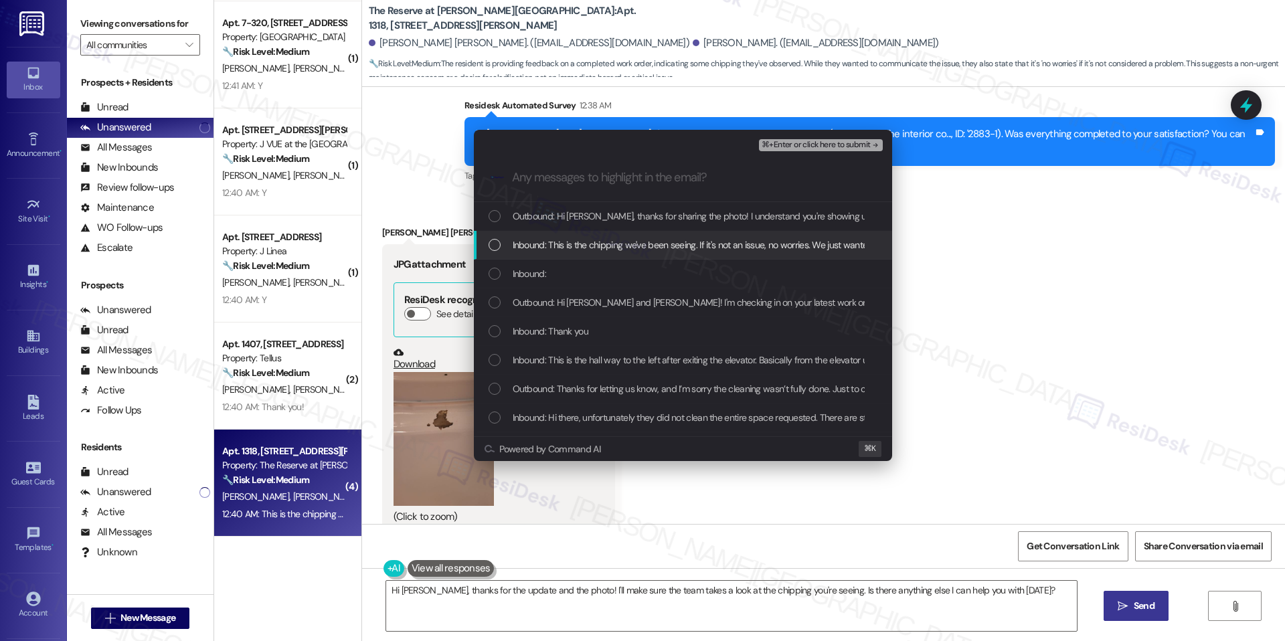
click at [592, 256] on div "Inbound: This is the chipping we've been seeing. If it's not an issue, no worri…" at bounding box center [683, 245] width 418 height 29
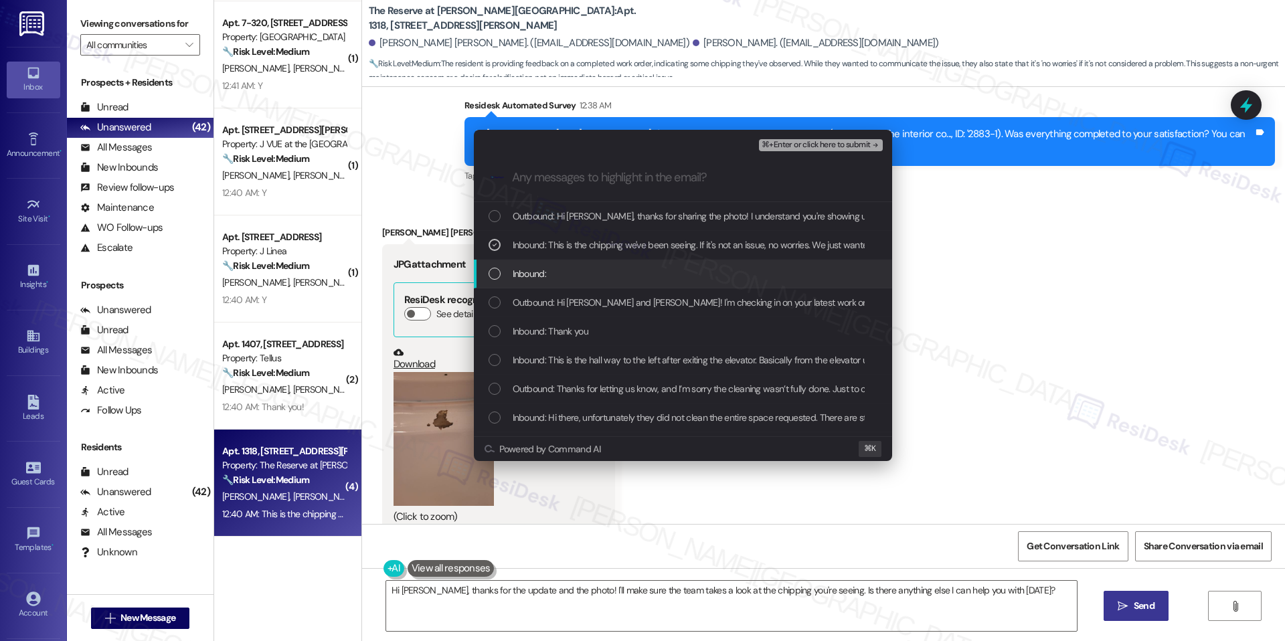
click at [581, 264] on div "Inbound:" at bounding box center [683, 274] width 418 height 29
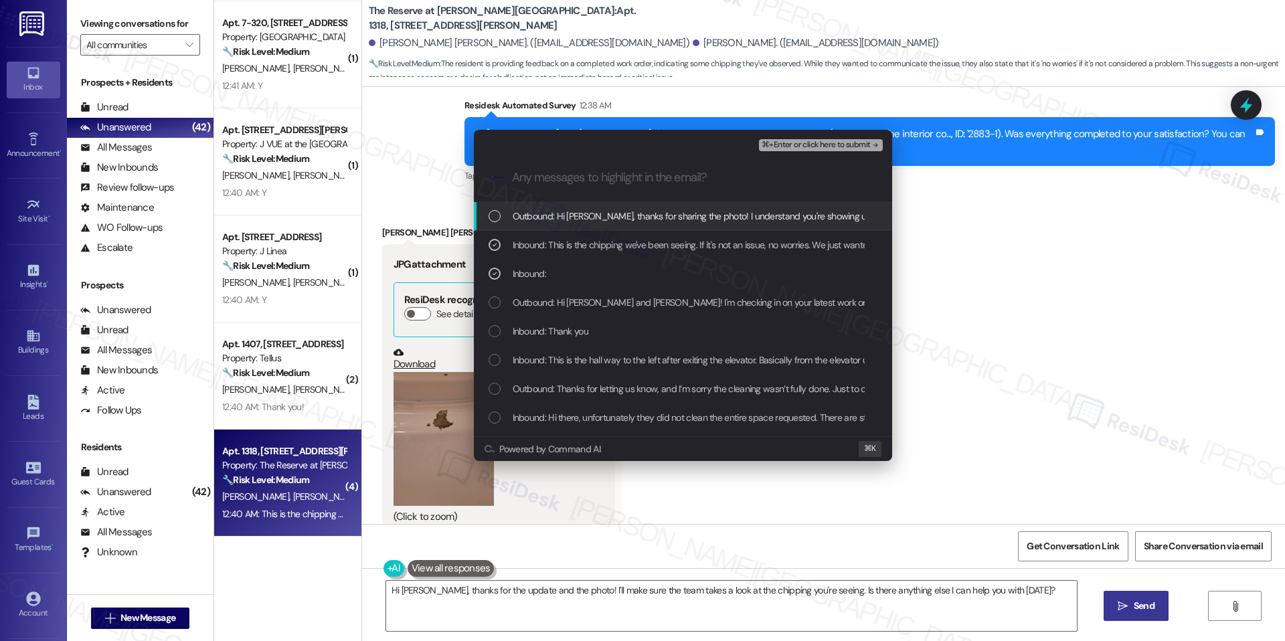
click at [852, 138] on div "⌘+Enter or click here to submit" at bounding box center [822, 144] width 126 height 17
click at [850, 143] on span "⌘+Enter or click here to submit" at bounding box center [815, 144] width 108 height 9
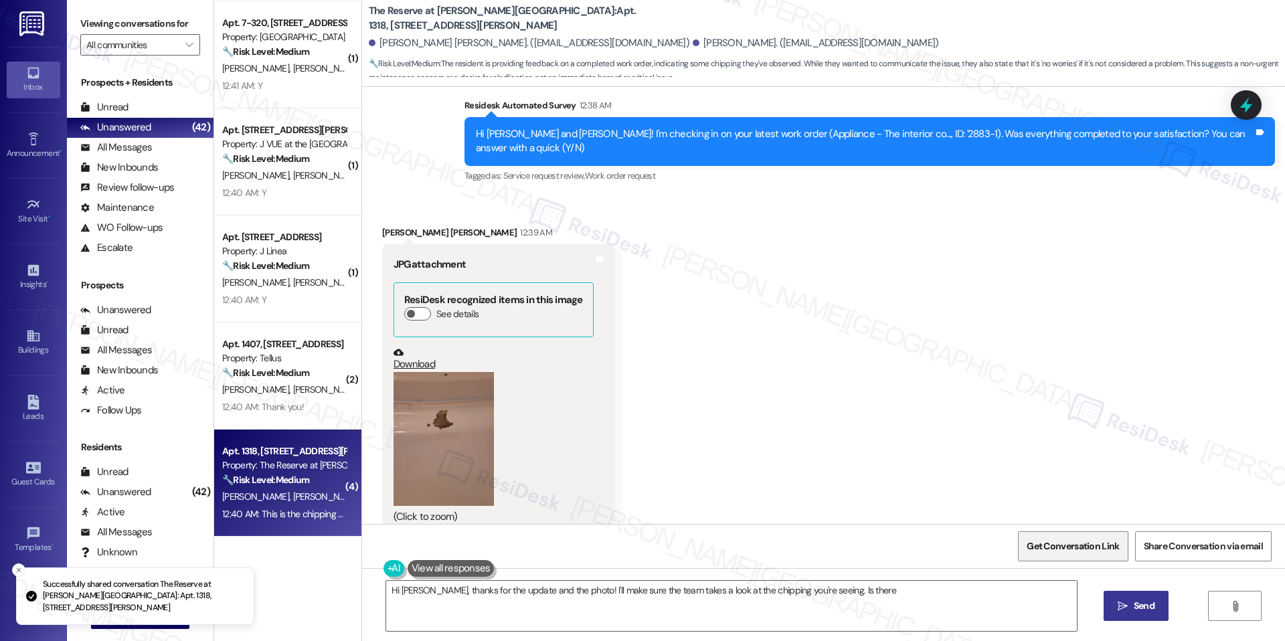
click at [1121, 549] on button "Get Conversation Link" at bounding box center [1073, 546] width 110 height 30
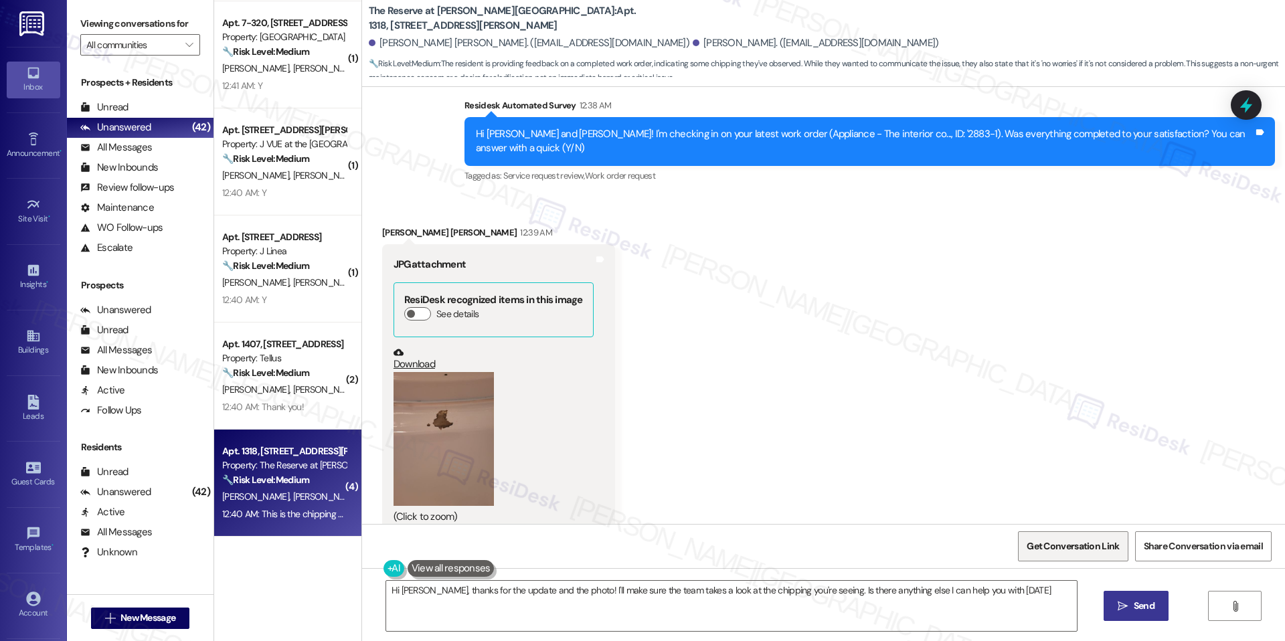
type textarea "Hi Jackson, thanks for the update and the photo! I'll make sure the team takes …"
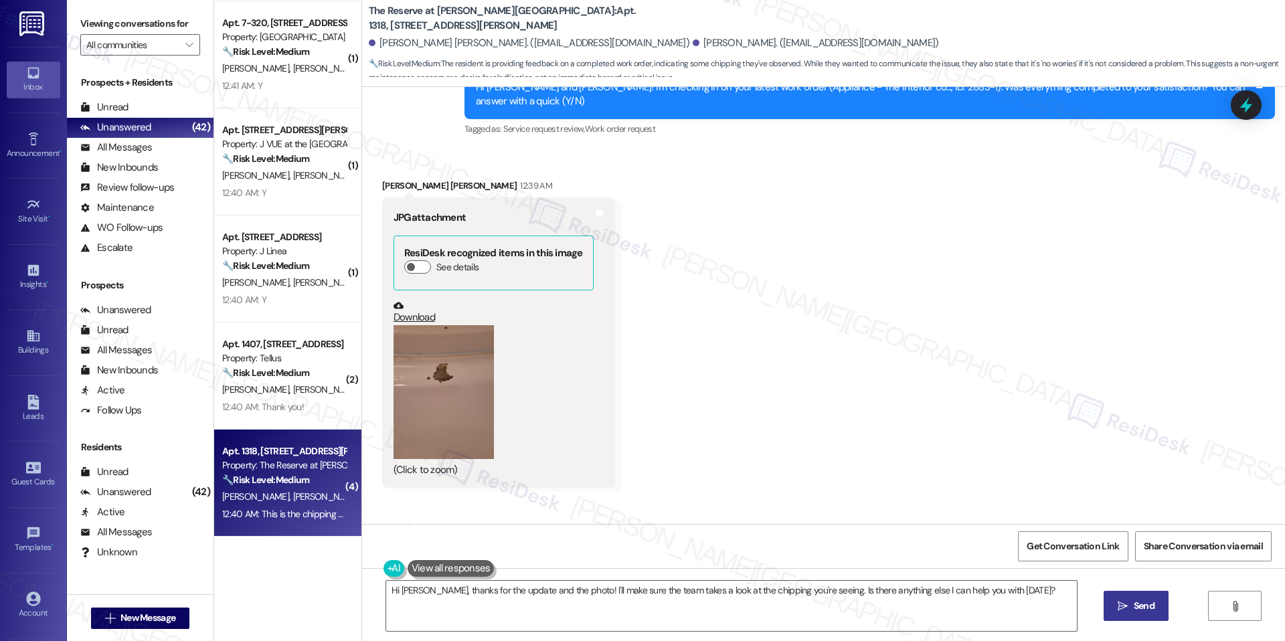
scroll to position [2874, 0]
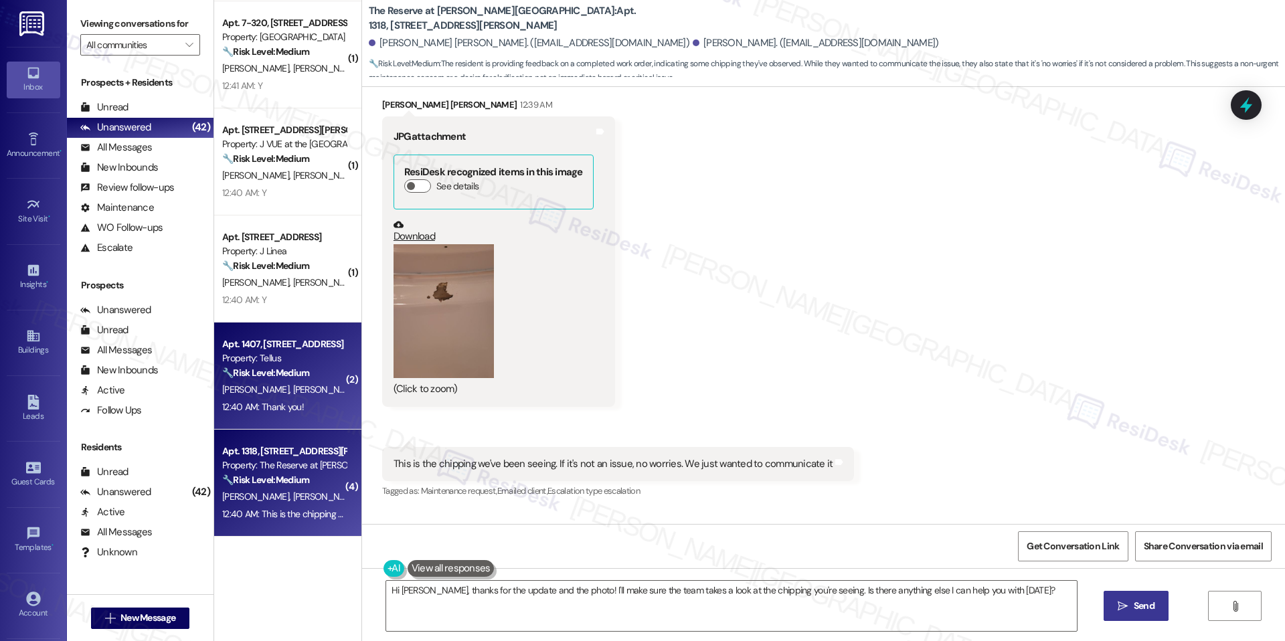
click at [299, 348] on div "Apt. 1407, 2009 14th St N" at bounding box center [284, 344] width 124 height 14
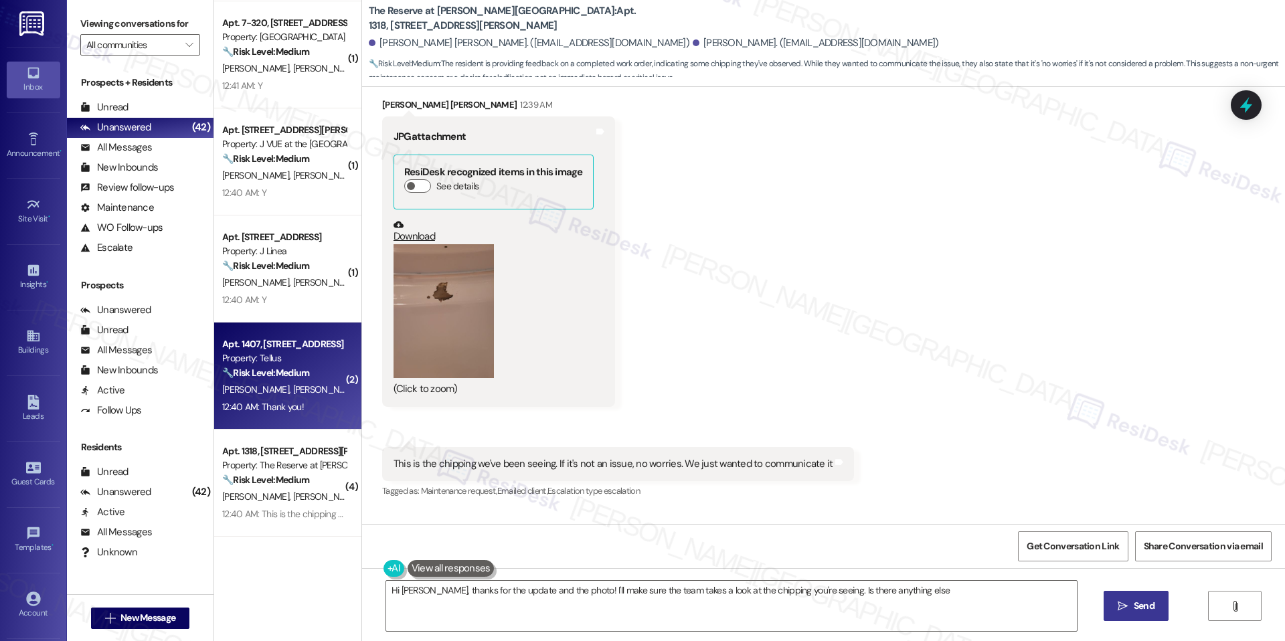
type textarea "Hi Jackson, thanks for the update and the photo! I'll make sure the team takes …"
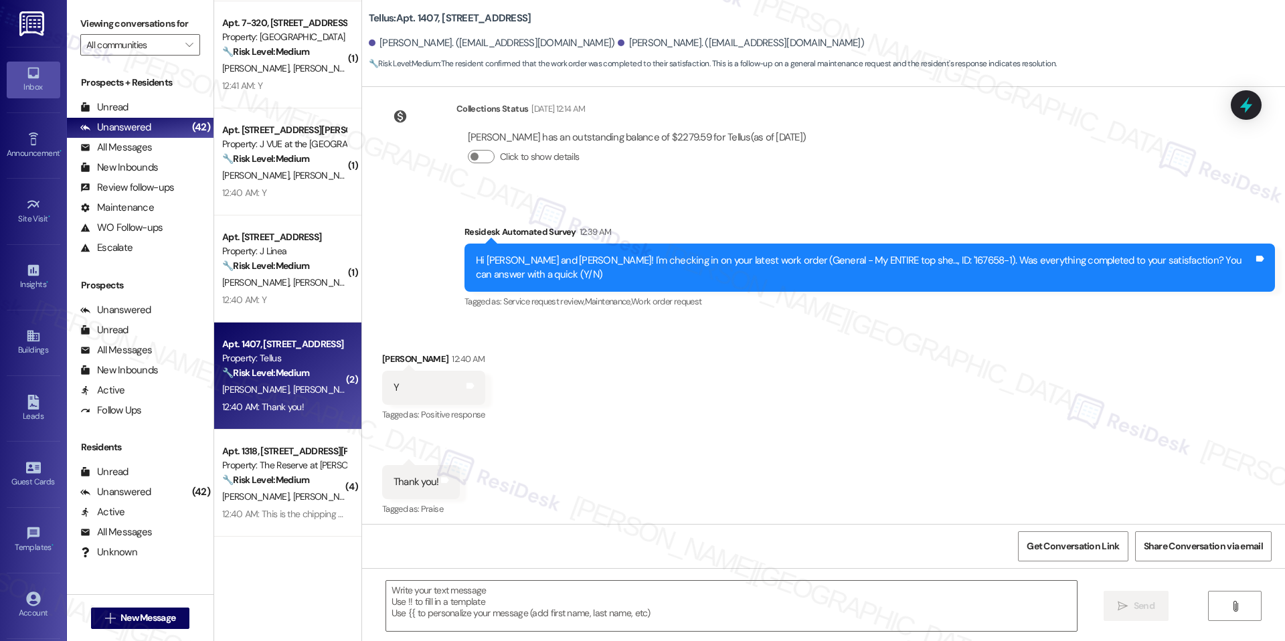
type textarea "Fetching suggested responses. Please feel free to read through the conversation…"
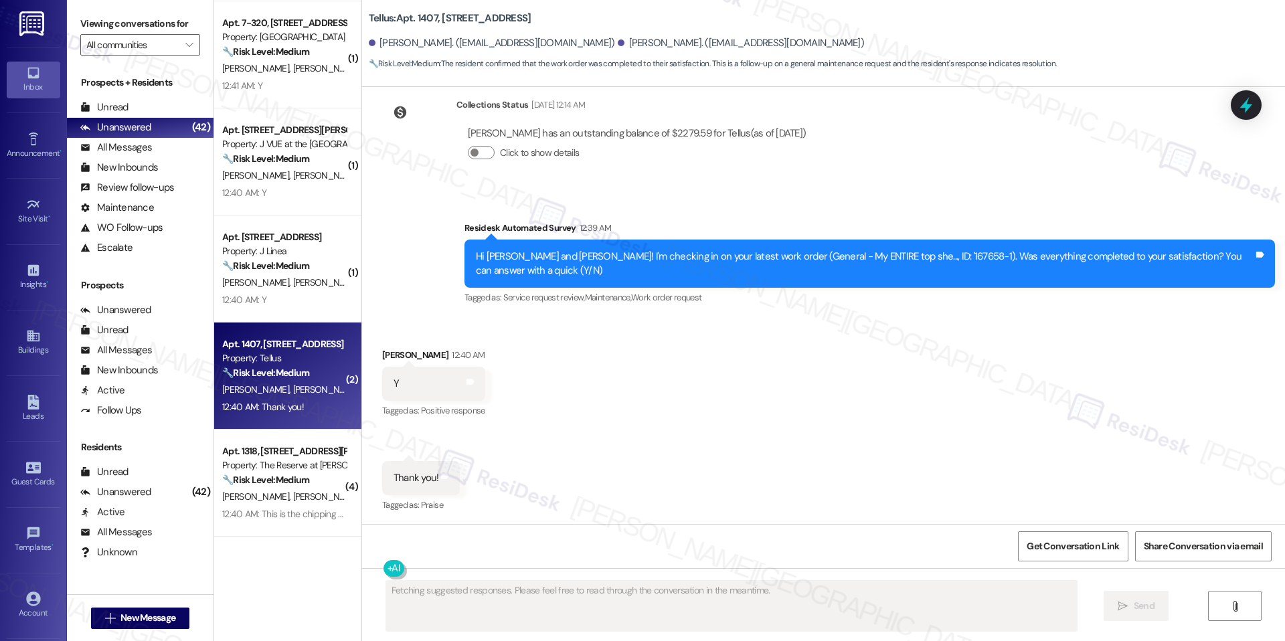
scroll to position [350, 0]
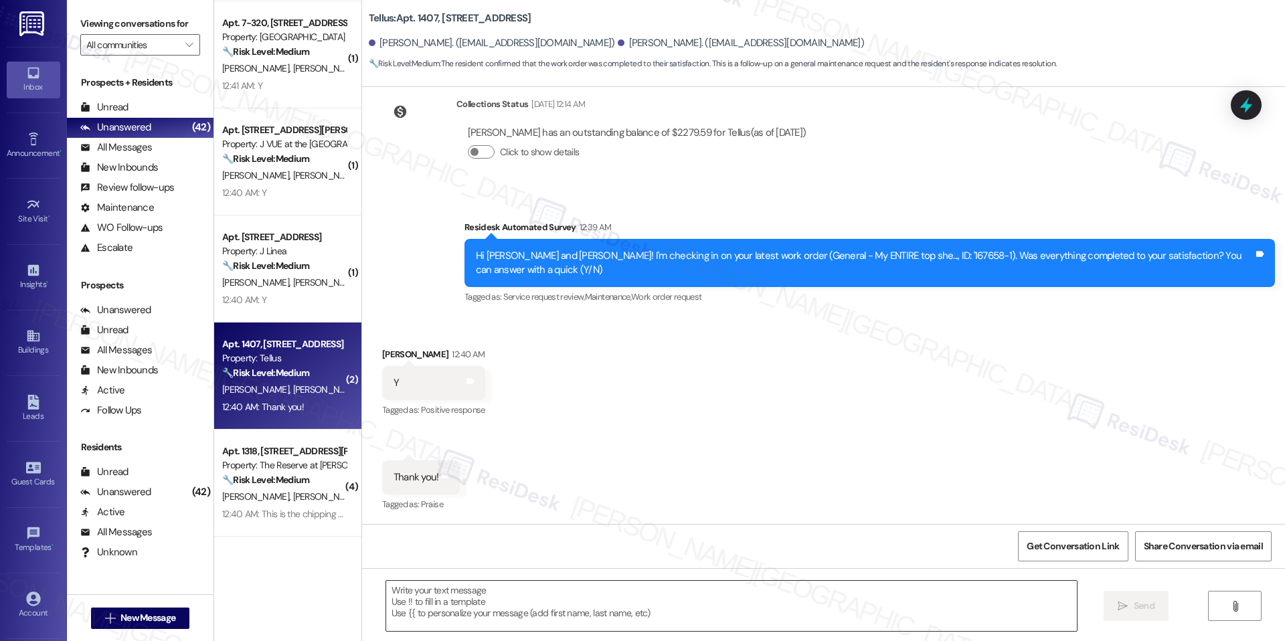
click at [409, 598] on textarea at bounding box center [731, 606] width 690 height 50
paste textarea "I'm happy the work order was completed to your satisfaction! We'd also love to …"
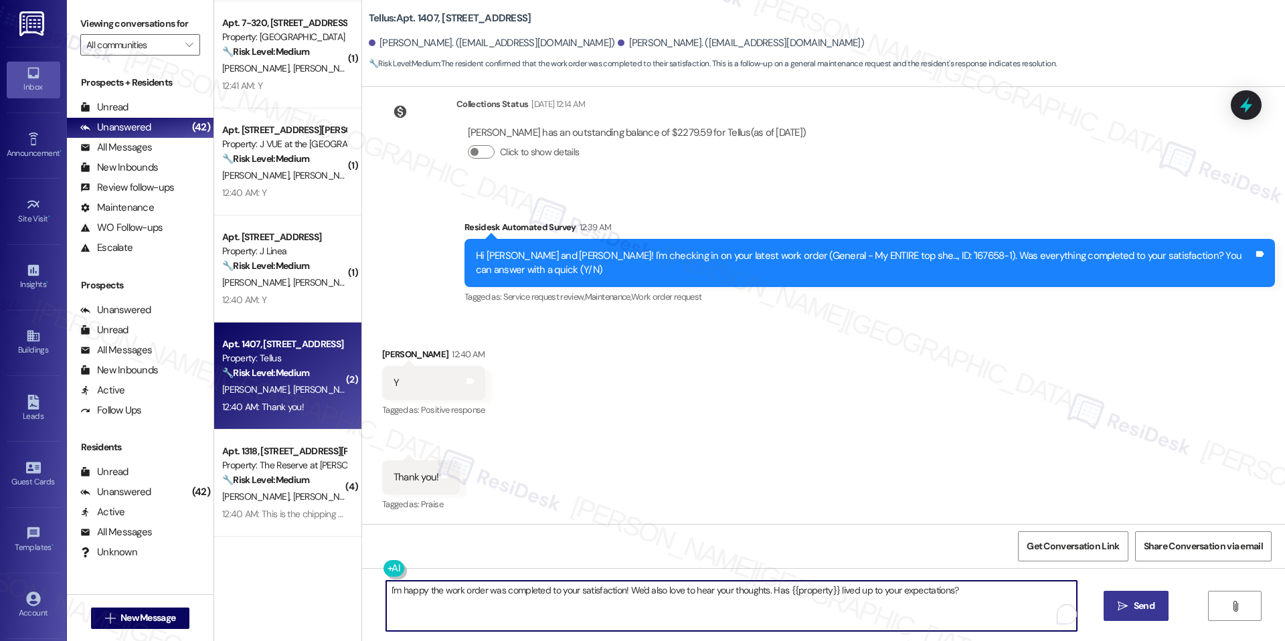
type textarea "I'm happy the work order was completed to your satisfaction! We'd also love to …"
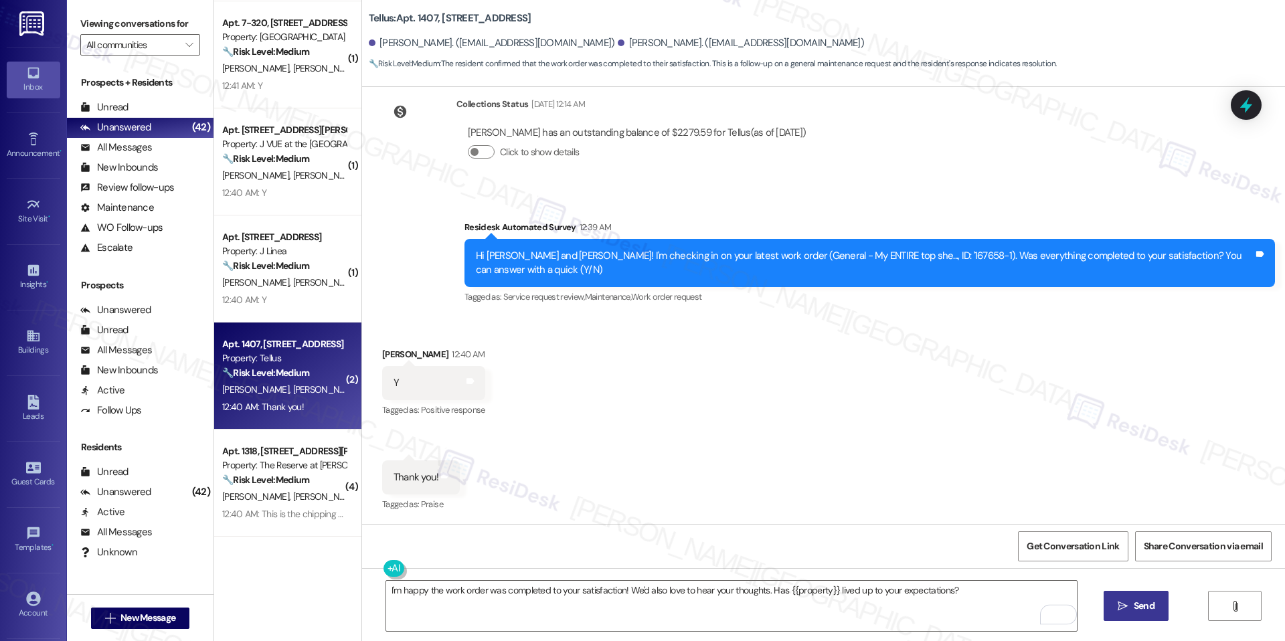
click at [1138, 600] on span "Send" at bounding box center [1143, 606] width 21 height 14
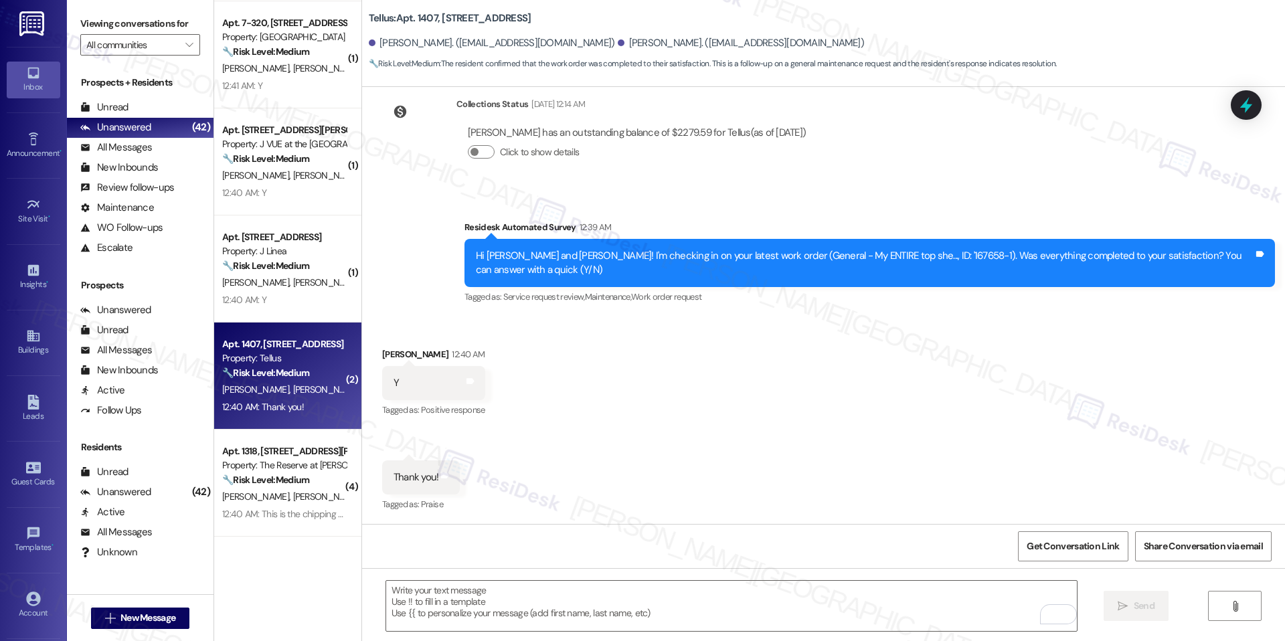
scroll to position [444, 0]
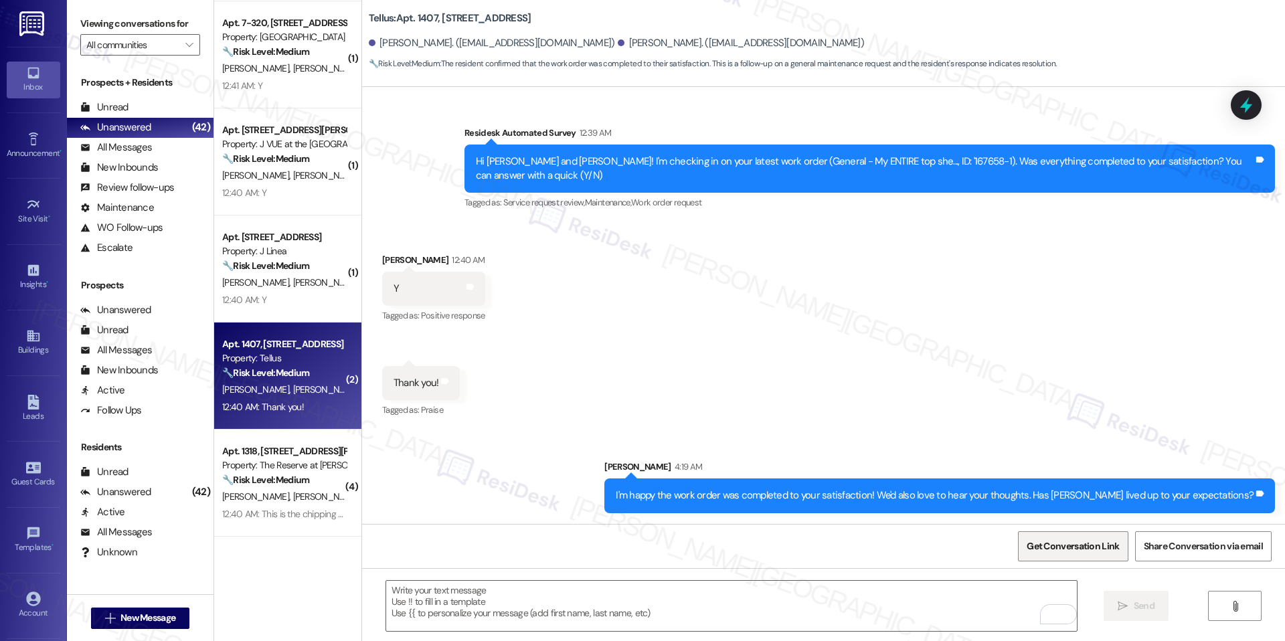
click at [1050, 538] on span "Get Conversation Link" at bounding box center [1073, 546] width 98 height 29
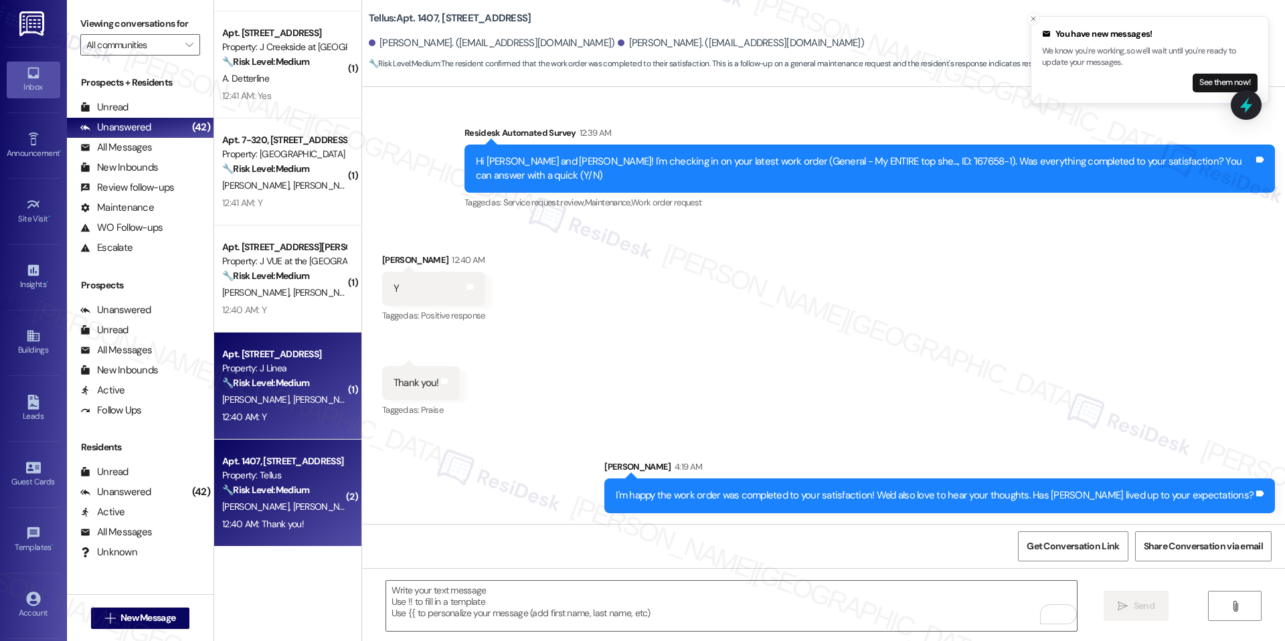
scroll to position [2661, 0]
click at [280, 413] on div "12:40 AM: Y 12:40 AM: Y" at bounding box center [284, 420] width 126 height 17
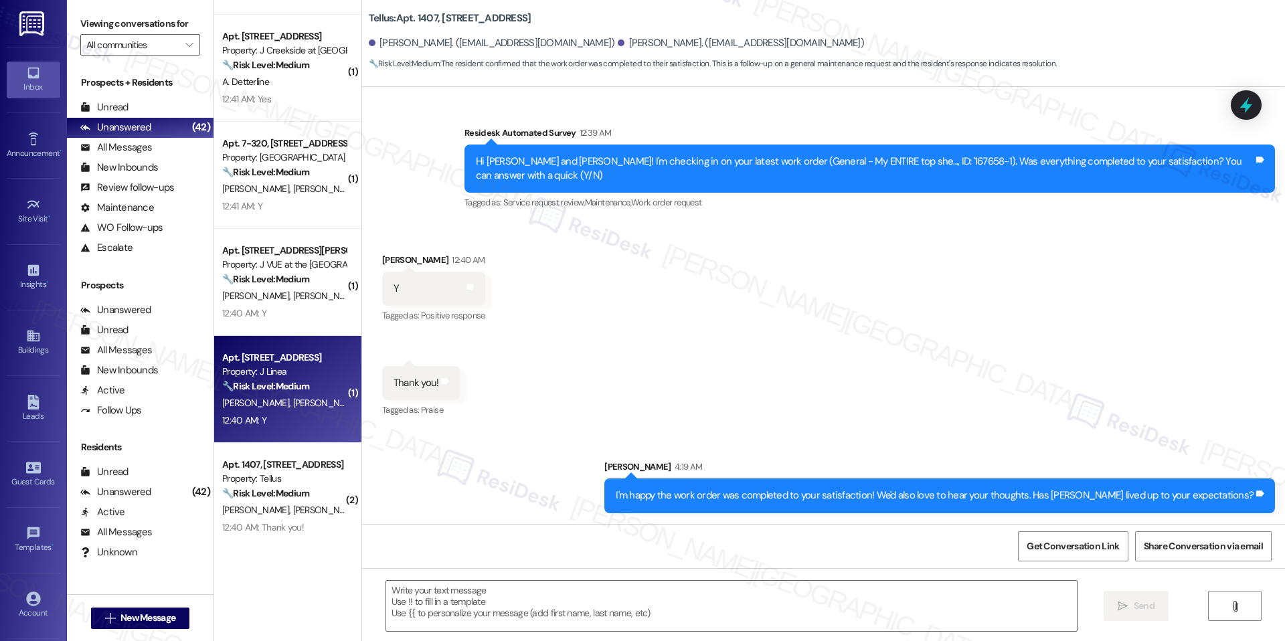
type textarea "Fetching suggested responses. Please feel free to read through the conversation…"
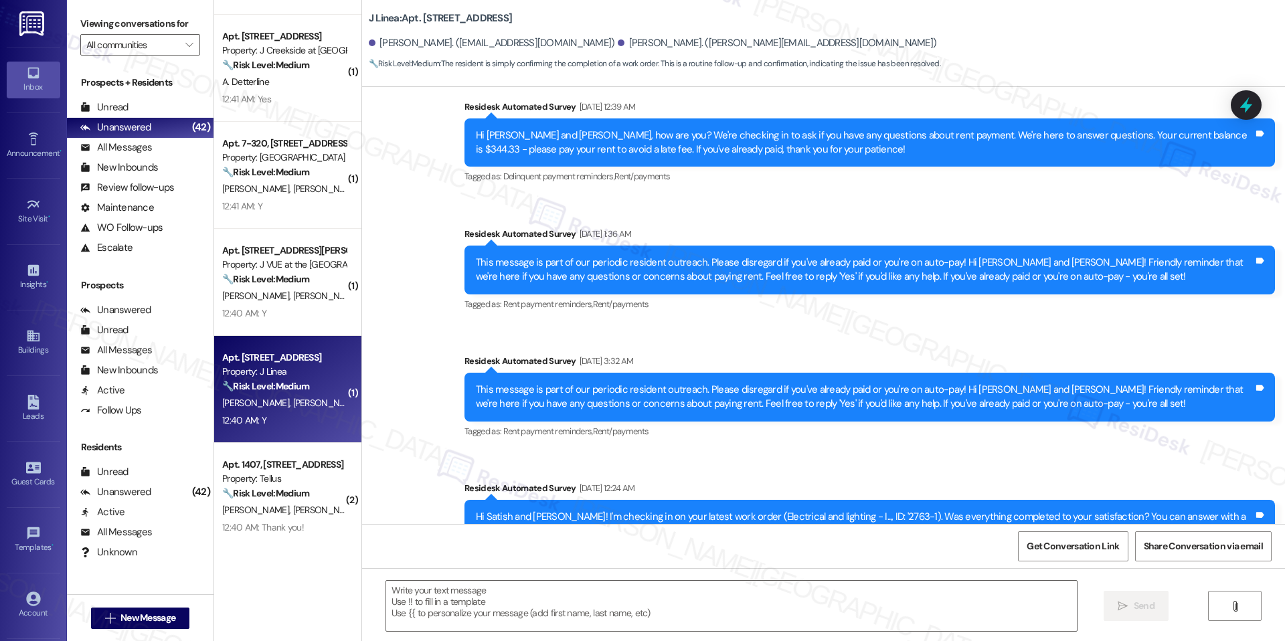
type textarea "Fetching suggested responses. Please feel free to read through the conversation…"
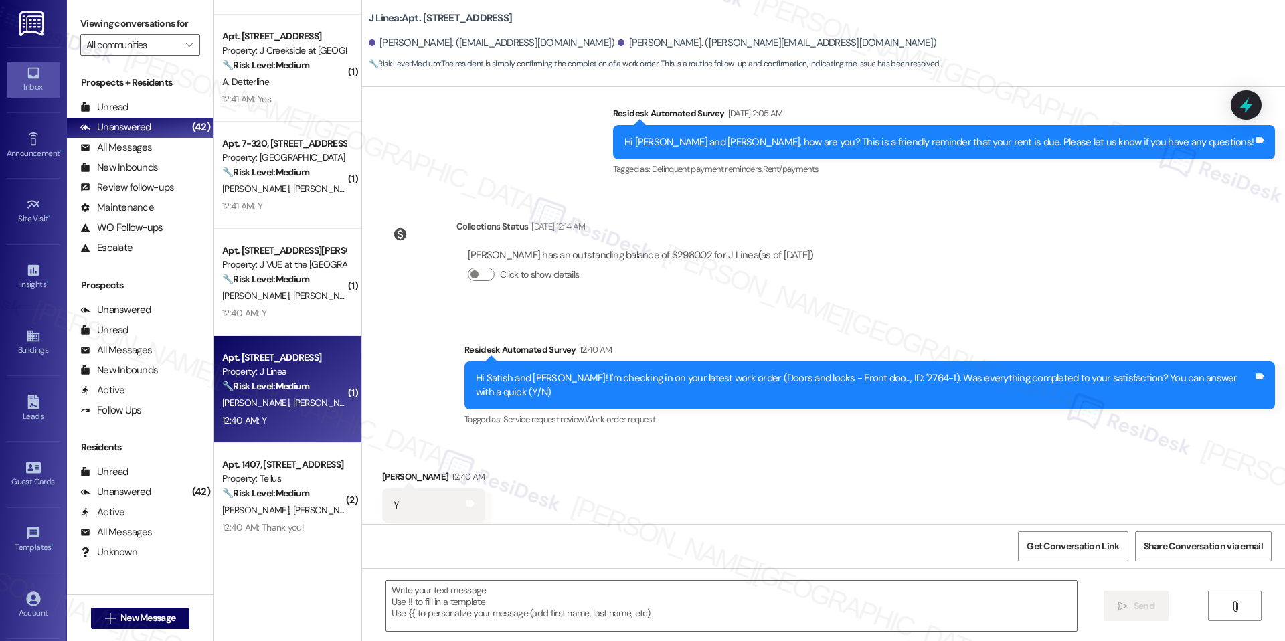
scroll to position [1712, 0]
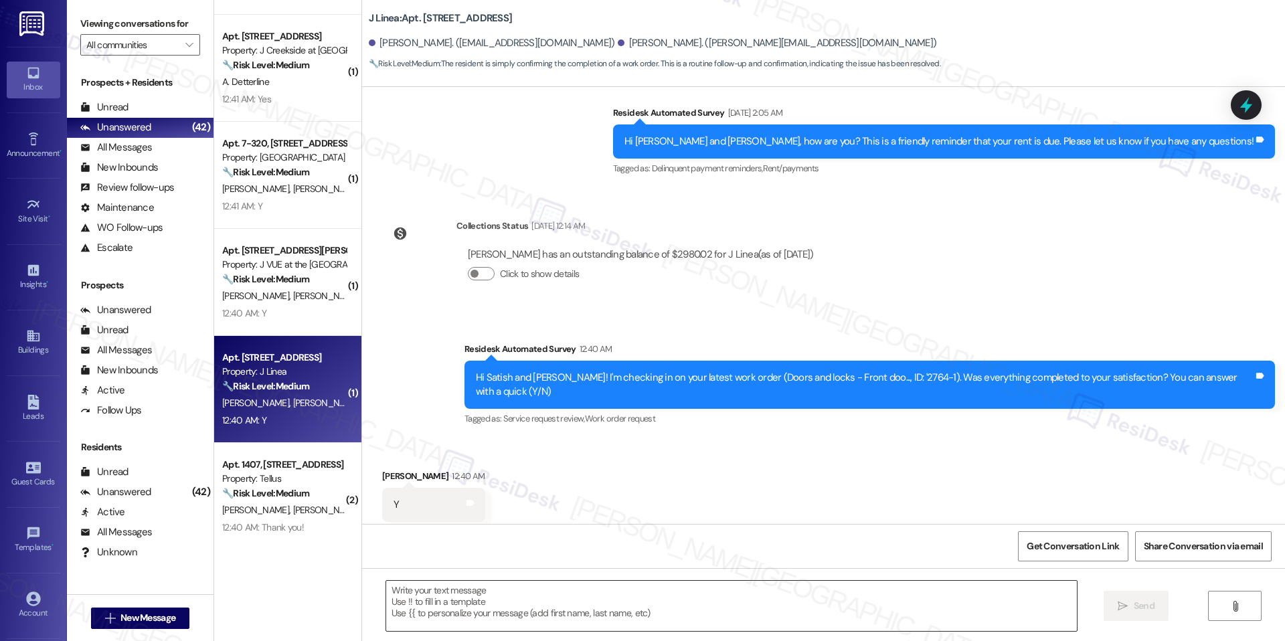
click at [632, 589] on textarea at bounding box center [731, 606] width 690 height 50
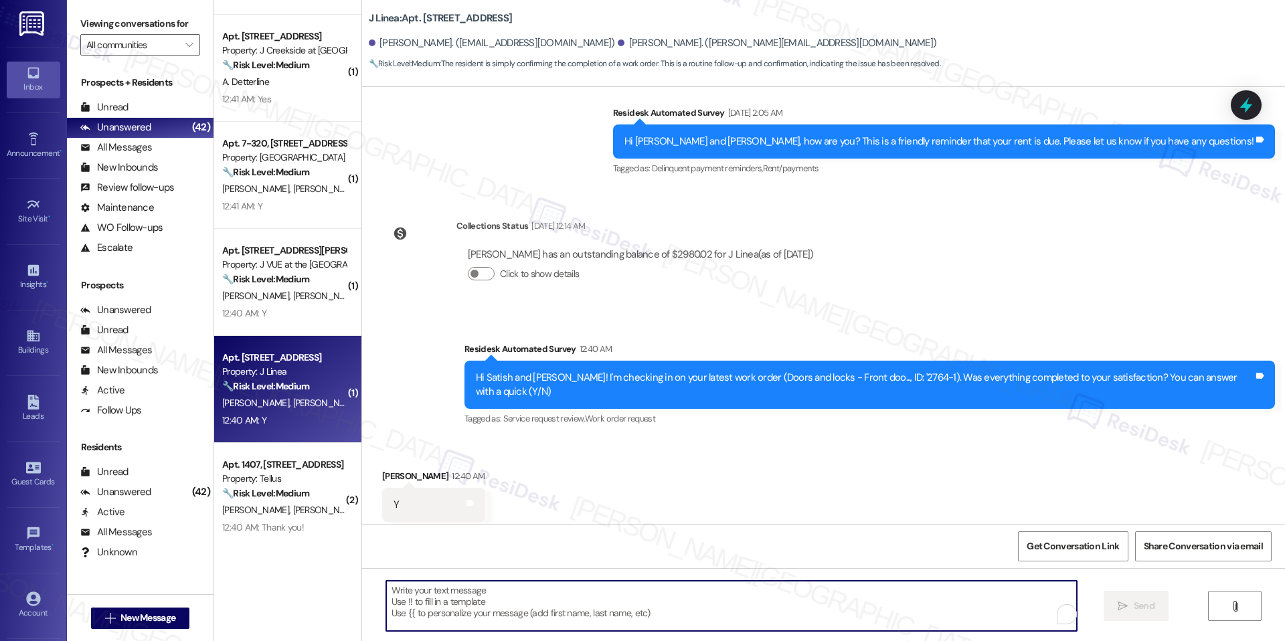
paste textarea "I'm happy the work order was completed to your satisfaction! We'd also love to …"
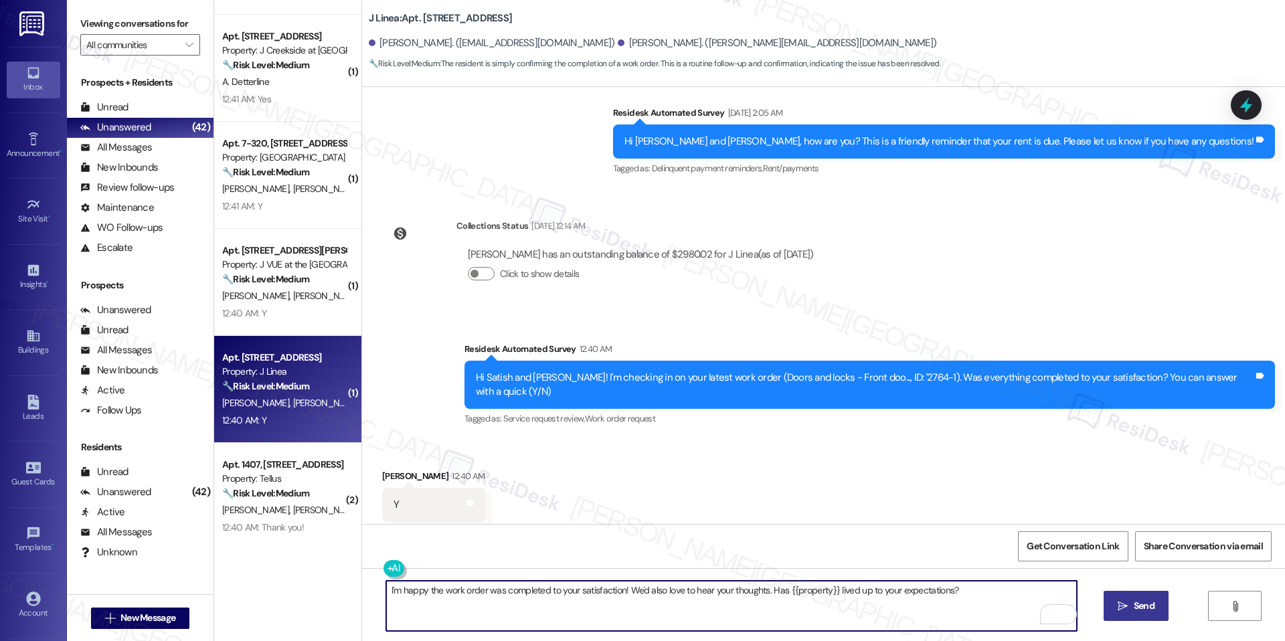
type textarea "I'm happy the work order was completed to your satisfaction! We'd also love to …"
click at [1151, 616] on button " Send" at bounding box center [1135, 606] width 65 height 30
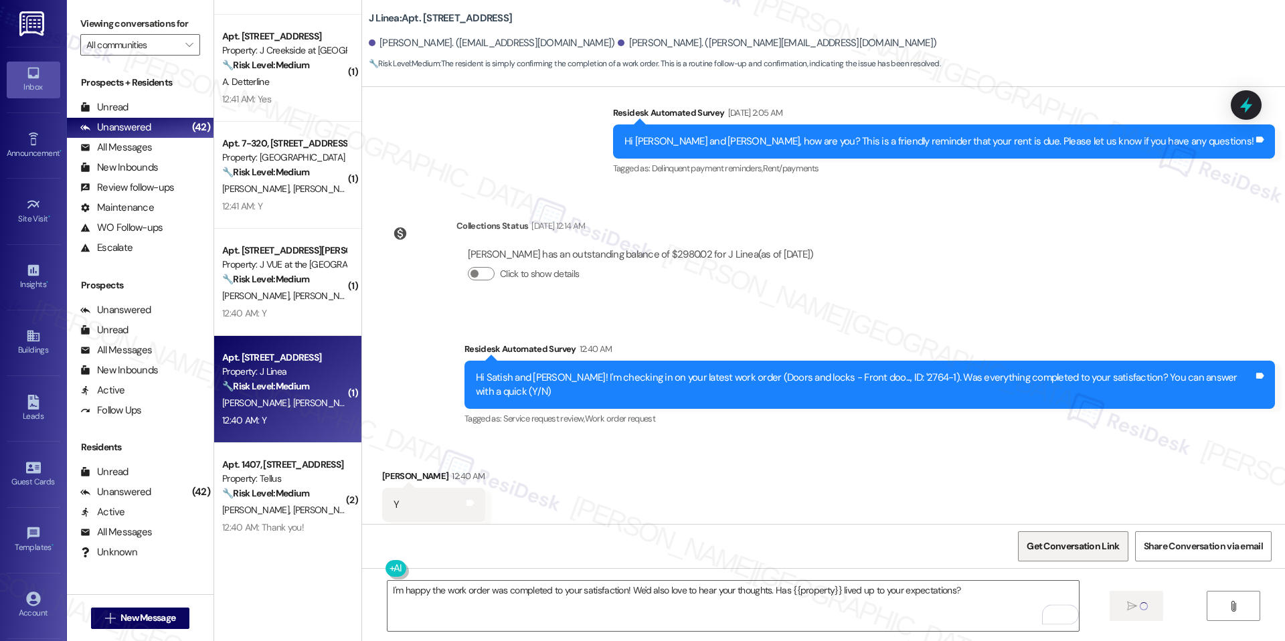
click at [1095, 551] on span "Get Conversation Link" at bounding box center [1072, 546] width 92 height 14
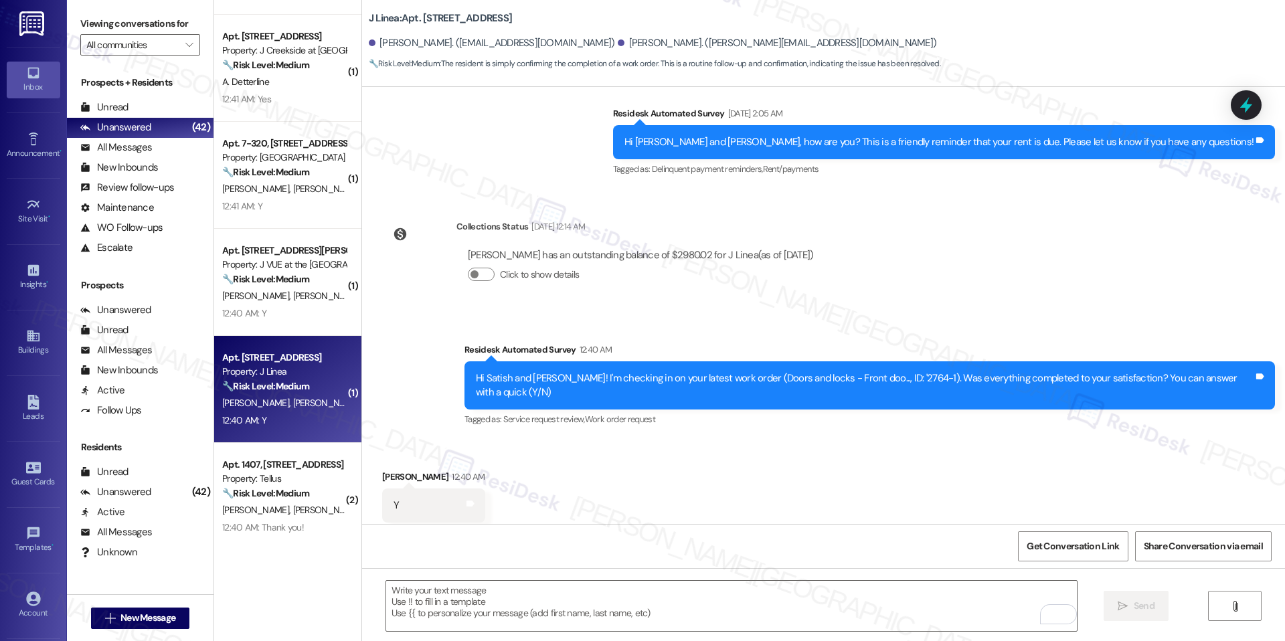
scroll to position [1805, 0]
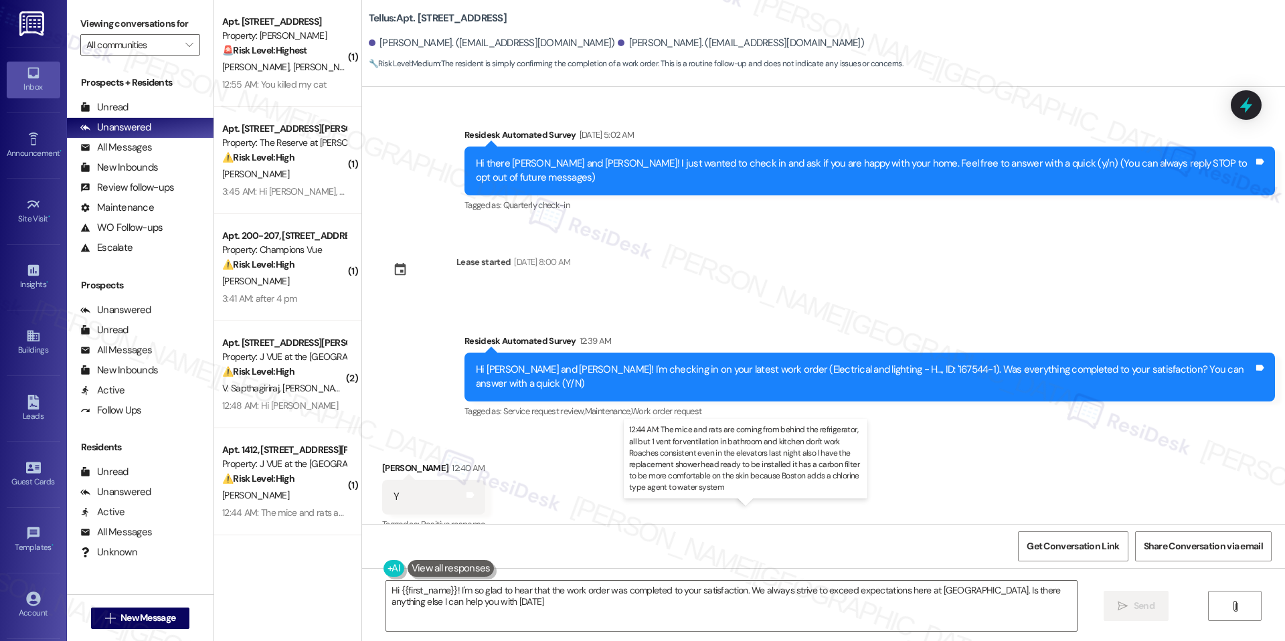
type textarea "Hi {{first_name}}! I'm so glad to hear that the work order was completed to you…"
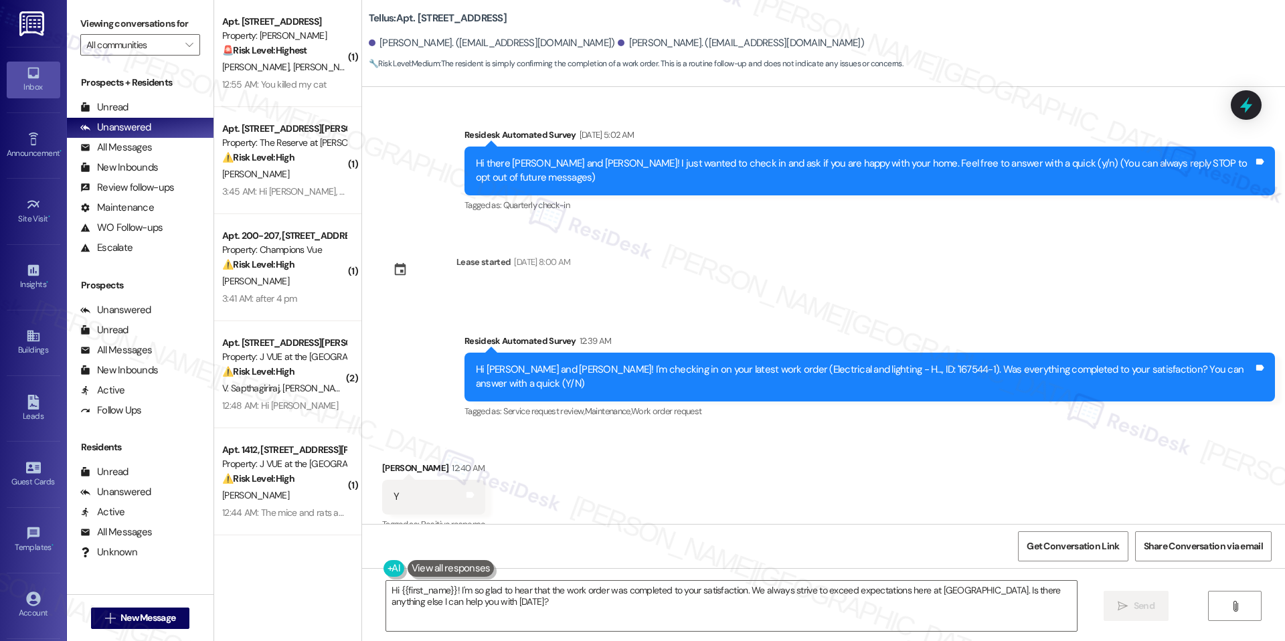
scroll to position [105, 0]
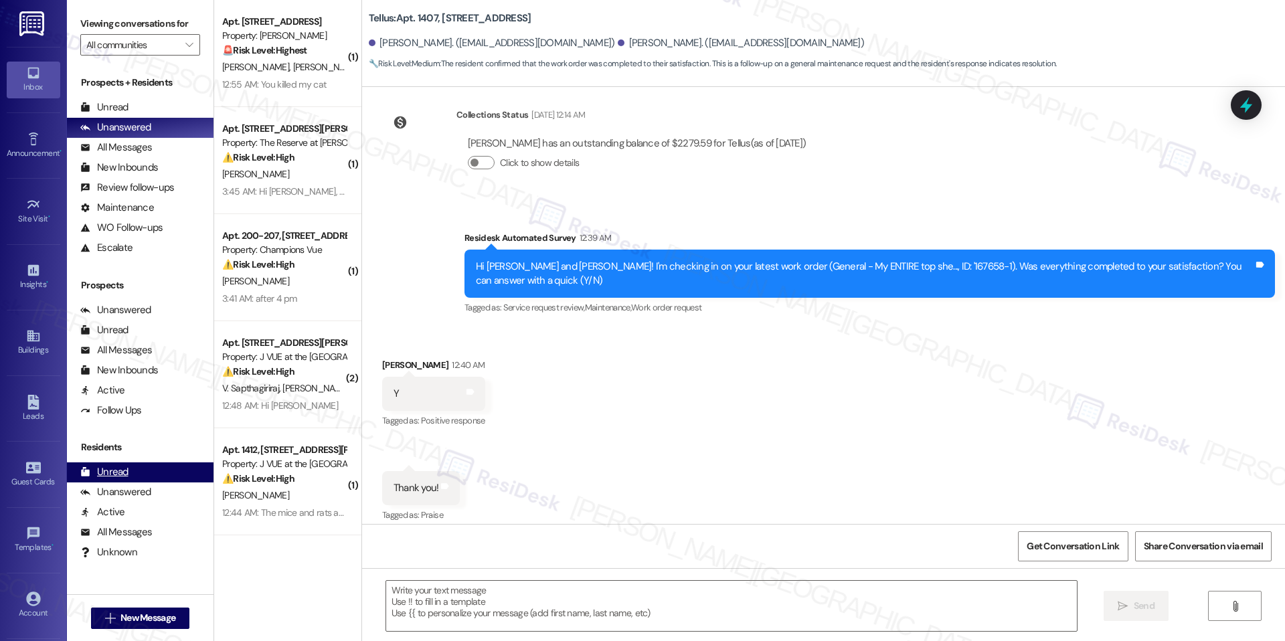
scroll to position [350, 0]
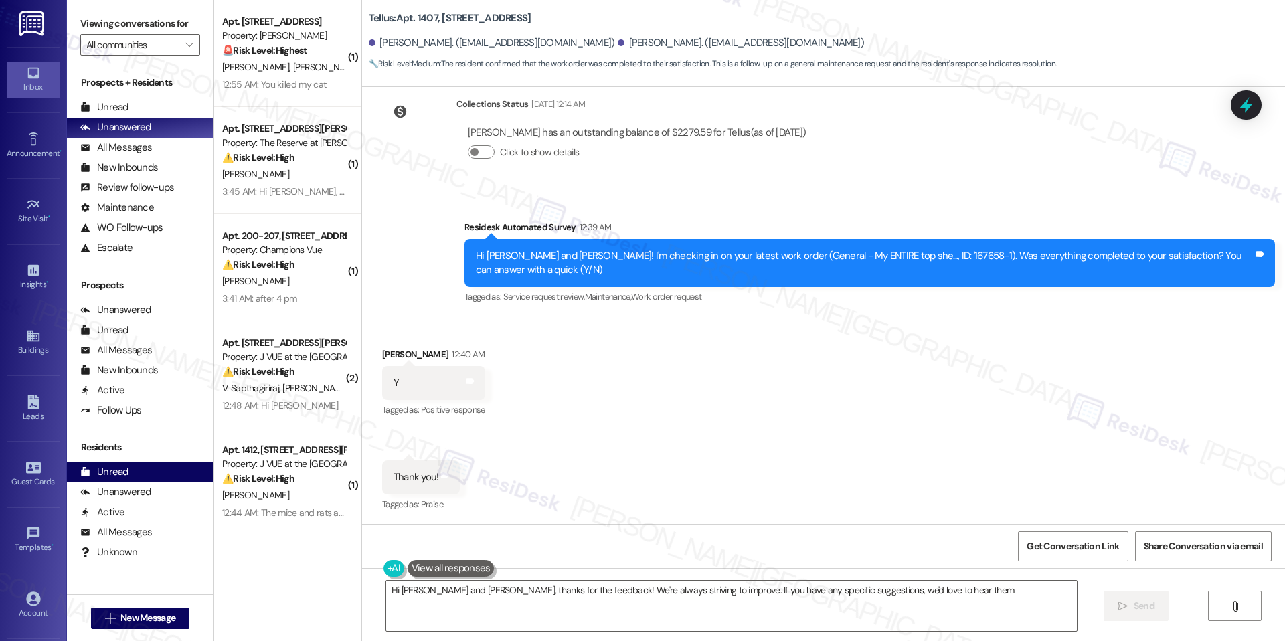
type textarea "Hi [PERSON_NAME] and [PERSON_NAME], thanks for the feedback! We're always striv…"
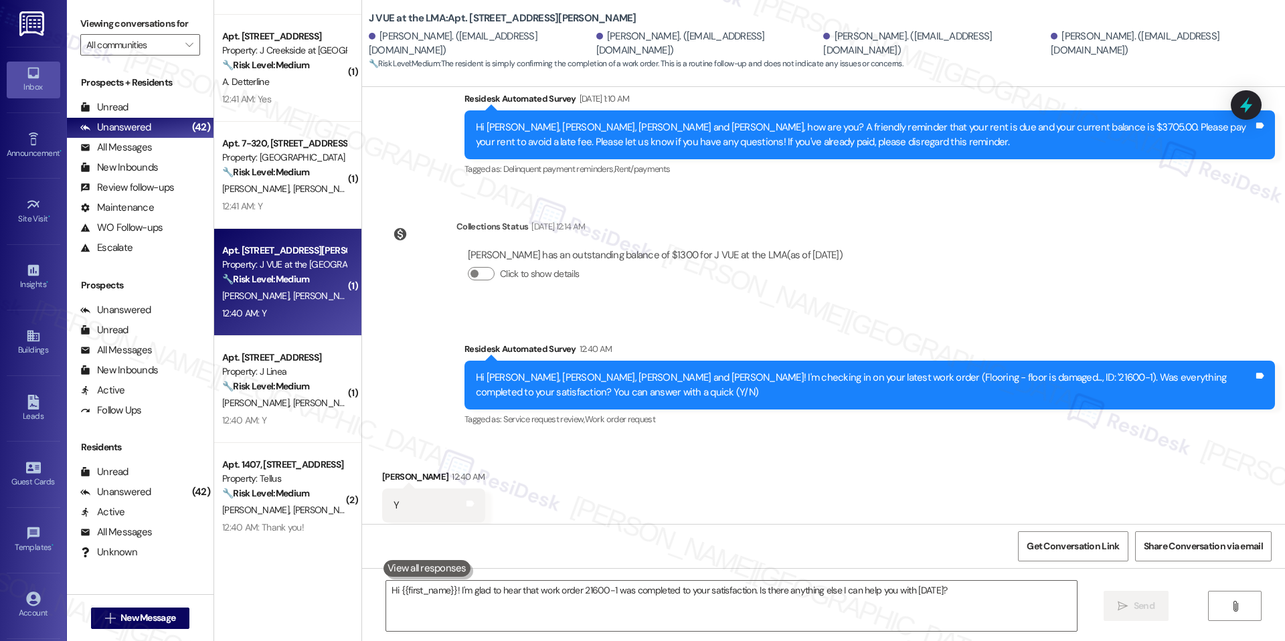
scroll to position [737, 0]
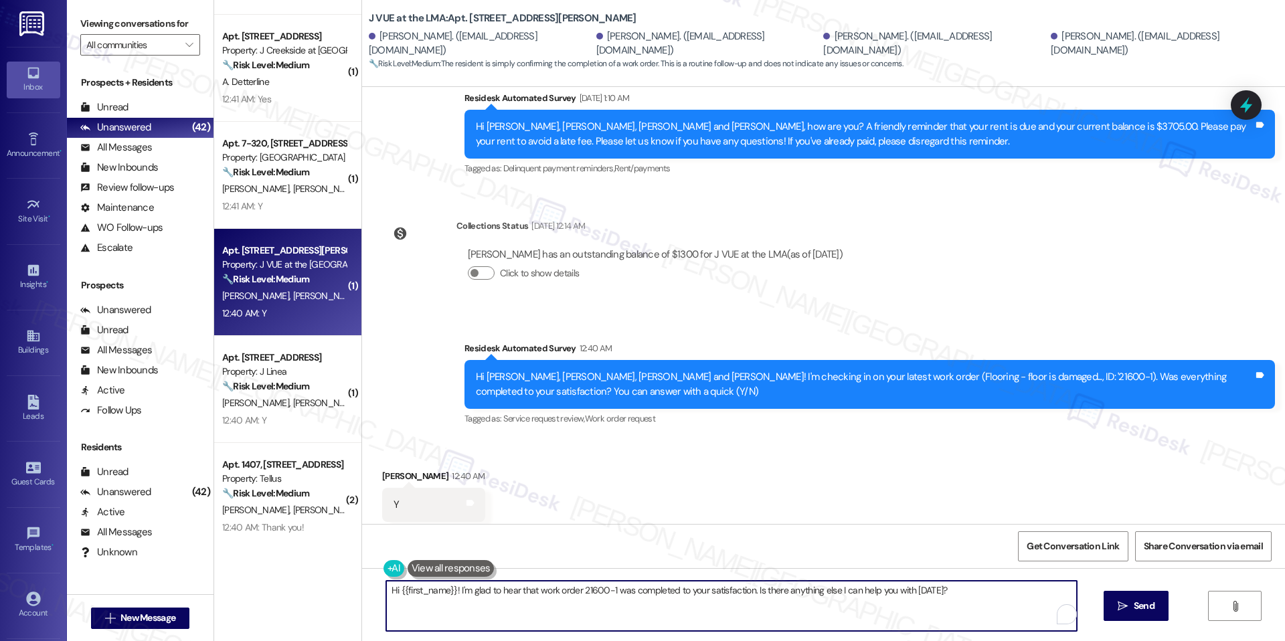
click at [638, 597] on textarea "Hi {{first_name}}! I'm glad to hear that work order 21600-1 was completed to yo…" at bounding box center [731, 606] width 690 height 50
paste textarea "I'm happy the work order was completed to your satisfaction! We'd also love to …"
type textarea "I'm happy the work order was completed to your satisfaction! We'd also love to …"
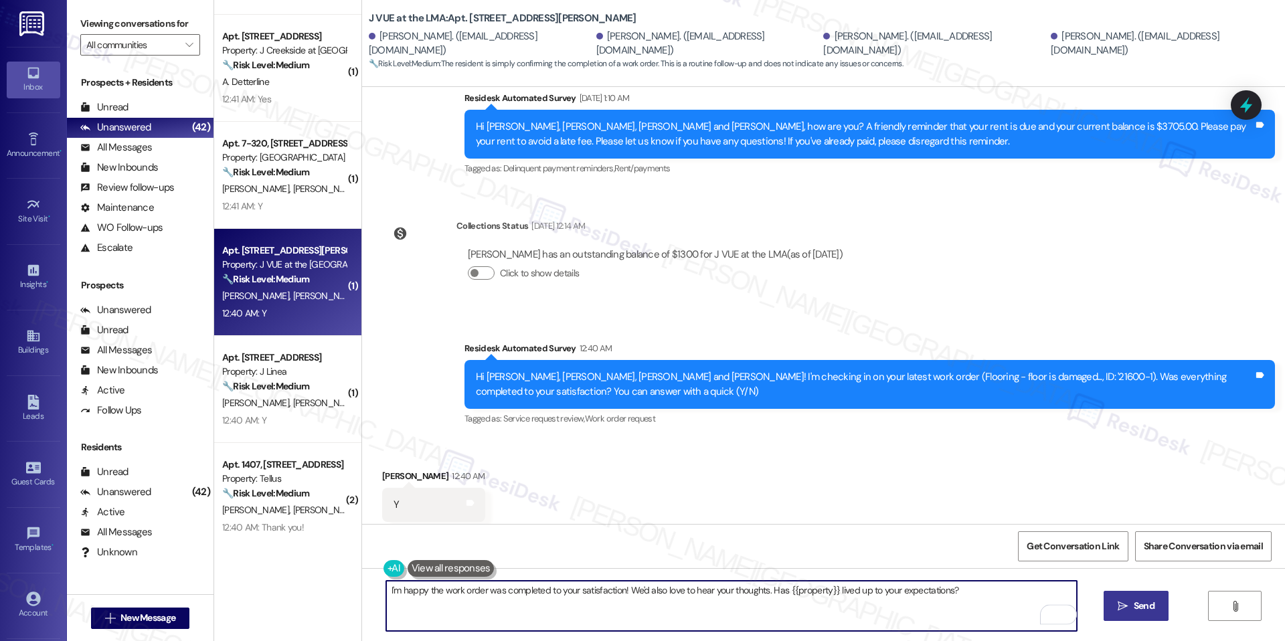
click at [1111, 593] on button " Send" at bounding box center [1135, 606] width 65 height 30
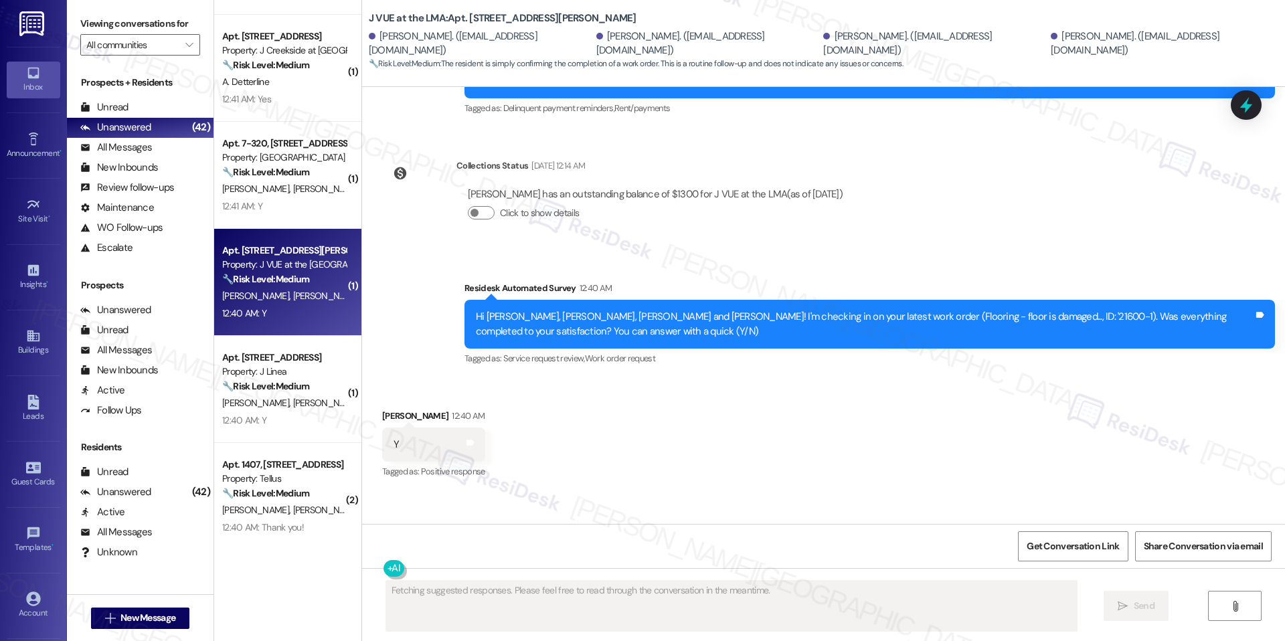
scroll to position [830, 0]
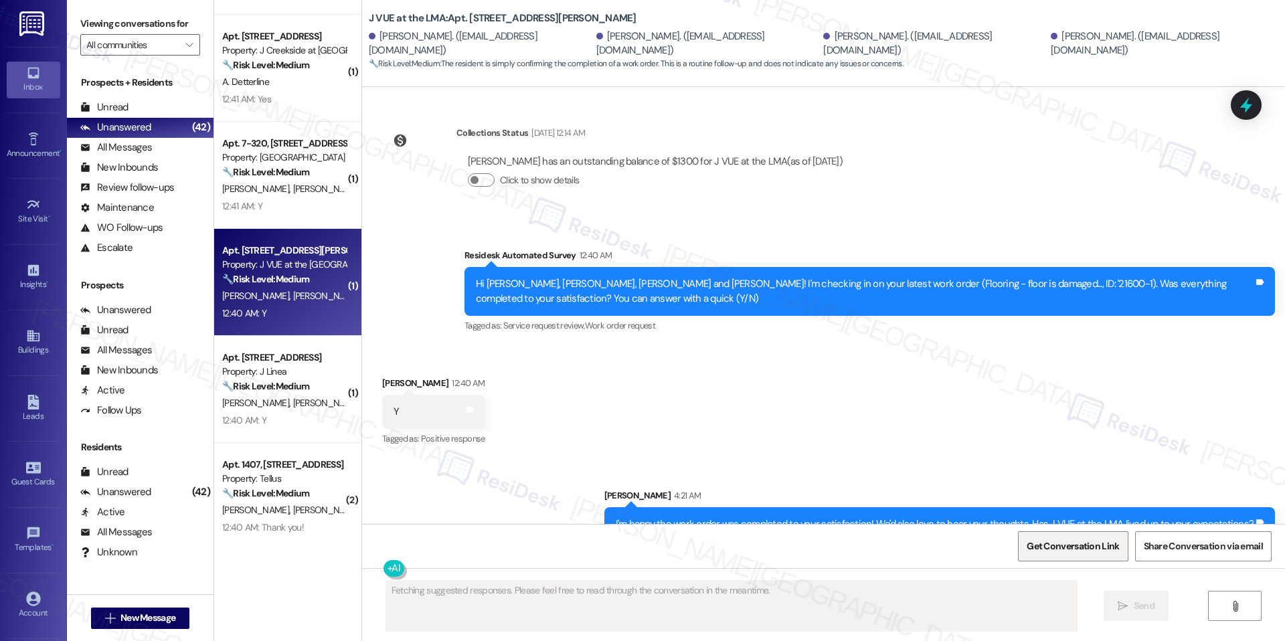
click at [1032, 559] on span "Get Conversation Link" at bounding box center [1073, 546] width 98 height 29
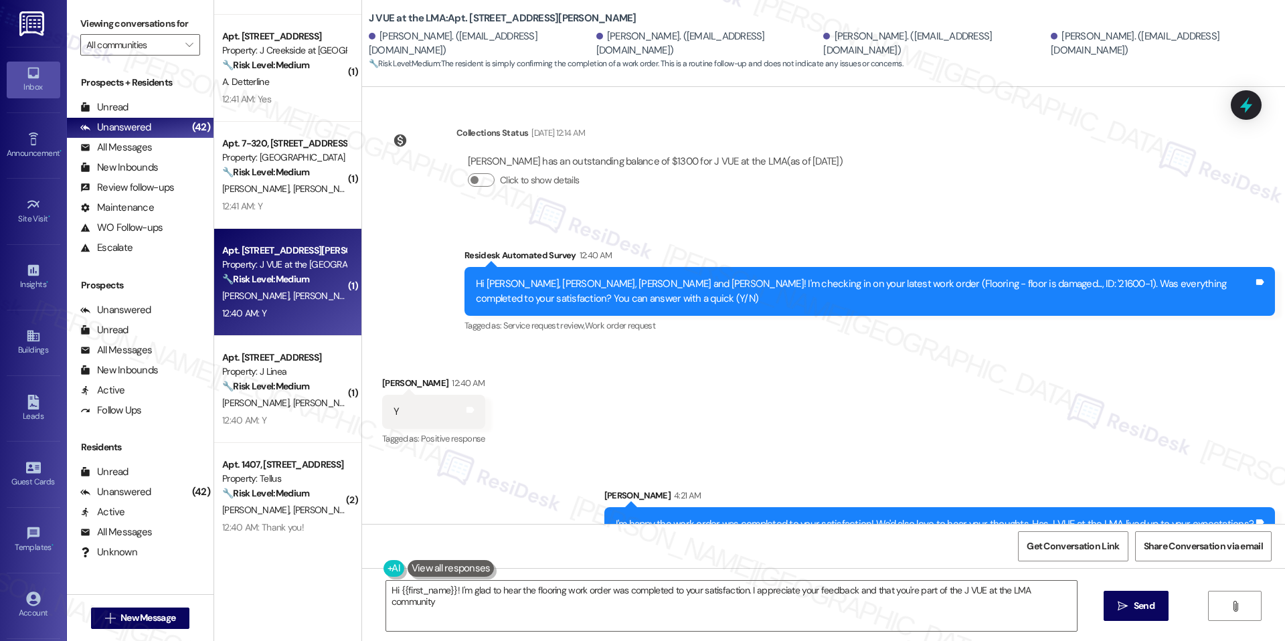
type textarea "Hi {{first_name}}! I'm glad to hear the flooring work order was completed to yo…"
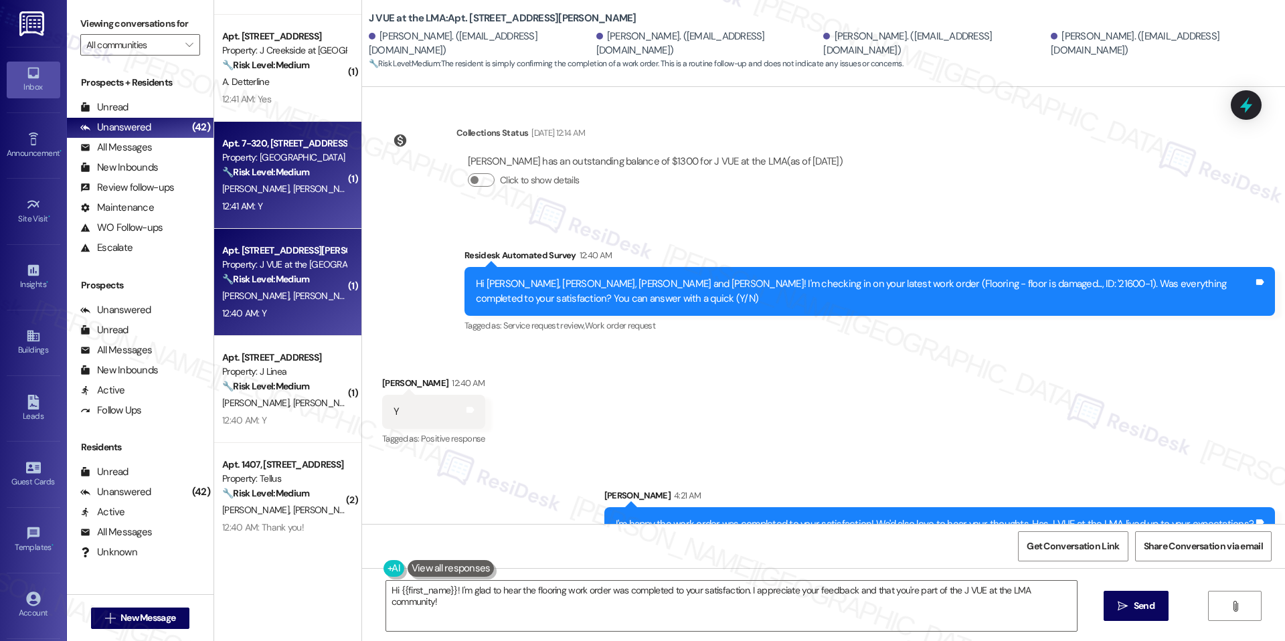
click at [276, 220] on div "Apt. 7-320, 6801 Sea Coral Drive Property: Sea Isle 🔧 Risk Level: Medium The re…" at bounding box center [287, 175] width 147 height 107
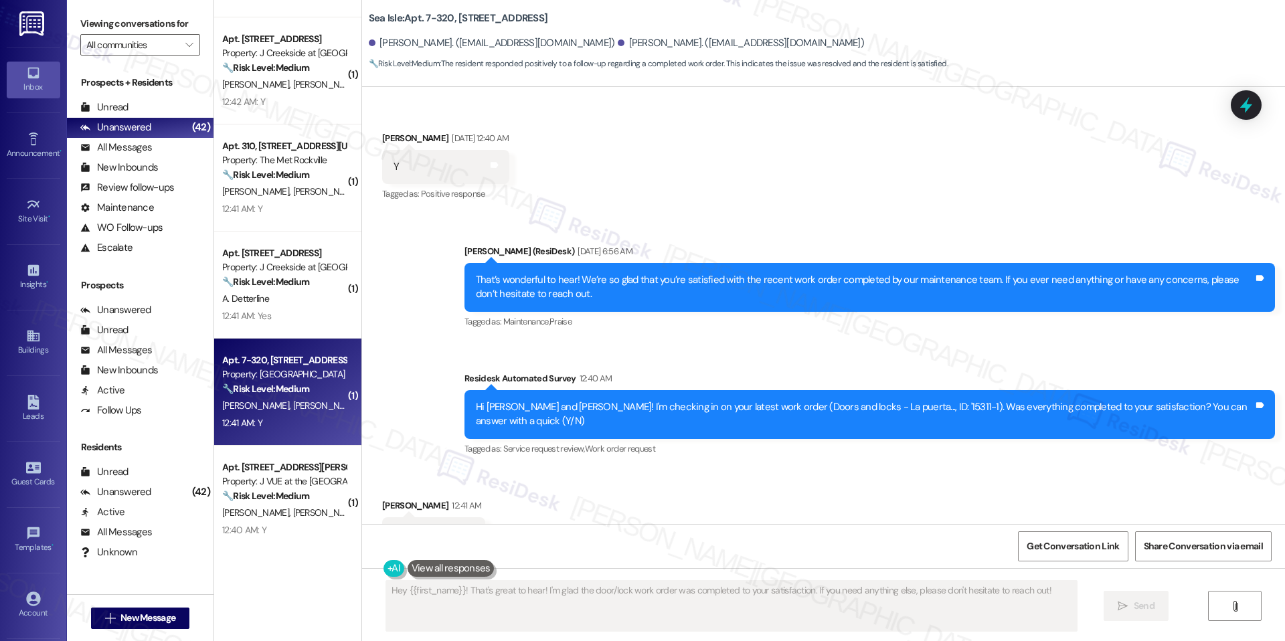
scroll to position [840, 0]
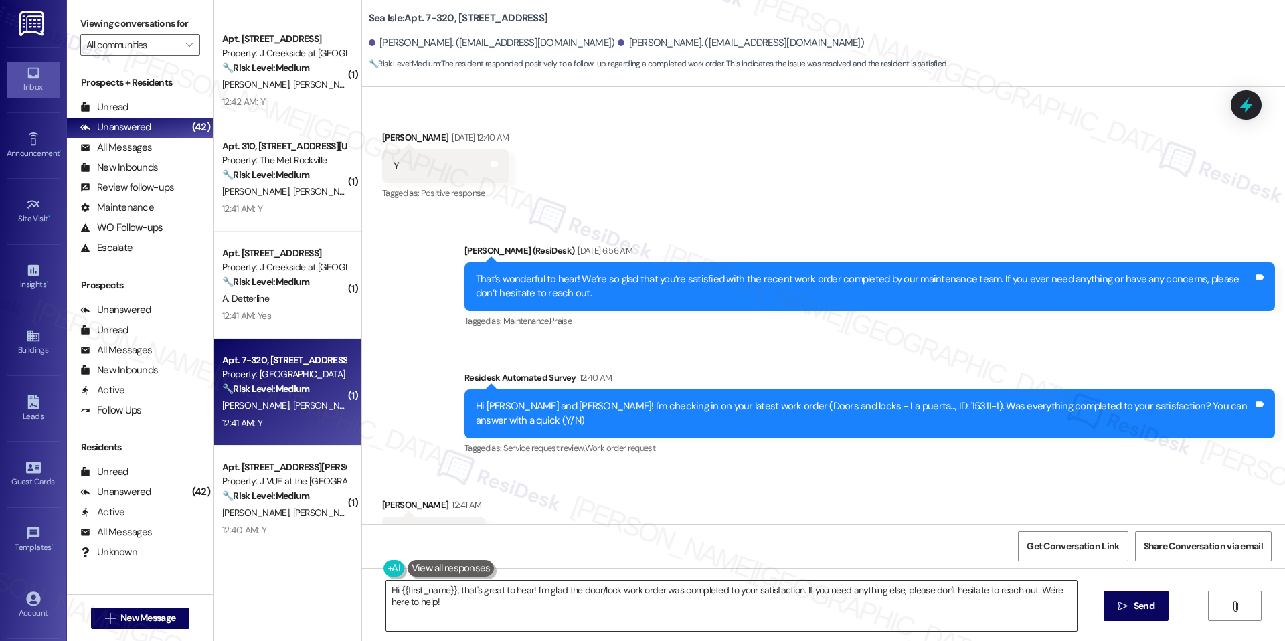
click at [565, 580] on div "Hi {{first_name}}, that's great to hear! I'm glad the door/lock work order was …" at bounding box center [731, 606] width 692 height 52
click at [565, 592] on textarea "Hi {{first_name}}, that's great to hear! I'm glad the door/lock work order was …" at bounding box center [731, 606] width 690 height 50
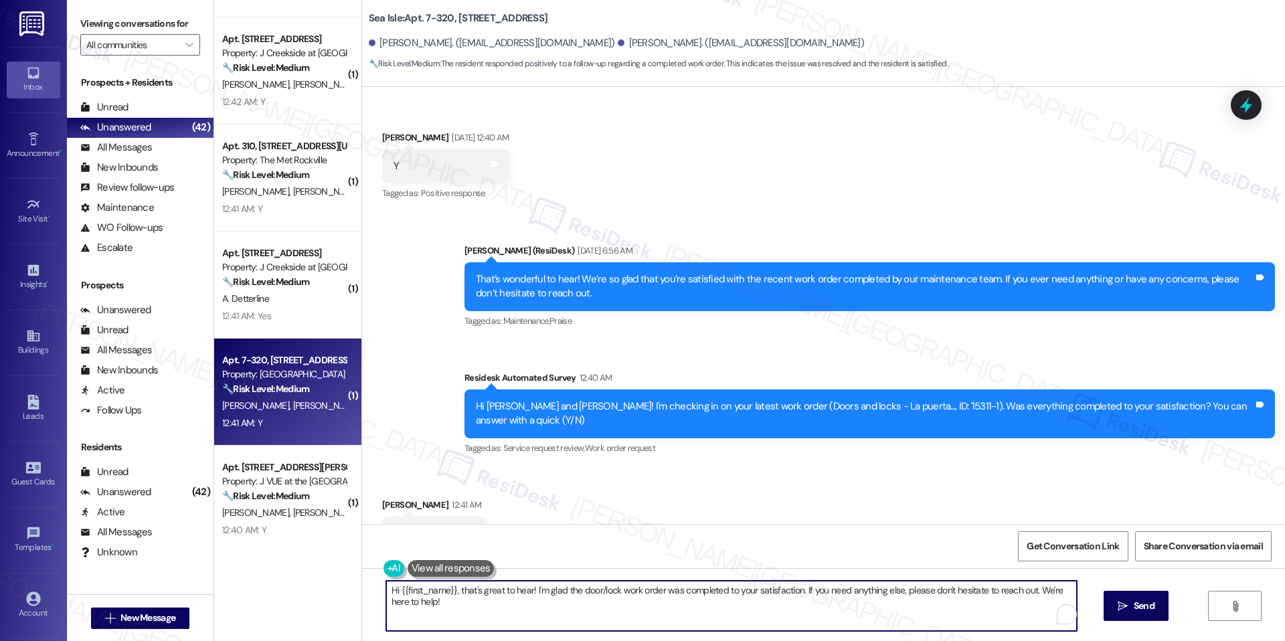
click at [565, 592] on textarea "Hi {{first_name}}, that's great to hear! I'm glad the door/lock work order was …" at bounding box center [731, 606] width 690 height 50
paste textarea "I'm happy the work order was completed to your satisfaction! We'd also love to …"
type textarea "I'm happy the work order was completed to your satisfaction! We'd also love to …"
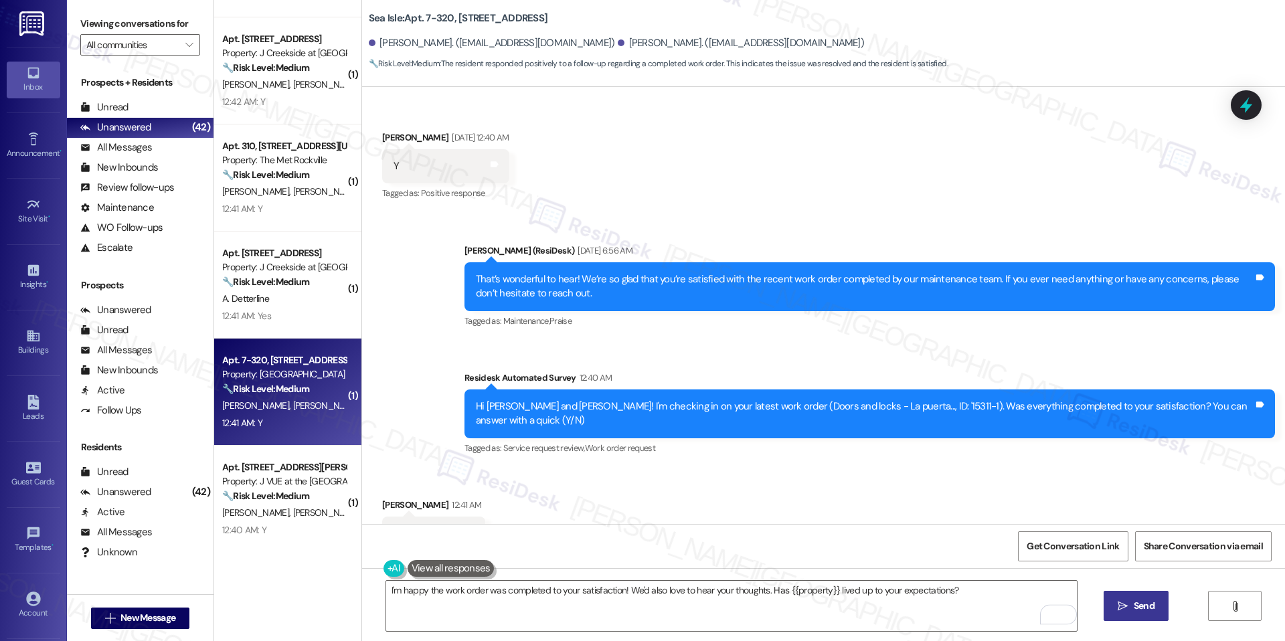
click at [1153, 612] on span "Send" at bounding box center [1144, 606] width 26 height 14
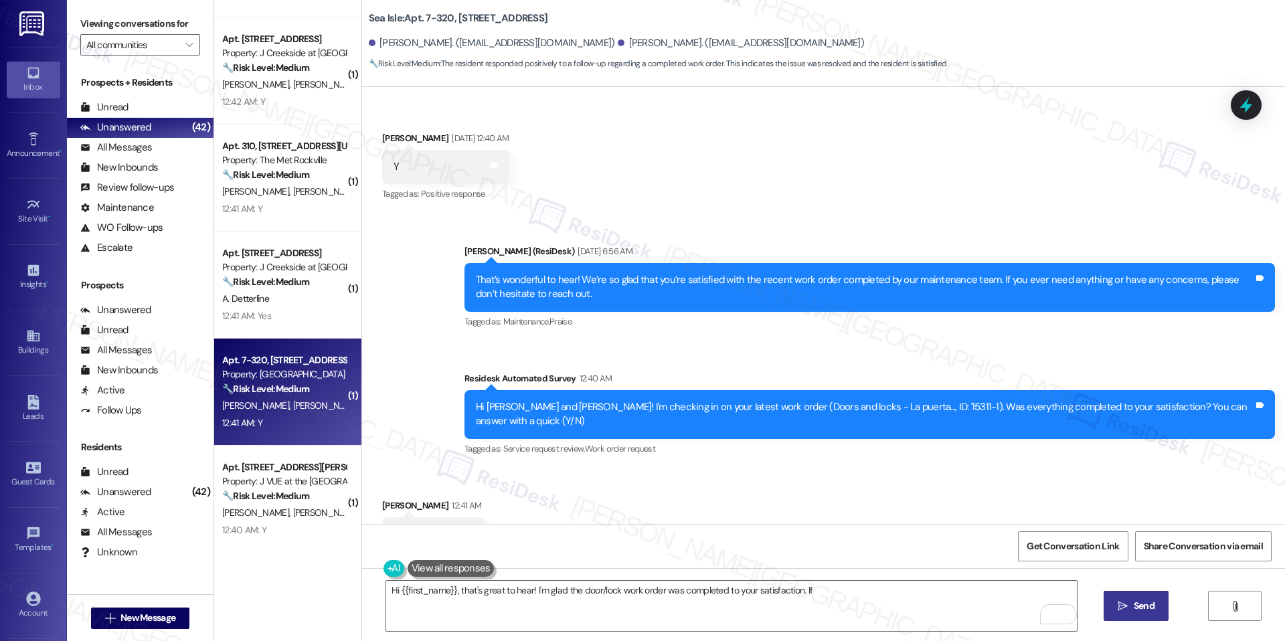
scroll to position [933, 0]
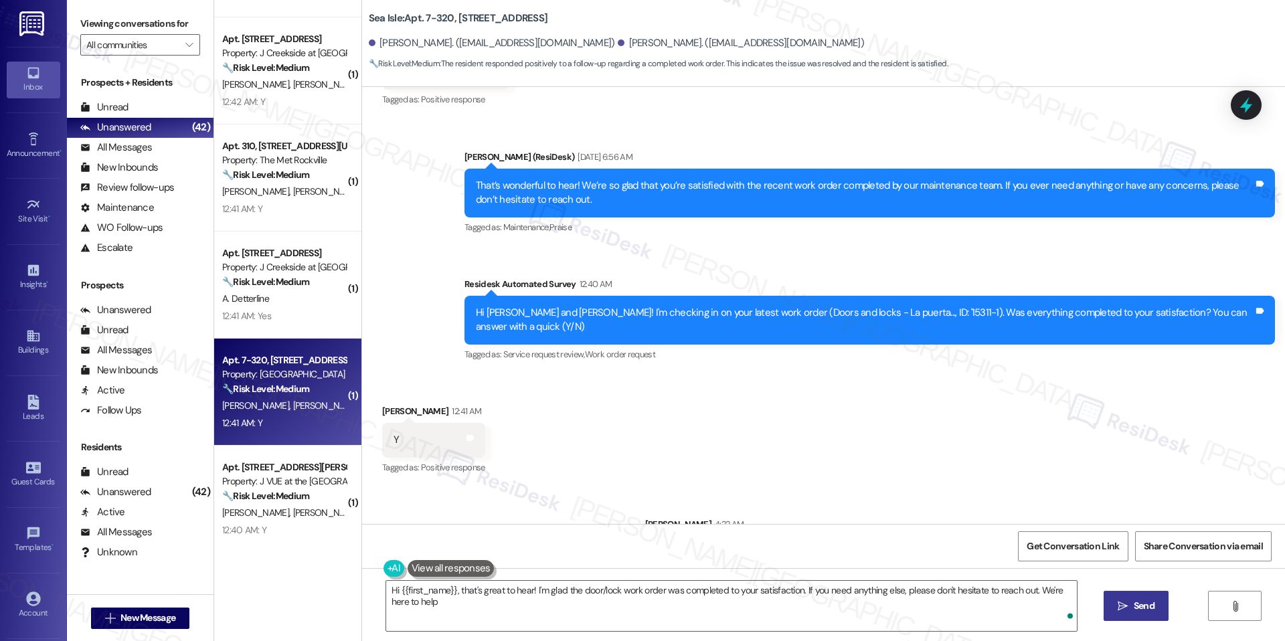
type textarea "Hi {{first_name}}, that's great to hear! I'm glad the door/lock work order was …"
click at [1074, 544] on span "Get Conversation Link" at bounding box center [1072, 546] width 92 height 14
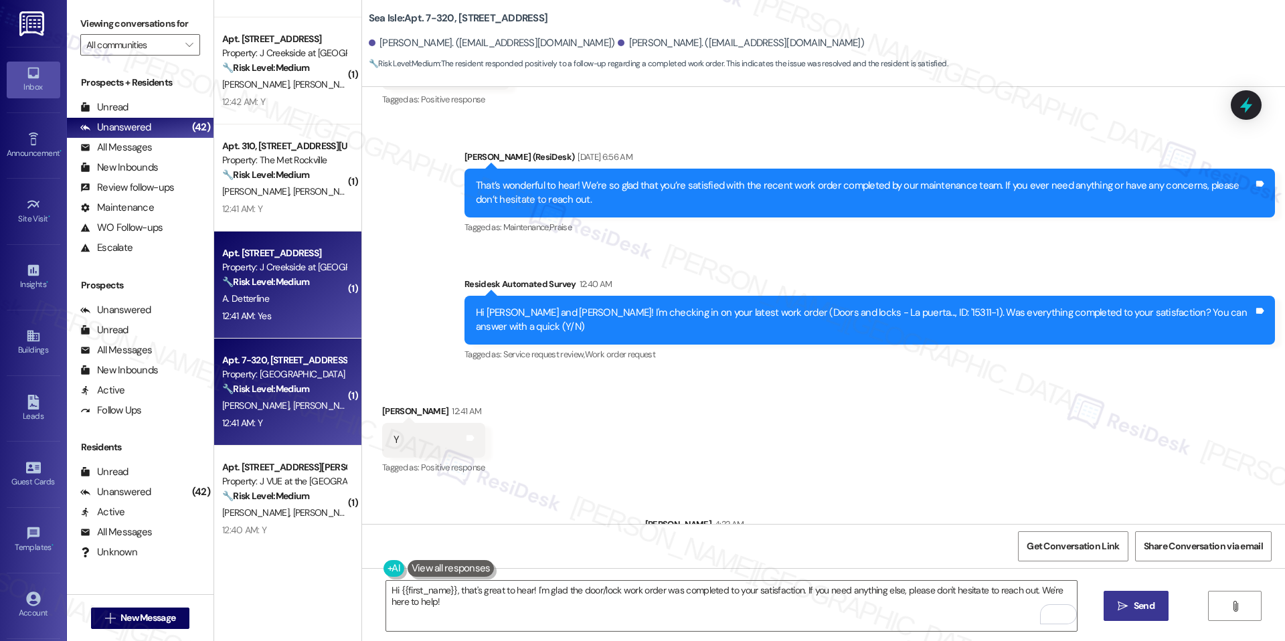
click at [249, 314] on div "12:41 AM: Yes 12:41 AM: Yes" at bounding box center [246, 316] width 49 height 12
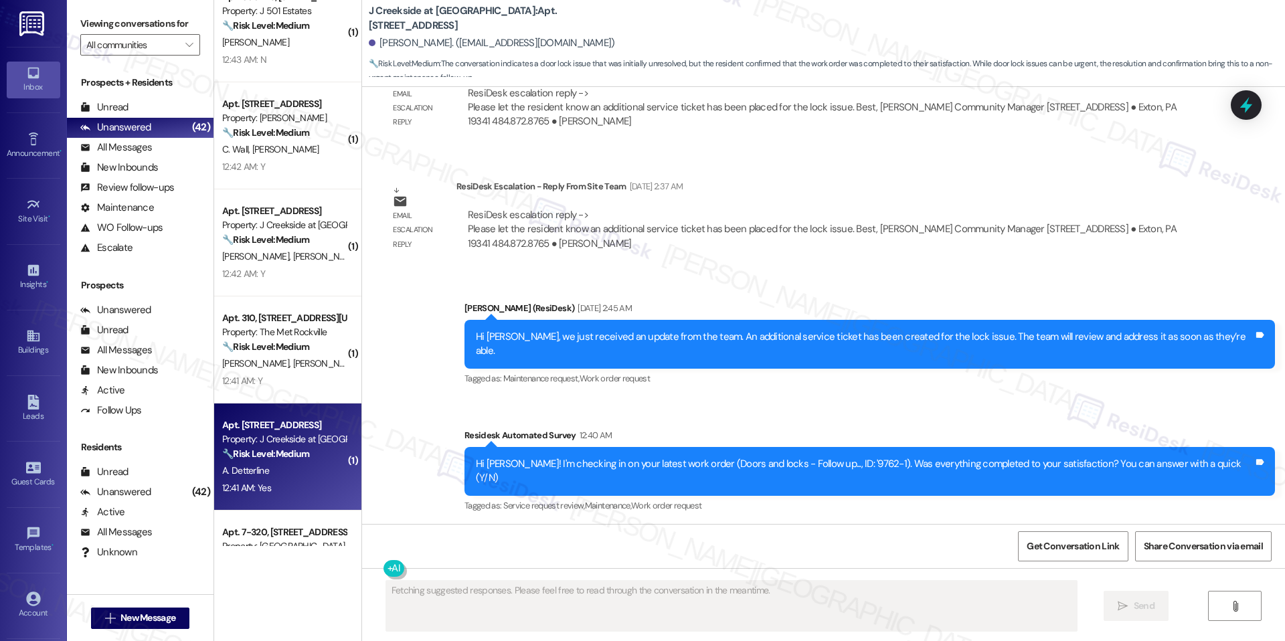
scroll to position [3240, 0]
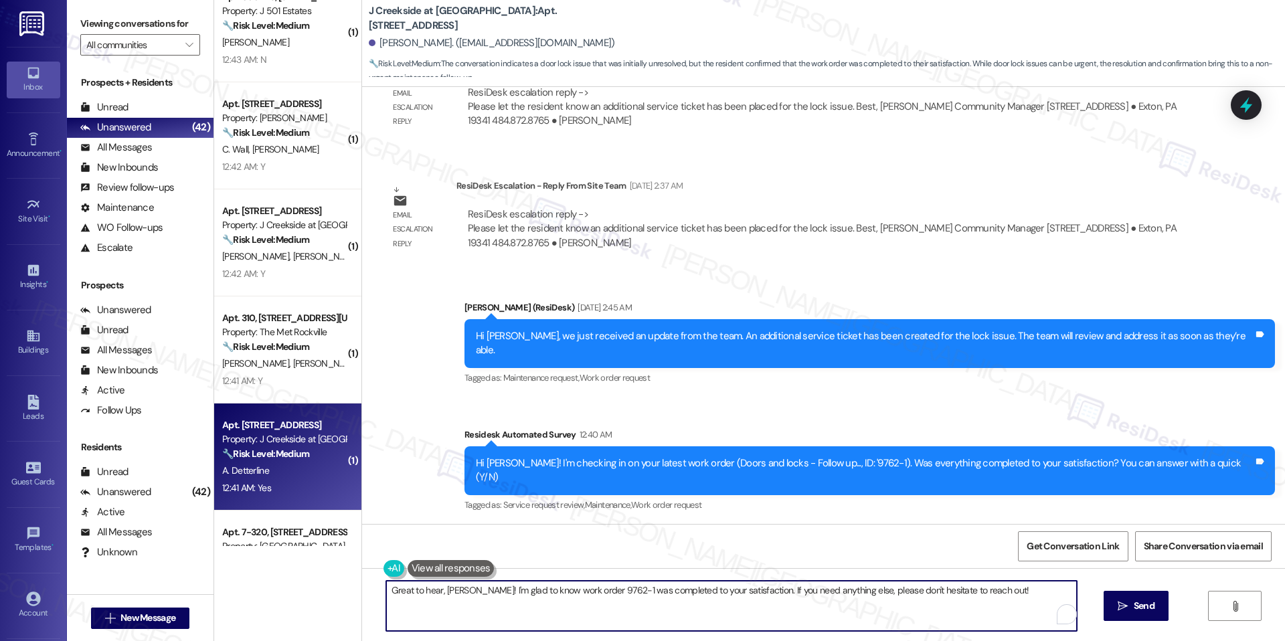
click at [721, 591] on textarea "Great to hear, Alan! I'm glad to know work order 9762-1 was completed to your s…" at bounding box center [731, 606] width 690 height 50
paste textarea "I'm happy the work order was completed to your satisfaction! We'd also love to …"
type textarea "I'm happy the work order was completed to your satisfaction! We'd also love to …"
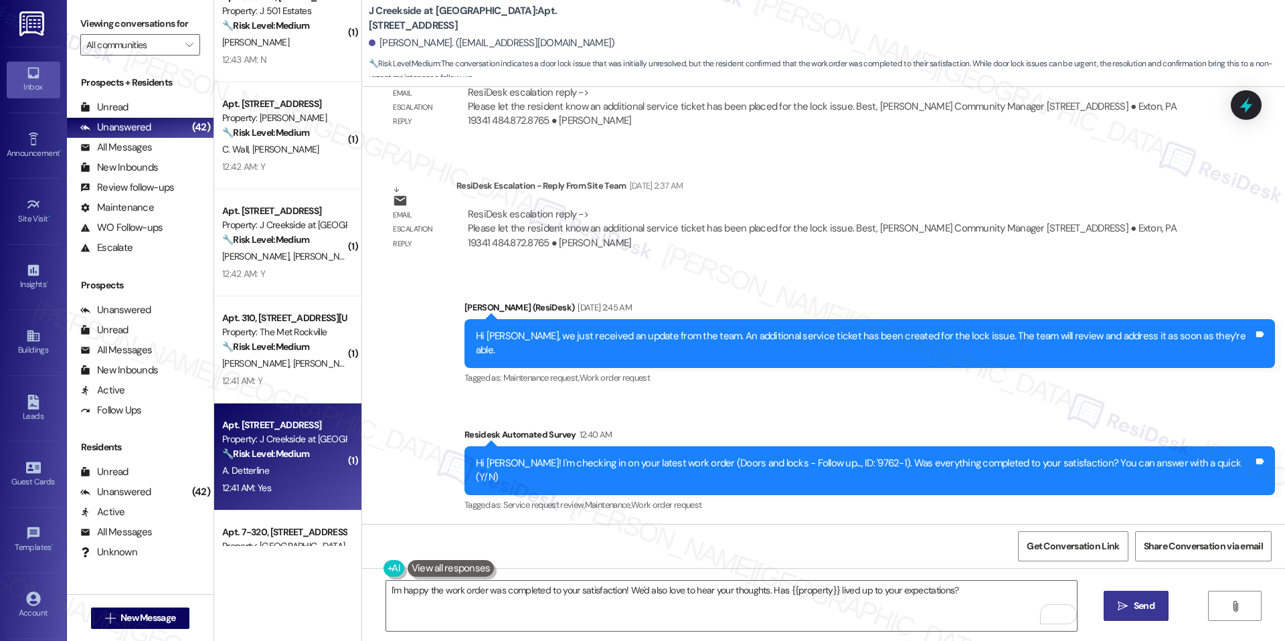
click at [1131, 609] on span "Send" at bounding box center [1144, 606] width 26 height 14
click at [1093, 545] on span "Get Conversation Link" at bounding box center [1072, 546] width 92 height 14
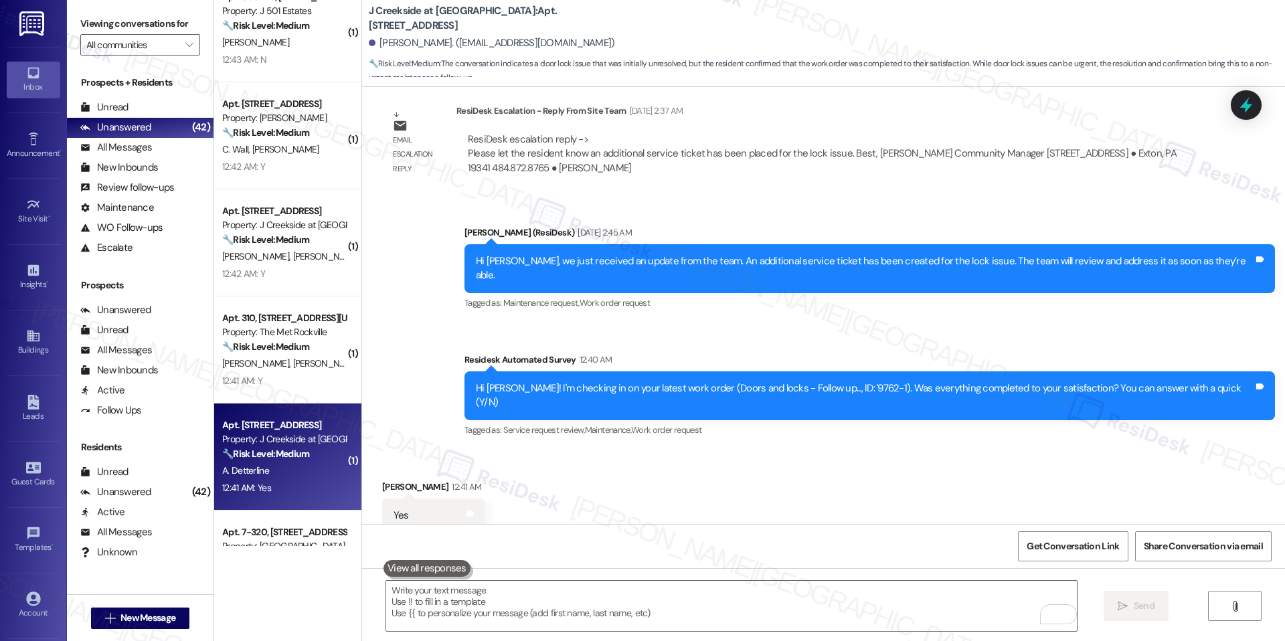
scroll to position [3333, 0]
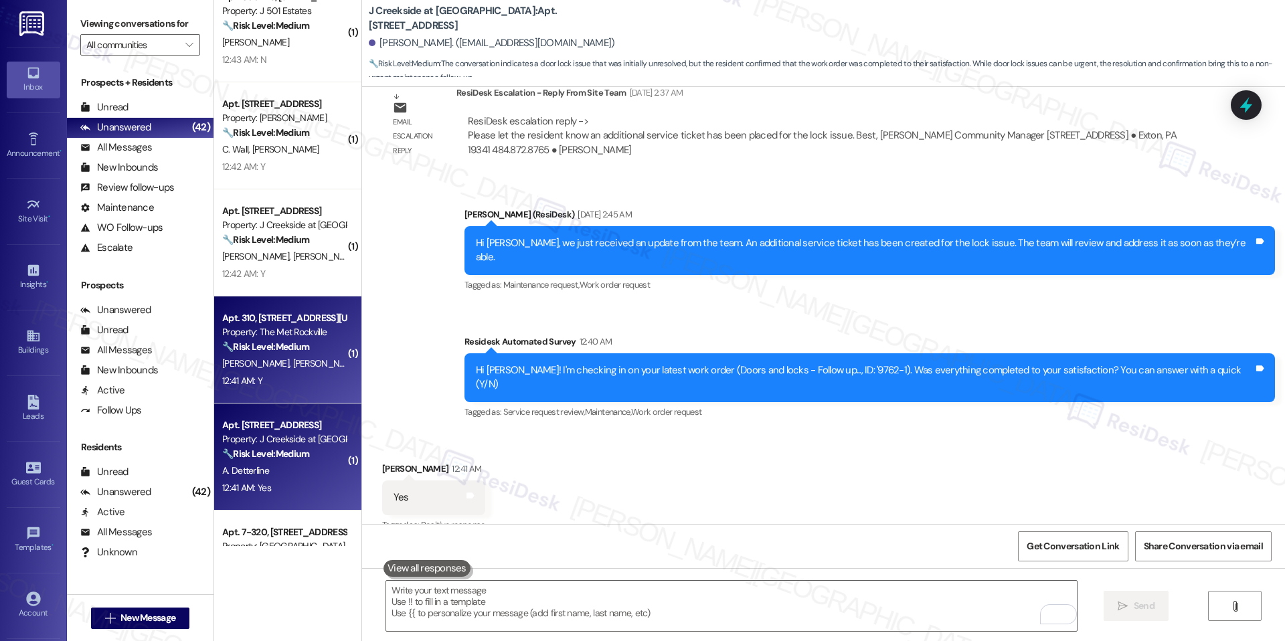
click at [284, 344] on strong "🔧 Risk Level: Medium" at bounding box center [265, 347] width 87 height 12
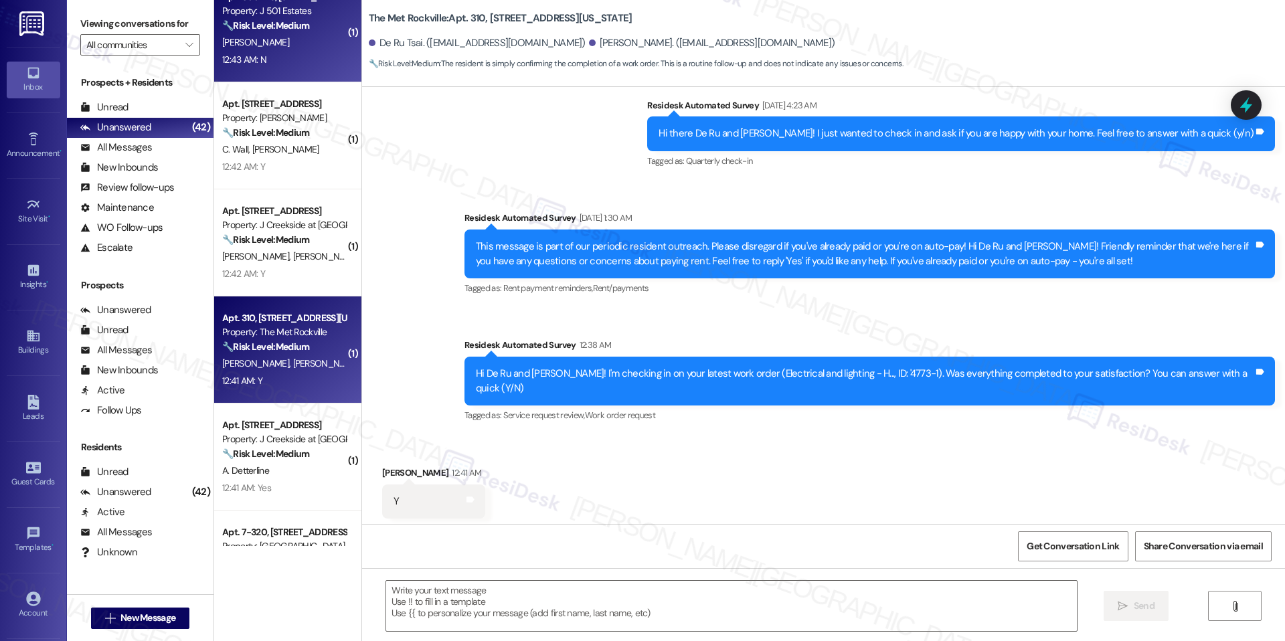
scroll to position [260, 0]
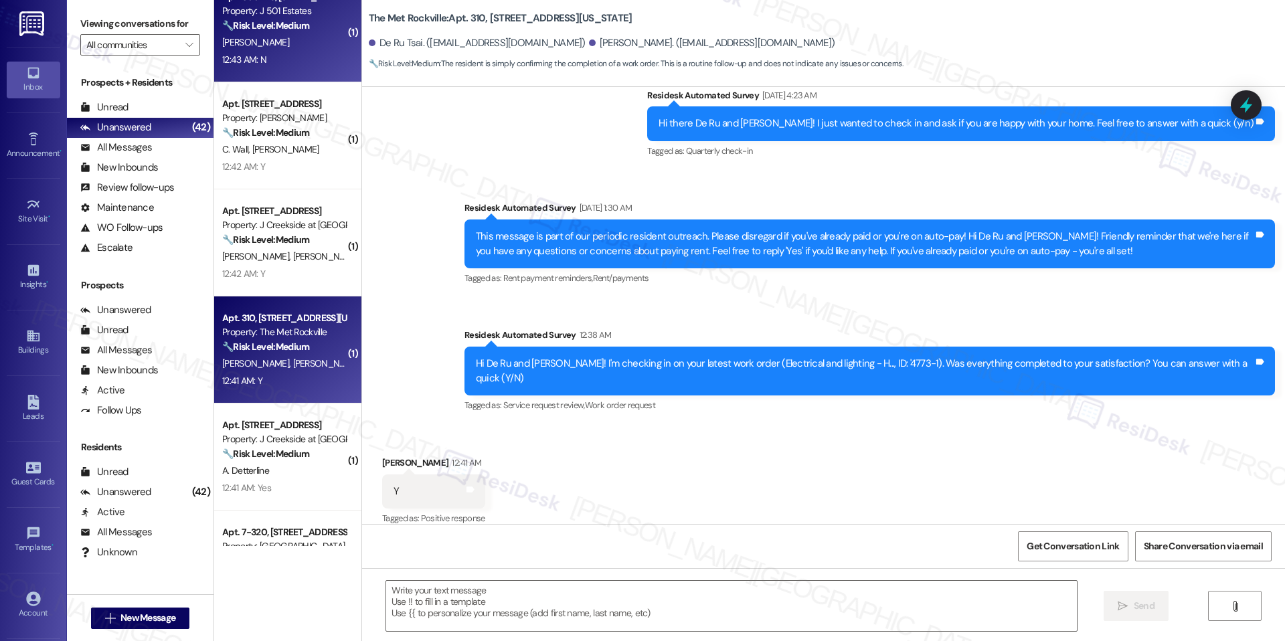
type textarea "Fetching suggested responses. Please feel free to read through the conversation…"
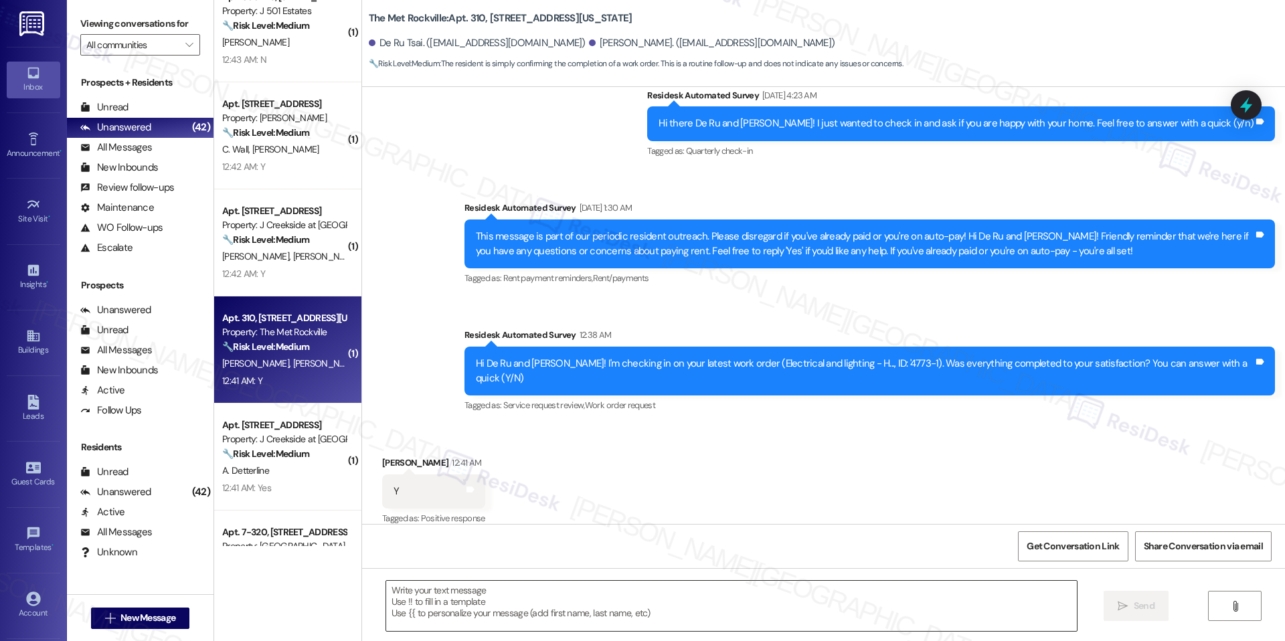
click at [488, 616] on textarea at bounding box center [731, 606] width 690 height 50
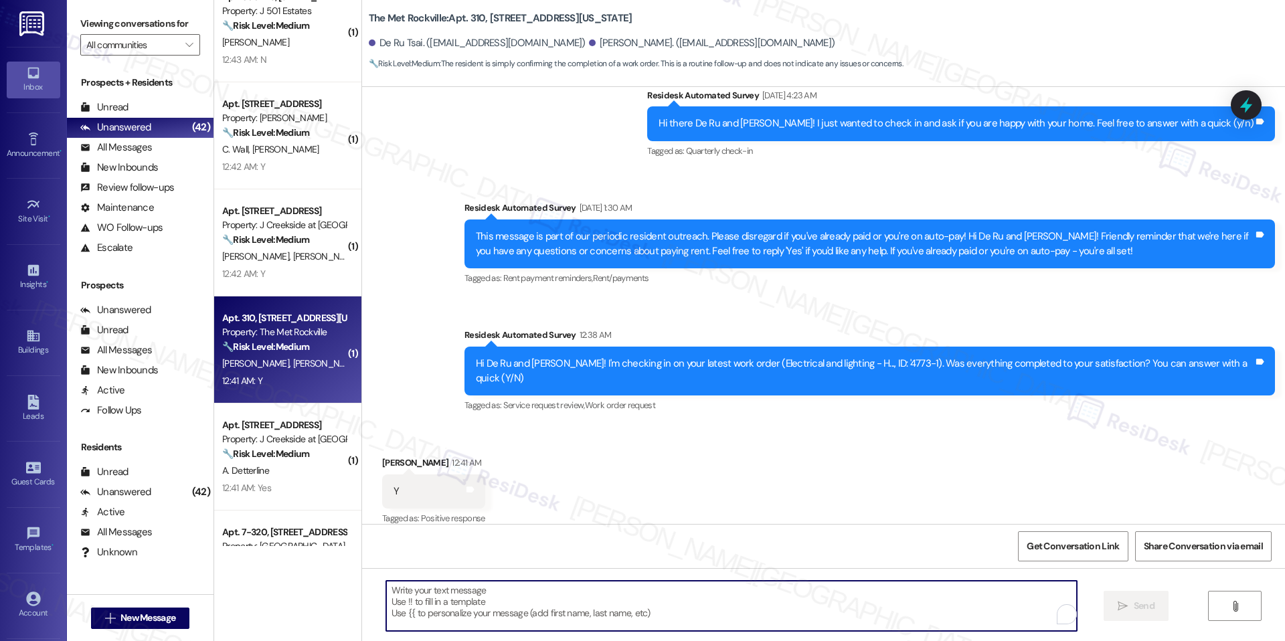
click at [488, 616] on textarea "To enrich screen reader interactions, please activate Accessibility in Grammarl…" at bounding box center [731, 606] width 690 height 50
paste textarea "I'm happy the work order was completed to your satisfaction! We'd also love to …"
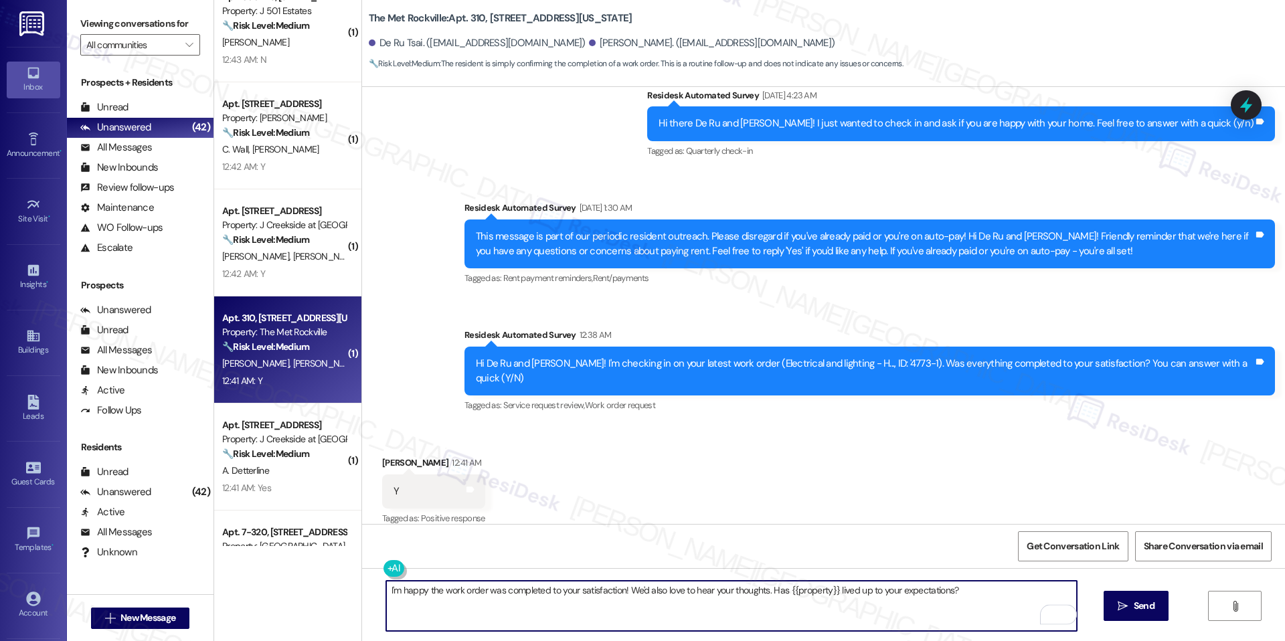
scroll to position [261, 0]
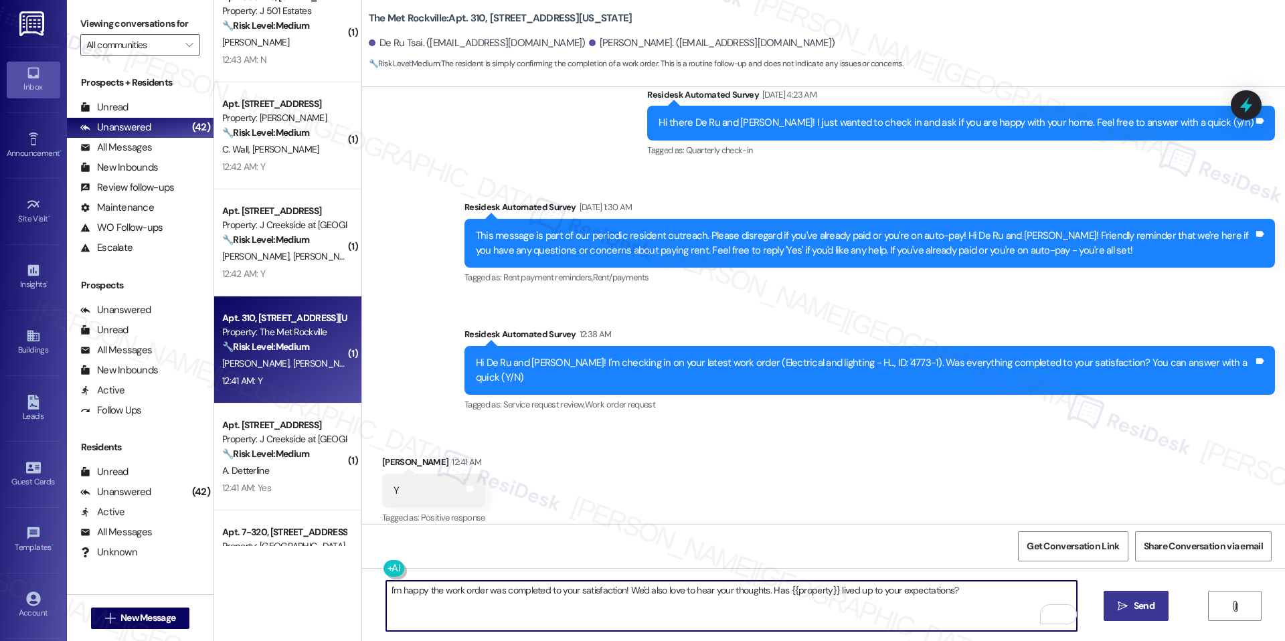
type textarea "I'm happy the work order was completed to your satisfaction! We'd also love to …"
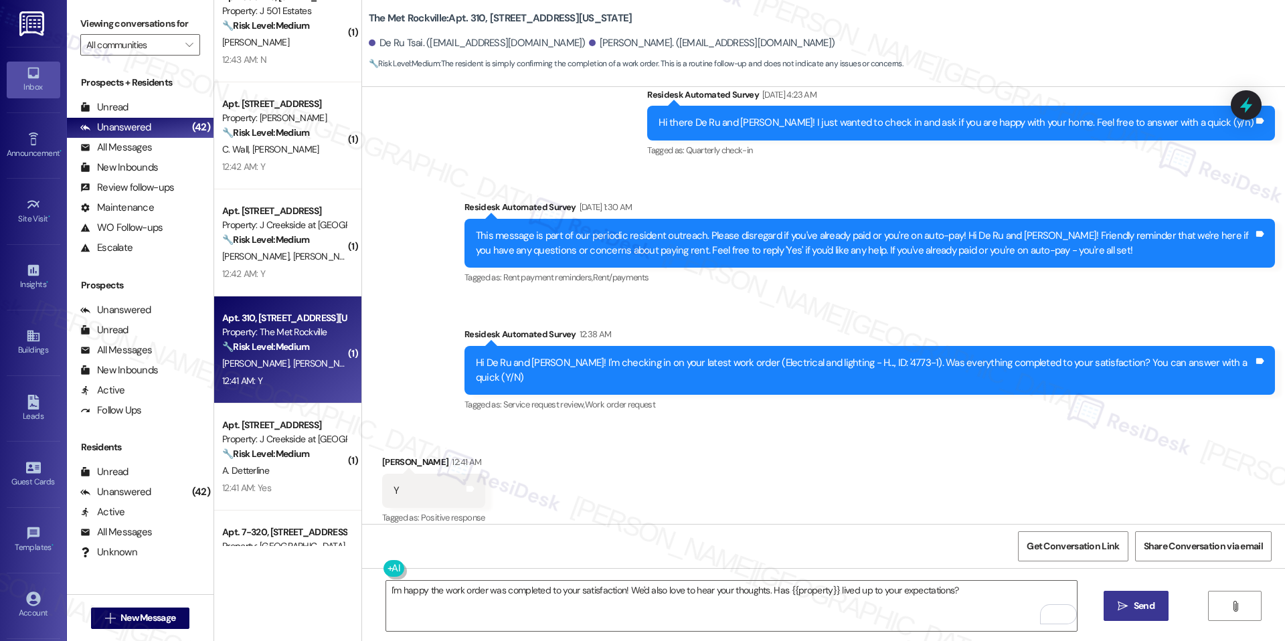
click at [1108, 601] on button " Send" at bounding box center [1135, 606] width 65 height 30
click at [1052, 541] on span "Get Conversation Link" at bounding box center [1072, 546] width 92 height 14
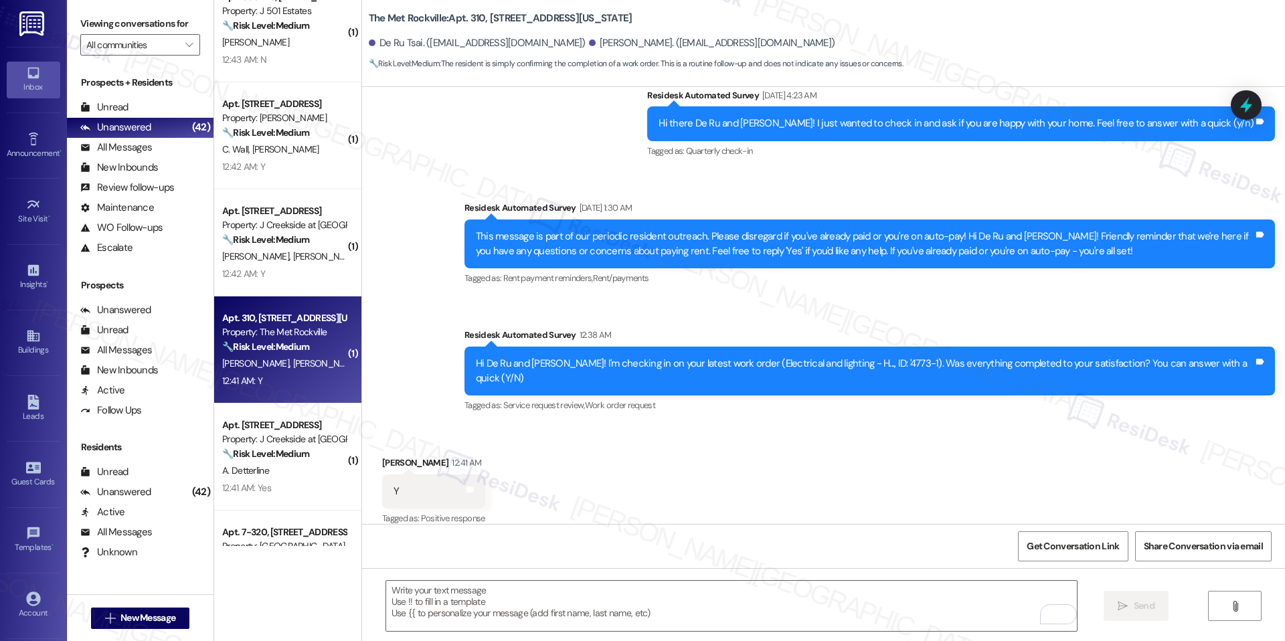
scroll to position [354, 0]
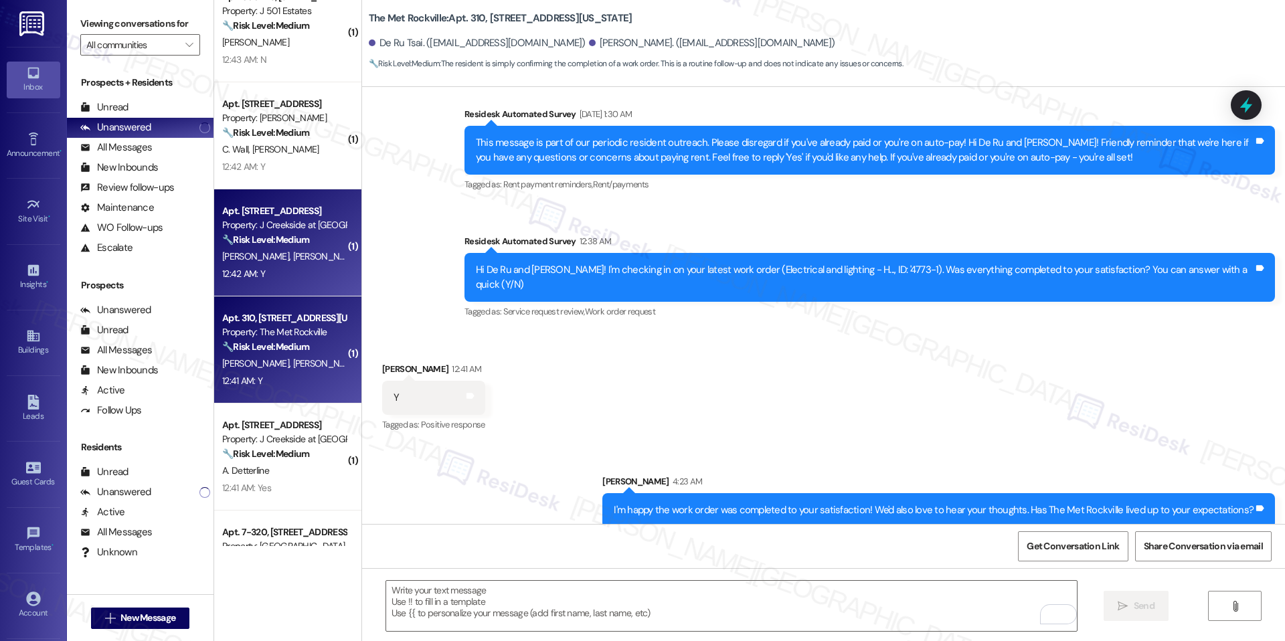
click at [223, 291] on div "Apt. 2206, 360 Creamery Way Property: J Creekside at Exton 🔧 Risk Level: Medium…" at bounding box center [287, 242] width 147 height 107
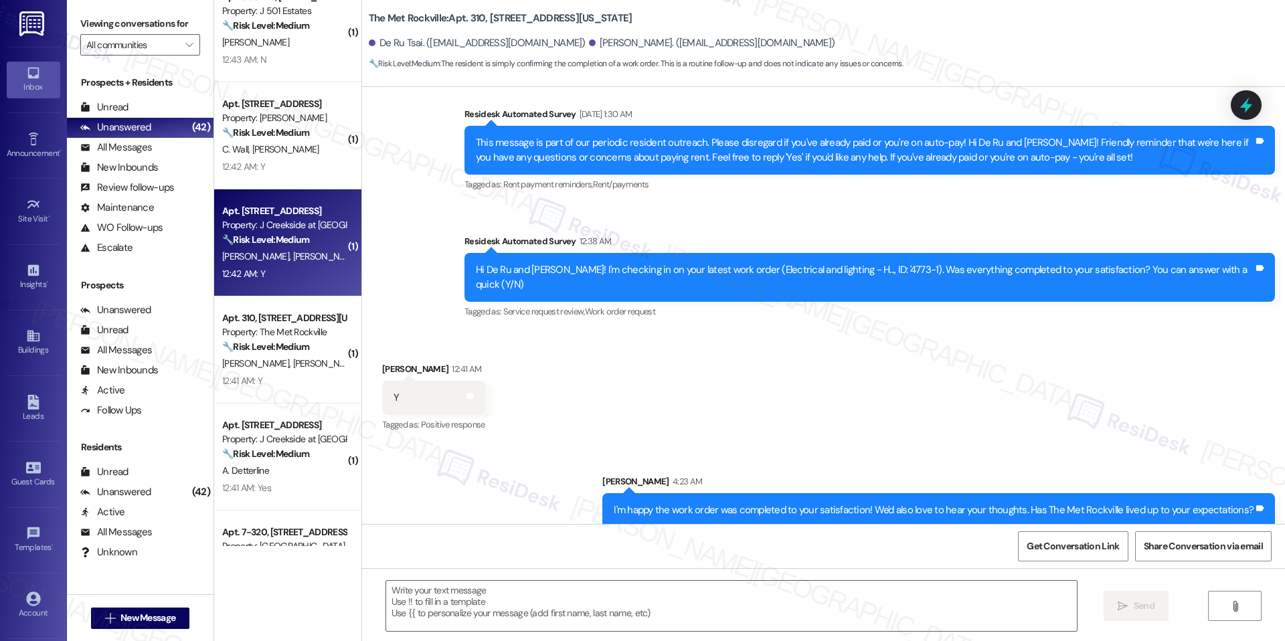
type textarea "Fetching suggested responses. Please feel free to read through the conversation…"
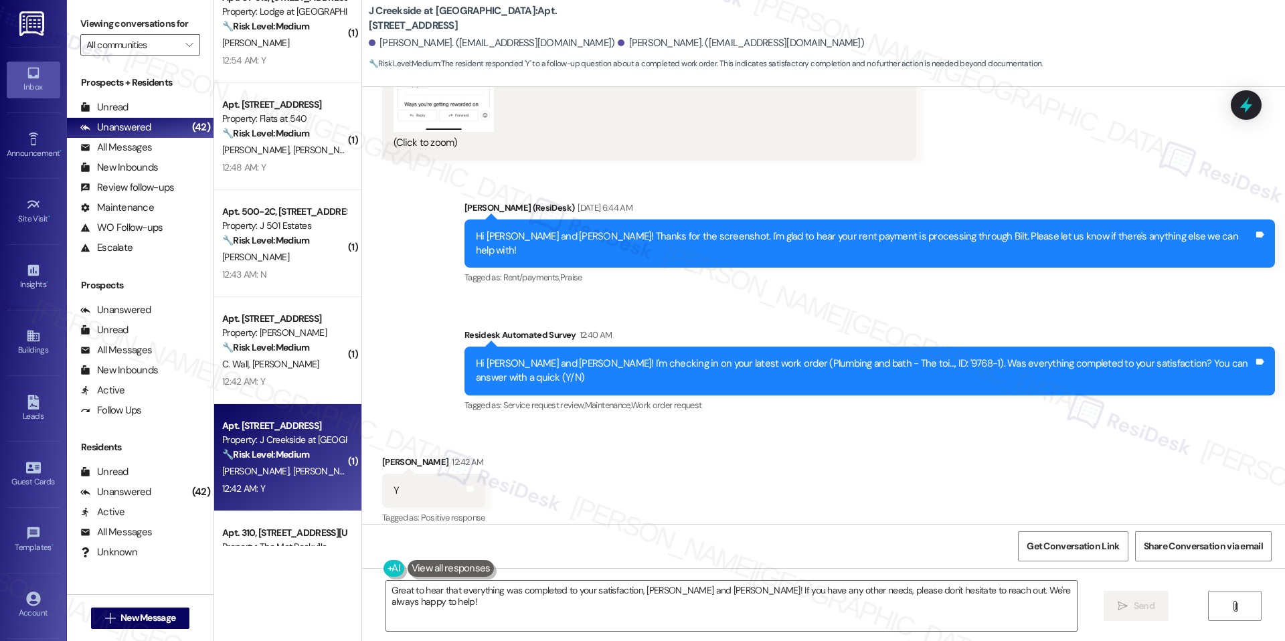
scroll to position [2056, 0]
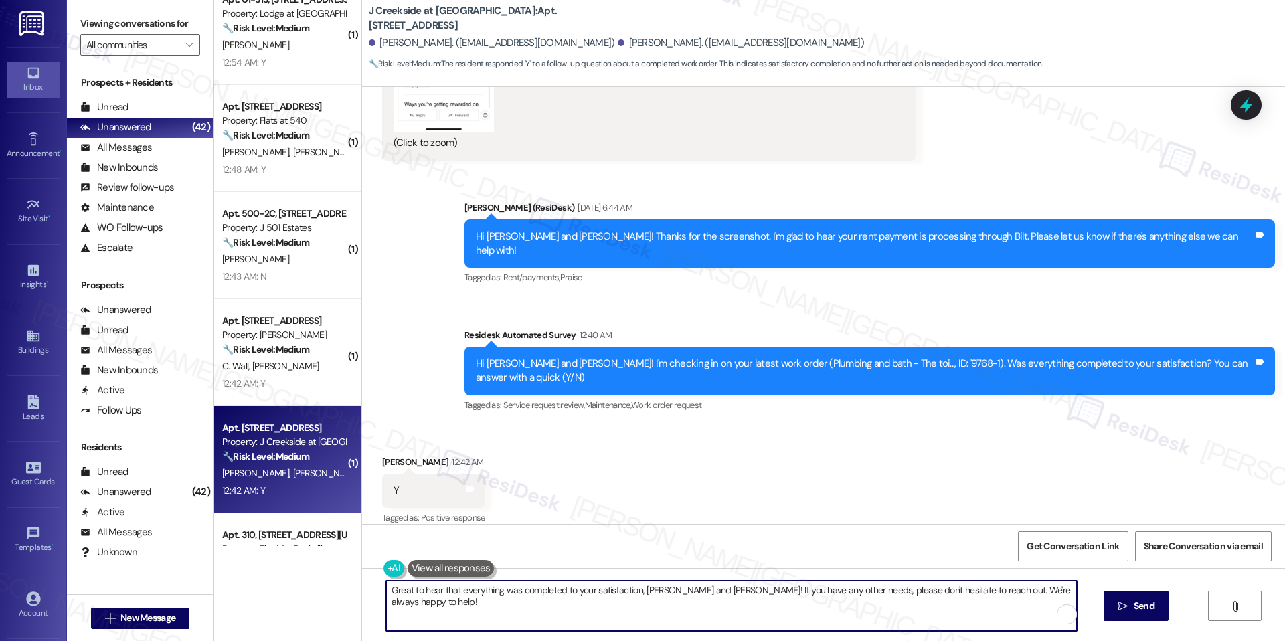
click at [695, 591] on textarea "Great to hear that everything was completed to your satisfaction, Donna and Ant…" at bounding box center [731, 606] width 690 height 50
drag, startPoint x: 670, startPoint y: 591, endPoint x: 1005, endPoint y: 600, distance: 335.3
click at [1005, 600] on textarea "Great to hear that everything was completed to your satisfaction, Donna! If you…" at bounding box center [731, 606] width 690 height 50
paste textarea "We'd also love to hear your thoughts. Has {{property}} lived up to your expecta…"
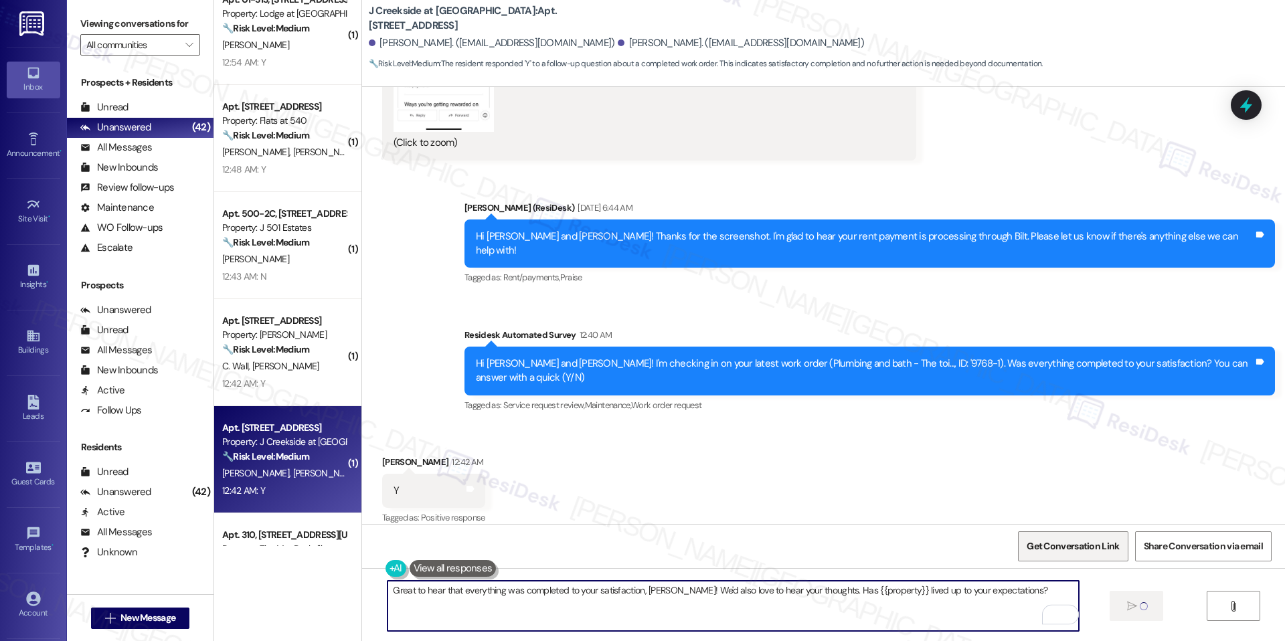
type textarea "Great to hear that everything was completed to your satisfaction, Donna! We'd a…"
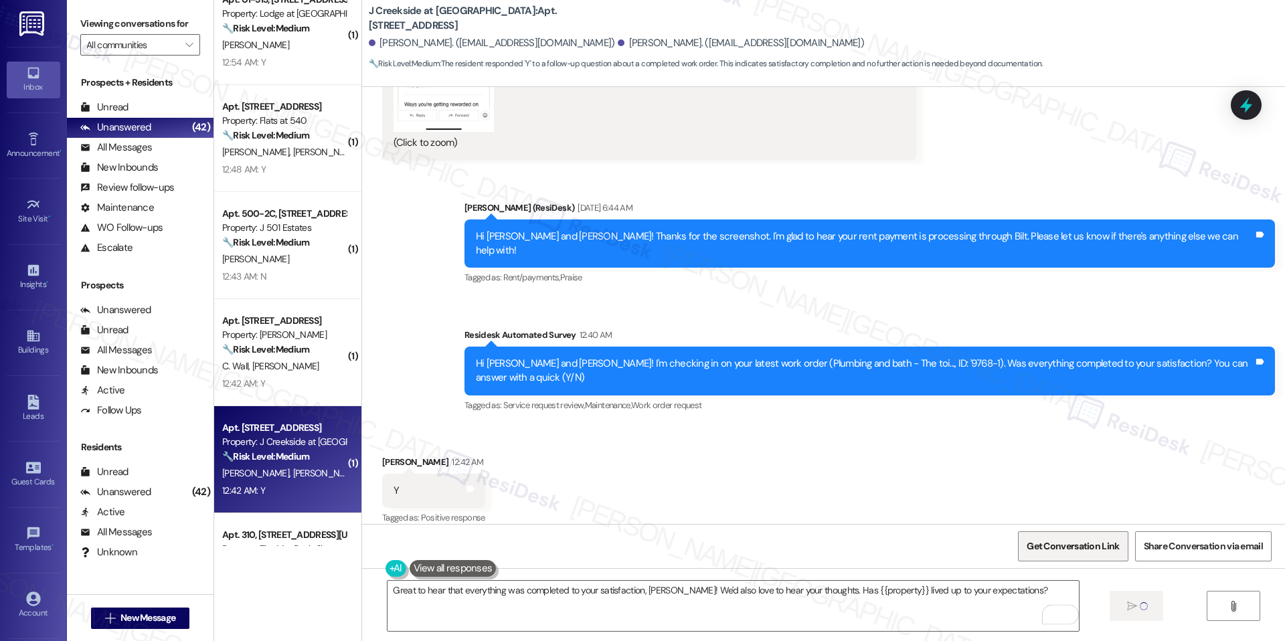
click at [1089, 548] on span "Get Conversation Link" at bounding box center [1072, 546] width 92 height 14
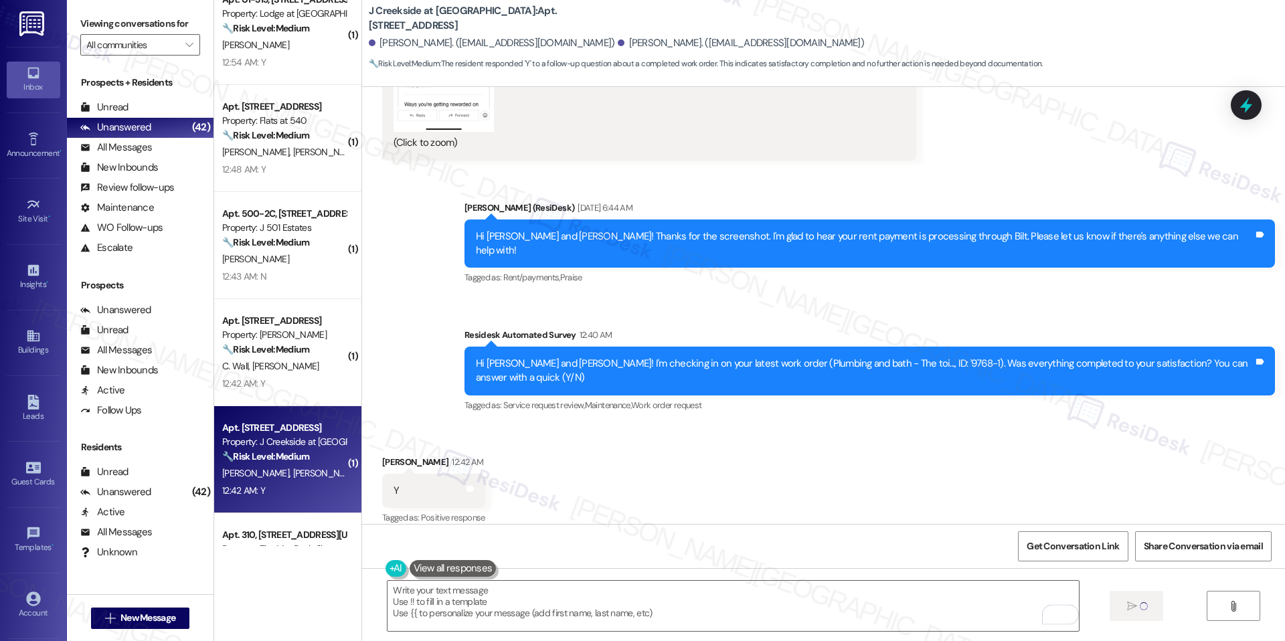
type textarea "Fetching suggested responses. Please feel free to read through the conversation…"
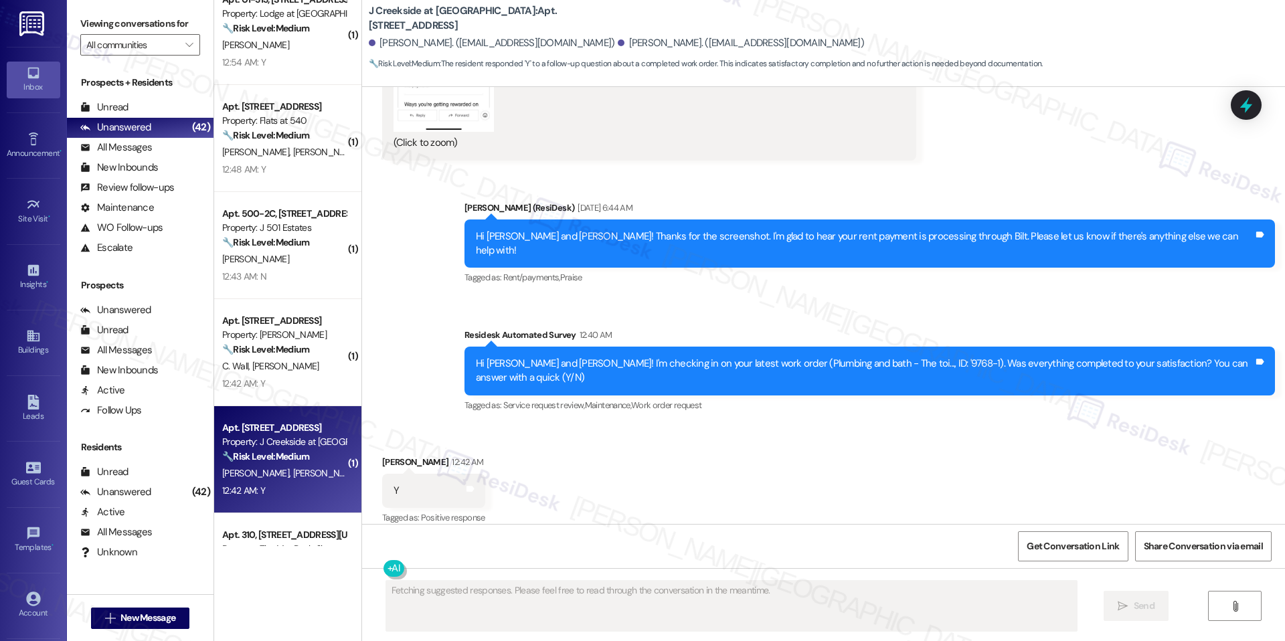
scroll to position [1462, 0]
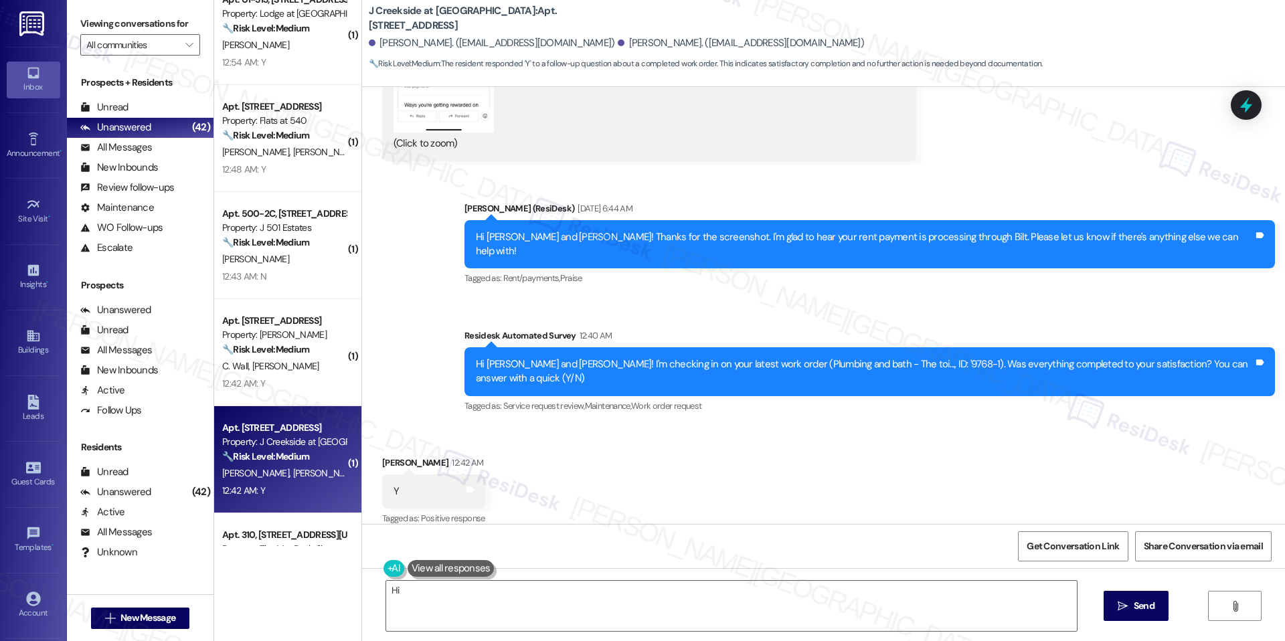
scroll to position [1556, 0]
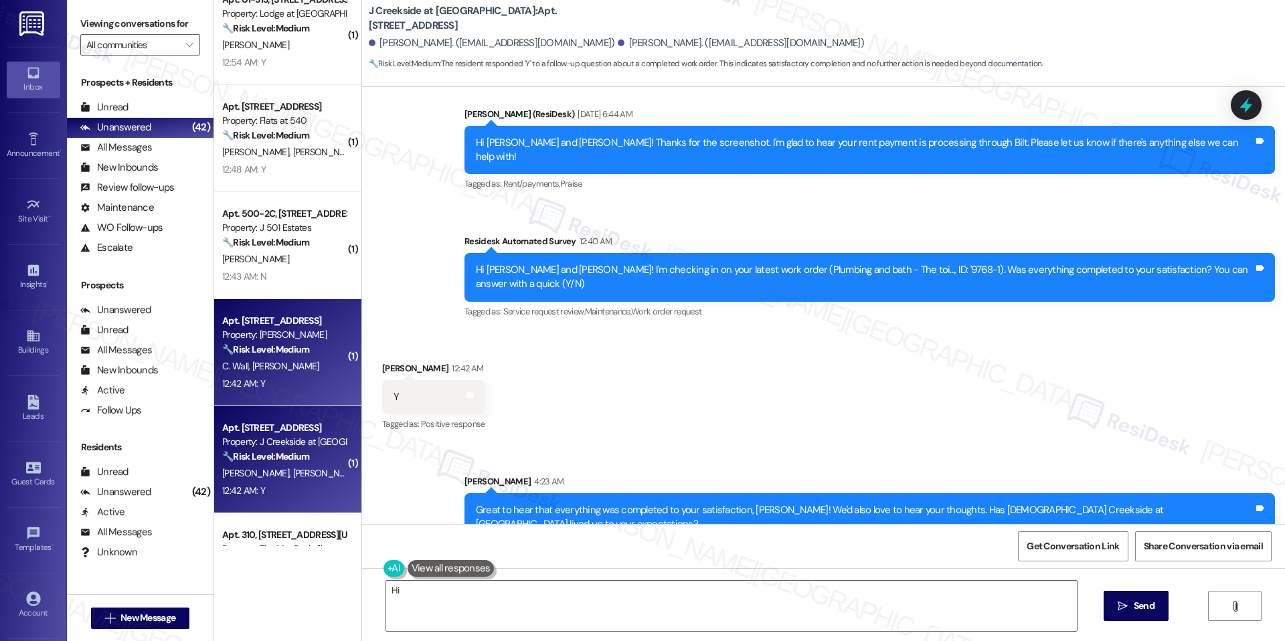
click at [286, 370] on div "C. Wall [PERSON_NAME]" at bounding box center [284, 366] width 126 height 17
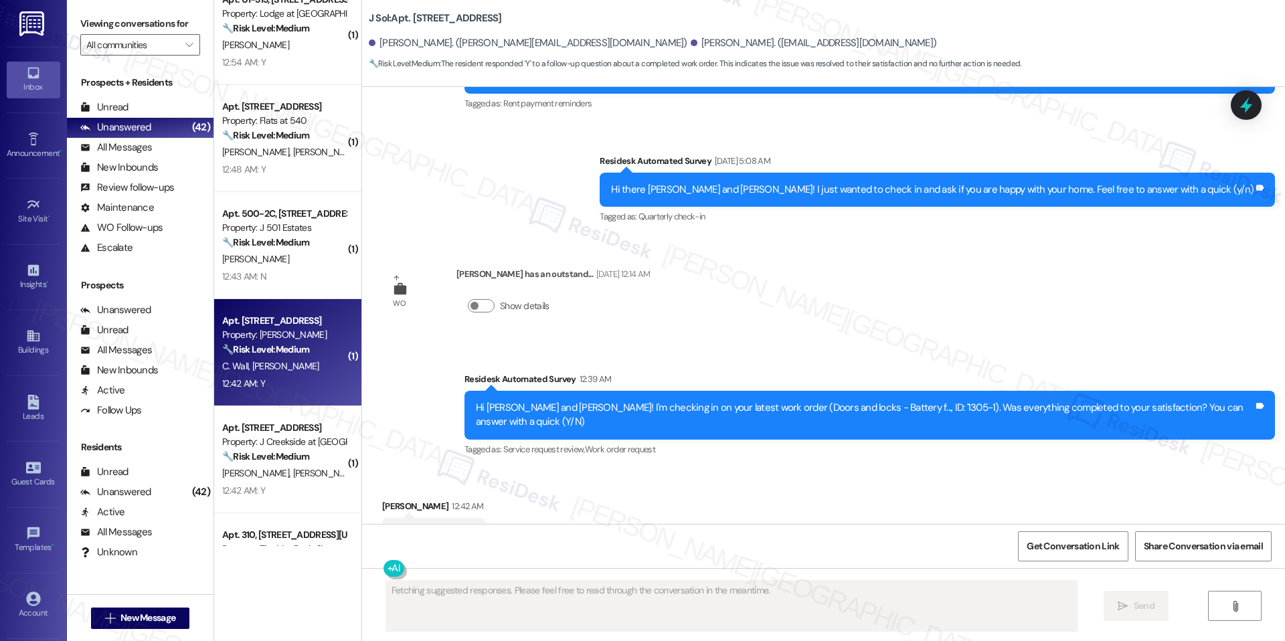
scroll to position [478, 0]
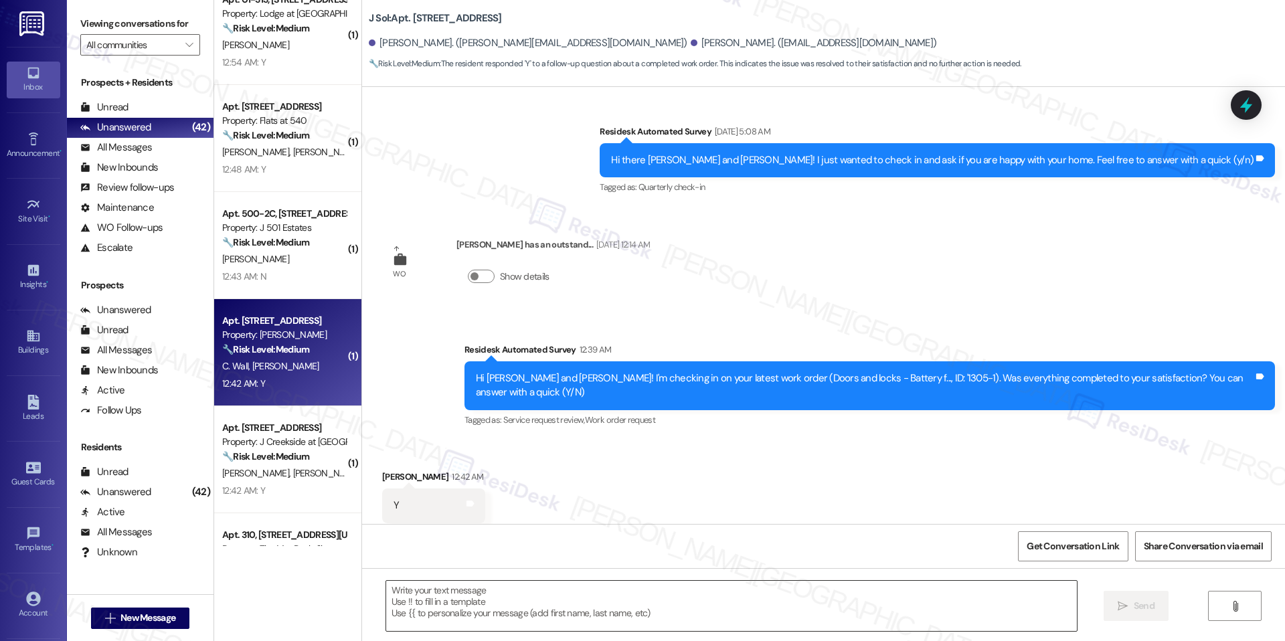
click at [541, 585] on textarea at bounding box center [731, 606] width 690 height 50
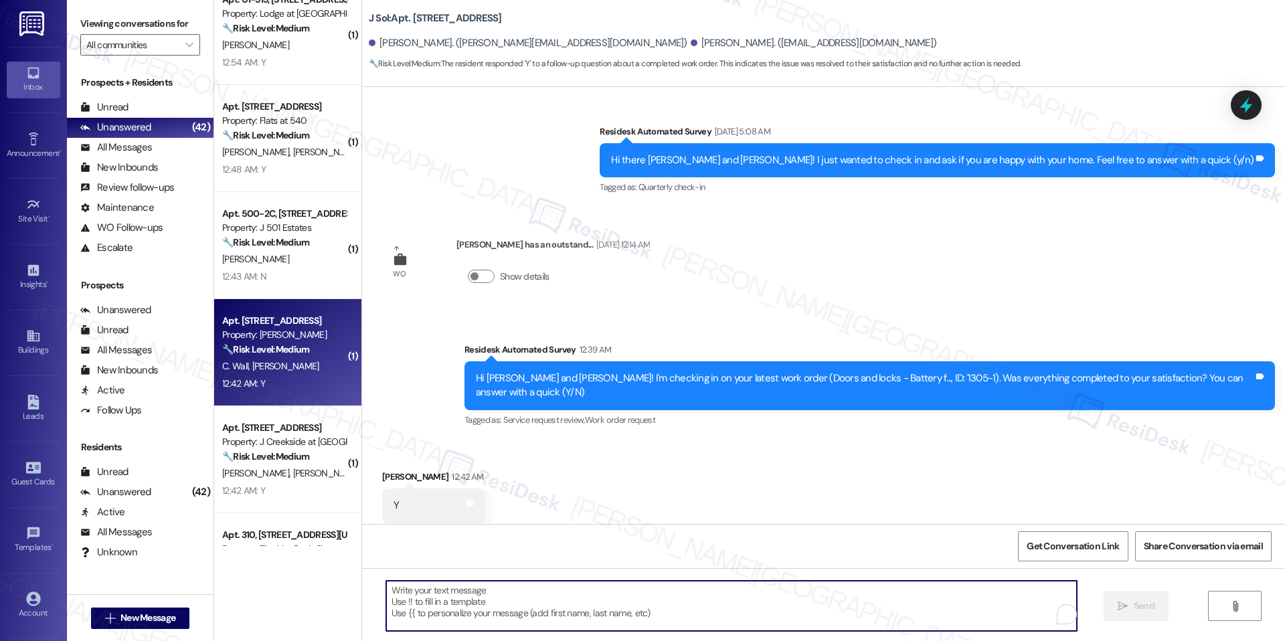
paste textarea "I'm happy the work order was completed to your satisfaction! We'd also love to …"
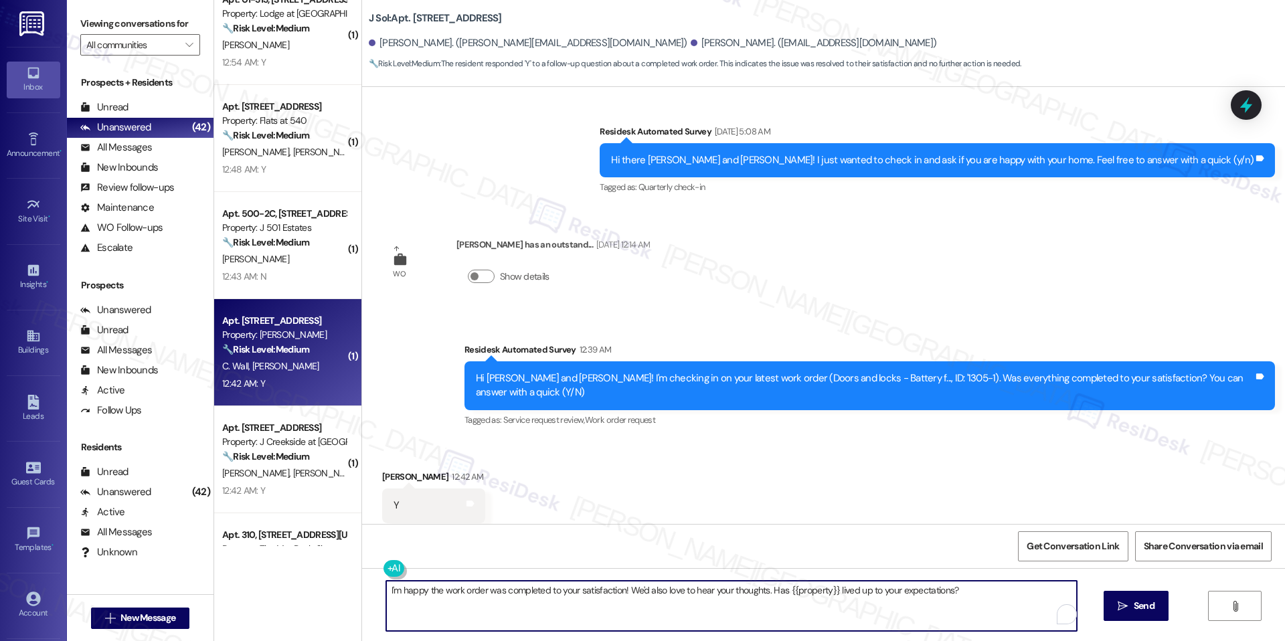
scroll to position [479, 0]
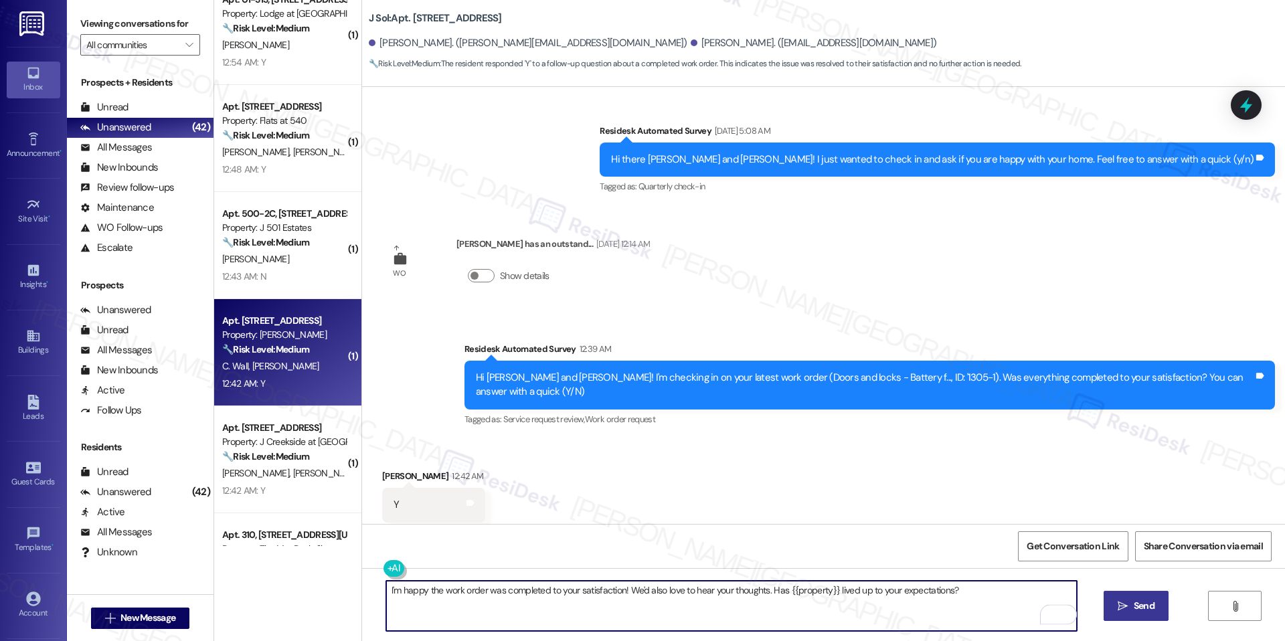
type textarea "I'm happy the work order was completed to your satisfaction! We'd also love to …"
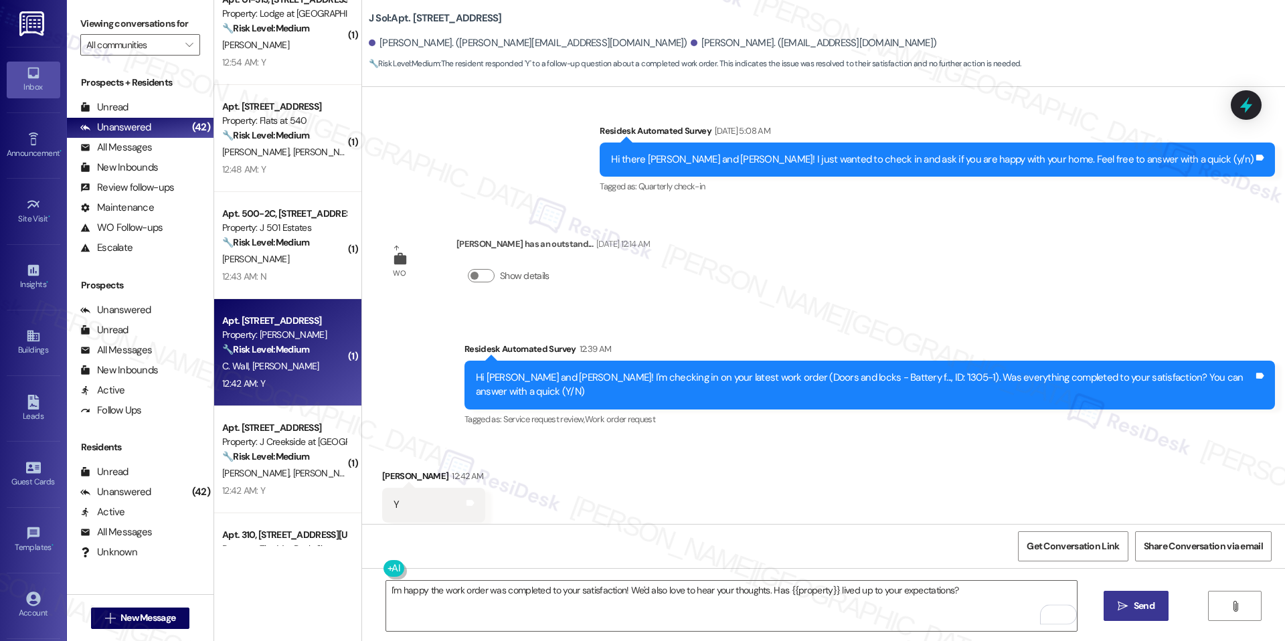
click at [1109, 609] on button " Send" at bounding box center [1135, 606] width 65 height 30
click at [1072, 561] on div "Get Conversation Link Share Conversation via email" at bounding box center [823, 546] width 923 height 44
click at [1058, 547] on span "Get Conversation Link" at bounding box center [1072, 546] width 92 height 14
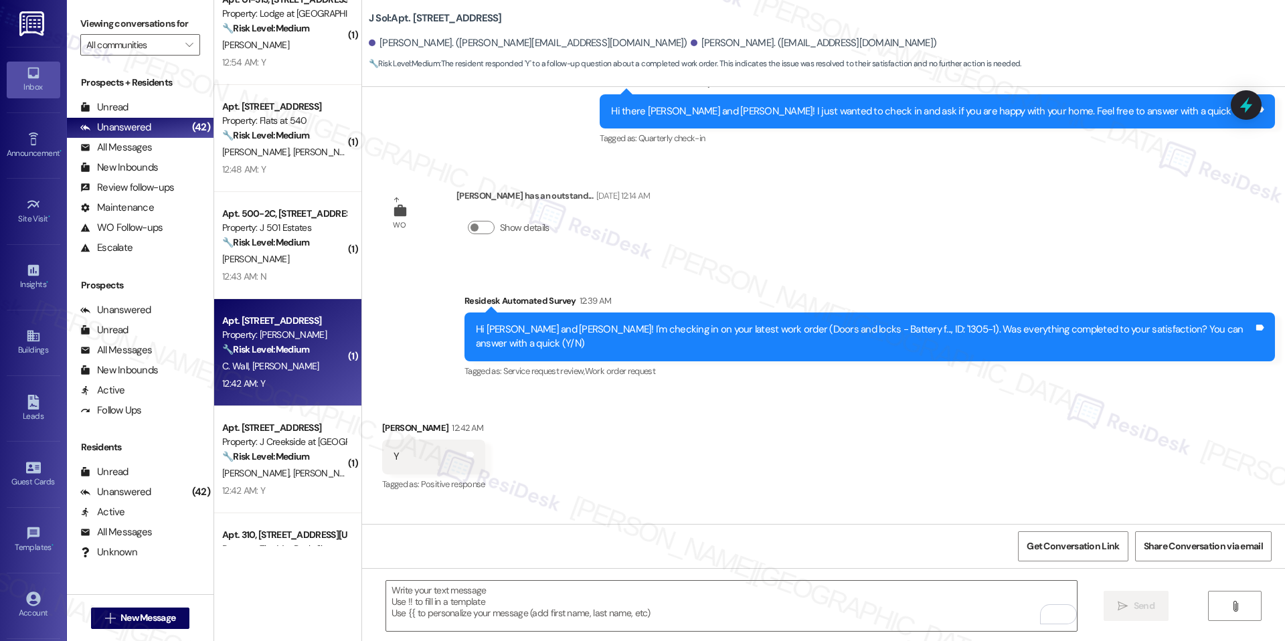
scroll to position [572, 0]
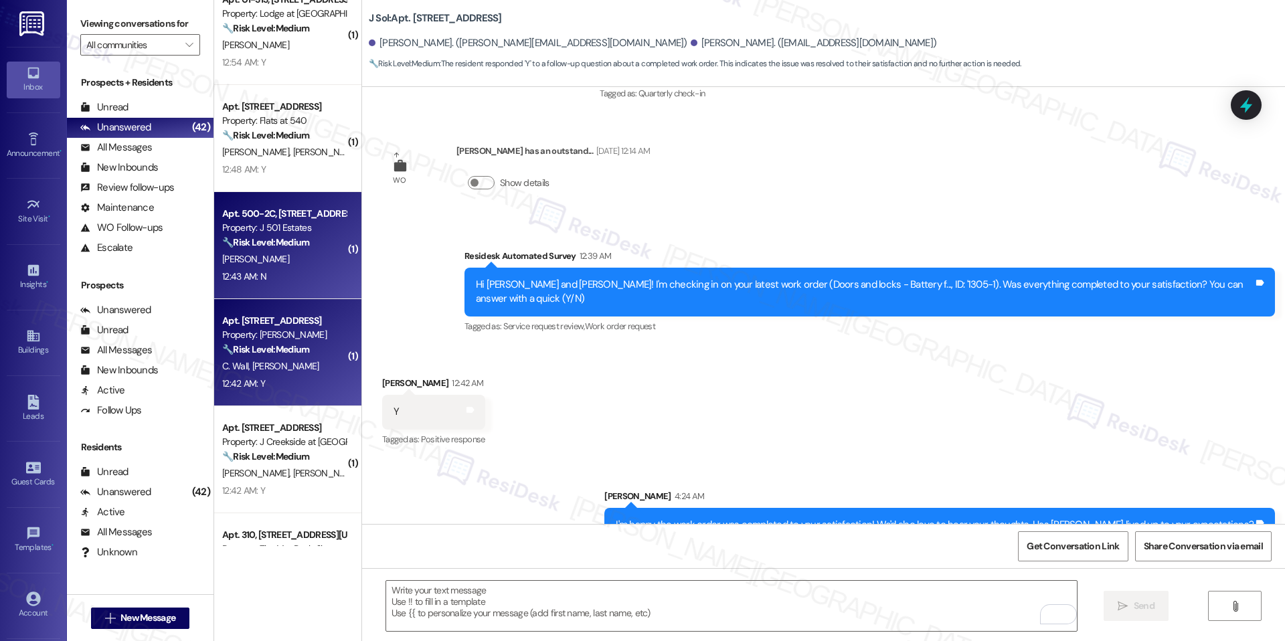
click at [292, 276] on div "12:43 AM: N 12:43 AM: N" at bounding box center [284, 276] width 126 height 17
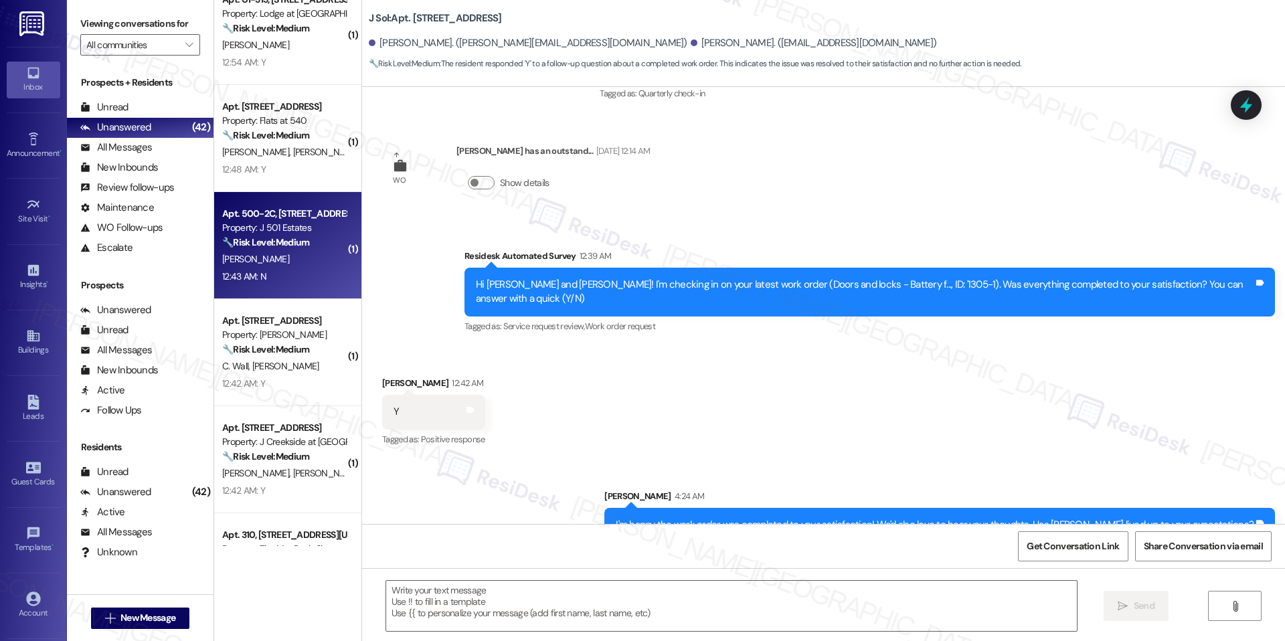
type textarea "Fetching suggested responses. Please feel free to read through the conversation…"
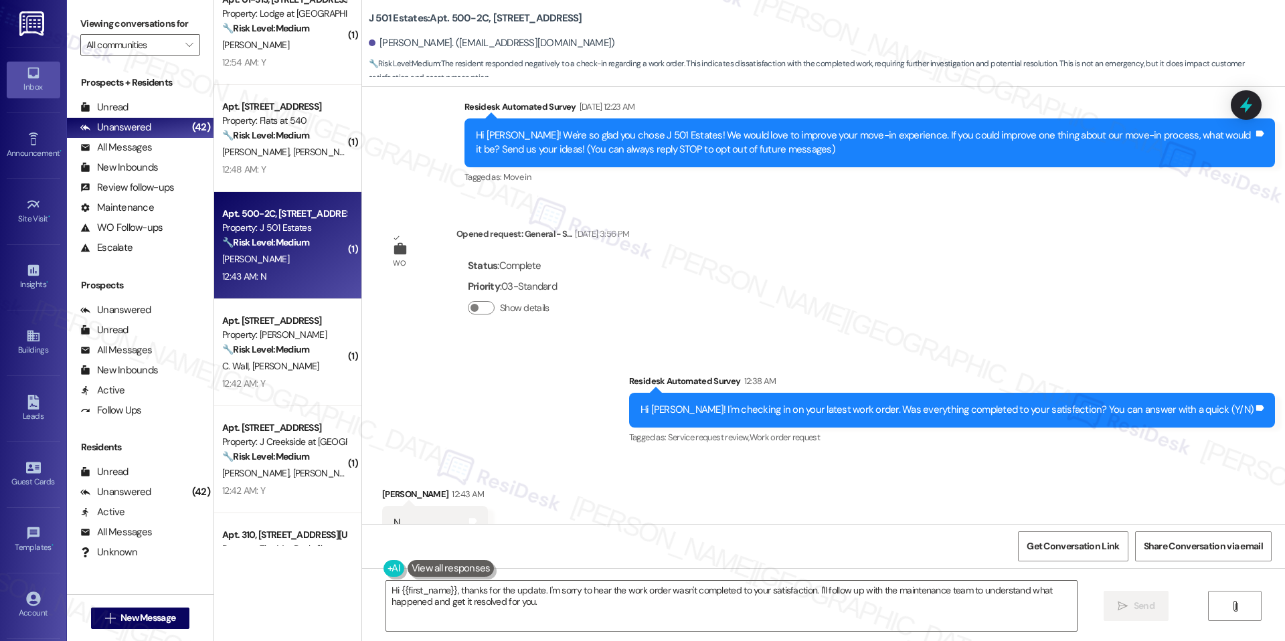
scroll to position [154, 0]
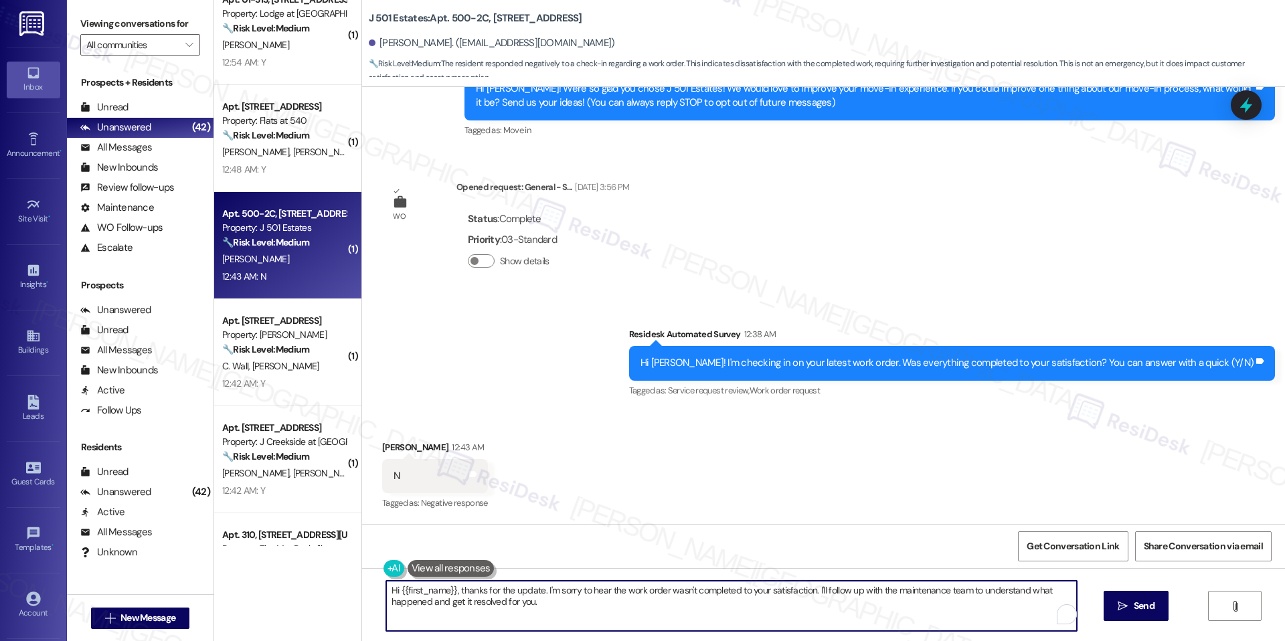
click at [529, 581] on textarea "Hi {{first_name}}, thanks for the update. I'm sorry to hear the work order wasn…" at bounding box center [731, 606] width 690 height 50
paste textarea "I understand that the work order was not completed to your satisfaction. I'm ha…"
type textarea "Hi {{first_name}}, I understand that the work order was not completed to your s…"
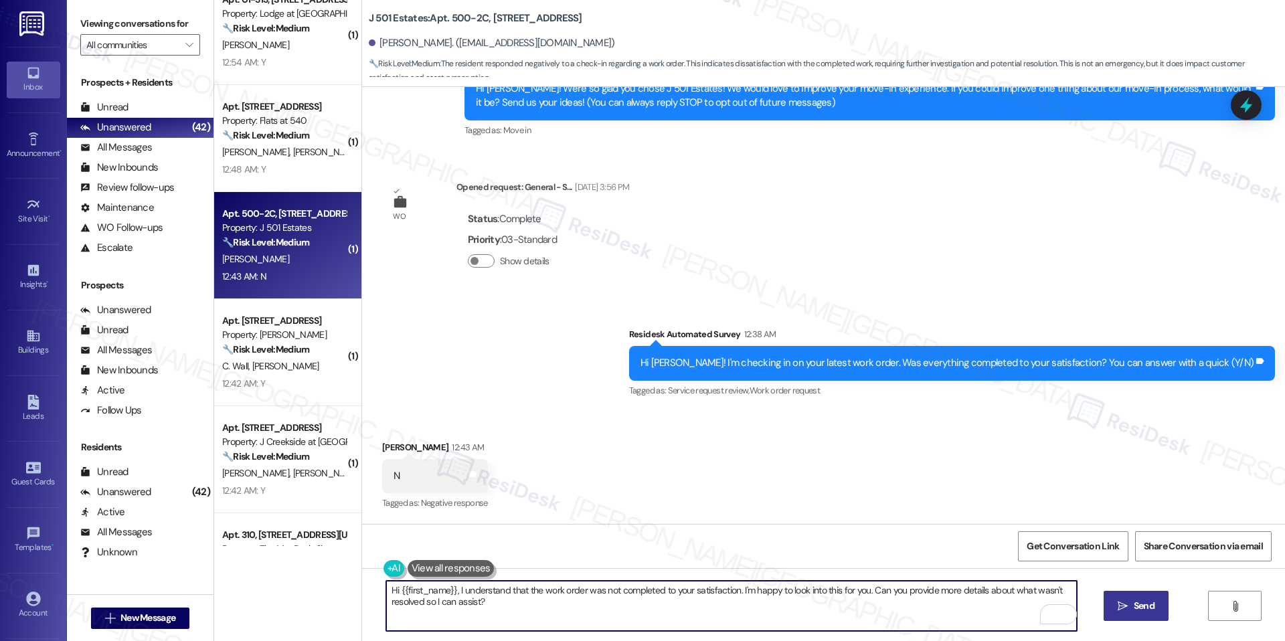
click at [1115, 605] on span " Send" at bounding box center [1136, 606] width 42 height 14
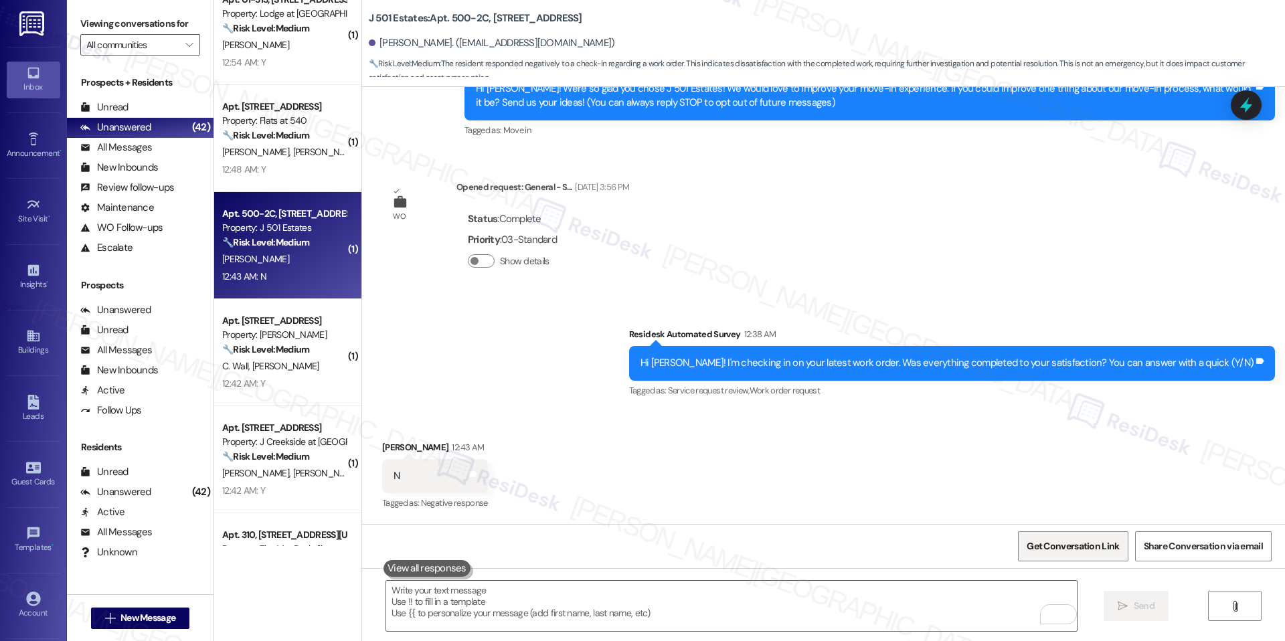
click at [1068, 547] on span "Get Conversation Link" at bounding box center [1072, 546] width 92 height 14
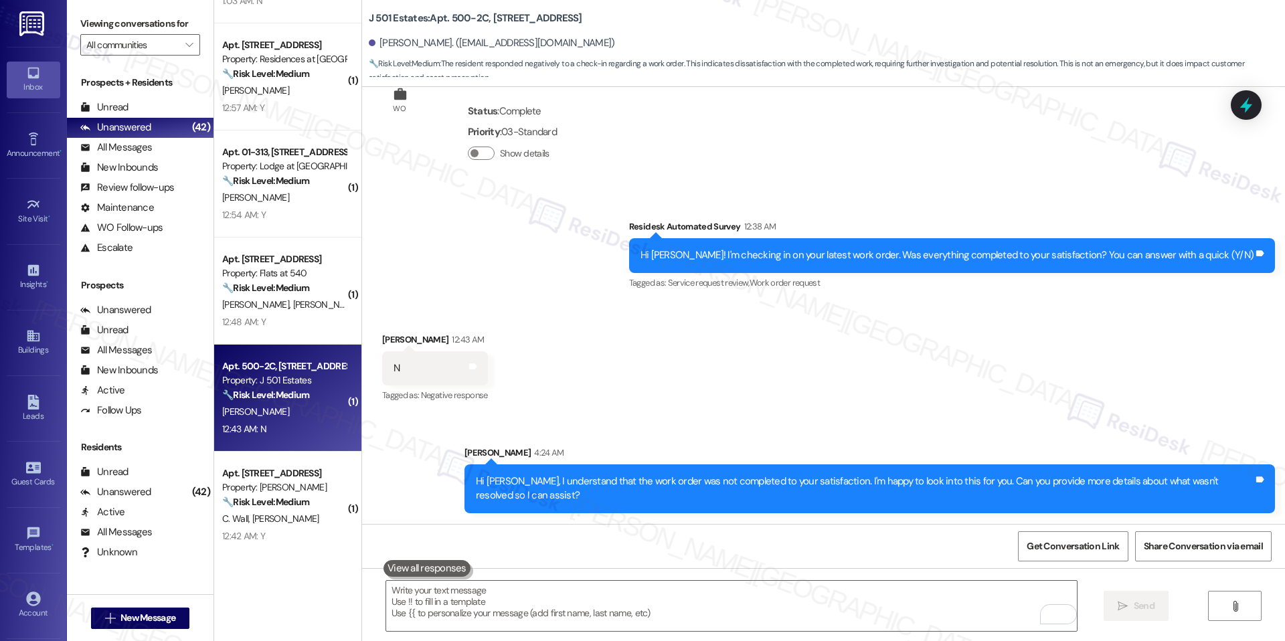
scroll to position [1863, 0]
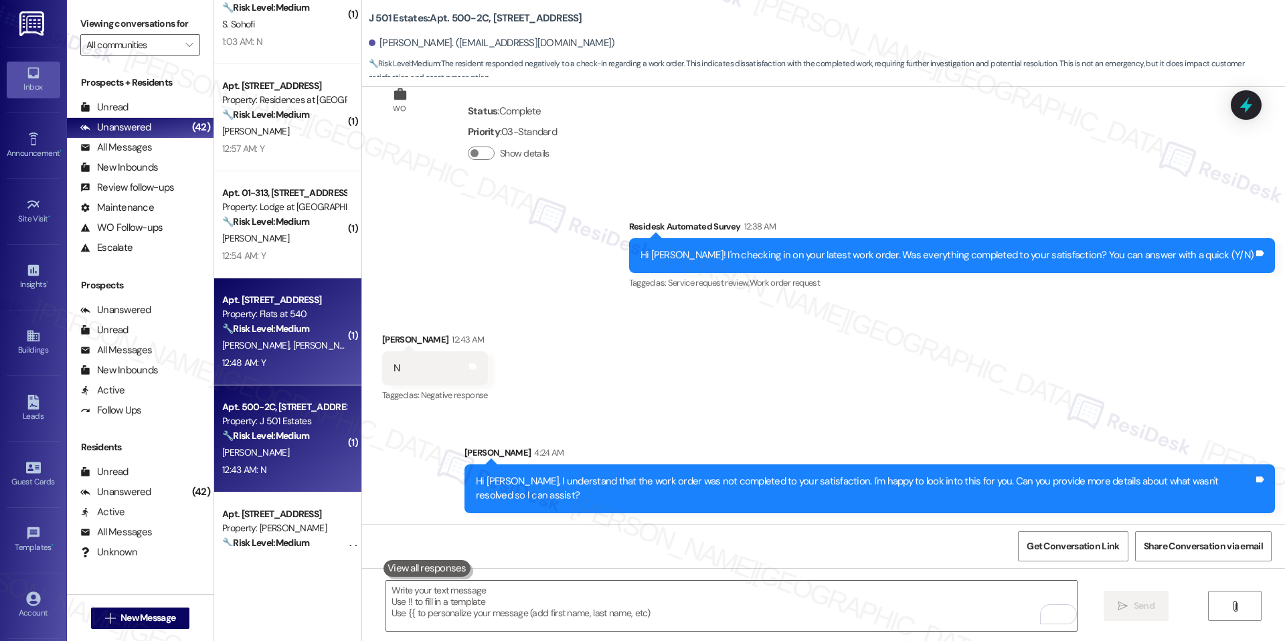
click at [292, 347] on span "[PERSON_NAME]" at bounding box center [325, 345] width 67 height 12
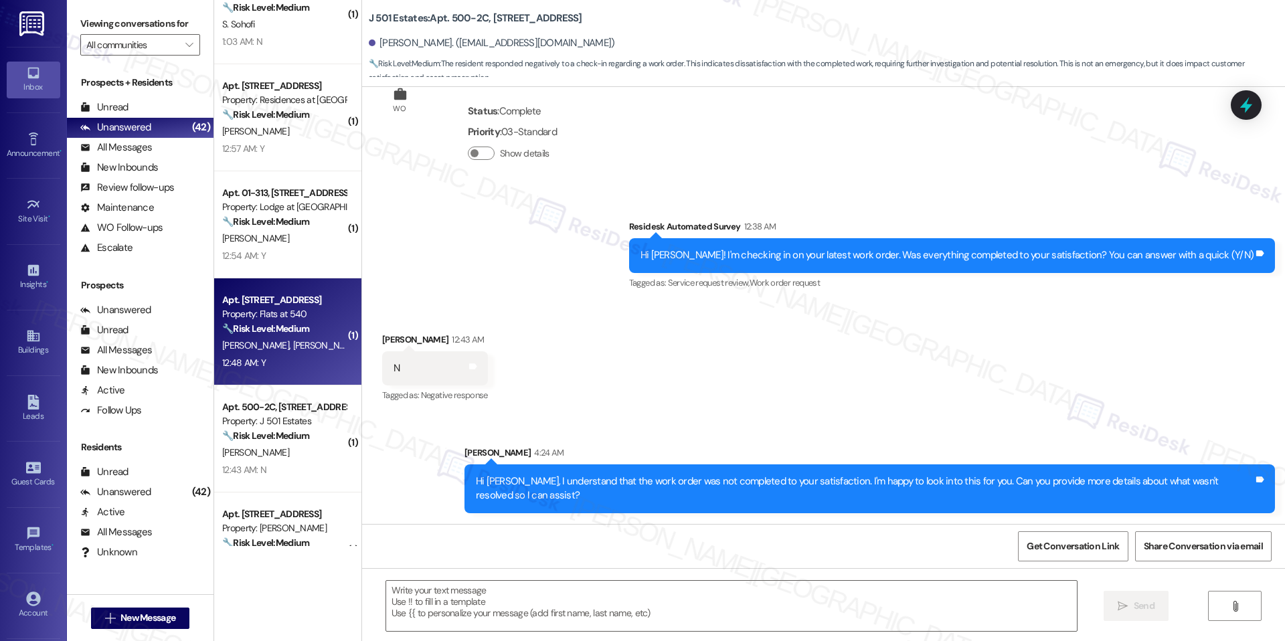
type textarea "Fetching suggested responses. Please feel free to read through the conversation…"
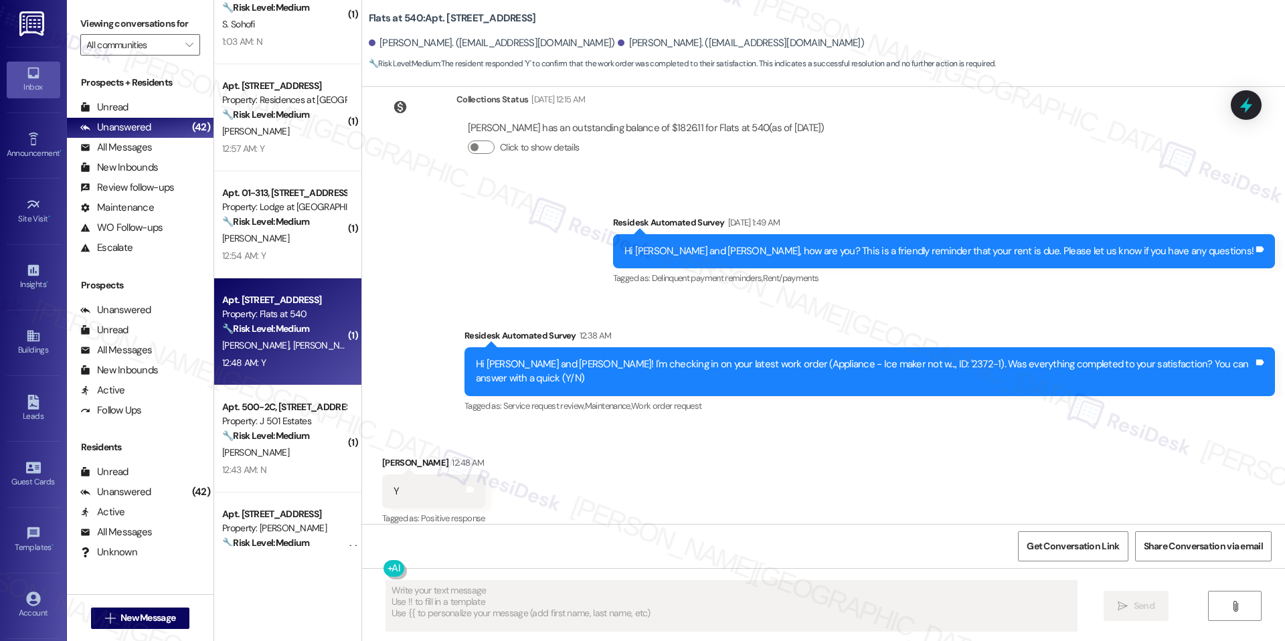
scroll to position [765, 0]
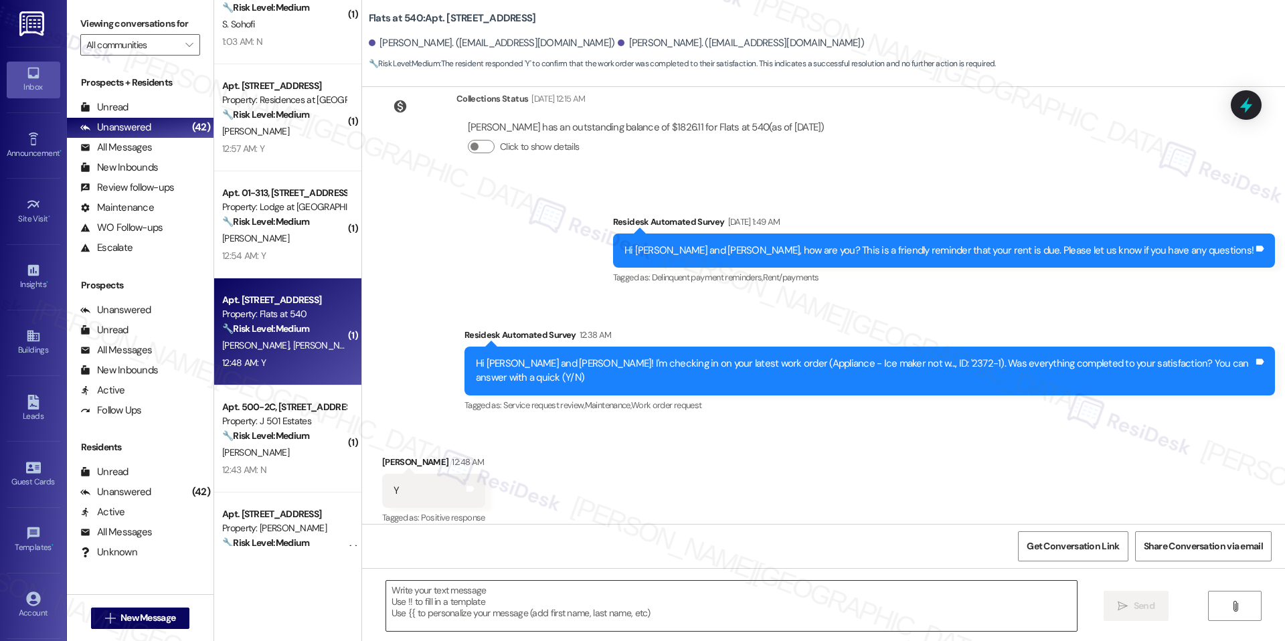
click at [509, 593] on textarea at bounding box center [731, 606] width 690 height 50
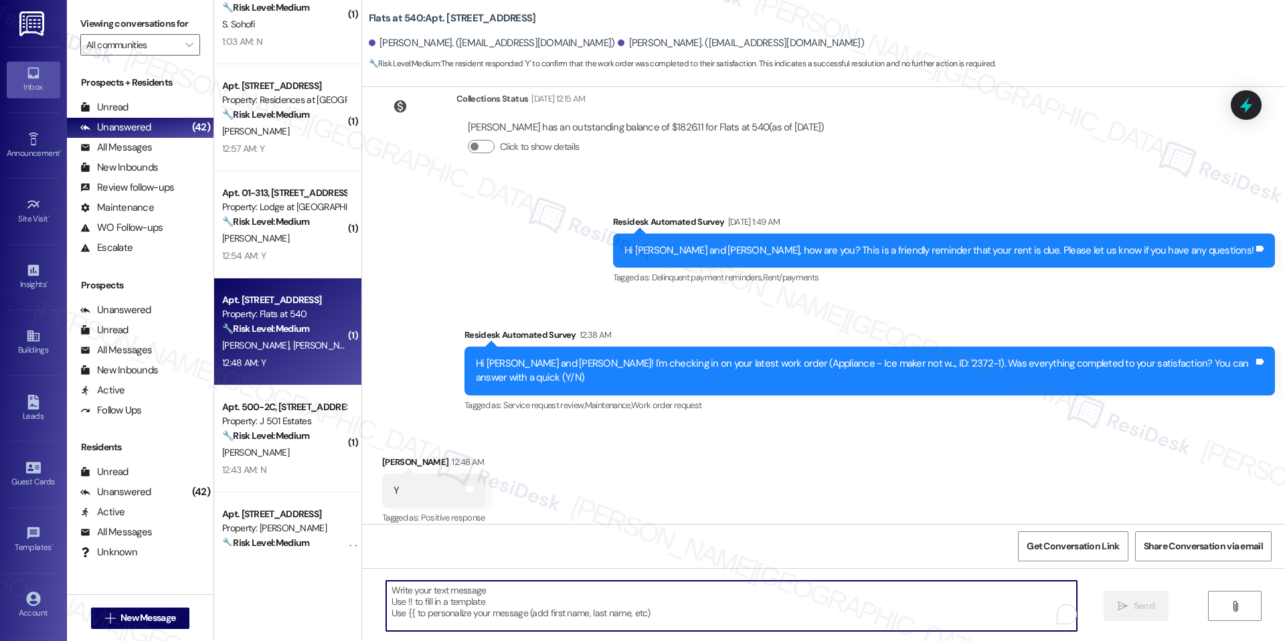
click at [509, 593] on textarea "To enrich screen reader interactions, please activate Accessibility in Grammarl…" at bounding box center [731, 606] width 690 height 50
paste textarea "I'm happy the work order was completed to your satisfaction! We'd also love to …"
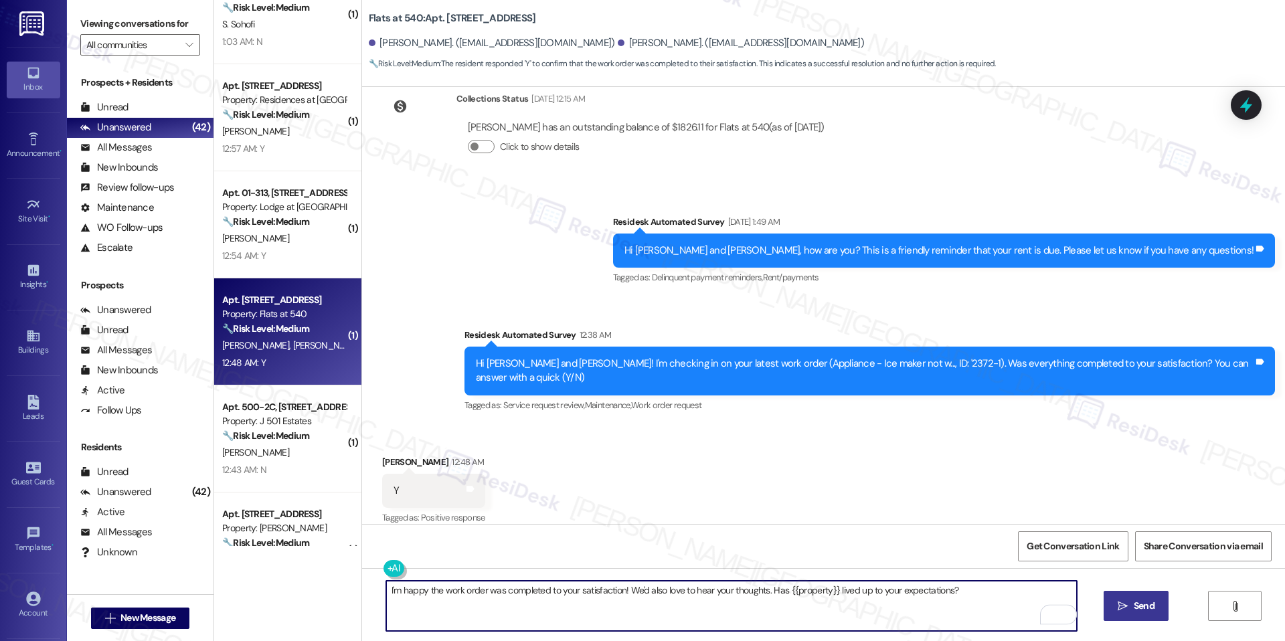
type textarea "I'm happy the work order was completed to your satisfaction! We'd also love to …"
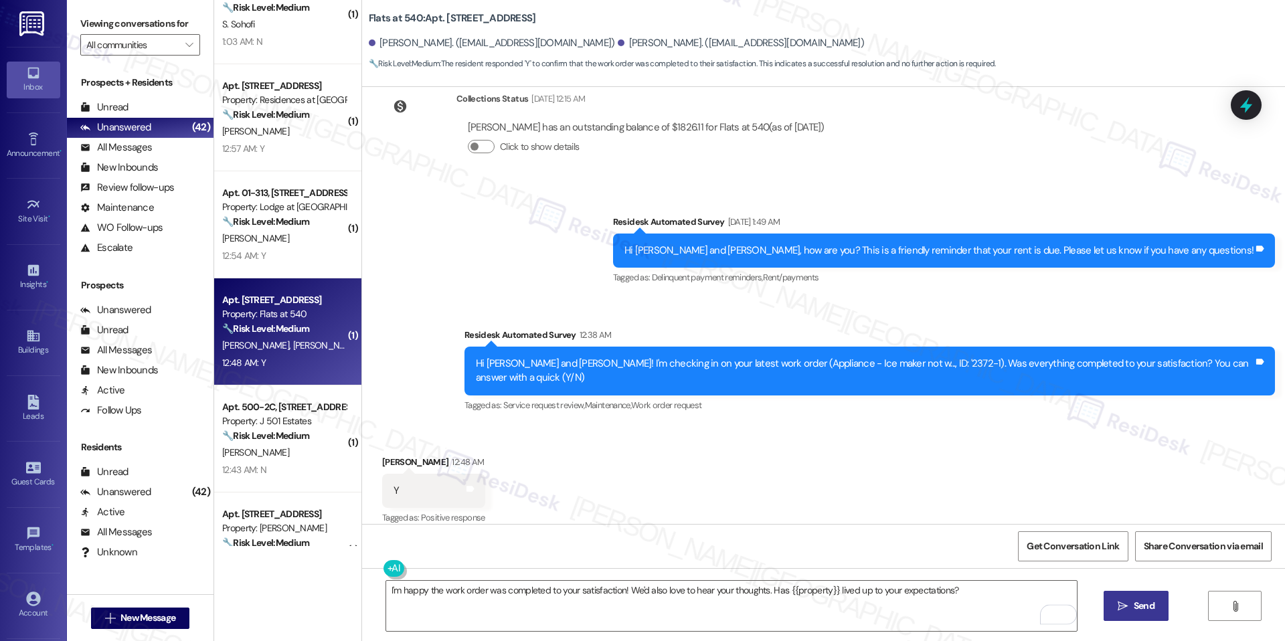
click at [1121, 601] on icon "" at bounding box center [1122, 606] width 10 height 11
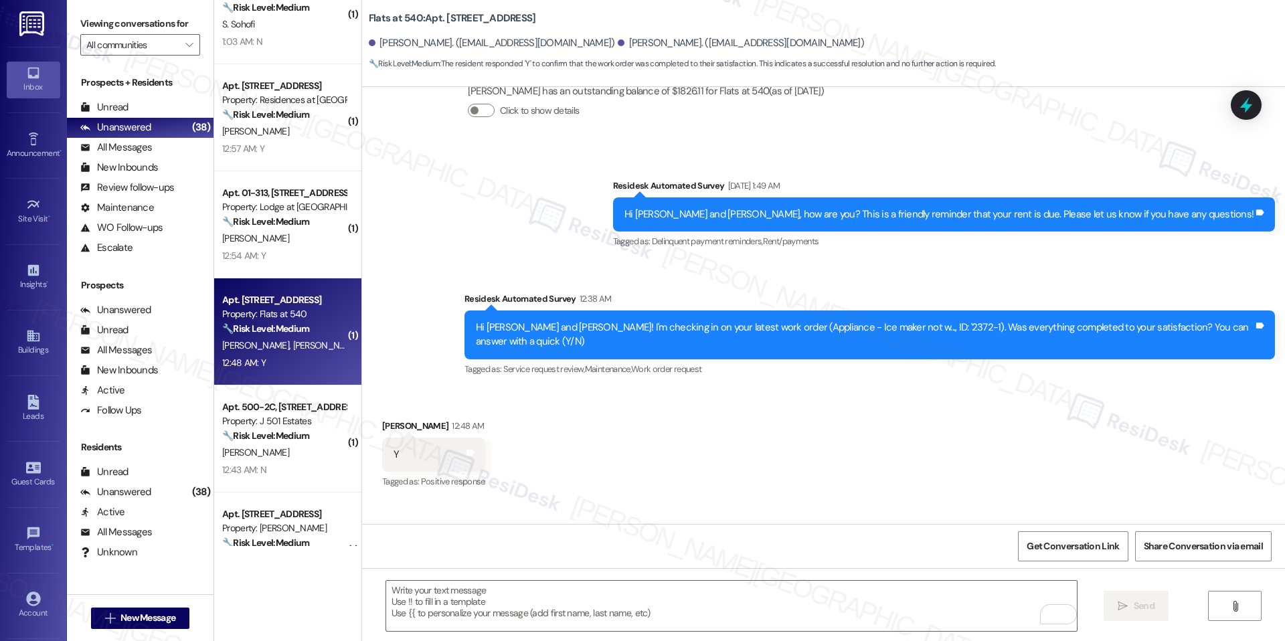
scroll to position [859, 0]
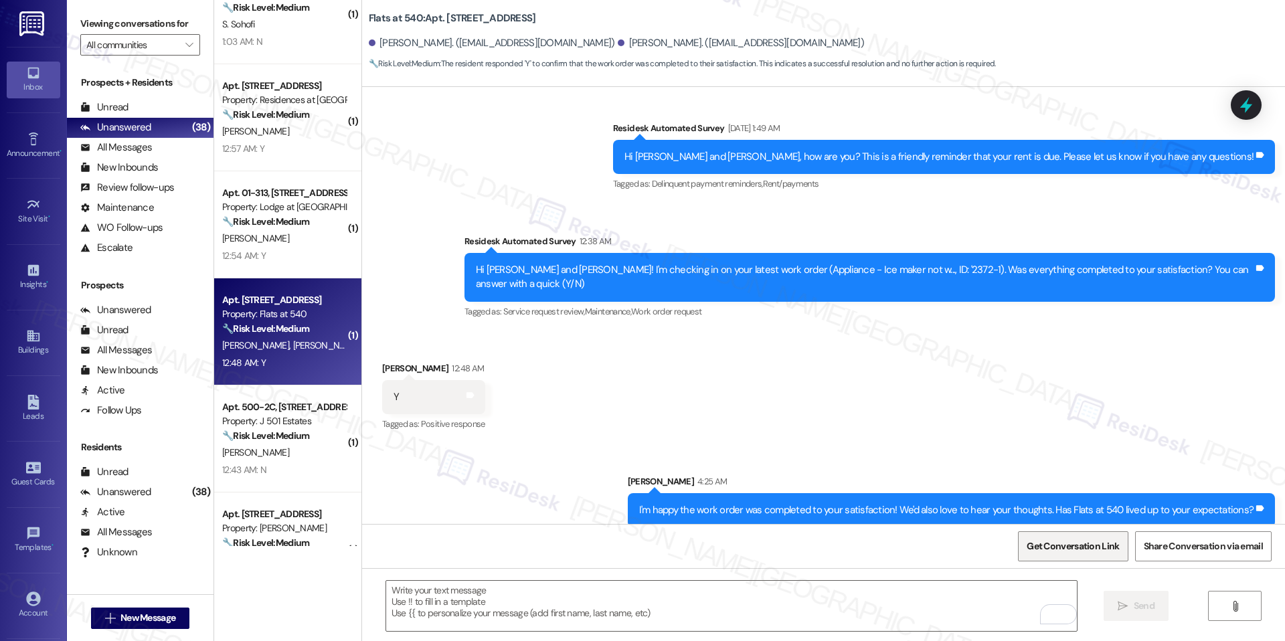
click at [1064, 557] on span "Get Conversation Link" at bounding box center [1073, 546] width 98 height 29
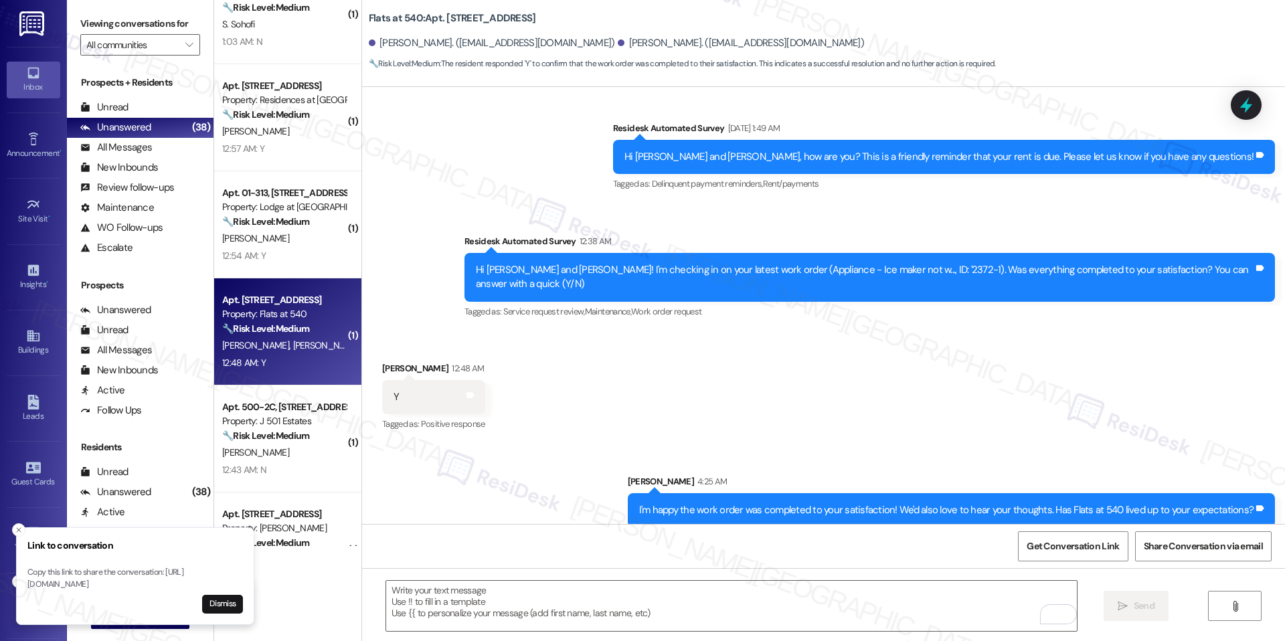
click at [727, 415] on div "Received via SMS [PERSON_NAME] 12:48 AM Y Tags and notes Tagged as: Positive re…" at bounding box center [823, 387] width 923 height 113
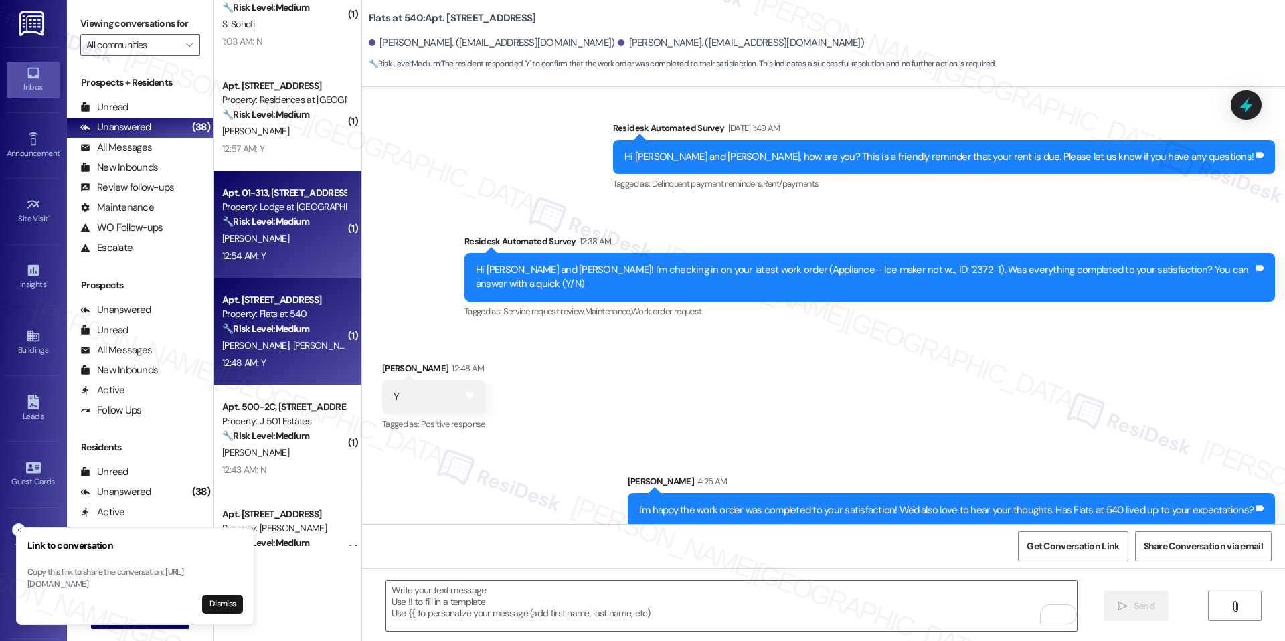
click at [303, 266] on div "Apt. 01-313, [STREET_ADDRESS] Property: Lodge at [GEOGRAPHIC_DATA] 🔧 Risk Level…" at bounding box center [287, 224] width 147 height 107
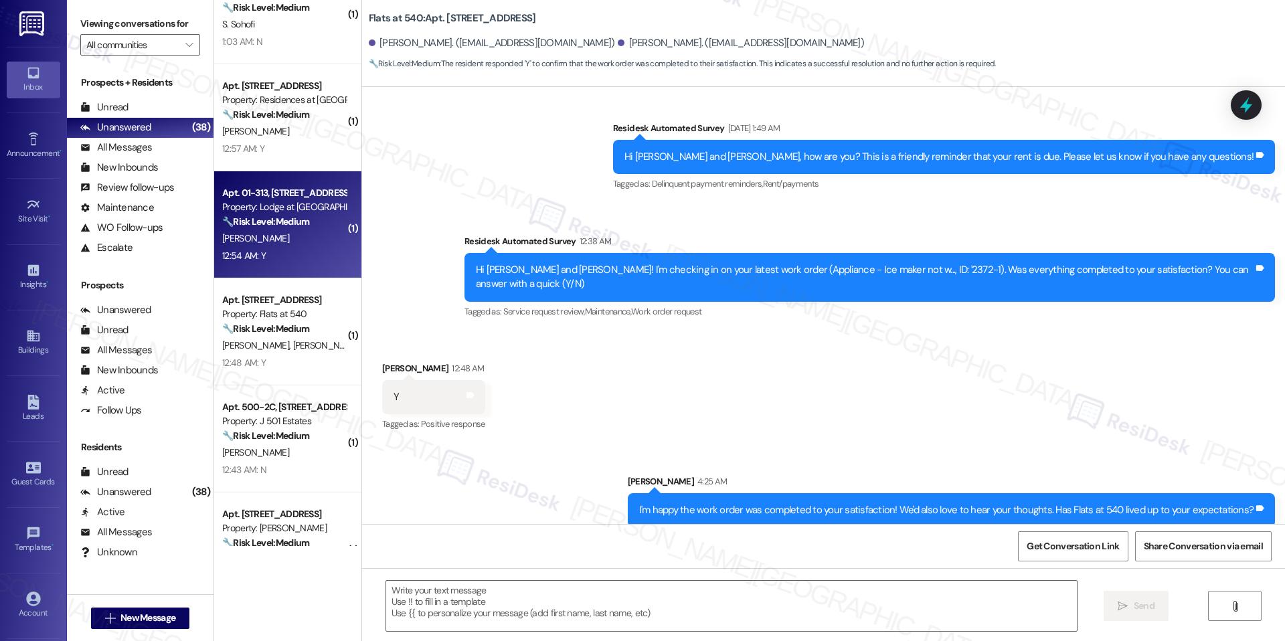
type textarea "Fetching suggested responses. Please feel free to read through the conversation…"
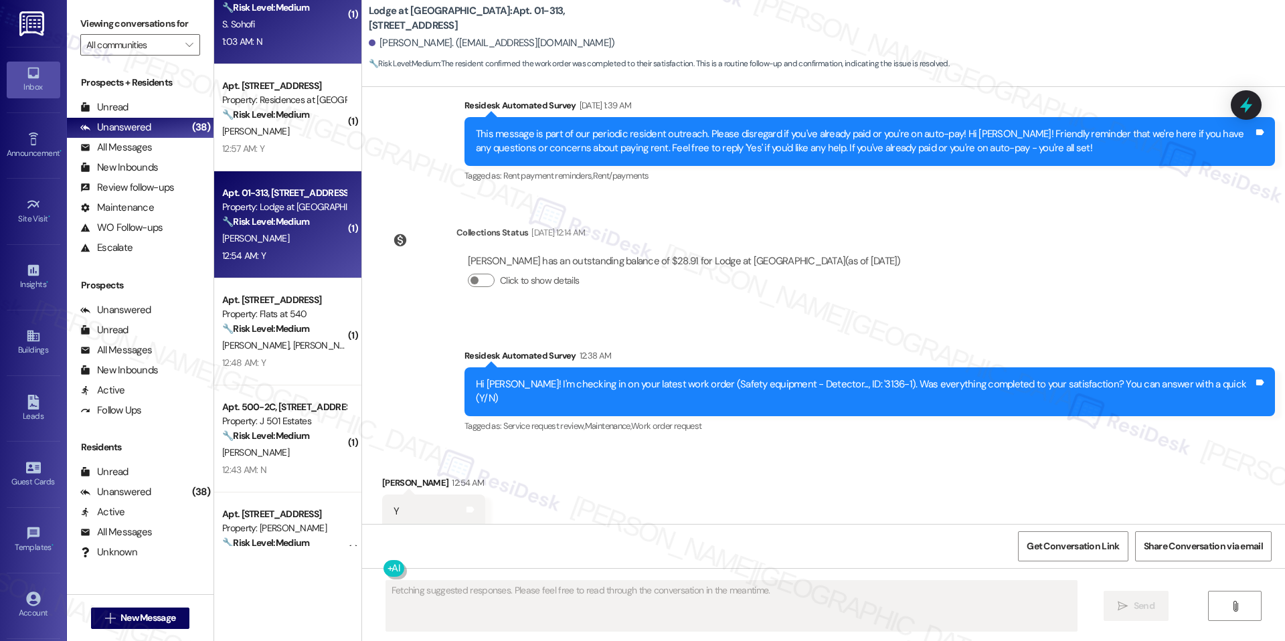
scroll to position [1268, 0]
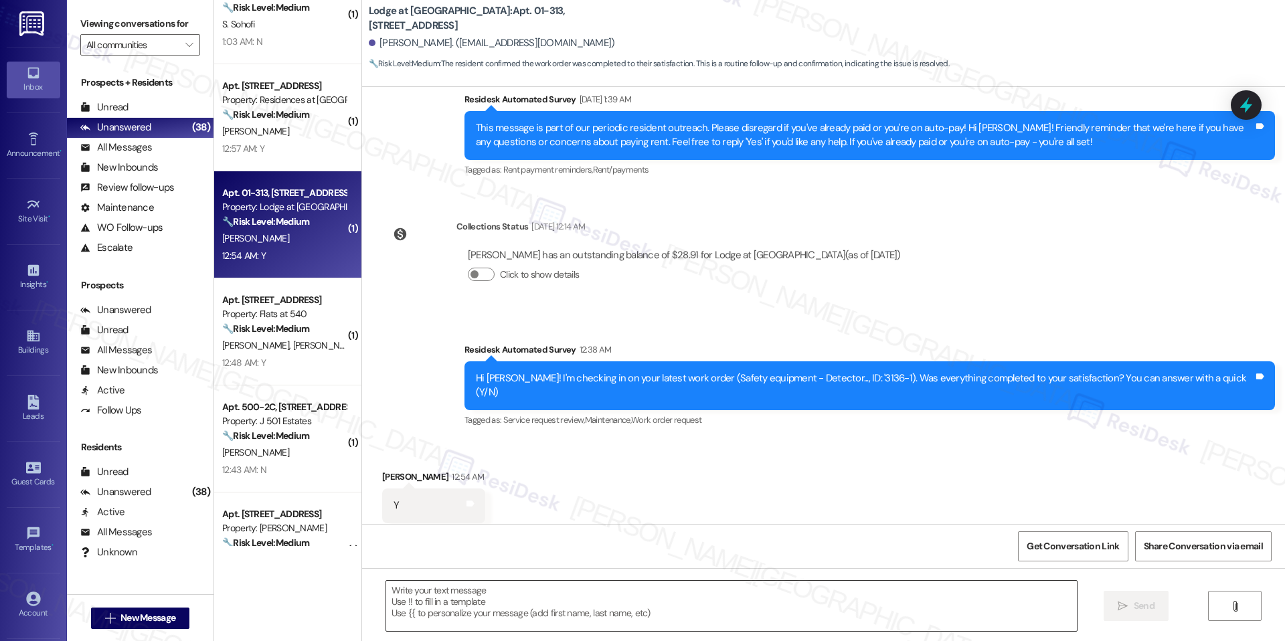
click at [573, 614] on textarea at bounding box center [731, 606] width 690 height 50
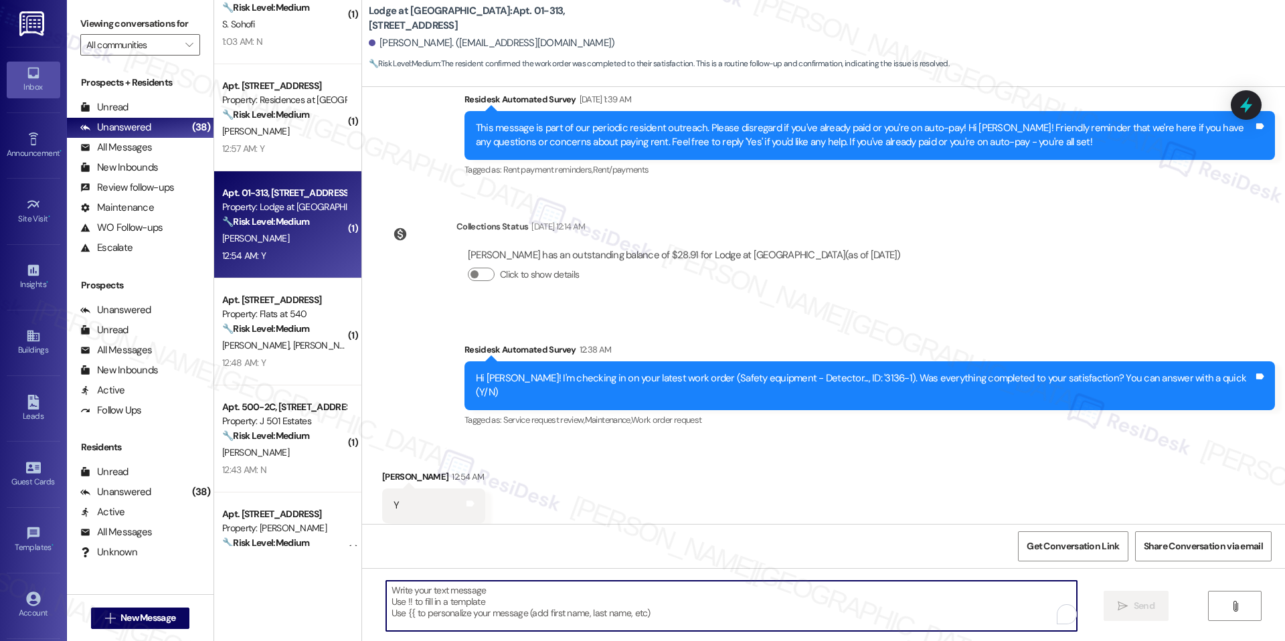
paste textarea "I'm happy the work order was completed to your satisfaction! We'd also love to …"
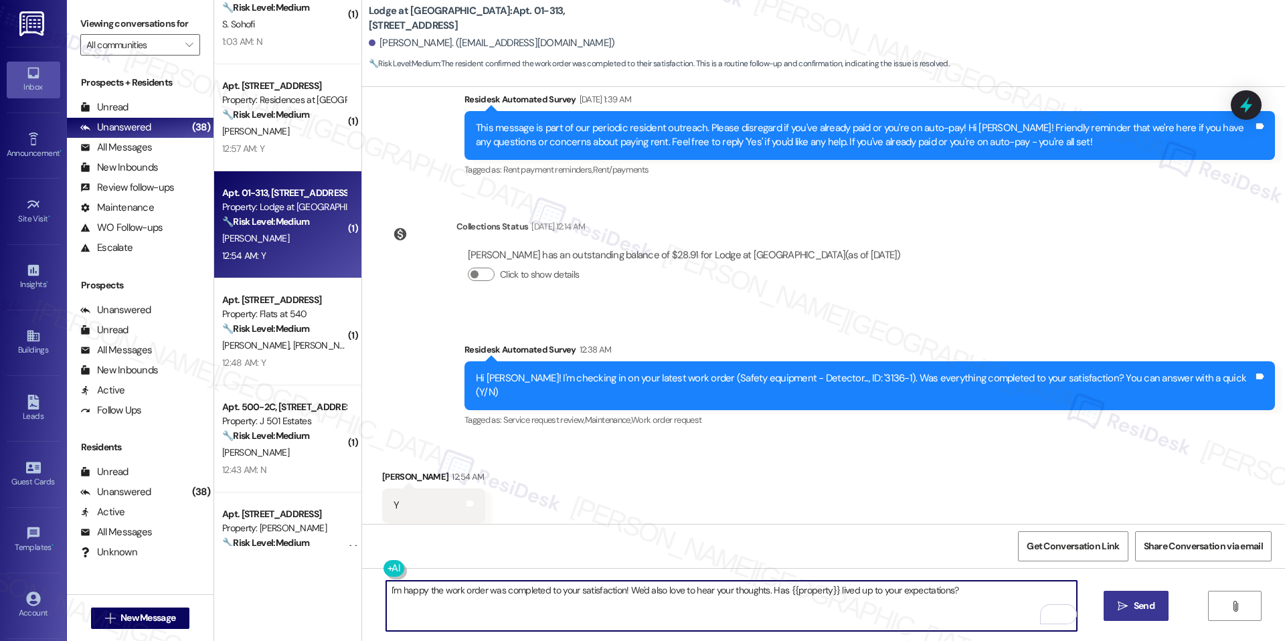
type textarea "I'm happy the work order was completed to your satisfaction! We'd also love to …"
click at [1148, 602] on span "Send" at bounding box center [1143, 606] width 21 height 14
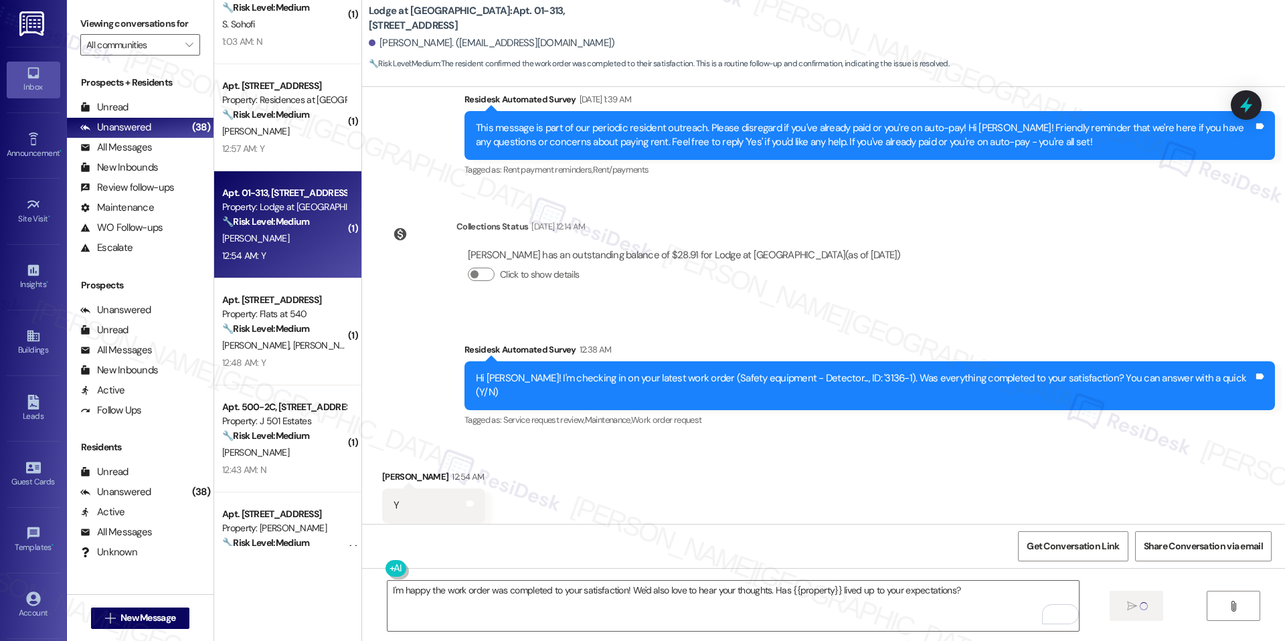
scroll to position [1269, 0]
click at [1055, 529] on div "Get Conversation Link Share Conversation via email" at bounding box center [823, 546] width 923 height 44
click at [1045, 541] on span "Get Conversation Link" at bounding box center [1072, 546] width 92 height 14
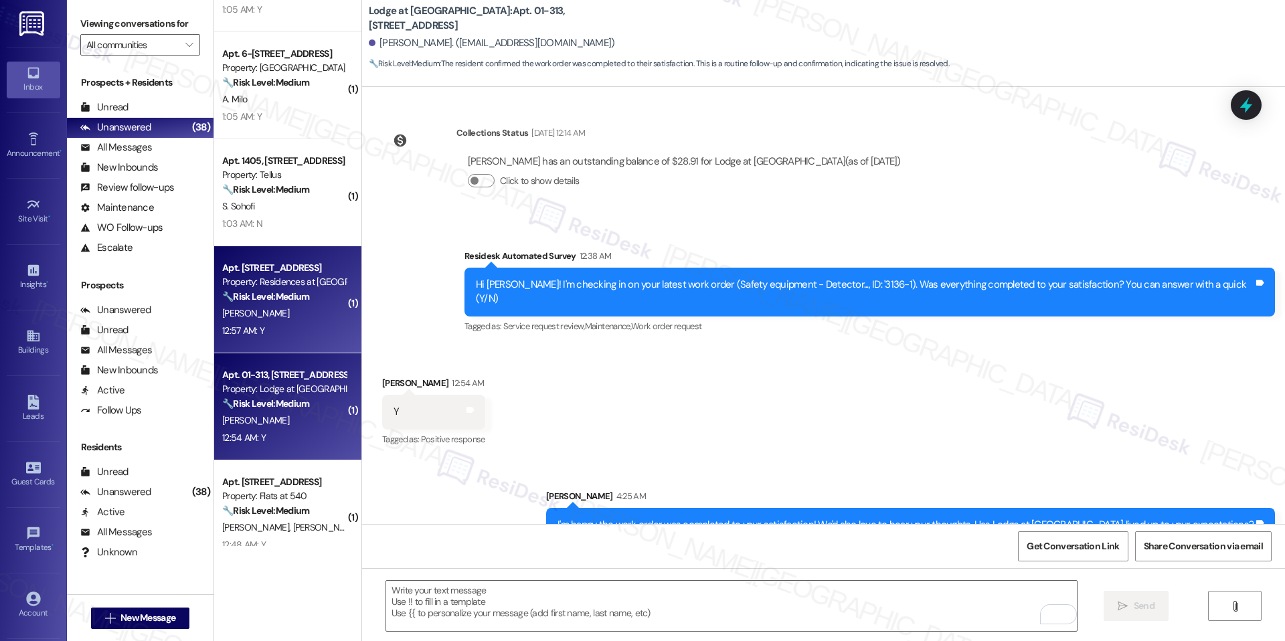
scroll to position [1657, 0]
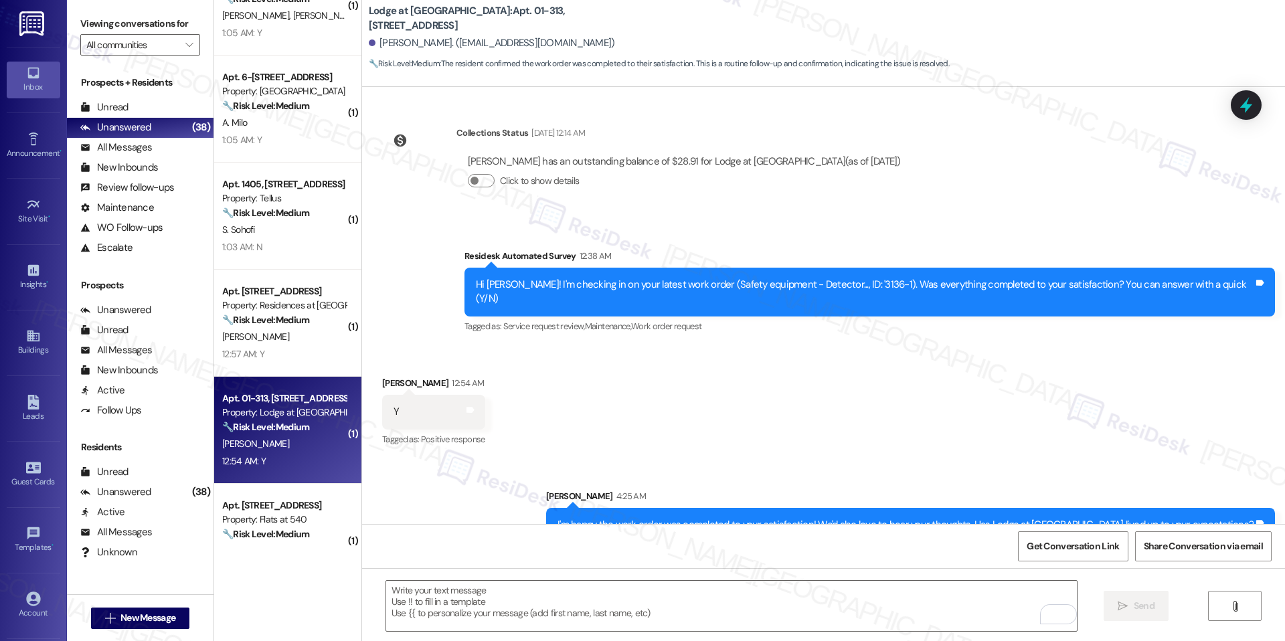
click at [270, 382] on div "Apt. 01-313, [STREET_ADDRESS] Property: Lodge at [GEOGRAPHIC_DATA] 🔧 Risk Level…" at bounding box center [287, 430] width 147 height 107
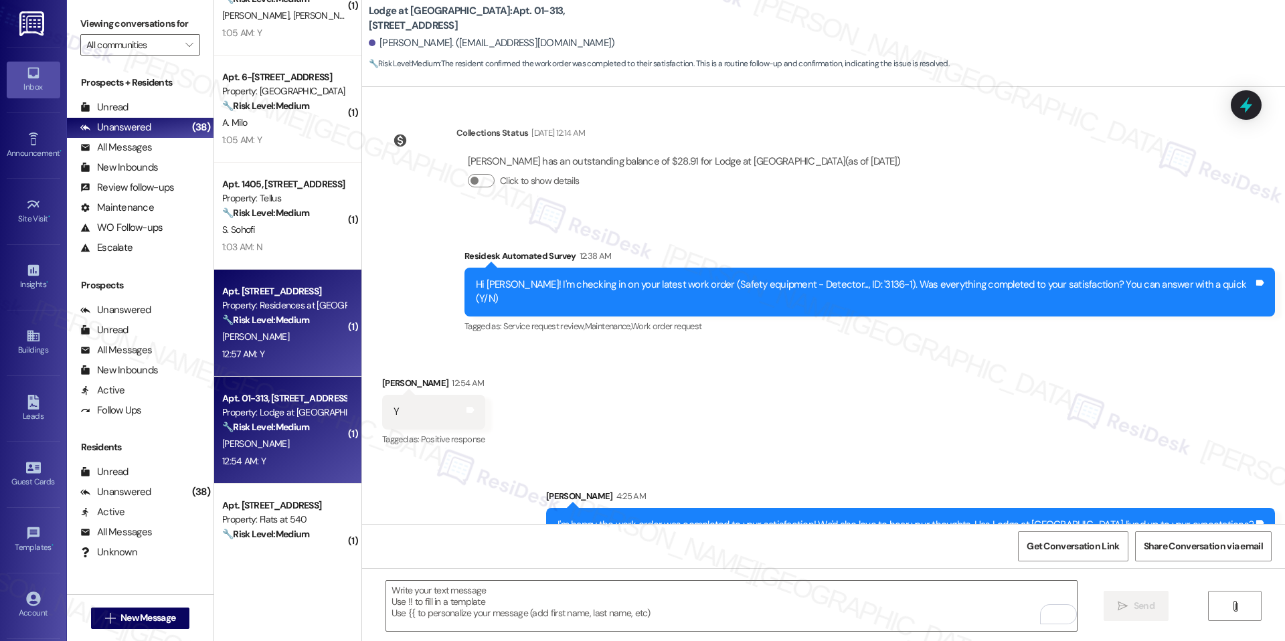
click at [279, 351] on div "12:57 AM: Y 12:57 AM: Y" at bounding box center [284, 354] width 126 height 17
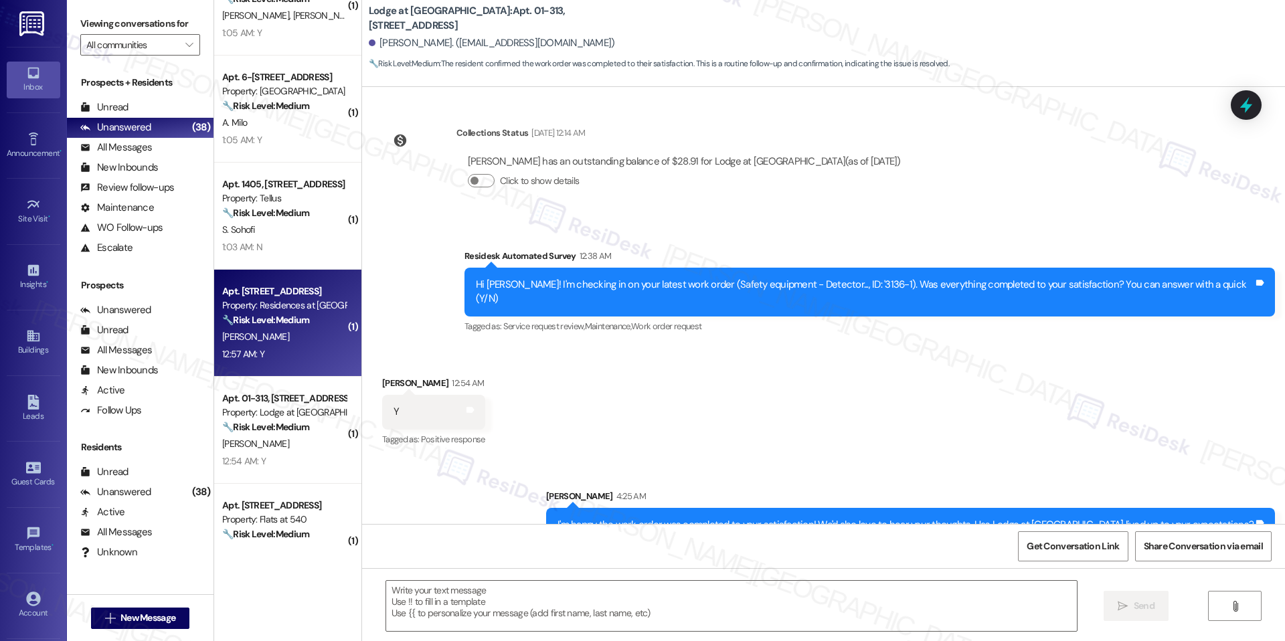
type textarea "Fetching suggested responses. Please feel free to read through the conversation…"
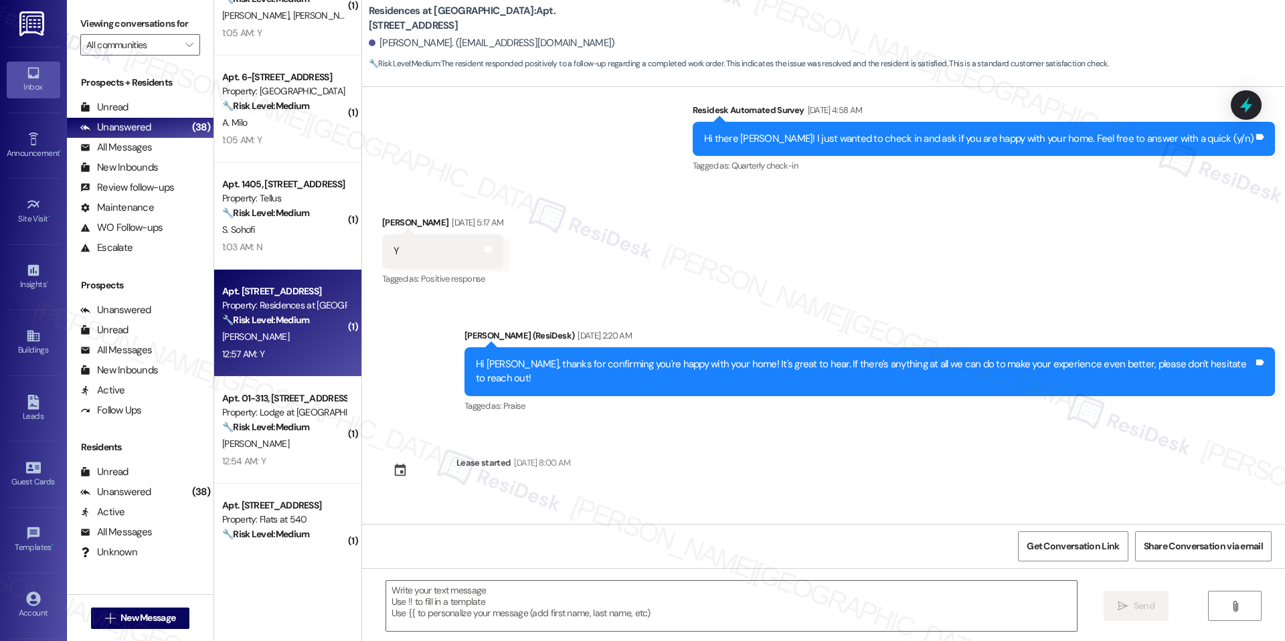
type textarea "Fetching suggested responses. Please feel free to read through the conversation…"
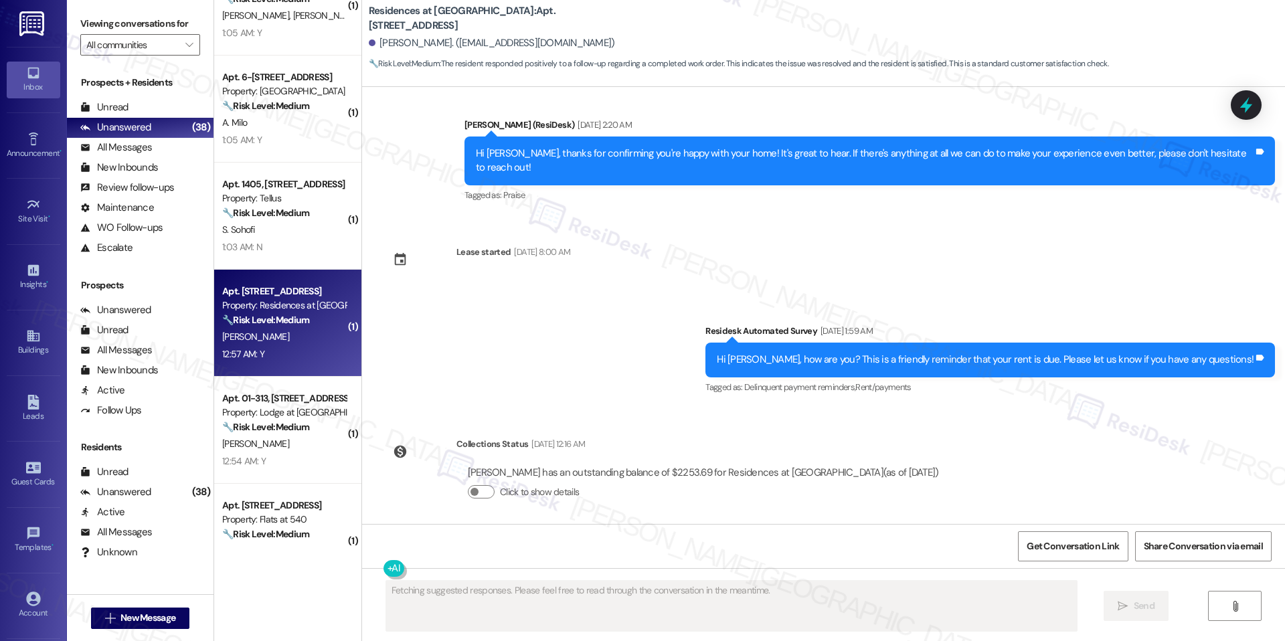
scroll to position [3907, 0]
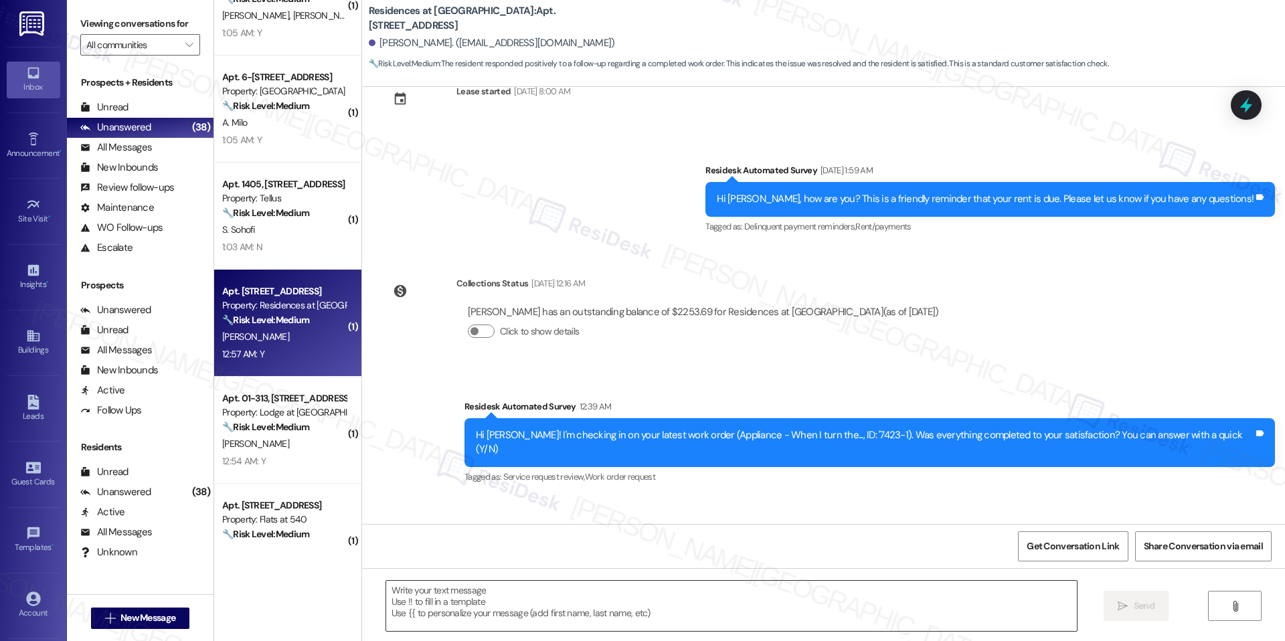
click at [529, 590] on textarea at bounding box center [731, 606] width 690 height 50
paste textarea "I'm happy the work order was completed to your satisfaction! We'd also love to …"
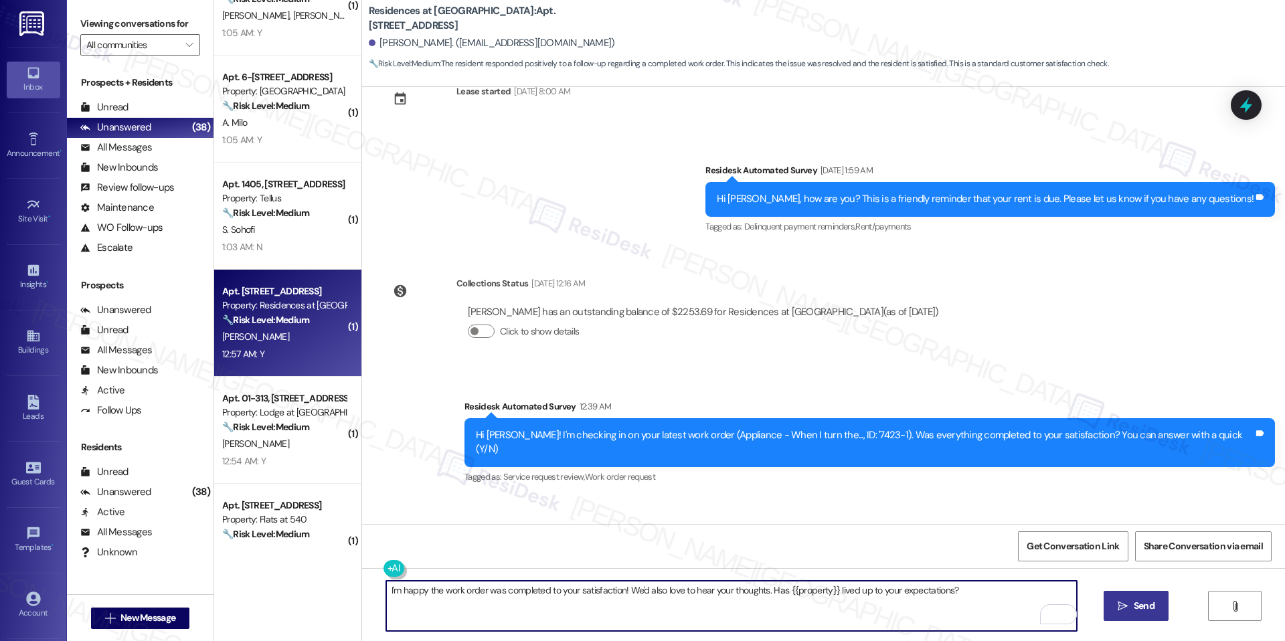
type textarea "I'm happy the work order was completed to your satisfaction! We'd also love to …"
click at [1150, 599] on span "Send" at bounding box center [1143, 606] width 21 height 14
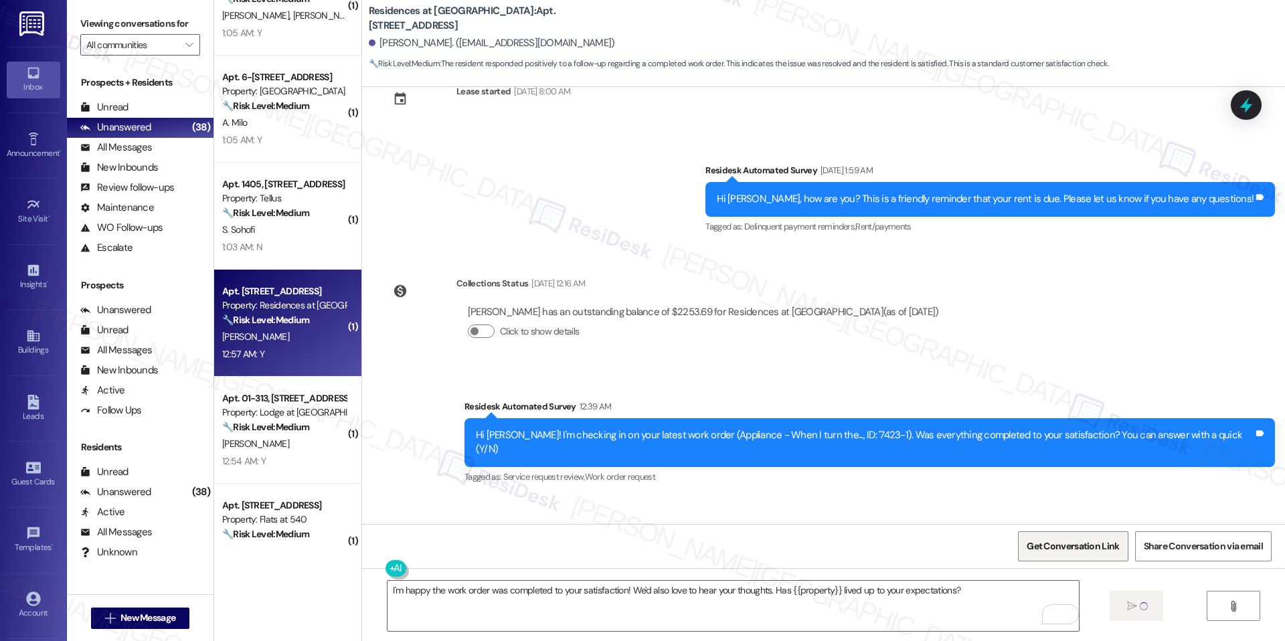
click at [1081, 552] on span "Get Conversation Link" at bounding box center [1072, 546] width 92 height 14
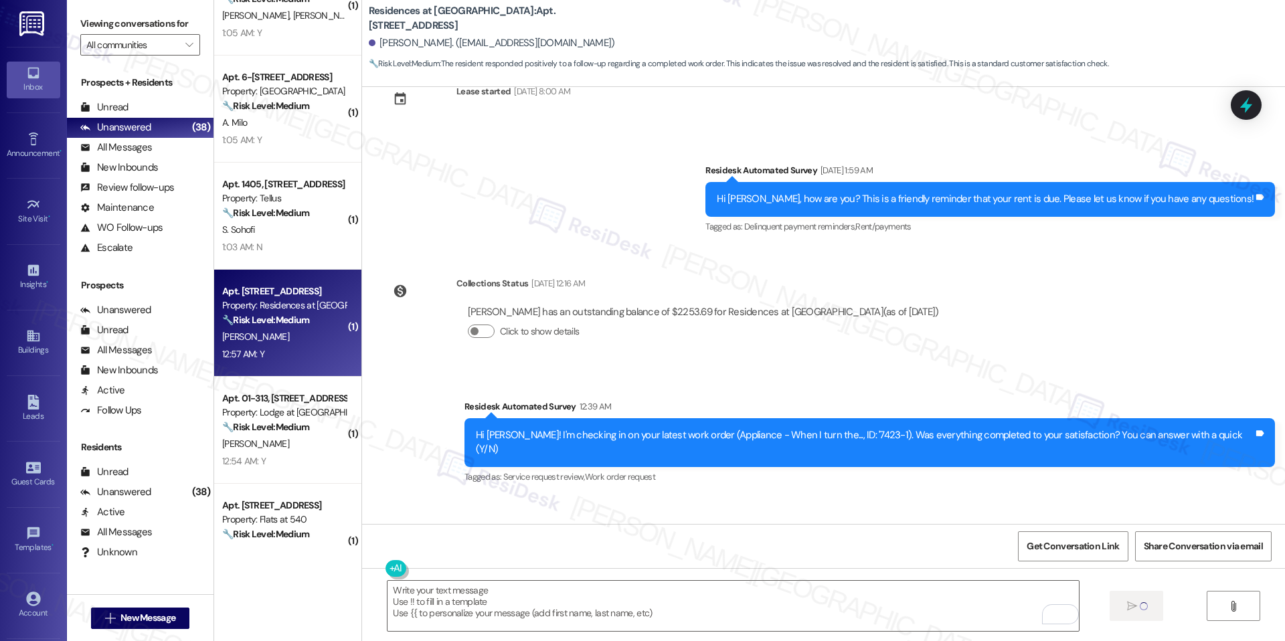
scroll to position [3906, 0]
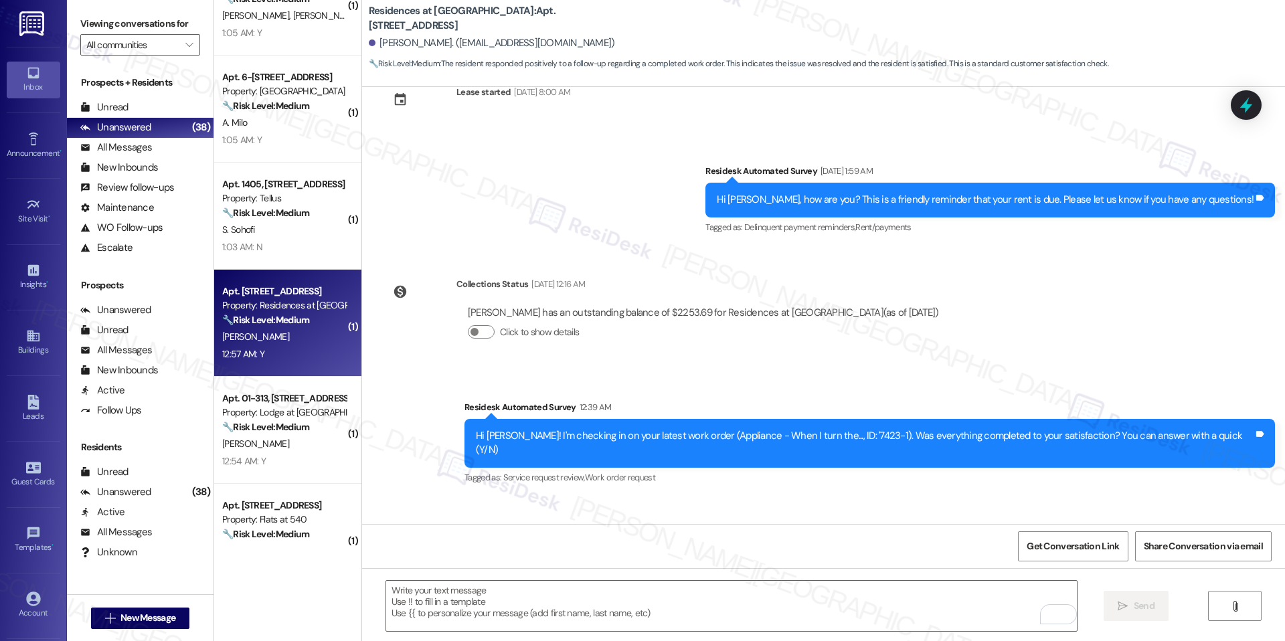
scroll to position [4001, 0]
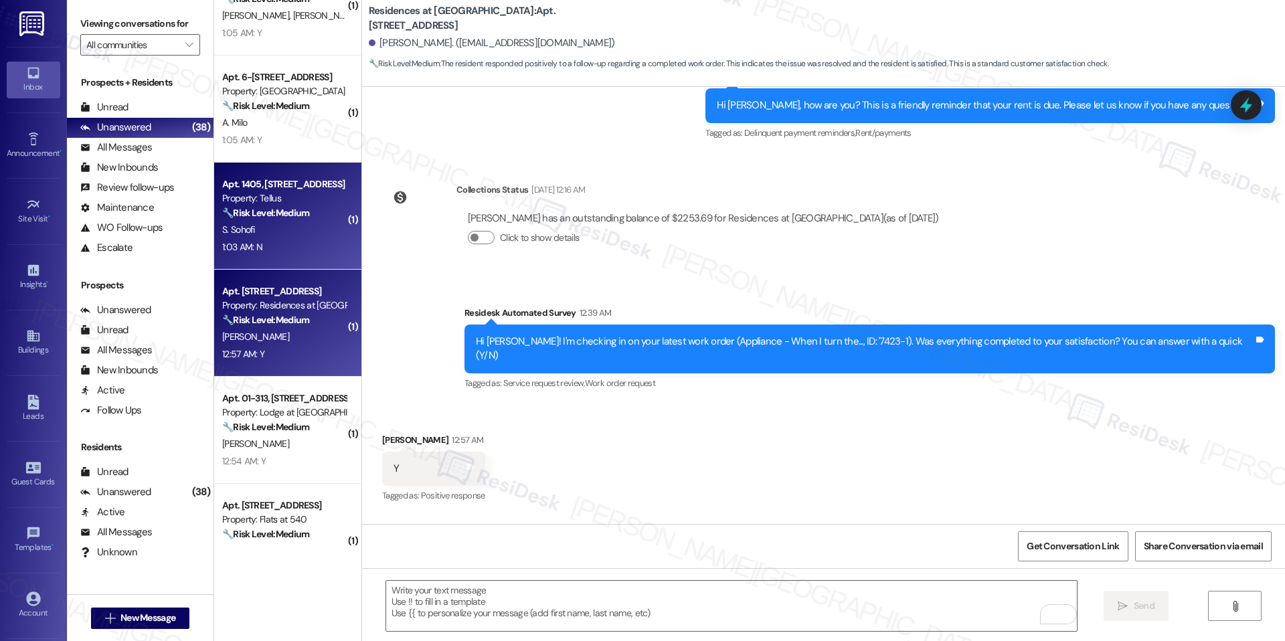
click at [257, 250] on div "1:03 AM: N 1:03 AM: N" at bounding box center [284, 247] width 126 height 17
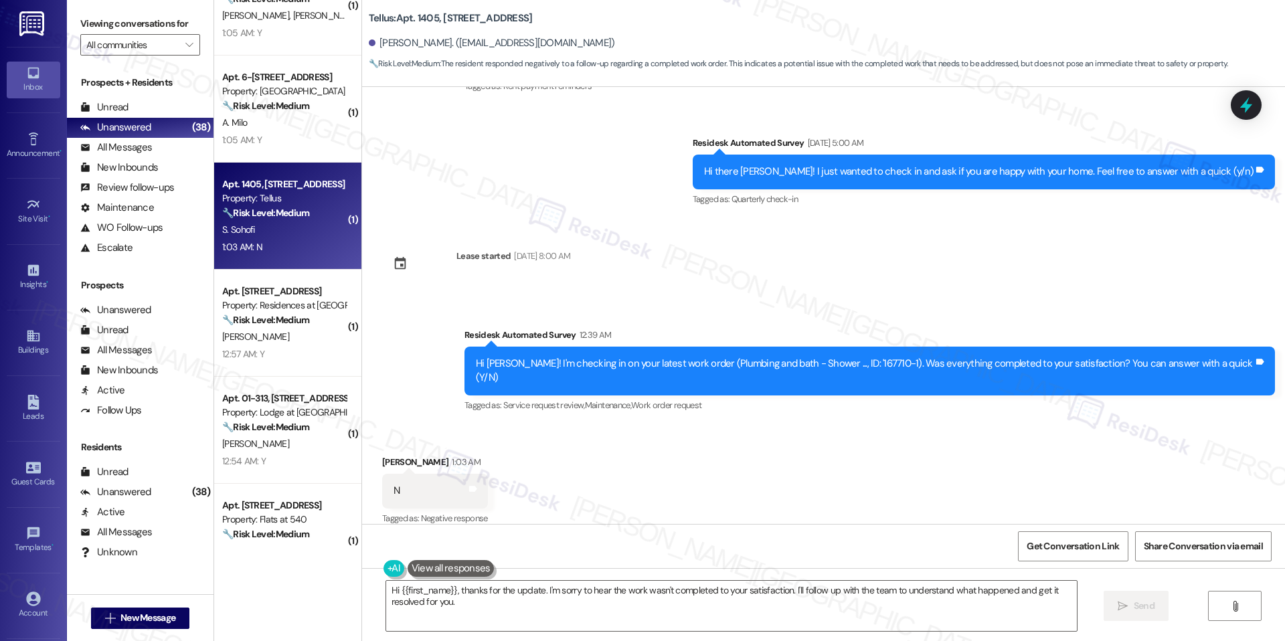
scroll to position [3286, 0]
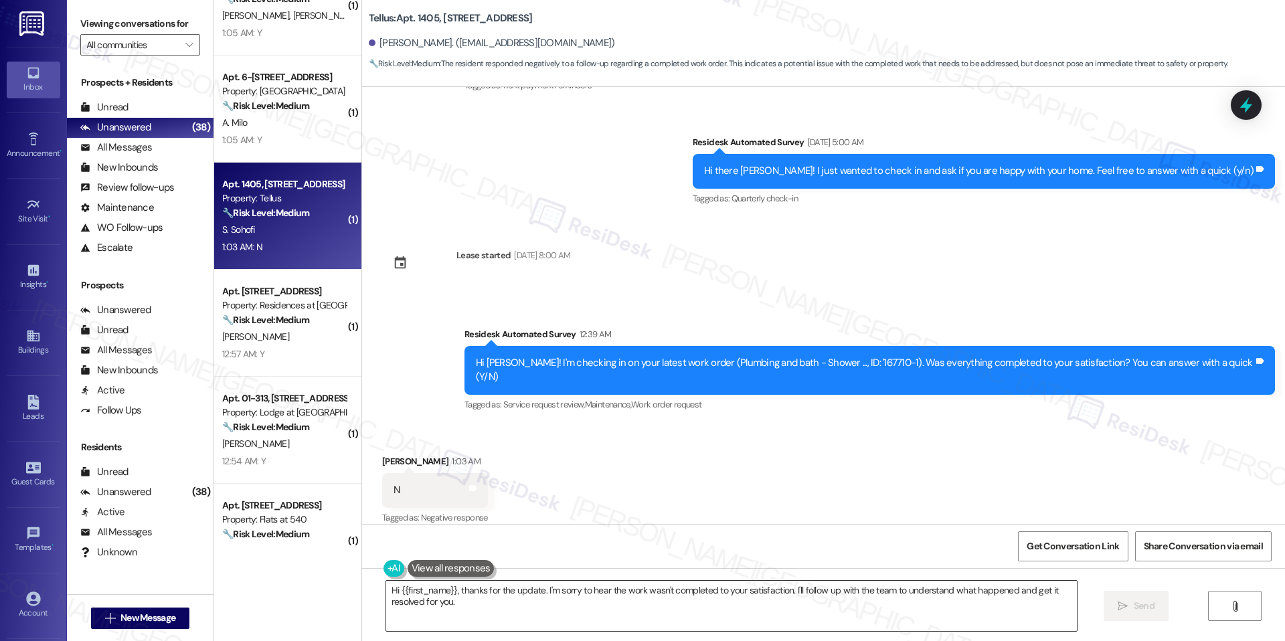
click at [607, 593] on textarea "Hi {{first_name}}, thanks for the update. I'm sorry to hear the work wasn't com…" at bounding box center [731, 606] width 690 height 50
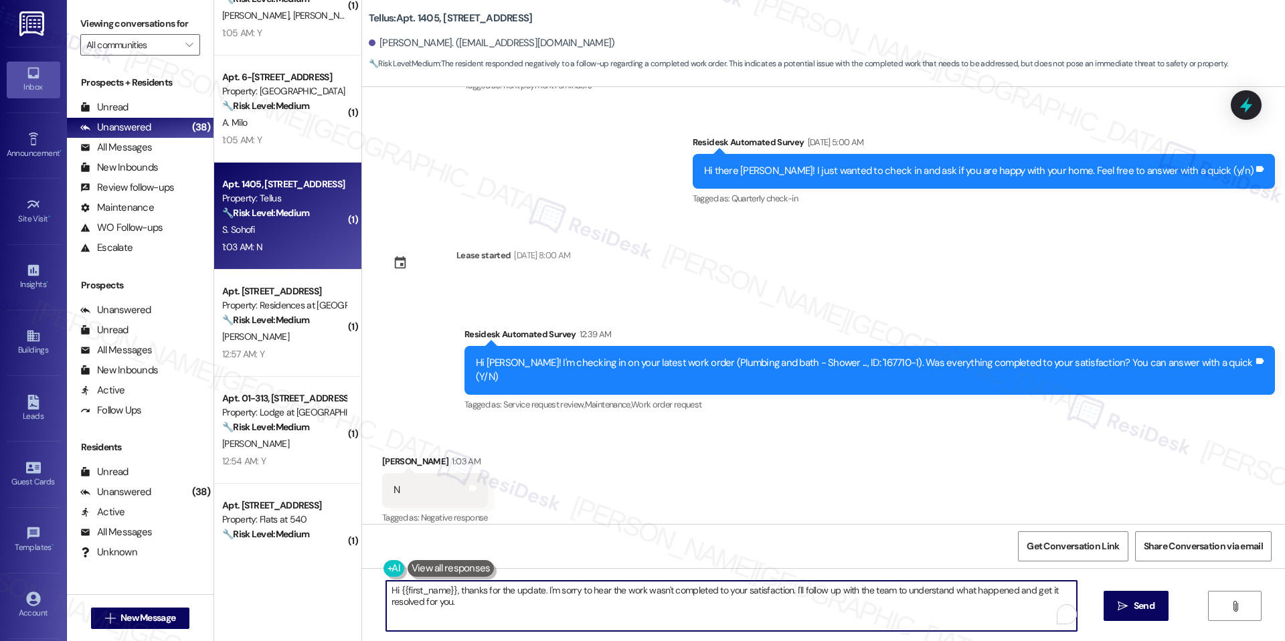
click at [607, 593] on textarea "Hi {{first_name}}, thanks for the update. I'm sorry to hear the work wasn't com…" at bounding box center [731, 606] width 690 height 50
paste textarea "I understand that the work order was not completed to your satisfaction. I'm ha…"
click at [607, 593] on textarea "Hi {{first_name}}, I understand that the work order was not completed to your s…" at bounding box center [731, 606] width 690 height 50
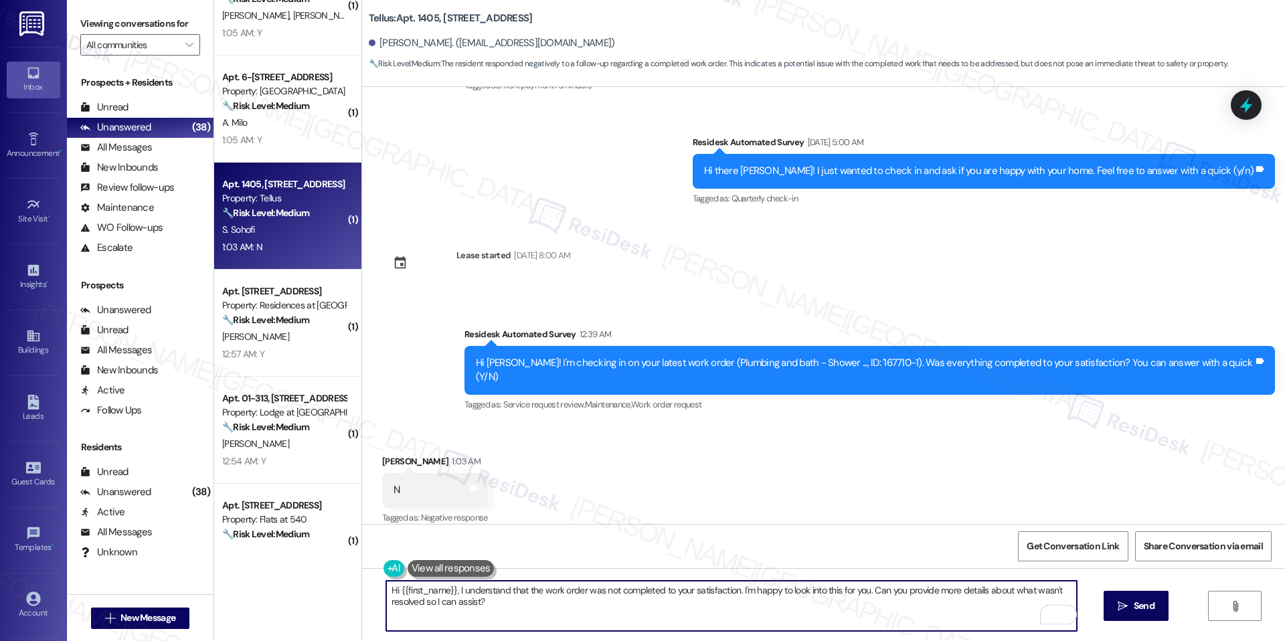
click at [607, 593] on textarea "Hi {{first_name}}, I understand that the work order was not completed to your s…" at bounding box center [731, 606] width 690 height 50
paste textarea "To enrich screen reader interactions, please activate Accessibility in Grammarl…"
type textarea "Hi {{first_name}}, I understand that the work order was not completed to your s…"
click at [1123, 613] on button " Send" at bounding box center [1135, 606] width 65 height 30
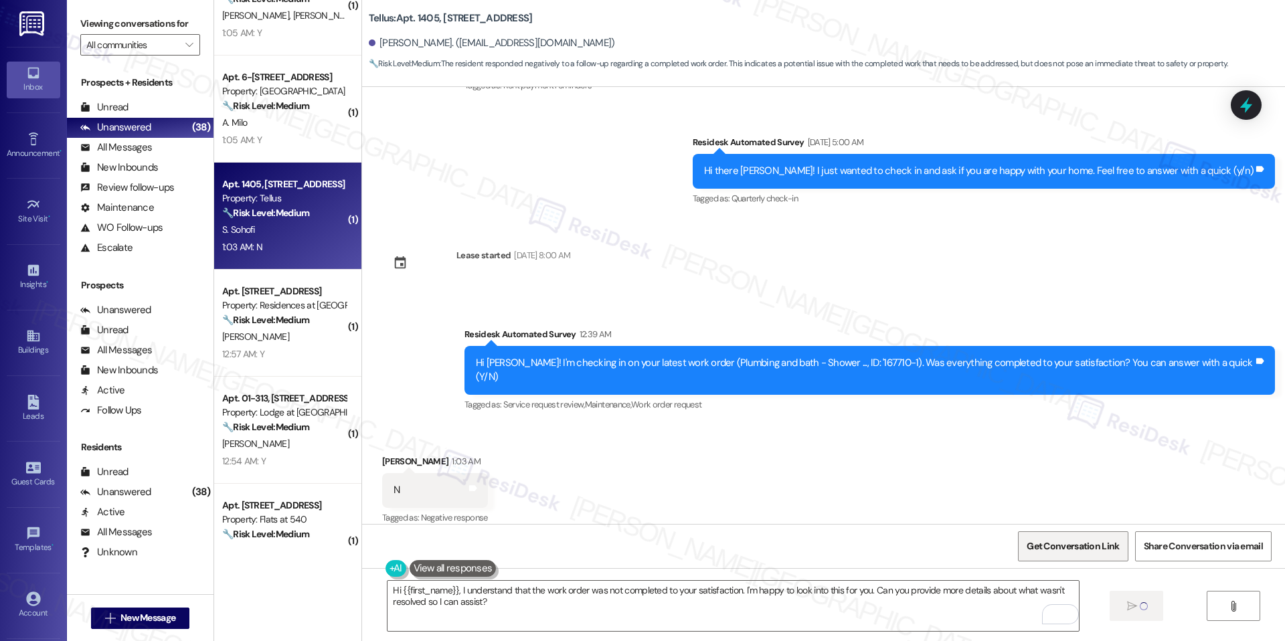
click at [1063, 539] on span "Get Conversation Link" at bounding box center [1072, 546] width 92 height 14
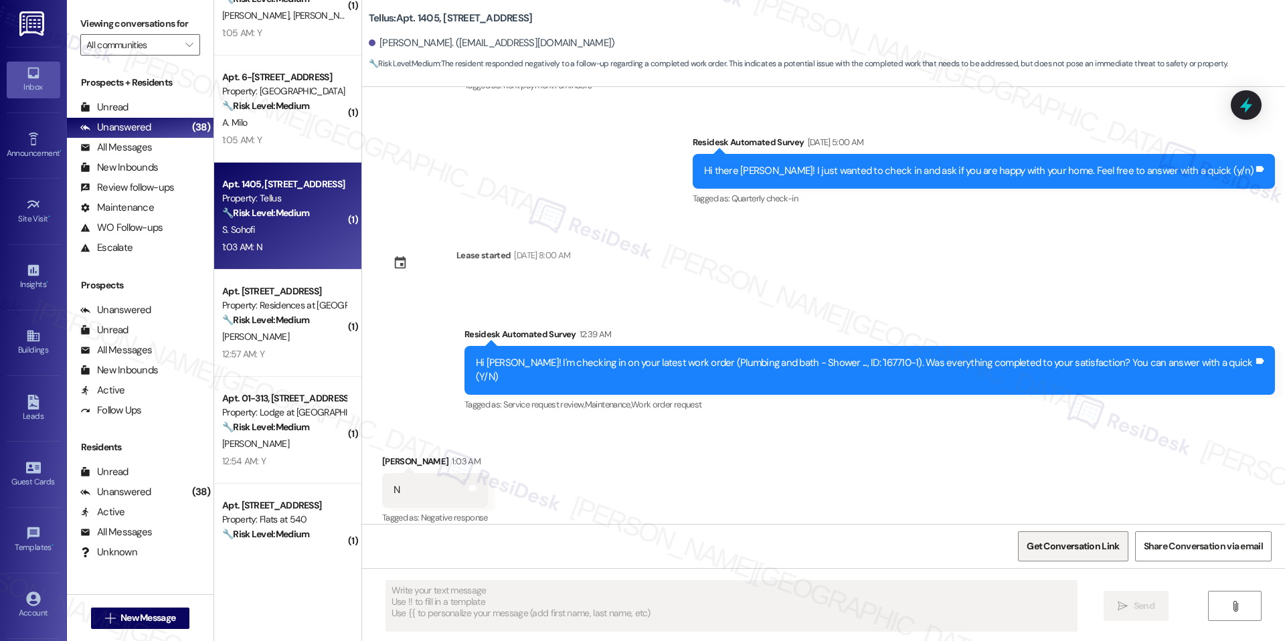
scroll to position [3285, 0]
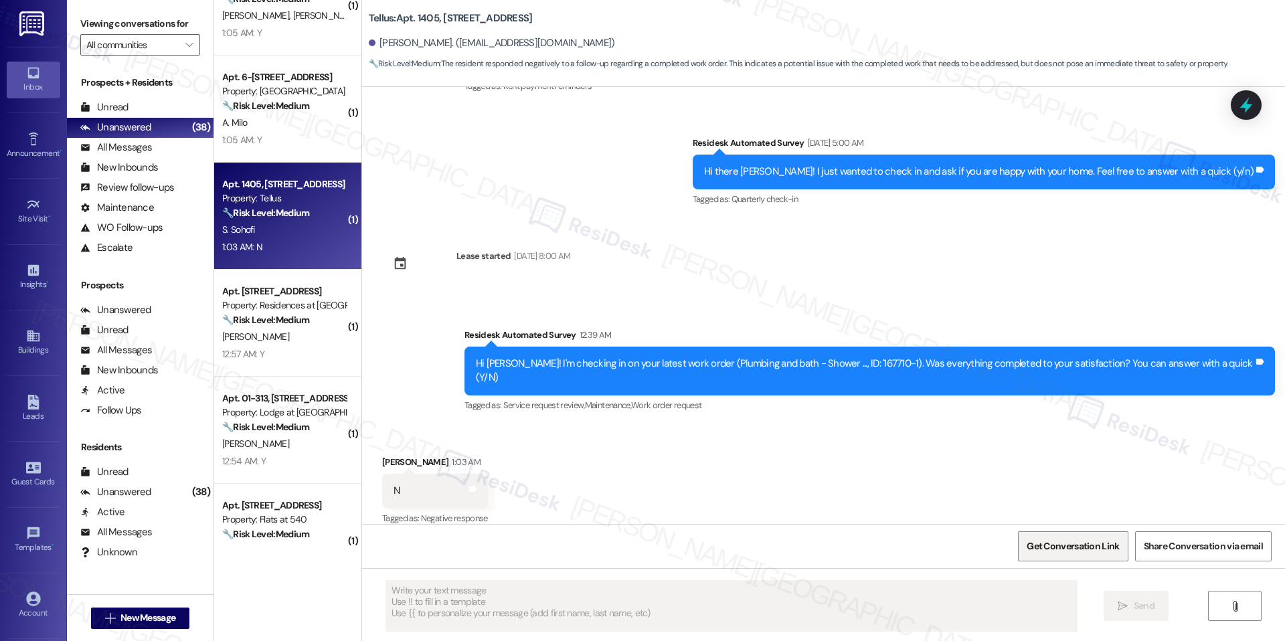
click at [1063, 539] on span "Get Conversation Link" at bounding box center [1072, 546] width 92 height 14
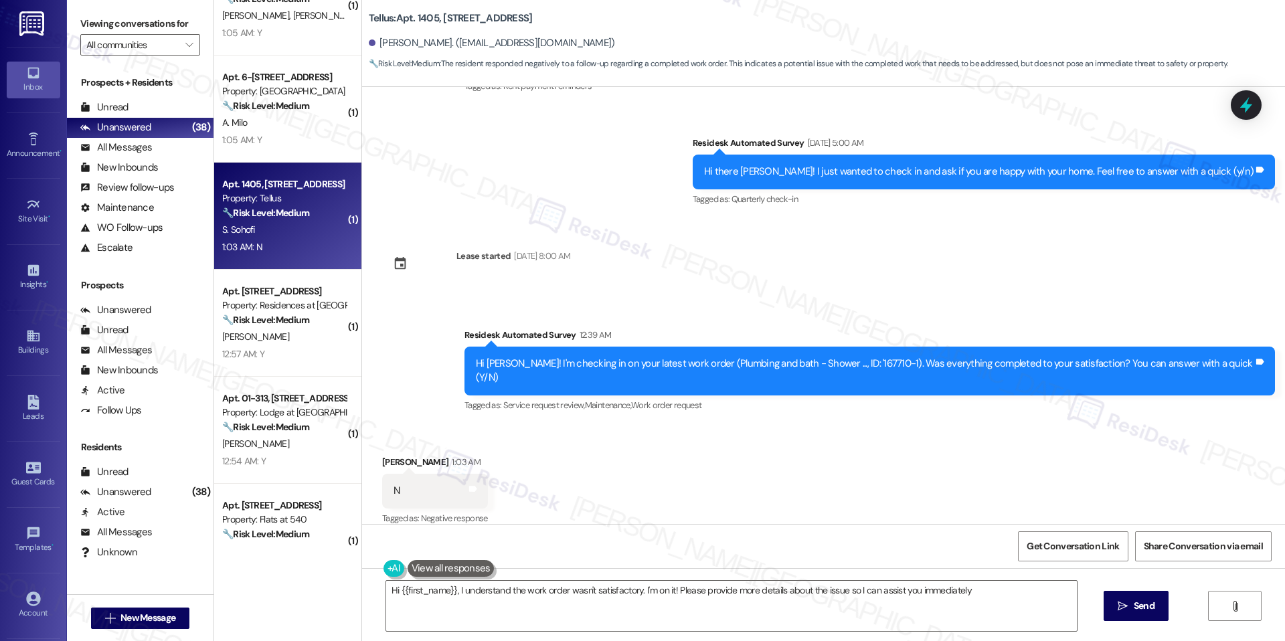
type textarea "Hi {{first_name}}, I understand the work order wasn't satisfactory. I'm on it! …"
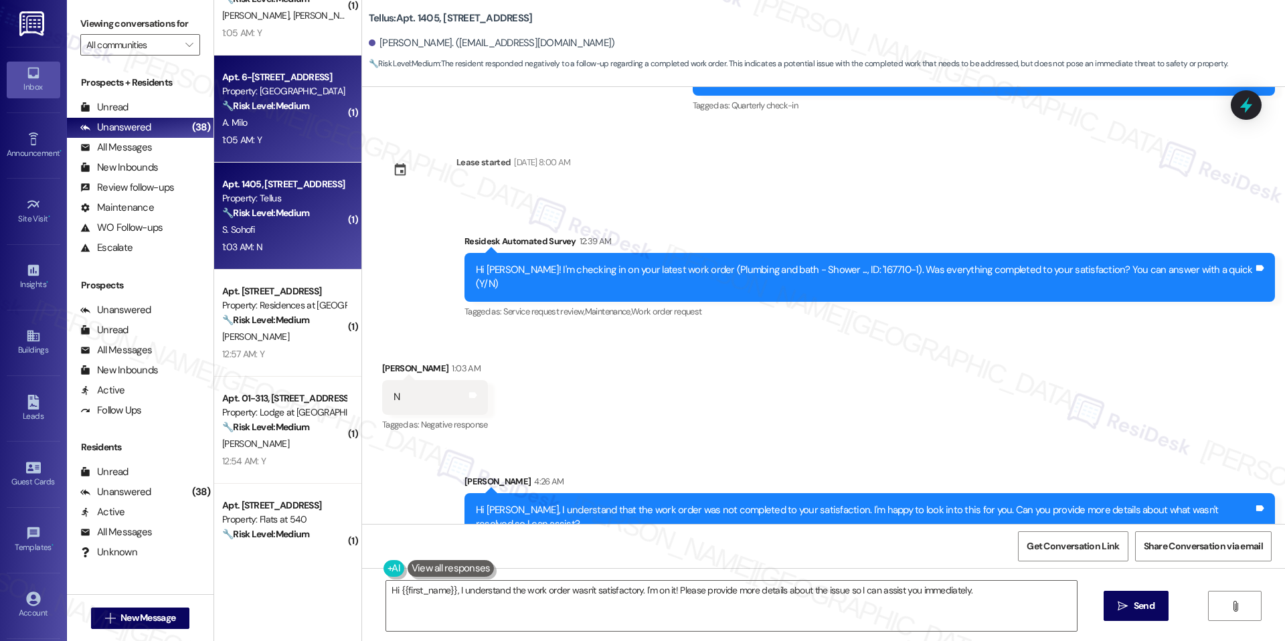
click at [254, 80] on div "Apt. 6-[STREET_ADDRESS]" at bounding box center [284, 77] width 124 height 14
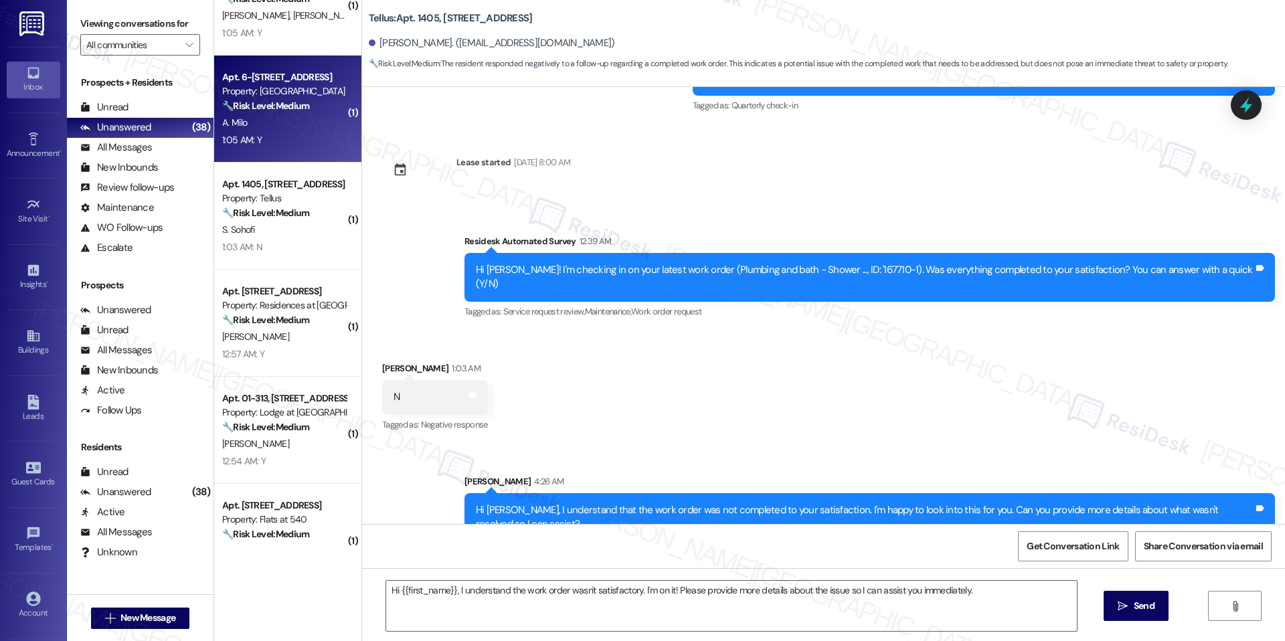
type textarea "Fetching suggested responses. Please feel free to read through the conversation…"
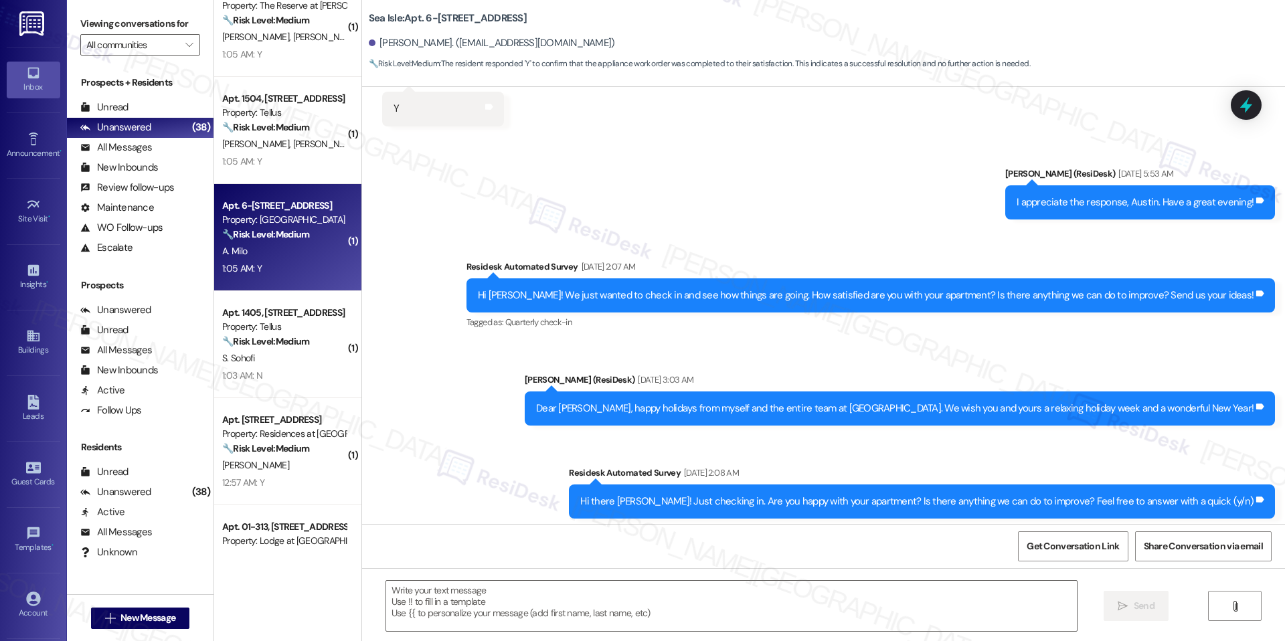
scroll to position [3308, 0]
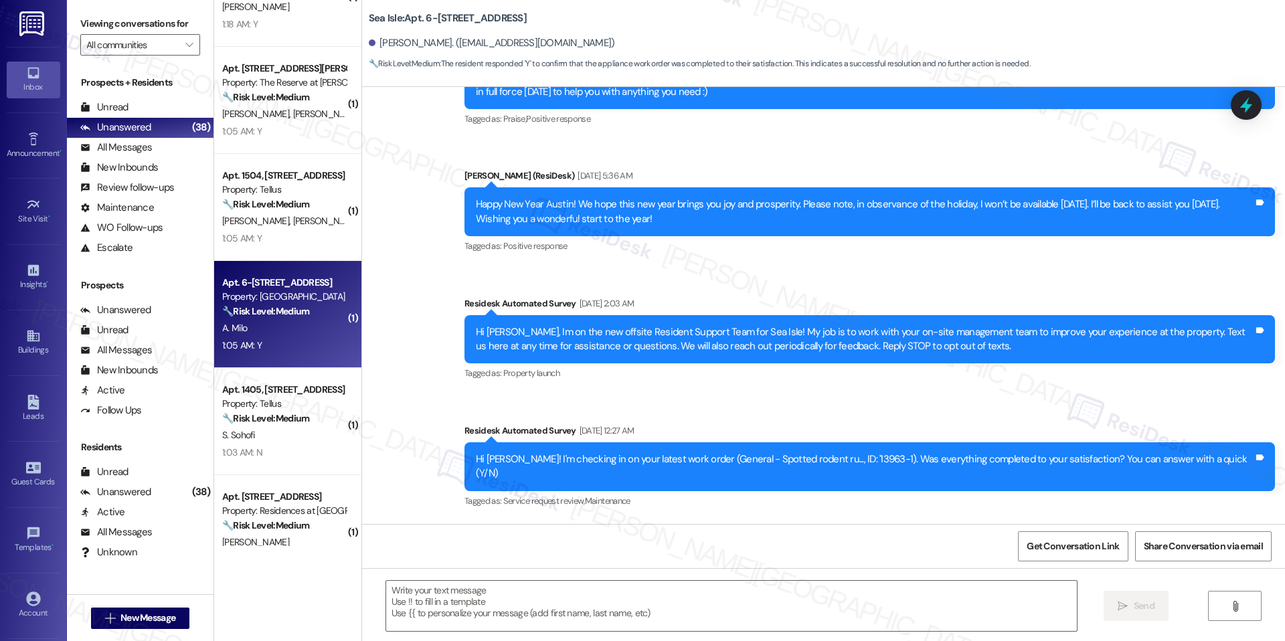
type textarea "Fetching suggested responses. Please feel free to read through the conversation…"
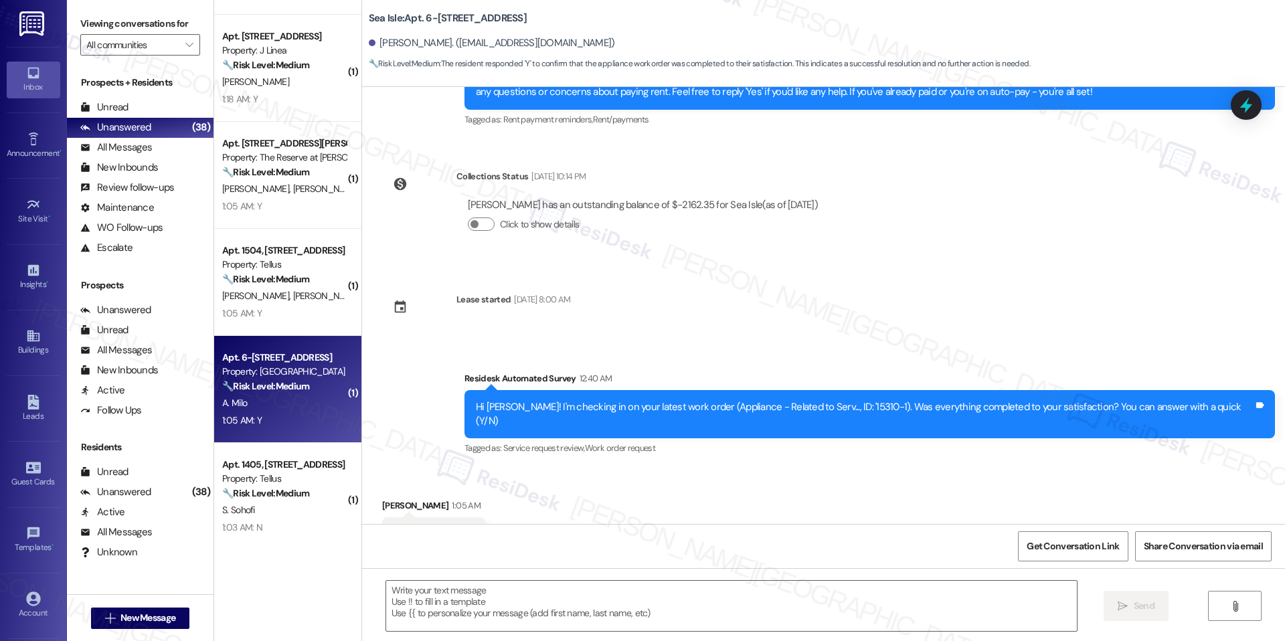
scroll to position [4501, 0]
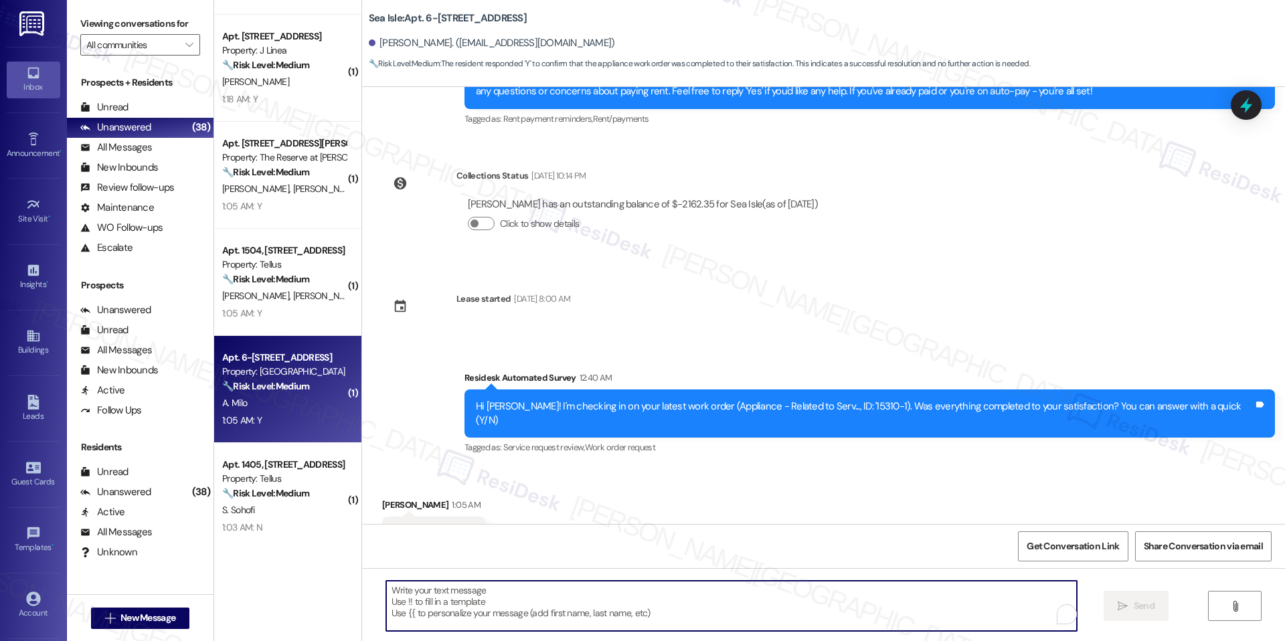
click at [513, 591] on textarea "To enrich screen reader interactions, please activate Accessibility in Grammarl…" at bounding box center [731, 606] width 690 height 50
paste textarea "I'm happy the work order was completed to your satisfaction! We'd also love to …"
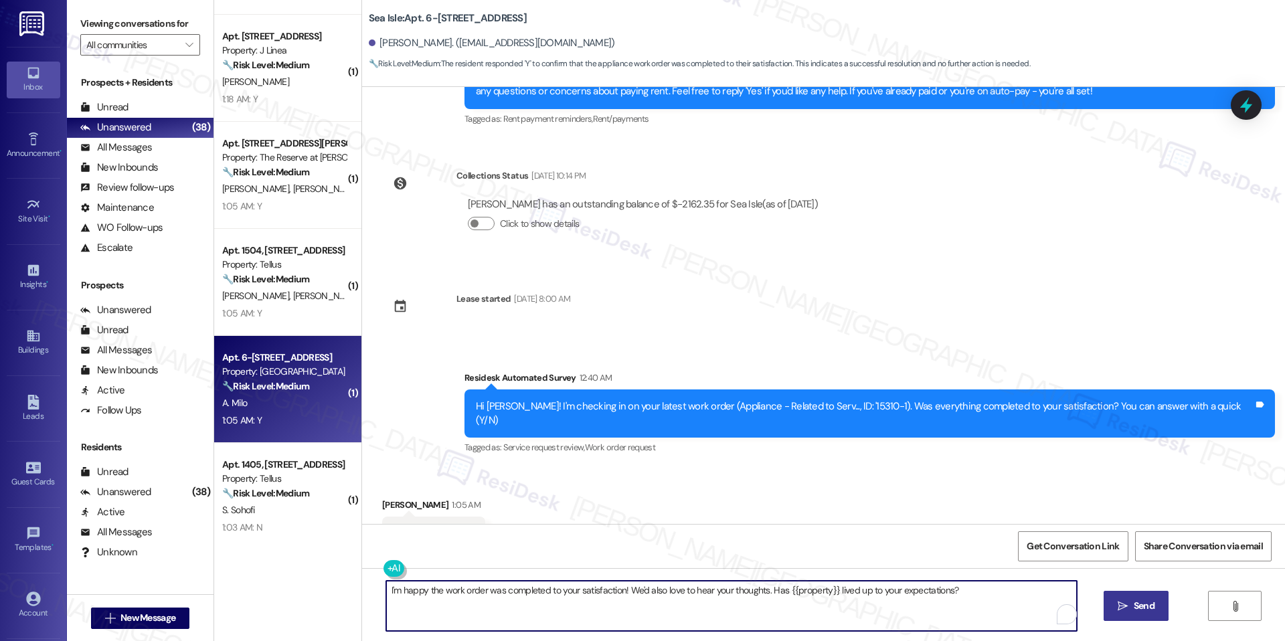
type textarea "I'm happy the work order was completed to your satisfaction! We'd also love to …"
click at [1122, 607] on icon "" at bounding box center [1122, 606] width 10 height 11
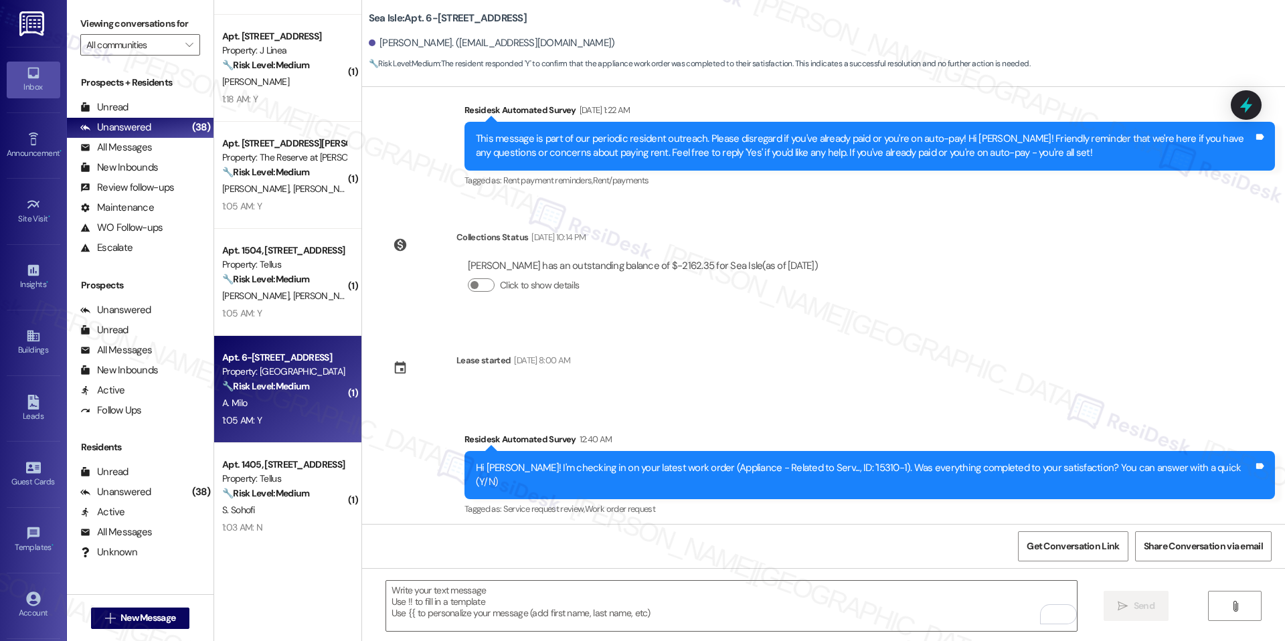
scroll to position [4594, 0]
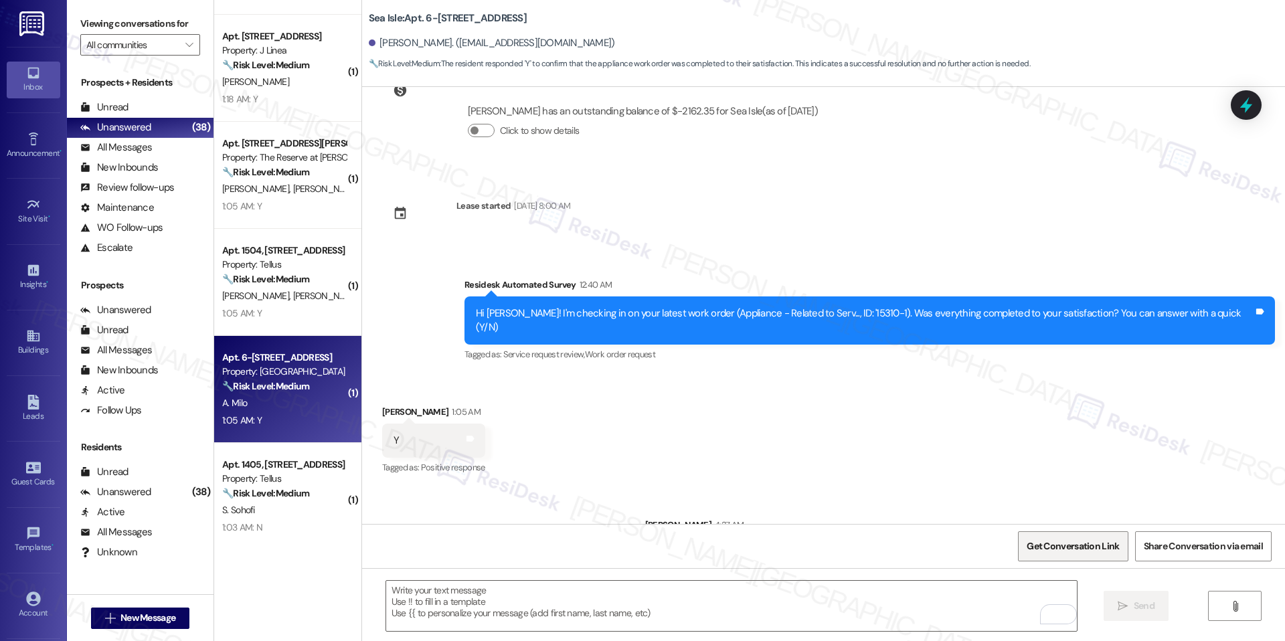
click at [1090, 549] on span "Get Conversation Link" at bounding box center [1072, 546] width 92 height 14
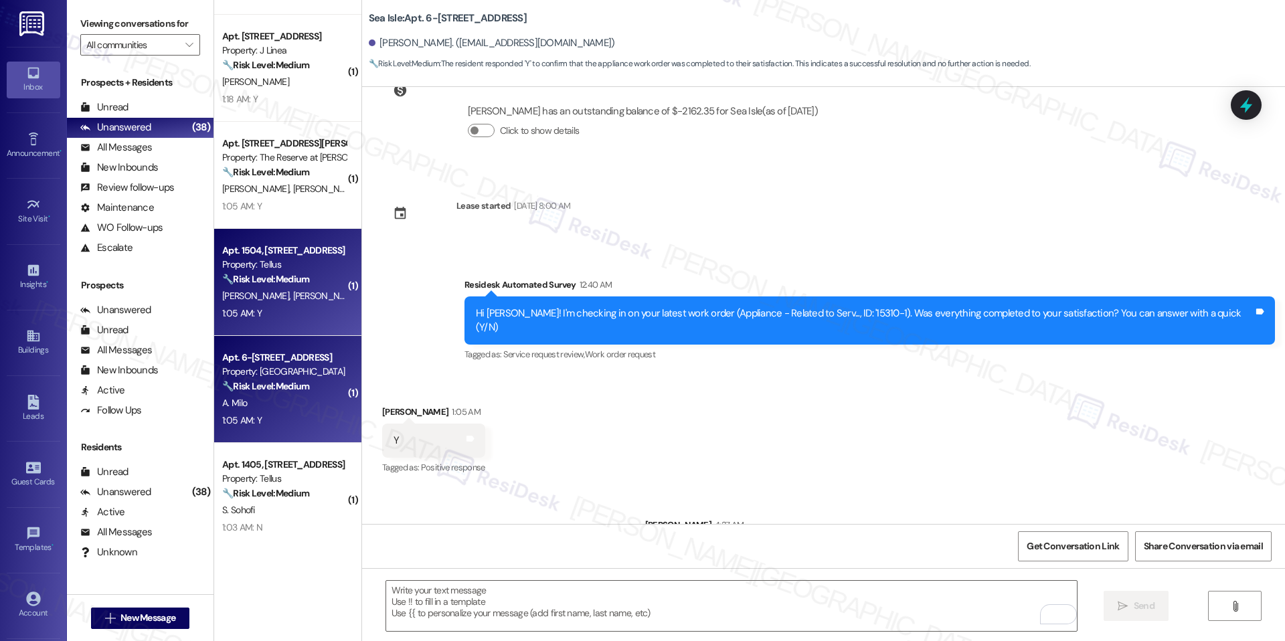
click at [328, 302] on div "P. Gomez K. Gomez" at bounding box center [284, 296] width 126 height 17
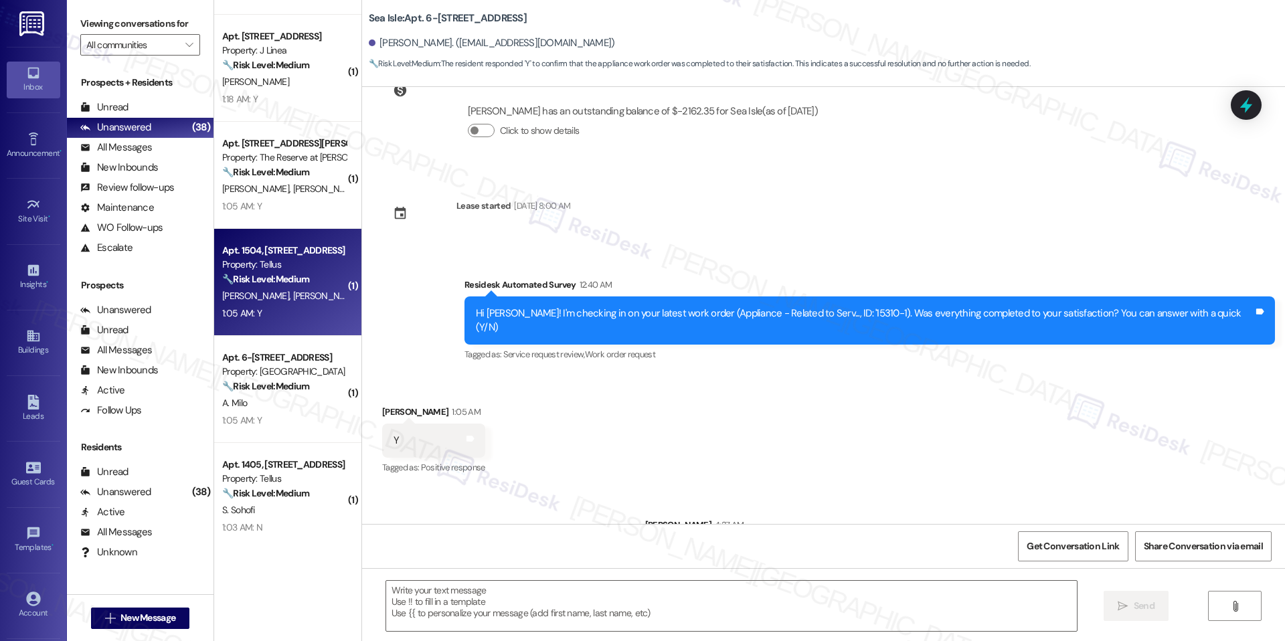
type textarea "Fetching suggested responses. Please feel free to read through the conversation…"
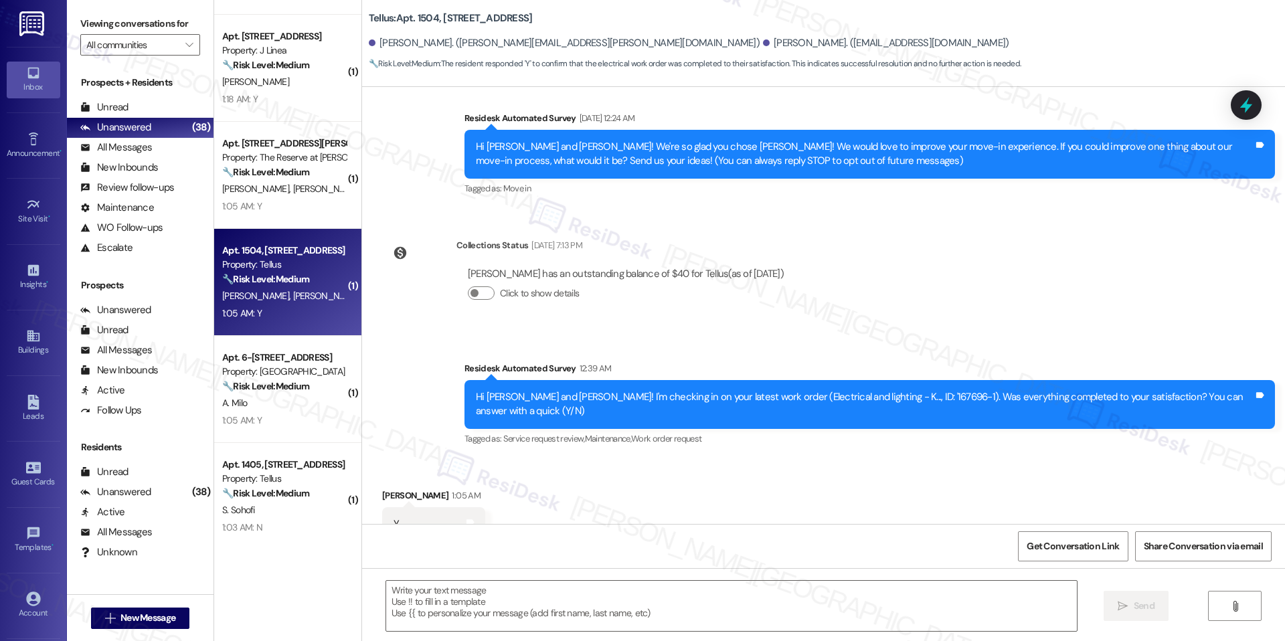
scroll to position [128, 0]
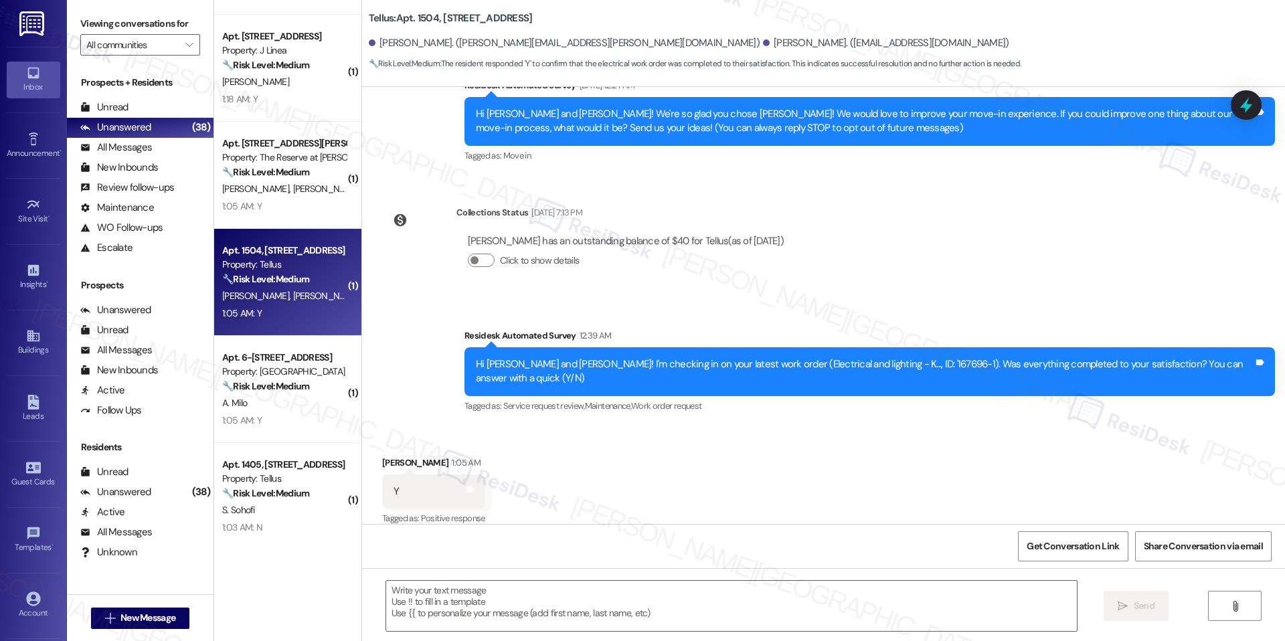
type textarea "Fetching suggested responses. Please feel free to read through the conversation…"
click at [420, 606] on textarea at bounding box center [731, 606] width 690 height 50
paste textarea "I'm happy the work order was completed to your satisfaction! We'd also love to …"
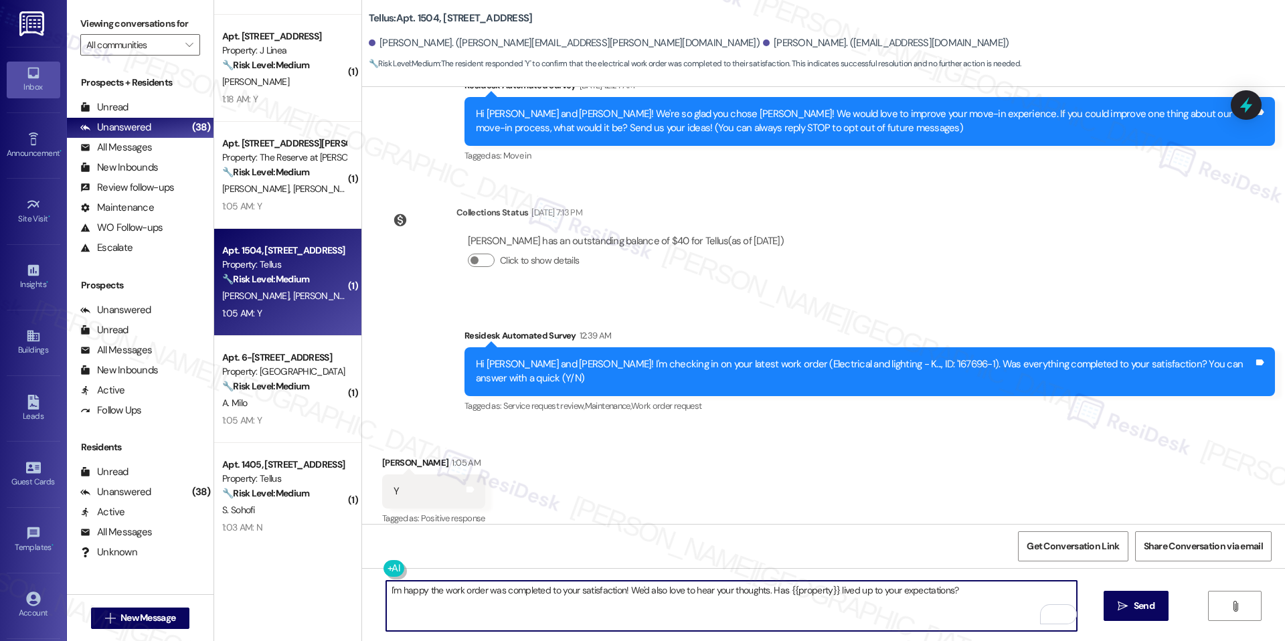
scroll to position [129, 0]
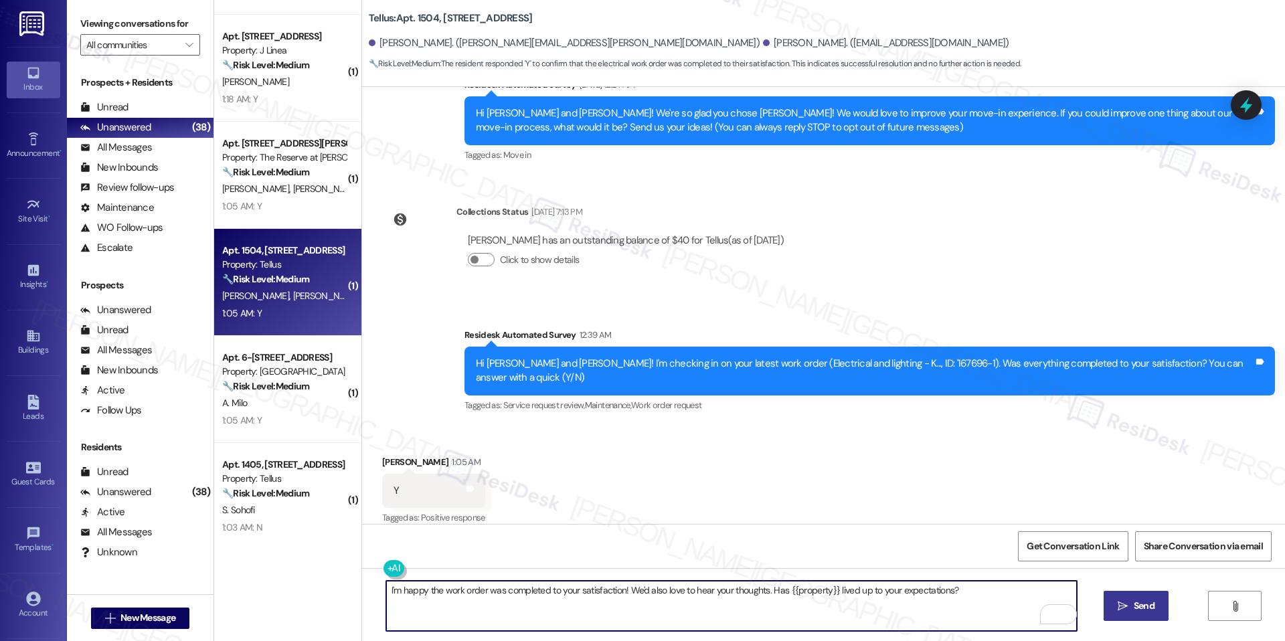
type textarea "I'm happy the work order was completed to your satisfaction! We'd also love to …"
click at [1133, 607] on span "Send" at bounding box center [1143, 606] width 21 height 14
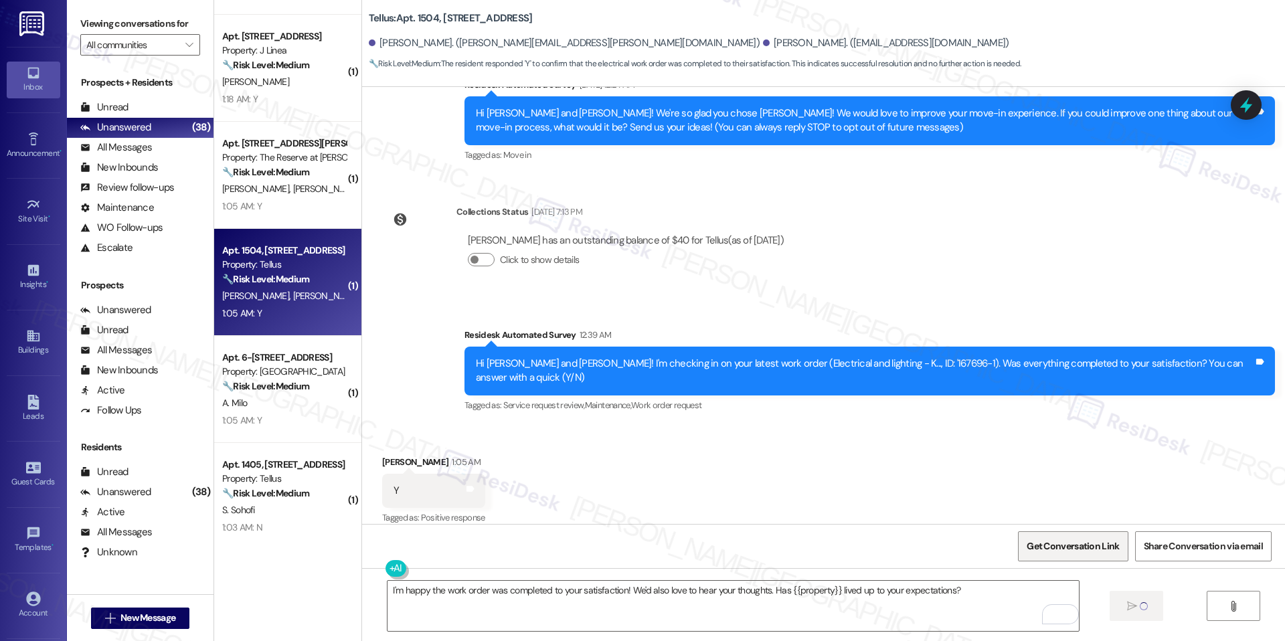
click at [1076, 551] on span "Get Conversation Link" at bounding box center [1072, 546] width 92 height 14
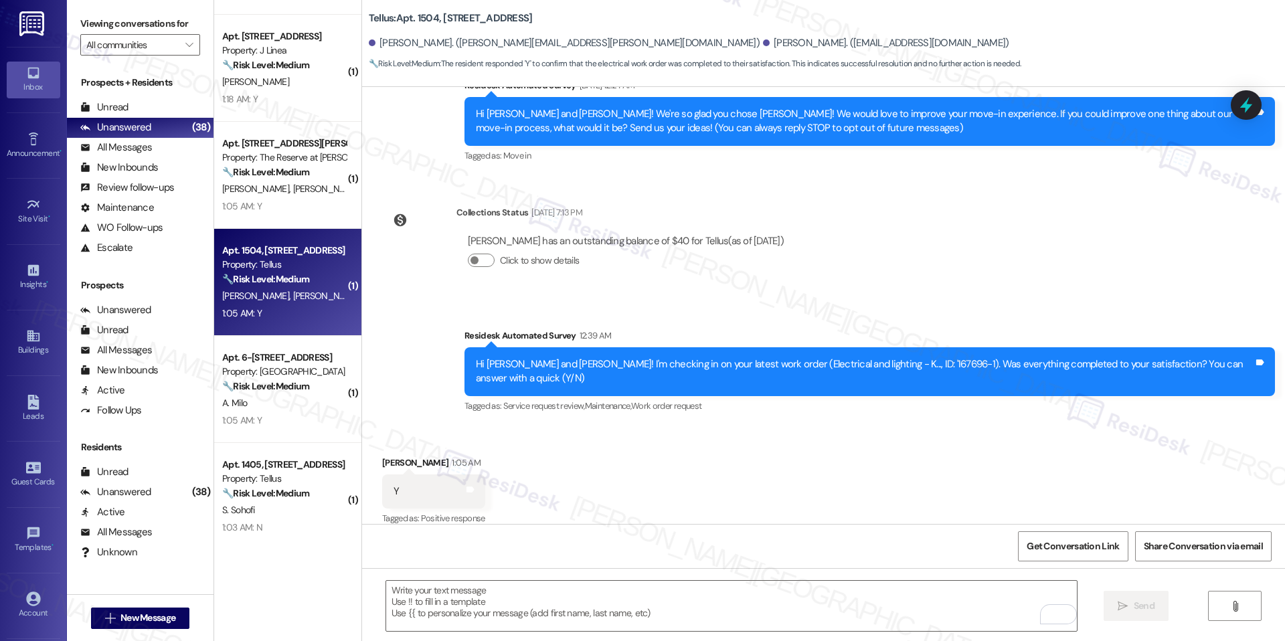
scroll to position [223, 0]
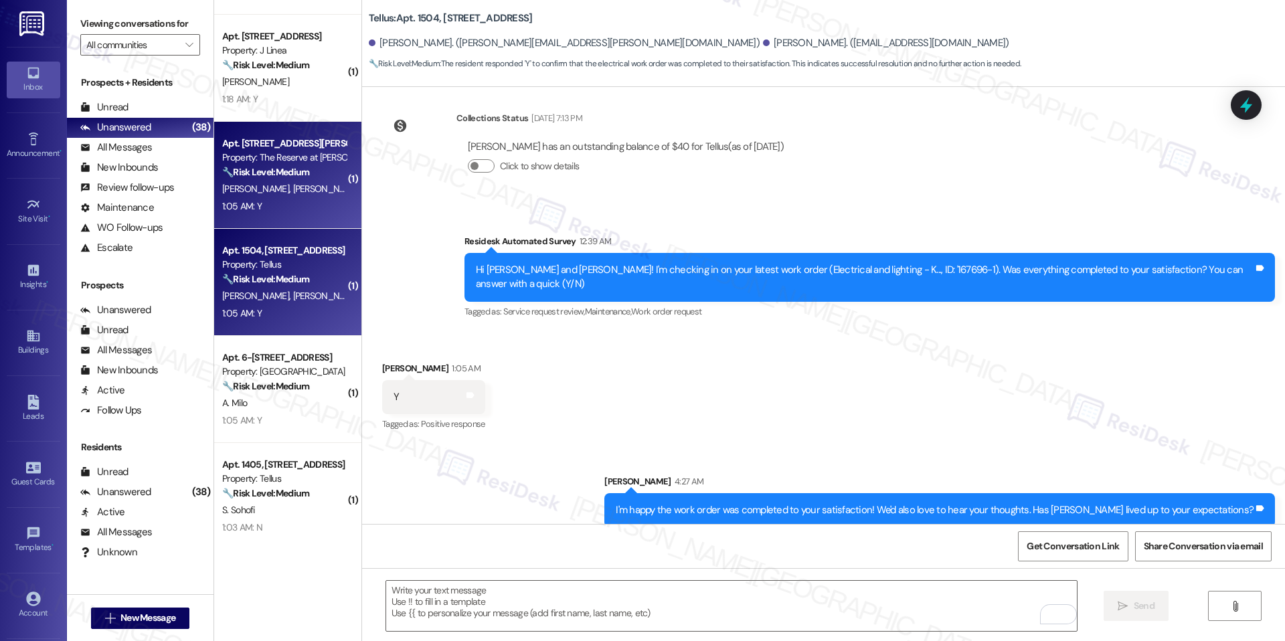
click at [314, 212] on div "1:05 AM: Y 1:05 AM: Y" at bounding box center [284, 206] width 126 height 17
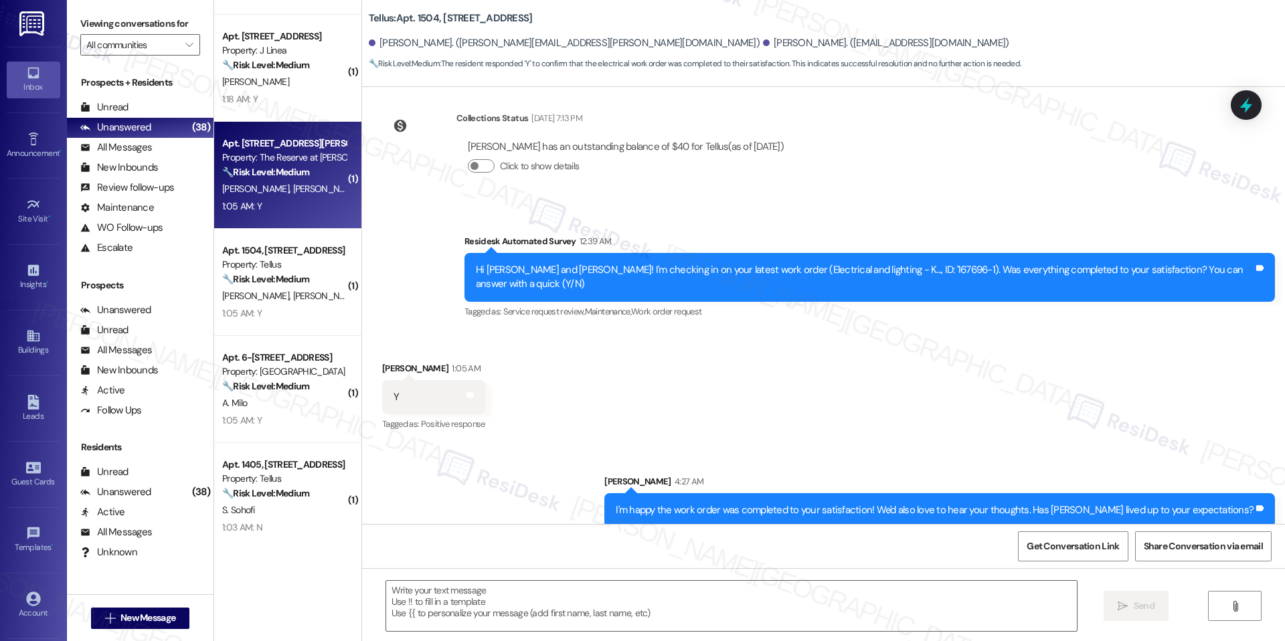
type textarea "Fetching suggested responses. Please feel free to read through the conversation…"
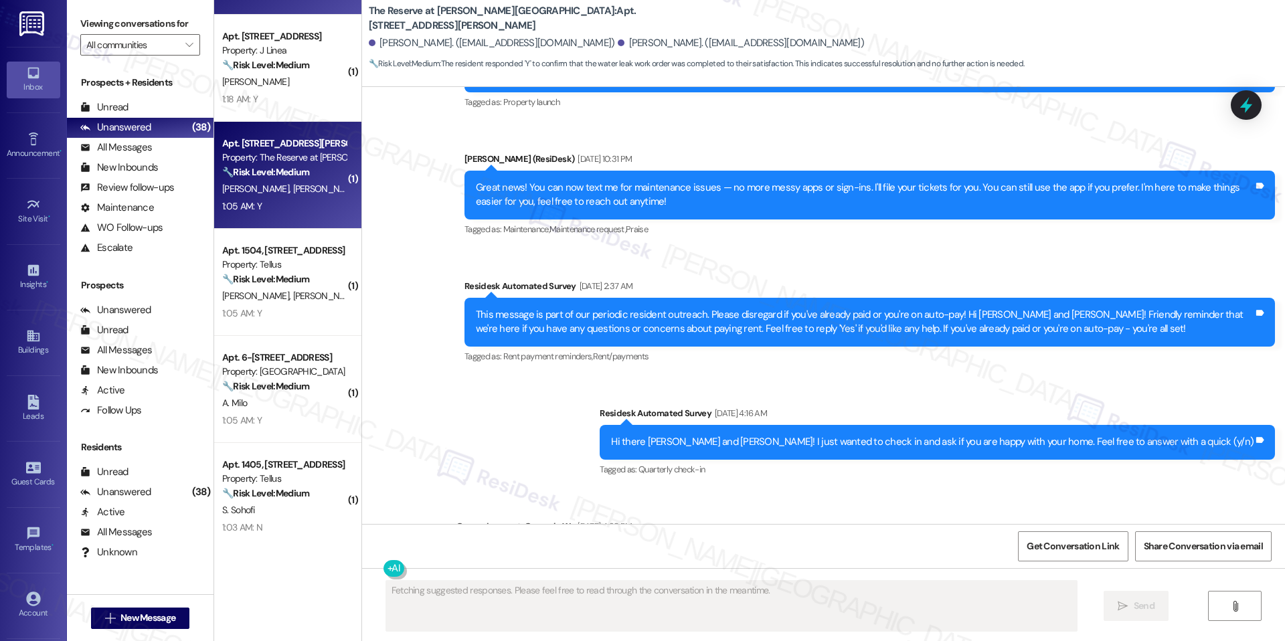
scroll to position [561, 0]
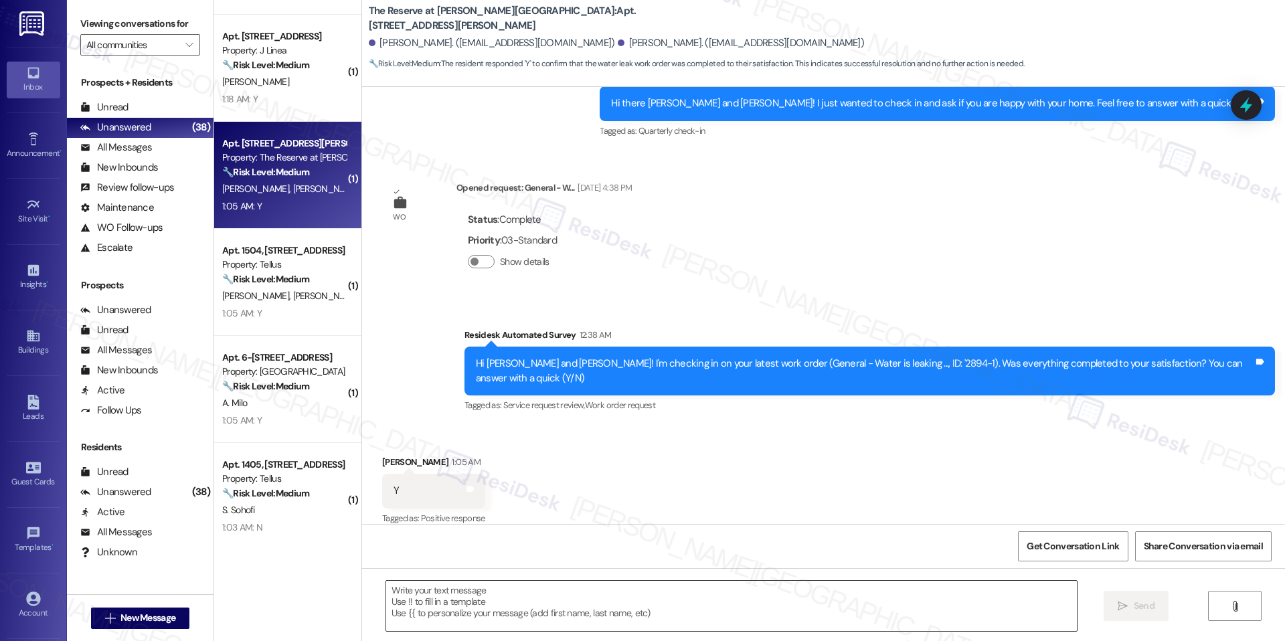
click at [460, 591] on textarea at bounding box center [731, 606] width 690 height 50
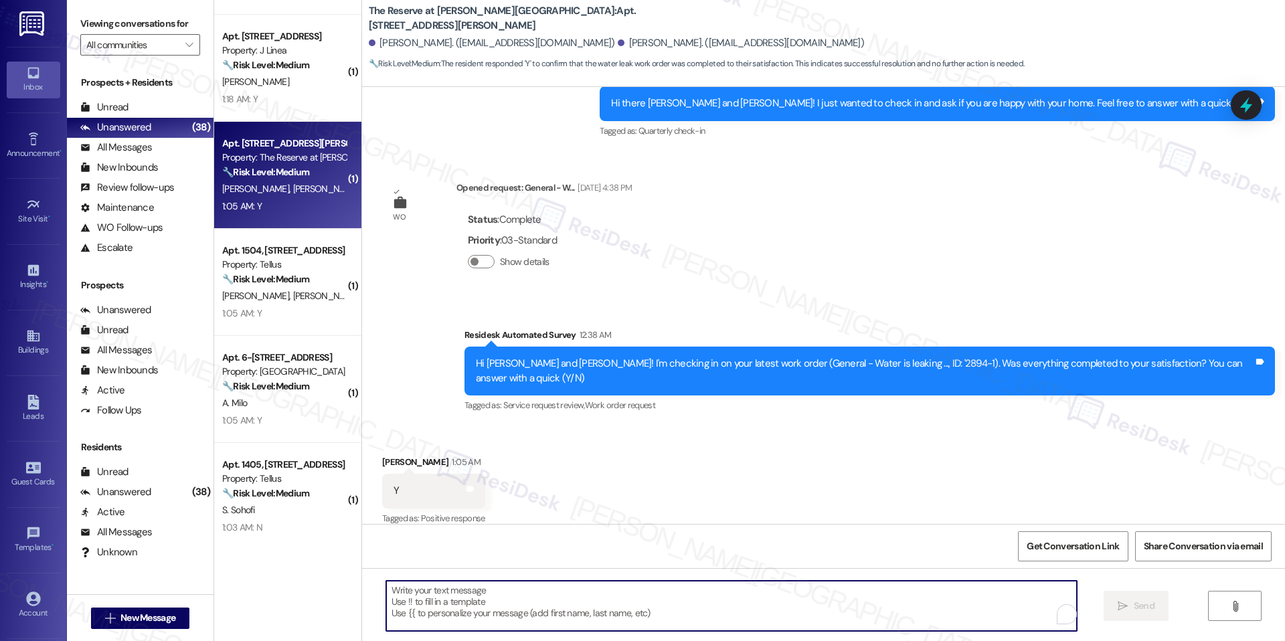
paste textarea "I'm happy the work order was completed to your satisfaction! We'd also love to …"
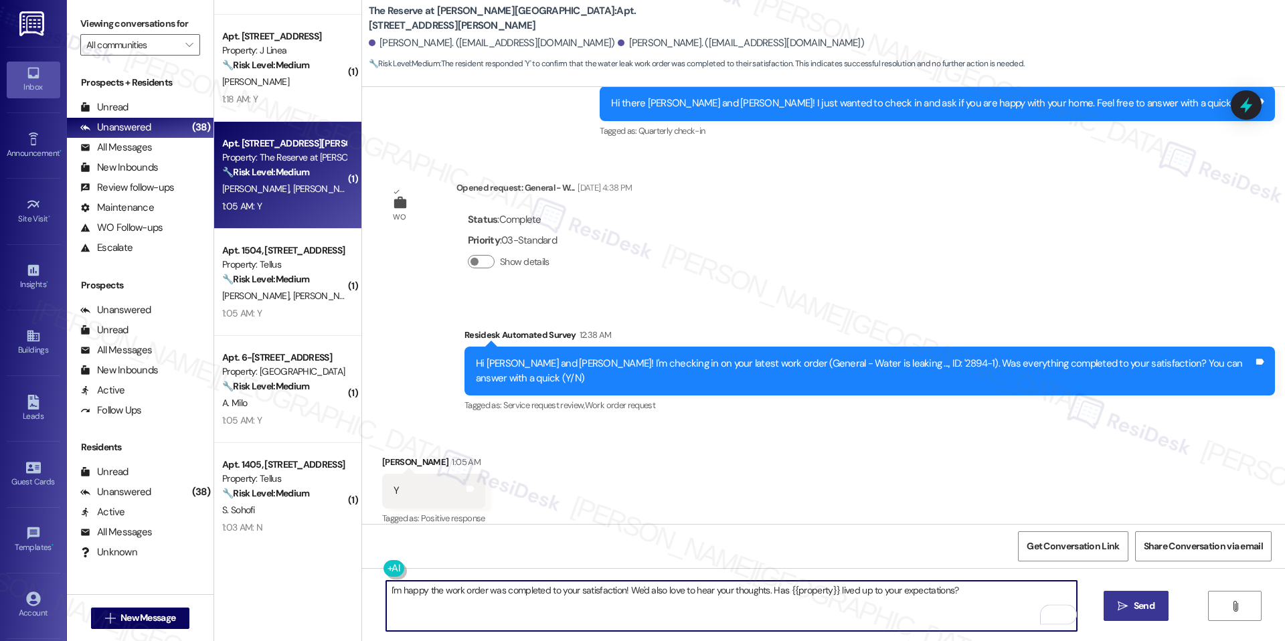
scroll to position [562, 0]
type textarea "I'm happy the work order was completed to your satisfaction! We'd also love to …"
click at [1153, 607] on span "Send" at bounding box center [1144, 606] width 26 height 14
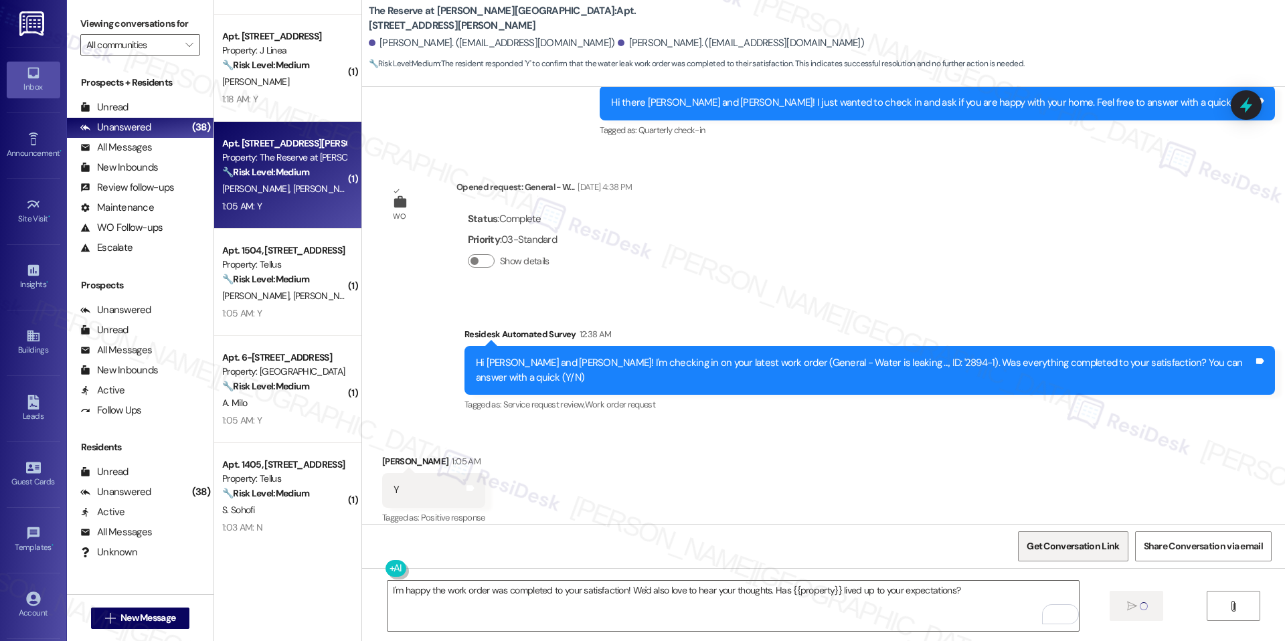
click at [1054, 541] on span "Get Conversation Link" at bounding box center [1072, 546] width 92 height 14
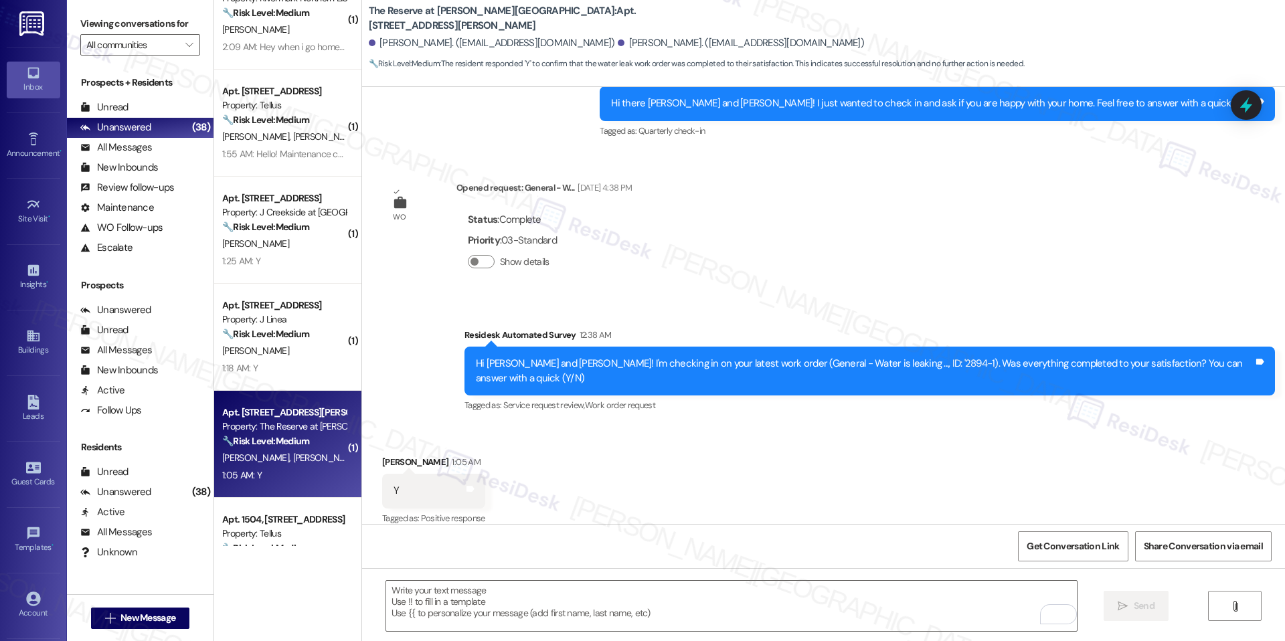
scroll to position [655, 0]
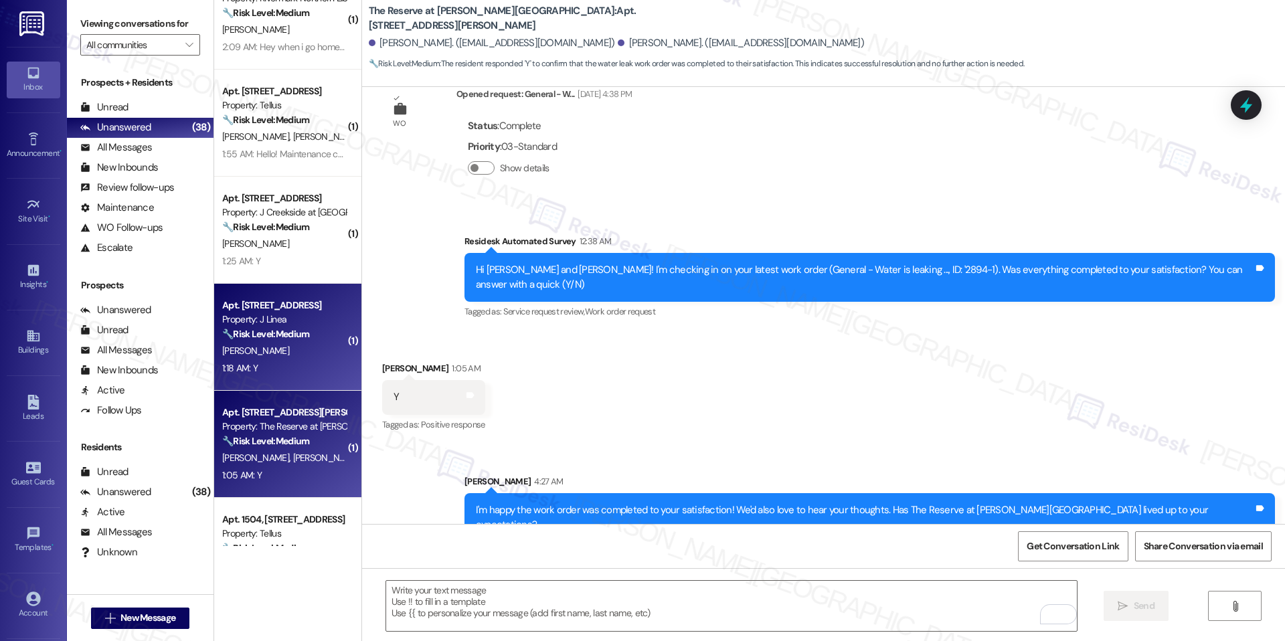
click at [276, 371] on div "1:18 AM: Y 1:18 AM: Y" at bounding box center [284, 368] width 126 height 17
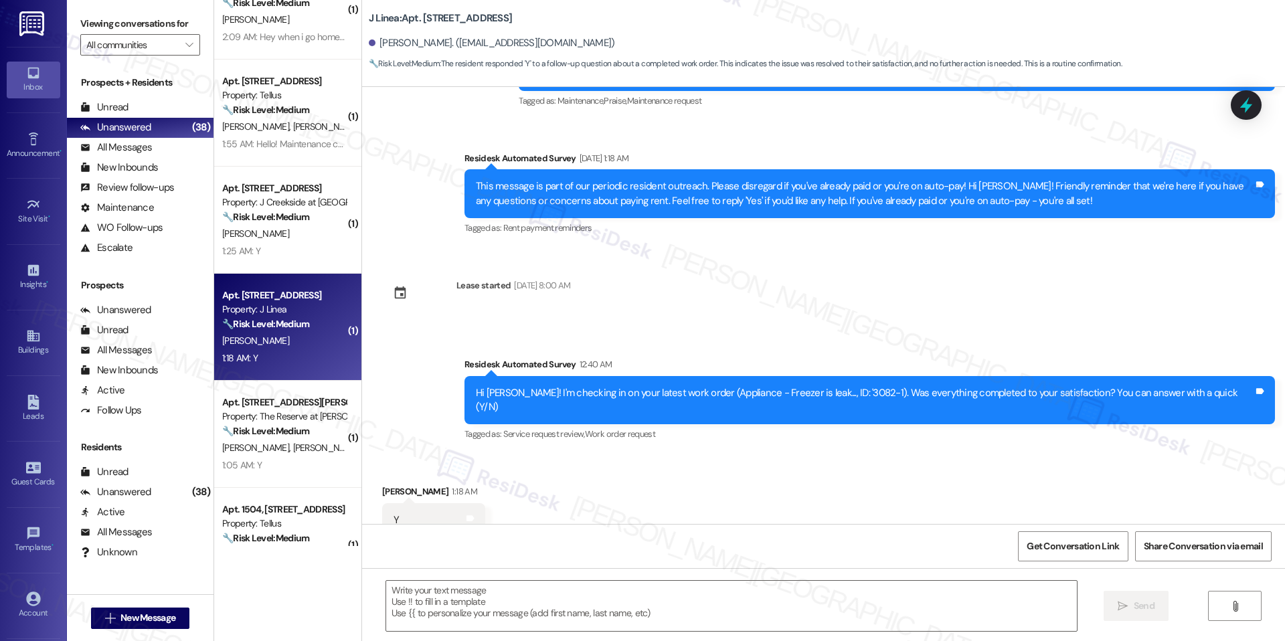
scroll to position [1126, 0]
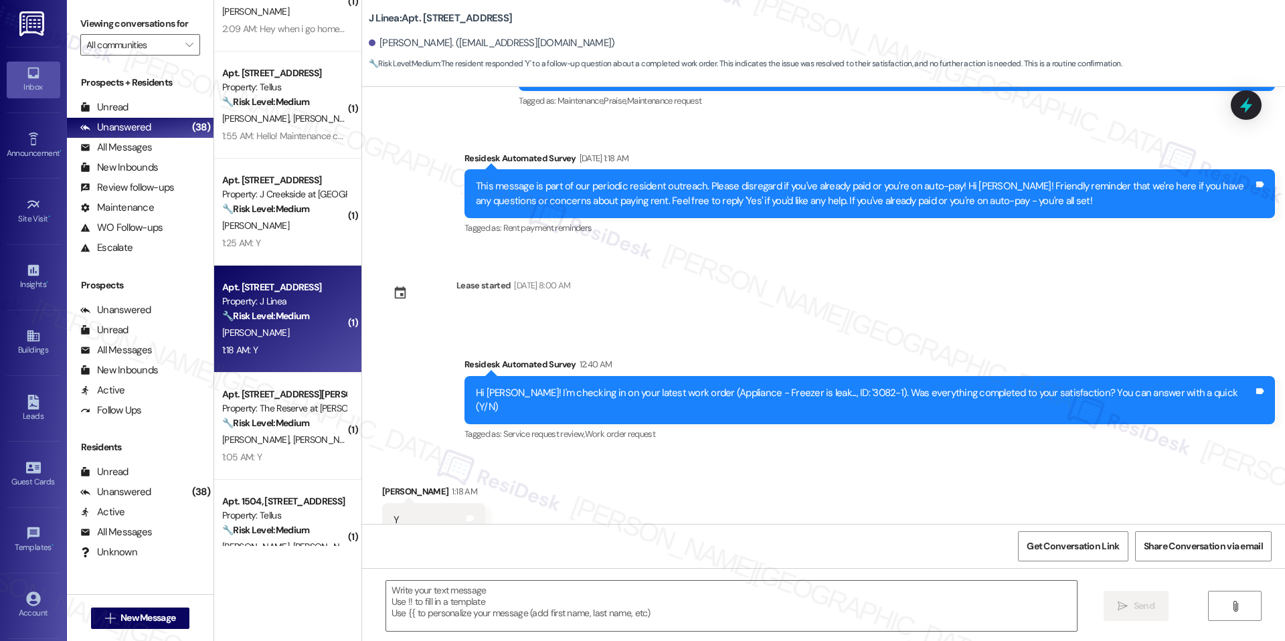
type textarea "Fetching suggested responses. Please feel free to read through the conversation…"
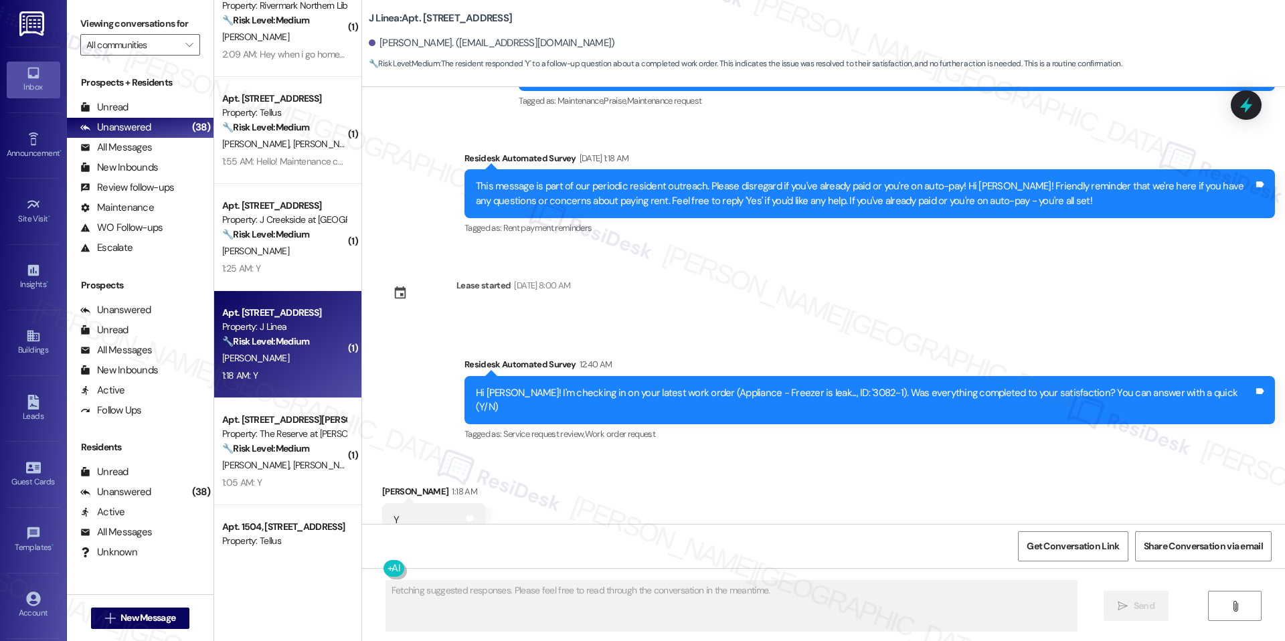
scroll to position [599, 0]
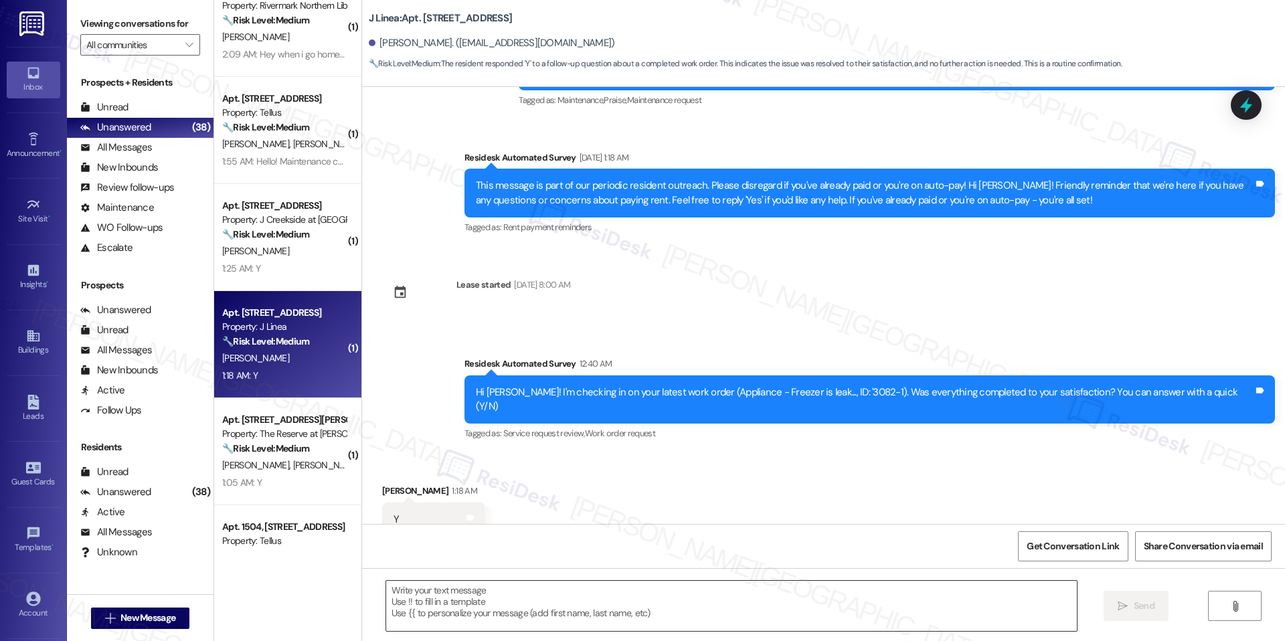
click at [482, 601] on textarea at bounding box center [731, 606] width 690 height 50
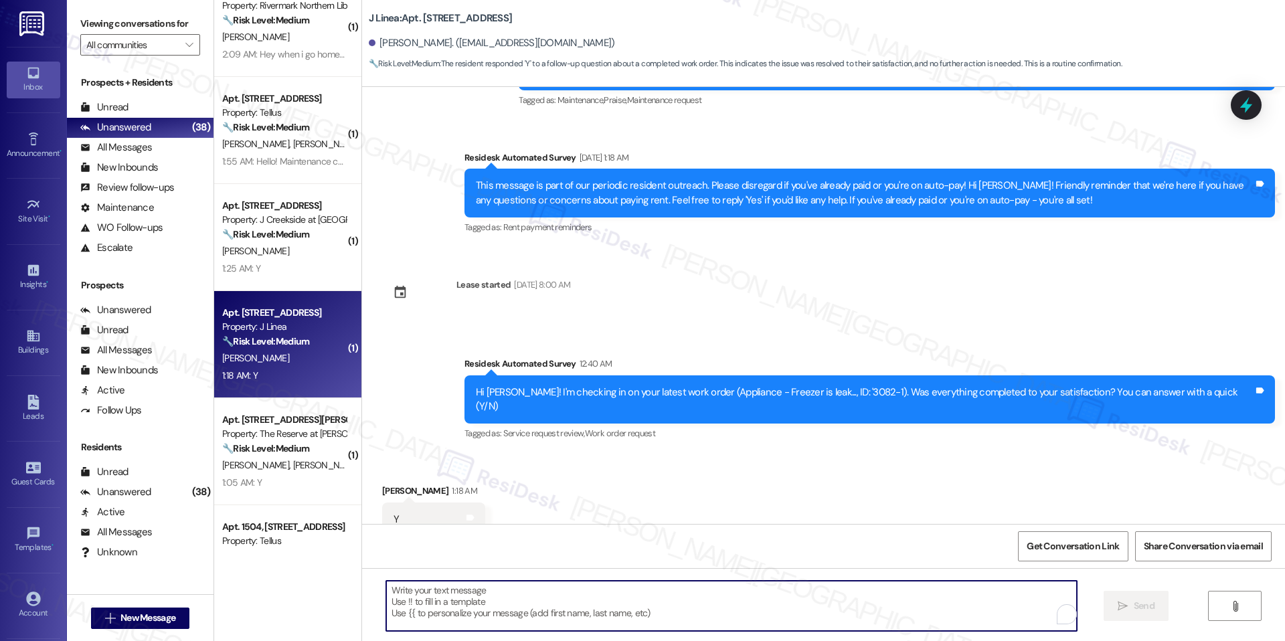
paste textarea "I'm happy the work order was completed to your satisfaction! We'd also love to …"
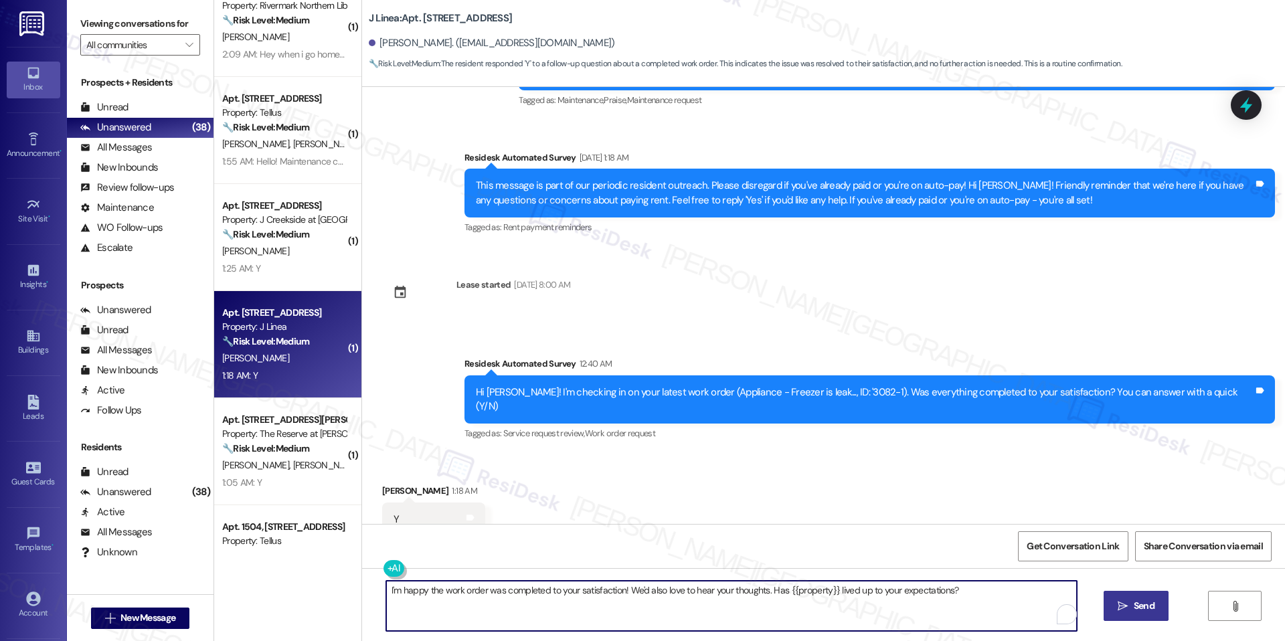
type textarea "I'm happy the work order was completed to your satisfaction! We'd also love to …"
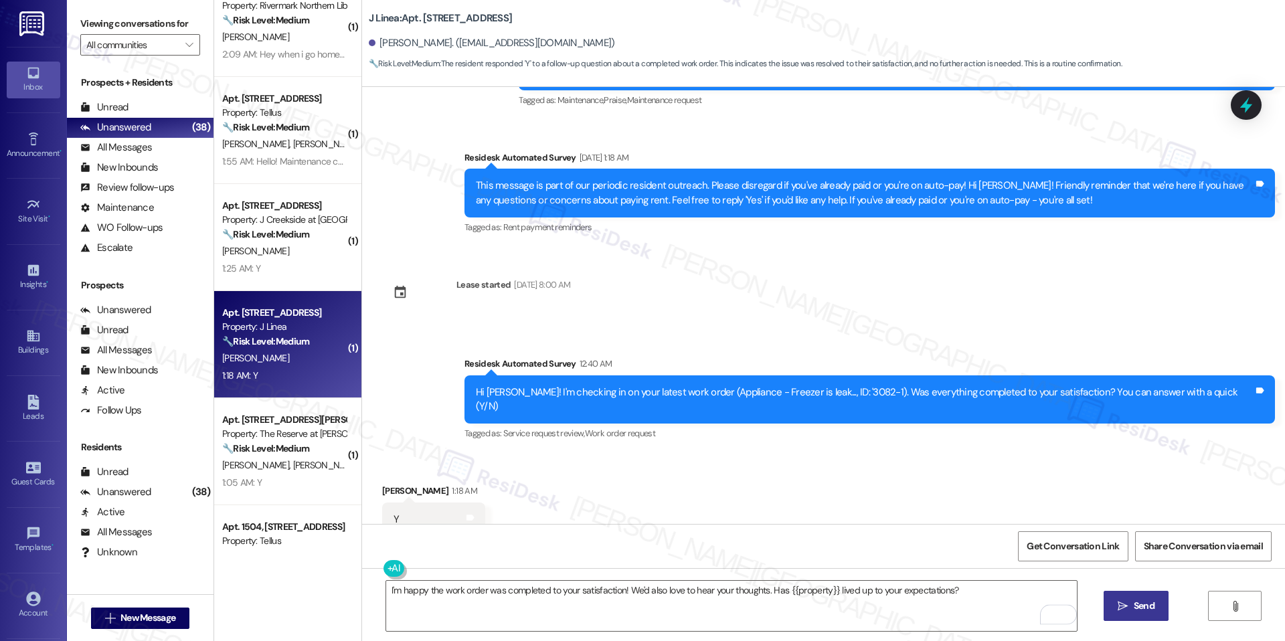
click at [1125, 611] on span " Send" at bounding box center [1136, 606] width 42 height 14
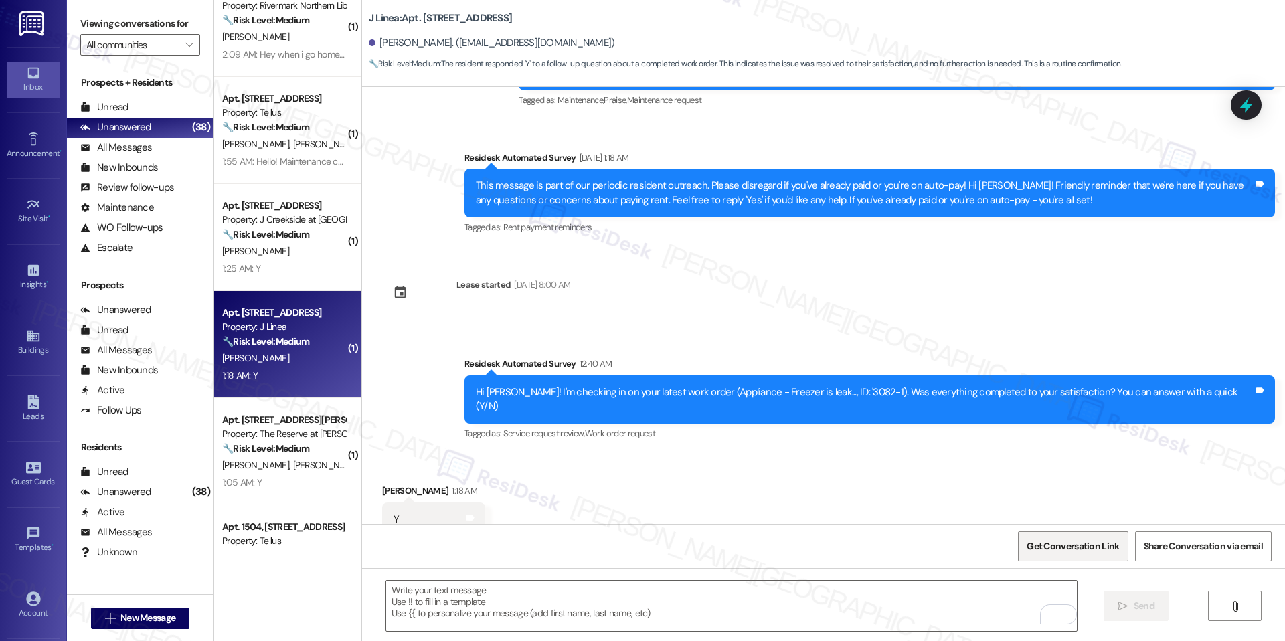
scroll to position [599, 0]
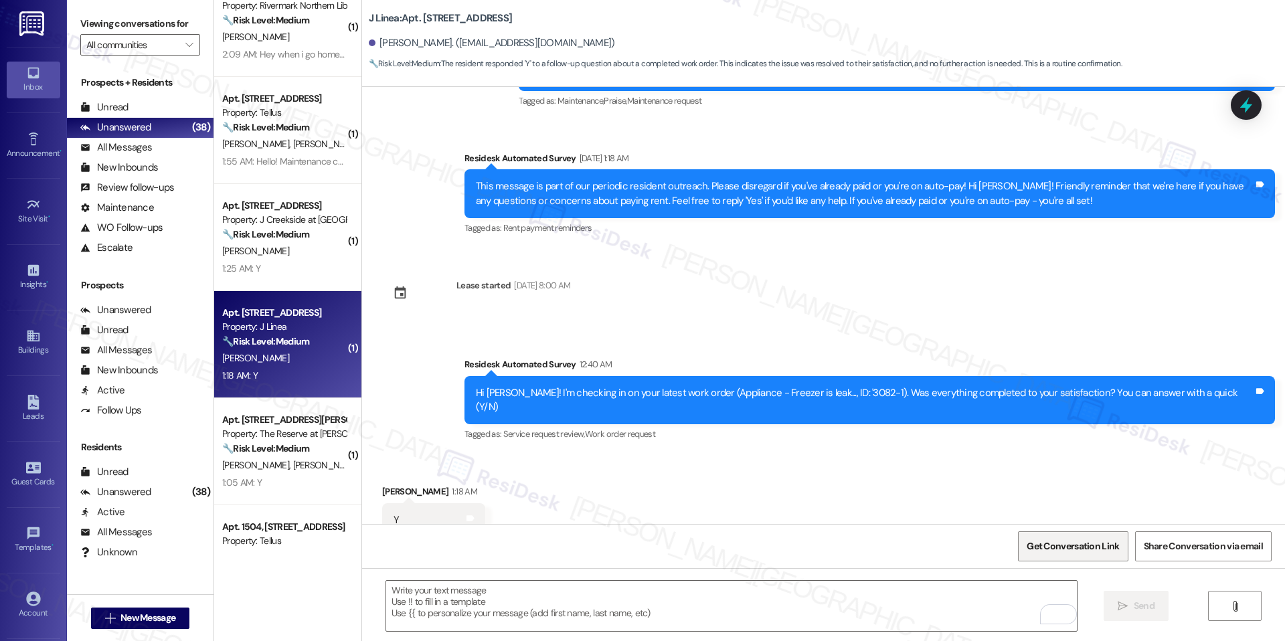
click at [1080, 538] on span "Get Conversation Link" at bounding box center [1073, 546] width 98 height 29
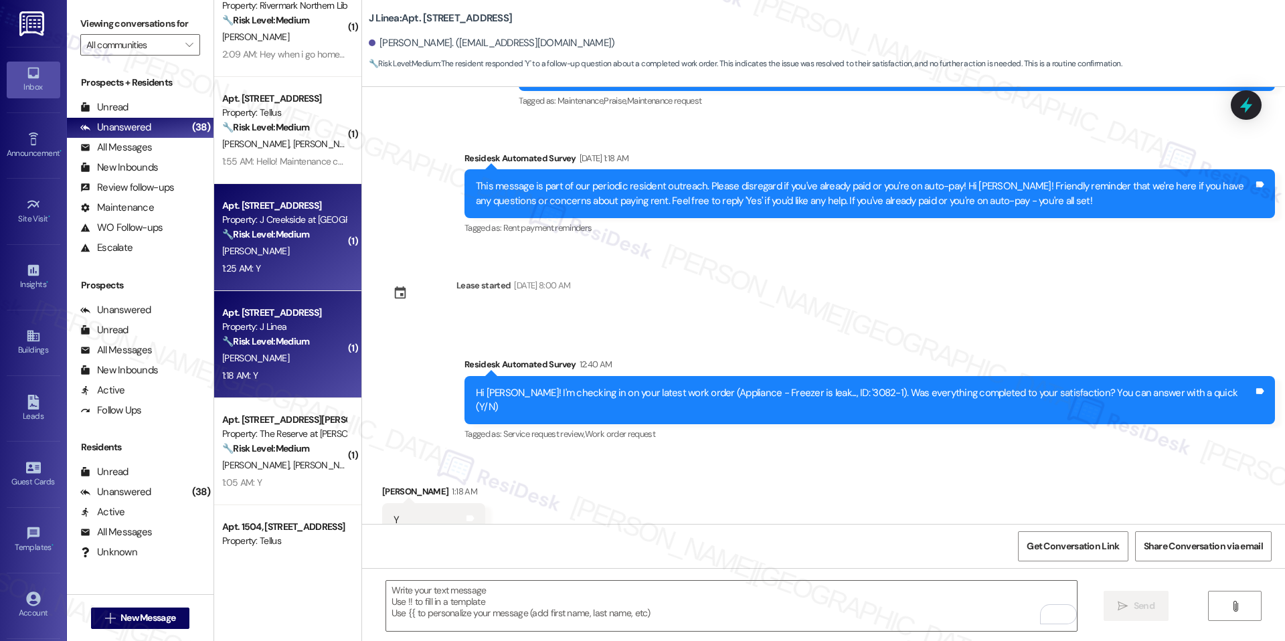
click at [280, 265] on div "1:25 AM: Y 1:25 AM: Y" at bounding box center [284, 268] width 126 height 17
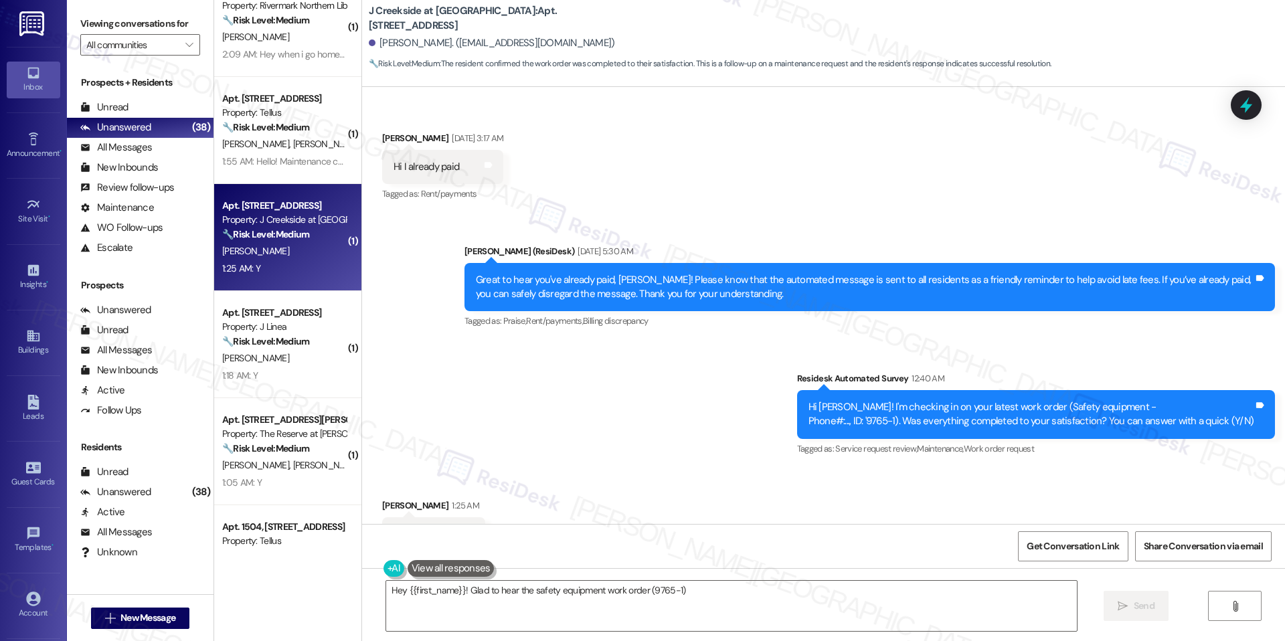
scroll to position [5996, 0]
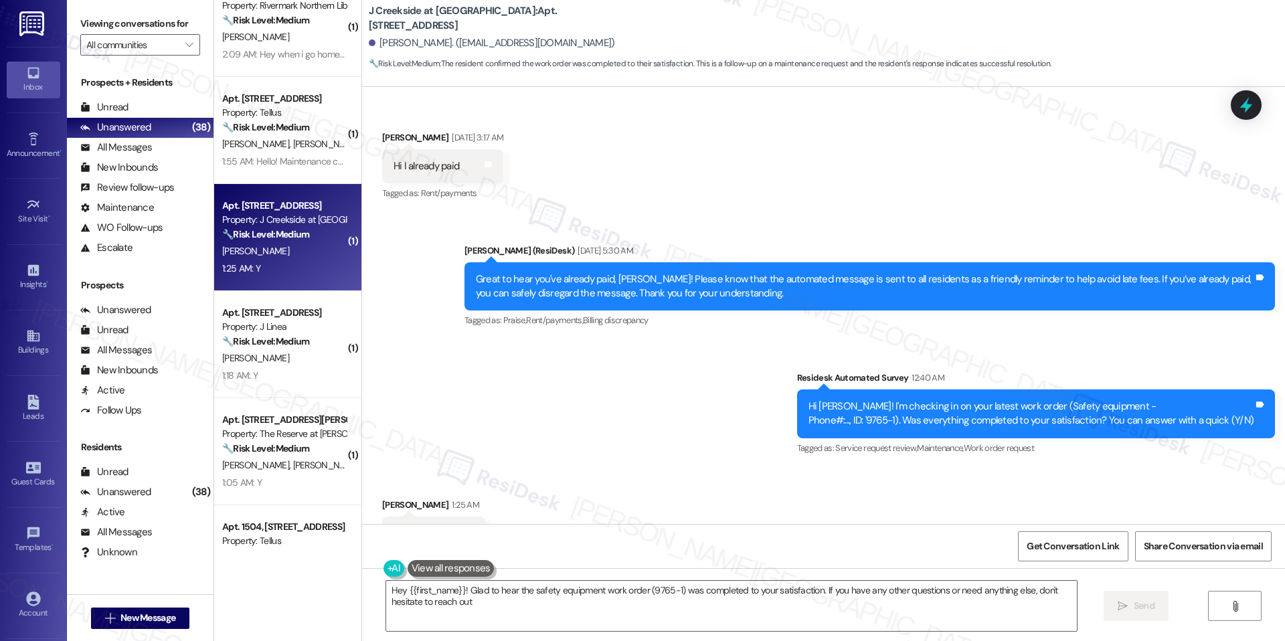
type textarea "Hey {{first_name}}! Glad to hear the safety equipment work order (9765-1) was c…"
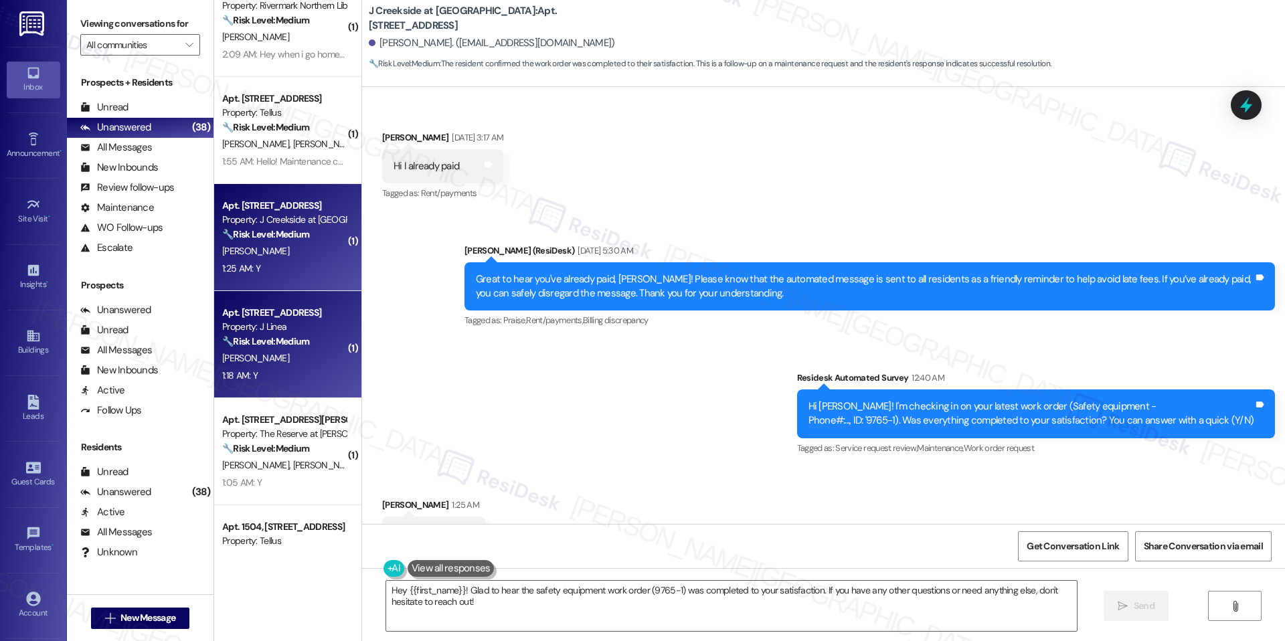
click at [320, 369] on div "1:18 AM: Y 1:18 AM: Y" at bounding box center [284, 375] width 126 height 17
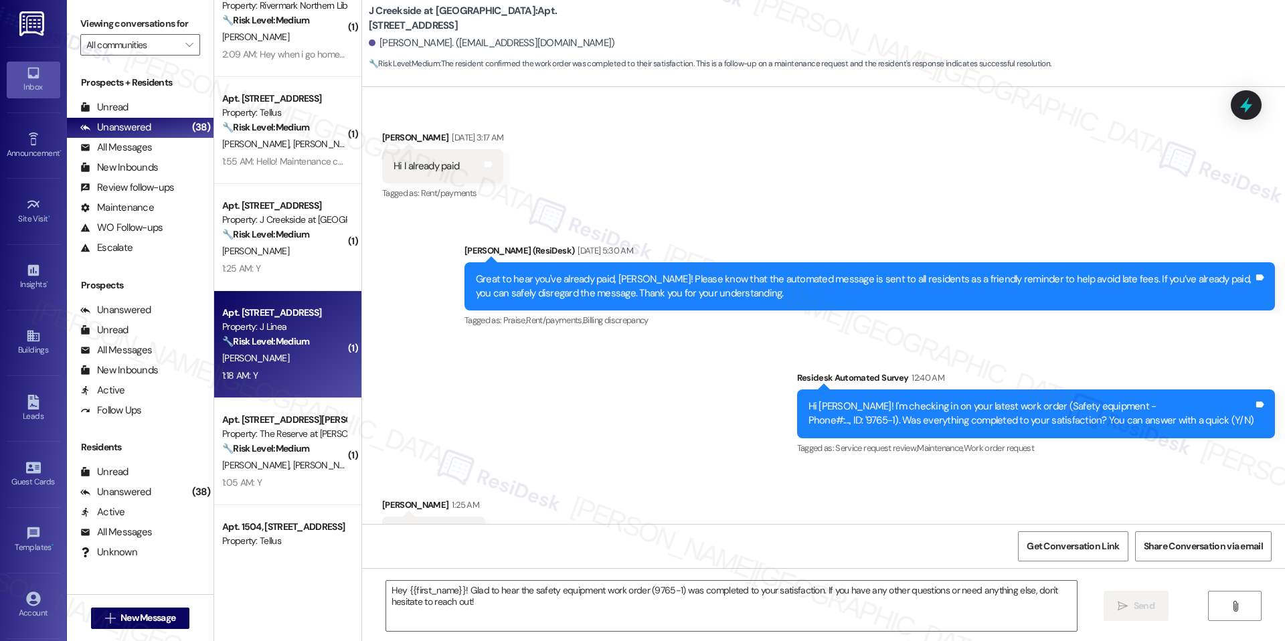
type textarea "Fetching suggested responses. Please feel free to read through the conversation…"
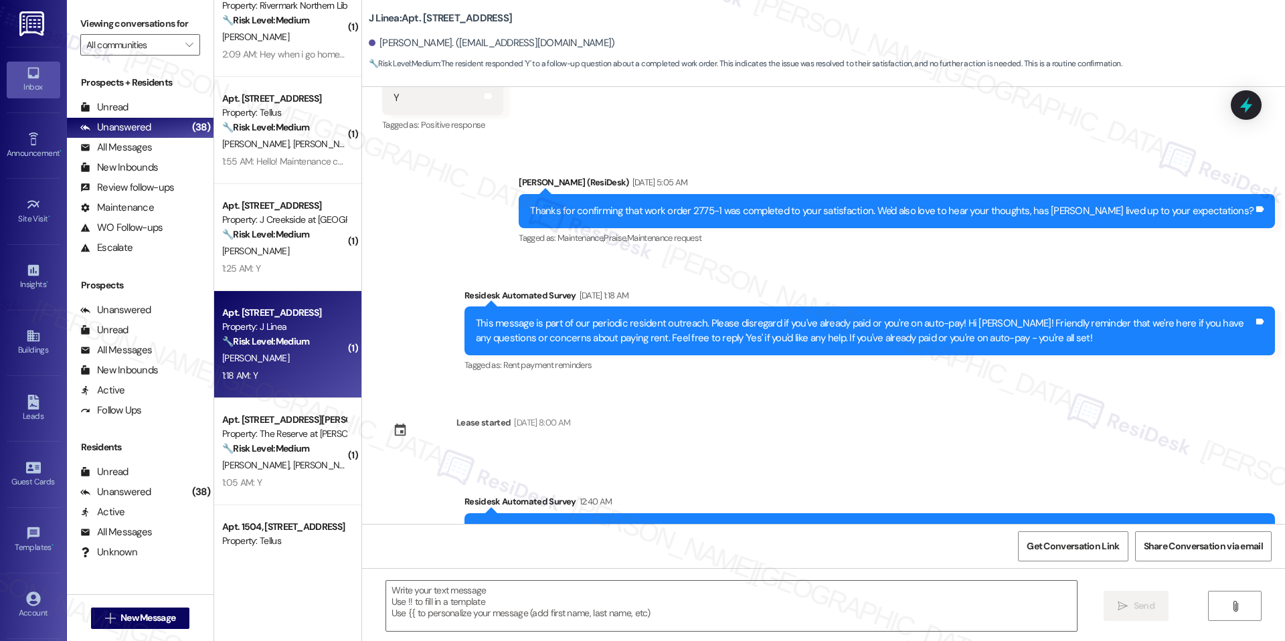
scroll to position [713, 0]
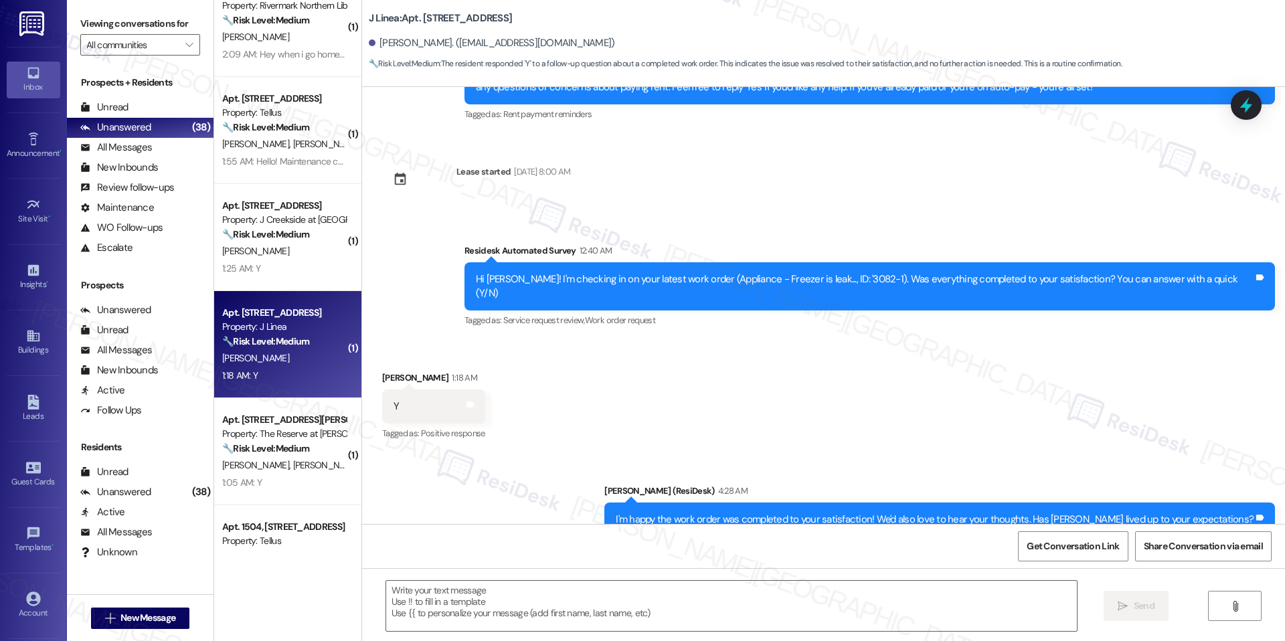
type textarea "Fetching suggested responses. Please feel free to read through the conversation…"
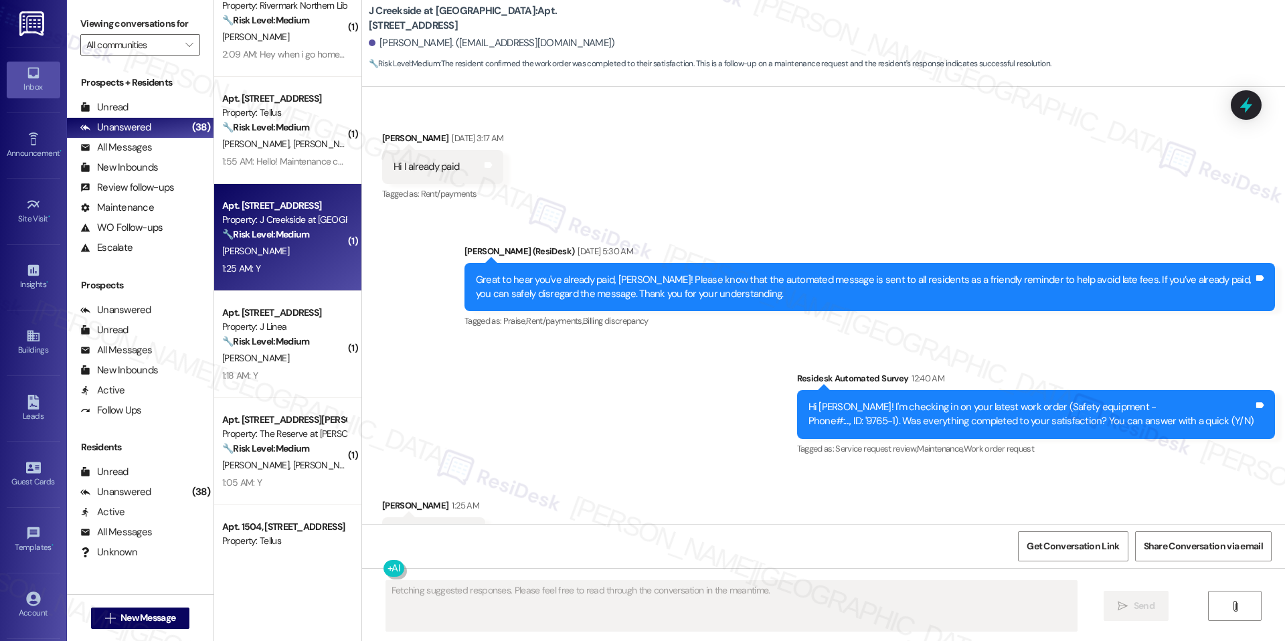
scroll to position [5996, 0]
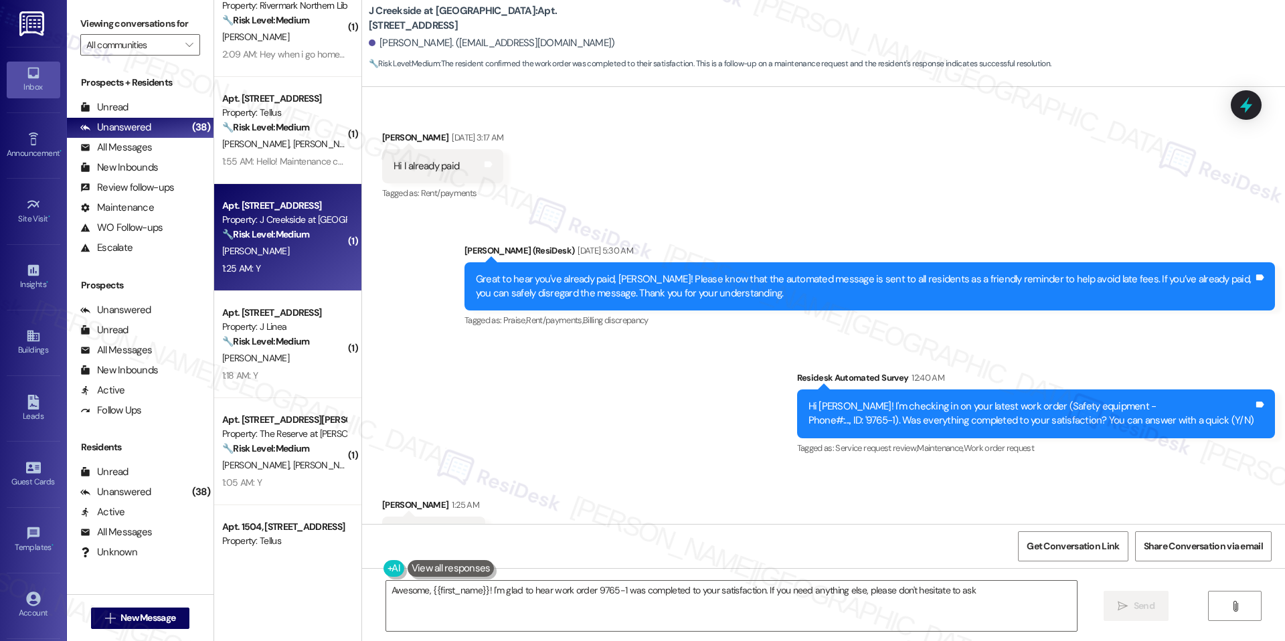
type textarea "Awesome, {{first_name}}! I'm glad to hear work order 9765-1 was completed to yo…"
